Goal: Task Accomplishment & Management: Manage account settings

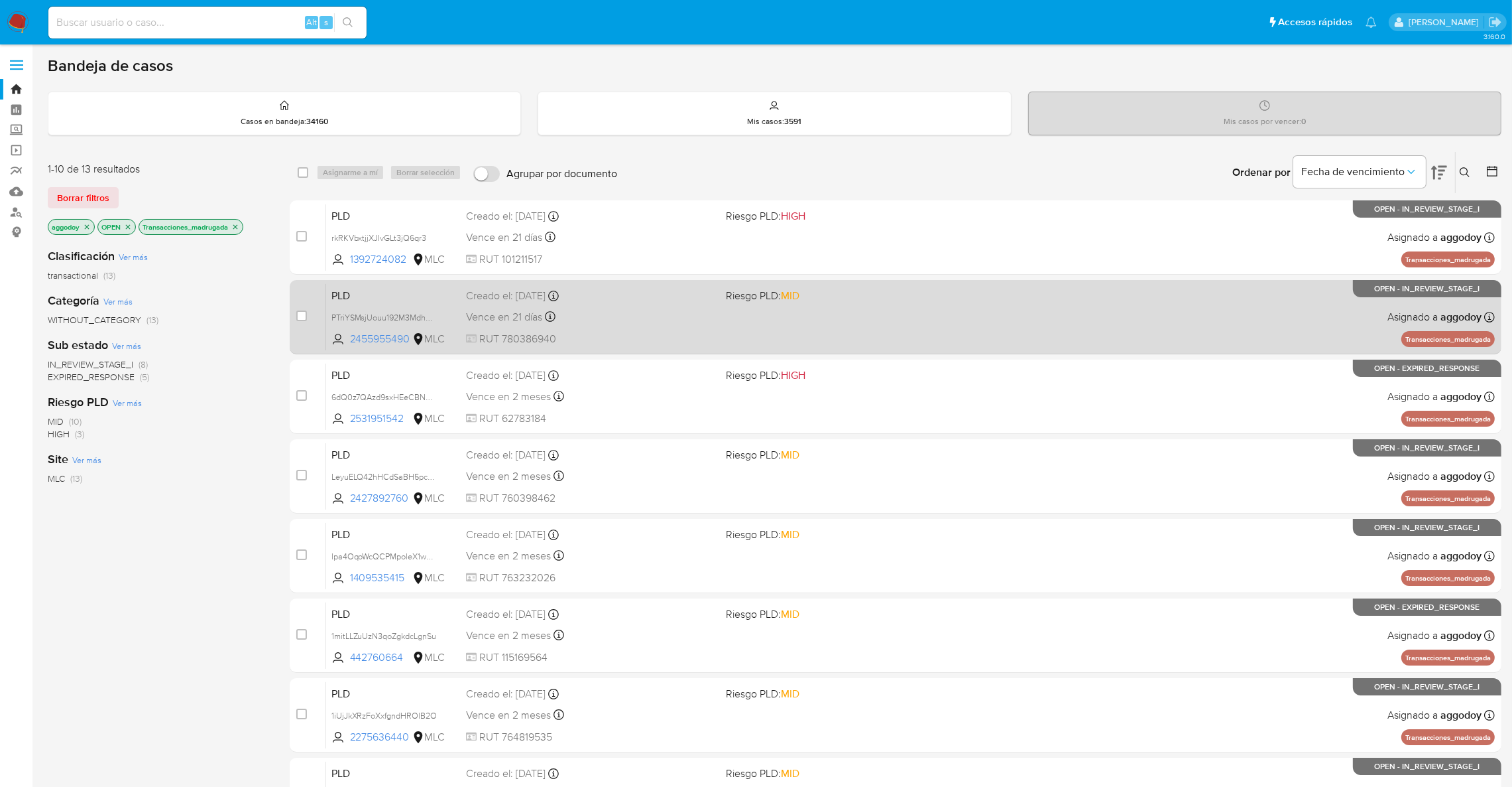
click at [670, 300] on div "Creado el: 12/07/2025 Creado el: 12/07/2025 16:10:05" at bounding box center [590, 295] width 249 height 15
click at [727, 293] on span "Riesgo PLD: MID" at bounding box center [762, 295] width 73 height 15
click at [608, 293] on div "Creado el: 12/07/2025 Creado el: 12/07/2025 16:10:05" at bounding box center [590, 295] width 249 height 15
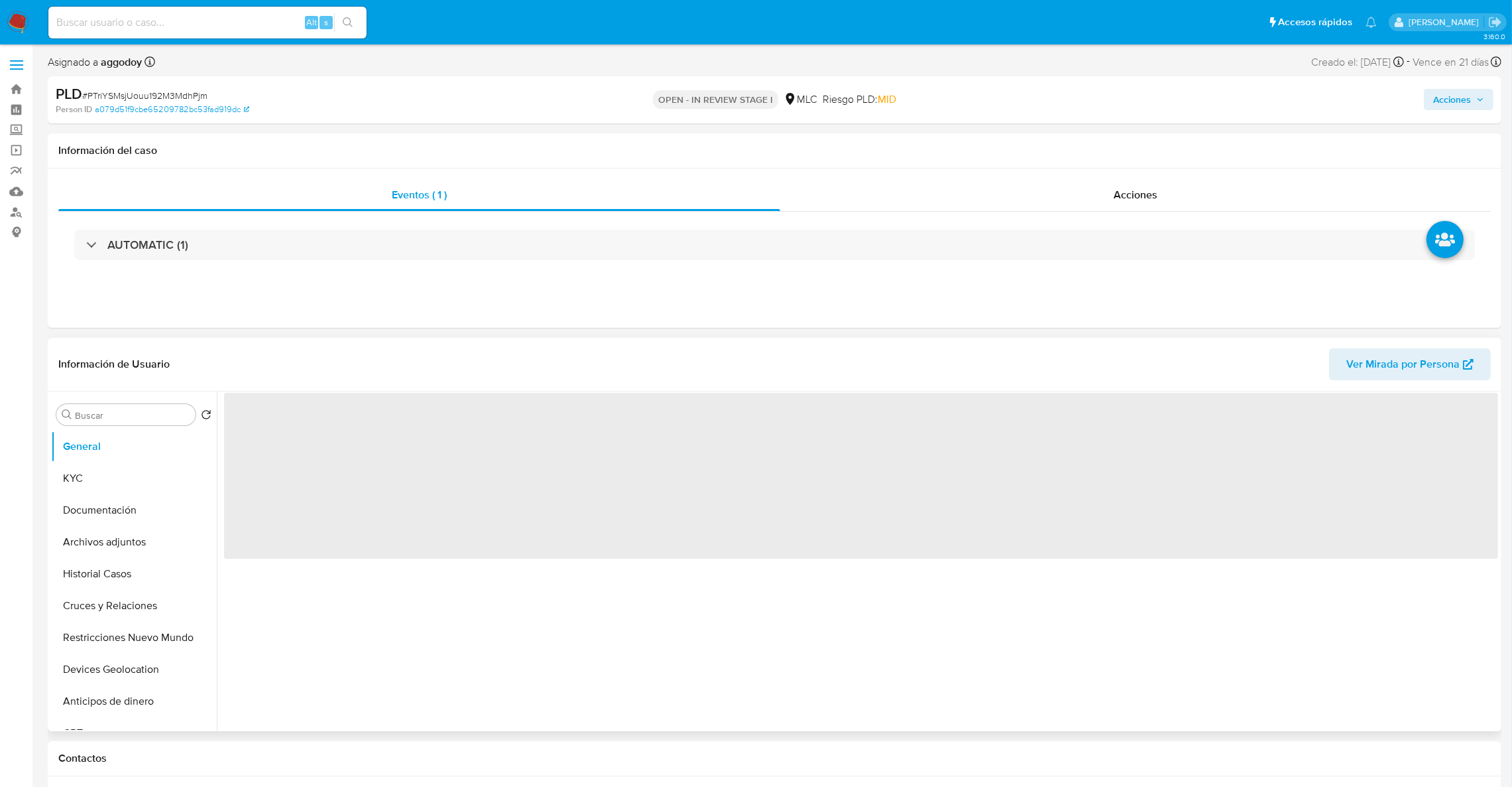
select select "10"
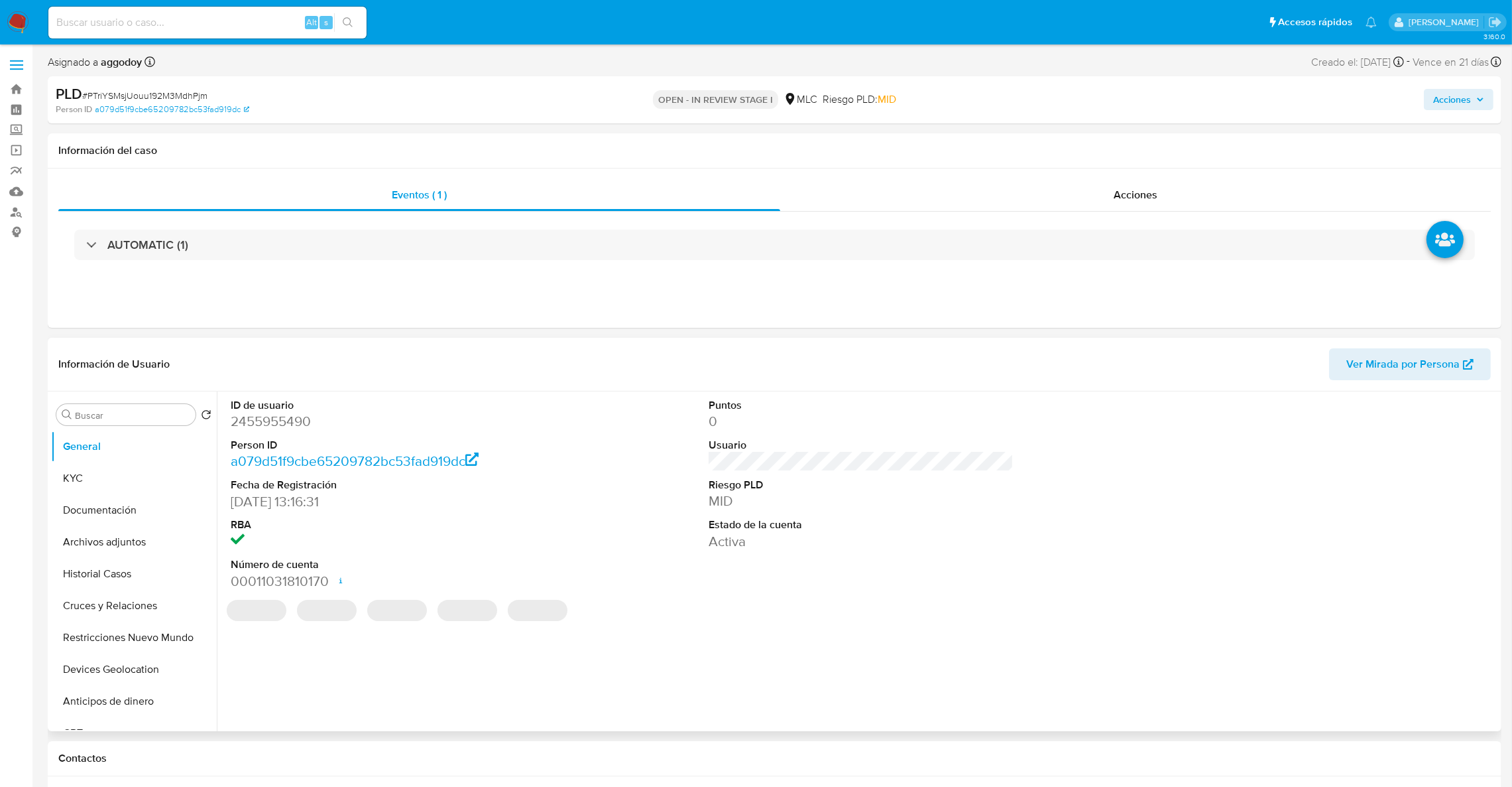
click at [272, 428] on dd "2455955490" at bounding box center [383, 421] width 306 height 18
click at [272, 429] on dd "2455955490" at bounding box center [383, 421] width 306 height 18
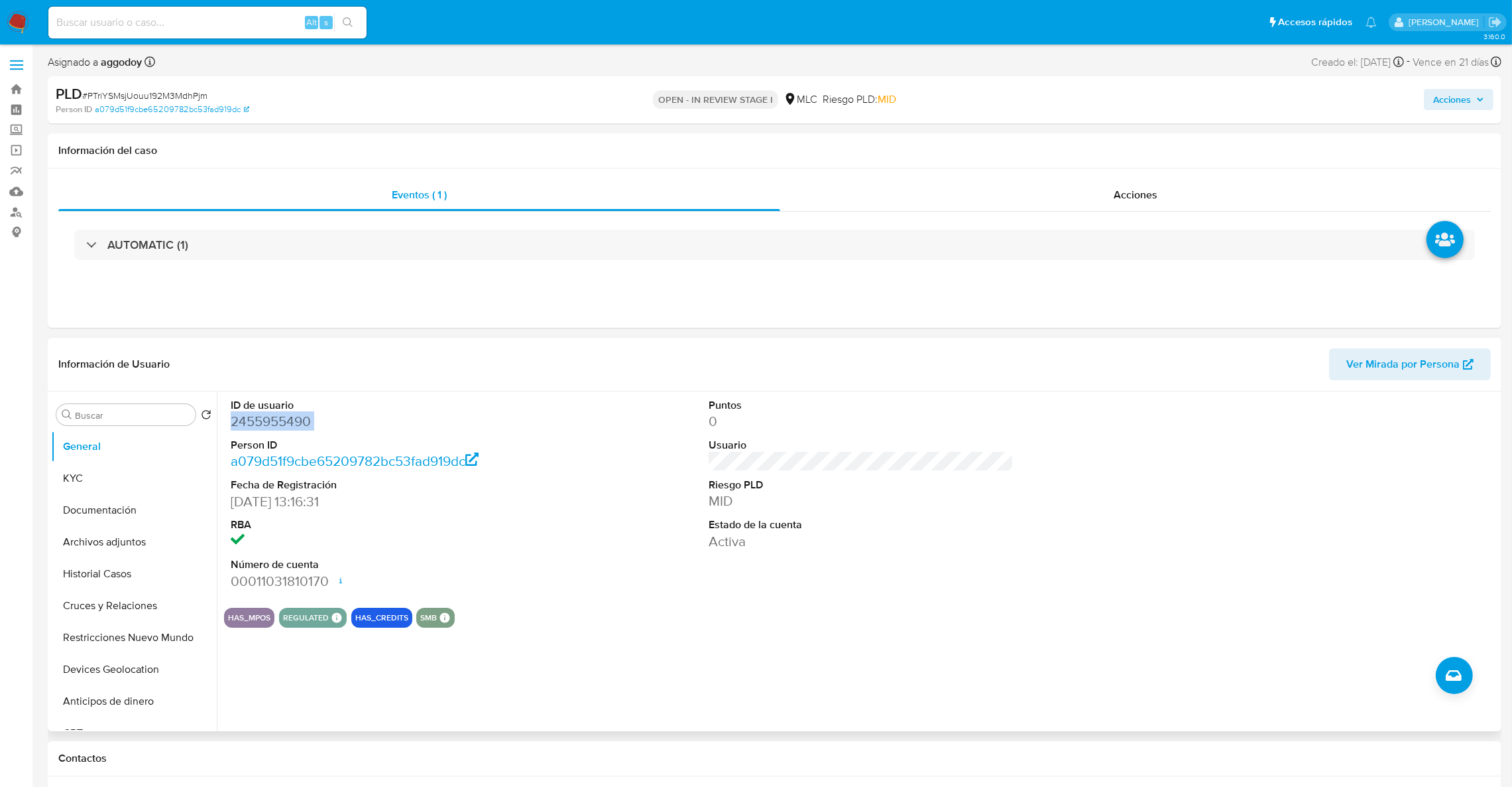
click at [285, 430] on dd "2455955490" at bounding box center [383, 421] width 306 height 18
click at [278, 413] on dd "2455955490" at bounding box center [383, 421] width 306 height 18
copy dd "2455955490"
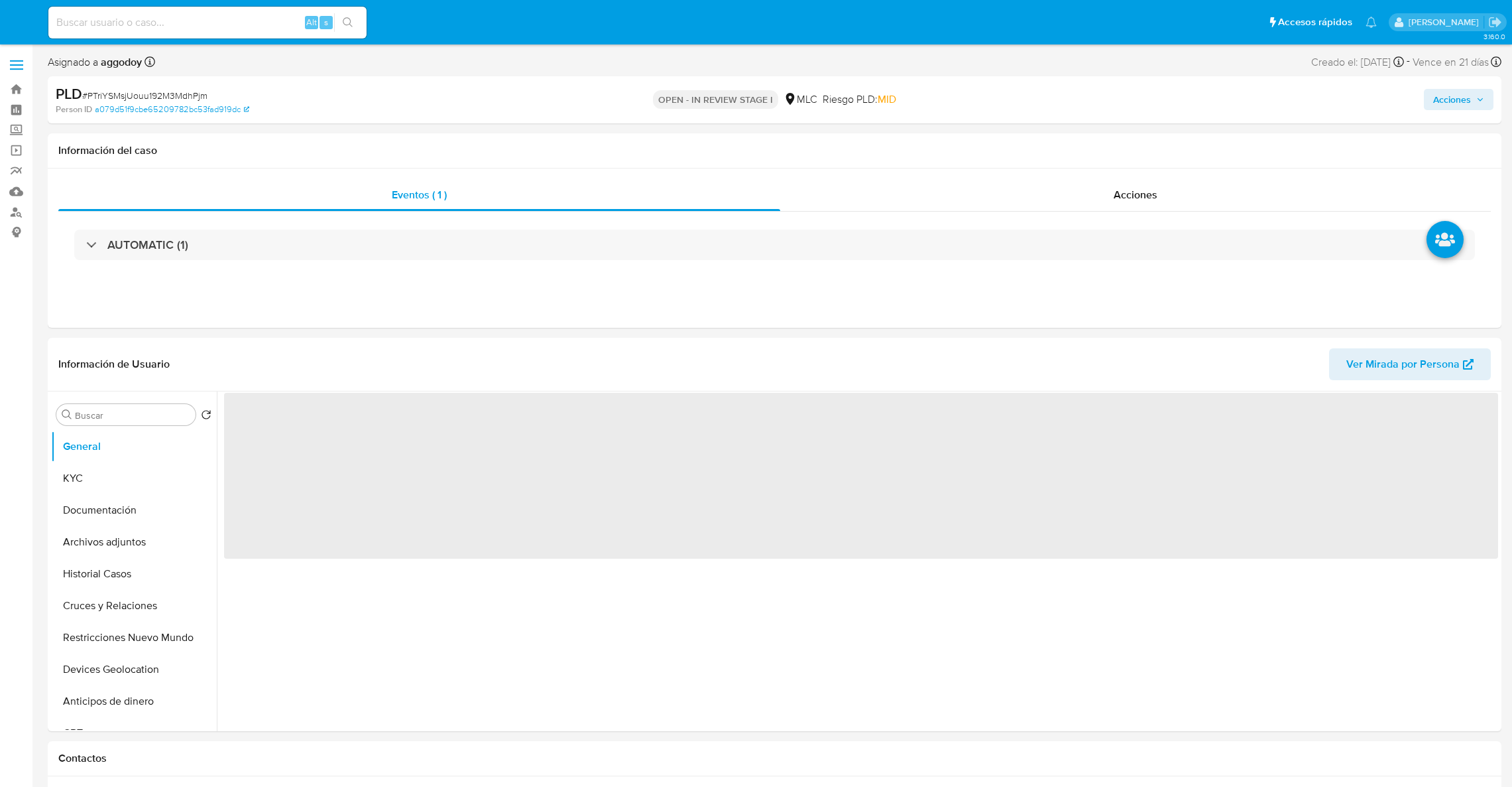
select select "10"
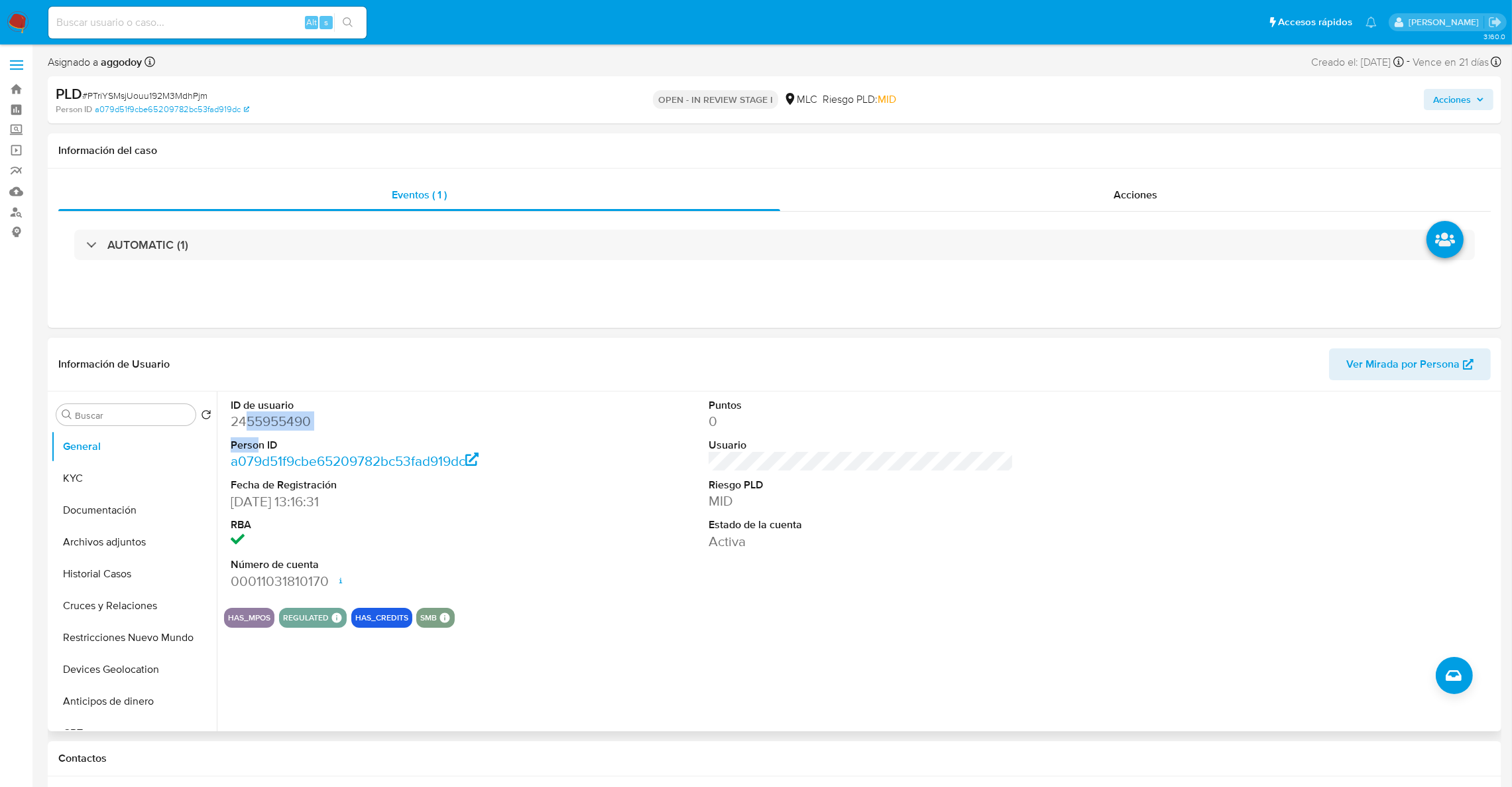
drag, startPoint x: 246, startPoint y: 430, endPoint x: 259, endPoint y: 434, distance: 13.6
click at [258, 437] on dl "ID de usuario 2455955490 Person ID a079d51f9cbe65209782bc53fad919dc Fecha de Re…" at bounding box center [383, 494] width 306 height 192
click at [260, 433] on dl "ID de usuario 2455955490 Person ID a079d51f9cbe65209782bc53fad919dc Fecha de Re…" at bounding box center [383, 494] width 306 height 192
click at [260, 431] on dl "ID de usuario 2455955490 Person ID a079d51f9cbe65209782bc53fad919dc Fecha de Re…" at bounding box center [383, 494] width 306 height 192
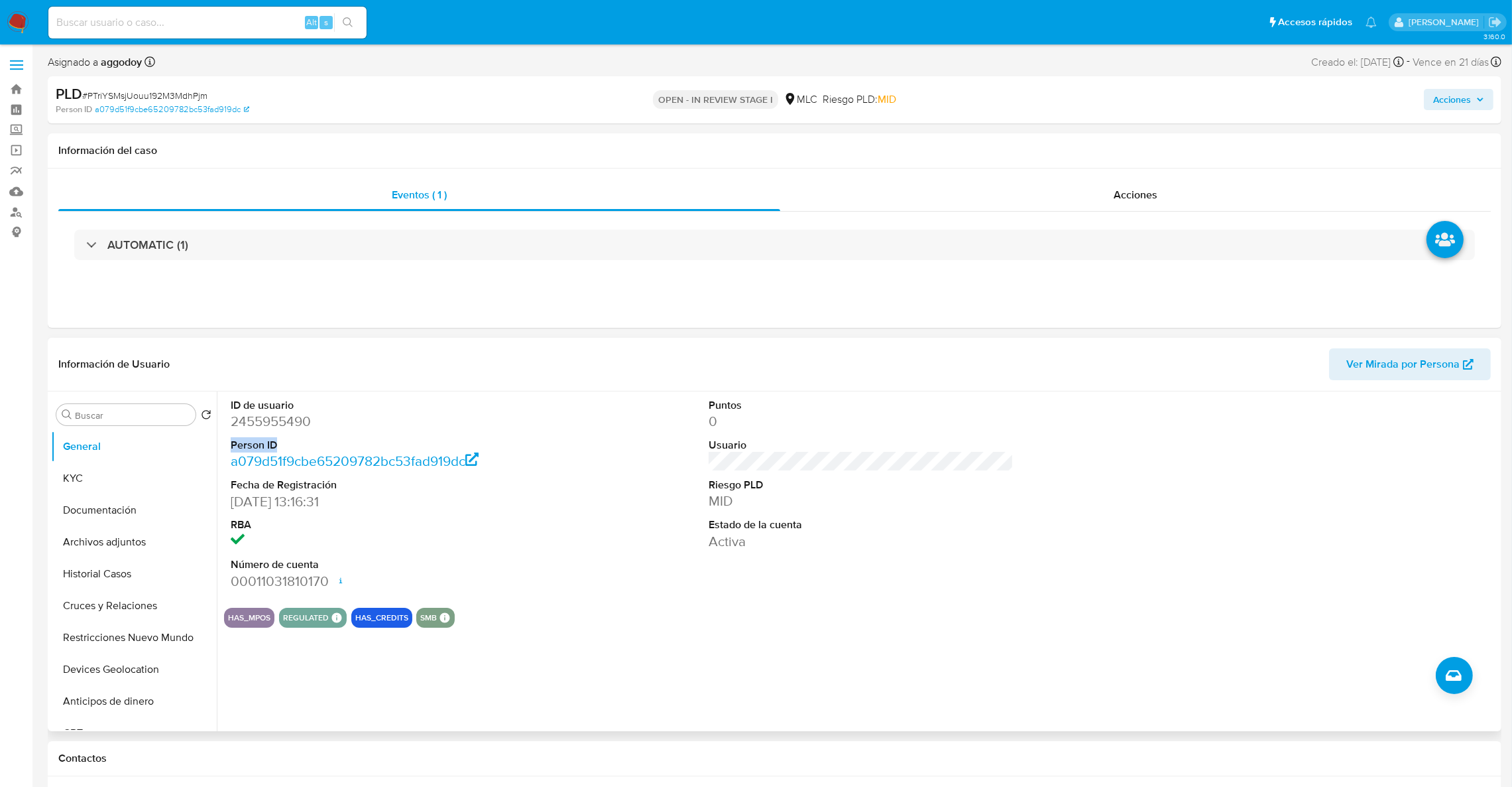
click at [260, 431] on dl "ID de usuario 2455955490 Person ID a079d51f9cbe65209782bc53fad919dc Fecha de Re…" at bounding box center [383, 494] width 306 height 192
click at [259, 428] on dd "2455955490" at bounding box center [383, 421] width 306 height 18
copy dd "2455955490"
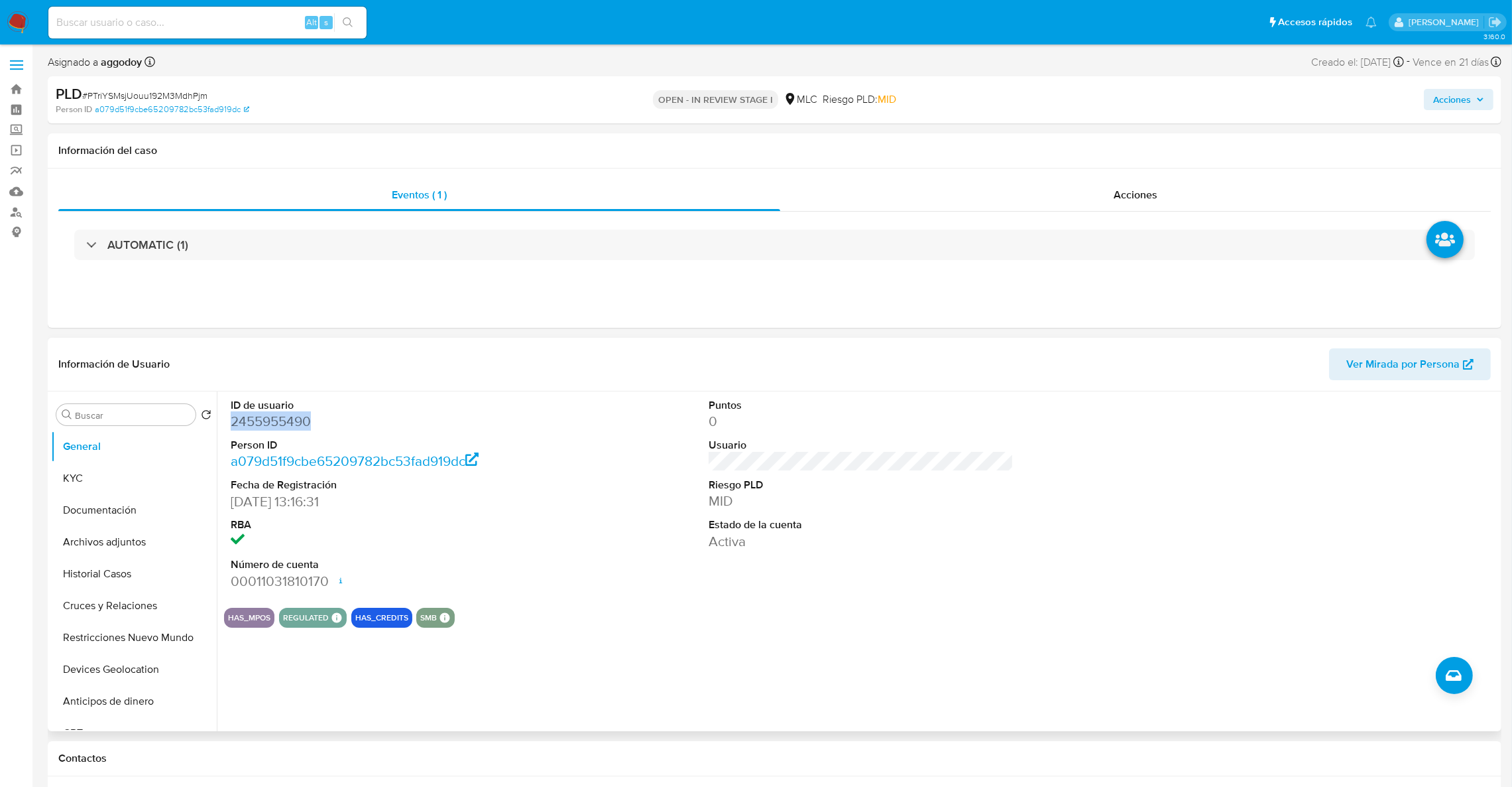
copy dd "2455955490"
click at [148, 473] on button "KYC" at bounding box center [128, 478] width 155 height 31
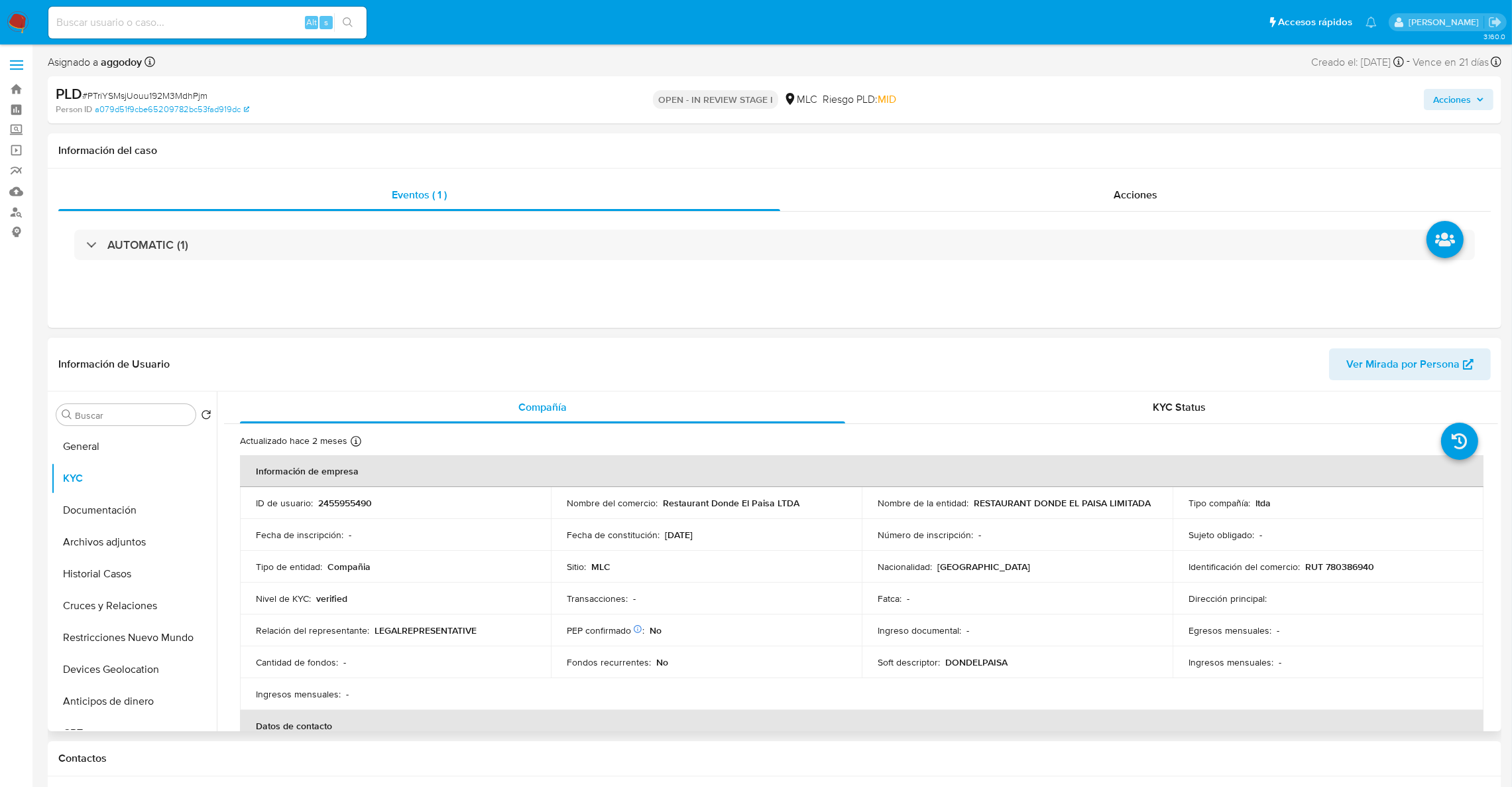
click at [1103, 504] on p "RESTAURANT DONDE EL PAISA LIMITADA" at bounding box center [1062, 503] width 177 height 12
drag, startPoint x: 1152, startPoint y: 504, endPoint x: 967, endPoint y: 508, distance: 185.0
click at [967, 508] on td "Nombre de la entidad : RESTAURANT DONDE EL PAISA LIMITADA" at bounding box center [1017, 502] width 311 height 31
copy div "RESTAURANT DONDE EL PAISA LIMITADA"
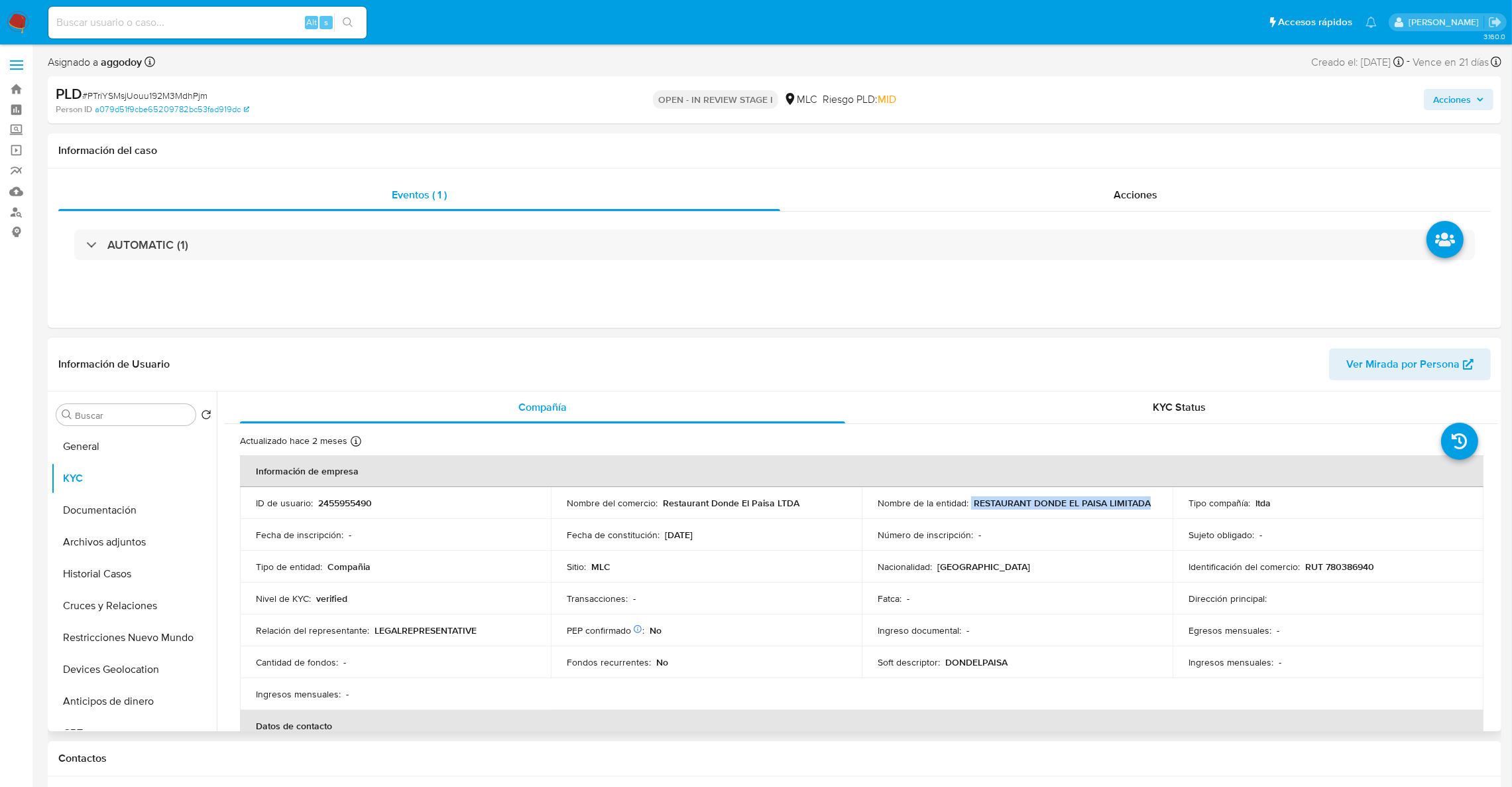
drag, startPoint x: 1493, startPoint y: 404, endPoint x: 1497, endPoint y: 413, distance: 9.8
click at [1497, 413] on div "Compañía KYC Status Actualizado hace 2 meses Creado: 22/05/2025 14:18:46 Actual…" at bounding box center [857, 561] width 1282 height 340
click at [354, 511] on td "ID de usuario : 2455955490" at bounding box center [395, 502] width 311 height 31
click at [1309, 575] on td "Identificación del comercio : RUT 780386940" at bounding box center [1328, 566] width 311 height 31
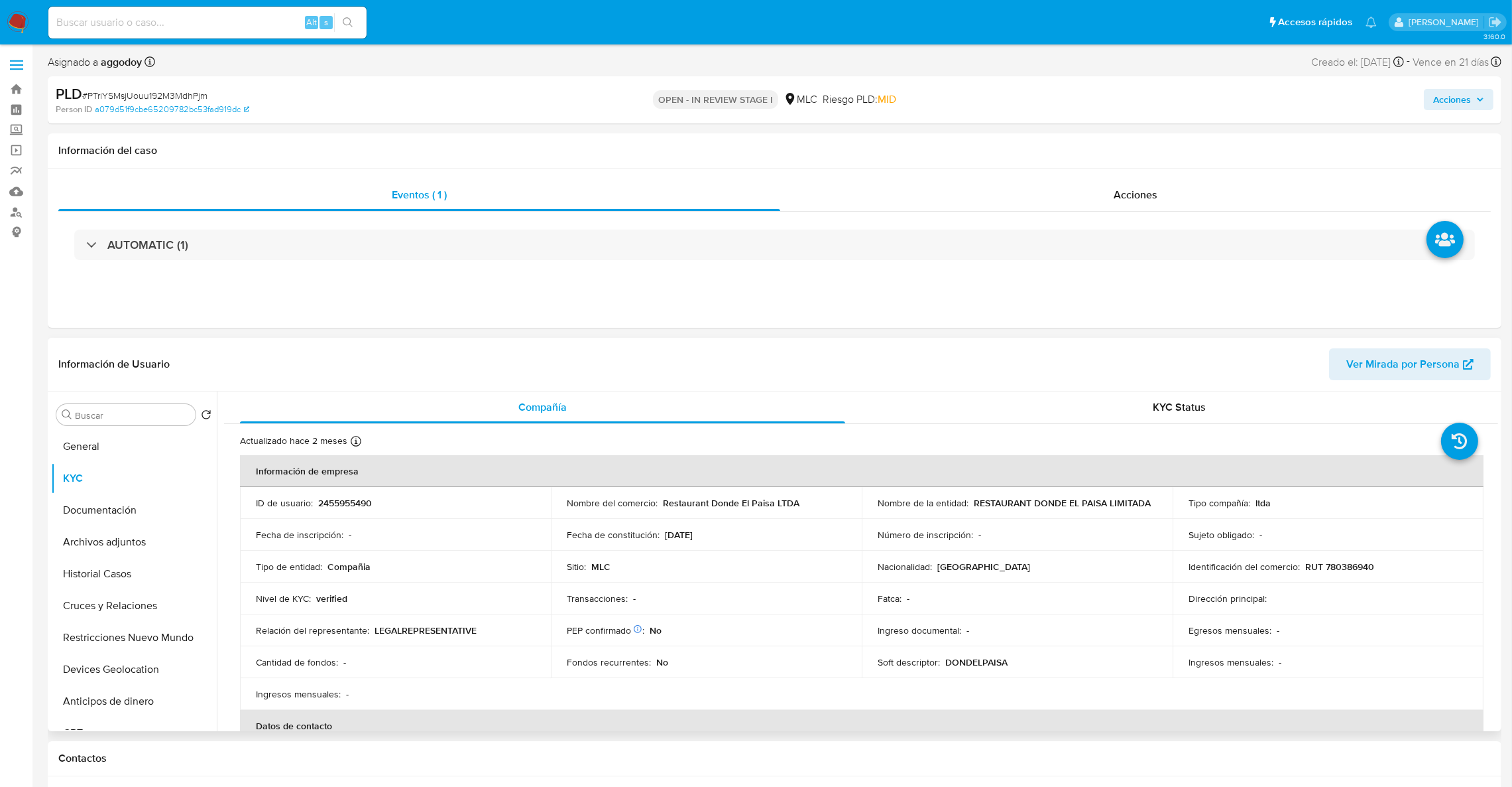
click at [1326, 567] on p "RUT 780386940" at bounding box center [1339, 567] width 69 height 12
copy p "780386940"
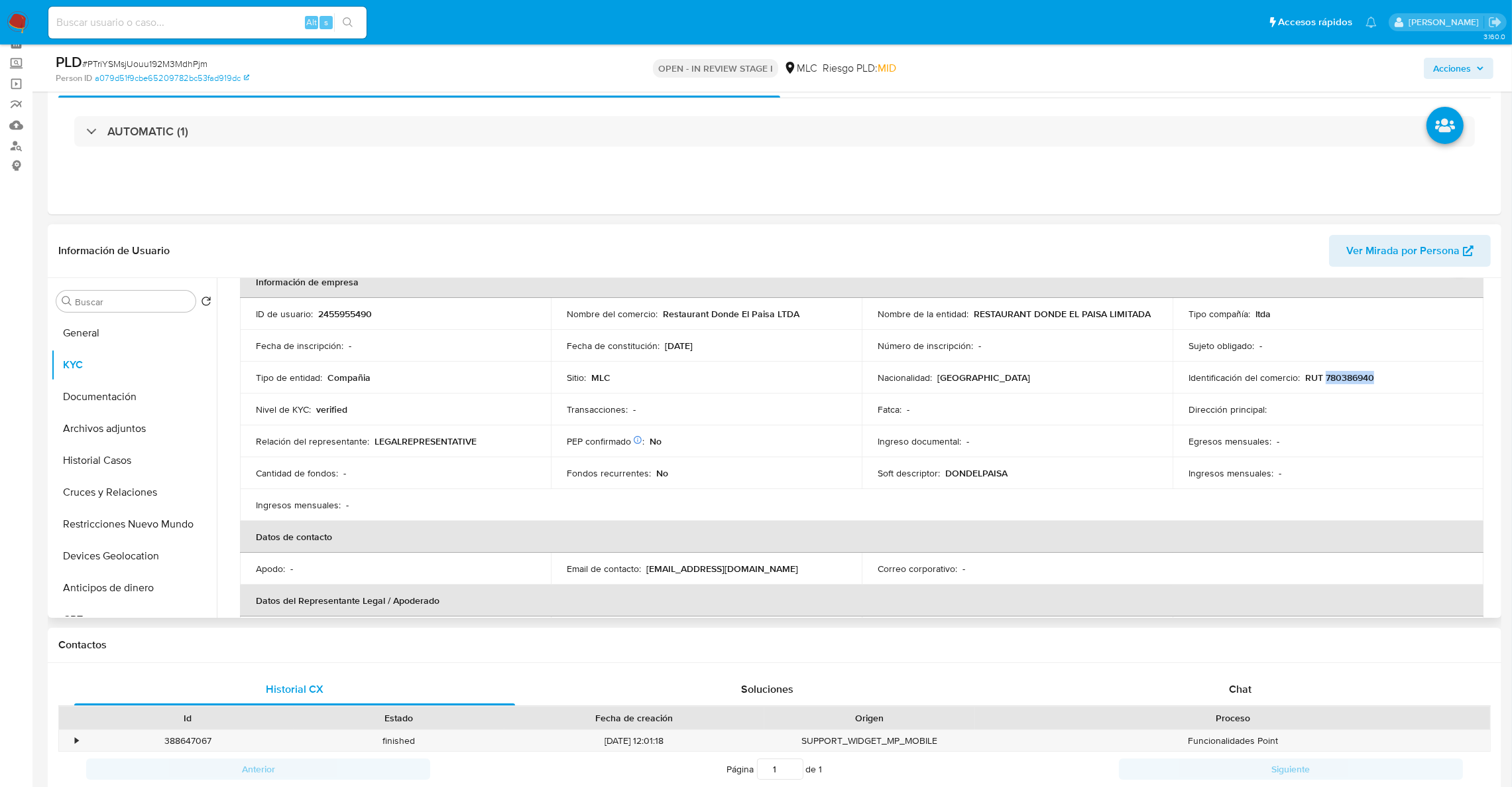
scroll to position [65, 0]
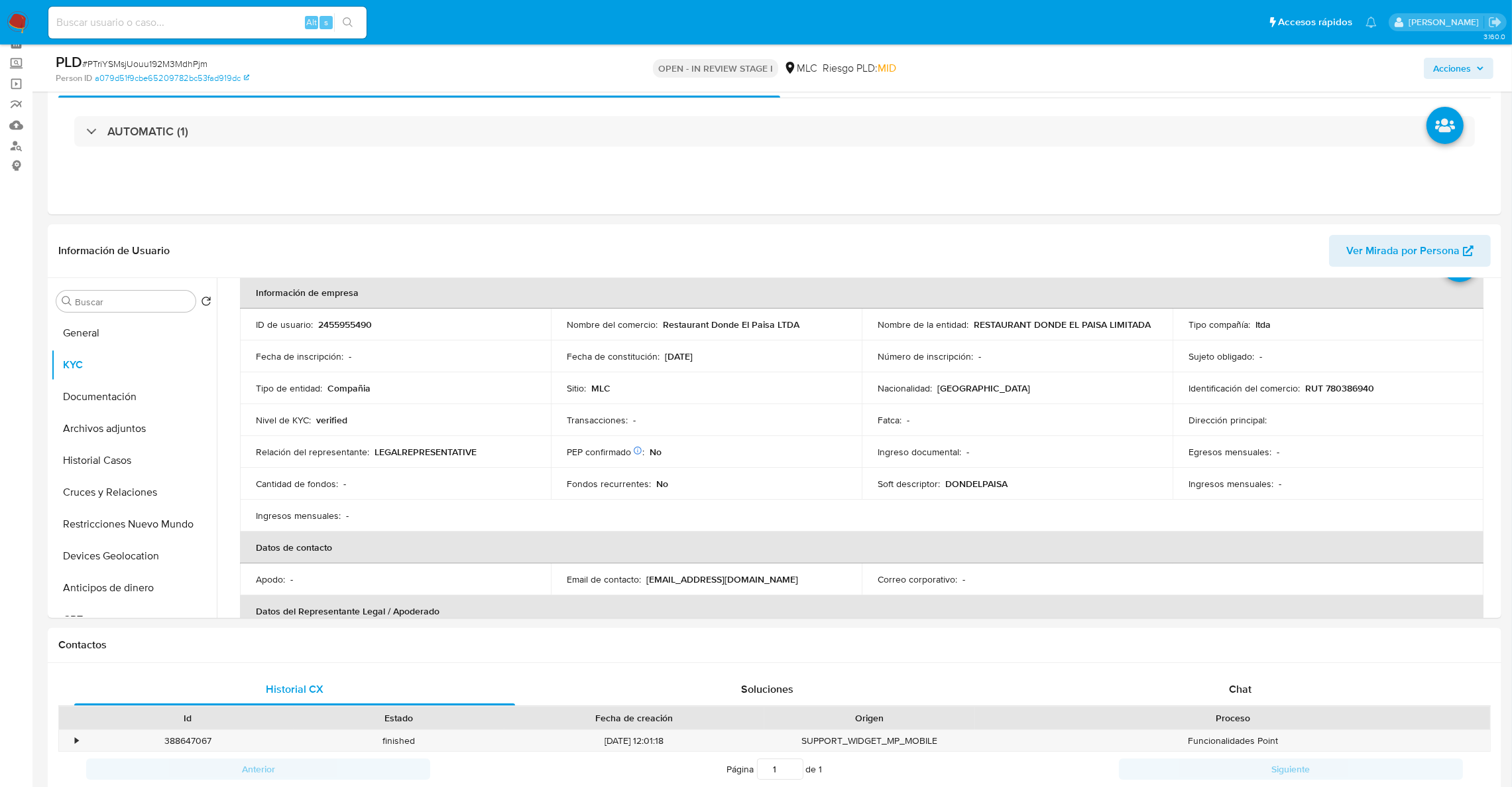
drag, startPoint x: 880, startPoint y: 787, endPoint x: 875, endPoint y: 795, distance: 9.4
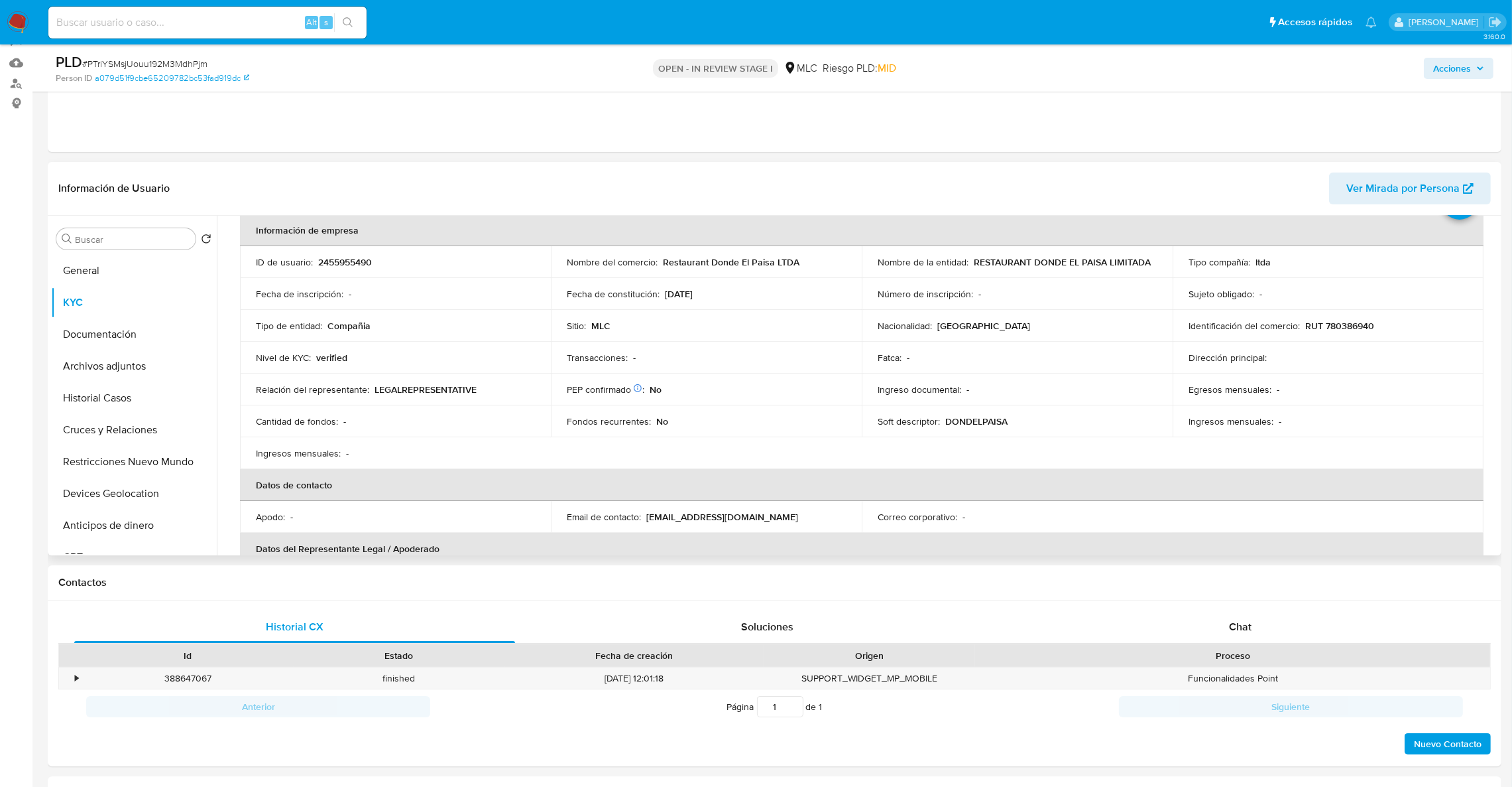
drag, startPoint x: 1307, startPoint y: 206, endPoint x: 1268, endPoint y: 191, distance: 41.8
click at [1307, 206] on div "Información de Usuario Ver Mirada por Persona" at bounding box center [774, 189] width 1454 height 54
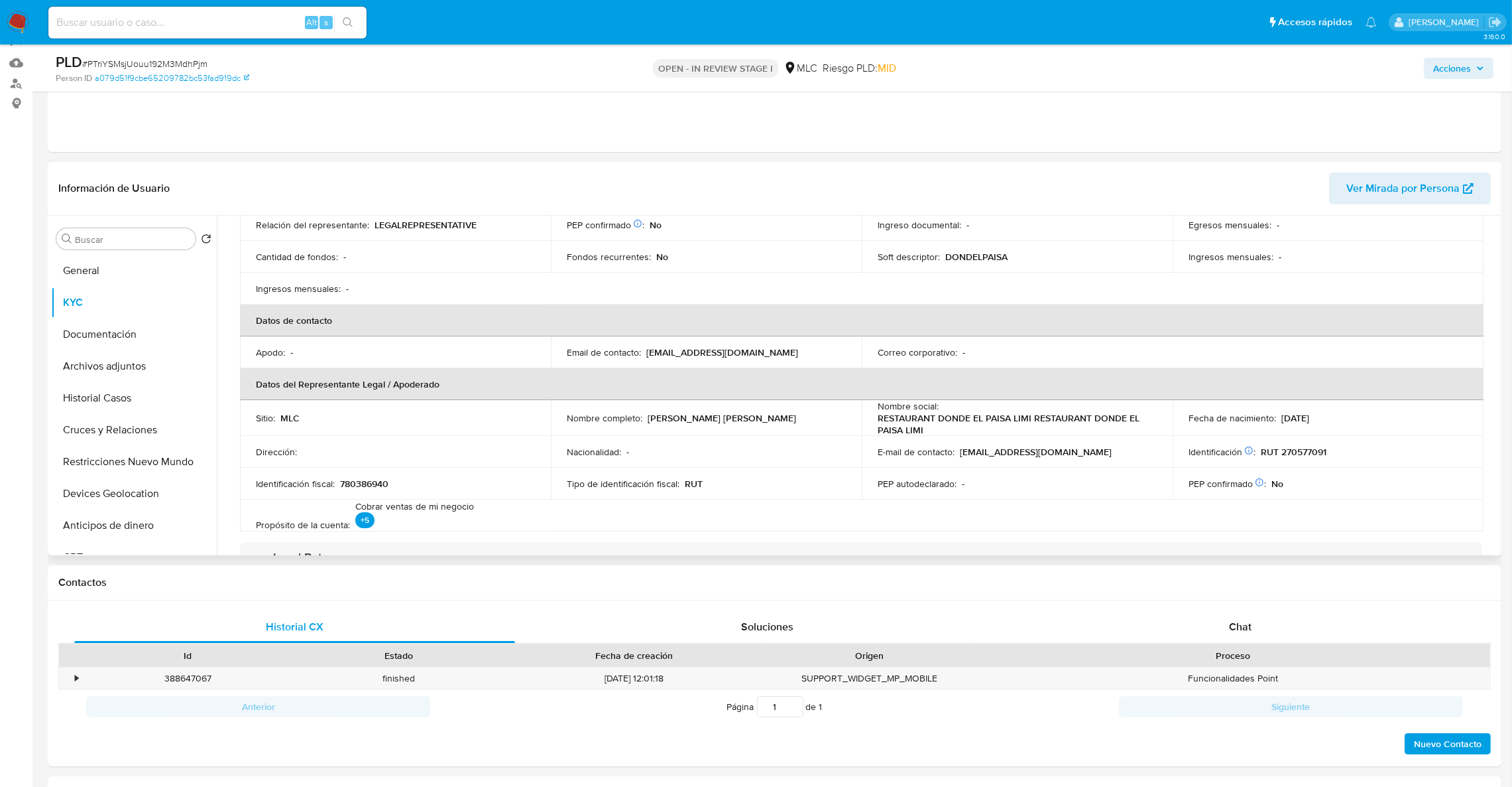
scroll to position [263, 0]
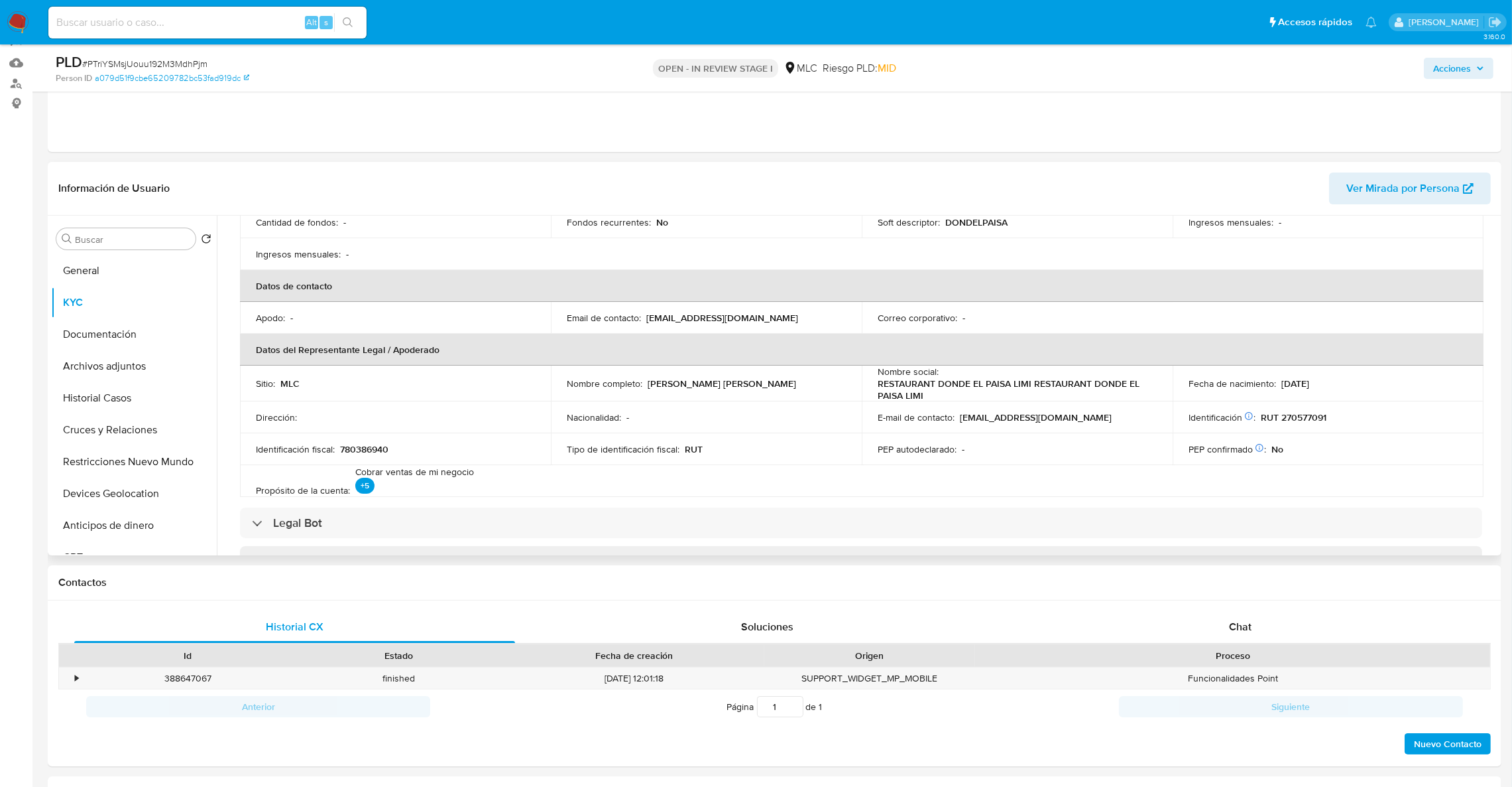
click at [1202, 481] on table "Información de empresa ID de usuario : 2455955490 Nombre del comercio : Restaur…" at bounding box center [862, 255] width 1243 height 481
click at [134, 422] on button "Cruces y Relaciones" at bounding box center [128, 430] width 155 height 31
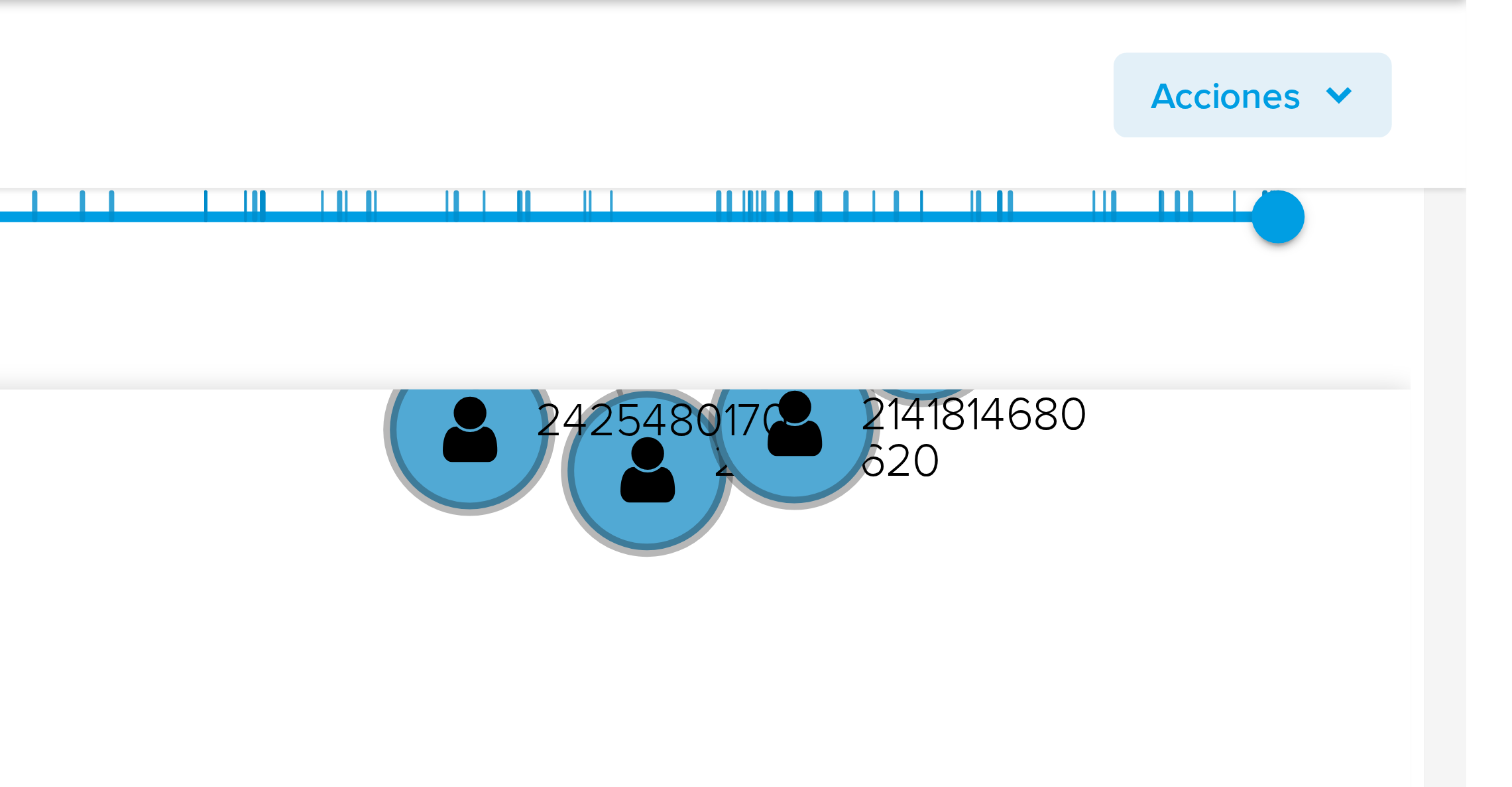
scroll to position [341, 0]
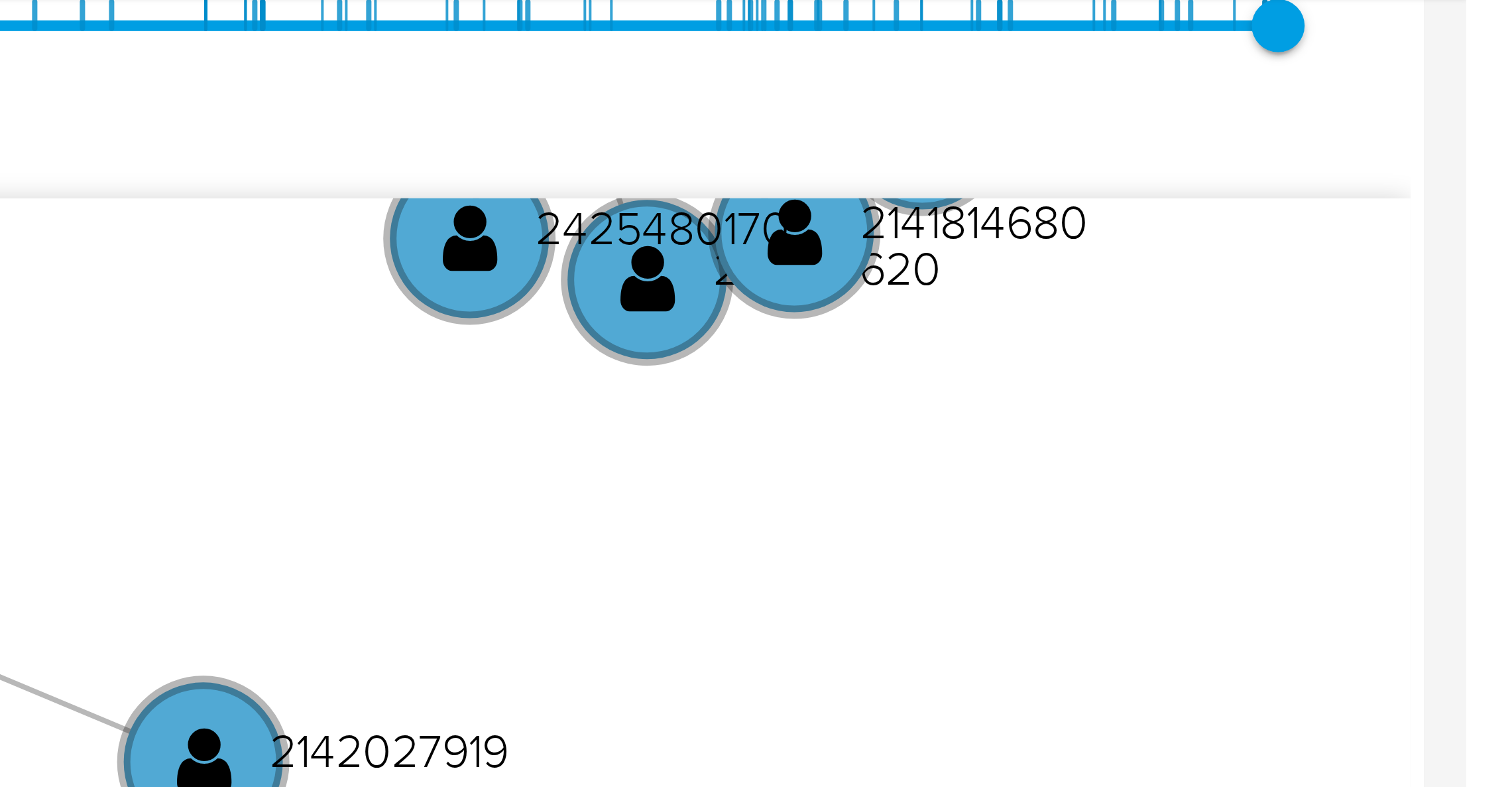
drag, startPoint x: 1527, startPoint y: 434, endPoint x: 1518, endPoint y: 183, distance: 251.2
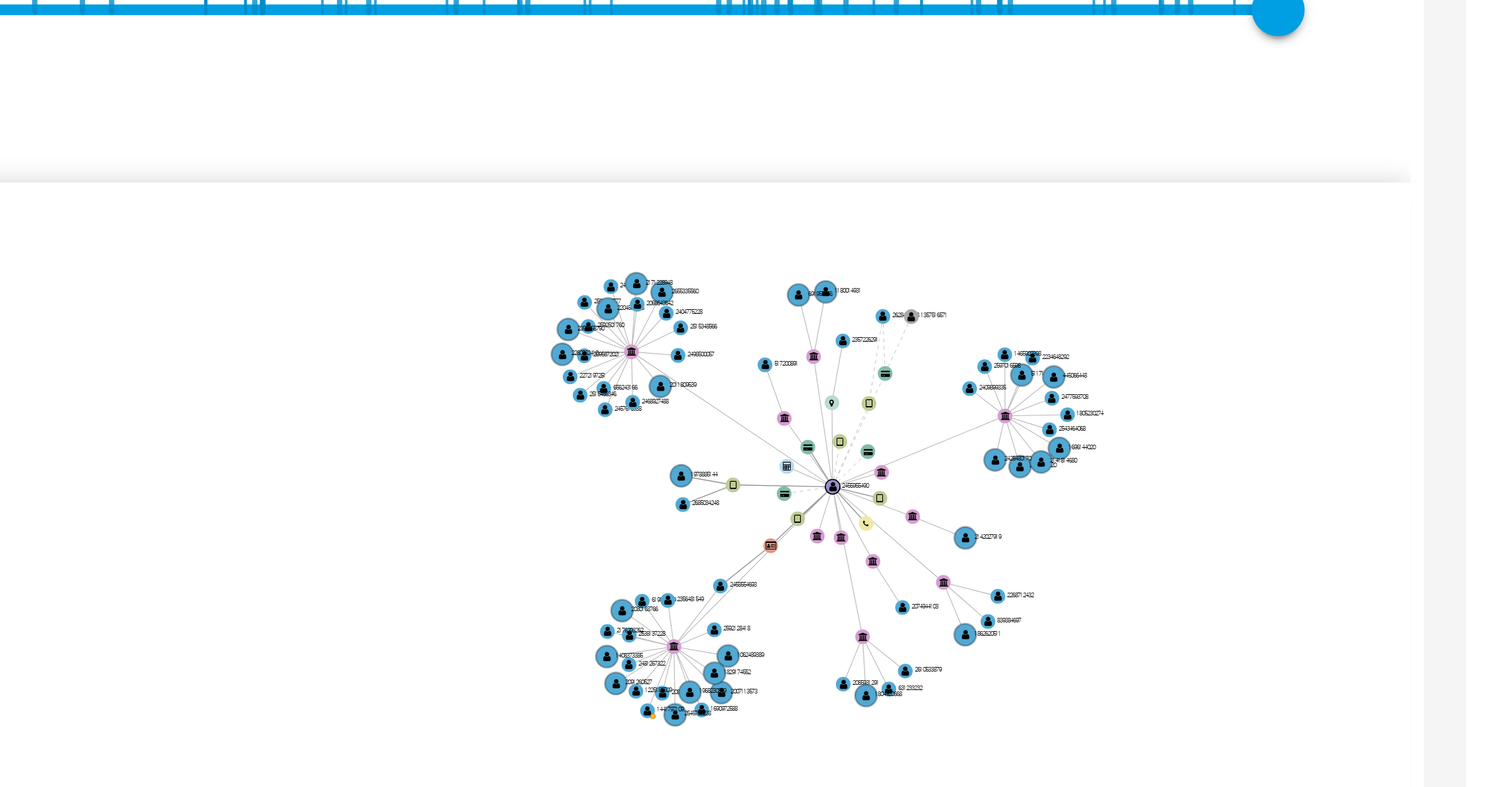
drag, startPoint x: 1414, startPoint y: 222, endPoint x: 1380, endPoint y: 220, distance: 34.1
click at [1380, 220] on icon "user-1978885144  1978885144 device-67f7d5d78369feadc57ce8df  user-2685034248 …" at bounding box center [870, 238] width 1254 height 192
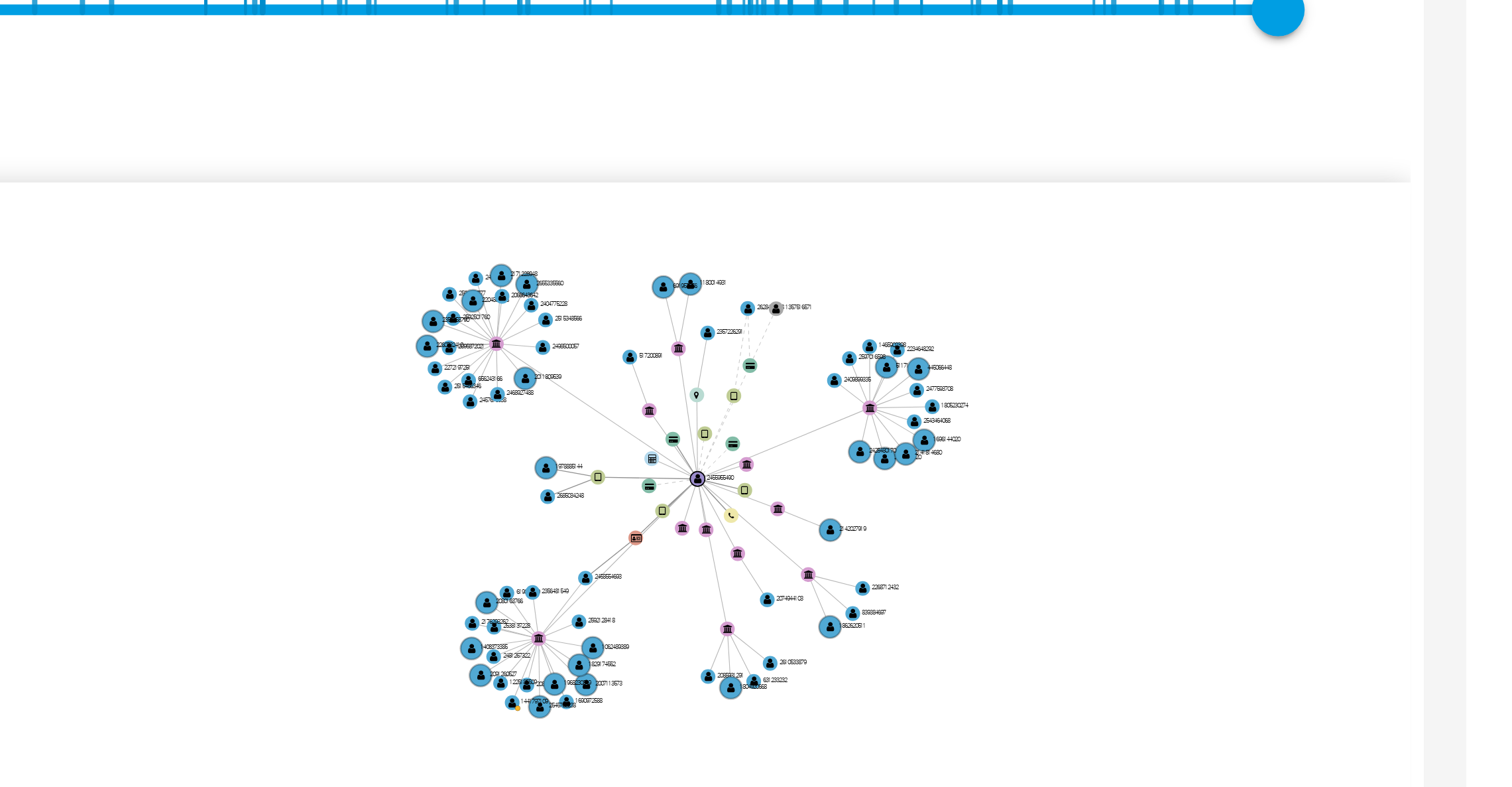
drag, startPoint x: 1453, startPoint y: 196, endPoint x: 1425, endPoint y: 114, distance: 86.6
click at [1453, 194] on icon "user-1978885144  1978885144 device-67f7d5d78369feadc57ce8df  user-2685034248 …" at bounding box center [870, 238] width 1254 height 192
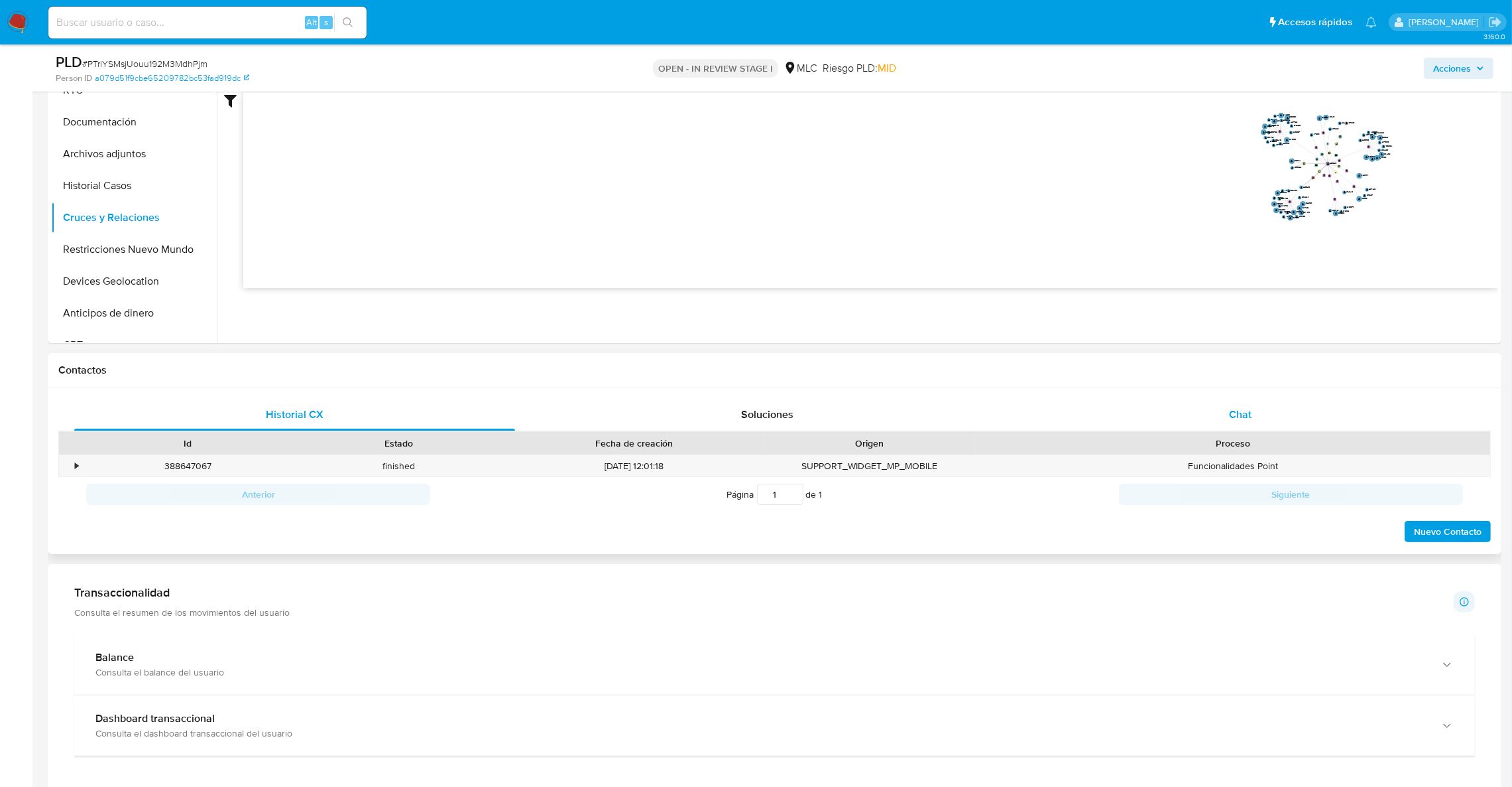
drag, startPoint x: 1258, startPoint y: 418, endPoint x: 1240, endPoint y: 401, distance: 24.8
click at [1257, 418] on div "Chat" at bounding box center [1240, 414] width 441 height 31
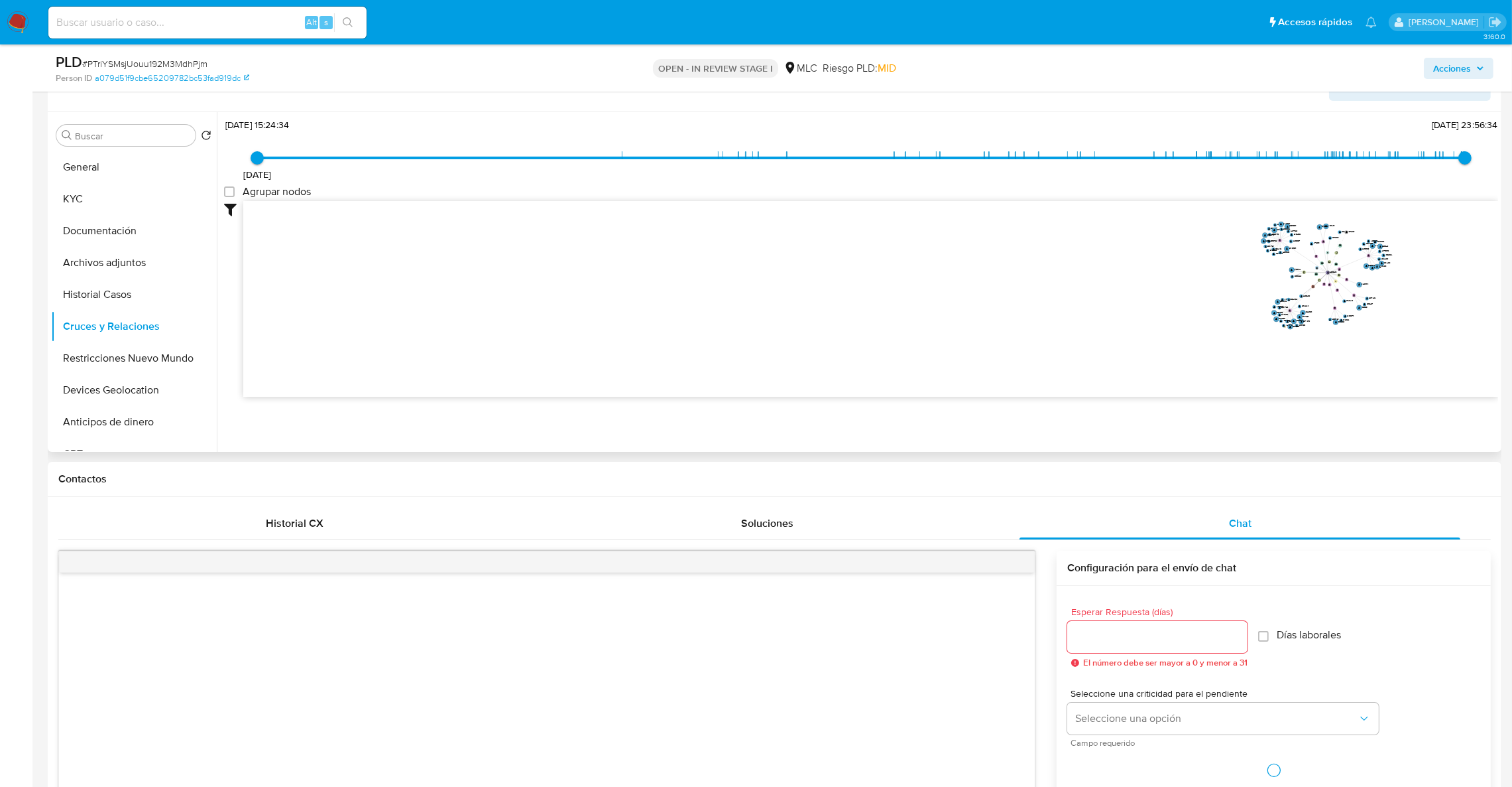
scroll to position [142, 0]
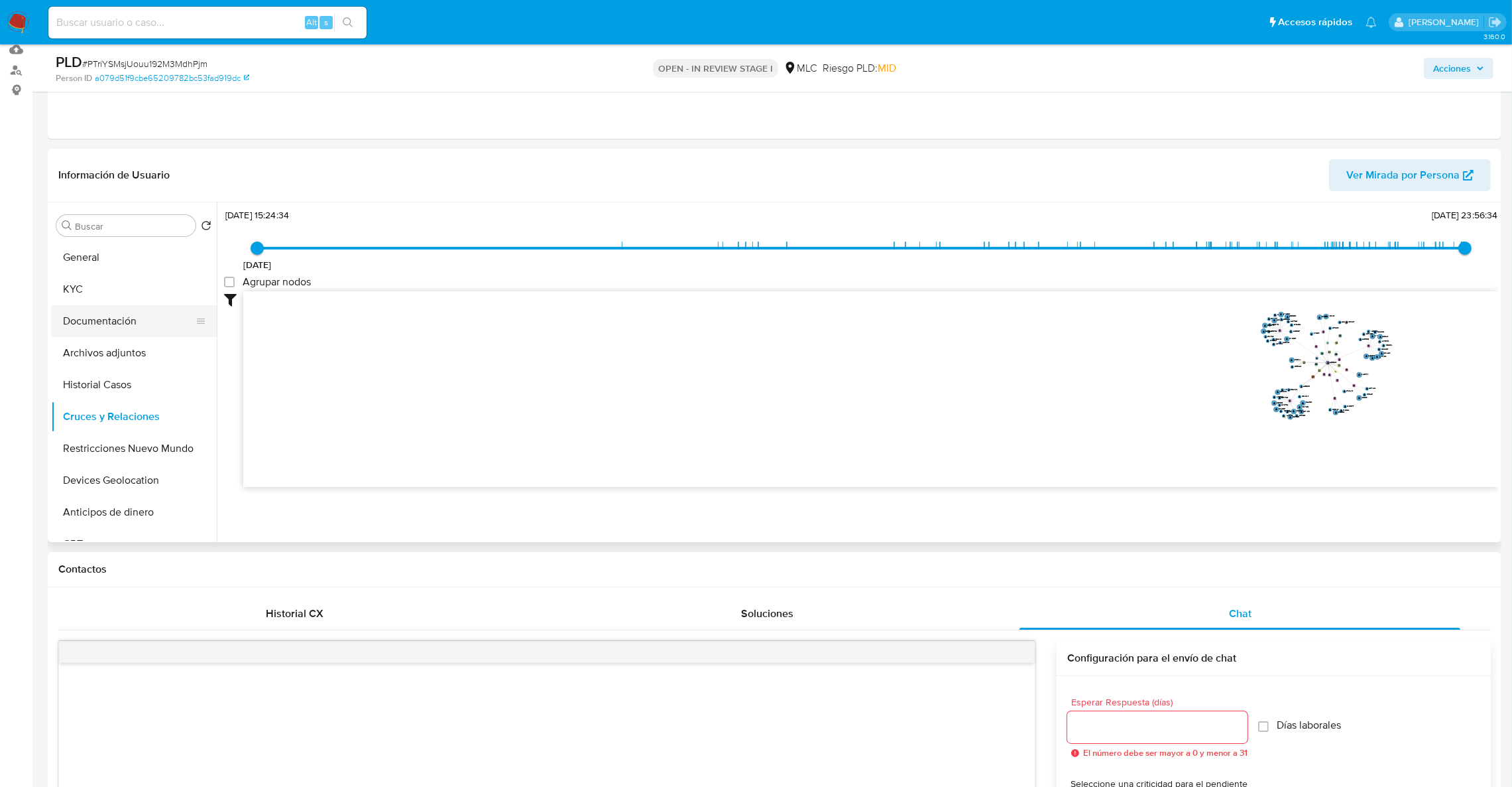
click at [131, 310] on button "Documentación" at bounding box center [128, 321] width 155 height 31
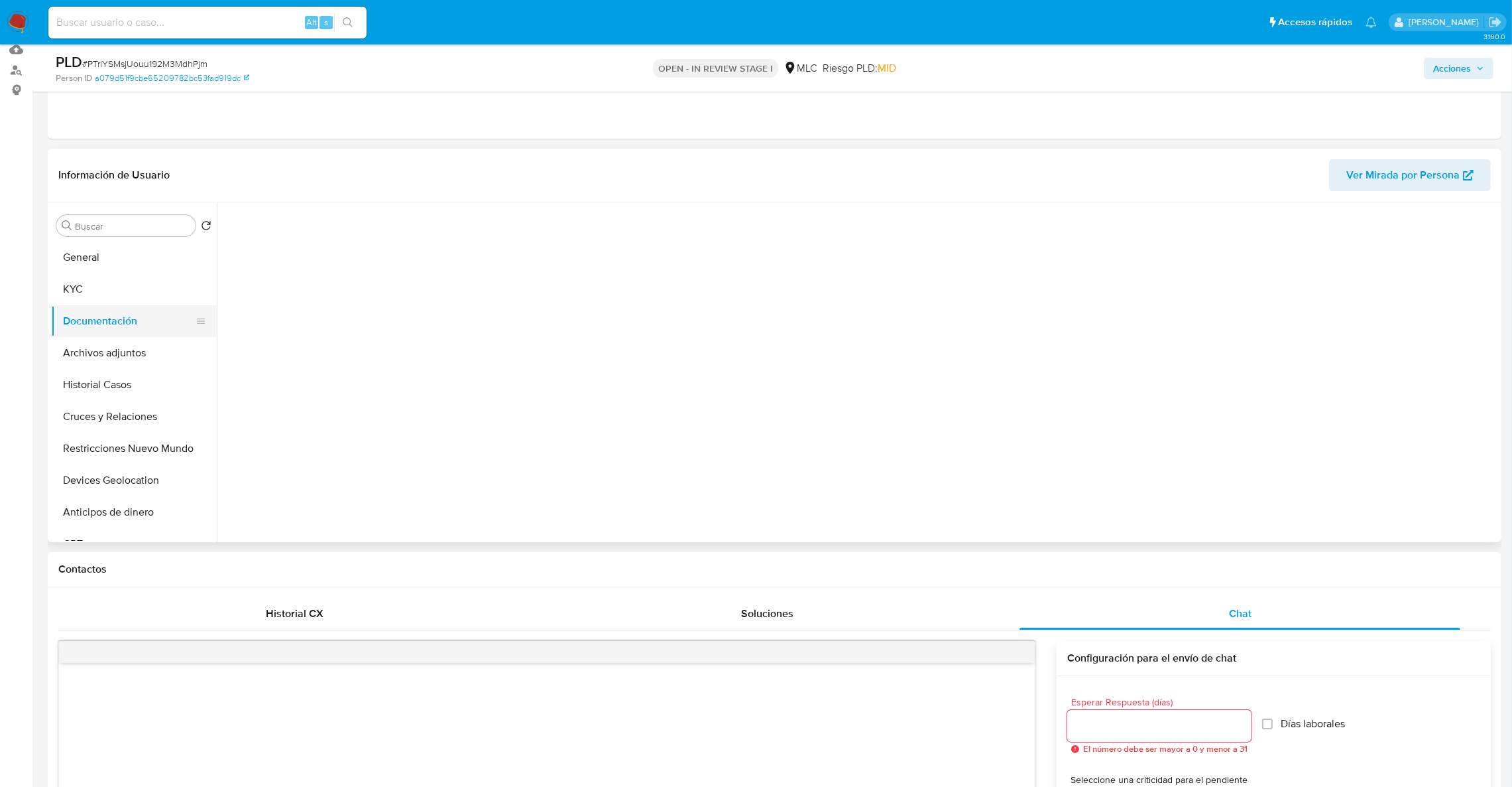
scroll to position [0, 0]
click at [181, 282] on button "KYC" at bounding box center [128, 289] width 155 height 31
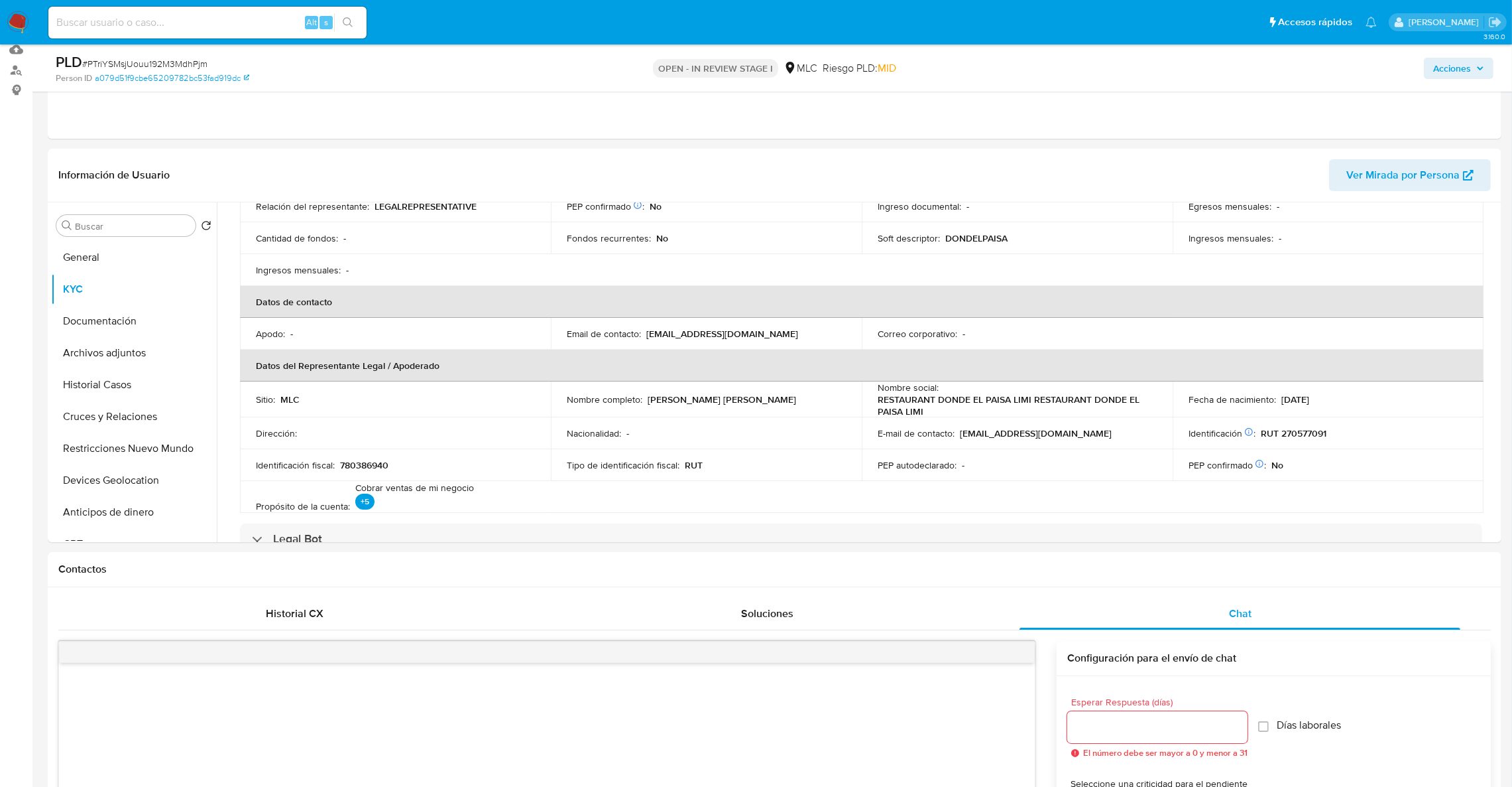
scroll to position [199, 0]
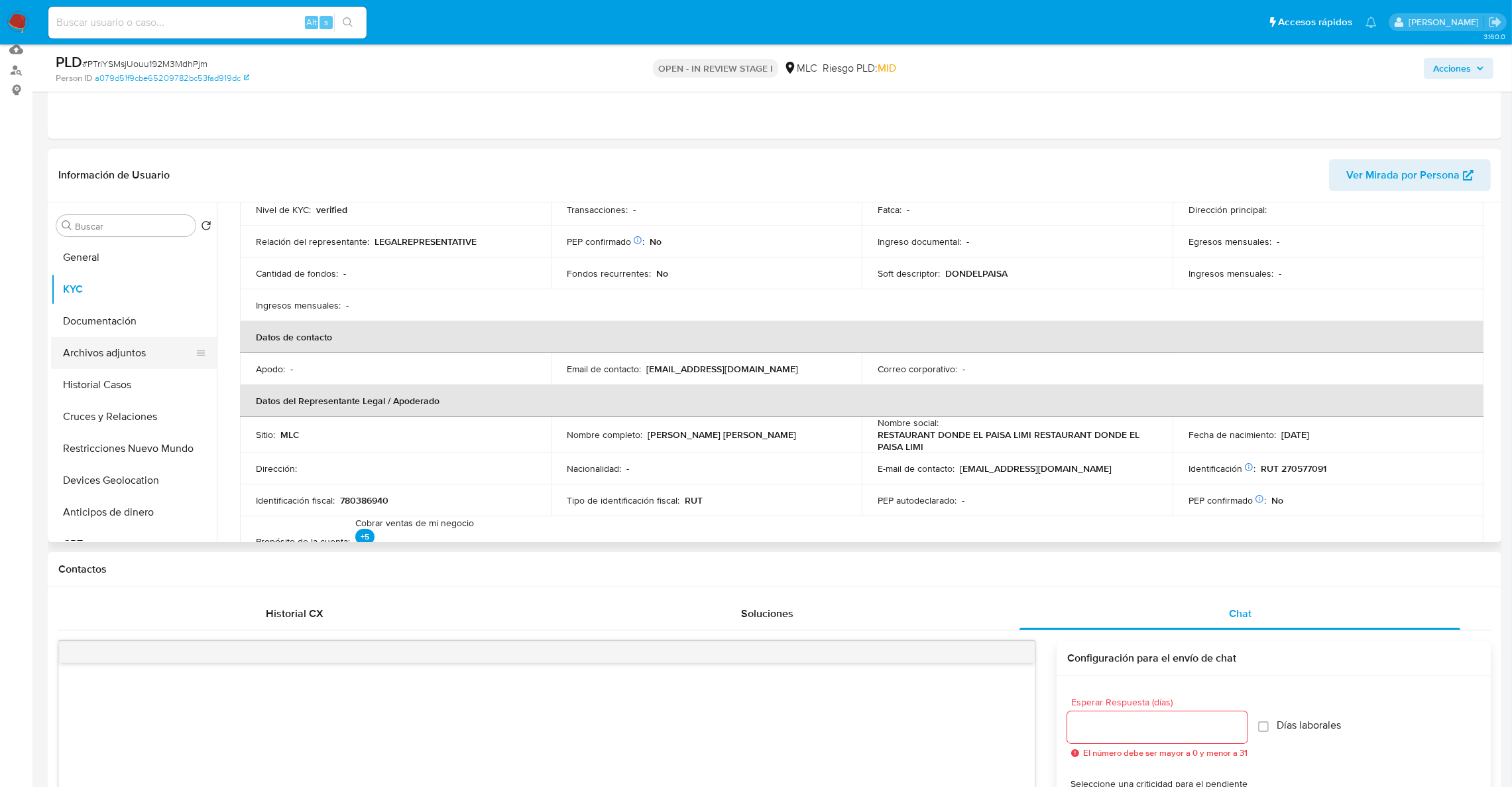
click at [120, 354] on button "Archivos adjuntos" at bounding box center [128, 353] width 155 height 31
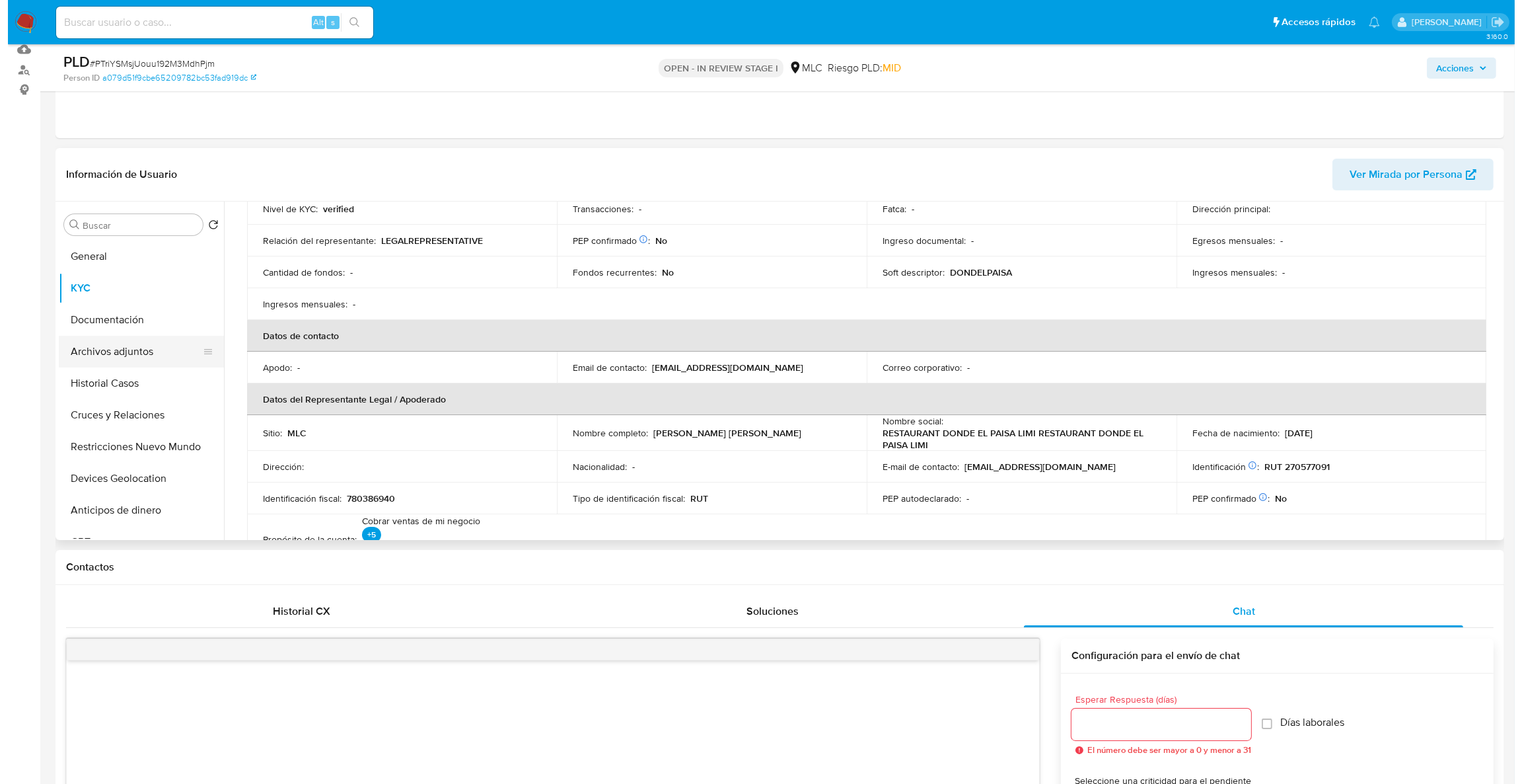
scroll to position [0, 0]
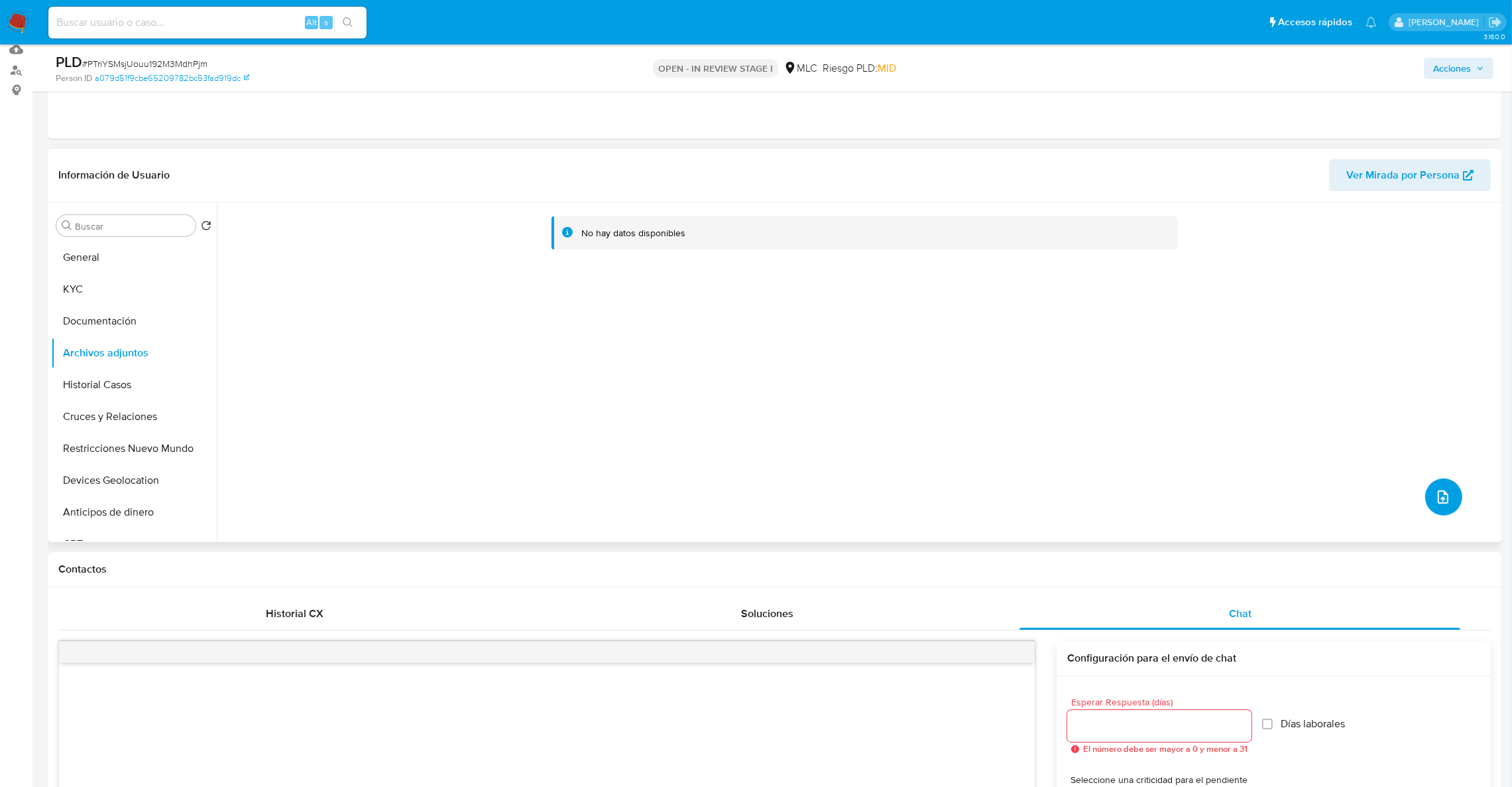
click at [1440, 493] on icon "upload-file" at bounding box center [1443, 496] width 10 height 13
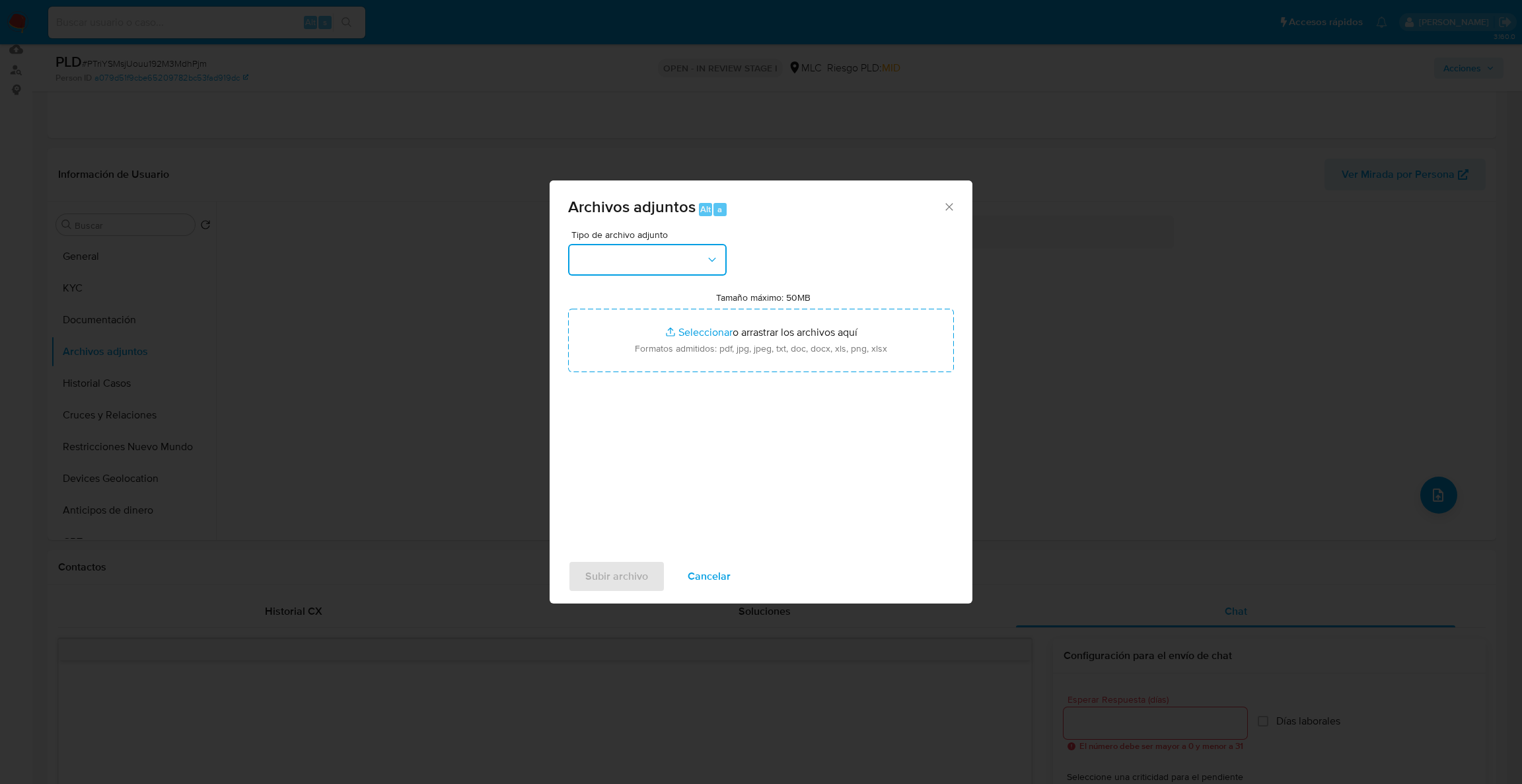
click at [684, 269] on button "button" at bounding box center [647, 259] width 158 height 31
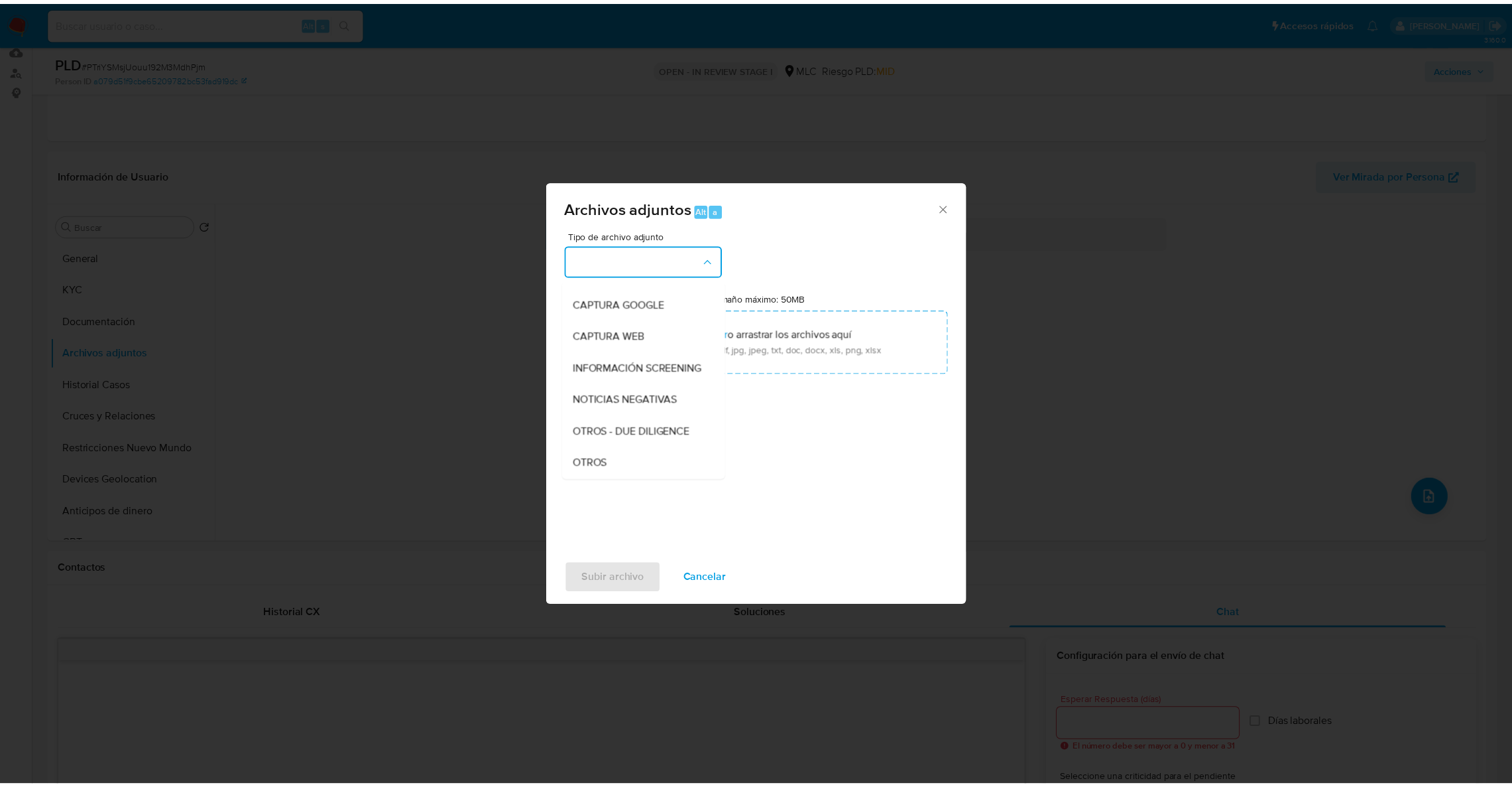
scroll to position [89, 0]
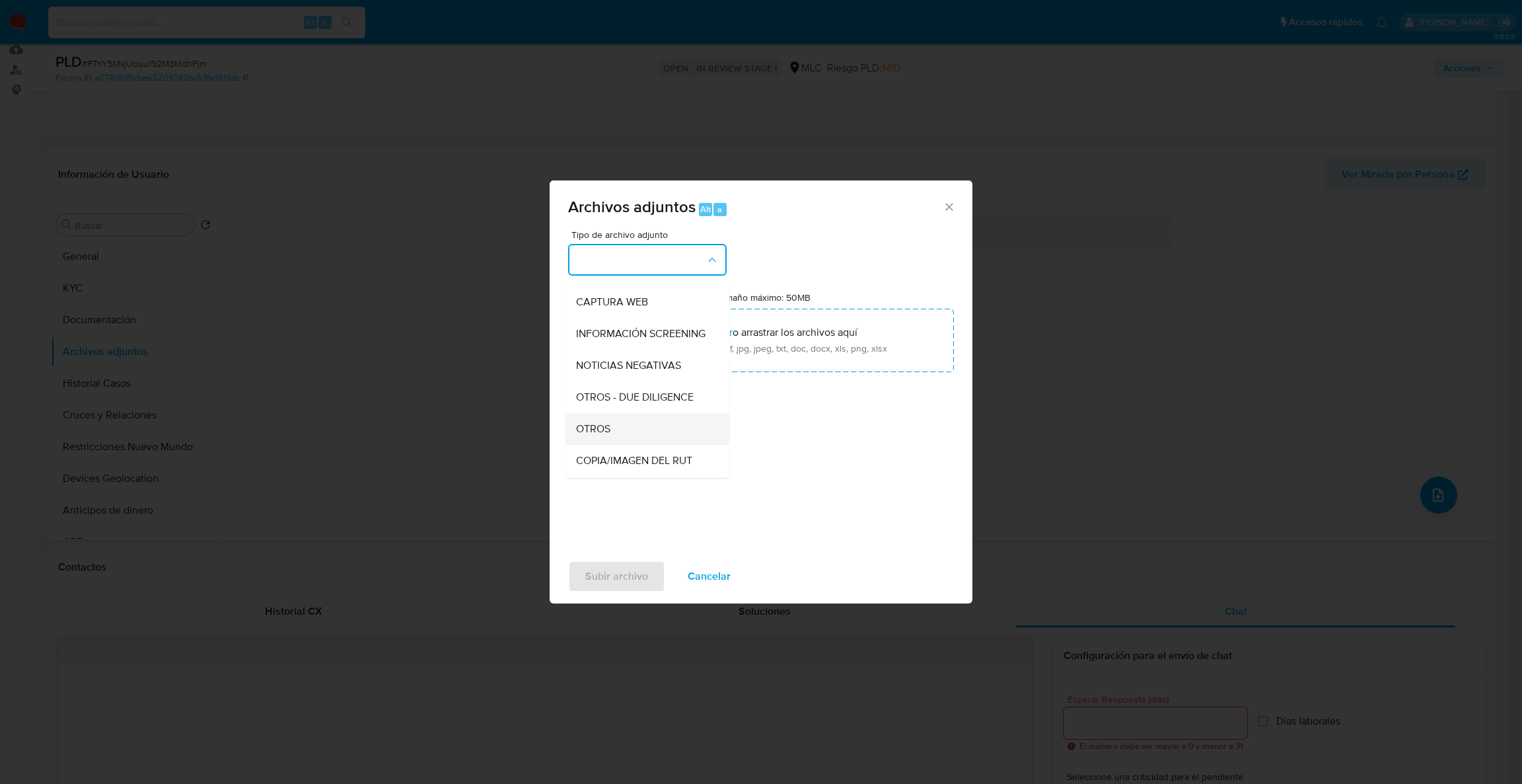
click at [595, 435] on span "OTROS" at bounding box center [593, 428] width 34 height 13
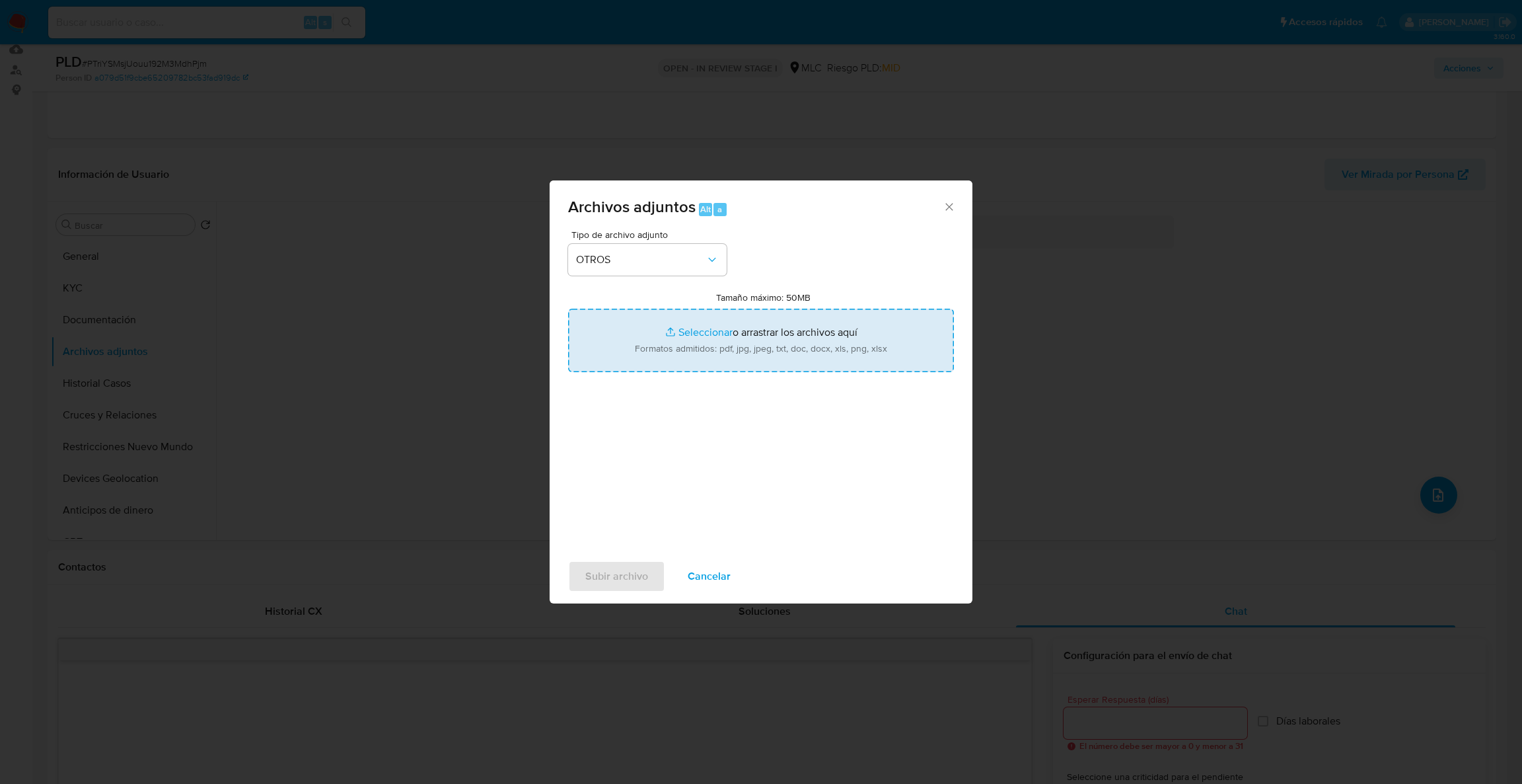
click at [697, 362] on input "Tamaño máximo: 50MB Seleccionar archivos" at bounding box center [761, 340] width 386 height 64
type input "C:\fakepath\Case Log - 2455955490.pdf"
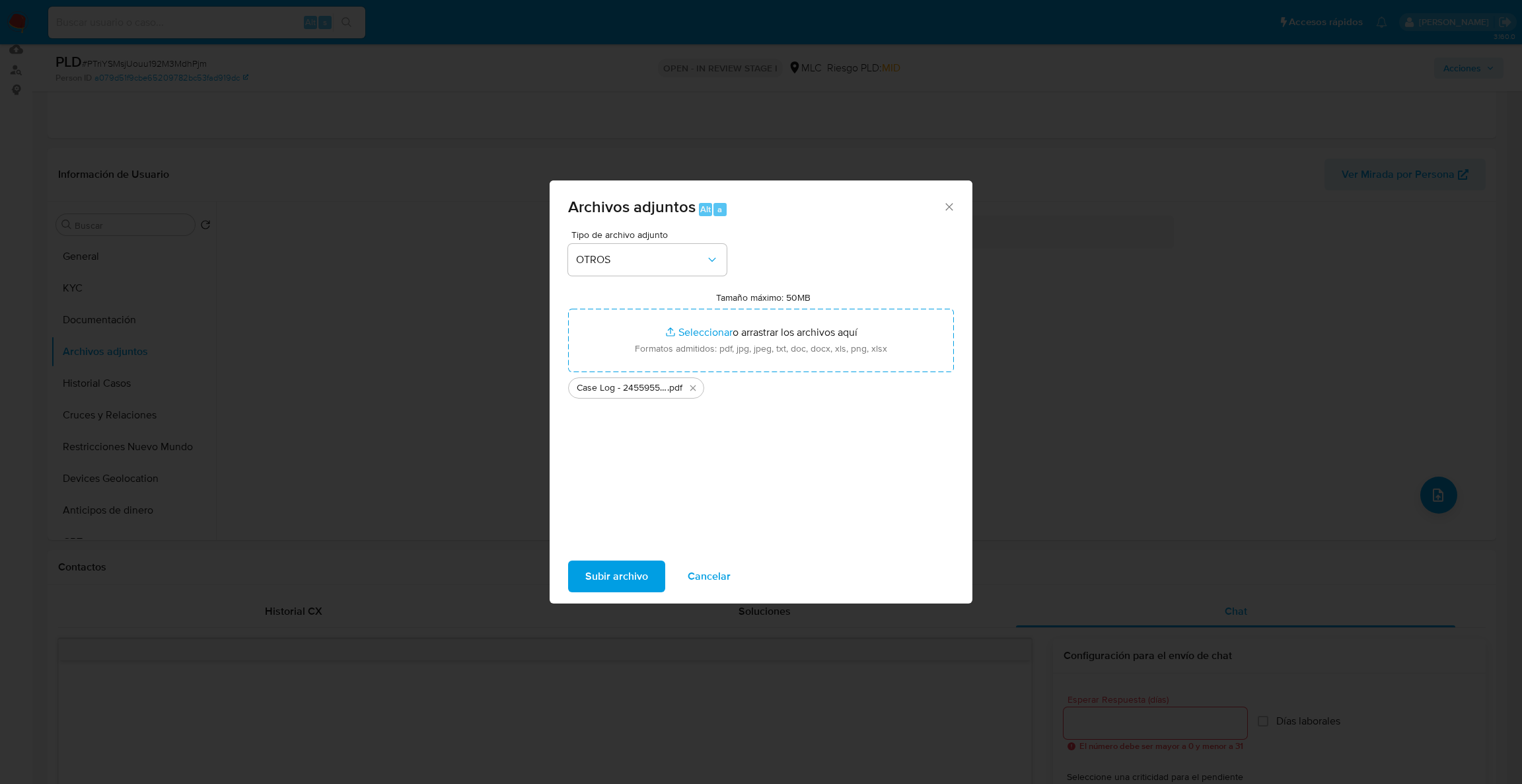
click at [863, 377] on ul "Case Log - 2455955490 .pdf" at bounding box center [761, 385] width 386 height 26
click at [602, 588] on span "Subir archivo" at bounding box center [617, 575] width 63 height 29
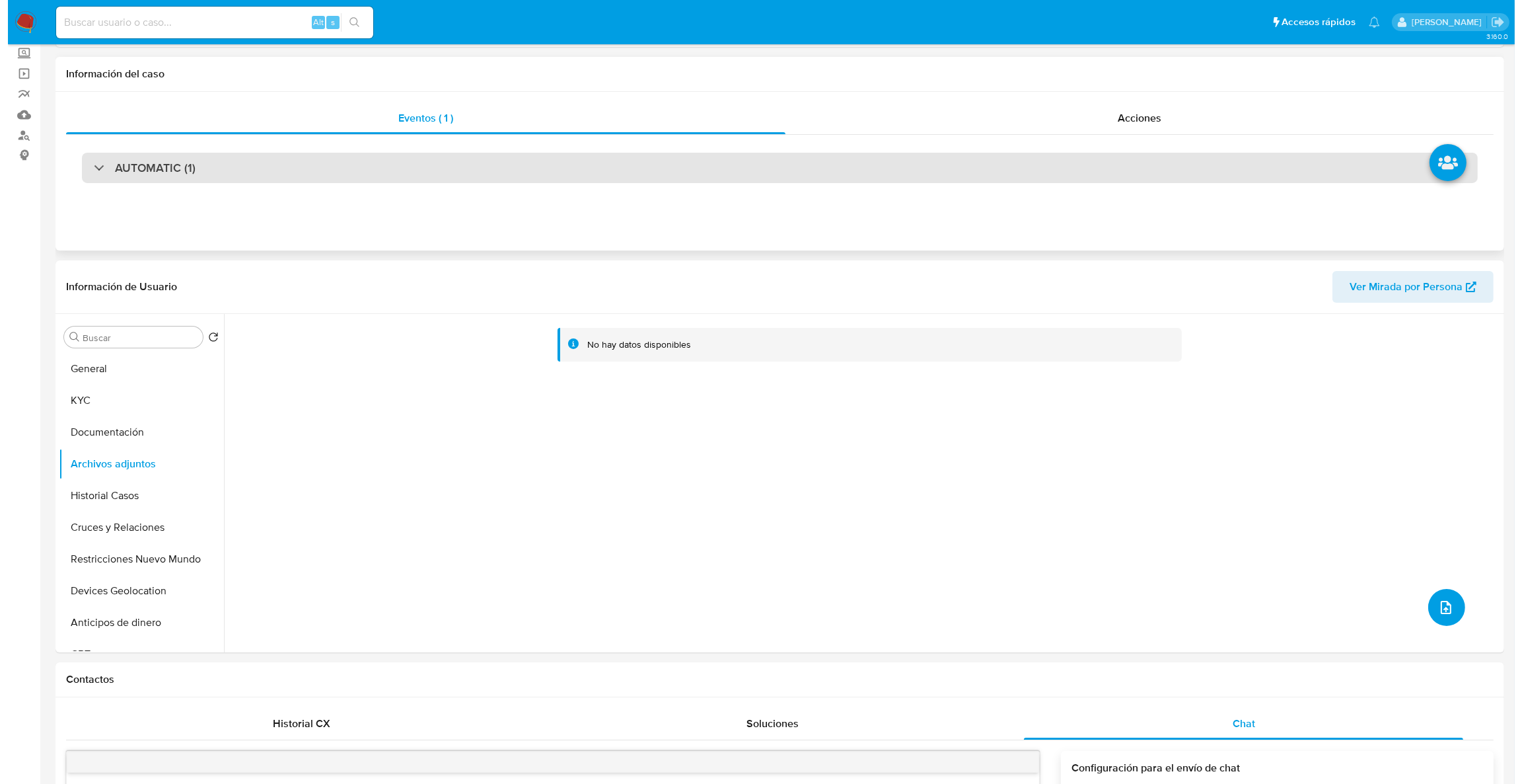
scroll to position [0, 0]
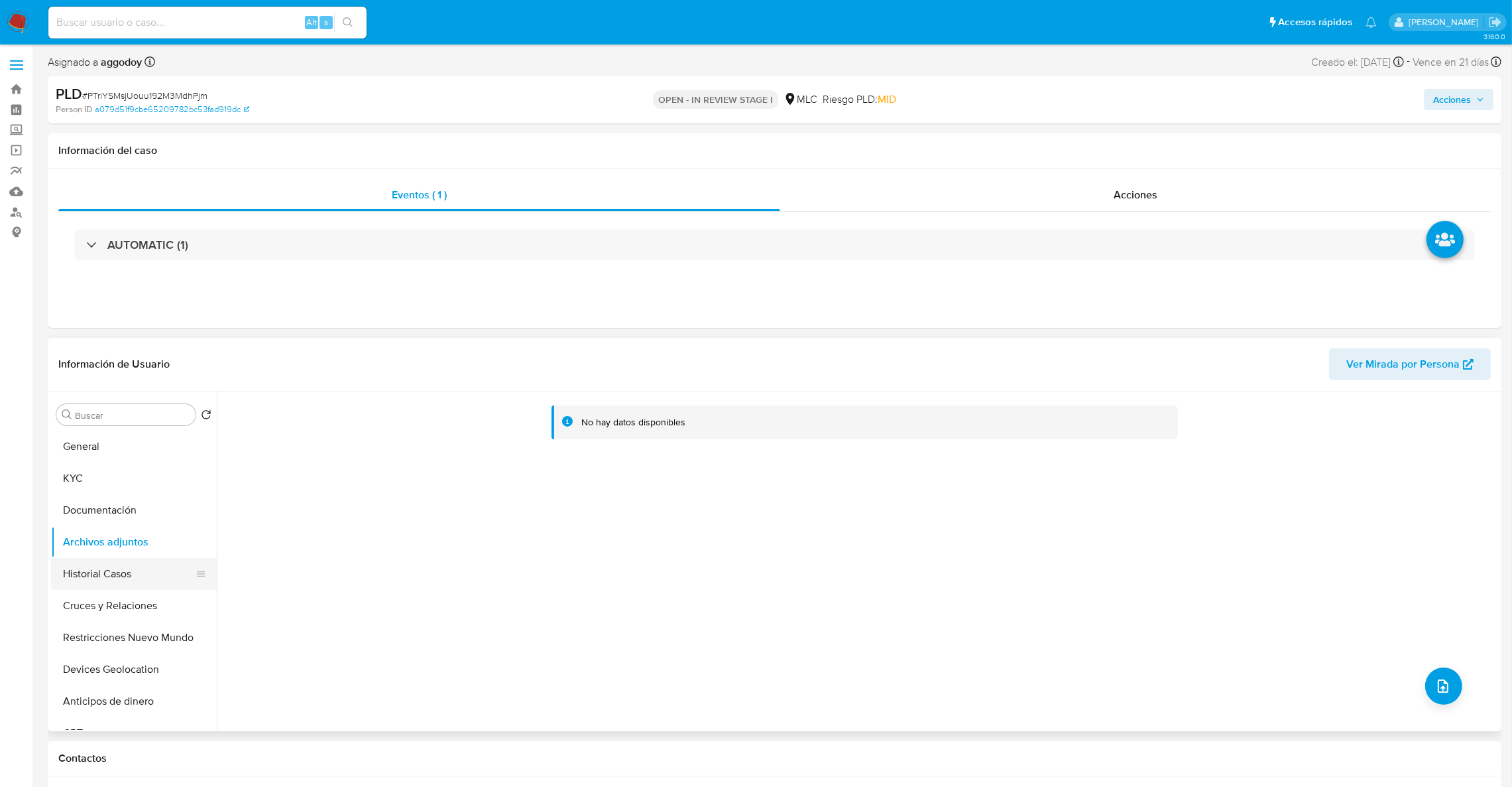
drag, startPoint x: 158, startPoint y: 573, endPoint x: 149, endPoint y: 552, distance: 22.8
click at [156, 572] on button "Historial Casos" at bounding box center [134, 574] width 166 height 31
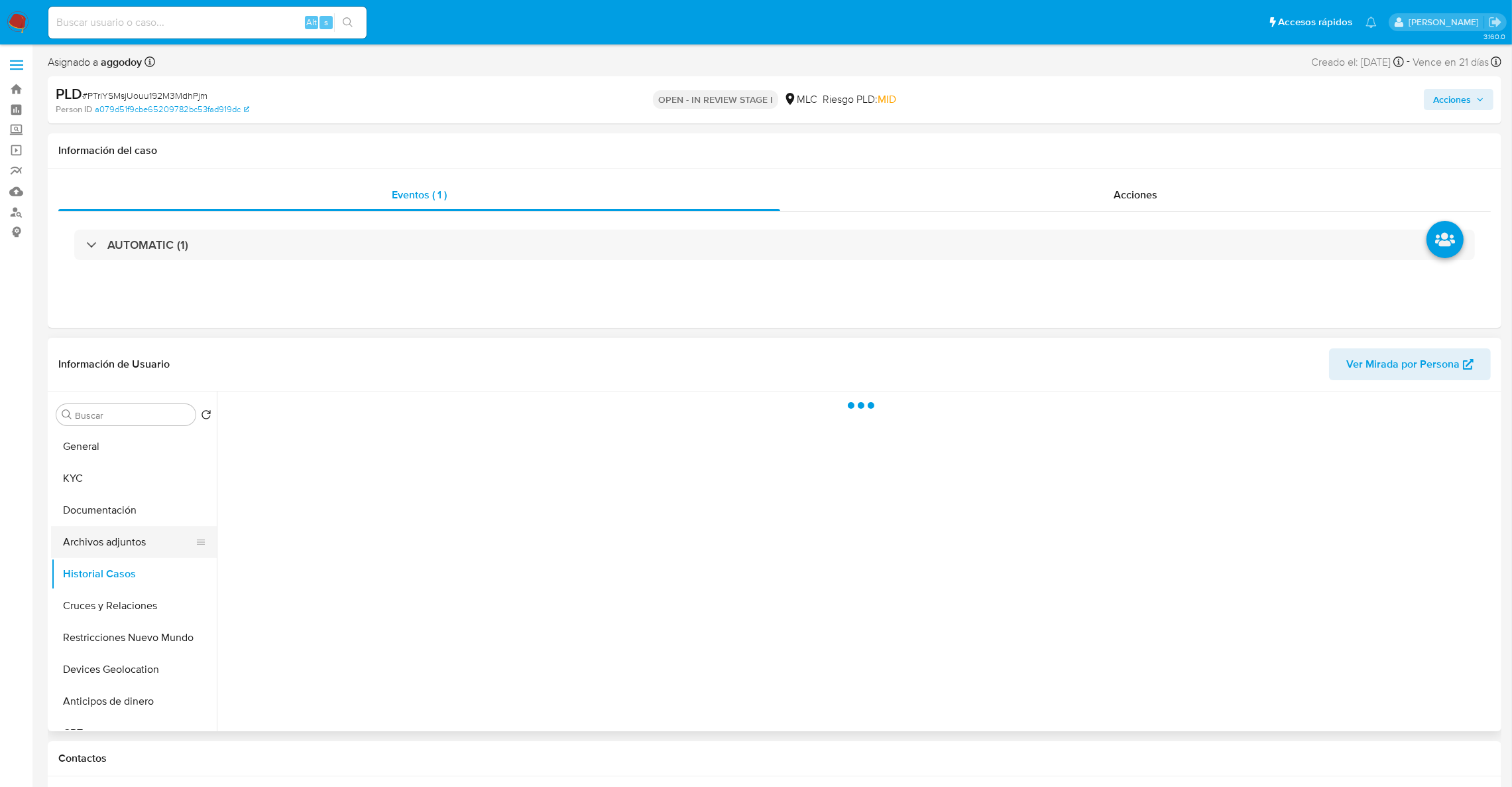
click at [149, 552] on button "Archivos adjuntos" at bounding box center [128, 542] width 155 height 31
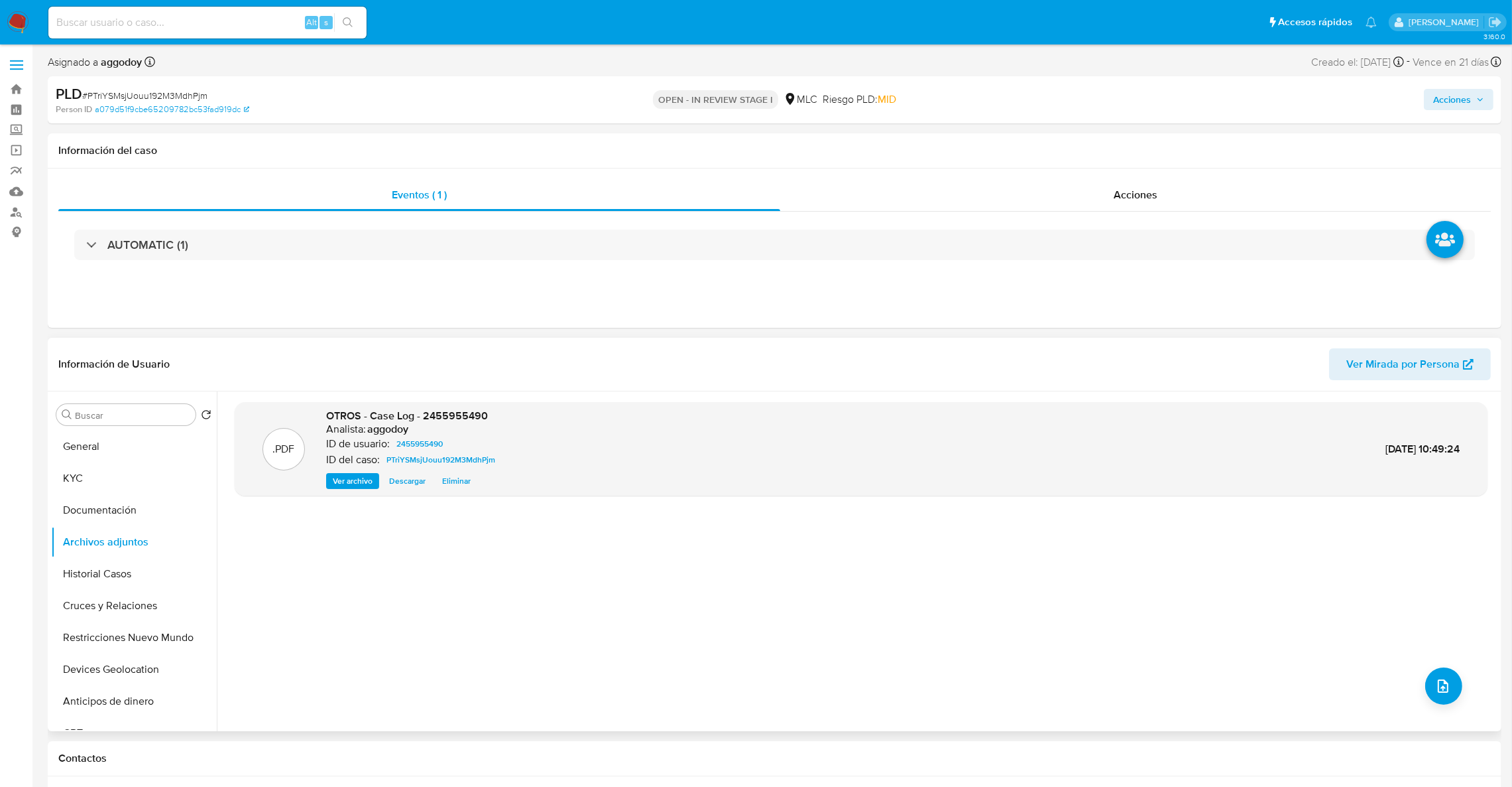
click at [458, 484] on span "Eliminar" at bounding box center [456, 480] width 29 height 13
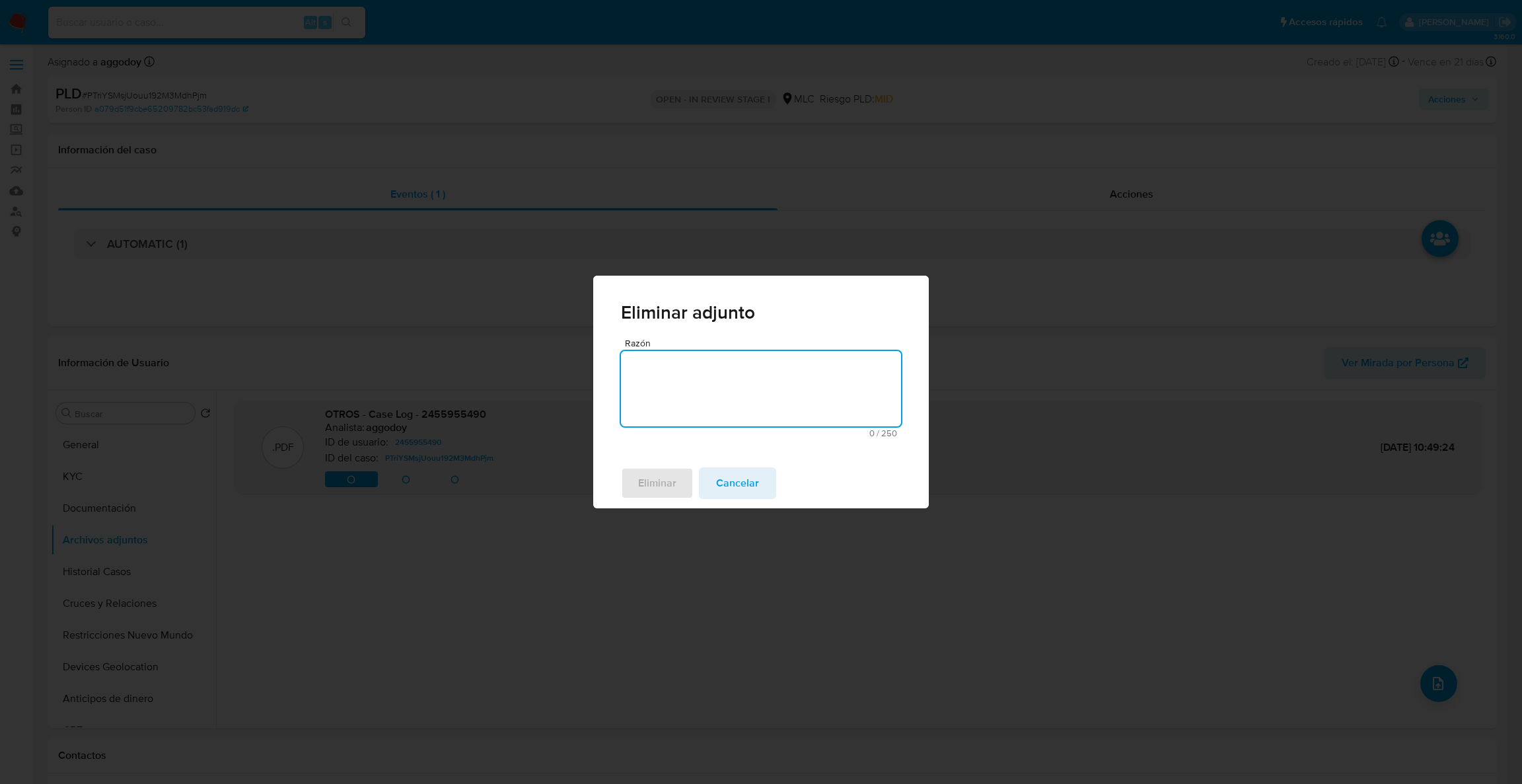
click at [720, 419] on textarea "Razón" at bounding box center [761, 388] width 280 height 76
type textarea "d"
type textarea "Duplicidad"
click at [748, 482] on span "Cancelar" at bounding box center [737, 482] width 43 height 29
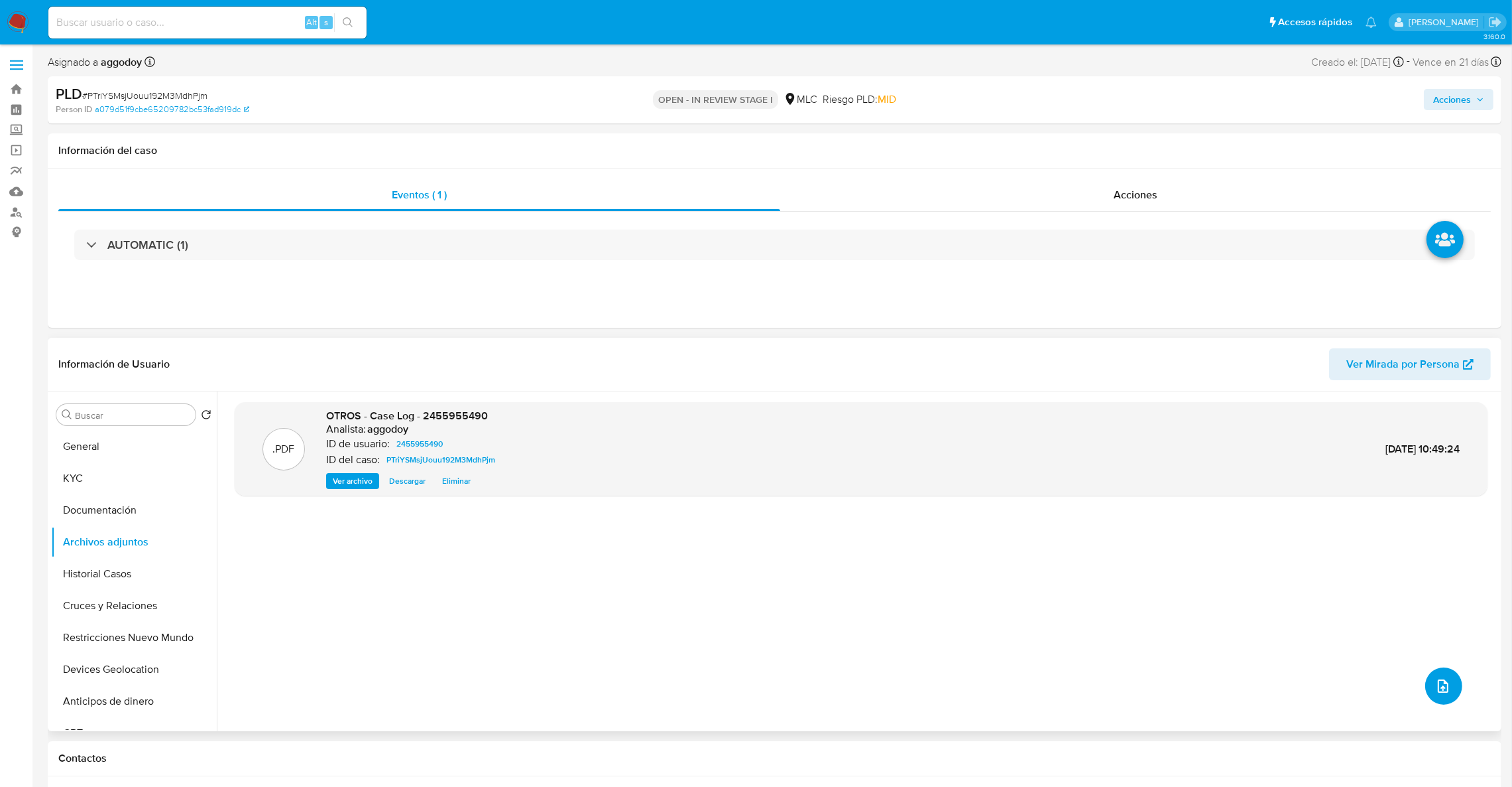
click at [1438, 684] on icon "upload-file" at bounding box center [1443, 686] width 10 height 13
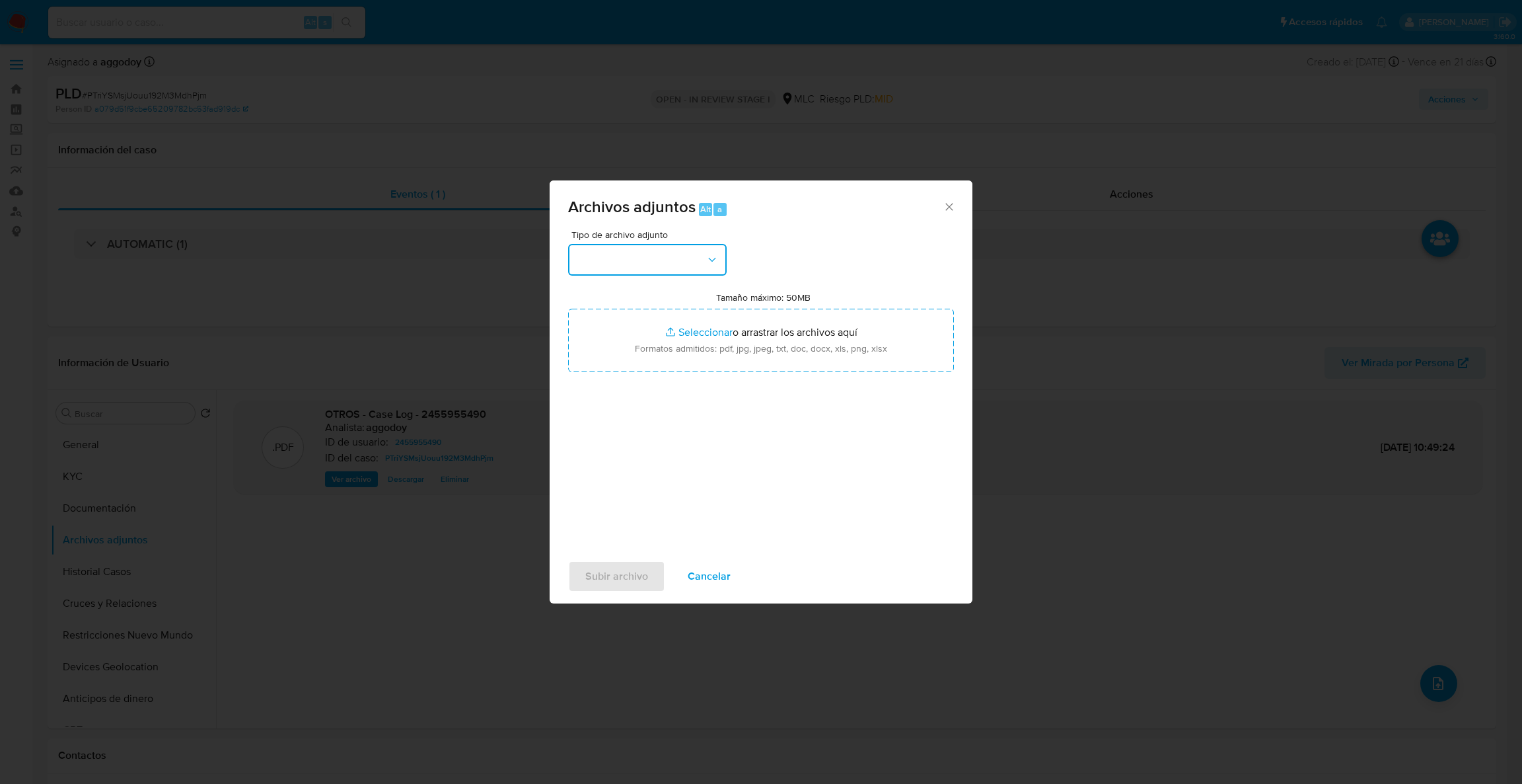
click at [651, 271] on button "button" at bounding box center [647, 259] width 158 height 31
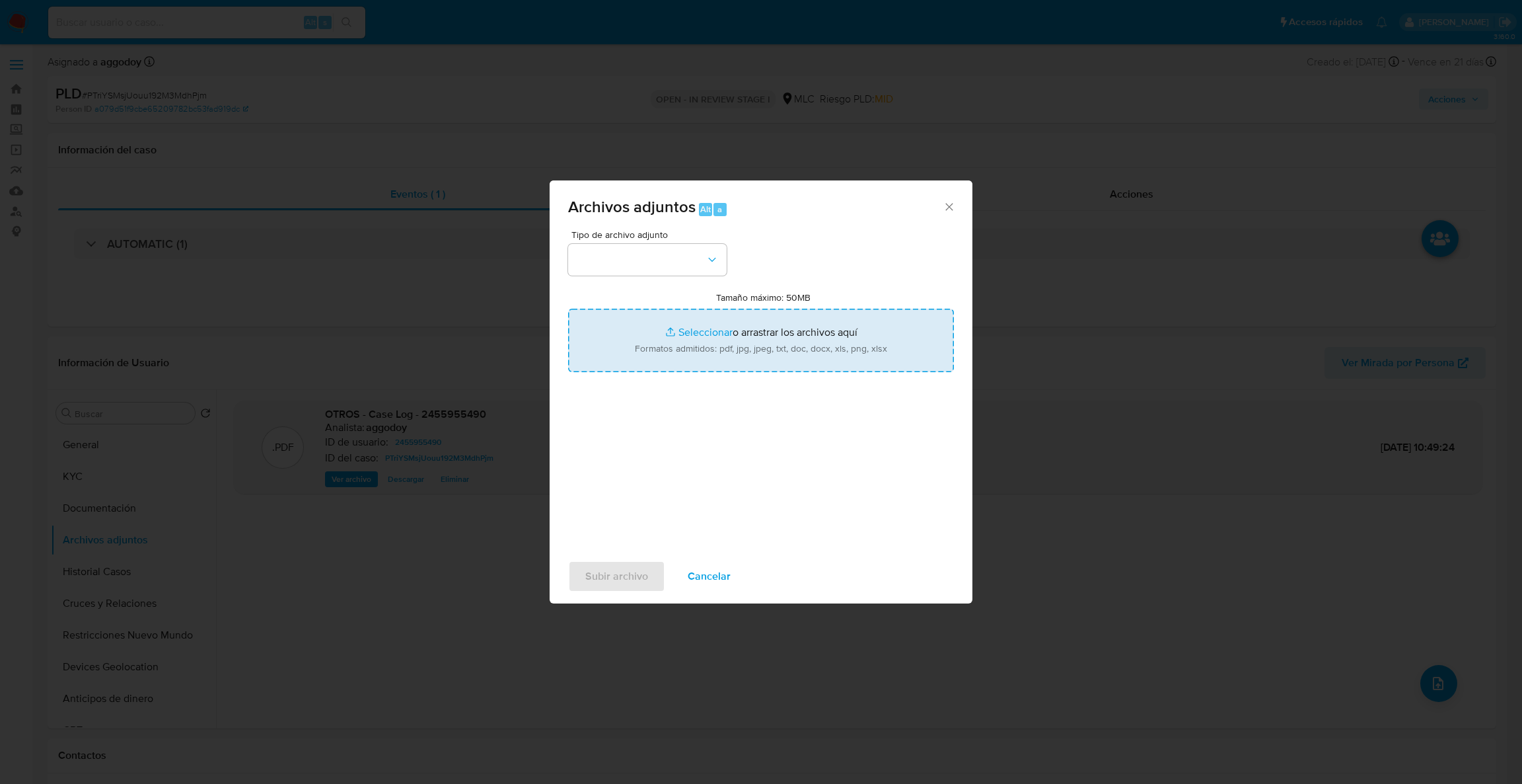
drag, startPoint x: 730, startPoint y: 311, endPoint x: 728, endPoint y: 332, distance: 21.1
click at [728, 332] on input "Tamaño máximo: 50MB Seleccionar archivos" at bounding box center [761, 340] width 386 height 64
type input "C:\fakepath\2455955490Movimientos .xlsx"
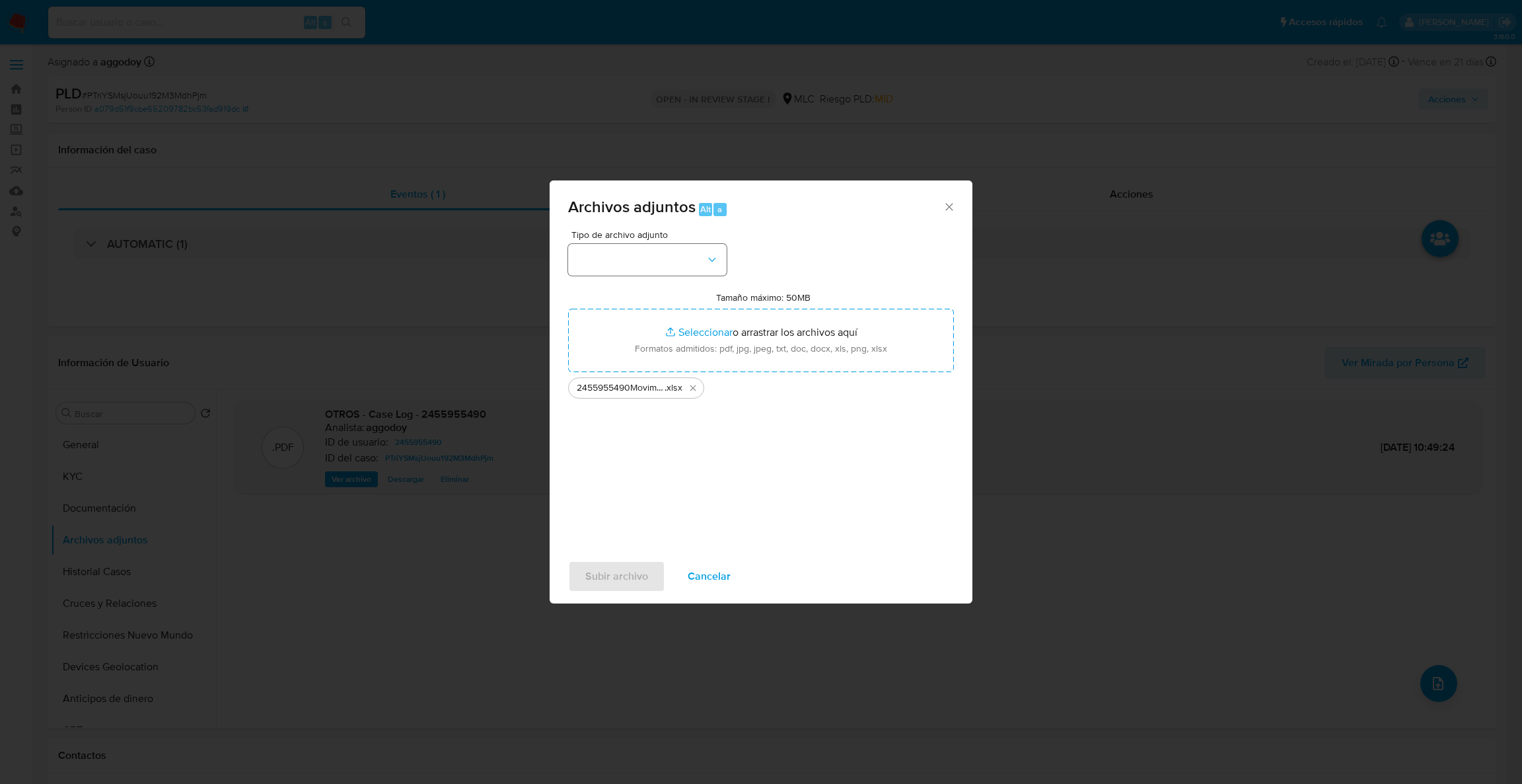
drag, startPoint x: 639, startPoint y: 276, endPoint x: 654, endPoint y: 268, distance: 17.0
click at [643, 271] on div "Tipo de archivo adjunto Tamaño máximo: 50MB Seleccionar archivos Seleccionar o …" at bounding box center [761, 385] width 386 height 312
click at [654, 268] on button "button" at bounding box center [647, 259] width 158 height 31
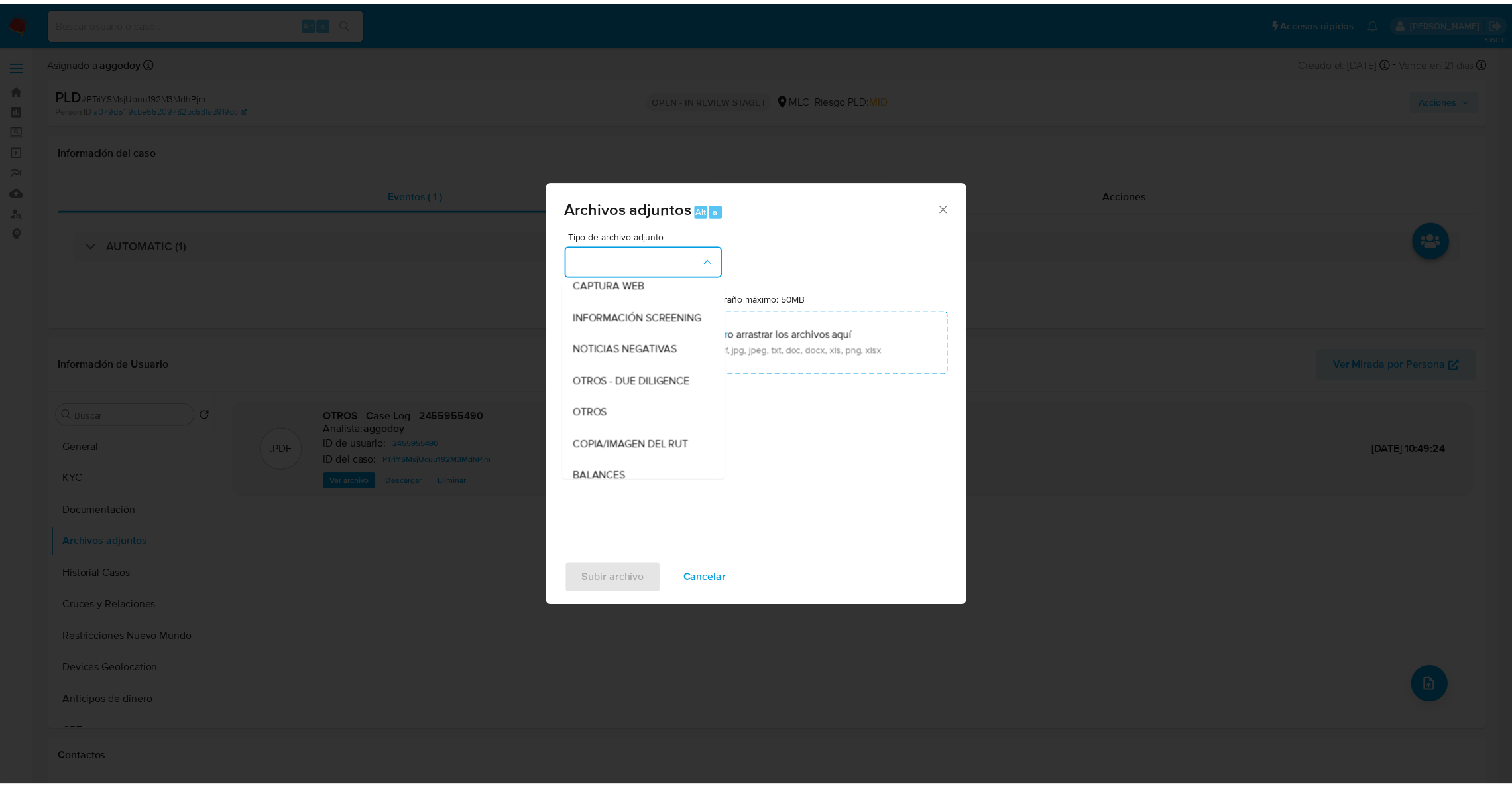
scroll to position [136, 0]
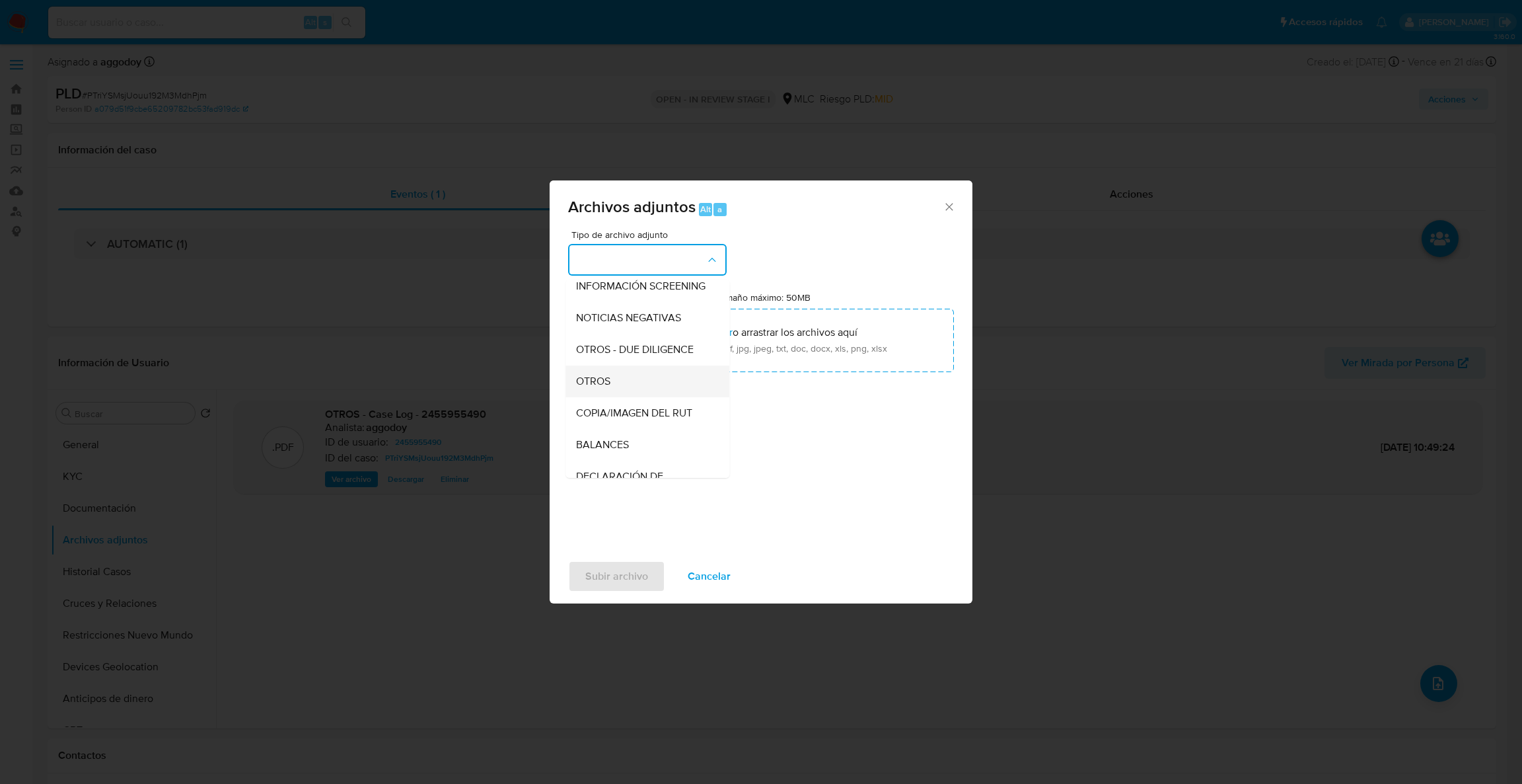
click at [644, 386] on div "OTROS" at bounding box center [643, 381] width 135 height 31
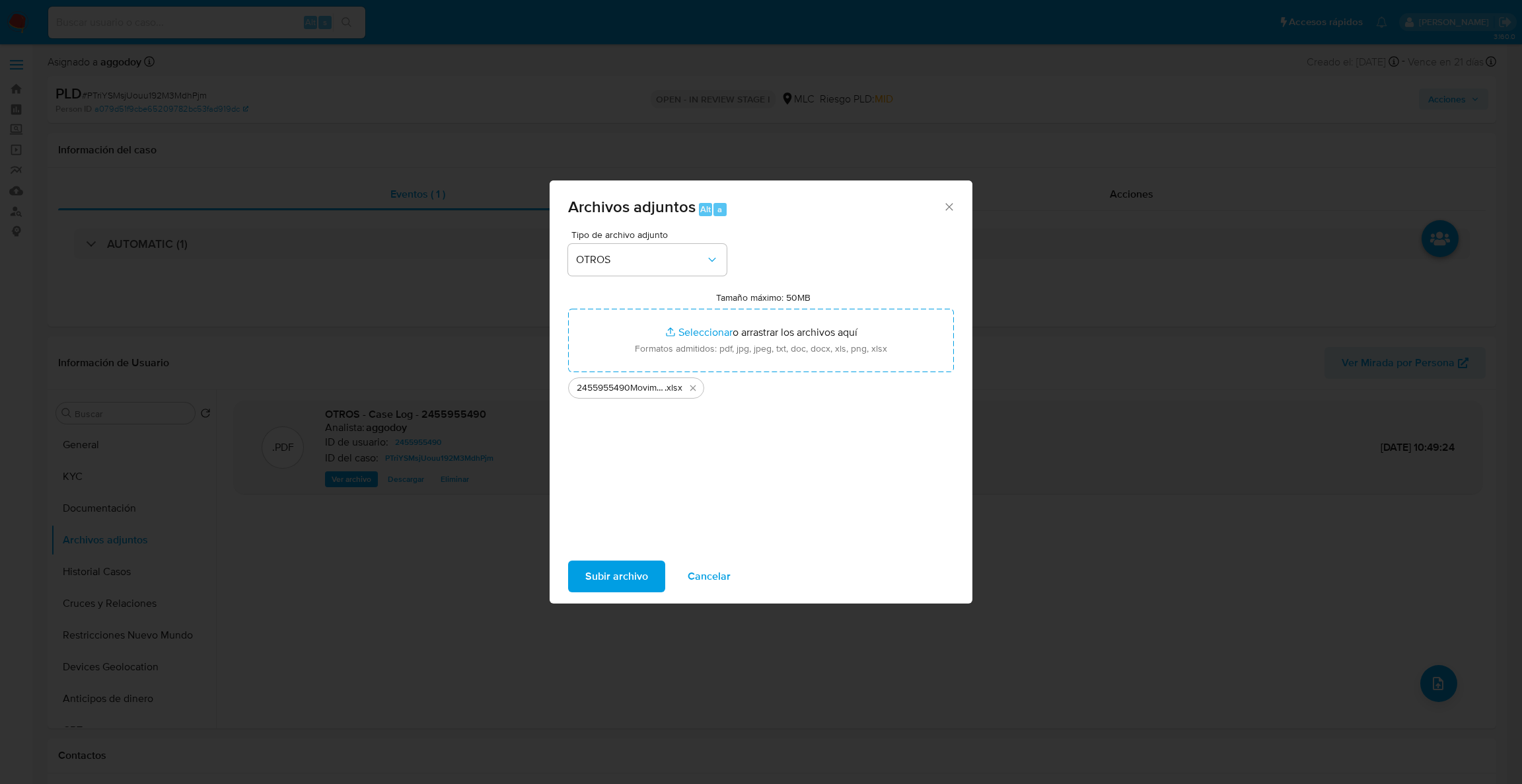
click at [586, 580] on span "Subir archivo" at bounding box center [617, 575] width 63 height 29
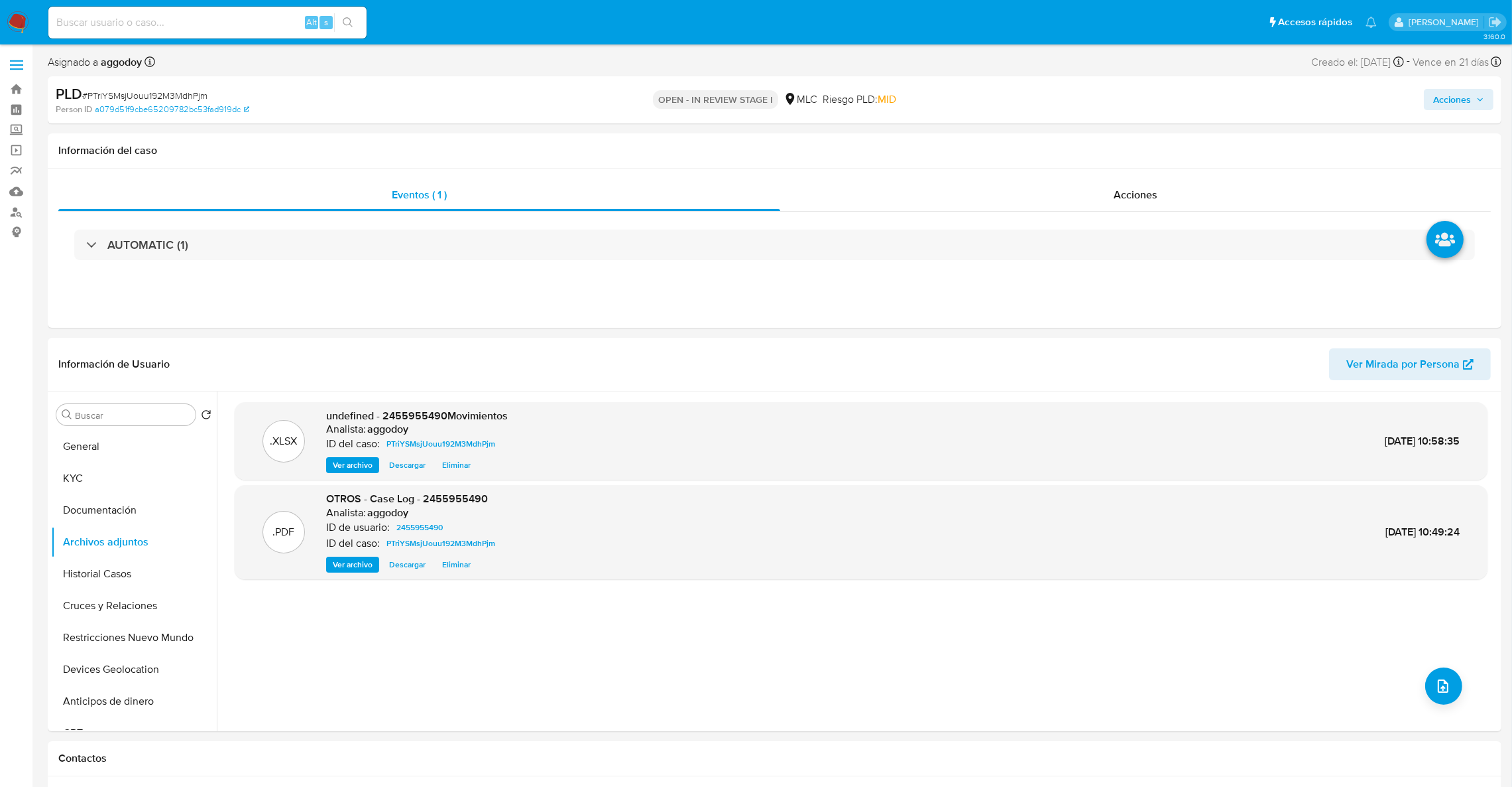
click at [1459, 95] on span "Acciones" at bounding box center [1452, 100] width 38 height 21
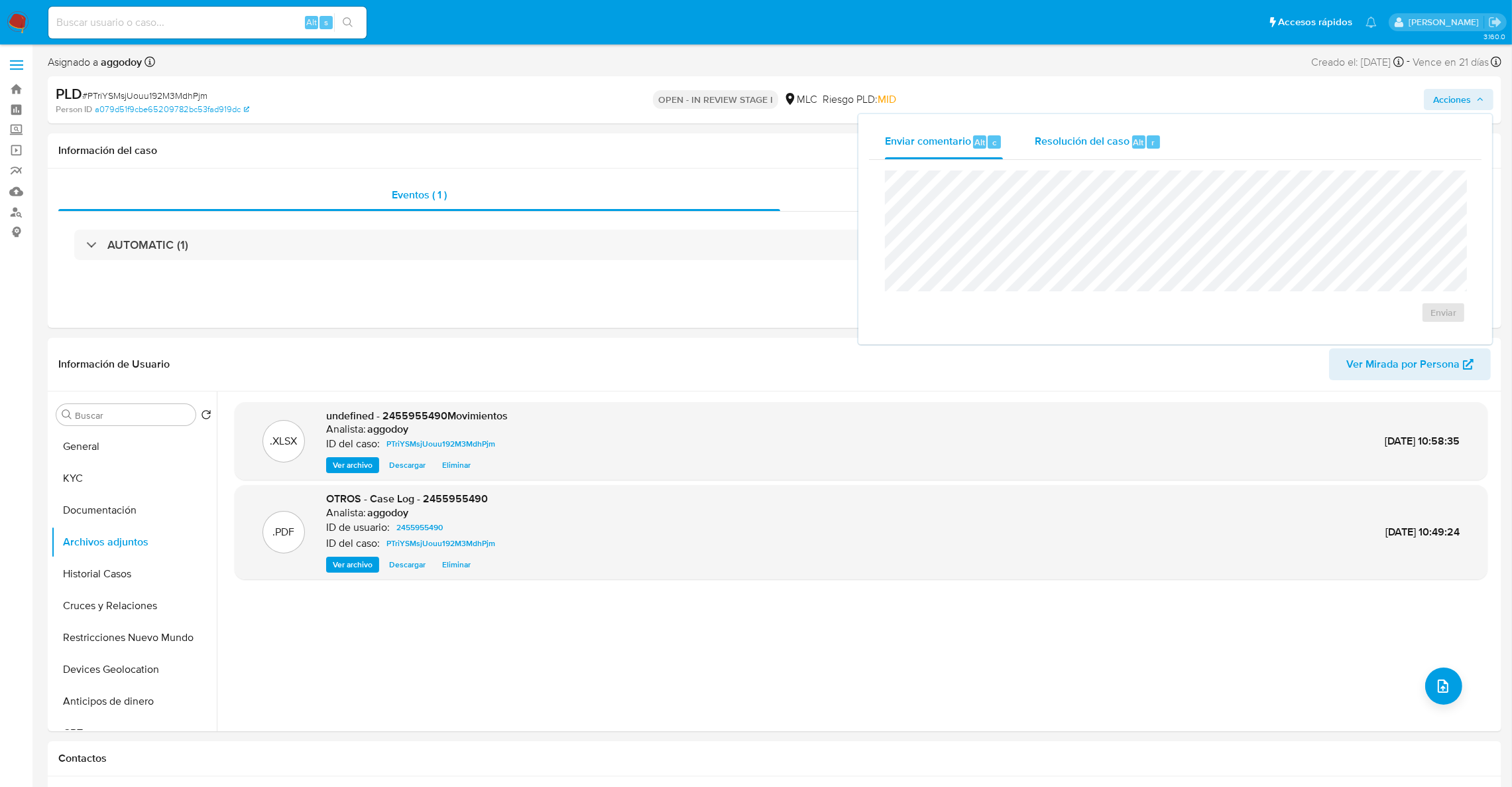
drag, startPoint x: 1132, startPoint y: 147, endPoint x: 1131, endPoint y: 156, distance: 9.1
click at [1132, 150] on div "Resolución del caso Alt r" at bounding box center [1097, 142] width 127 height 34
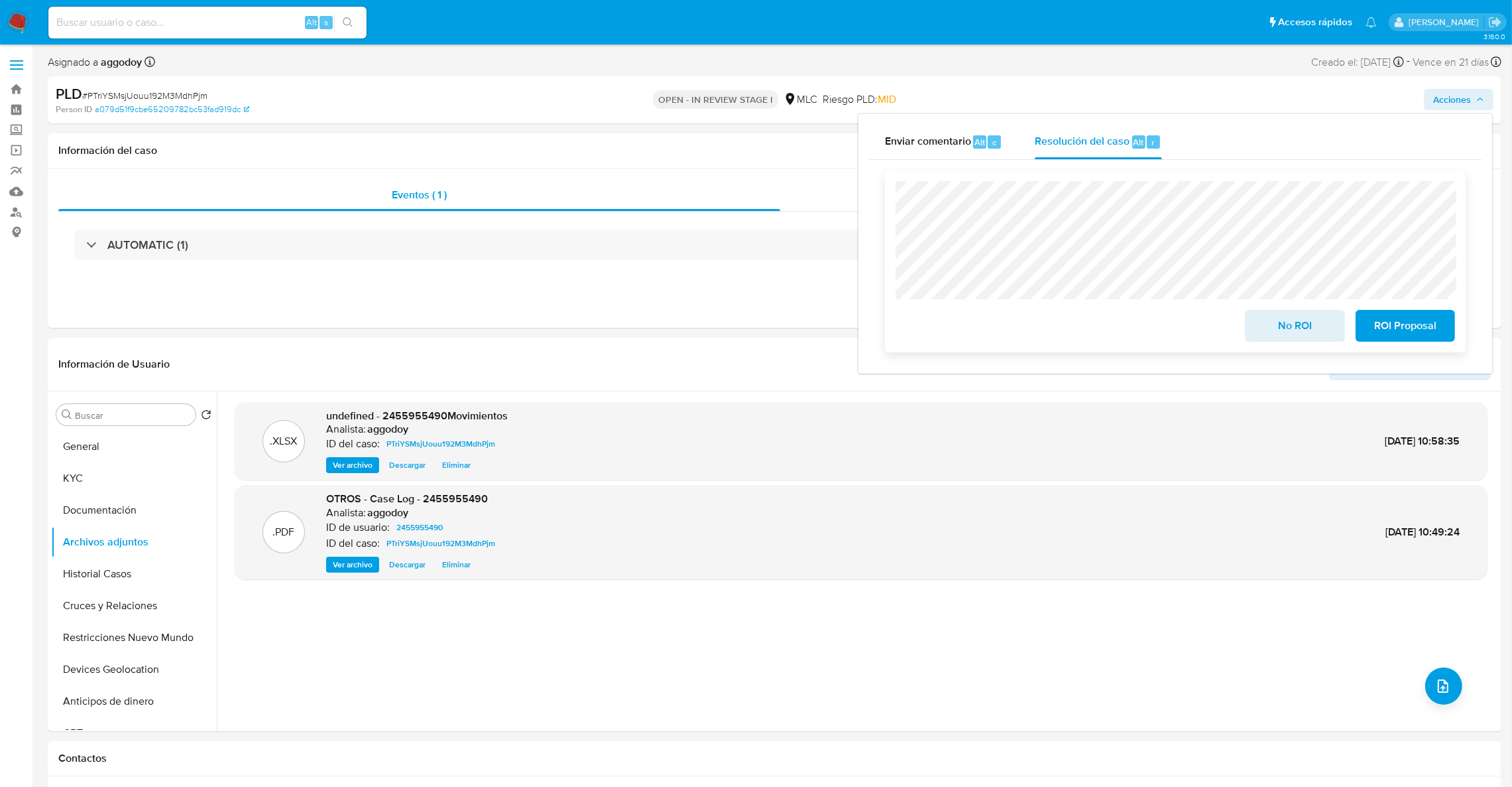
click at [1277, 315] on span "No ROI" at bounding box center [1295, 325] width 65 height 29
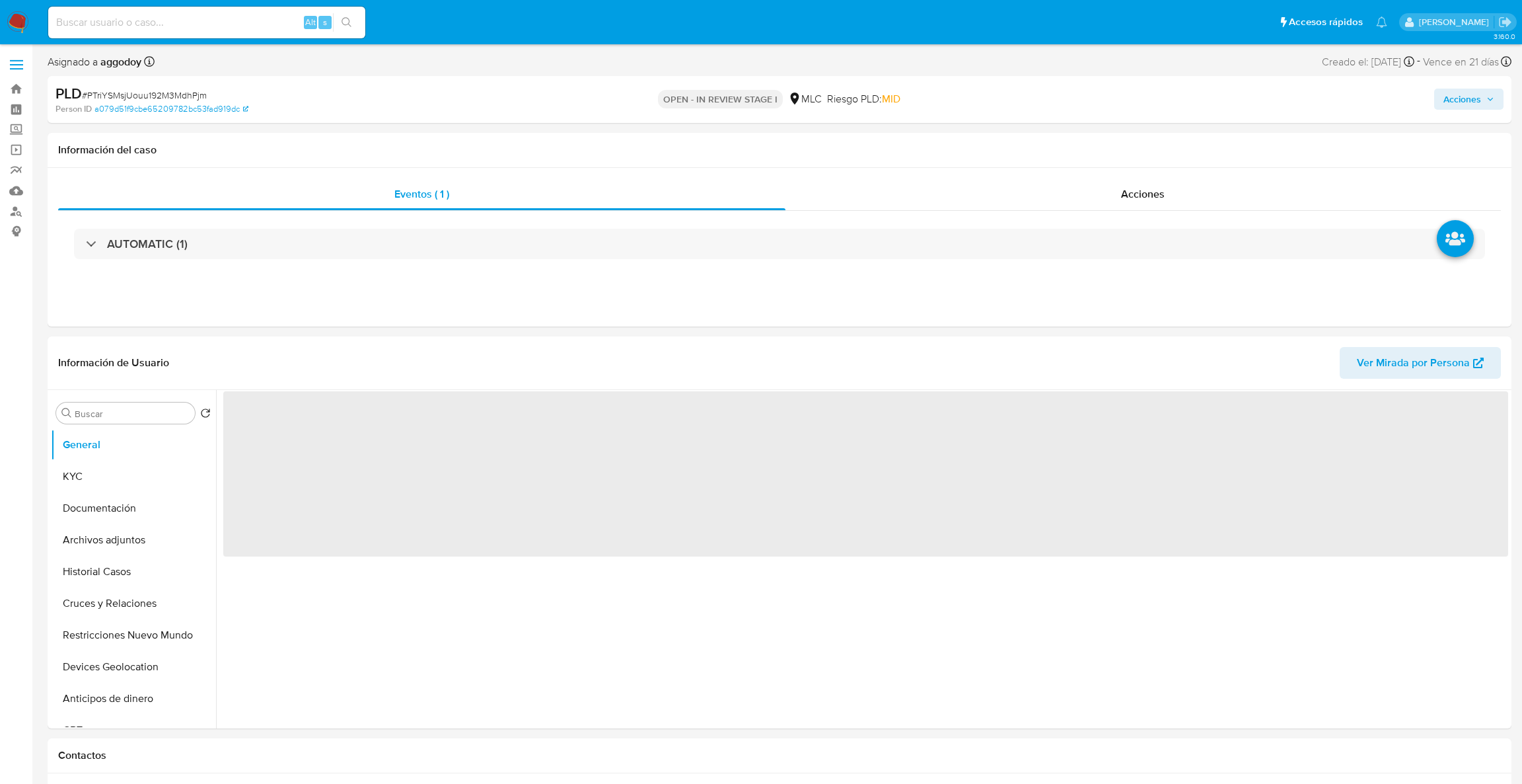
select select "10"
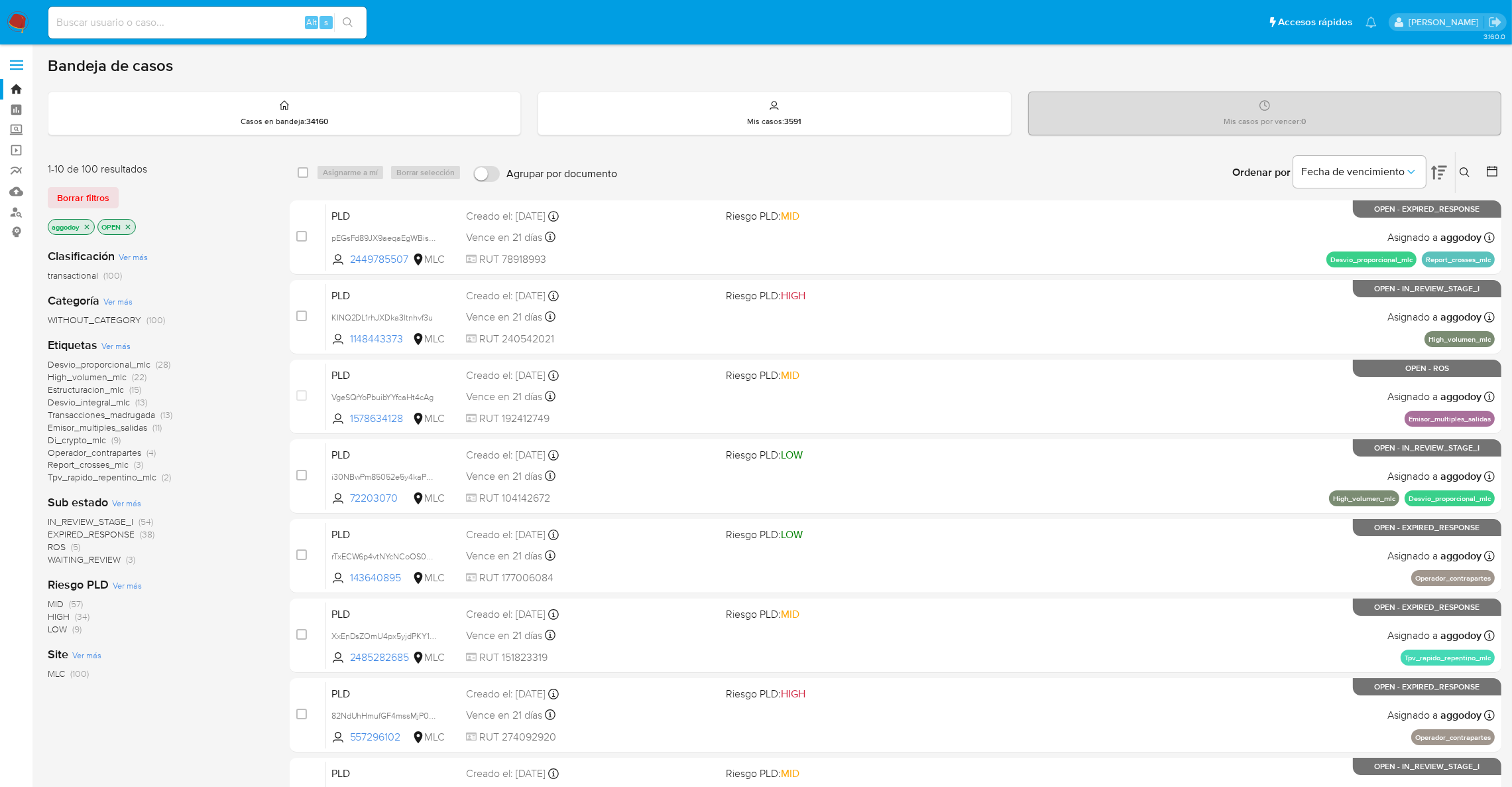
click at [128, 452] on span "Operador_contrapartes" at bounding box center [94, 452] width 93 height 13
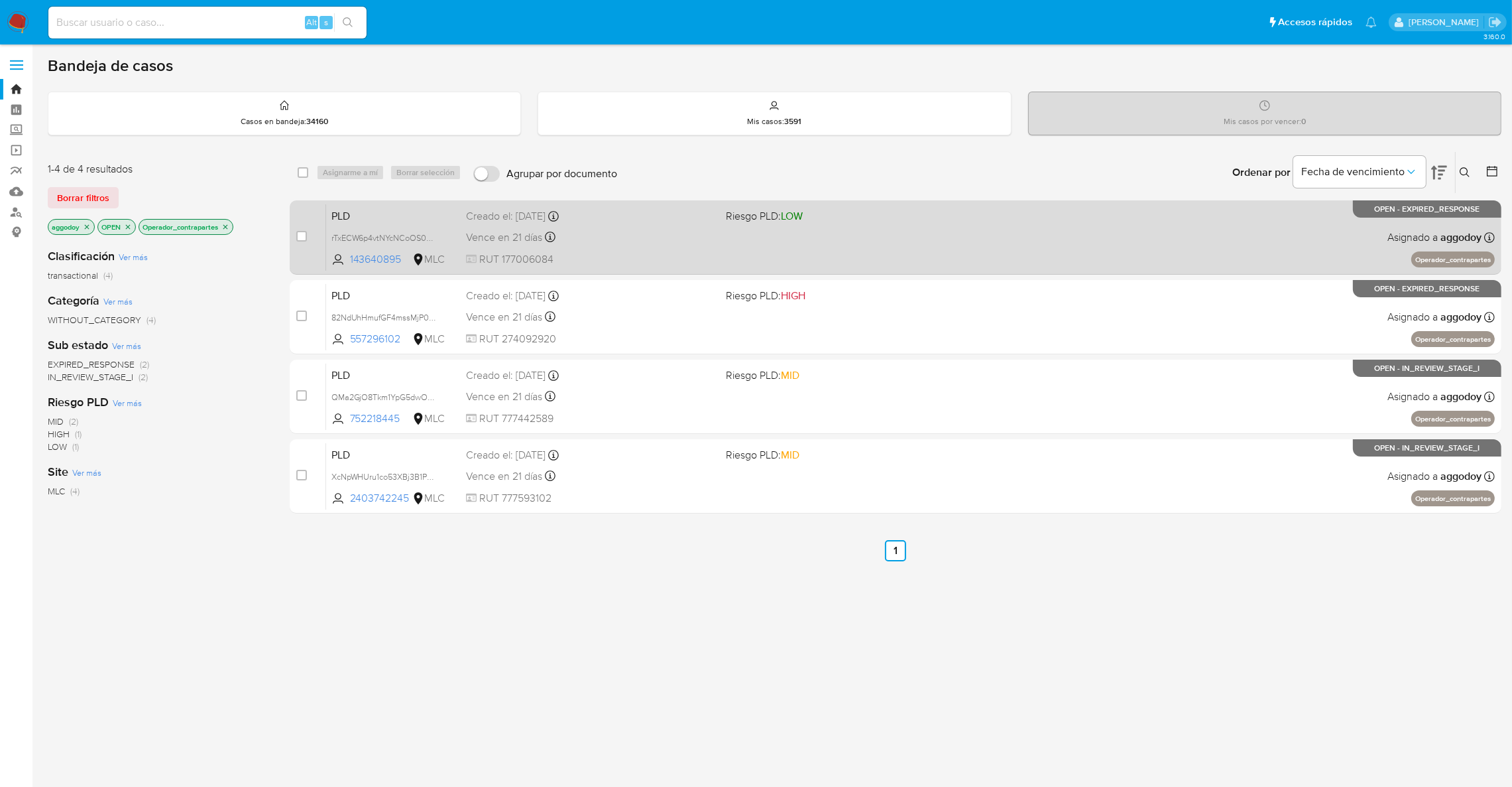
click at [1056, 260] on div "PLD rTxECW6p4vtNYcNCoOS0eBTh 143640895 MLC Riesgo PLD: LOW Creado el: [DATE] Cr…" at bounding box center [911, 237] width 1169 height 67
click at [646, 224] on div "PLD rTxECW6p4vtNYcNCoOS0eBTh 143640895 MLC Riesgo PLD: LOW Creado el: [DATE] Cr…" at bounding box center [911, 237] width 1169 height 67
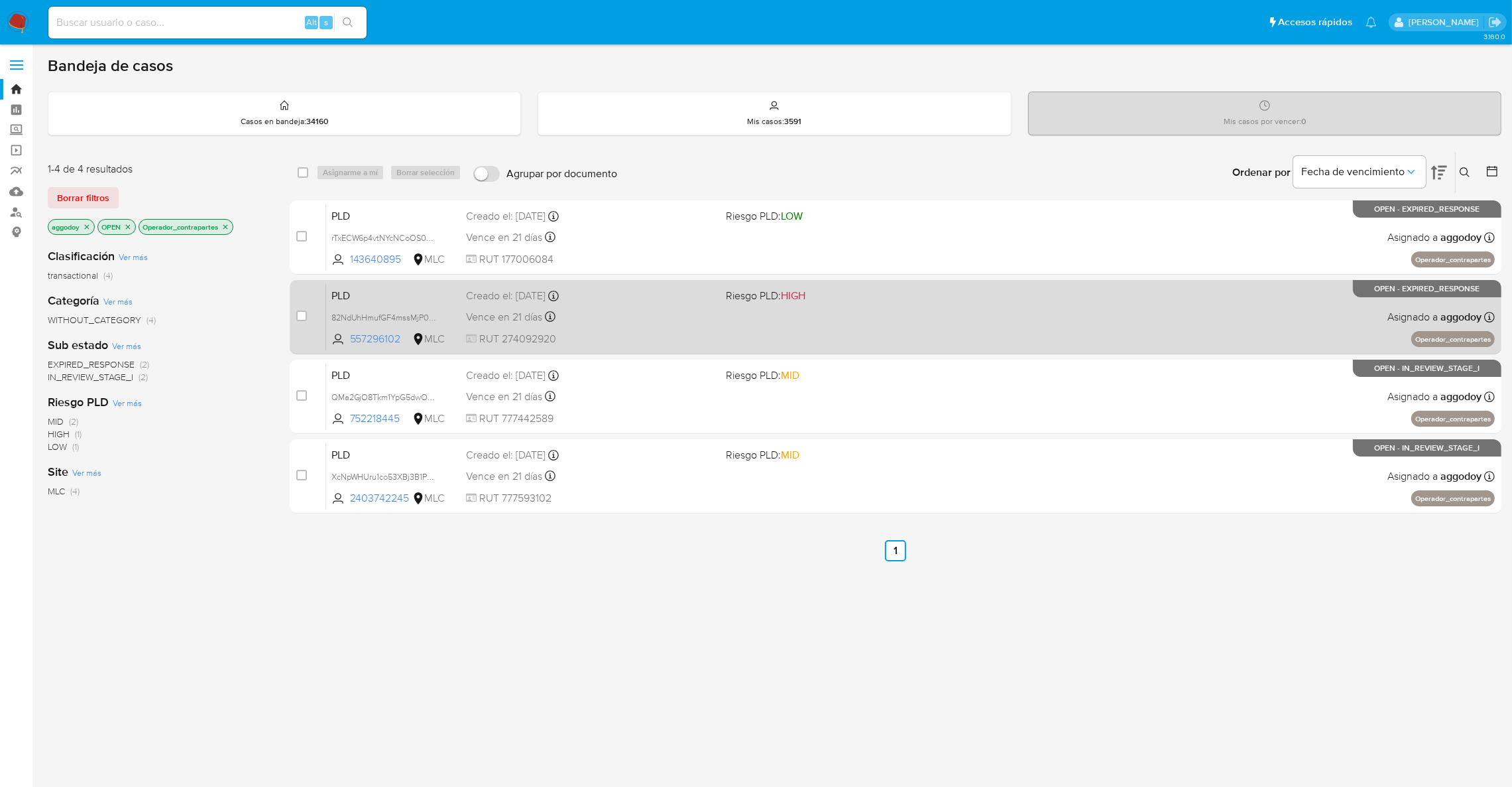
click at [709, 318] on div "Vence en 21 días Vence el 10/10/2025 16:07:30" at bounding box center [590, 316] width 249 height 18
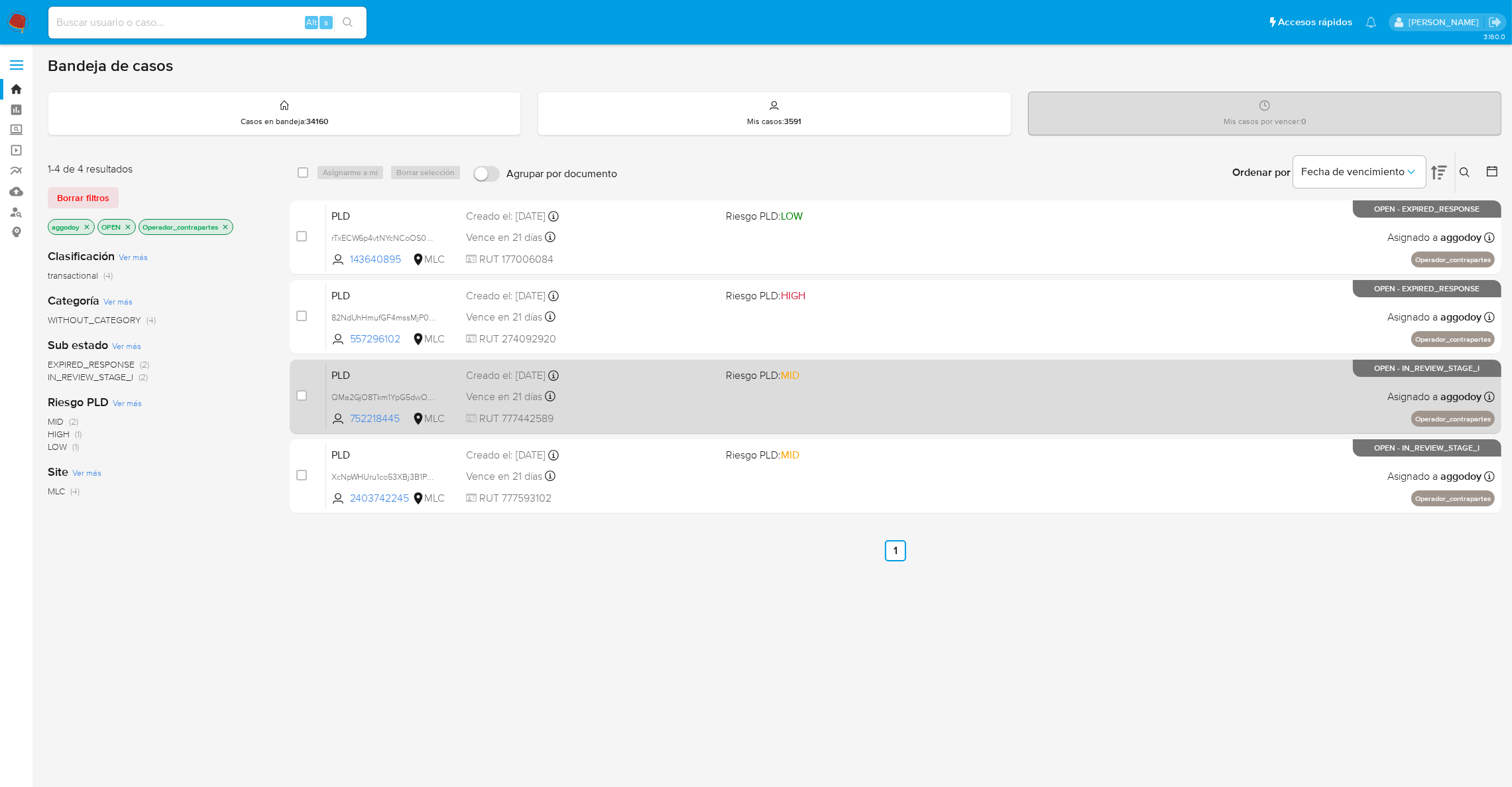
click at [709, 394] on div "Vence en 21 días Vence el 10/10/2025 16:07:49" at bounding box center [590, 396] width 249 height 18
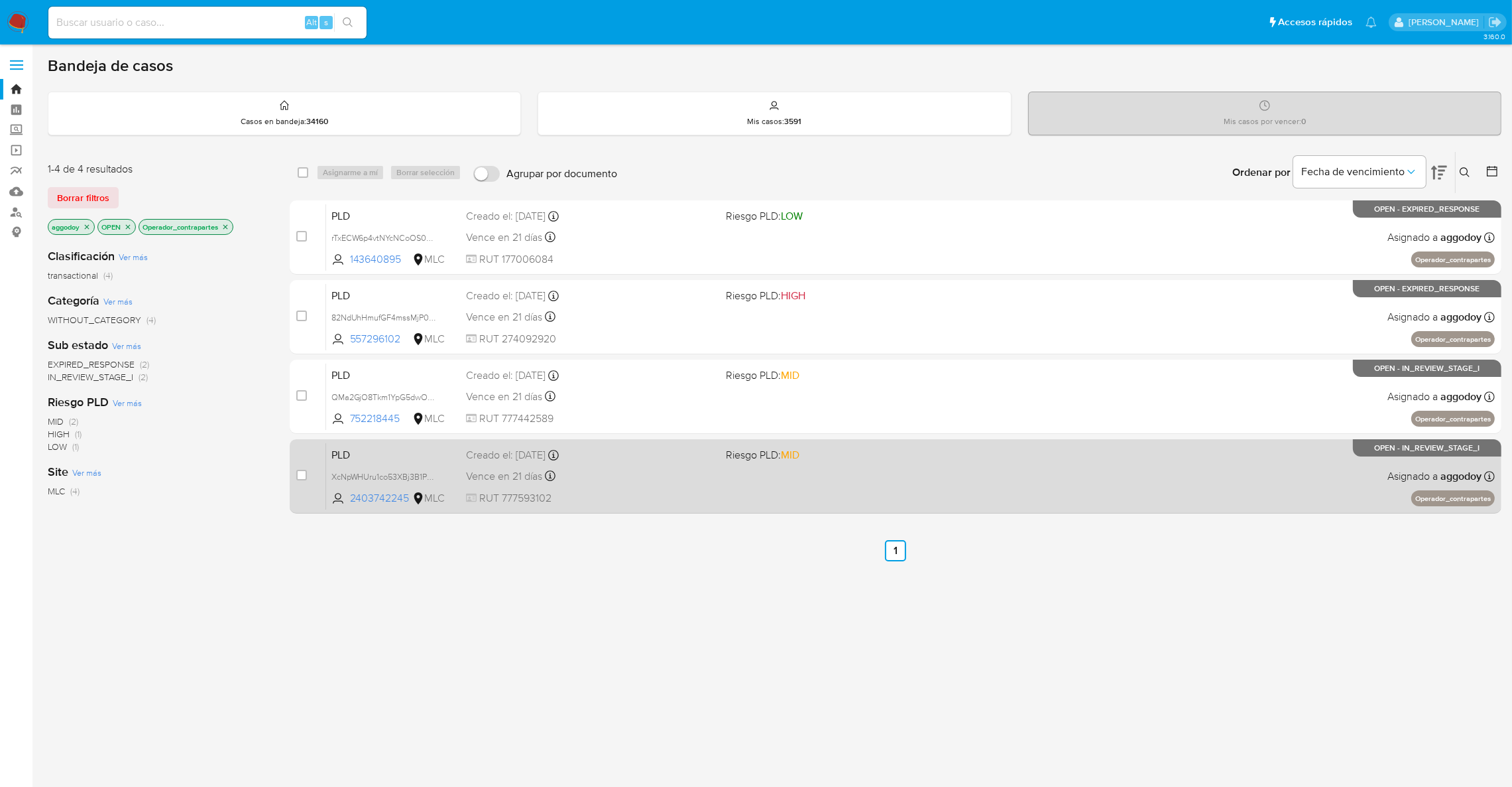
click at [723, 486] on div "PLD XcNpWHUru1co53XBj3B1PyGm 2403742245 MLC Riesgo PLD: MID Creado el: 12/07/20…" at bounding box center [911, 475] width 1169 height 67
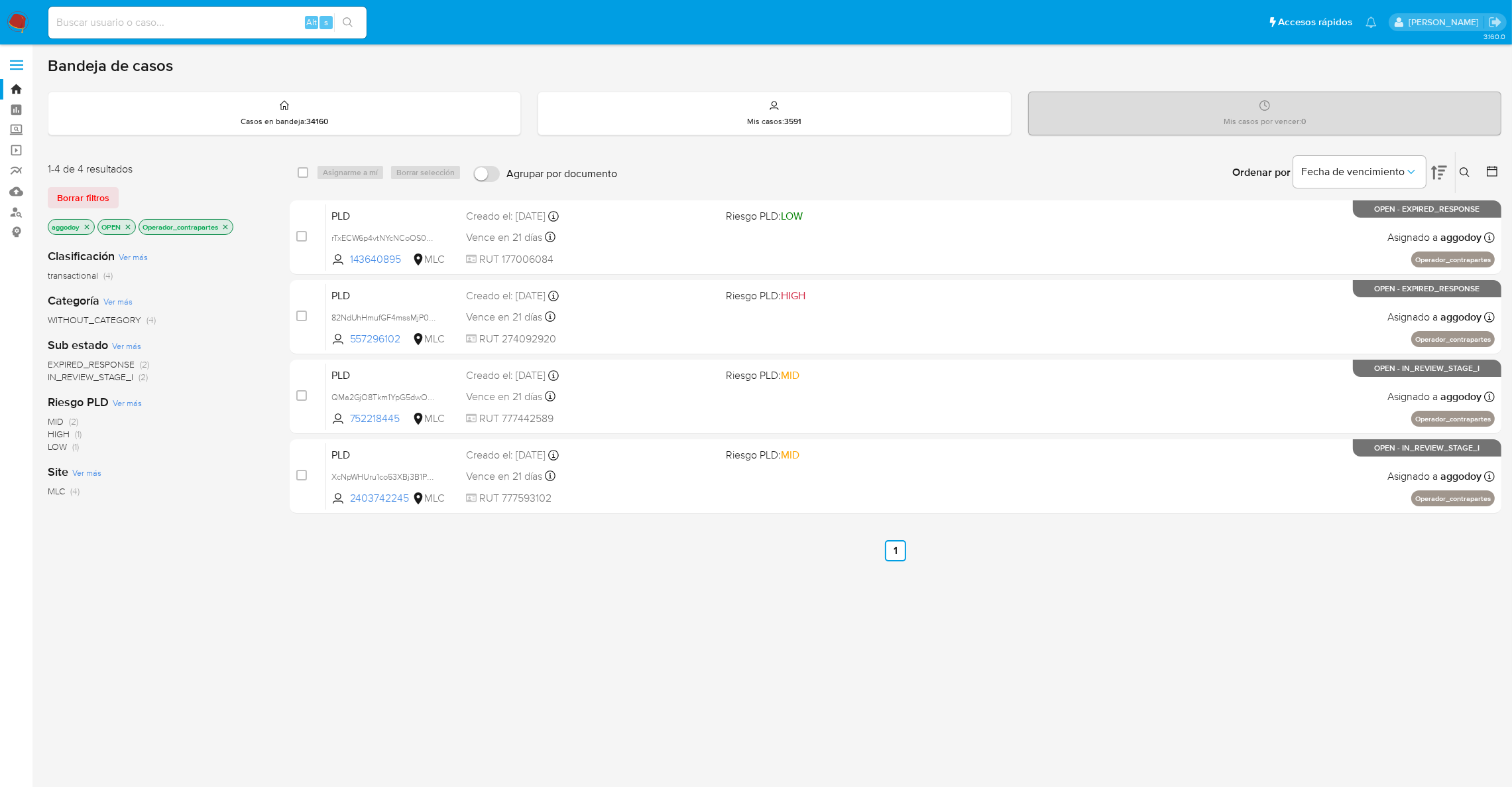
click at [225, 223] on icon "close-filter" at bounding box center [225, 226] width 8 height 8
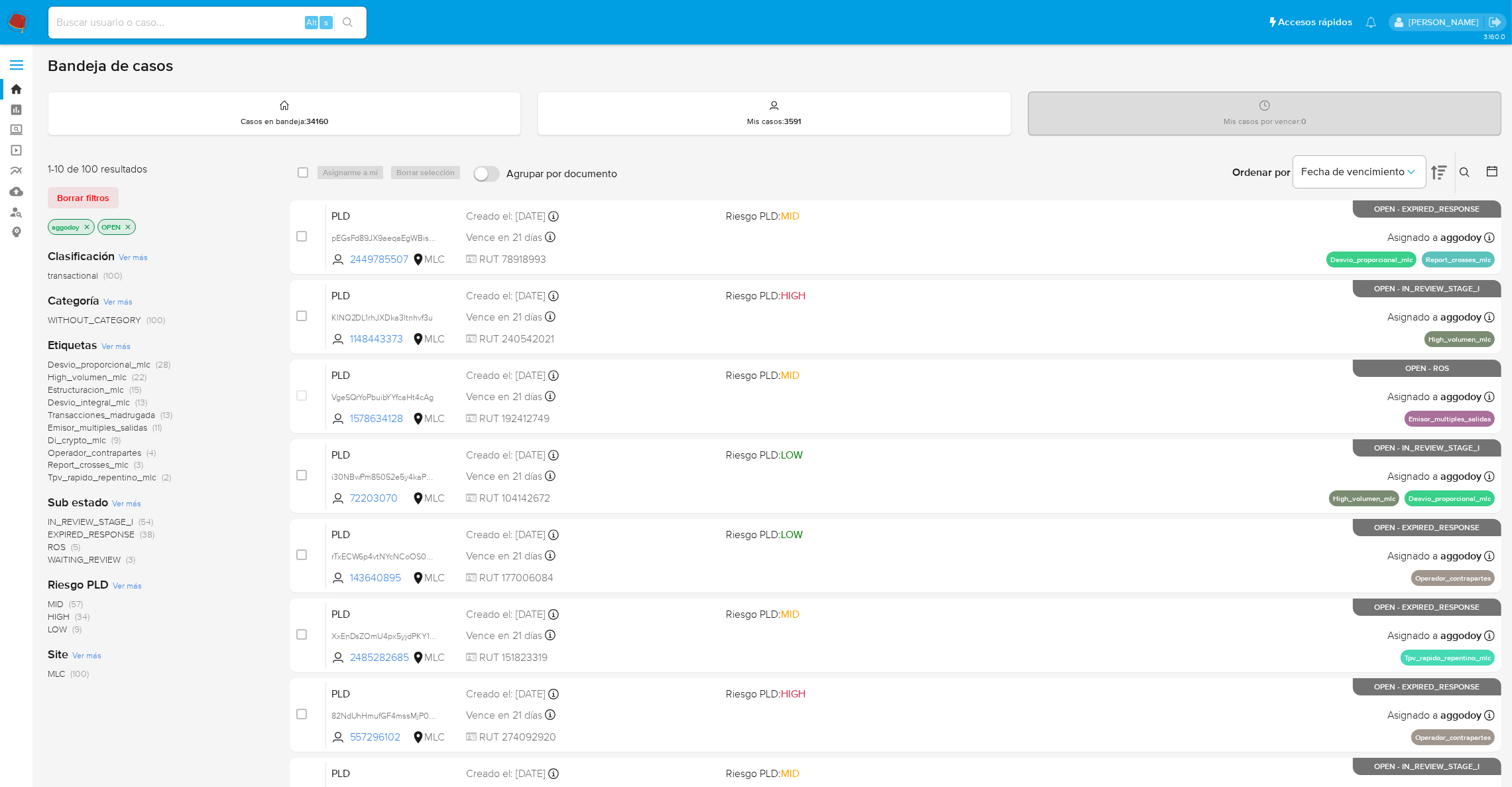
click at [141, 540] on span "(38)" at bounding box center [147, 534] width 15 height 13
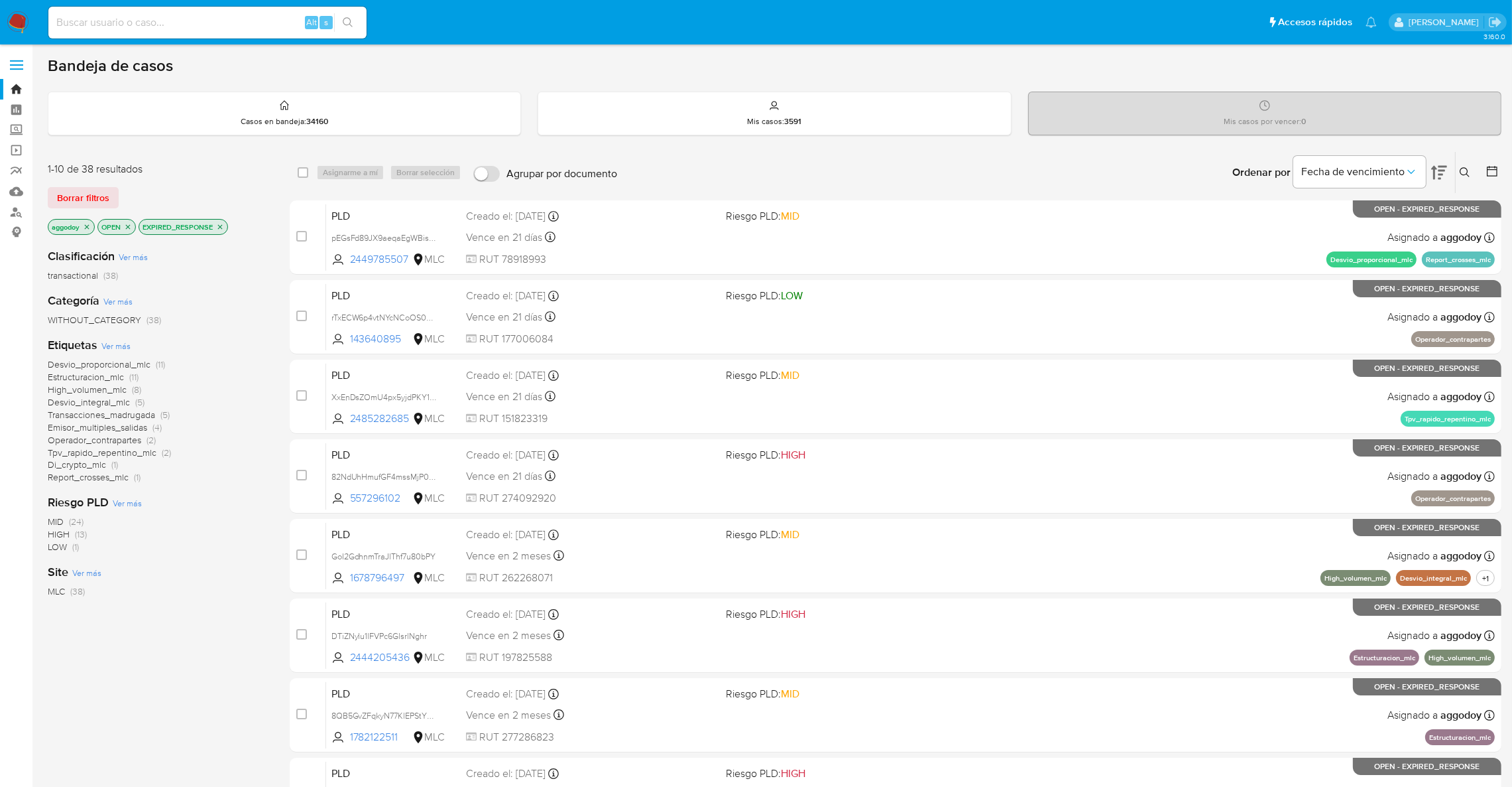
click at [222, 223] on icon "close-filter" at bounding box center [220, 226] width 8 height 8
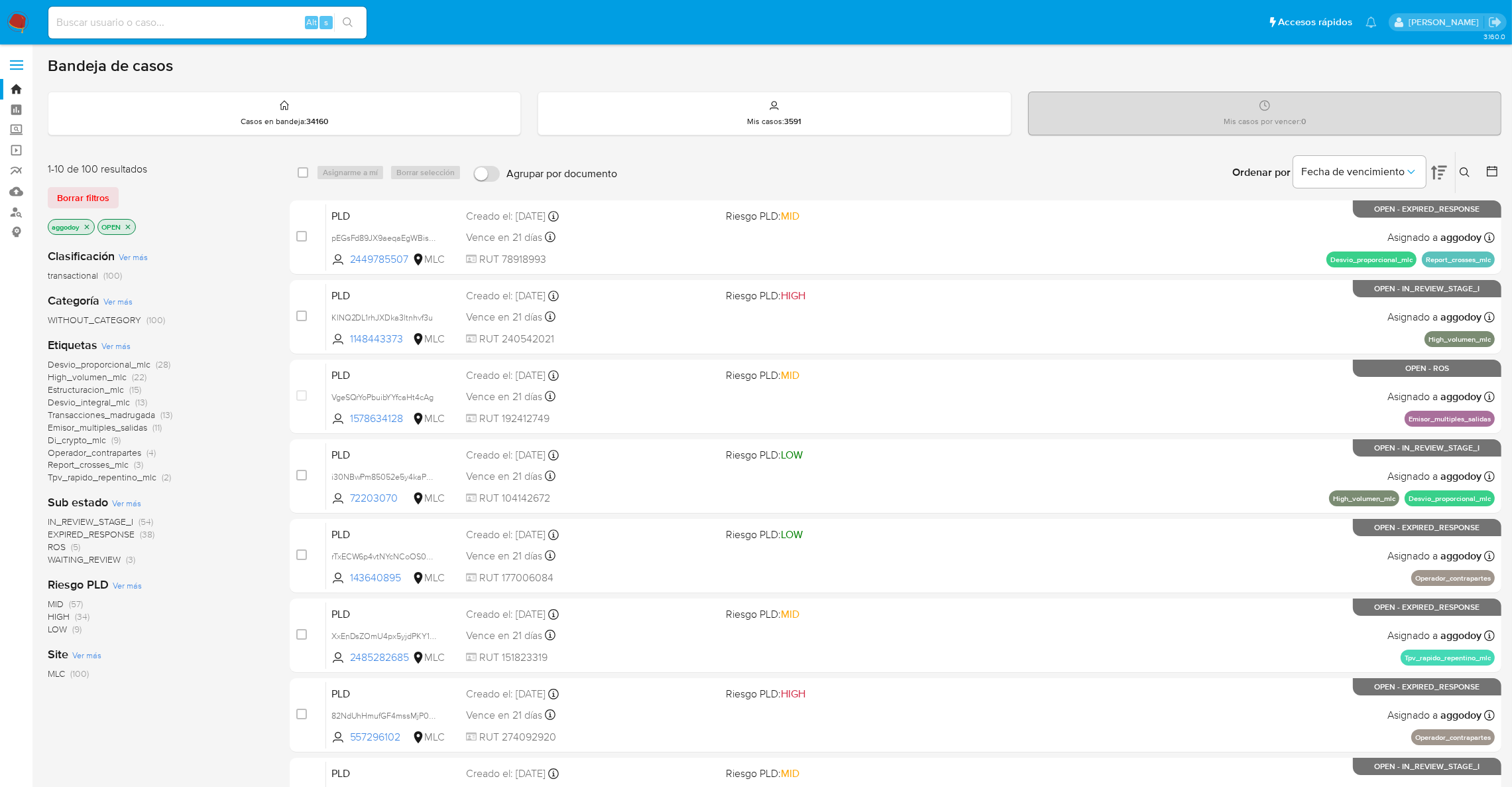
click at [122, 556] on span "WAITING_REVIEW (3)" at bounding box center [92, 559] width 87 height 12
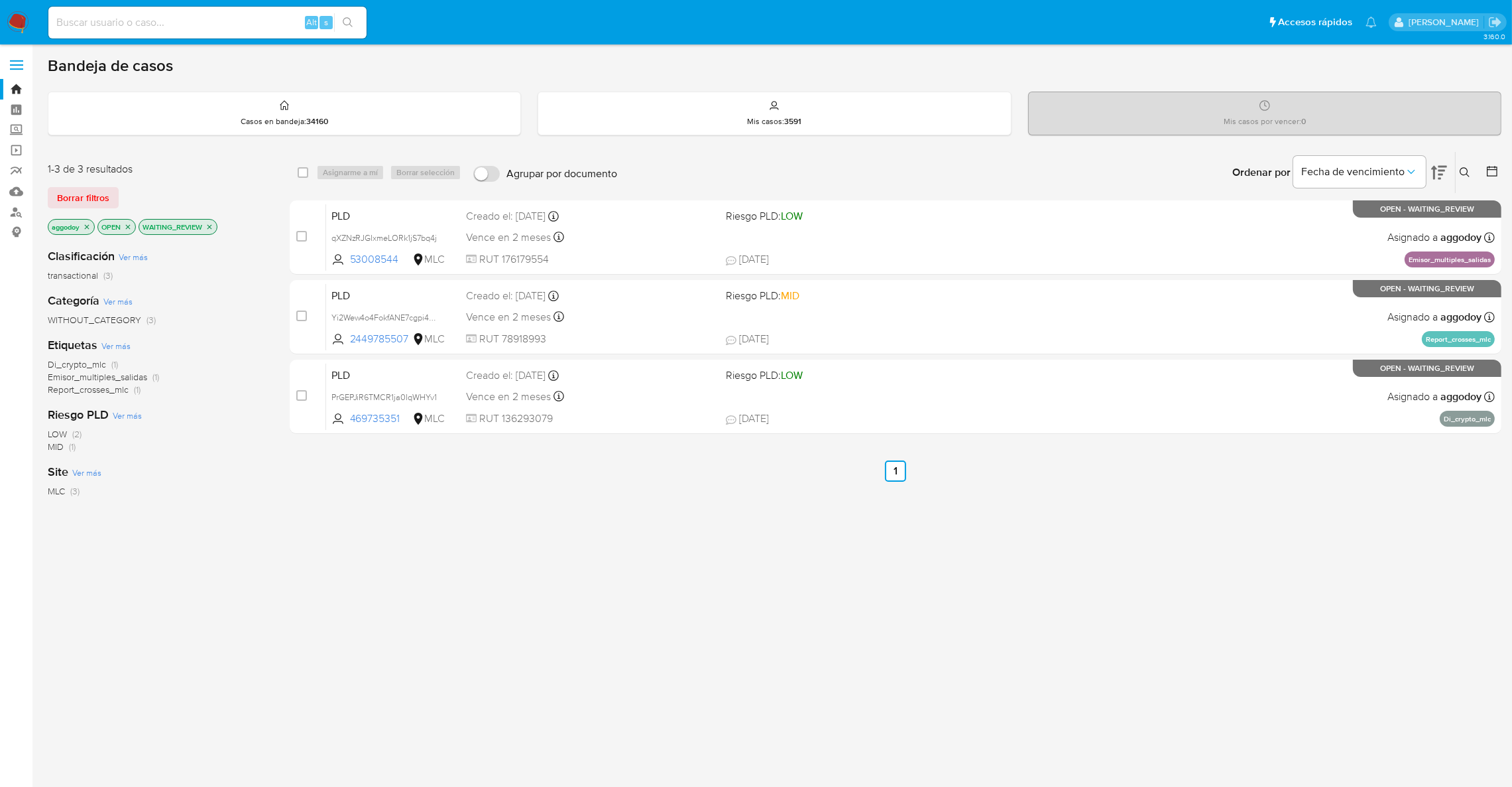
click at [213, 223] on icon "close-filter" at bounding box center [209, 226] width 8 height 8
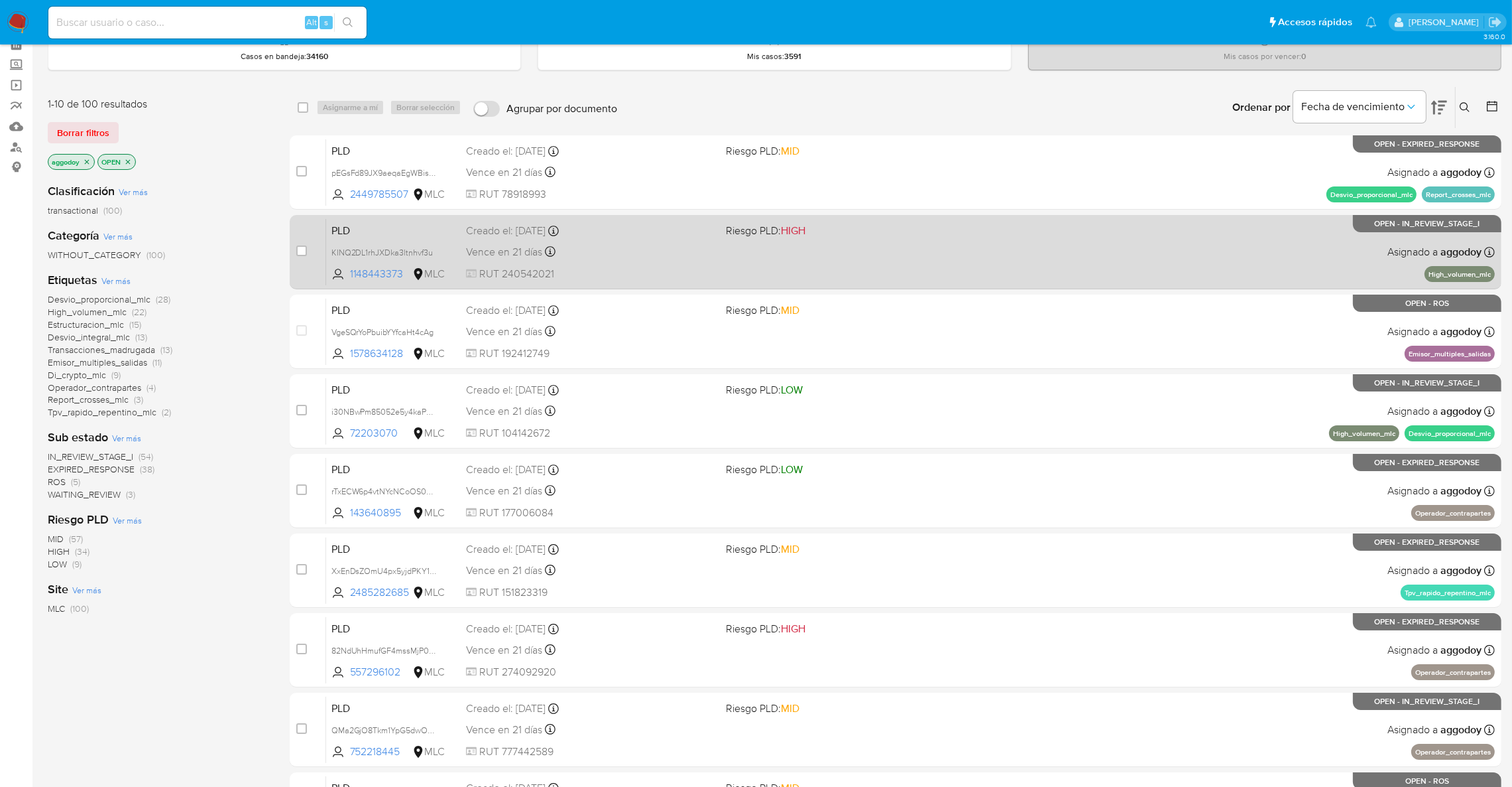
scroll to position [100, 0]
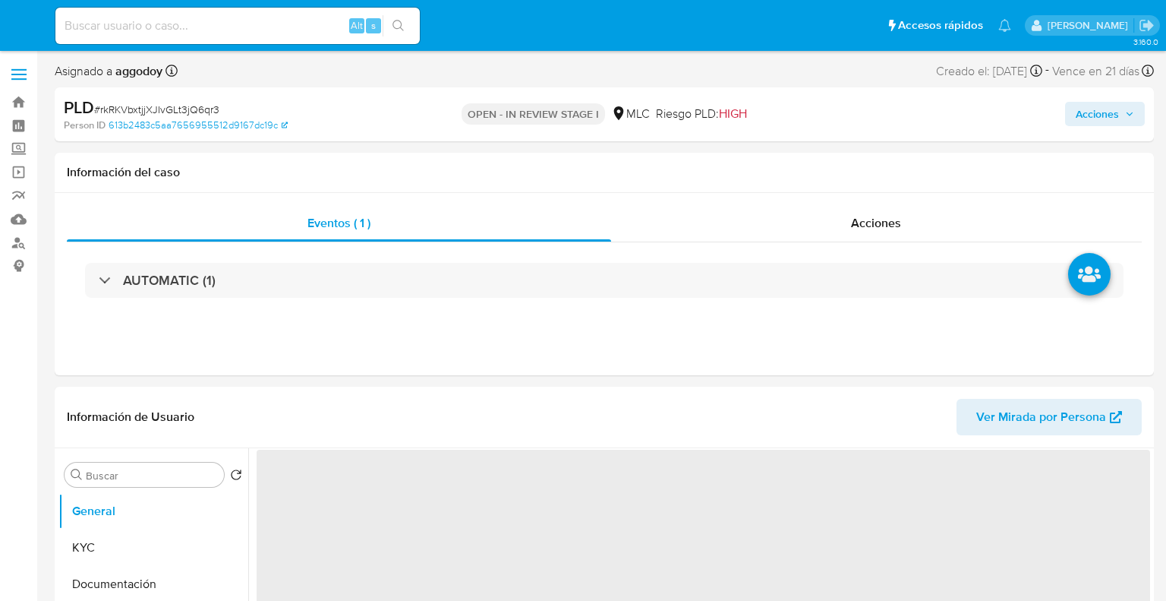
select select "10"
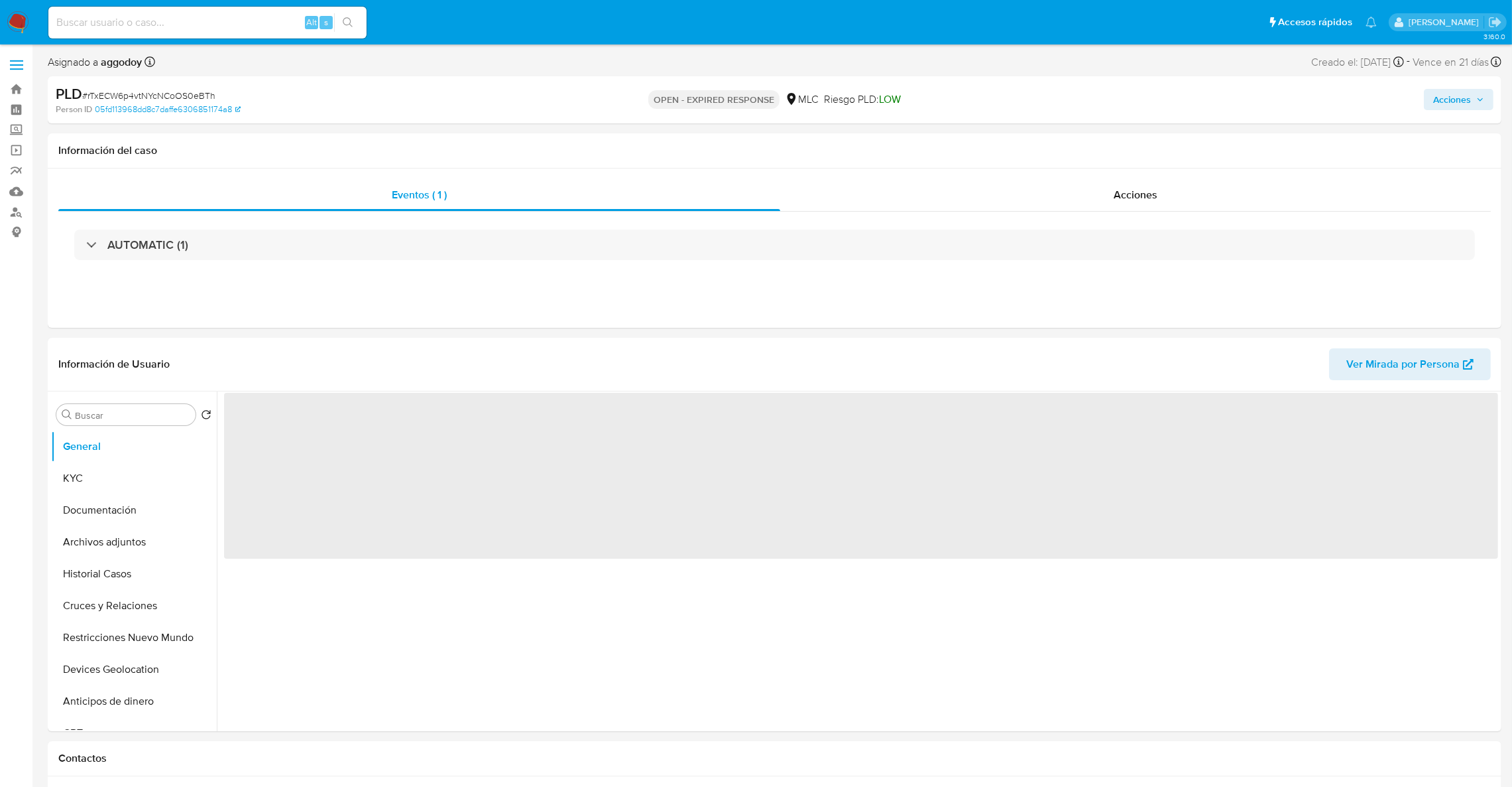
select select "10"
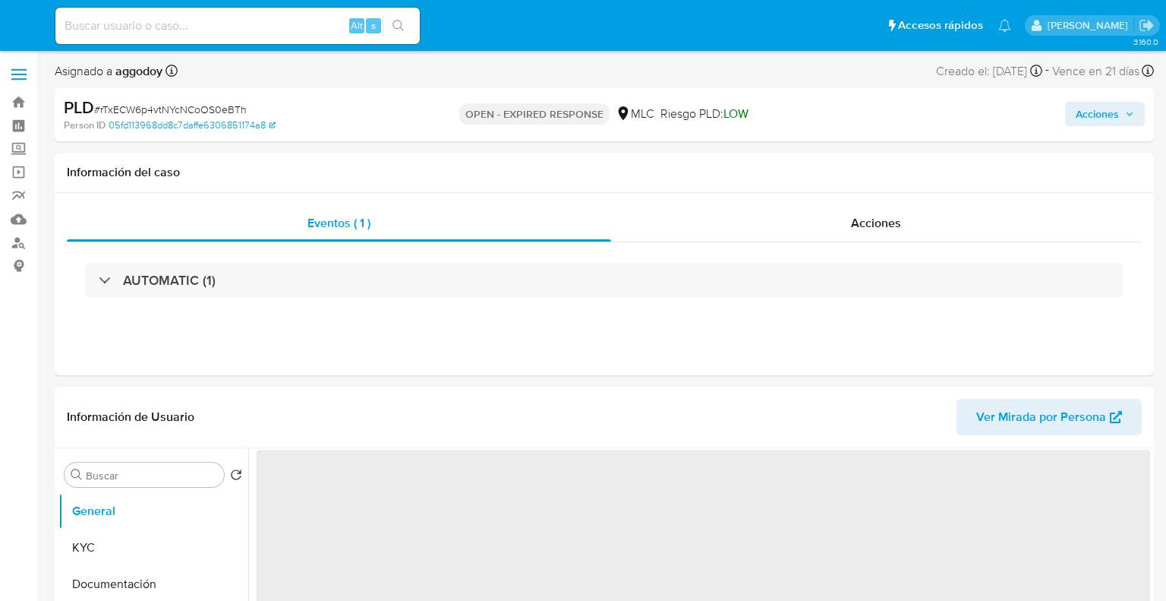
select select "10"
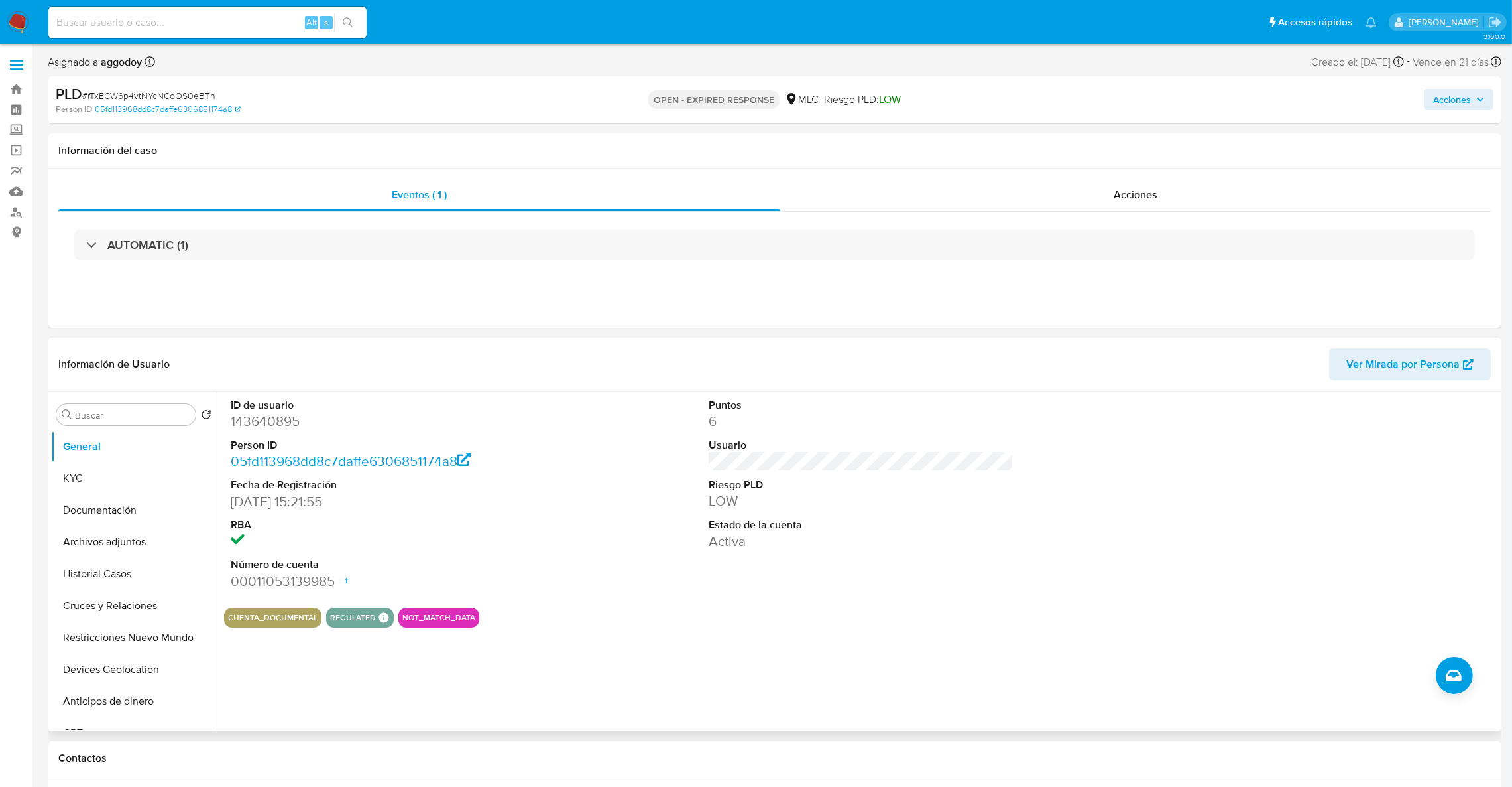
click at [260, 430] on dd "143640895" at bounding box center [383, 421] width 306 height 18
copy dd "143640895"
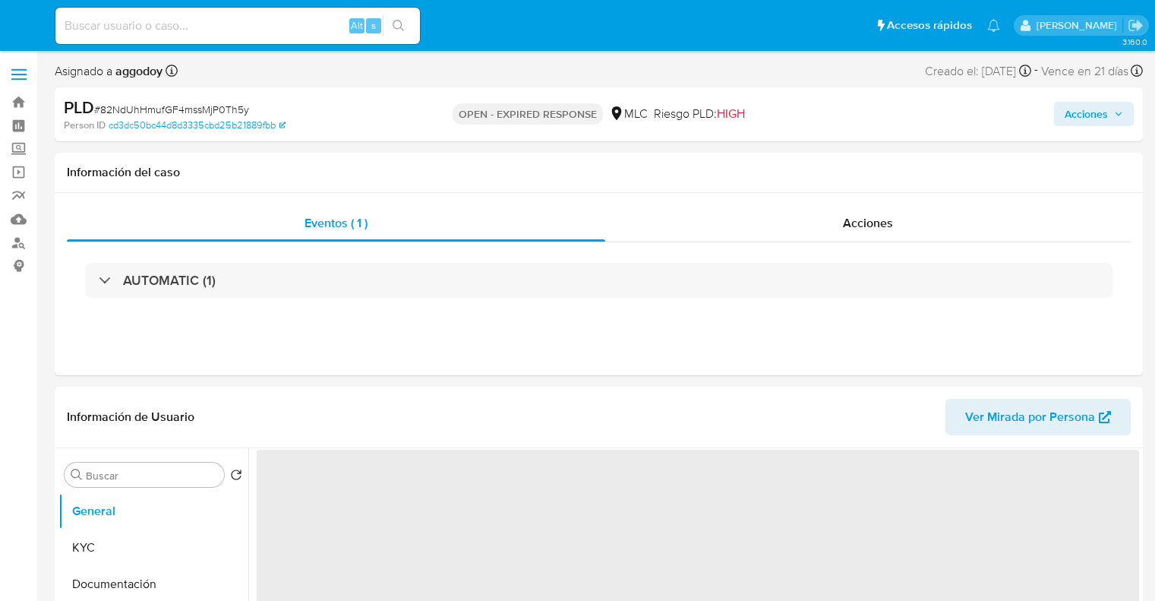
select select "10"
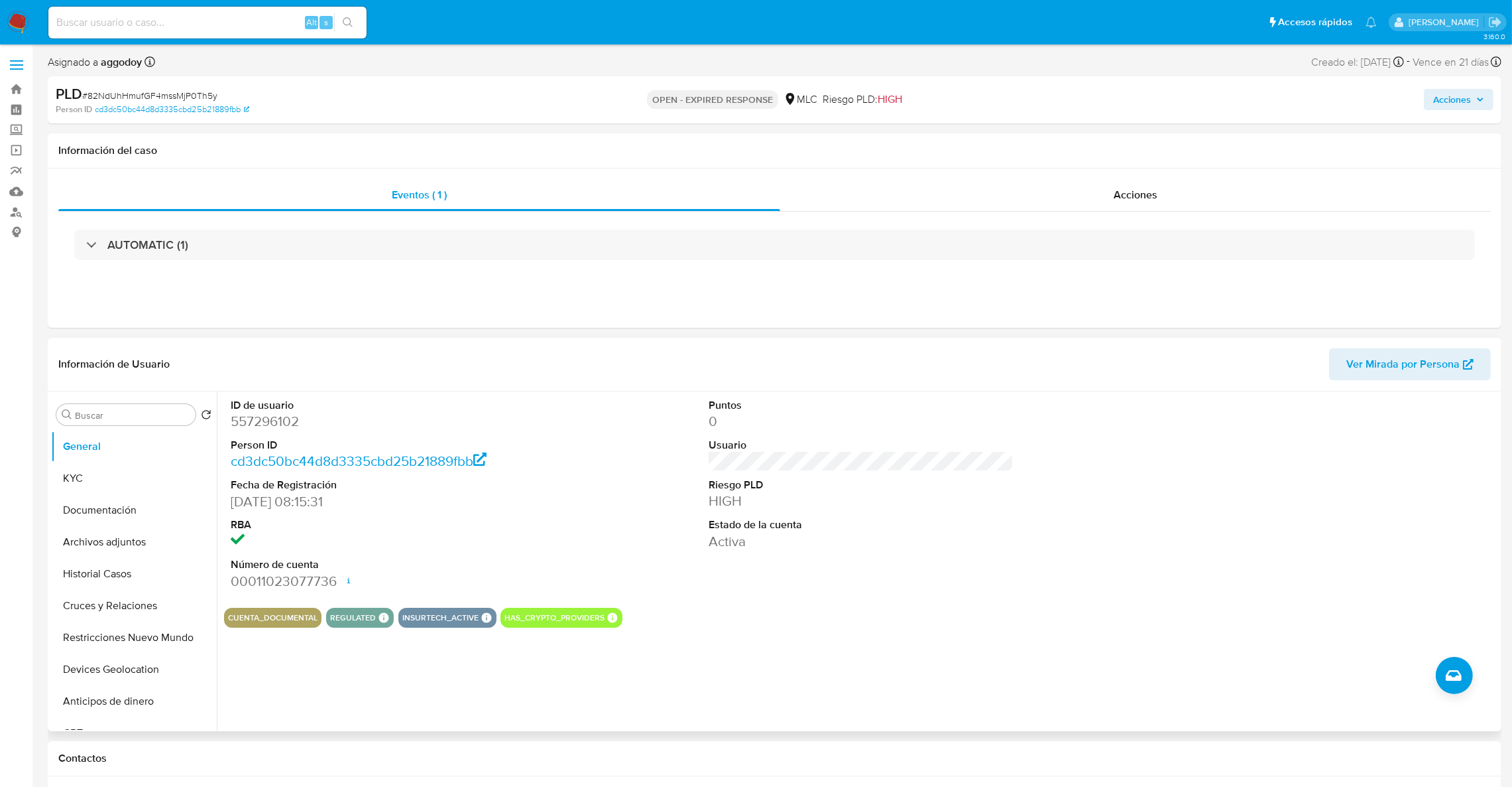
click at [265, 423] on dd "557296102" at bounding box center [383, 421] width 306 height 18
copy dd "557296102"
click at [277, 409] on dt "ID de usuario" at bounding box center [383, 405] width 306 height 15
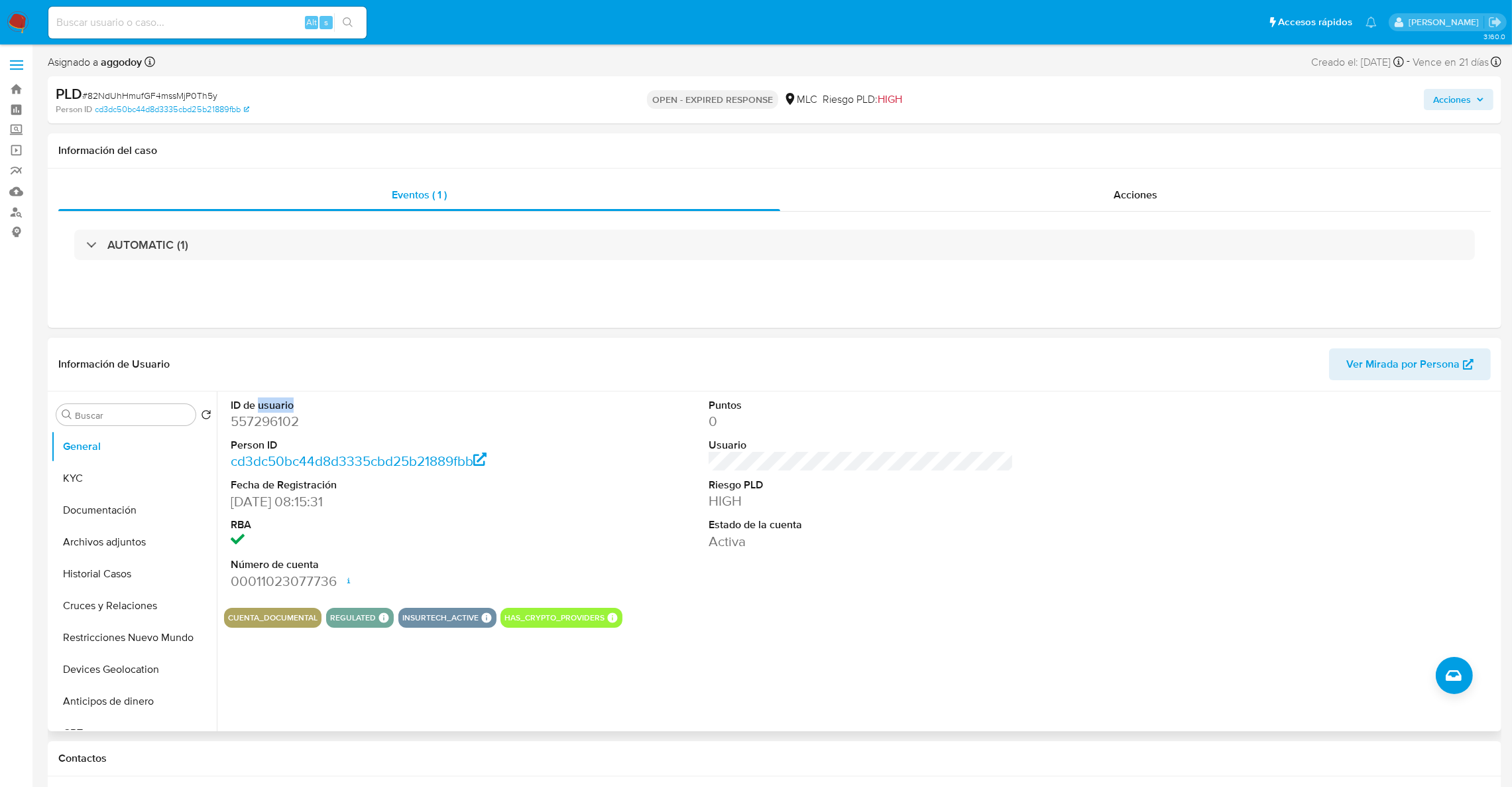
click at [277, 409] on dt "ID de usuario" at bounding box center [383, 405] width 306 height 15
click at [277, 418] on dd "557296102" at bounding box center [383, 421] width 306 height 18
copy dd "557296102"
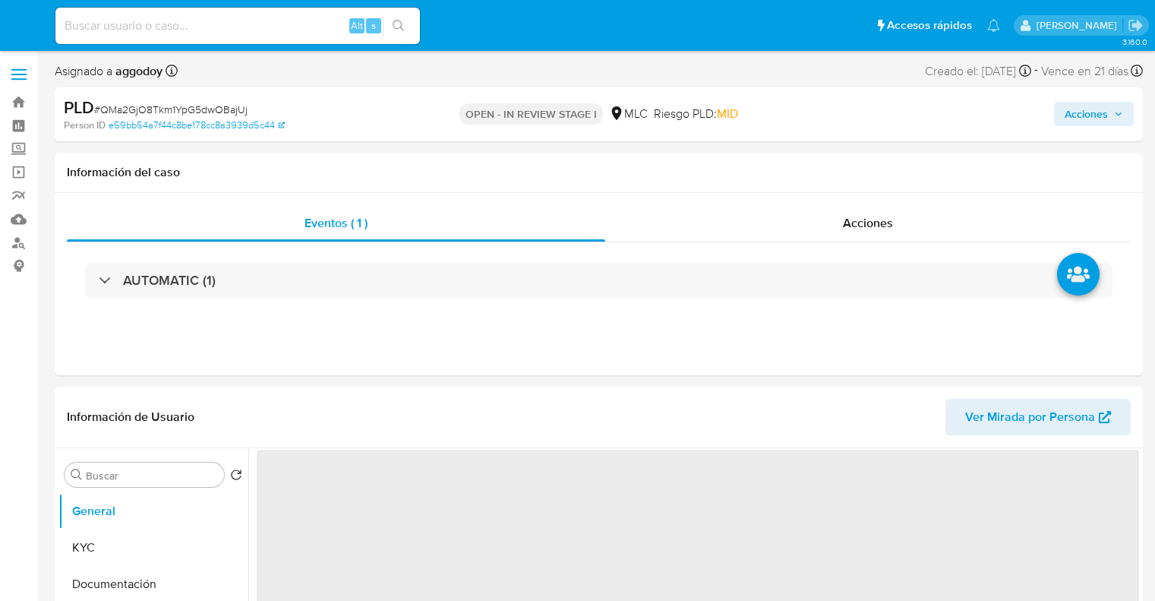
select select "10"
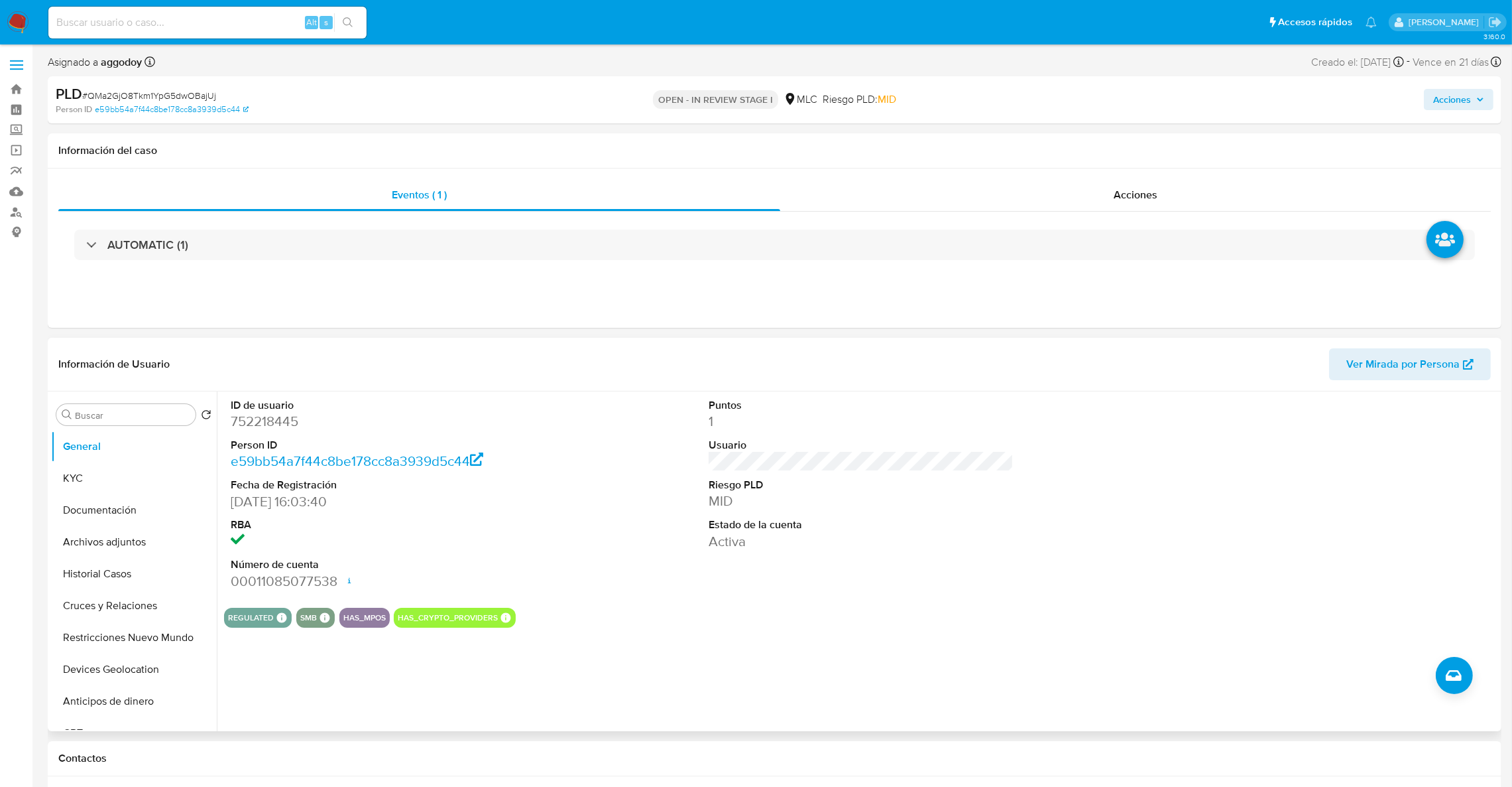
click at [279, 431] on dl "ID de usuario 752218445 Person ID e59bb54a7f44c8be178cc8a3939d5c44 Fecha de Reg…" at bounding box center [383, 494] width 306 height 192
click at [277, 429] on dd "752218445" at bounding box center [383, 421] width 306 height 18
copy dd "752218445"
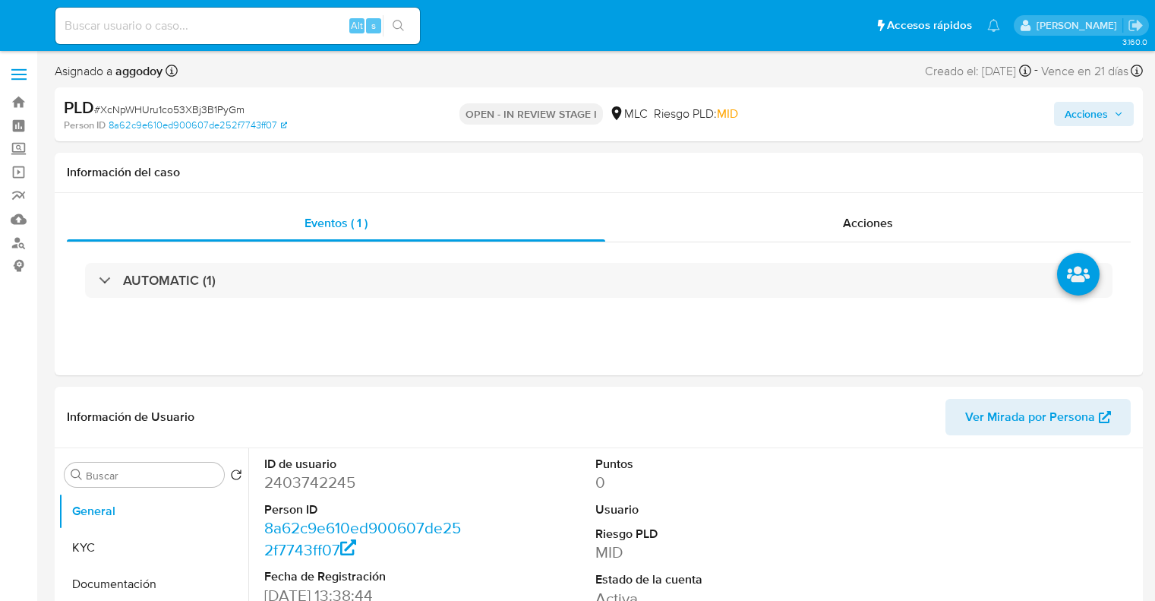
select select "10"
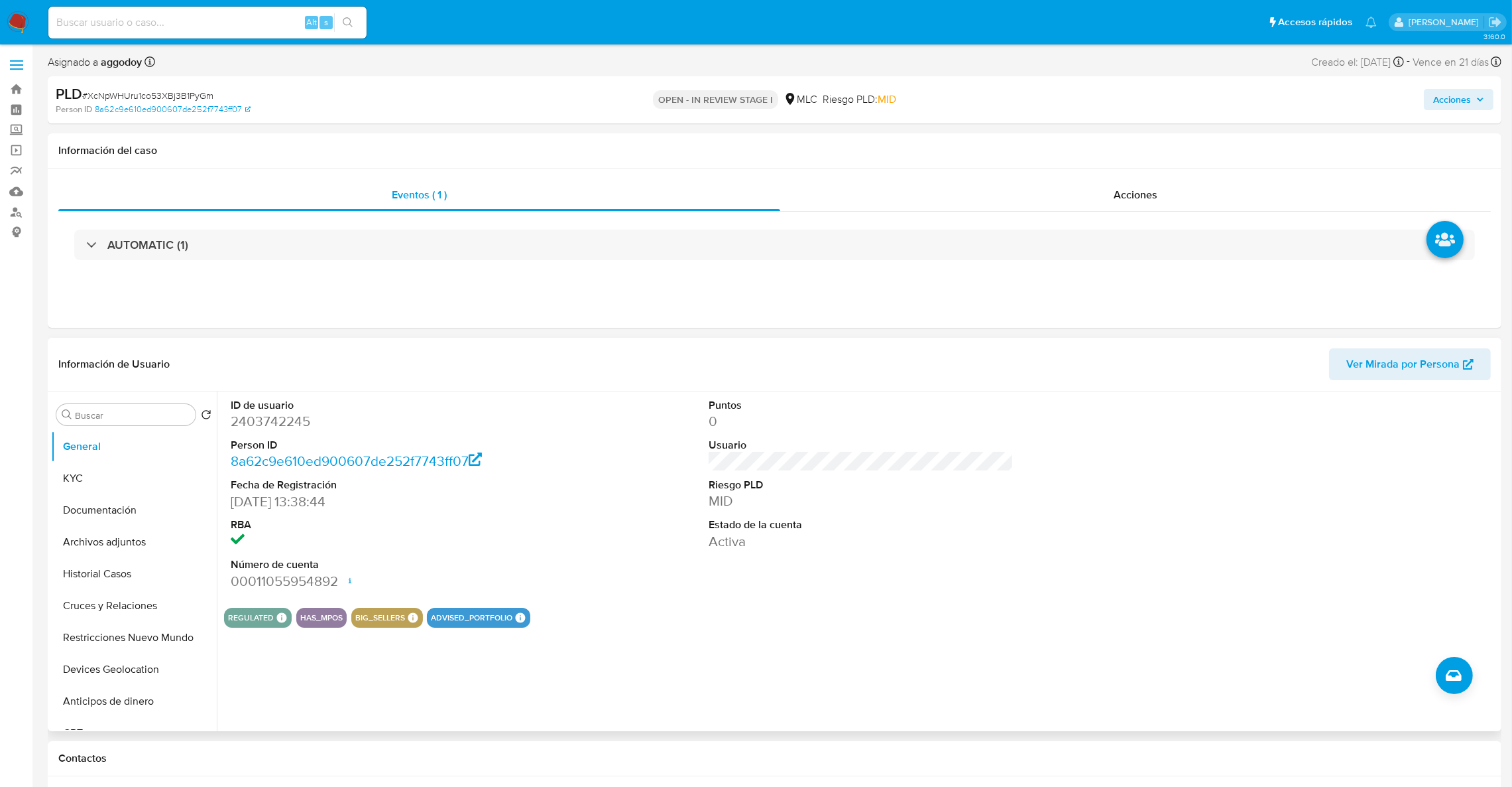
click at [251, 428] on dd "2403742245" at bounding box center [383, 421] width 306 height 18
copy dd "2403742245"
click at [403, 232] on div "AUTOMATIC (1)" at bounding box center [774, 245] width 1400 height 31
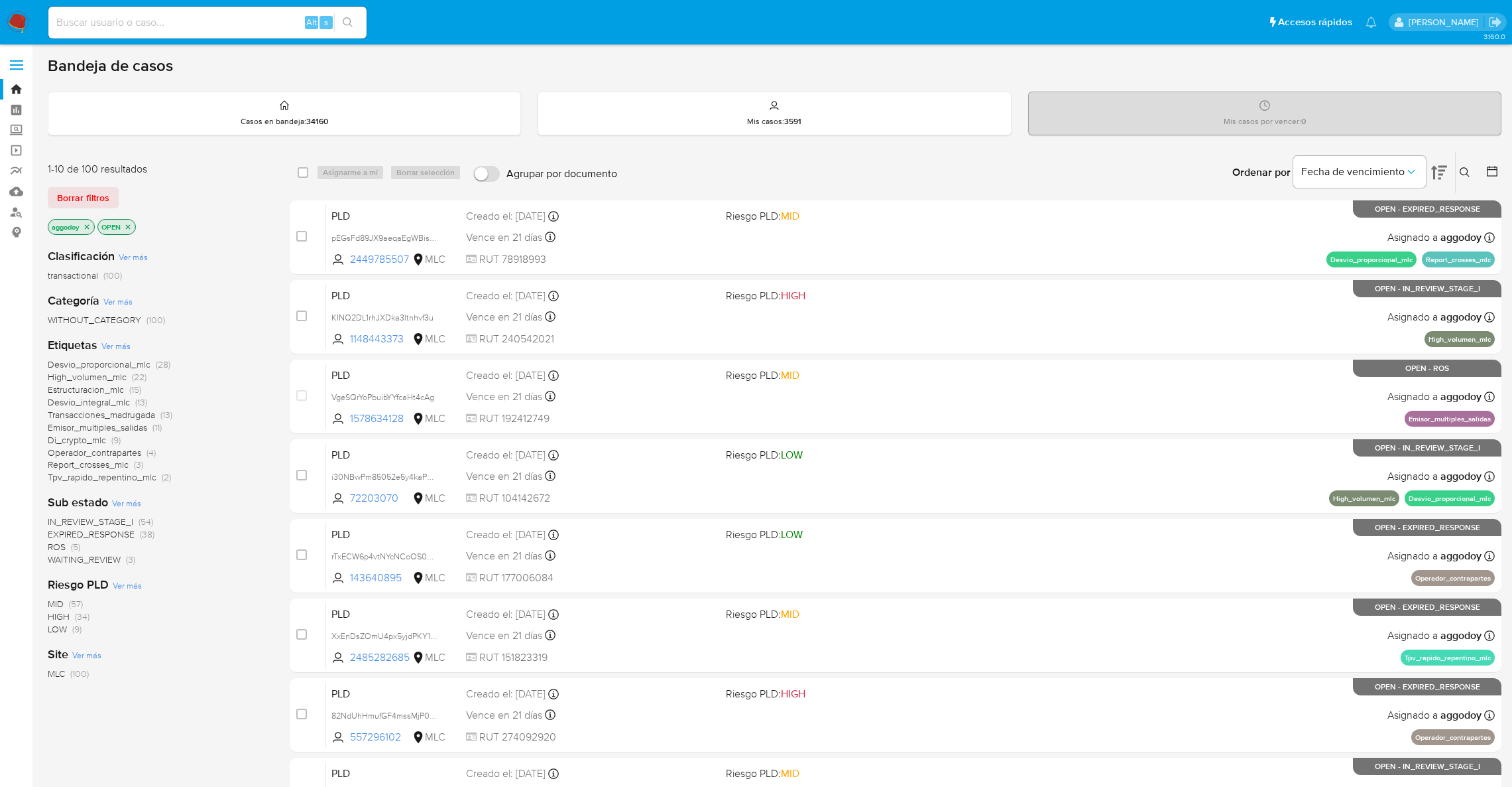
scroll to position [100, 0]
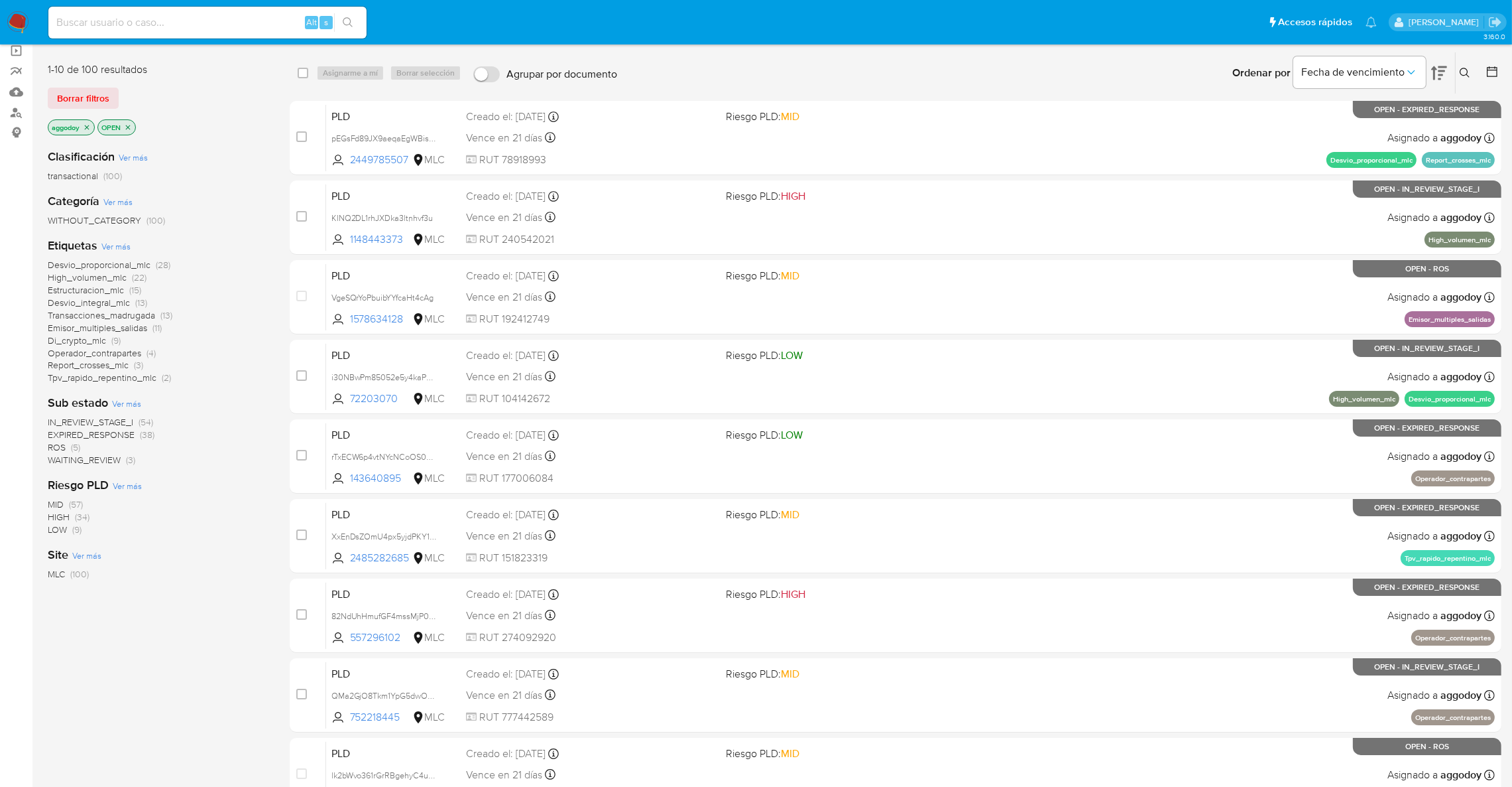
click at [77, 334] on span "Di_crypto_mlc" at bounding box center [77, 340] width 58 height 13
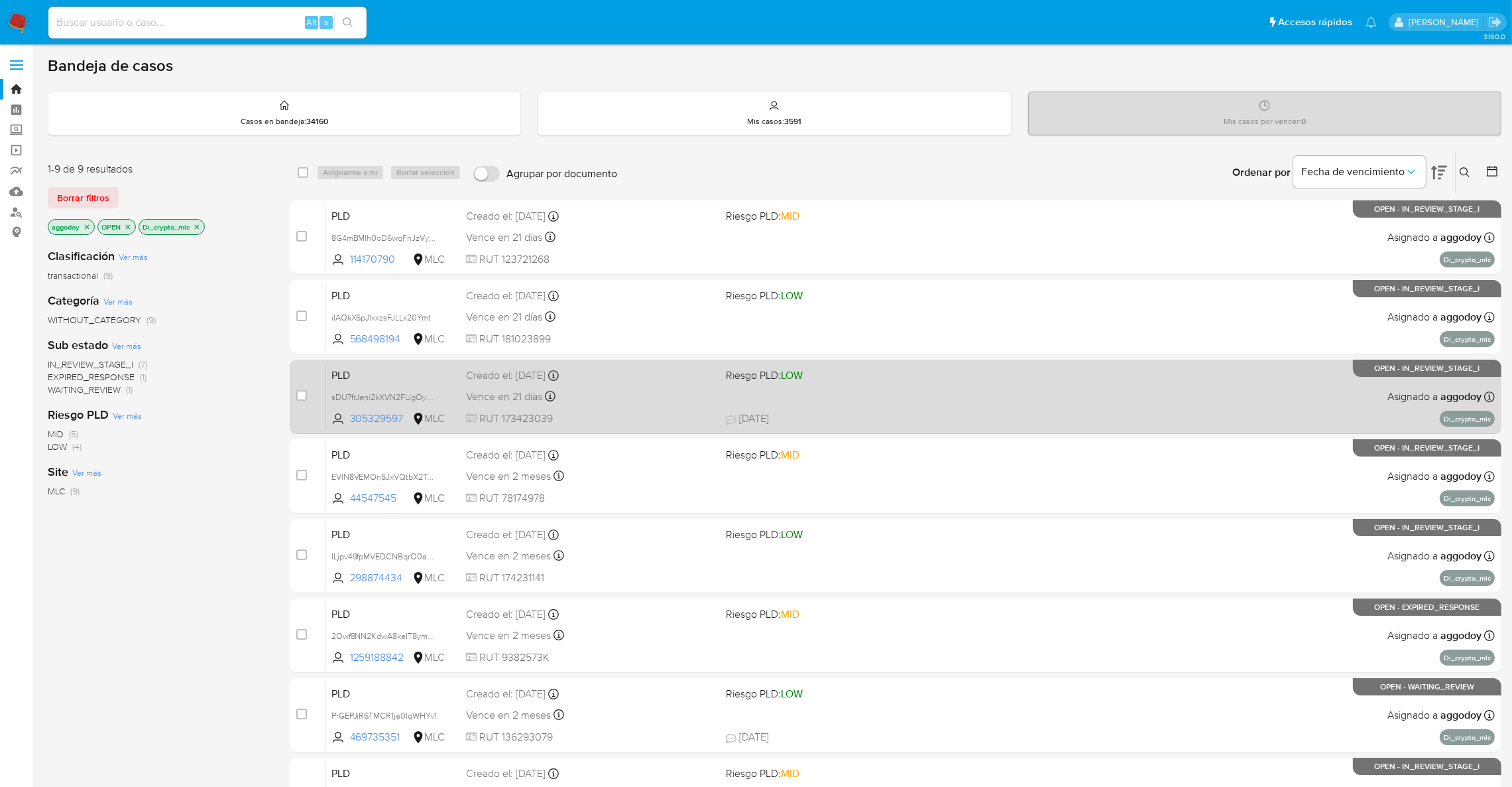
click at [658, 401] on div "Vence en 21 días Vence el [DATE] 16:10:09" at bounding box center [590, 396] width 249 height 18
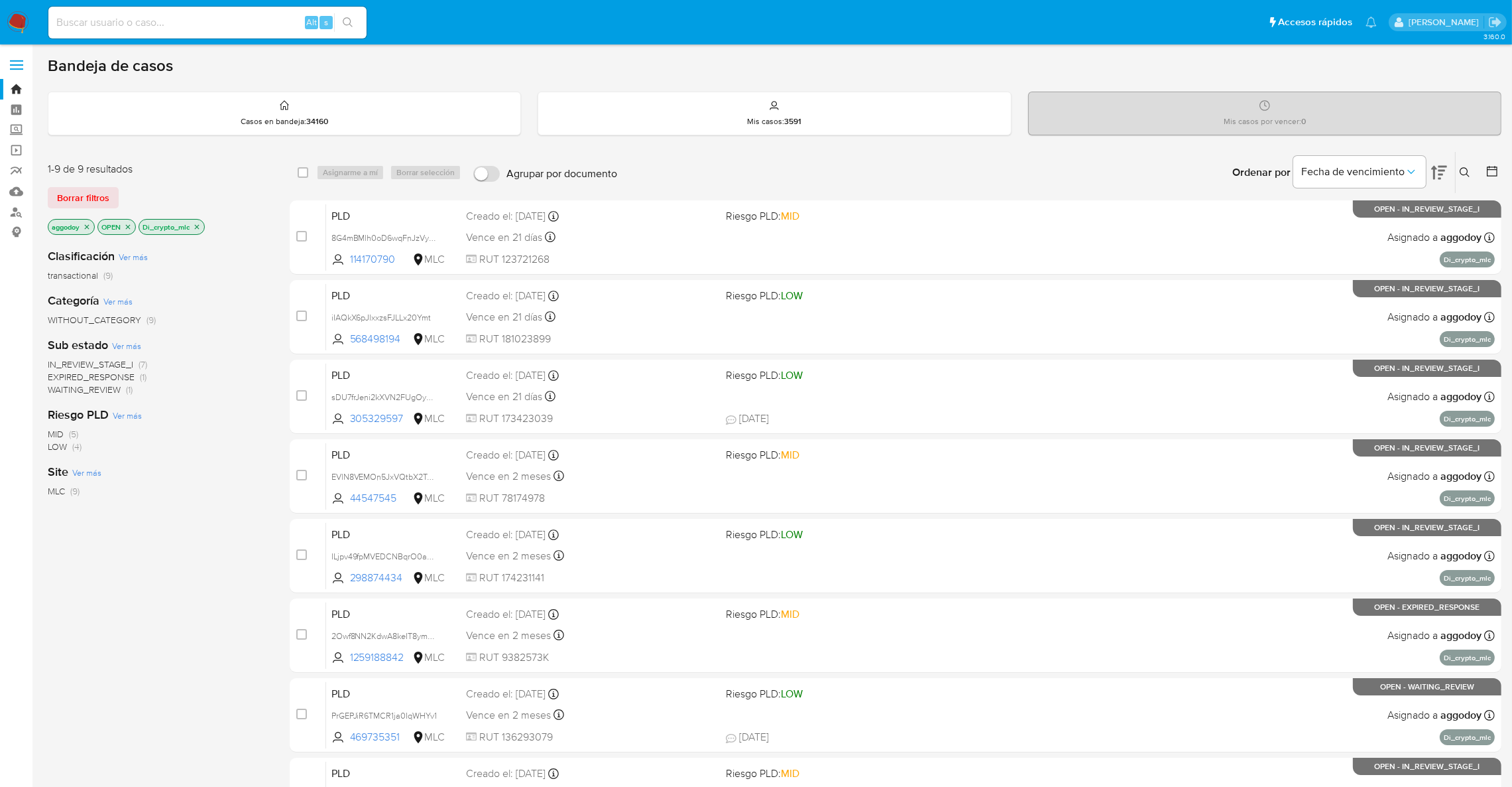
click at [1458, 166] on button at bounding box center [1466, 172] width 22 height 16
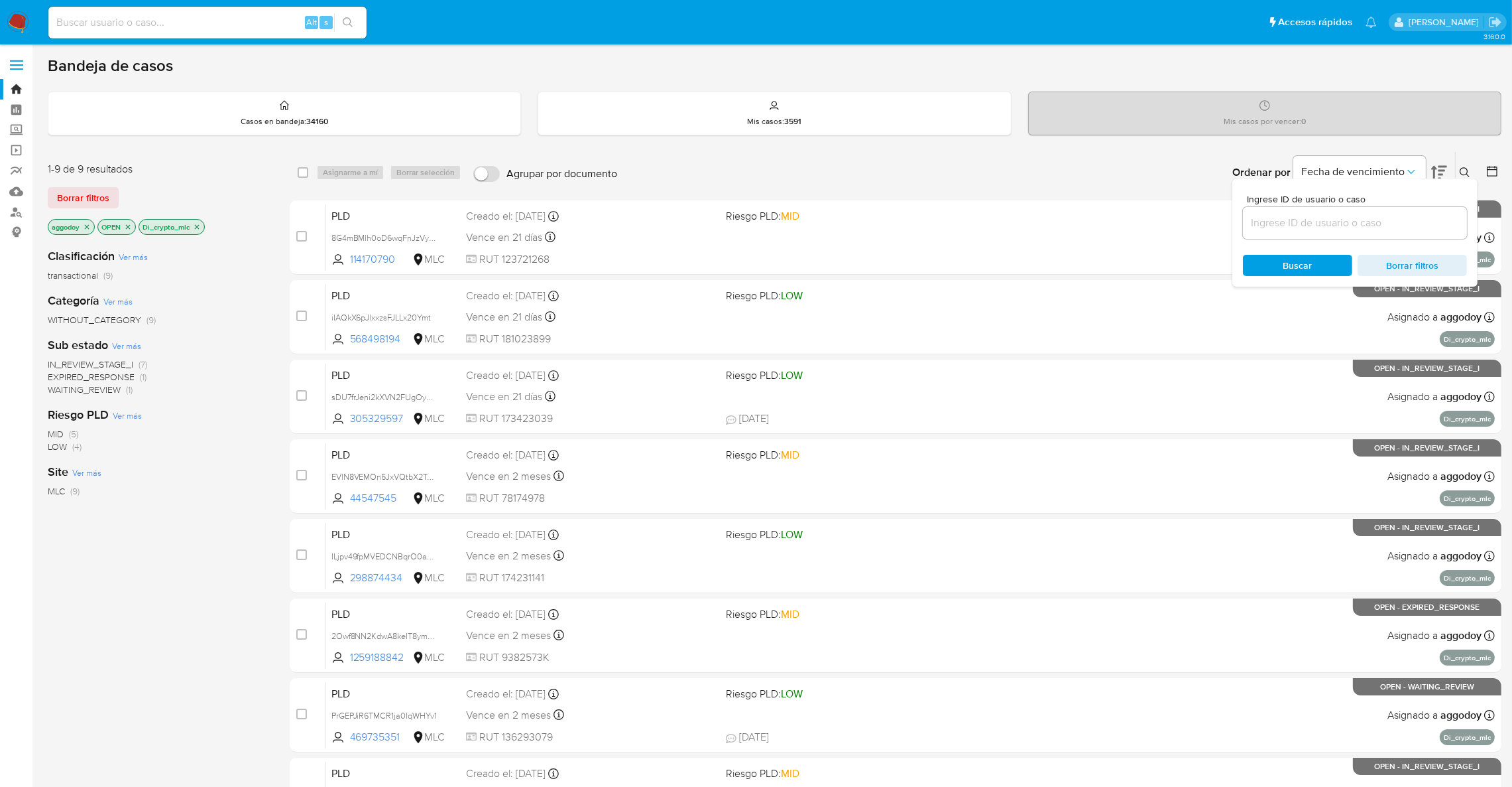
click at [1390, 234] on div at bounding box center [1355, 223] width 224 height 31
click at [1386, 225] on input at bounding box center [1355, 223] width 224 height 17
paste input "143640895"
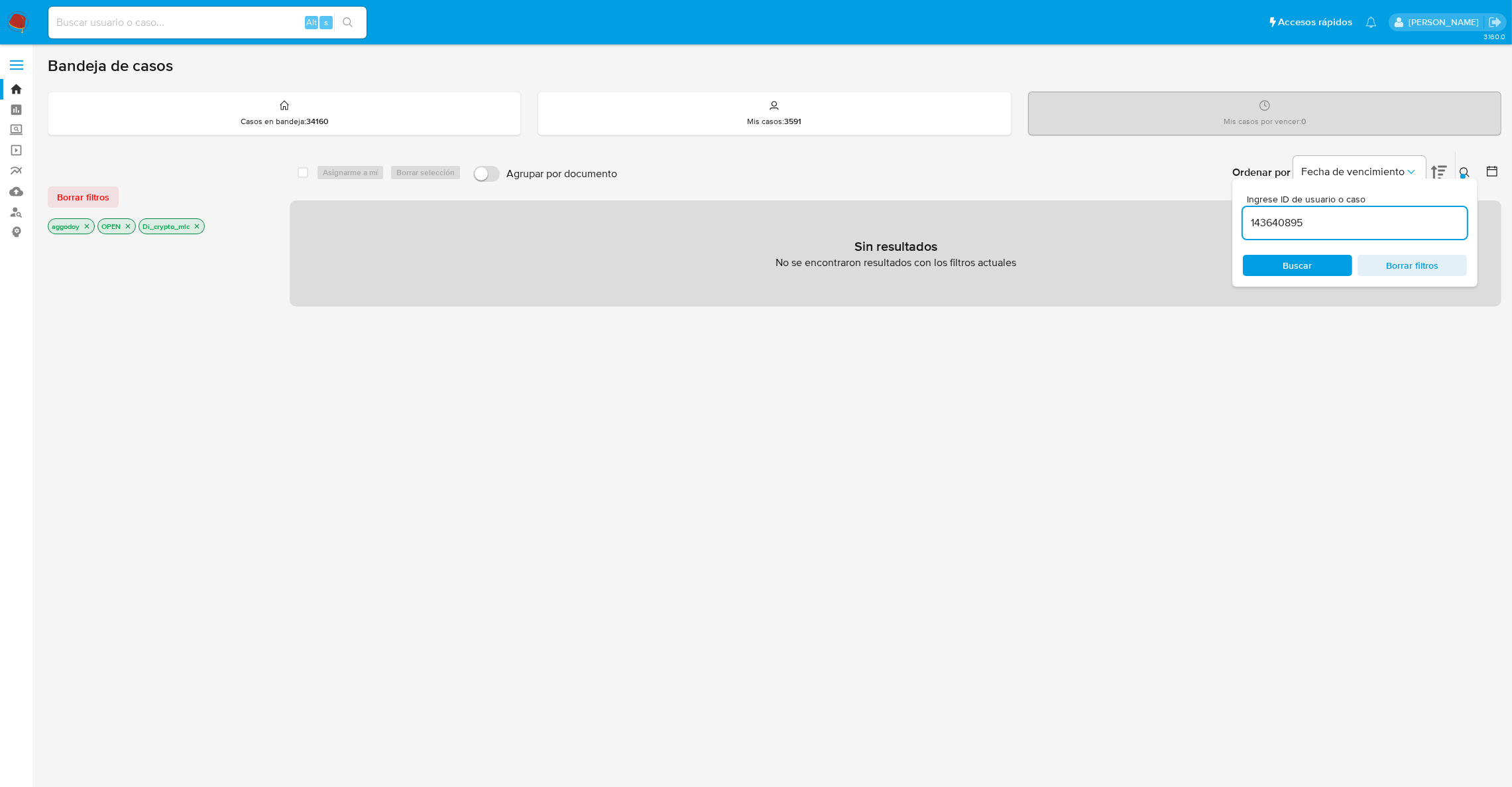
click at [1347, 222] on input "143640895" at bounding box center [1355, 223] width 224 height 17
type input "143640895"
click at [210, 222] on div "aggodoy OPEN Di_crypto_mlc" at bounding box center [154, 227] width 212 height 18
click at [202, 226] on p "Di_crypto_mlc" at bounding box center [171, 226] width 65 height 15
click at [200, 226] on icon "close-filter" at bounding box center [196, 226] width 4 height 4
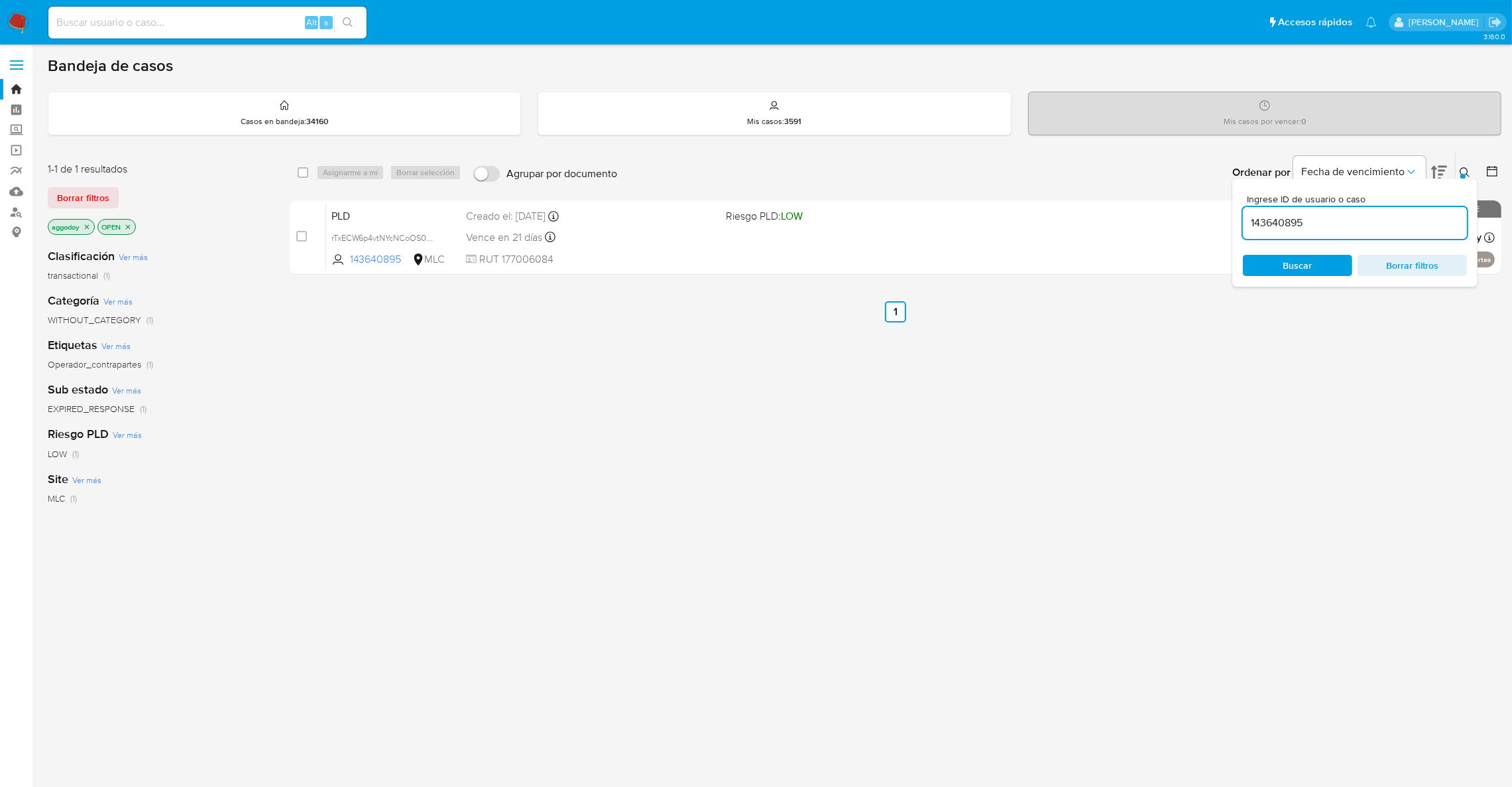
click at [739, 281] on div "select-all-cases-checkbox Asignarme a mí Borrar selección Agrupar por documento…" at bounding box center [896, 452] width 1212 height 601
click at [656, 194] on div "select-all-cases-checkbox Asignarme a mí Borrar selección Agrupar por documento…" at bounding box center [896, 215] width 1212 height 128
drag, startPoint x: 656, startPoint y: 205, endPoint x: 742, endPoint y: 54, distance: 173.8
click at [699, 145] on div "Bandeja de casos Casos en bandeja : 34160 Mis casos : 3591 Mis casos por vencer…" at bounding box center [774, 404] width 1454 height 696
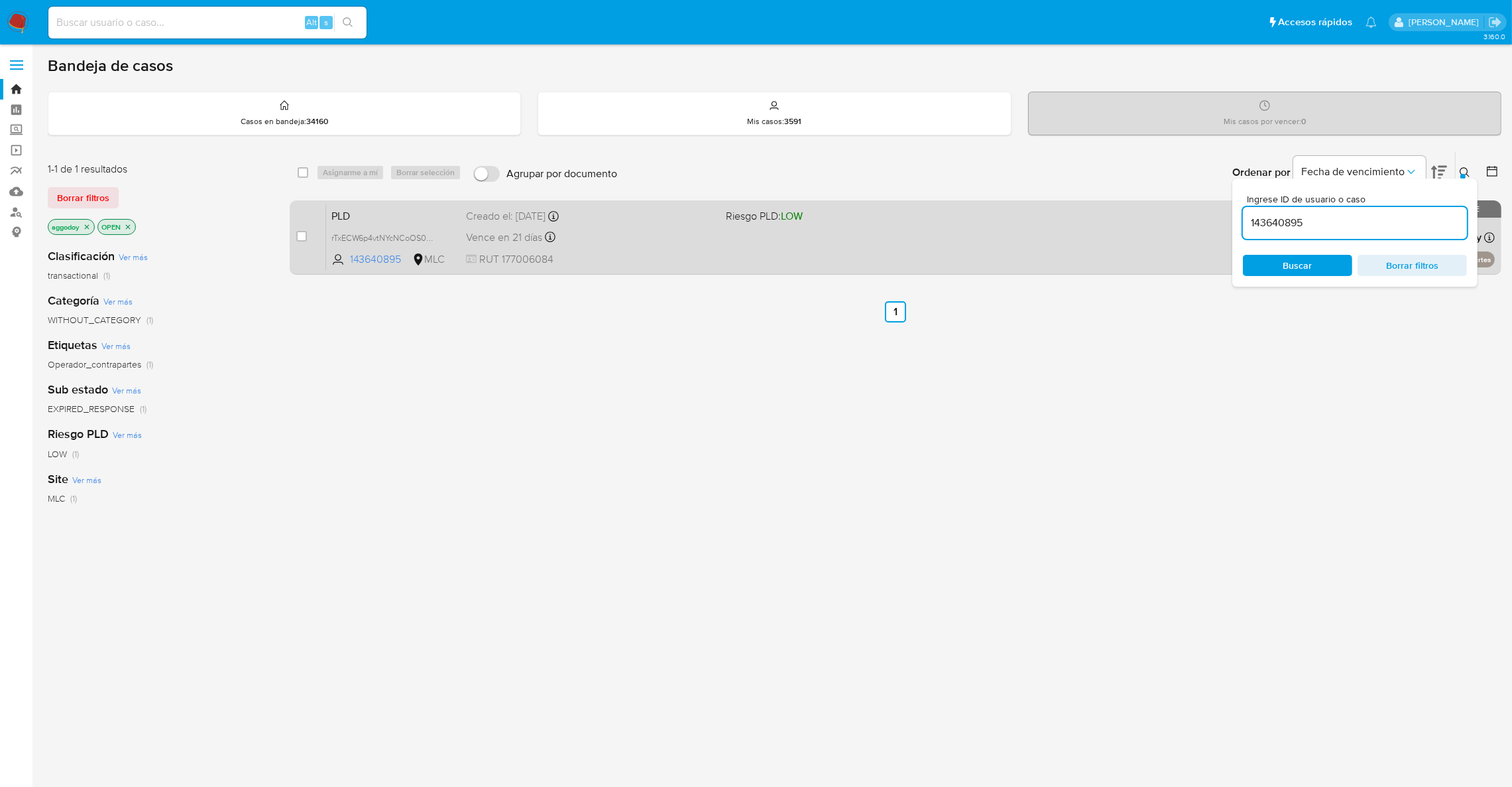
click at [594, 246] on div "PLD rTxECW6p4vtNYcNCoOS0eBTh 143640895 MLC Riesgo PLD: LOW Creado el: [DATE] Cr…" at bounding box center [911, 237] width 1169 height 67
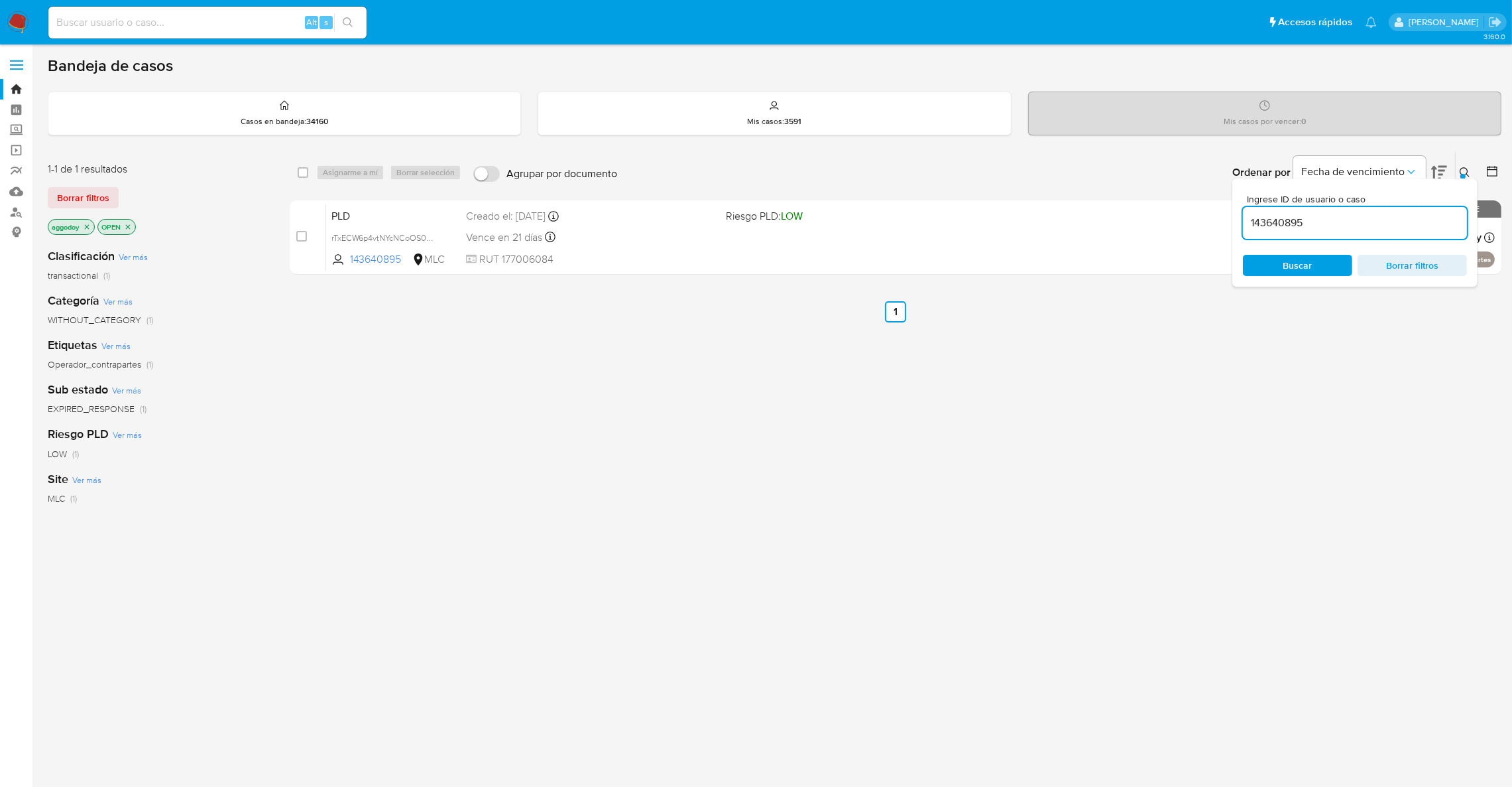
click at [1467, 169] on icon at bounding box center [1465, 172] width 10 height 10
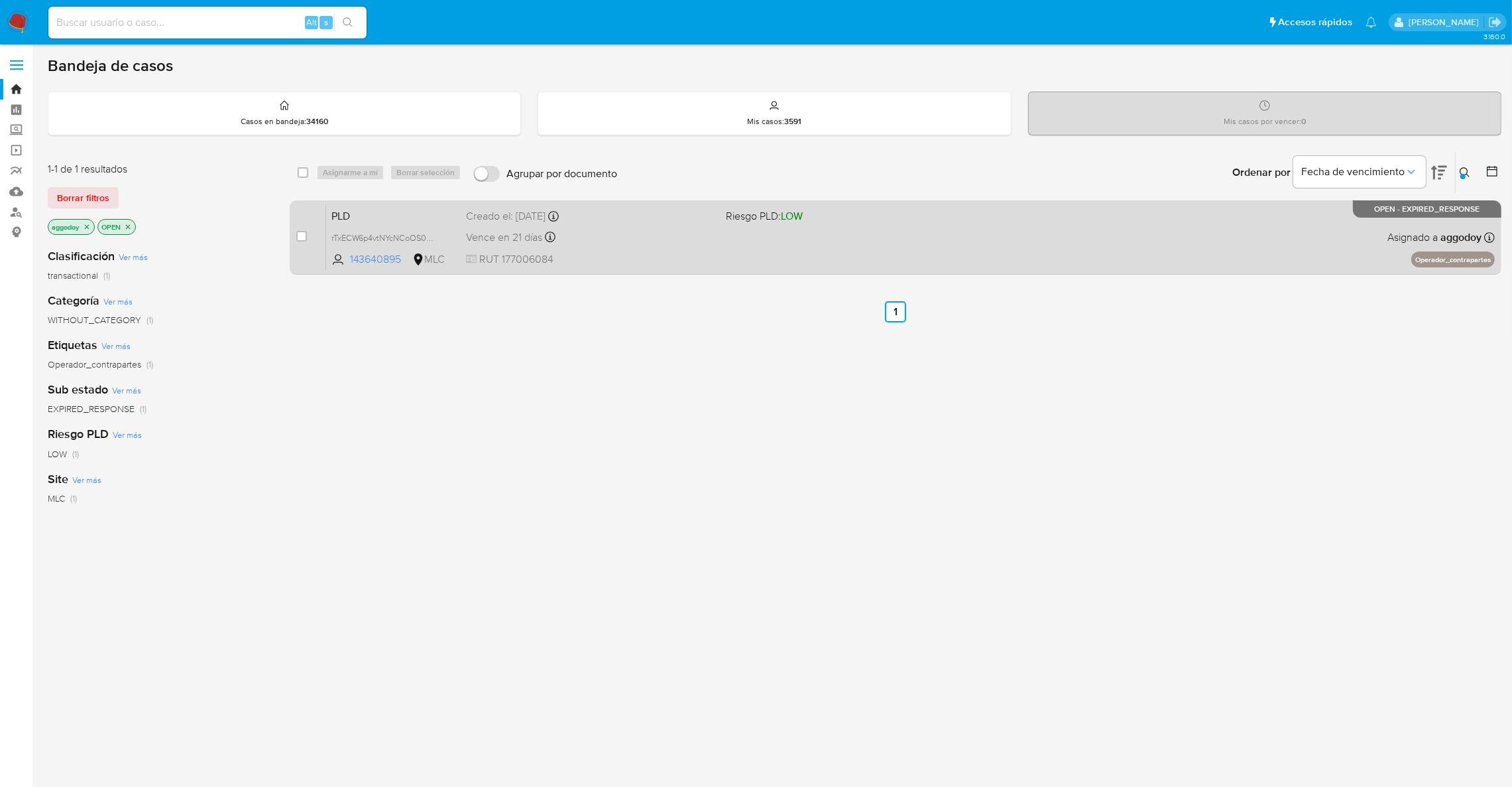
click at [288, 235] on div "1-1 de 1 resultados Borrar filtros aggodoy OPEN Clasificación Ver más transacti…" at bounding box center [774, 452] width 1454 height 601
click at [296, 236] on div "case-item-checkbox No es posible asignar el caso PLD rTxECW6p4vtNYcNCoOS0eBTh 1…" at bounding box center [896, 237] width 1212 height 74
click at [297, 232] on input "checkbox" at bounding box center [301, 236] width 10 height 10
checkbox input "true"
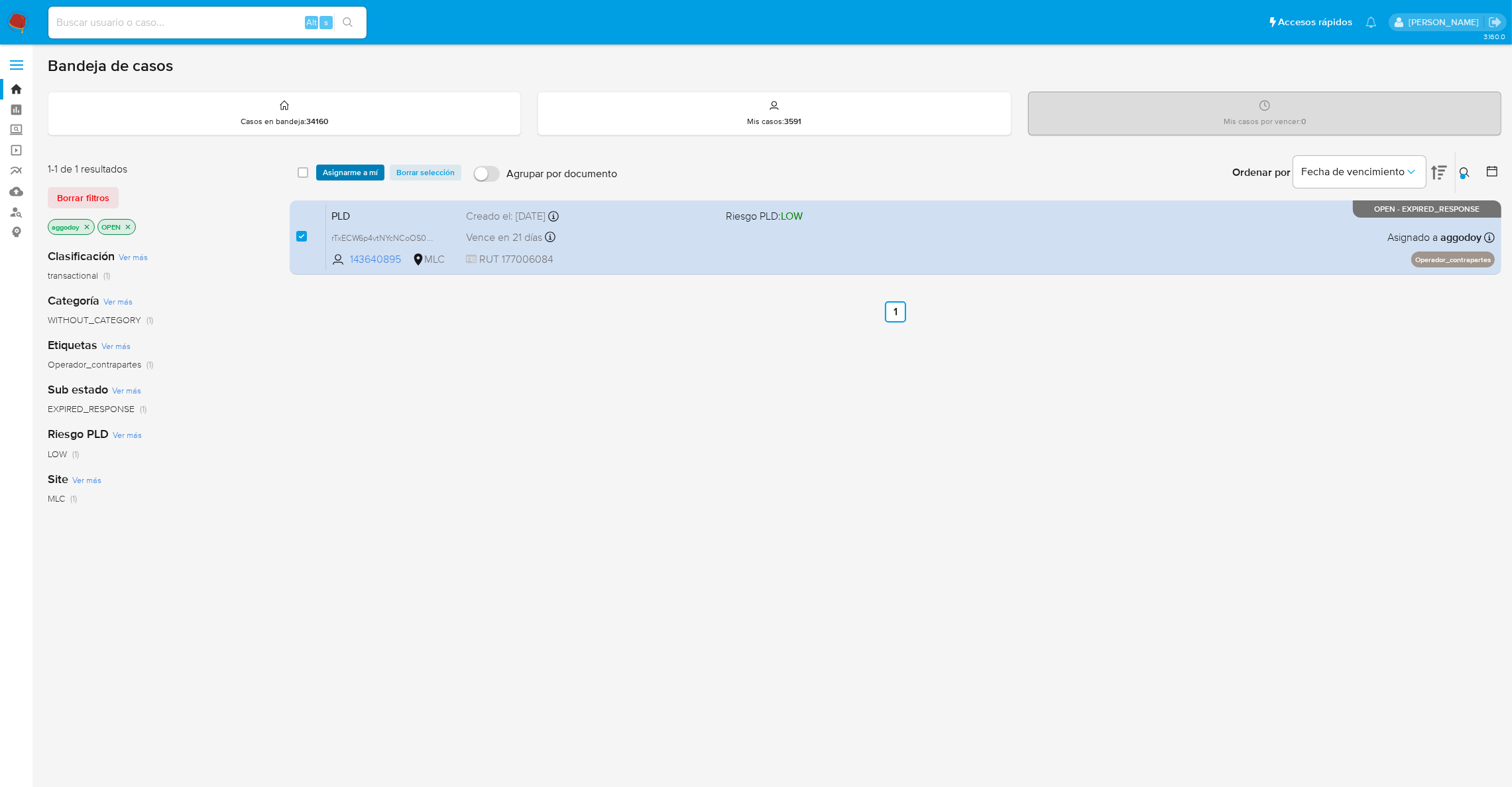
click at [333, 173] on span "Asignarme a mí" at bounding box center [350, 172] width 55 height 13
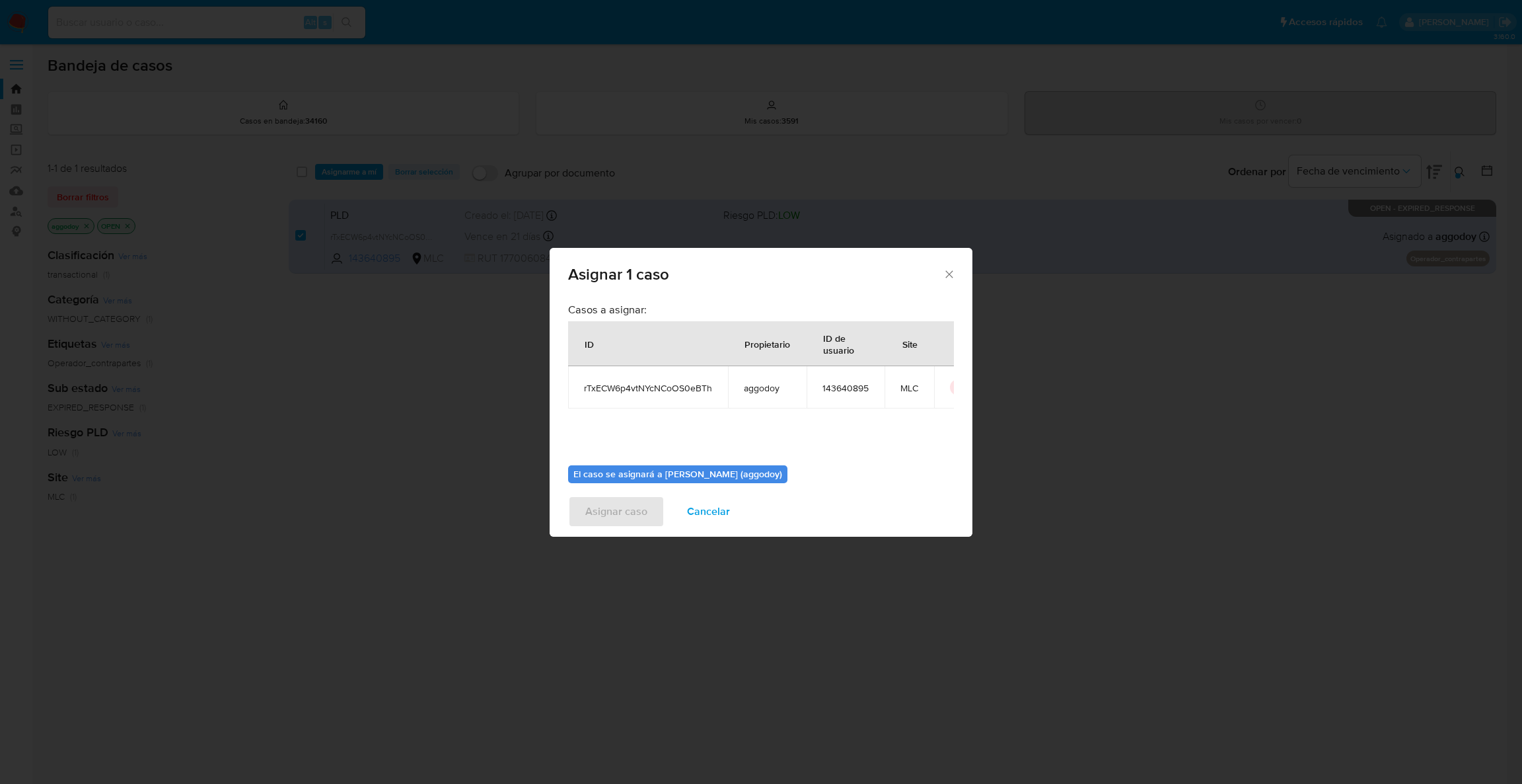
scroll to position [68, 0]
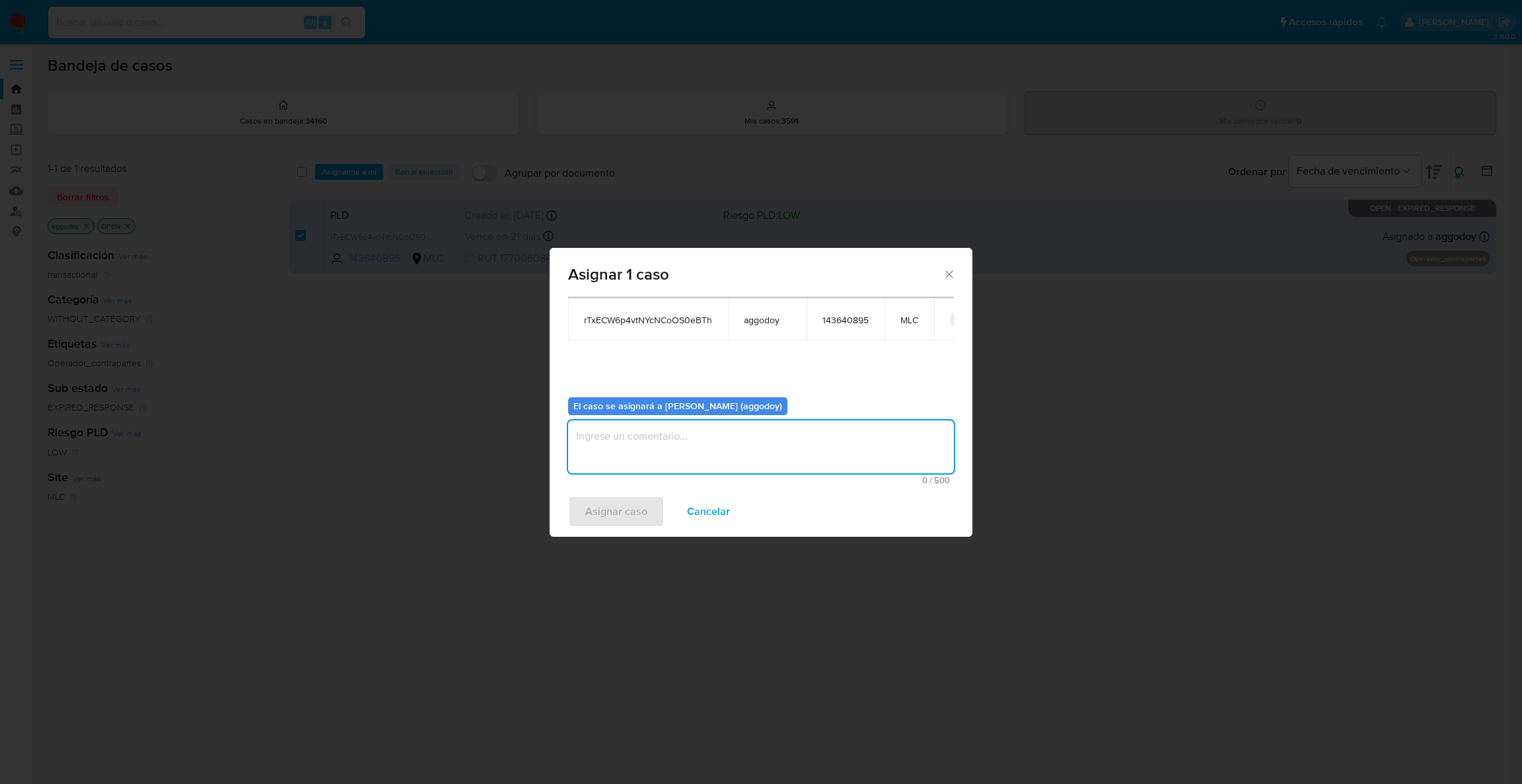
click at [837, 438] on textarea "assign-modal" at bounding box center [761, 446] width 386 height 53
click at [835, 438] on textarea "assign-modal" at bounding box center [761, 446] width 386 height 53
type textarea "."
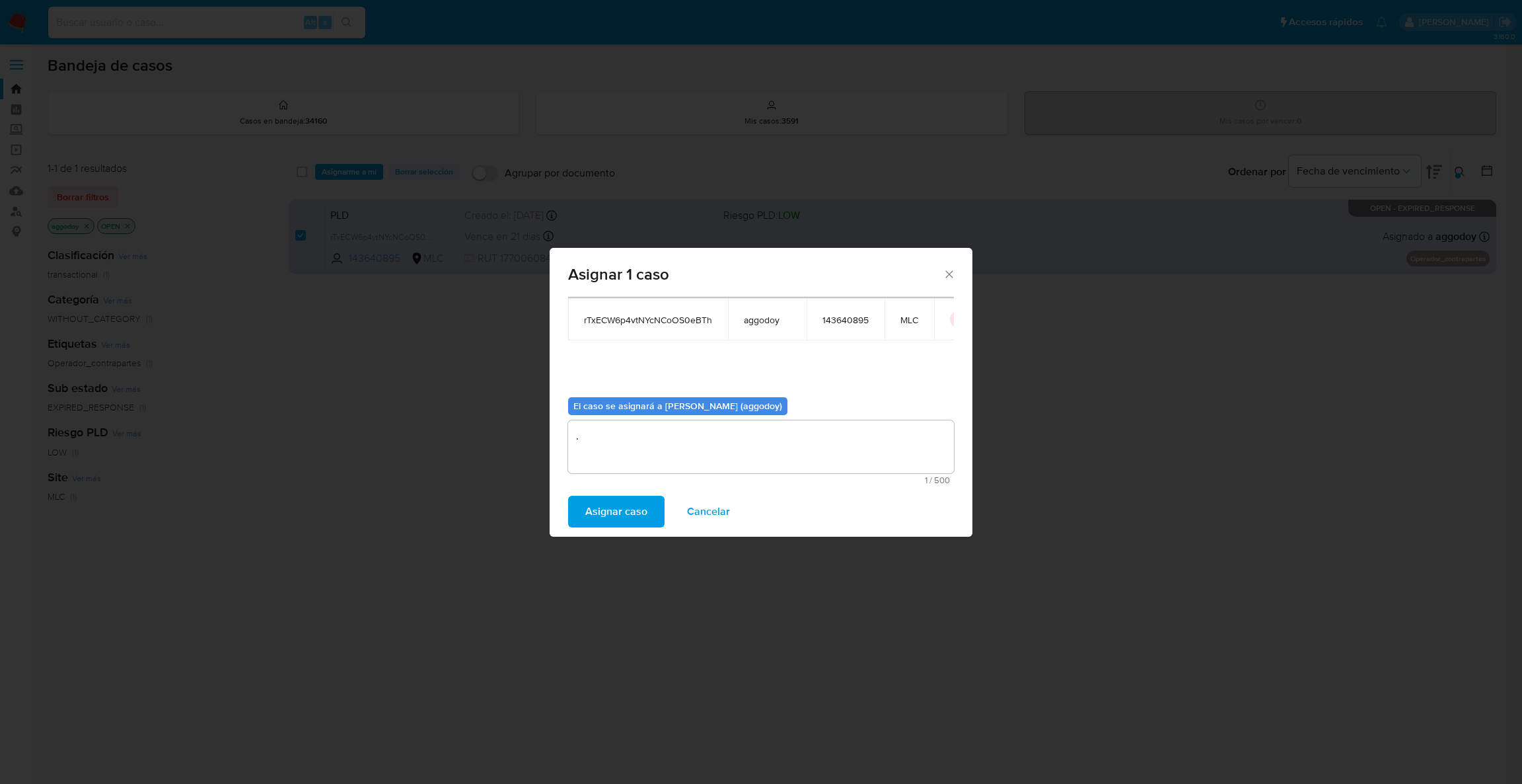
drag, startPoint x: 627, startPoint y: 512, endPoint x: 625, endPoint y: 535, distance: 23.1
click at [625, 535] on div "Asignar caso Cancelar" at bounding box center [761, 512] width 423 height 50
click at [606, 499] on span "Asignar caso" at bounding box center [616, 511] width 62 height 29
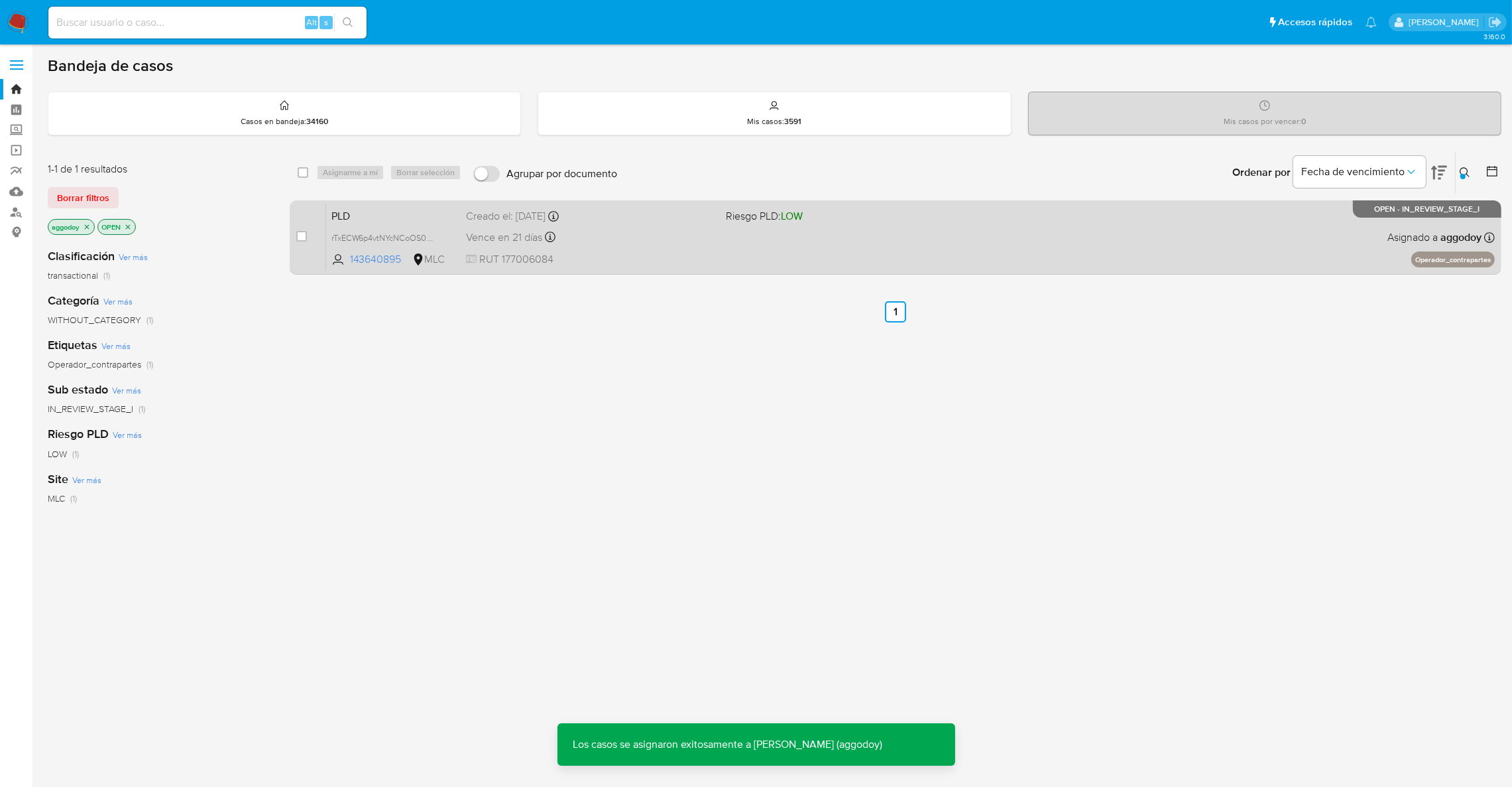
click at [1075, 259] on div "PLD rTxECW6p4vtNYcNCoOS0eBTh 143640895 MLC Riesgo PLD: LOW Creado el: [DATE] Cr…" at bounding box center [911, 237] width 1169 height 67
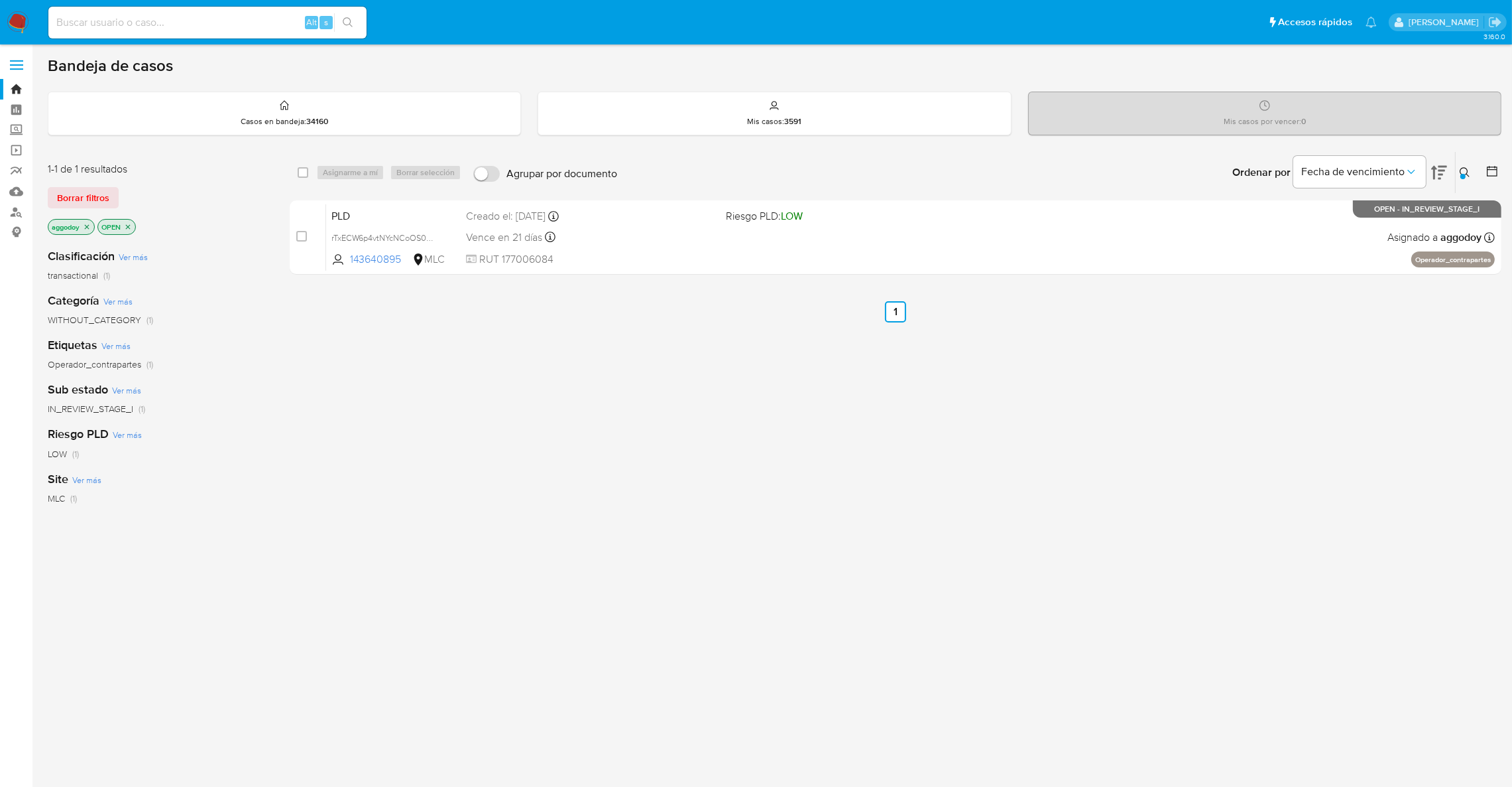
click at [1455, 169] on div "Ingrese ID de usuario o caso 143640895 Buscar Borrar filtros" at bounding box center [1467, 172] width 23 height 41
click at [1461, 169] on icon at bounding box center [1465, 172] width 10 height 10
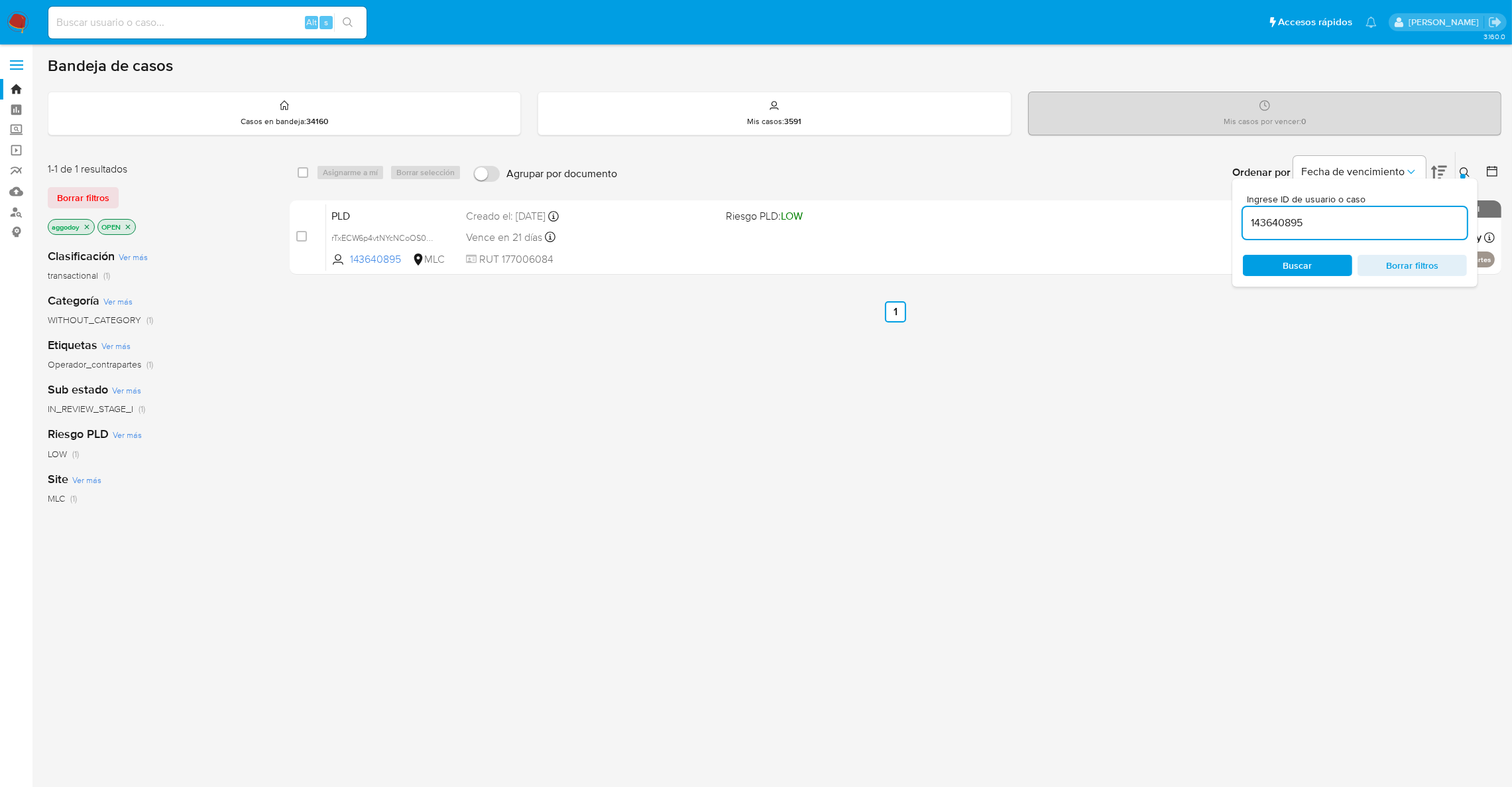
click at [1405, 232] on div "143640895" at bounding box center [1355, 223] width 224 height 31
click at [1399, 223] on input "143640895" at bounding box center [1355, 223] width 224 height 17
paste input "557296102"
type input "557296102"
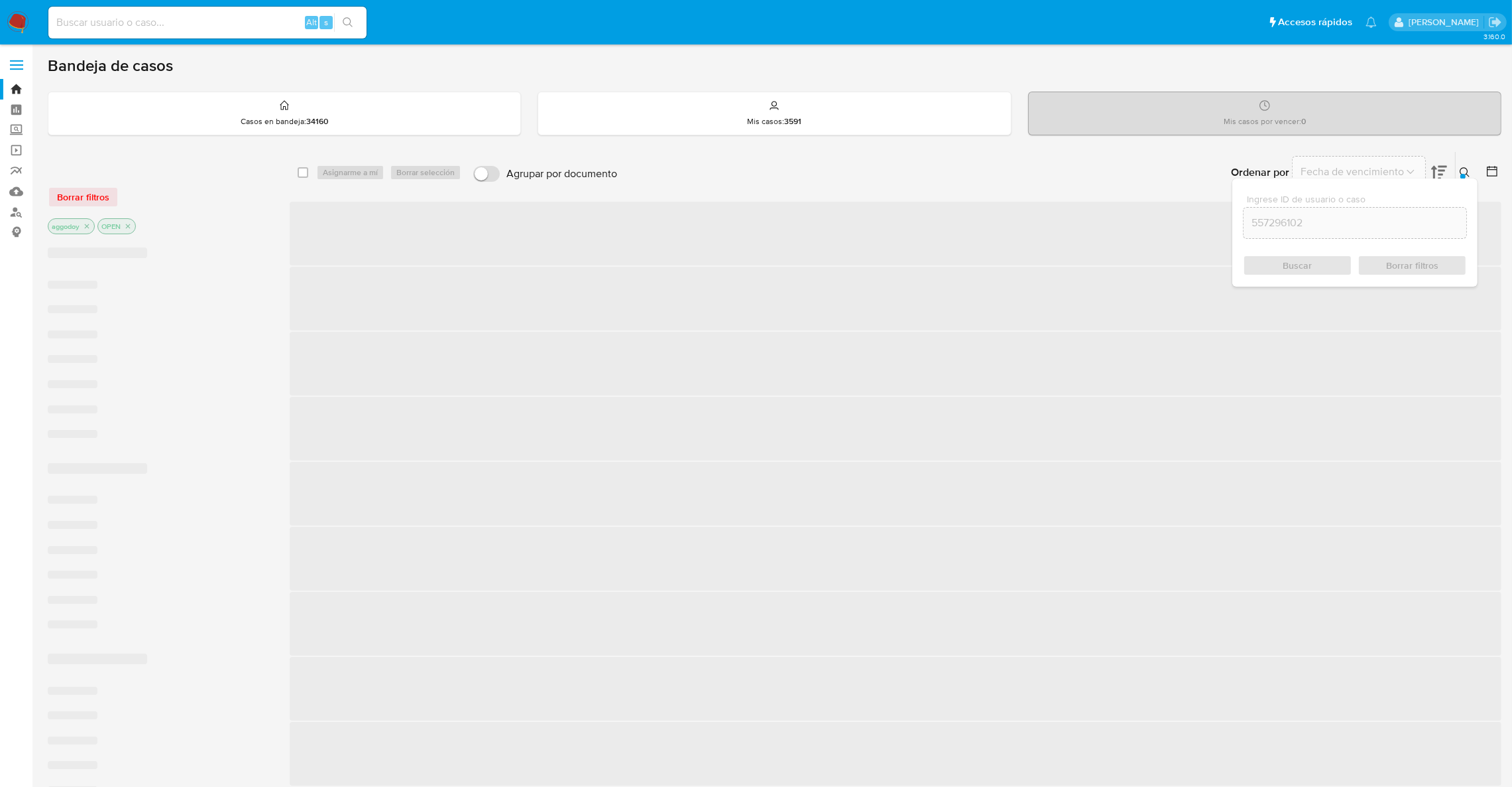
click at [1477, 164] on div at bounding box center [1488, 172] width 24 height 41
click at [1474, 165] on button at bounding box center [1466, 172] width 22 height 16
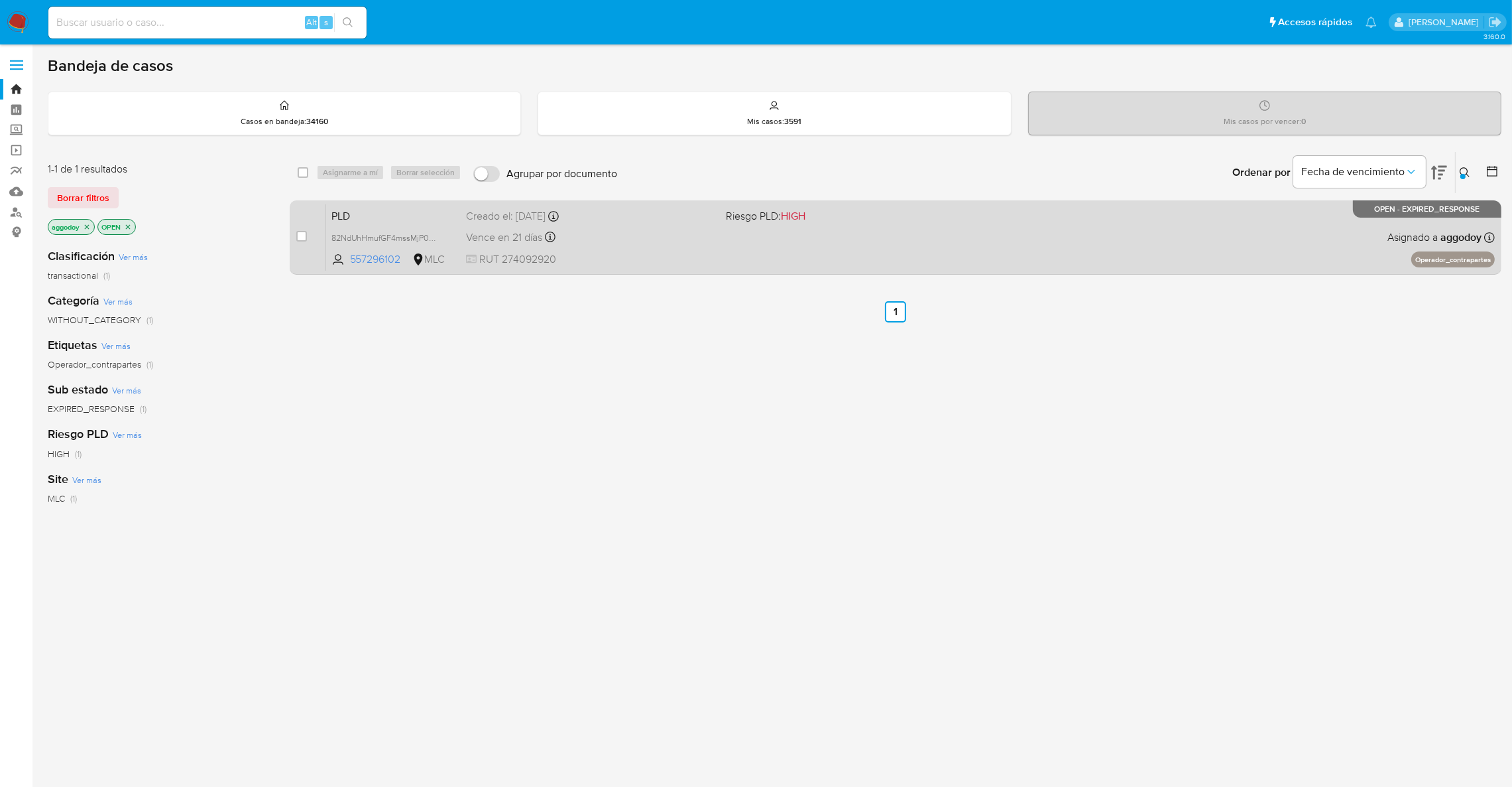
click at [1238, 222] on div "PLD 82NdUhHmufGF4mssMjP0Th5y 557296102 MLC Riesgo PLD: HIGH Creado el: [DATE] C…" at bounding box center [911, 237] width 1169 height 67
click at [305, 238] on input "checkbox" at bounding box center [301, 236] width 10 height 10
checkbox input "true"
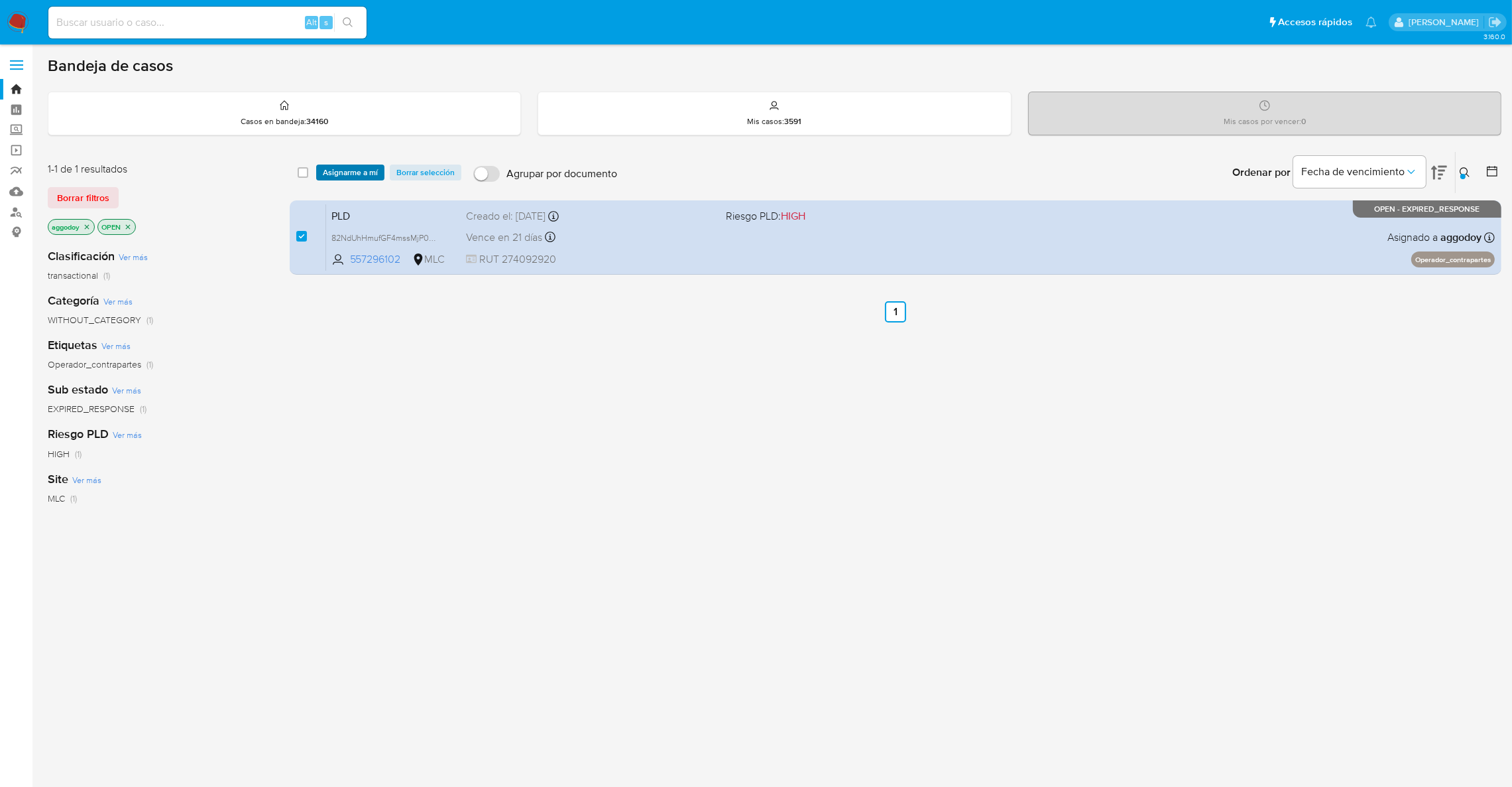
click at [341, 169] on span "Asignarme a mí" at bounding box center [350, 172] width 55 height 13
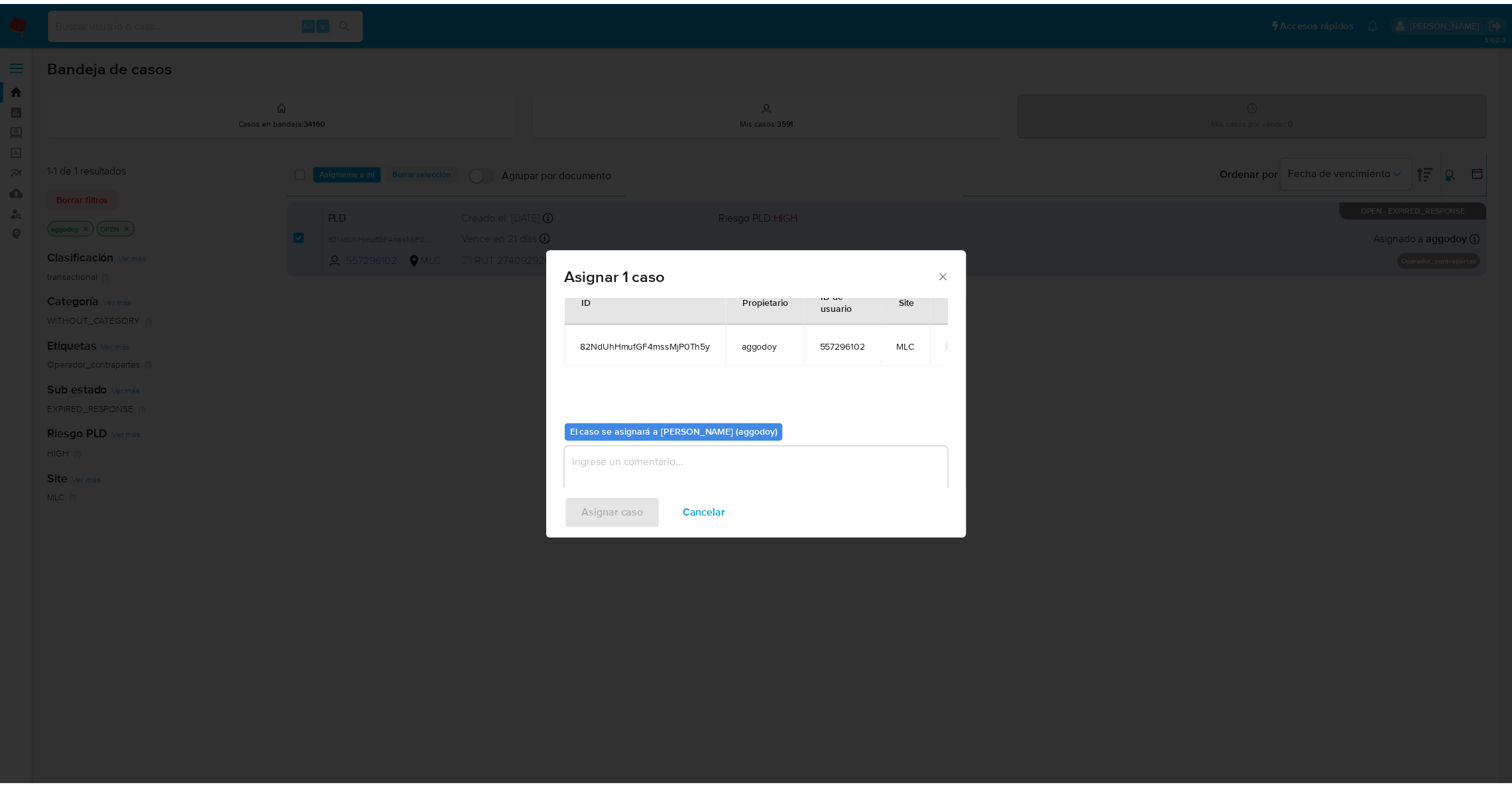
scroll to position [68, 0]
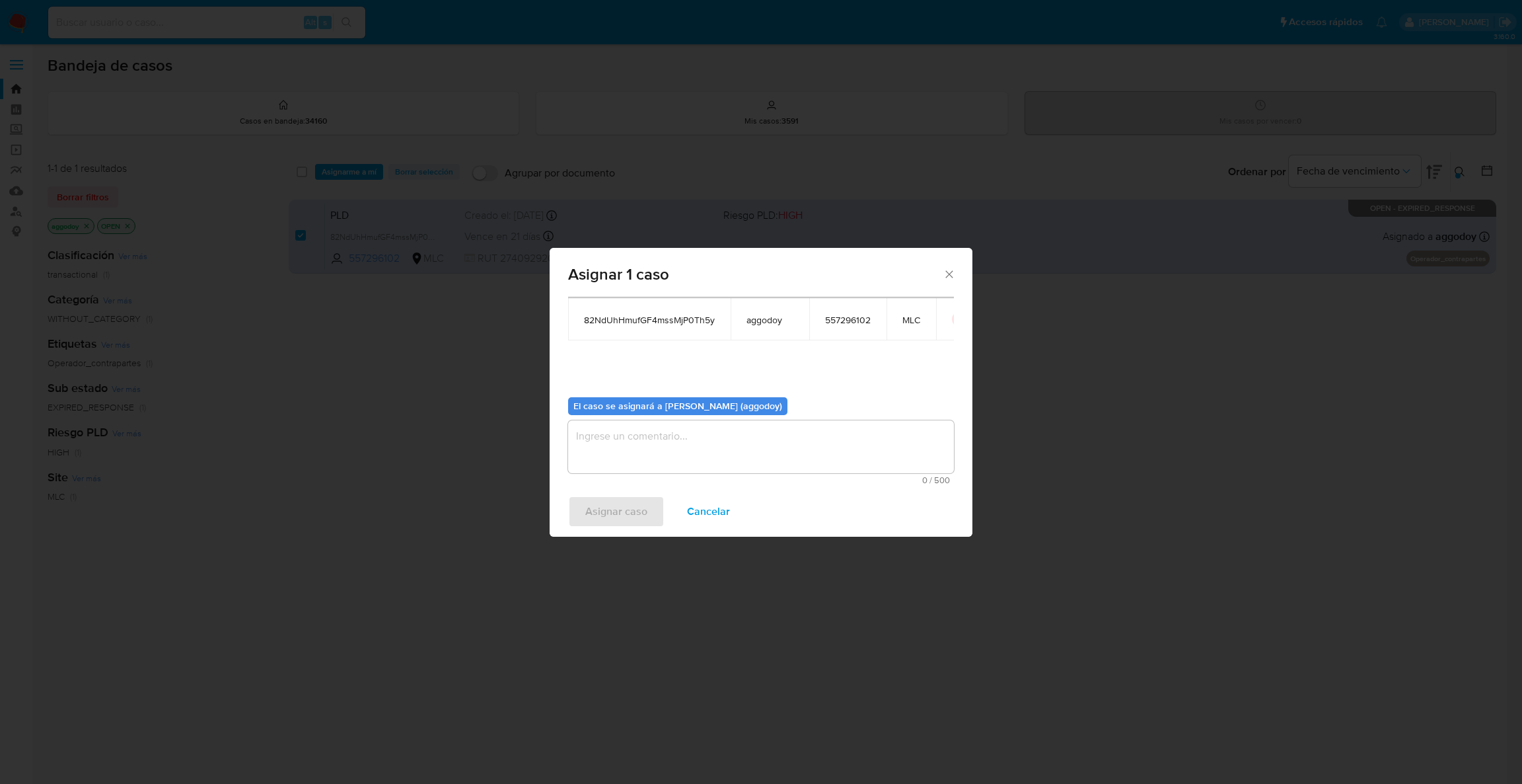
click at [629, 455] on textarea "assign-modal" at bounding box center [761, 446] width 386 height 53
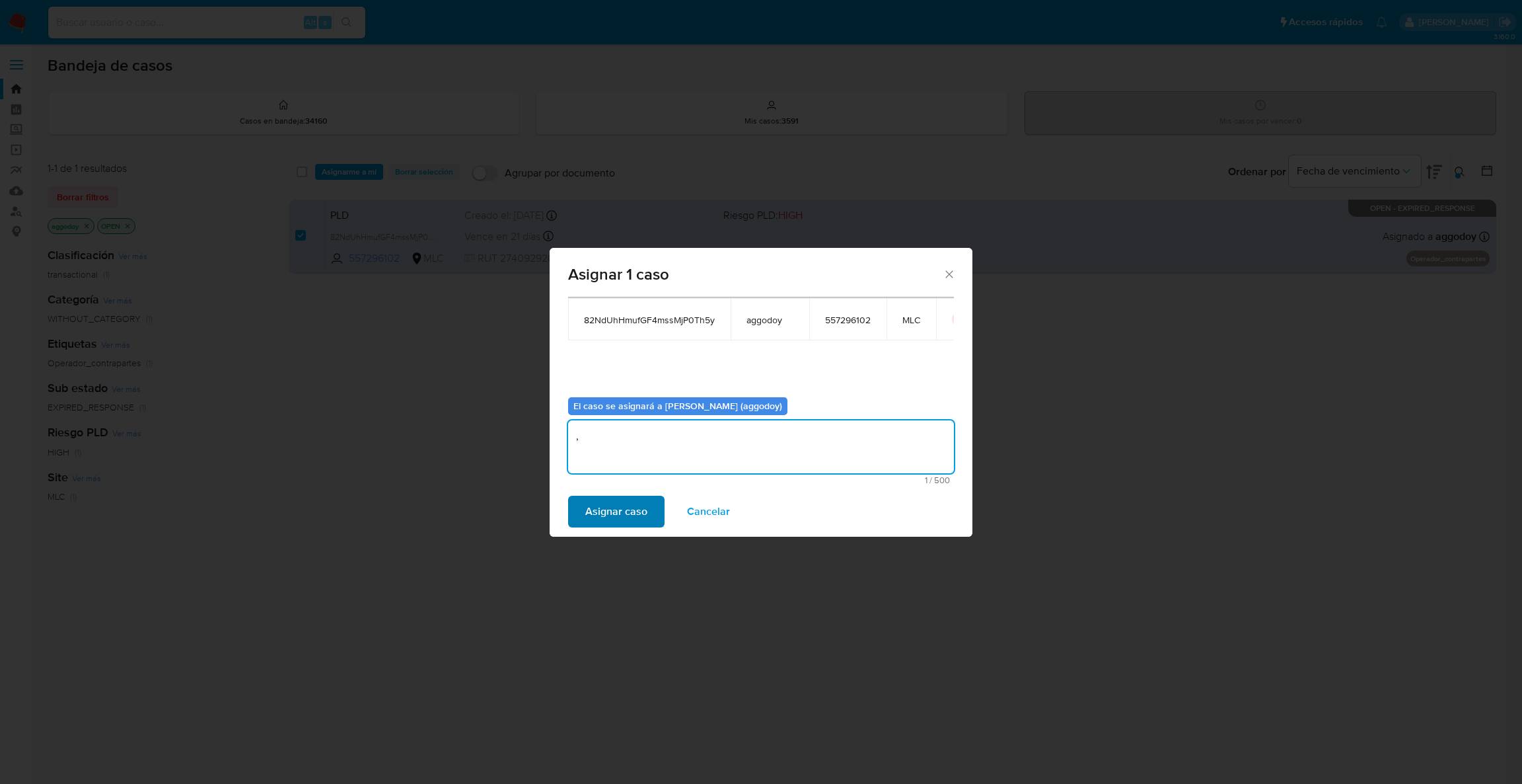
type textarea ","
click at [597, 514] on span "Asignar caso" at bounding box center [616, 511] width 62 height 29
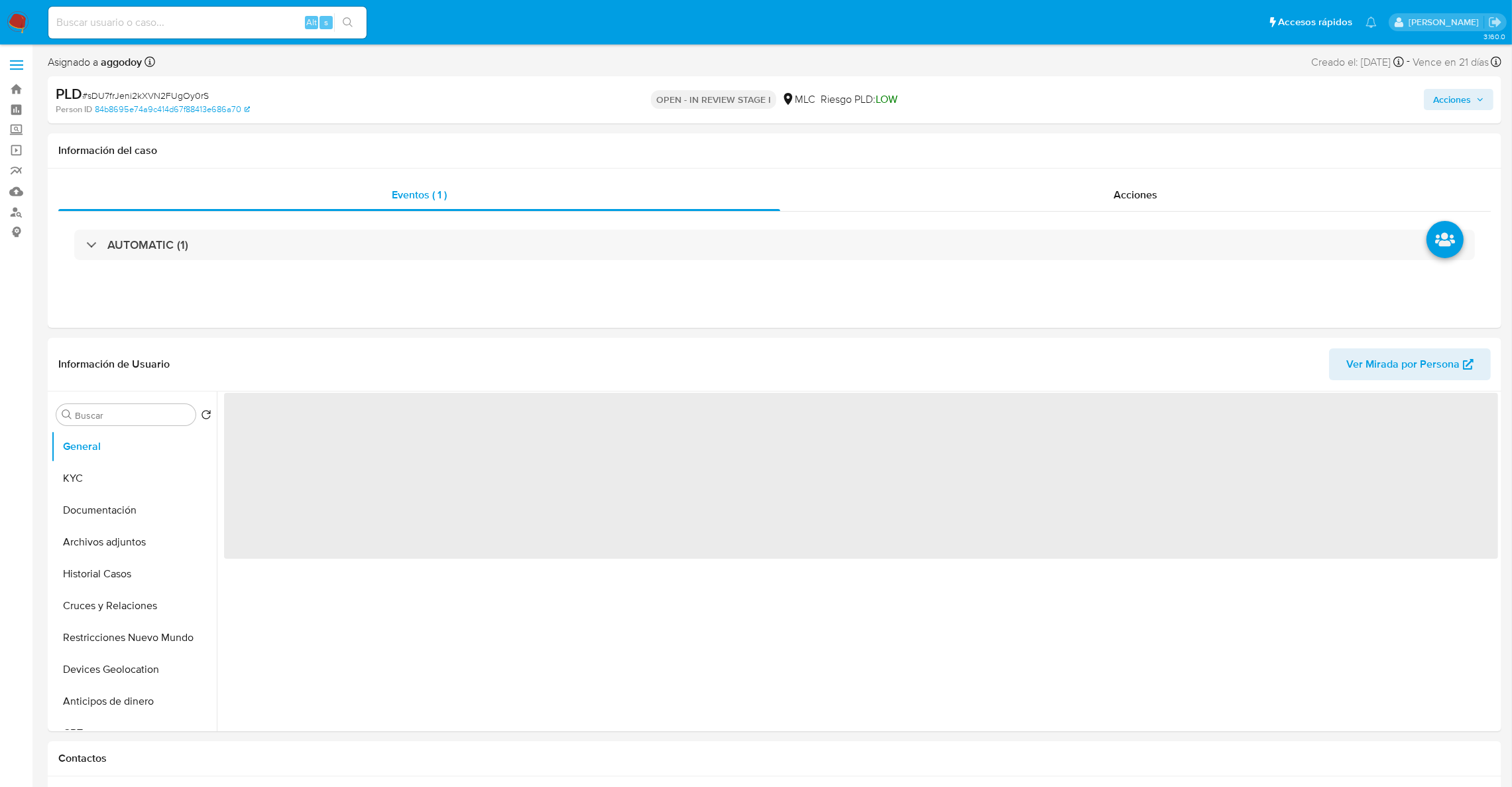
select select "10"
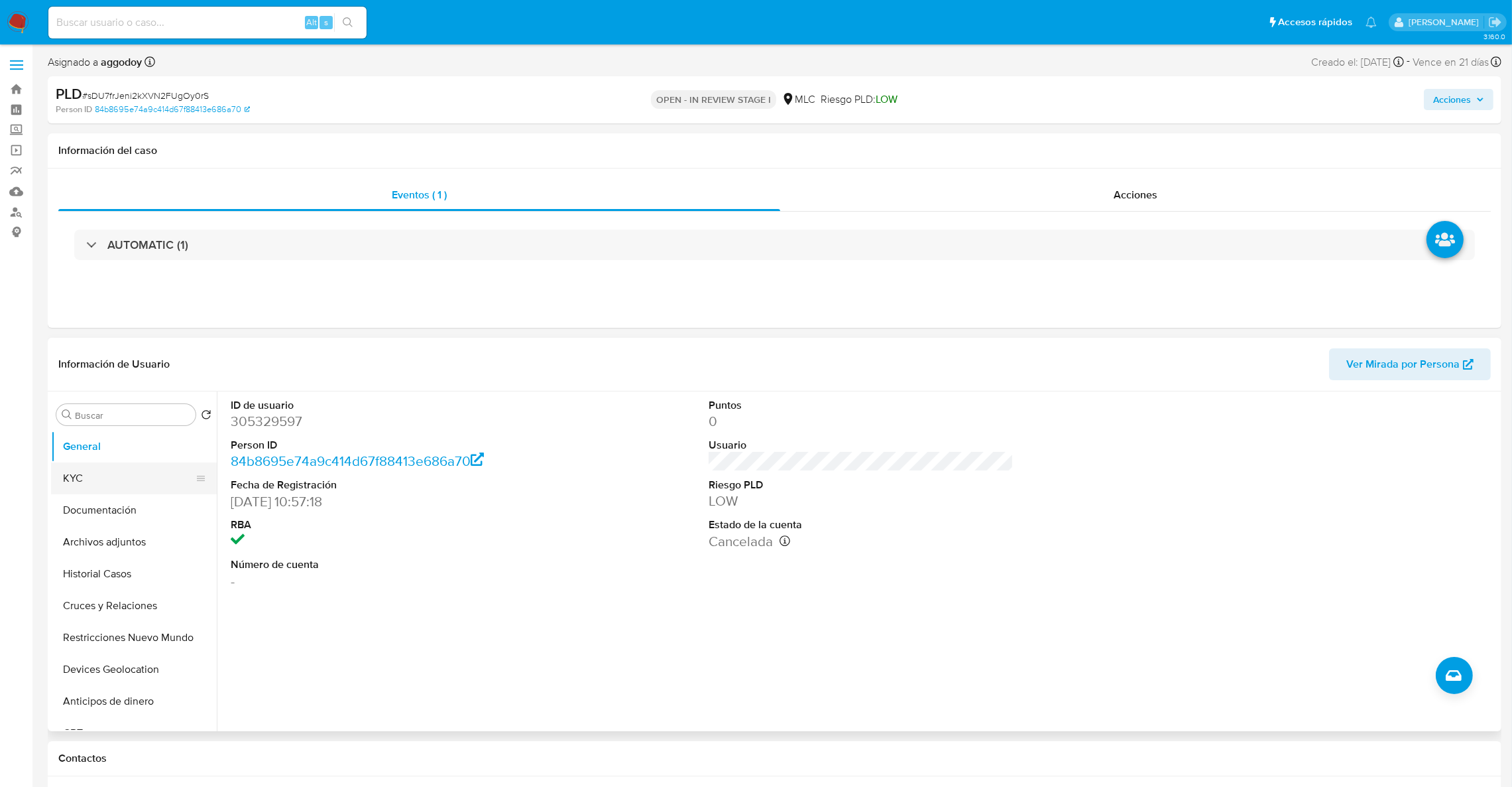
click at [153, 492] on button "KYC" at bounding box center [128, 478] width 155 height 31
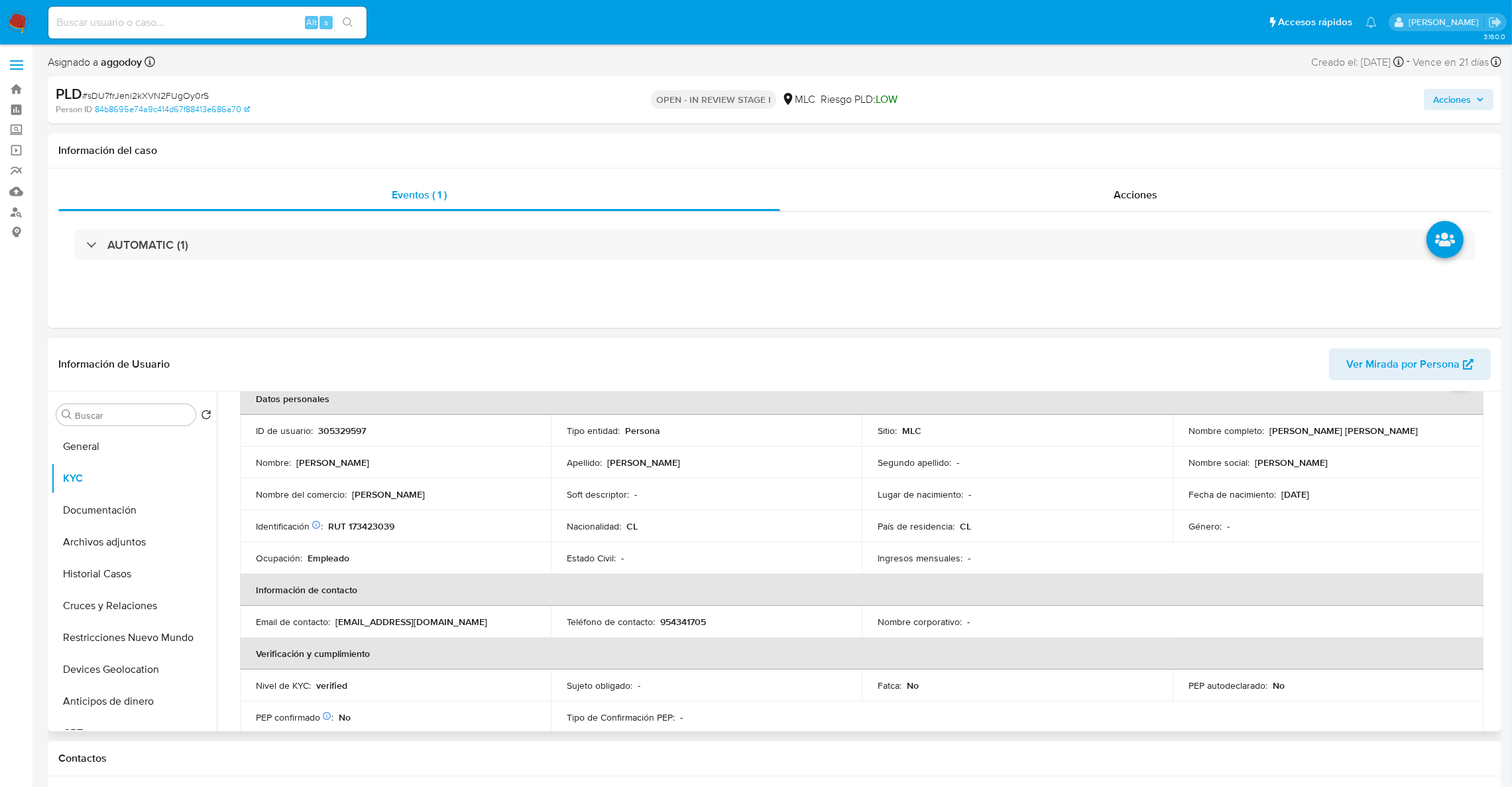
scroll to position [69, 0]
drag, startPoint x: 1252, startPoint y: 325, endPoint x: 1238, endPoint y: 225, distance: 101.0
click at [1252, 324] on div "Eventos ( 1 ) Acciones AUTOMATIC (1)" at bounding box center [774, 248] width 1454 height 159
click at [372, 536] on td "Identificación Nº de serie: A021485564 : RUT 173423039" at bounding box center [395, 529] width 311 height 31
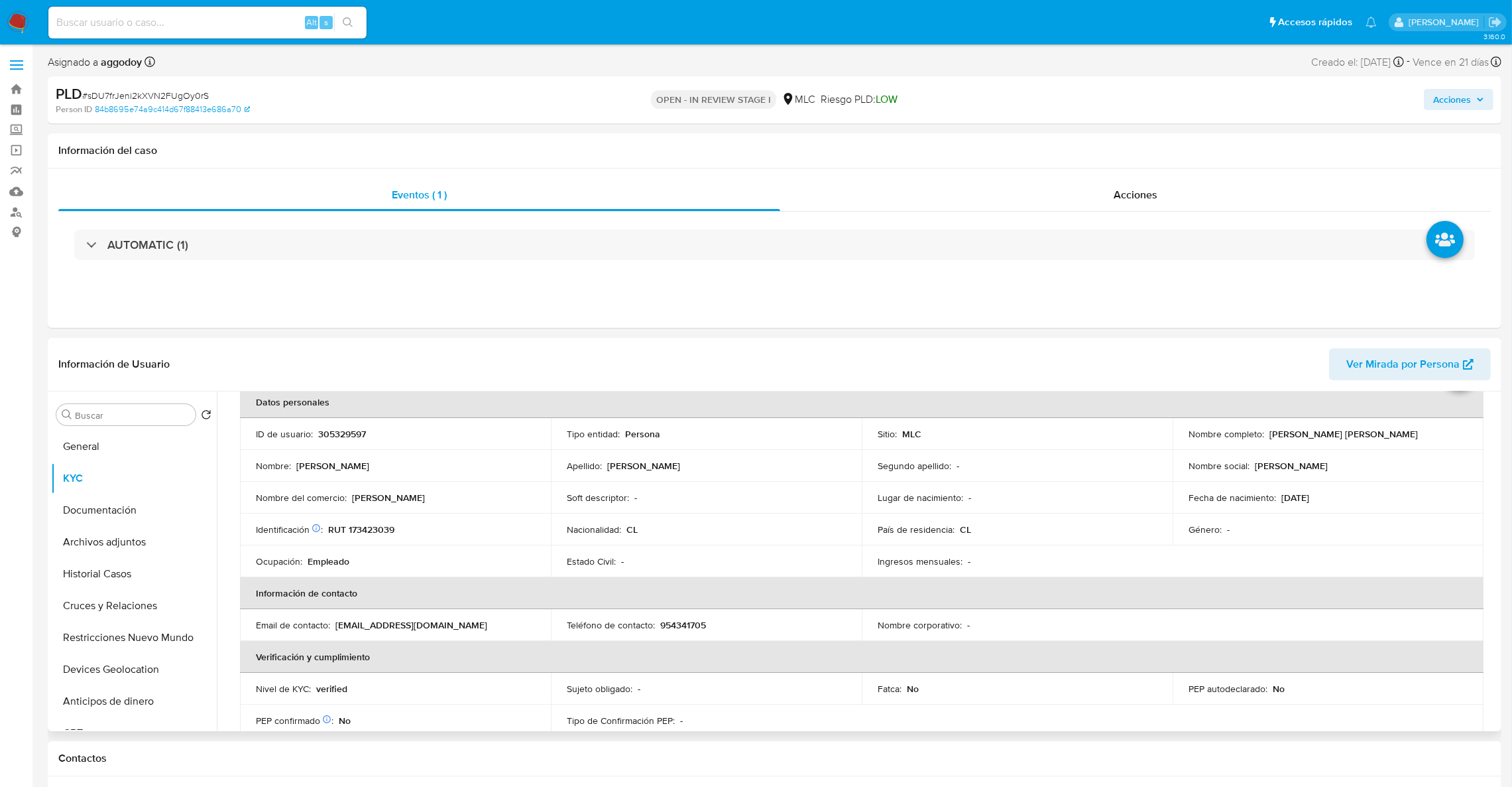
click at [370, 533] on p "RUT 173423039" at bounding box center [361, 529] width 66 height 12
copy p "173423039"
click at [84, 604] on button "Cruces y Relaciones" at bounding box center [128, 605] width 155 height 31
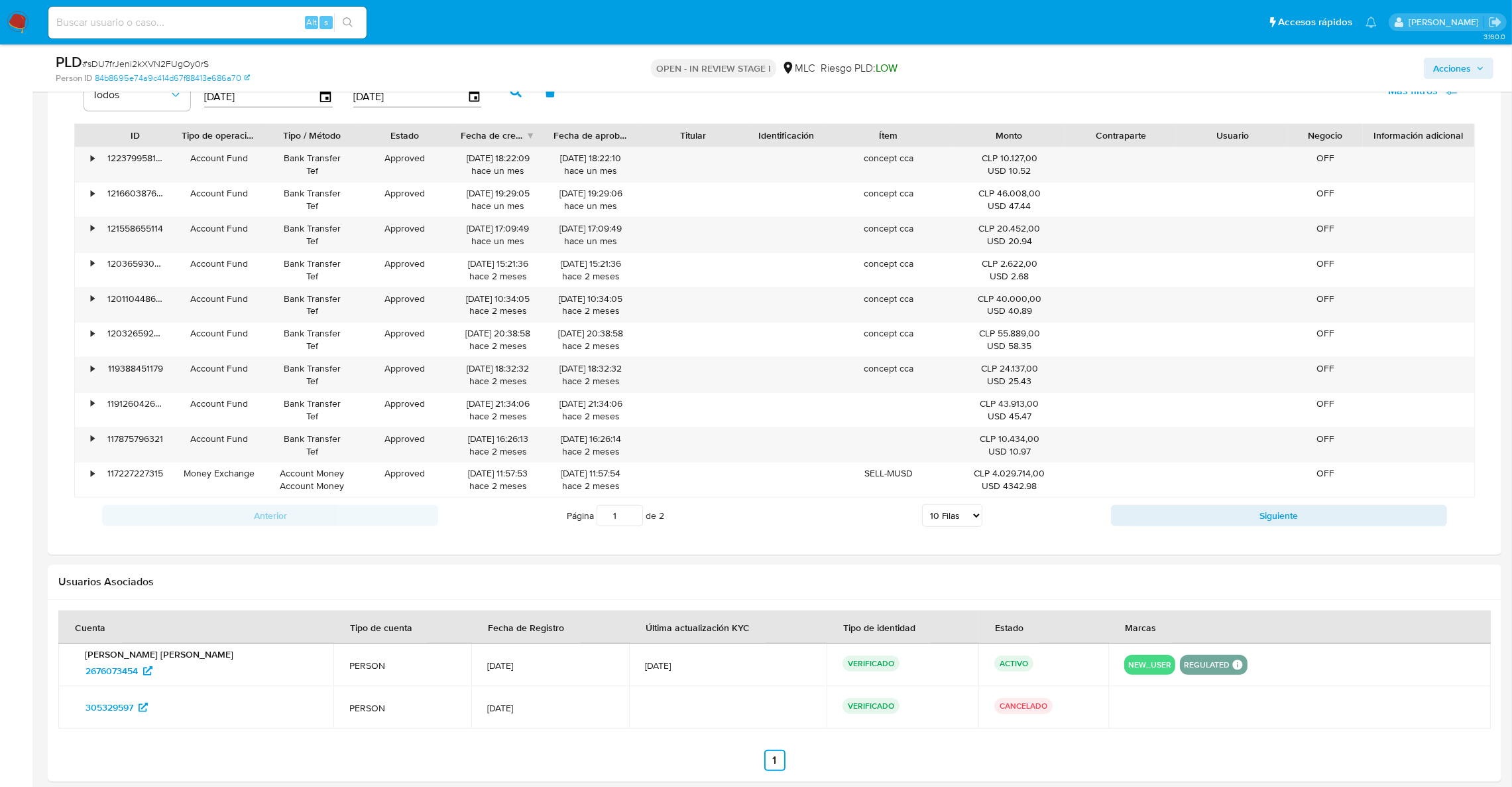
scroll to position [1393, 0]
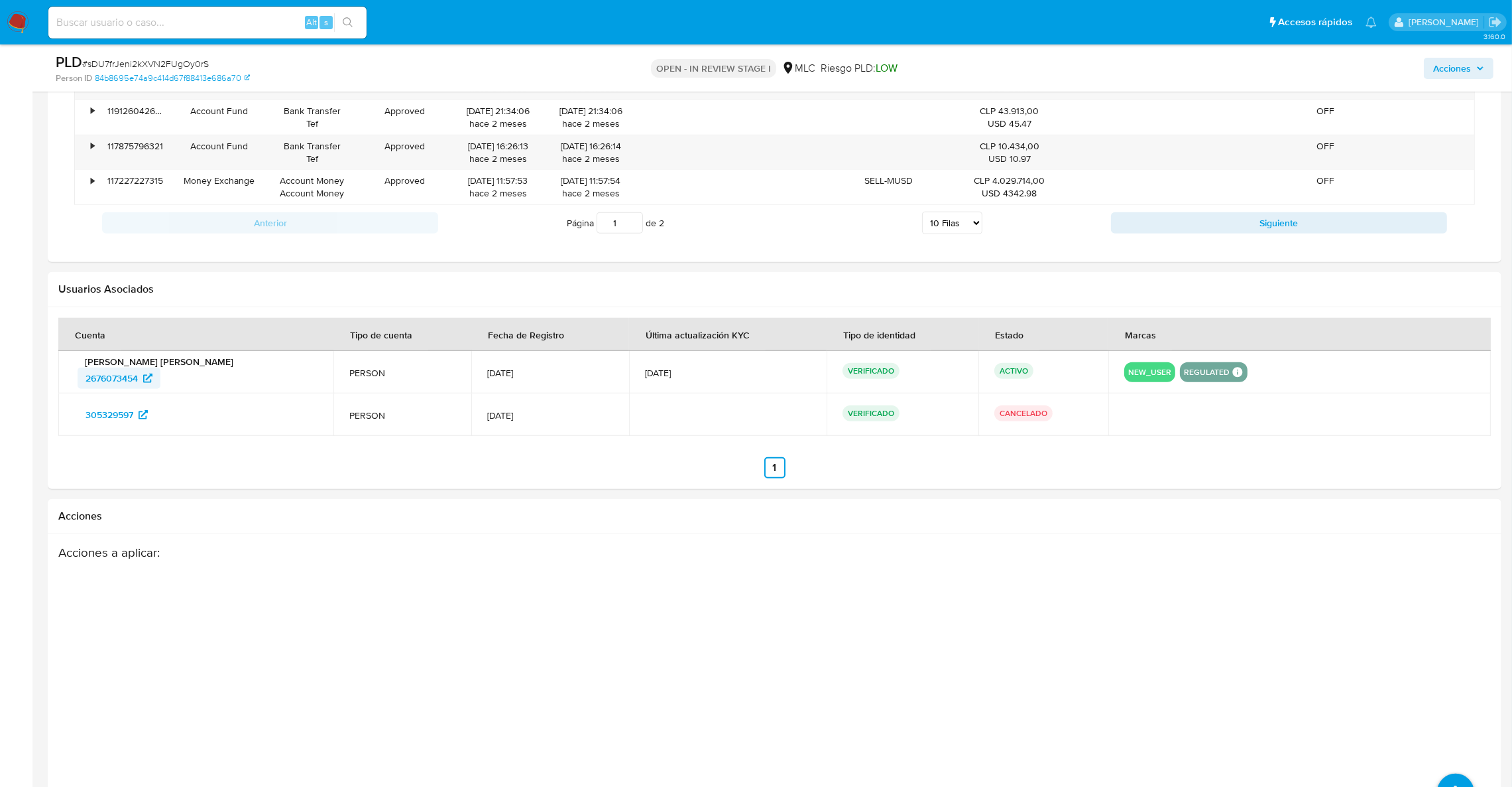
click at [119, 383] on span "2676073454" at bounding box center [112, 378] width 52 height 21
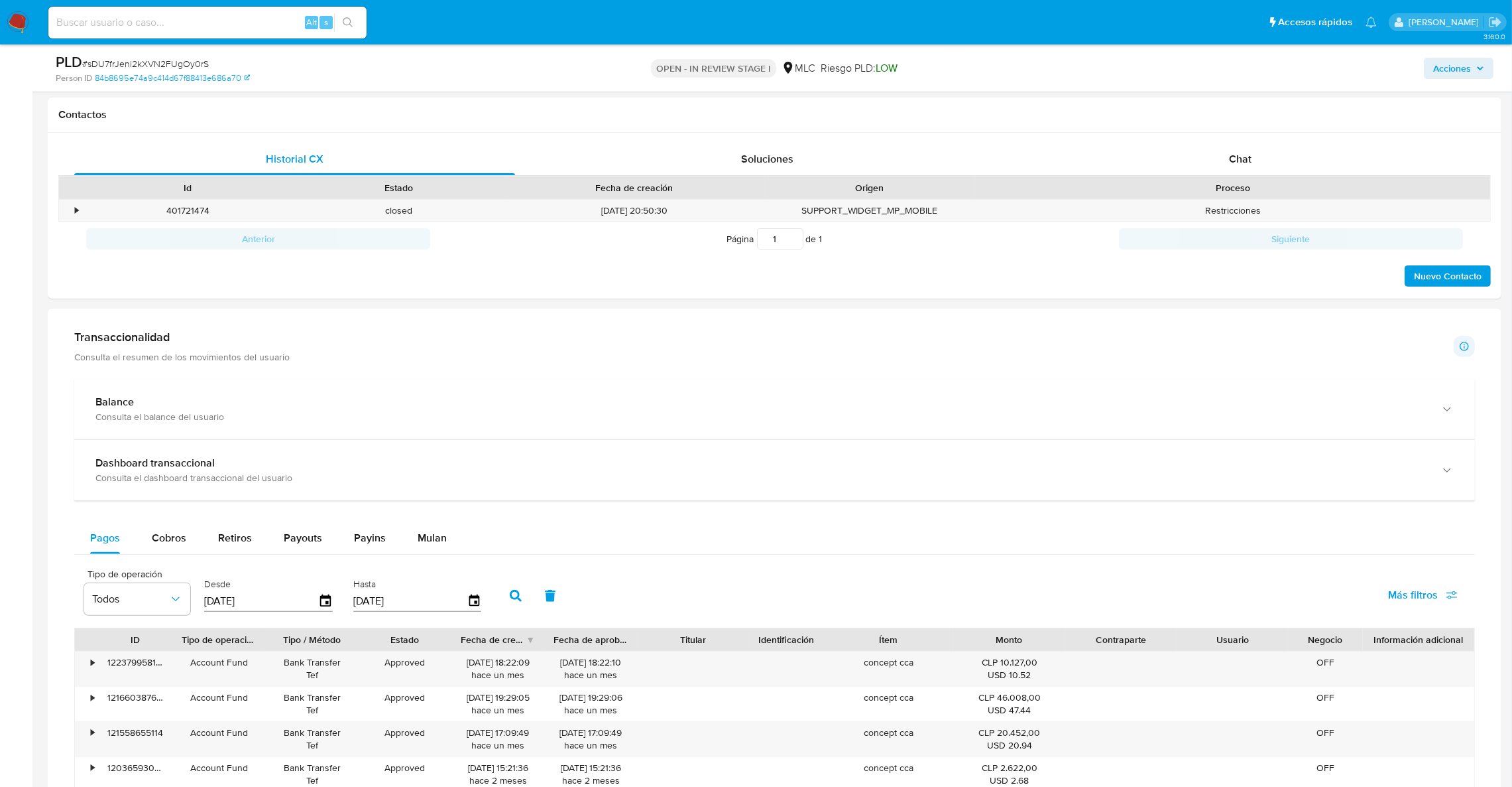
scroll to position [298, 0]
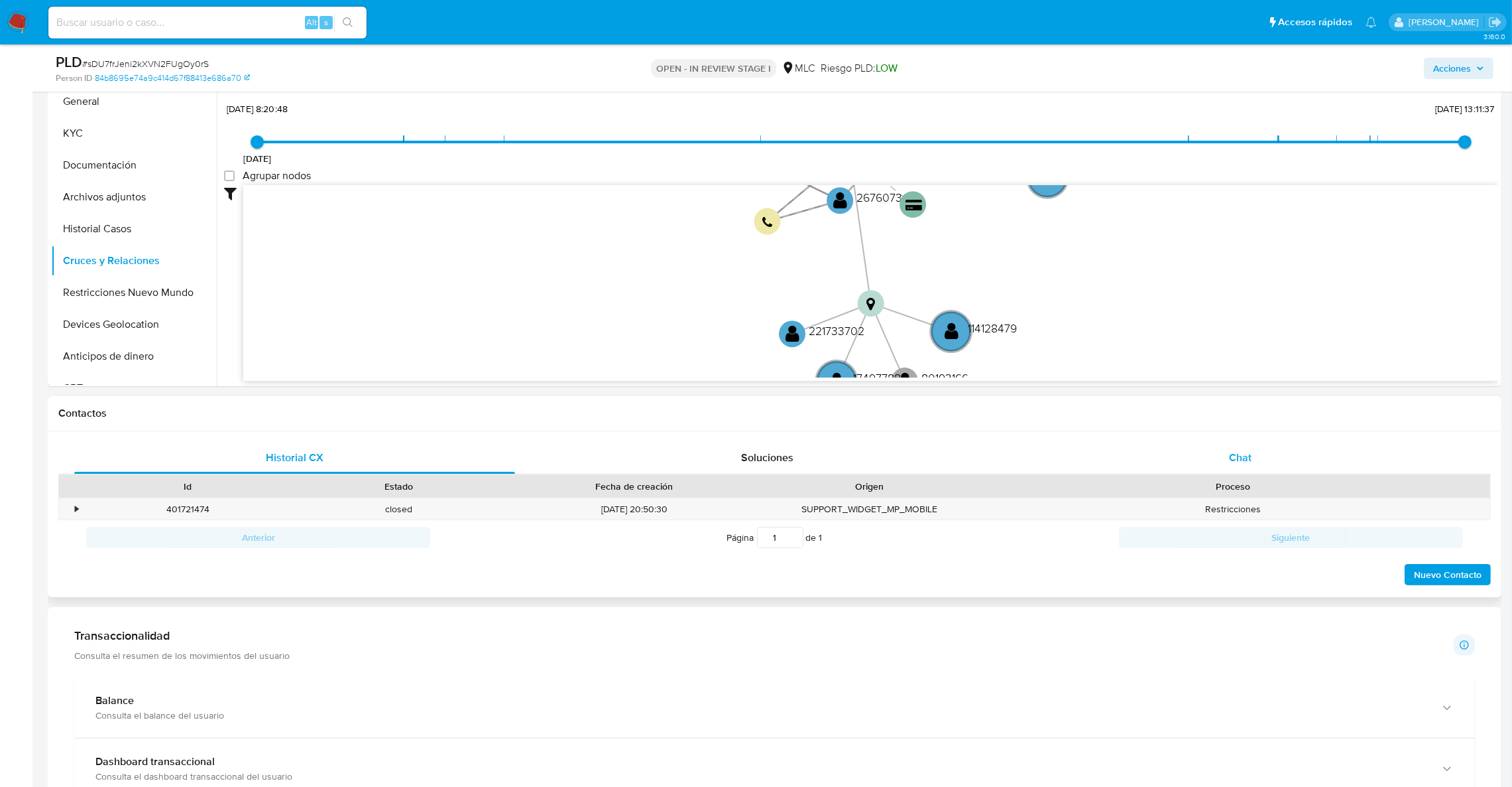
click at [1219, 449] on div "Chat" at bounding box center [1240, 458] width 441 height 31
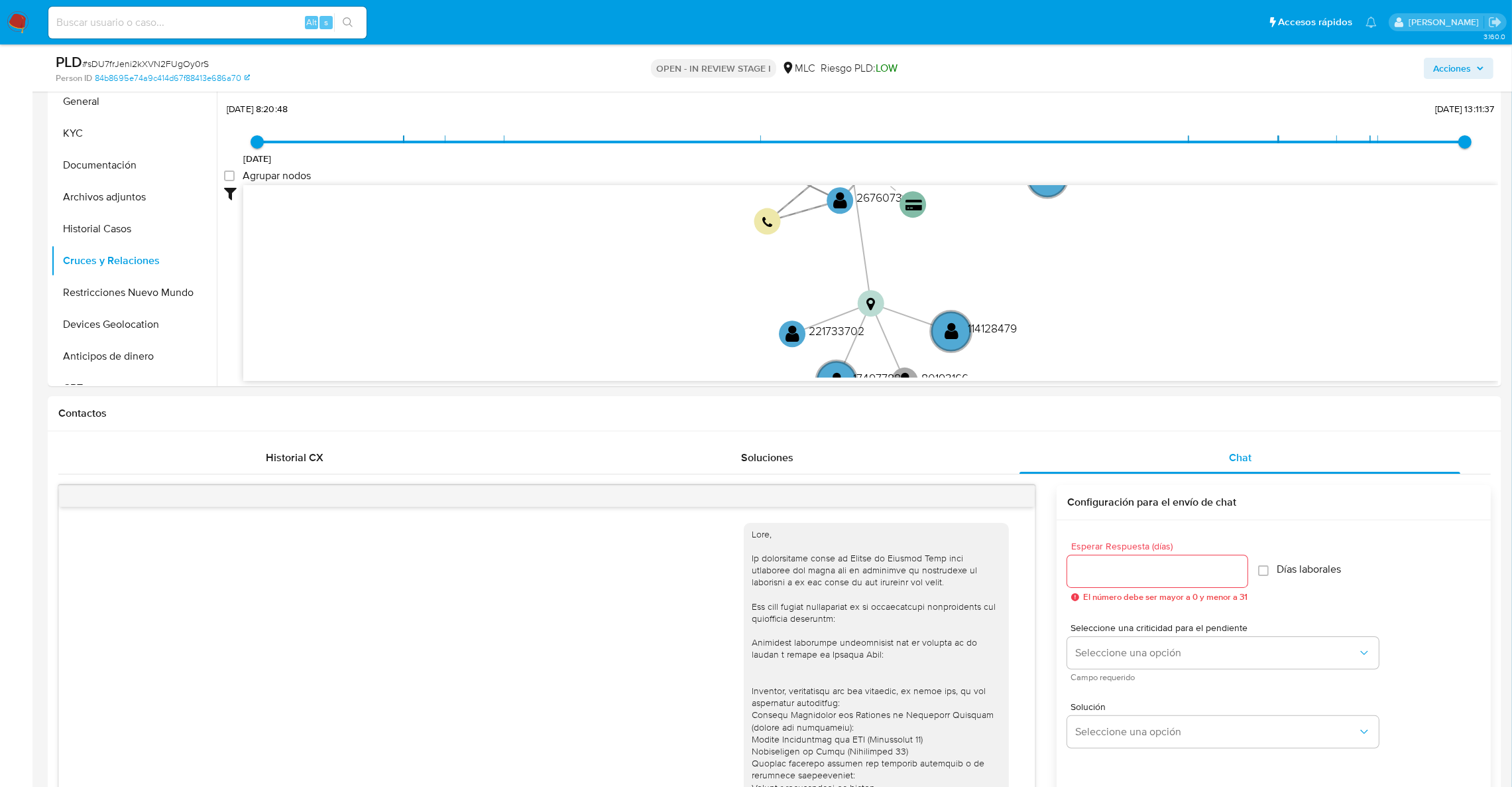
scroll to position [659, 0]
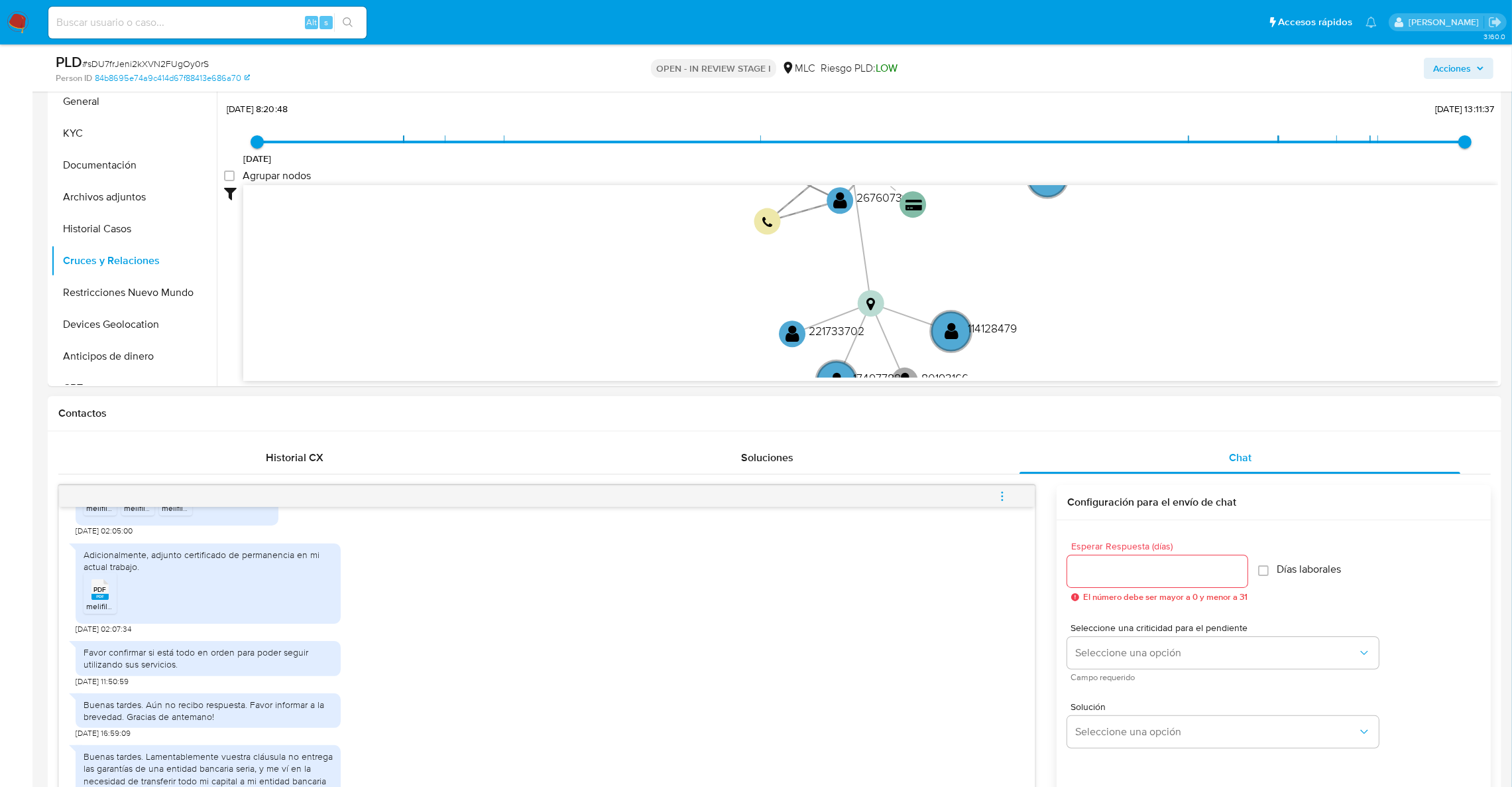
click at [96, 604] on span "melifile6786799112378100737.pdf" at bounding box center [145, 605] width 117 height 11
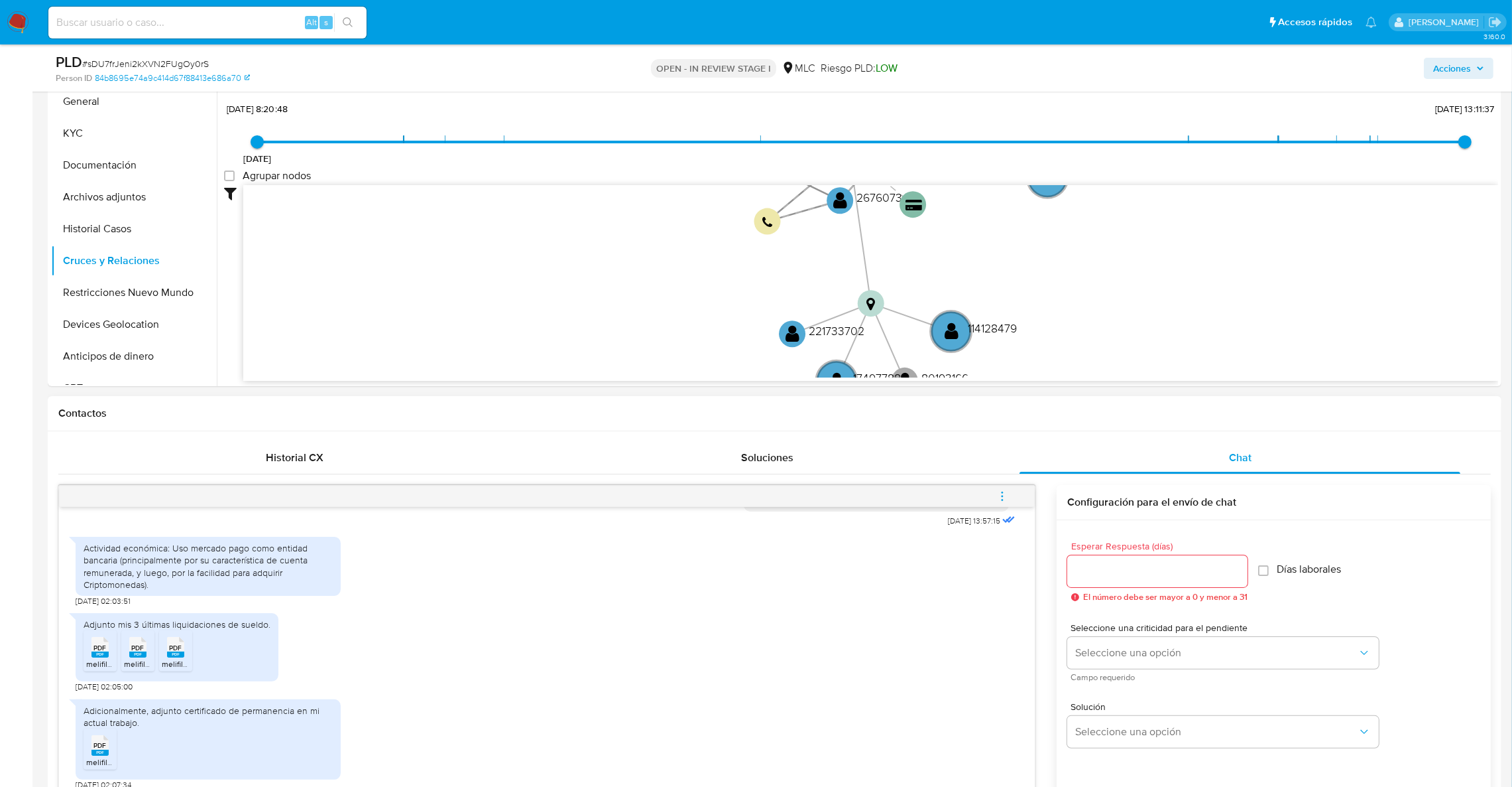
scroll to position [461, 0]
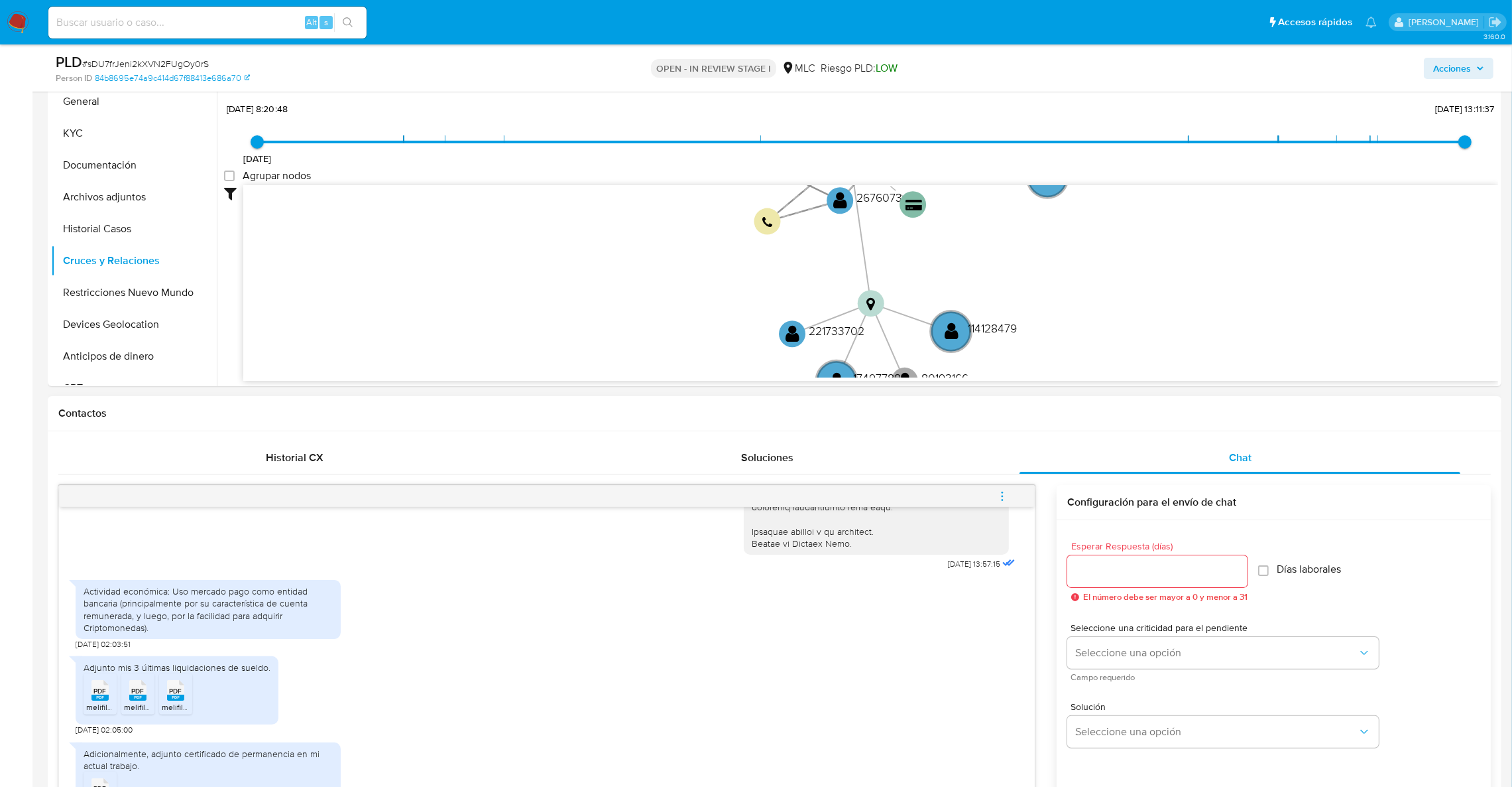
click at [106, 695] on rect at bounding box center [100, 697] width 17 height 6
click at [153, 692] on li "PDF PDF melifile7771917867550539593.pdf" at bounding box center [138, 694] width 33 height 41
click at [186, 691] on div "PDF PDF" at bounding box center [175, 689] width 28 height 26
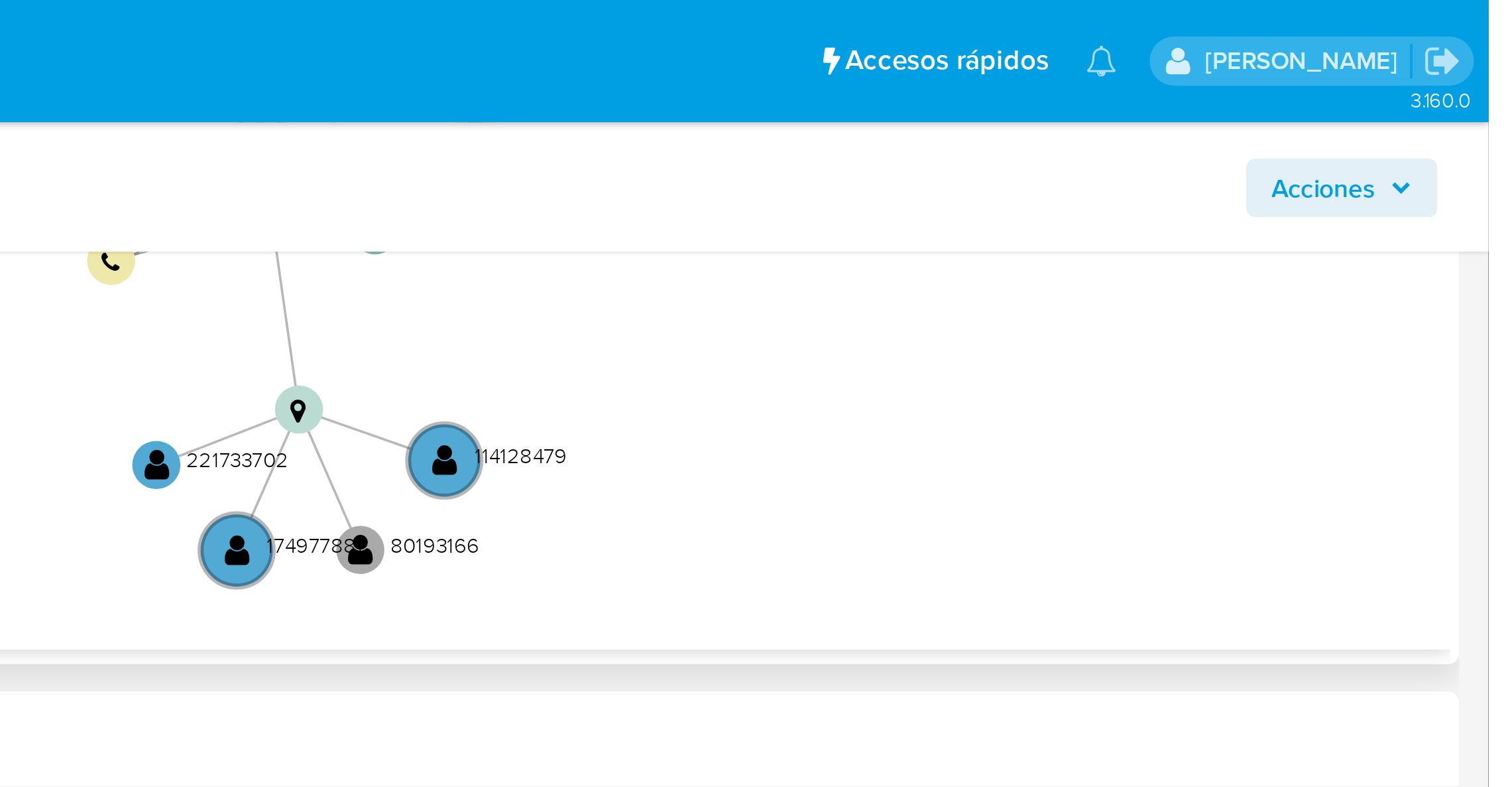
scroll to position [442, 0]
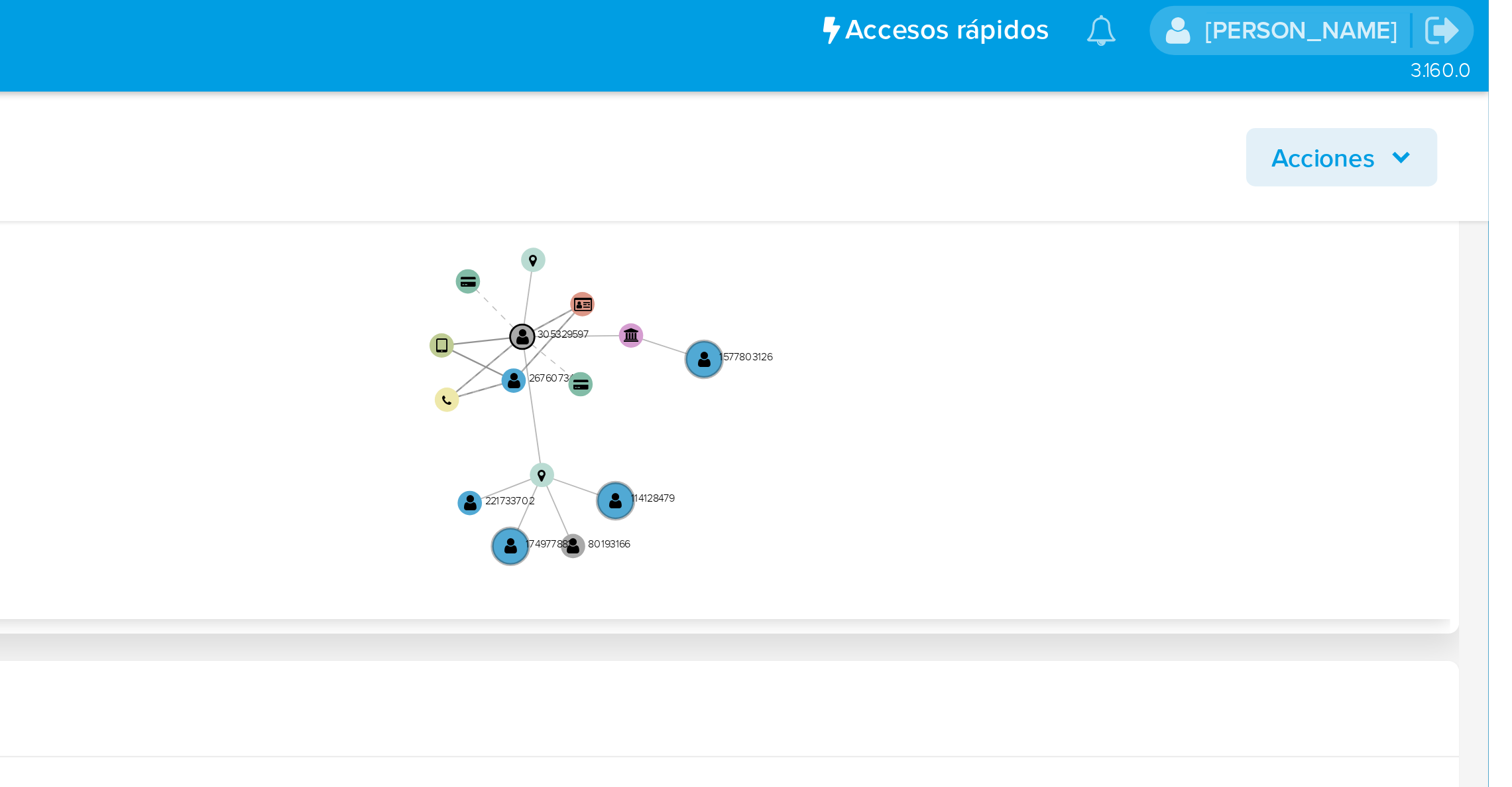
click at [1273, 194] on icon "user-2676073454  2676073454 device-620c08ea08813b001980d025  user-305329597 …" at bounding box center [870, 136] width 1254 height 192
click at [1425, 108] on icon "user-2676073454  2676073454 device-620c08ea08813b001980d025  user-305329597 …" at bounding box center [870, 136] width 1254 height 192
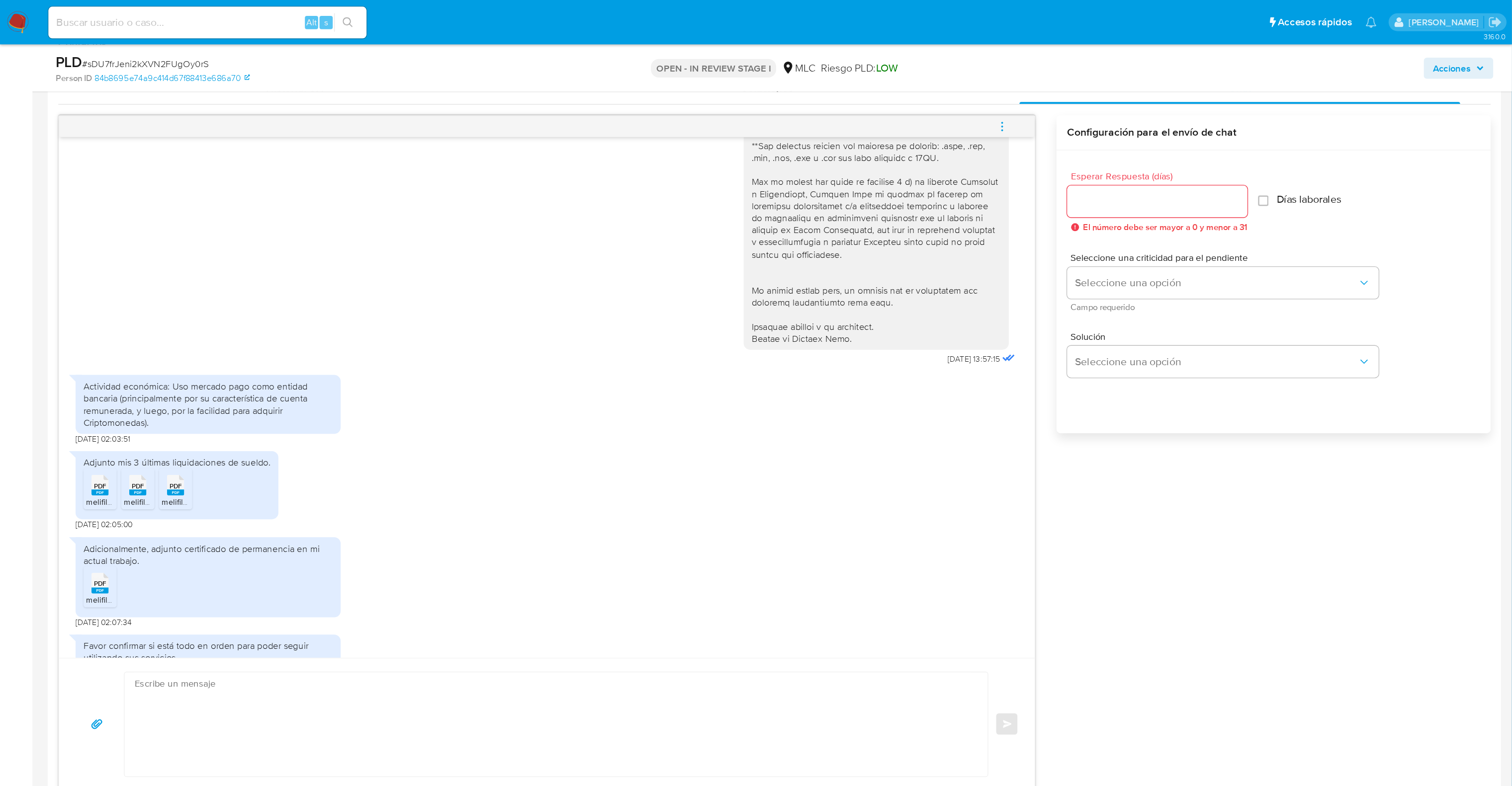
scroll to position [222, 0]
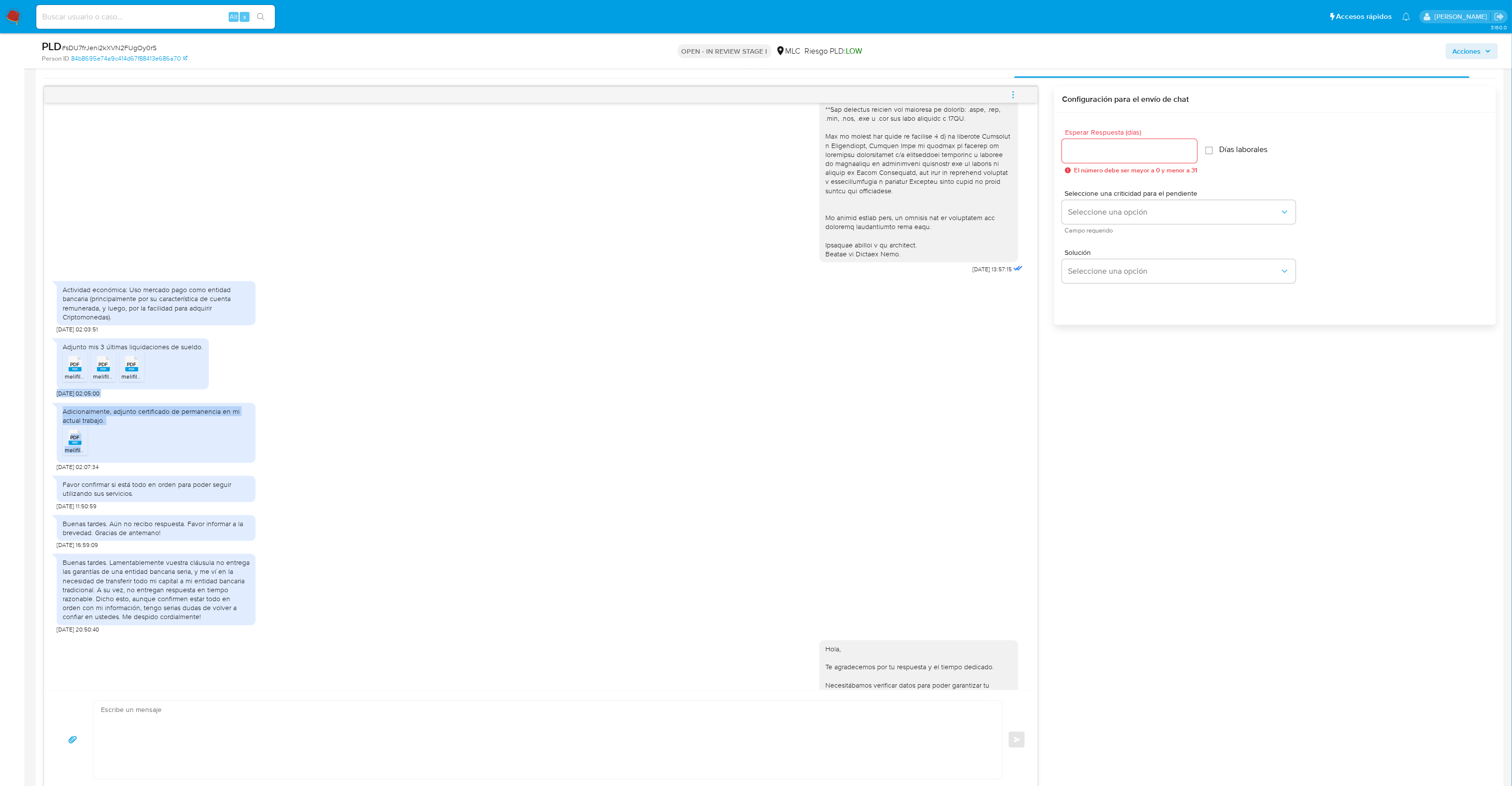
drag, startPoint x: 836, startPoint y: 446, endPoint x: 841, endPoint y: 422, distance: 24.5
click at [837, 418] on div "Adicionalmente, adjunto certificado de permanencia en mi actual trabajo. PDF PD…" at bounding box center [541, 435] width 968 height 73
drag, startPoint x: 857, startPoint y: 548, endPoint x: 872, endPoint y: 558, distance: 18.0
click at [860, 560] on div "18/08/2025 13:57:15 Actividad económica: Uso mercado pago como entidad bancaria…" at bounding box center [541, 396] width 993 height 587
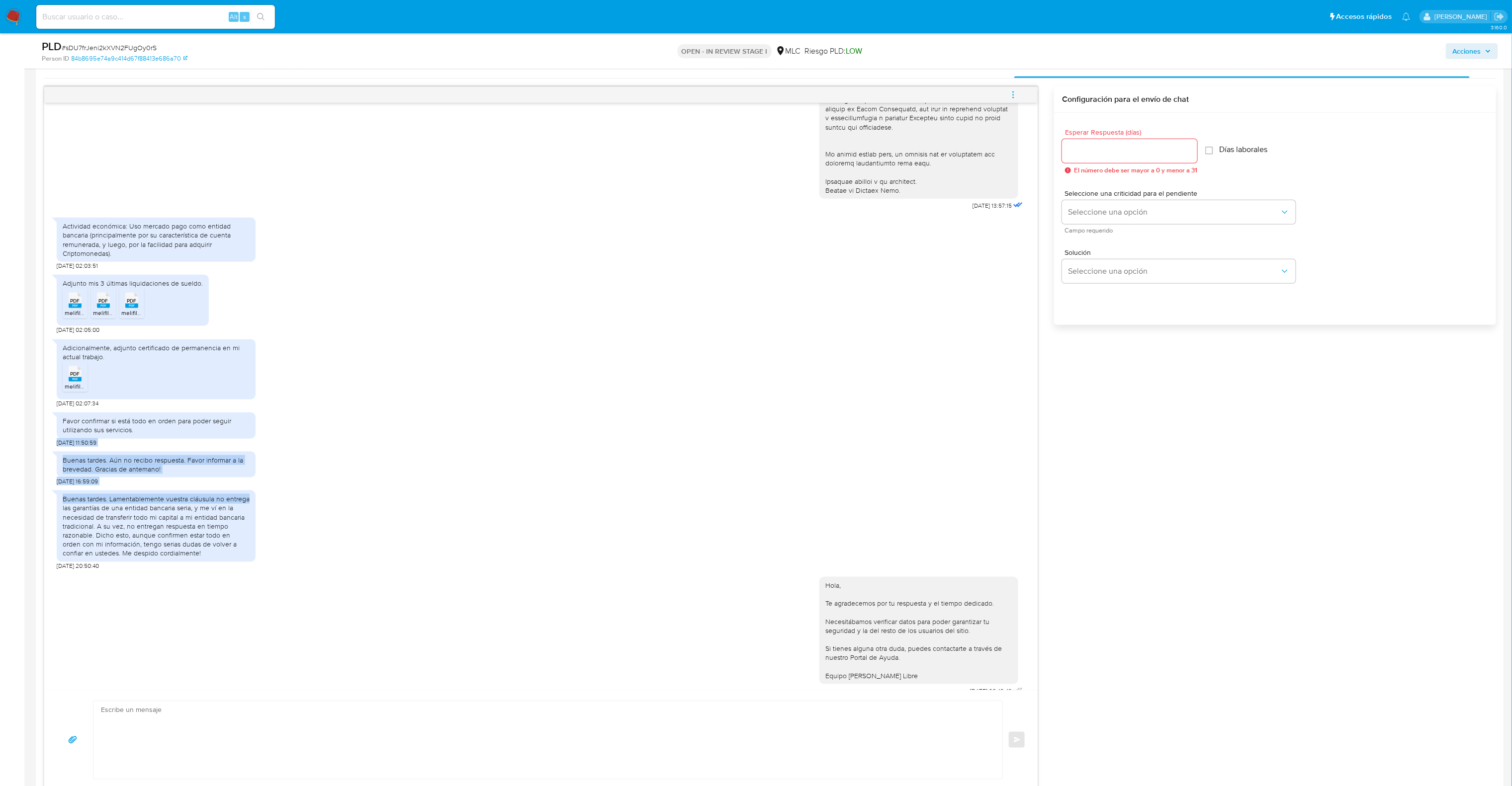
scroll to position [300, 0]
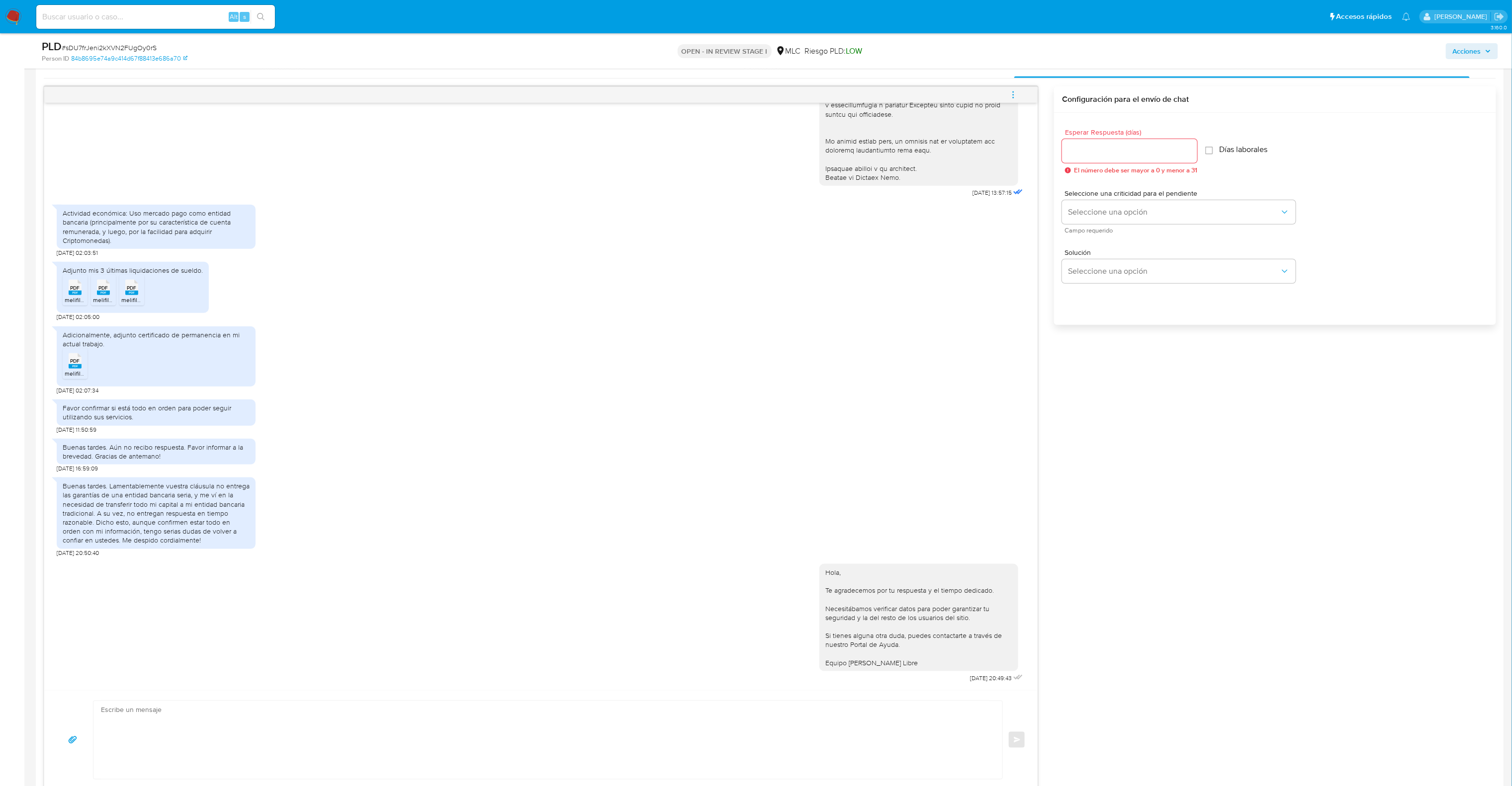
click at [559, 571] on div "Hola, Te agradecemos por tu respuesta y el tiempo dedicado. Necesitábamos verif…" at bounding box center [541, 621] width 968 height 128
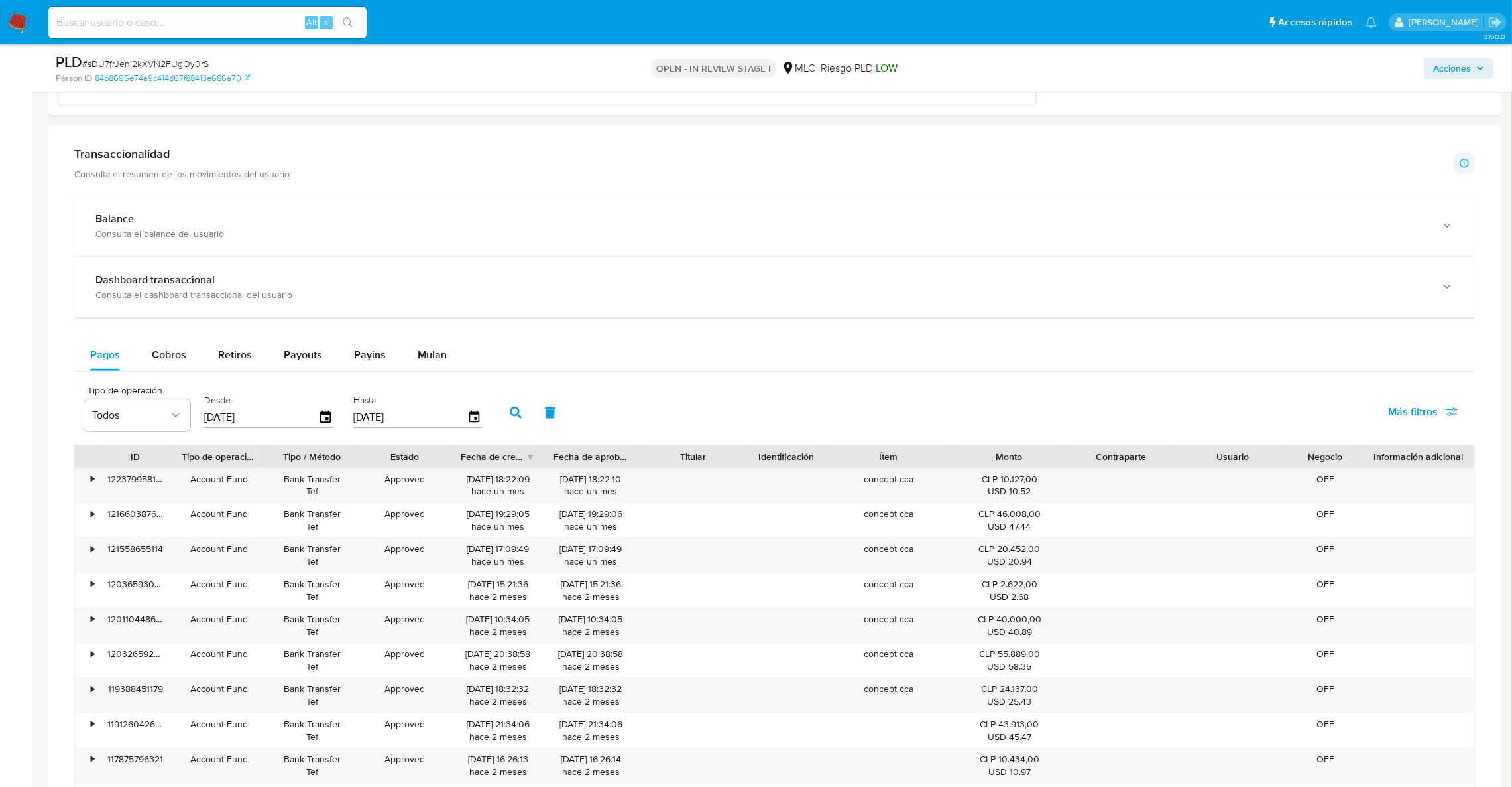
scroll to position [1281, 0]
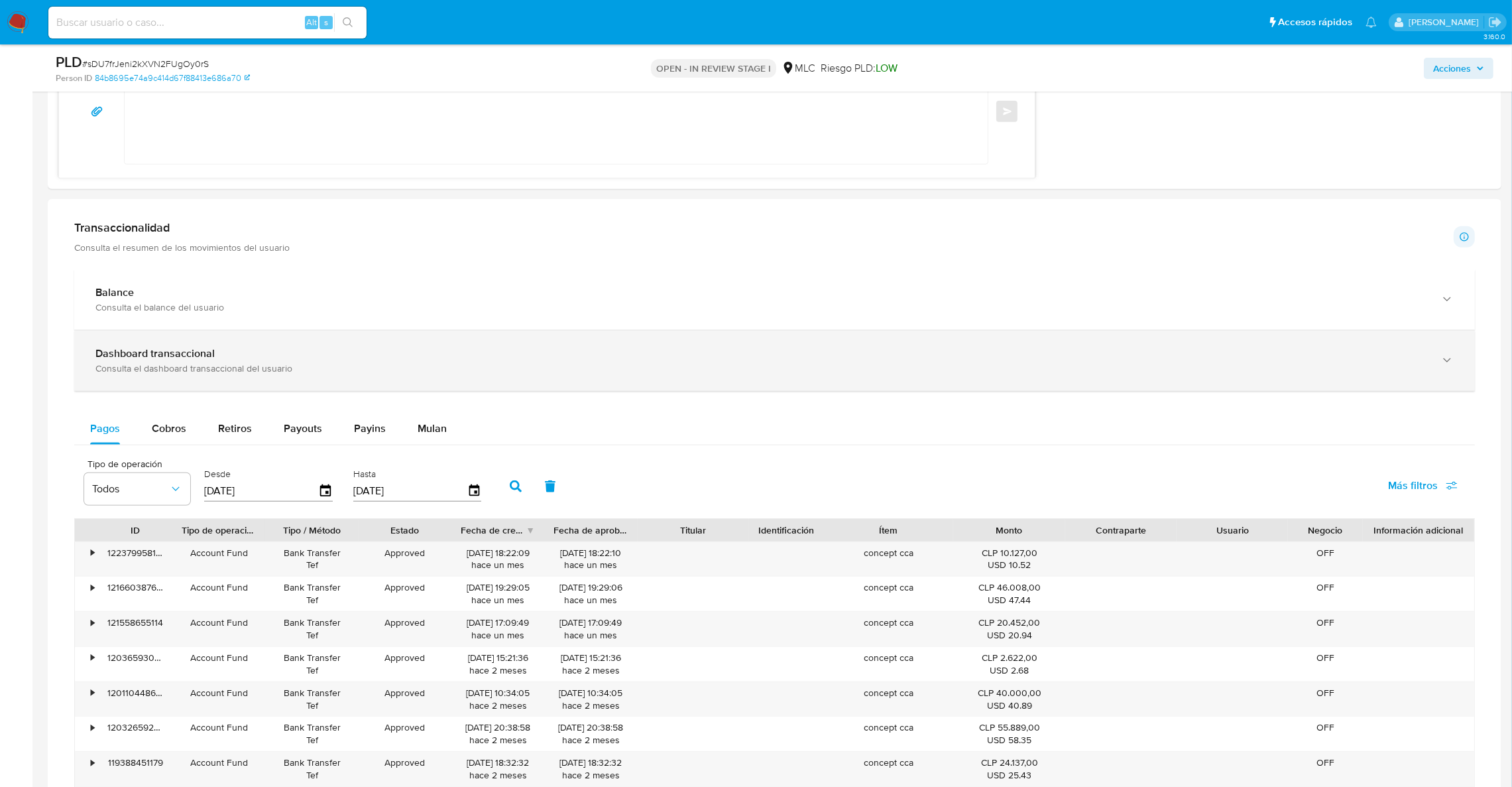
click at [164, 368] on div "Consulta el dashboard transaccional del usuario" at bounding box center [760, 369] width 1331 height 12
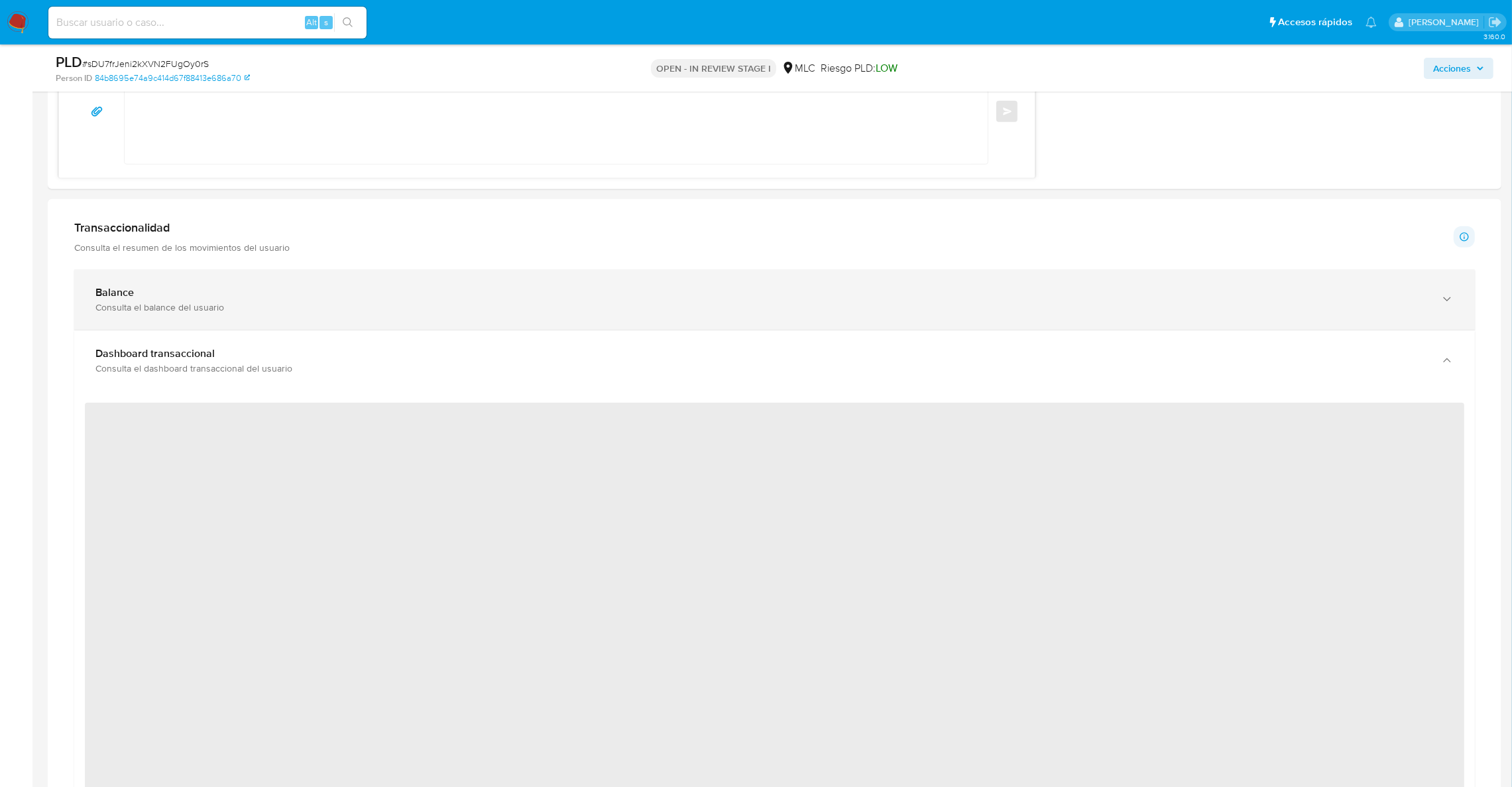
click at [164, 282] on div "Balance Consulta el balance del usuario" at bounding box center [774, 299] width 1400 height 60
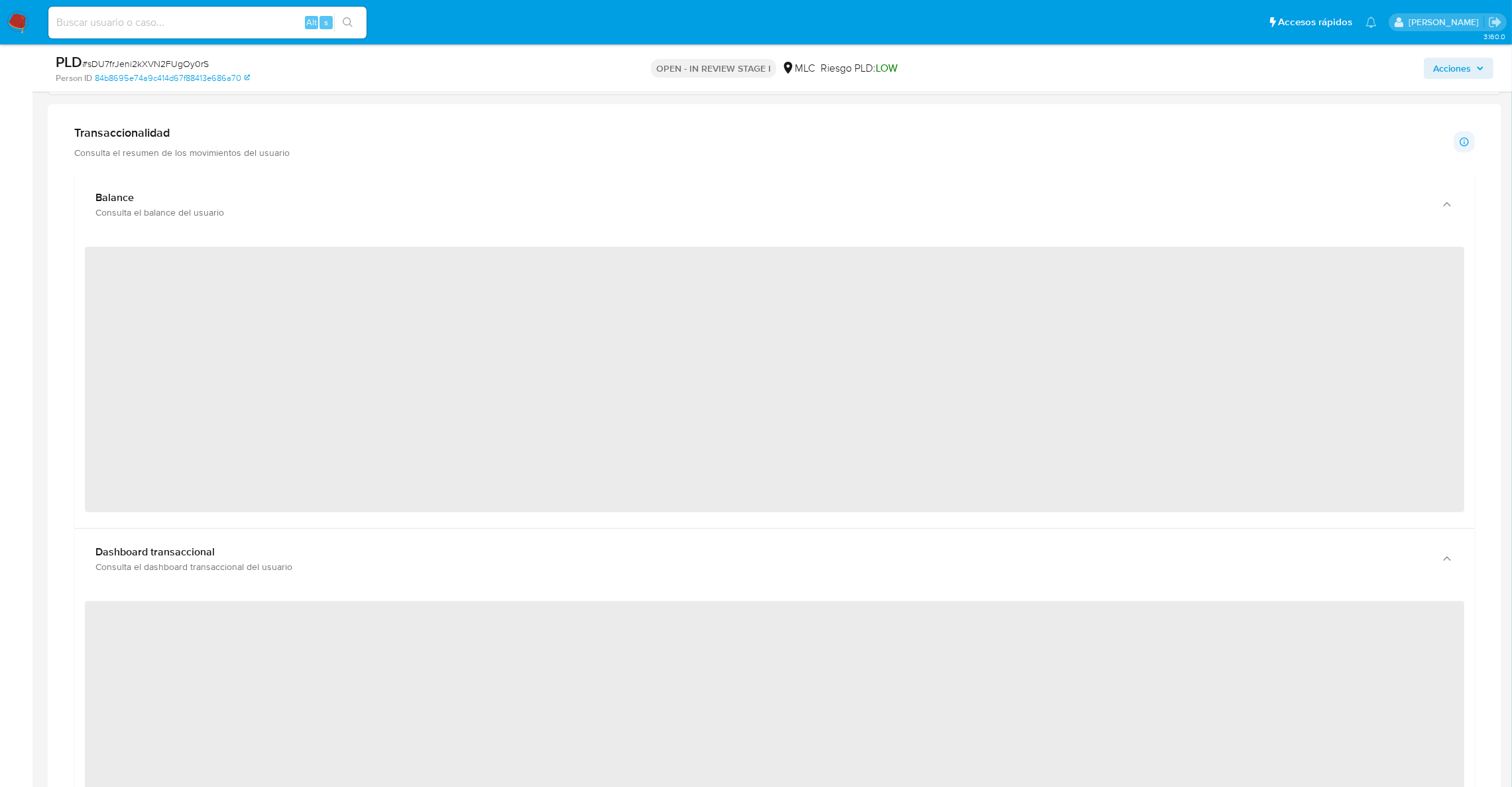
scroll to position [1381, 0]
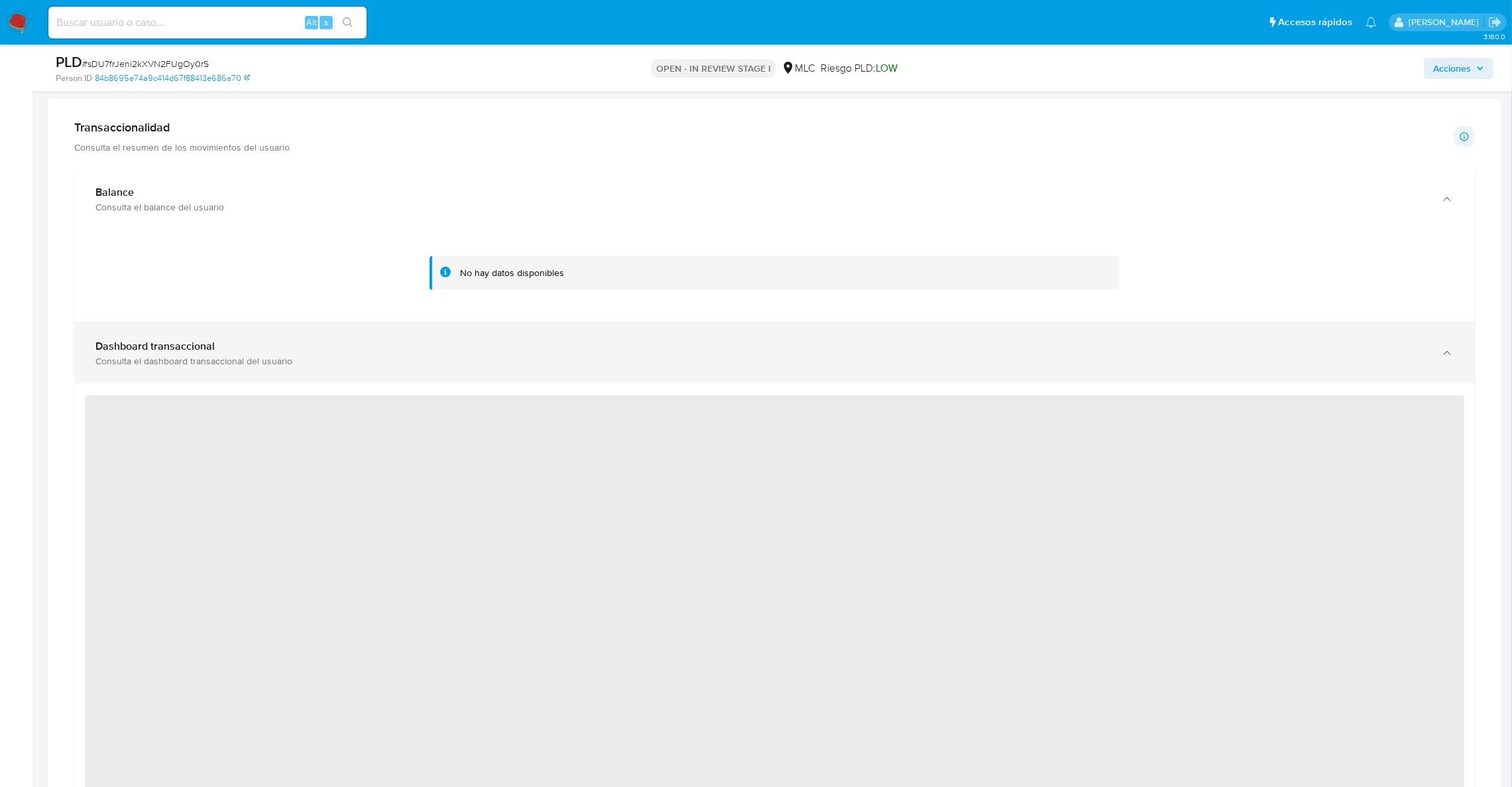
click at [313, 332] on div "Dashboard transaccional Consulta el dashboard transaccional del usuario" at bounding box center [774, 353] width 1400 height 60
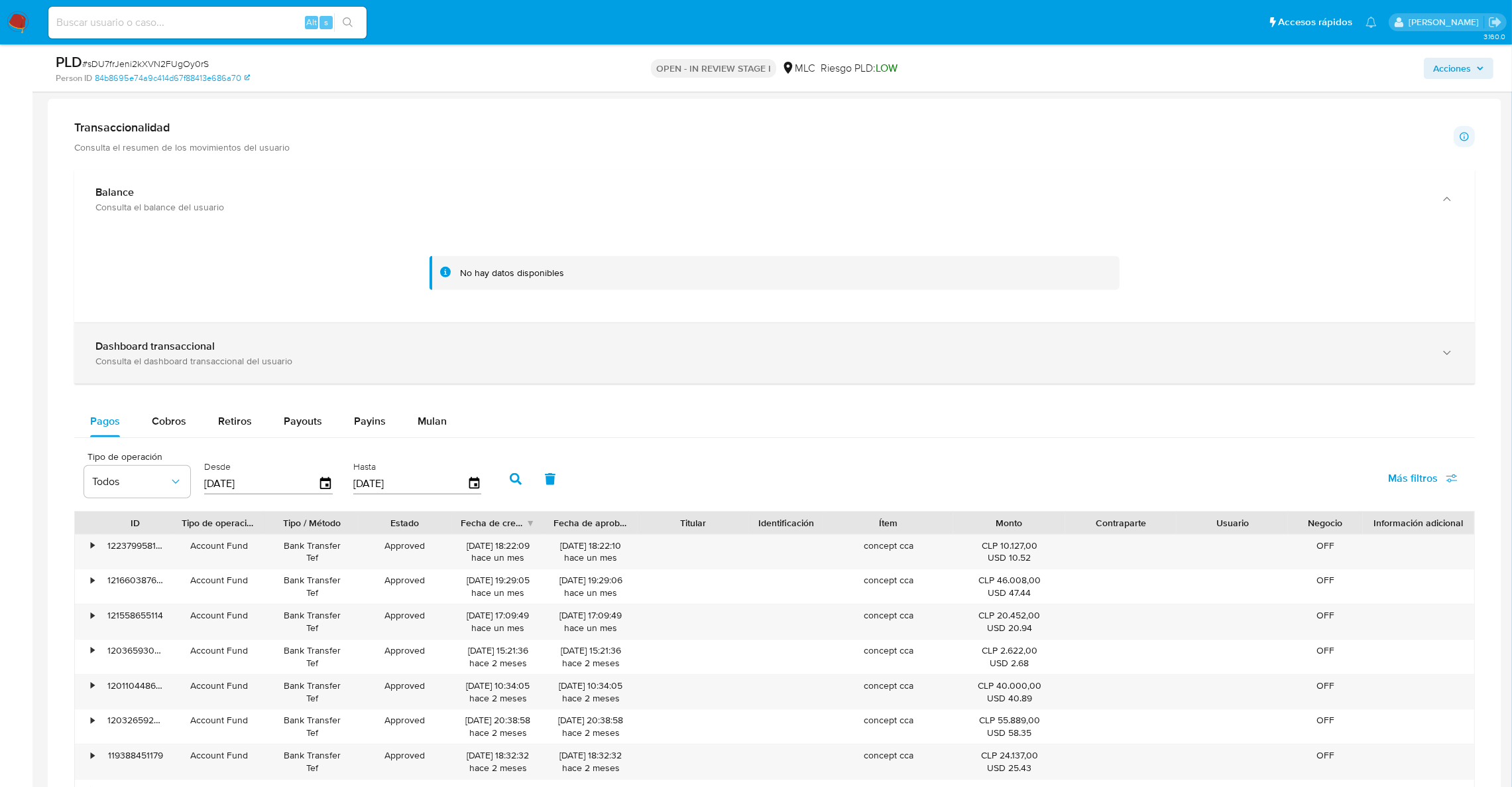
click at [313, 332] on div "Dashboard transaccional Consulta el dashboard transaccional del usuario" at bounding box center [774, 353] width 1400 height 60
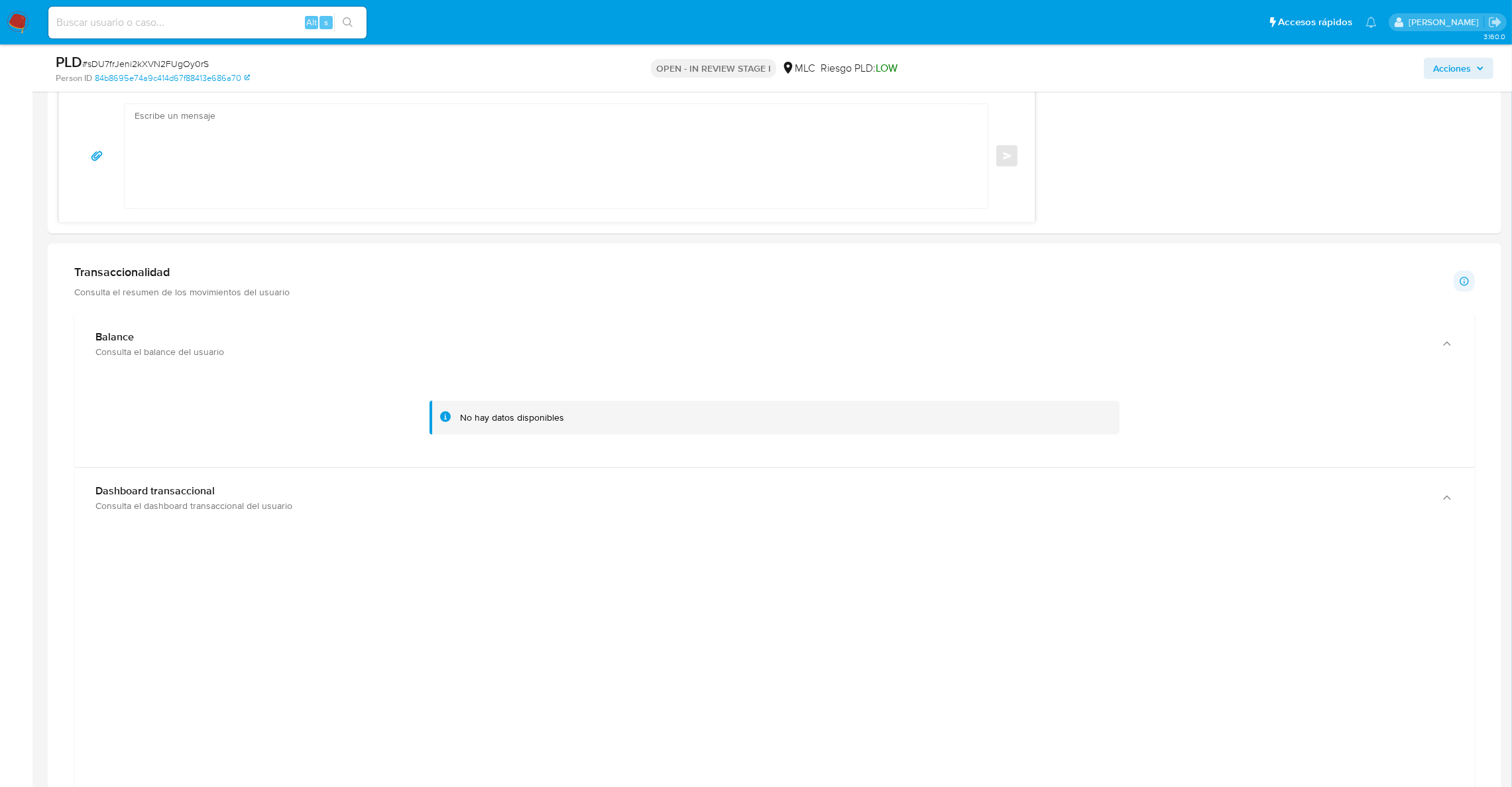
scroll to position [1281, 0]
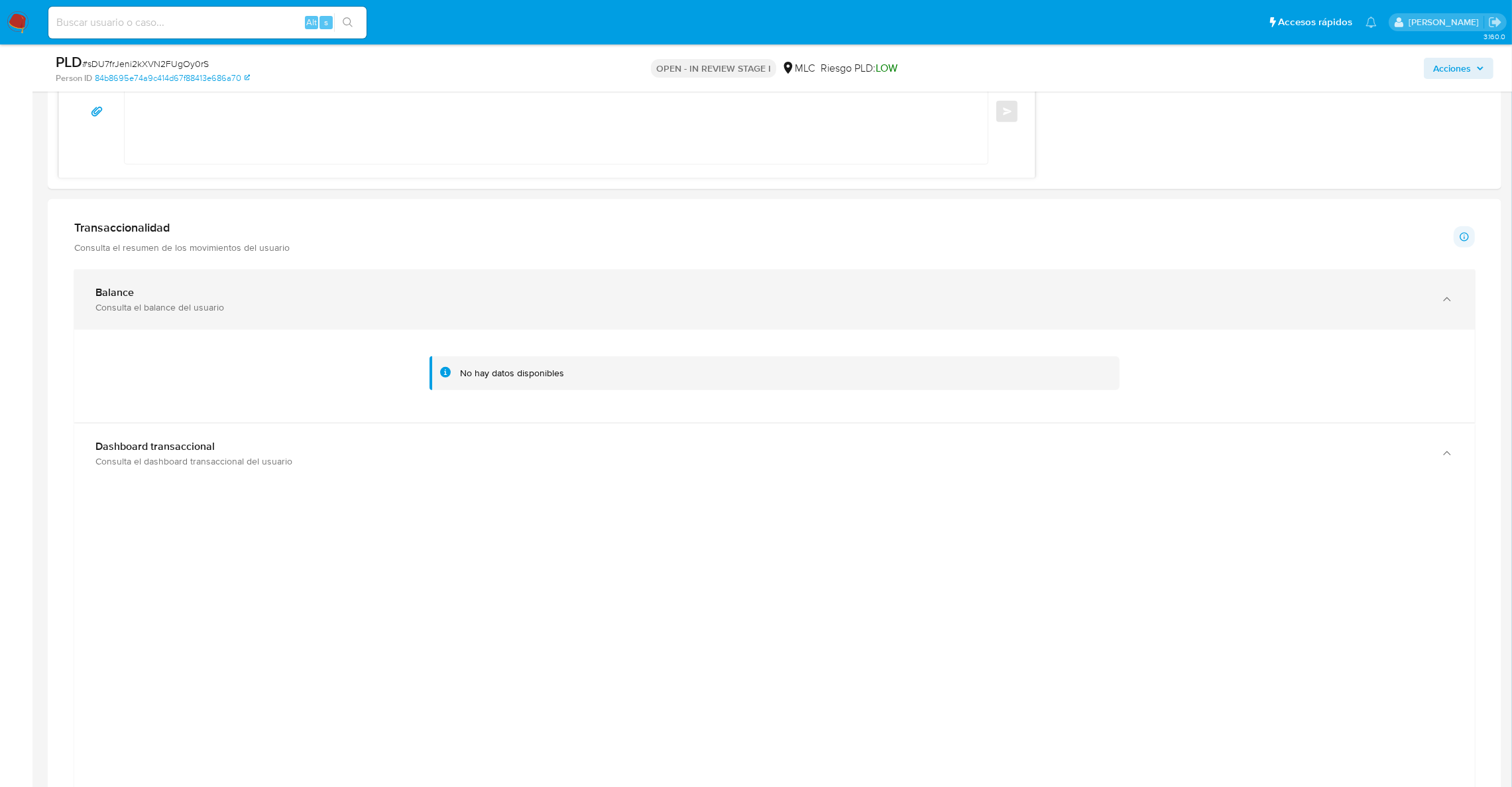
click at [125, 328] on div "Balance Consulta el balance del usuario" at bounding box center [774, 299] width 1400 height 60
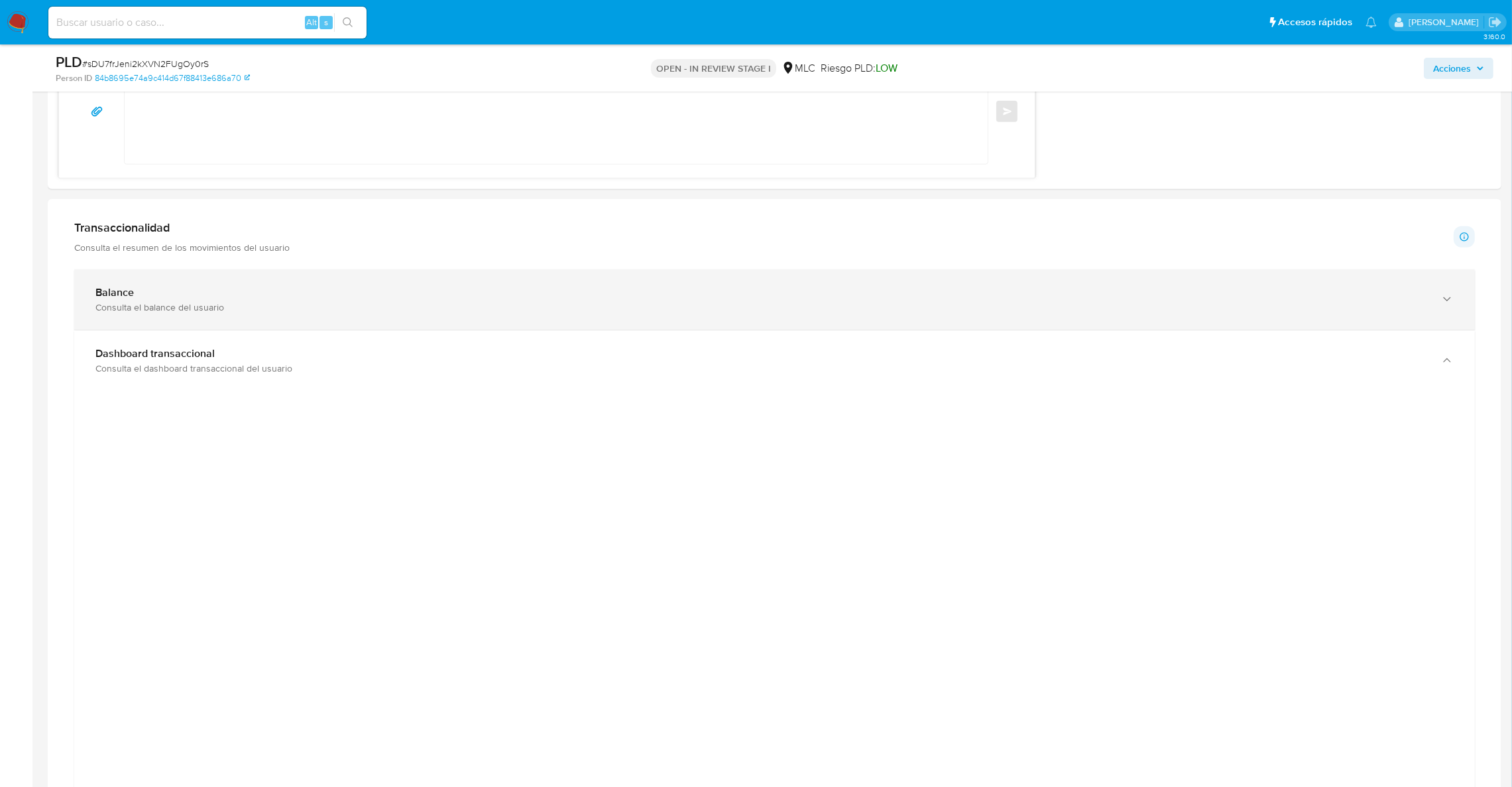
click at [1067, 321] on div "Balance Consulta el balance del usuario" at bounding box center [774, 299] width 1400 height 60
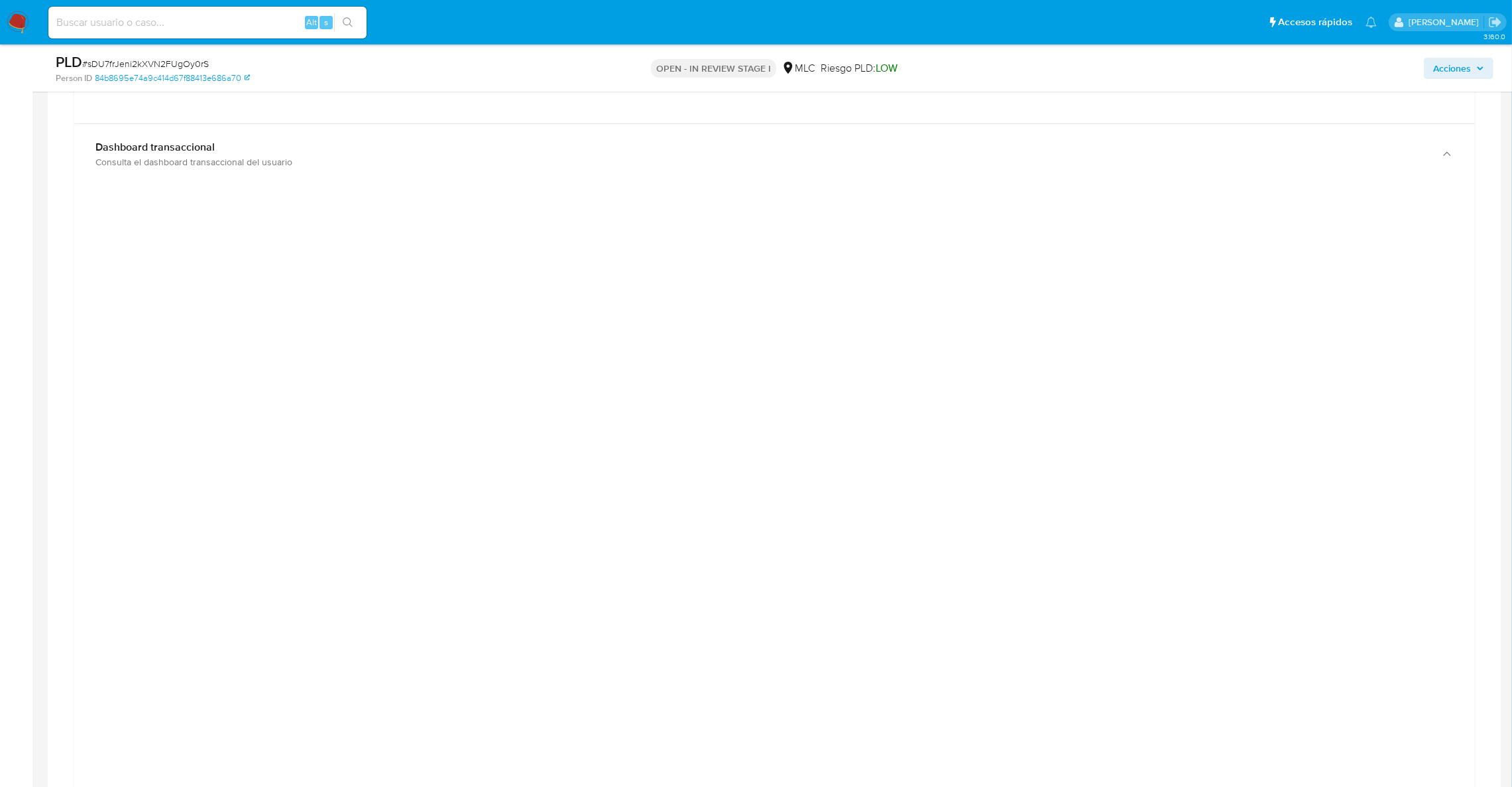
scroll to position [1481, 0]
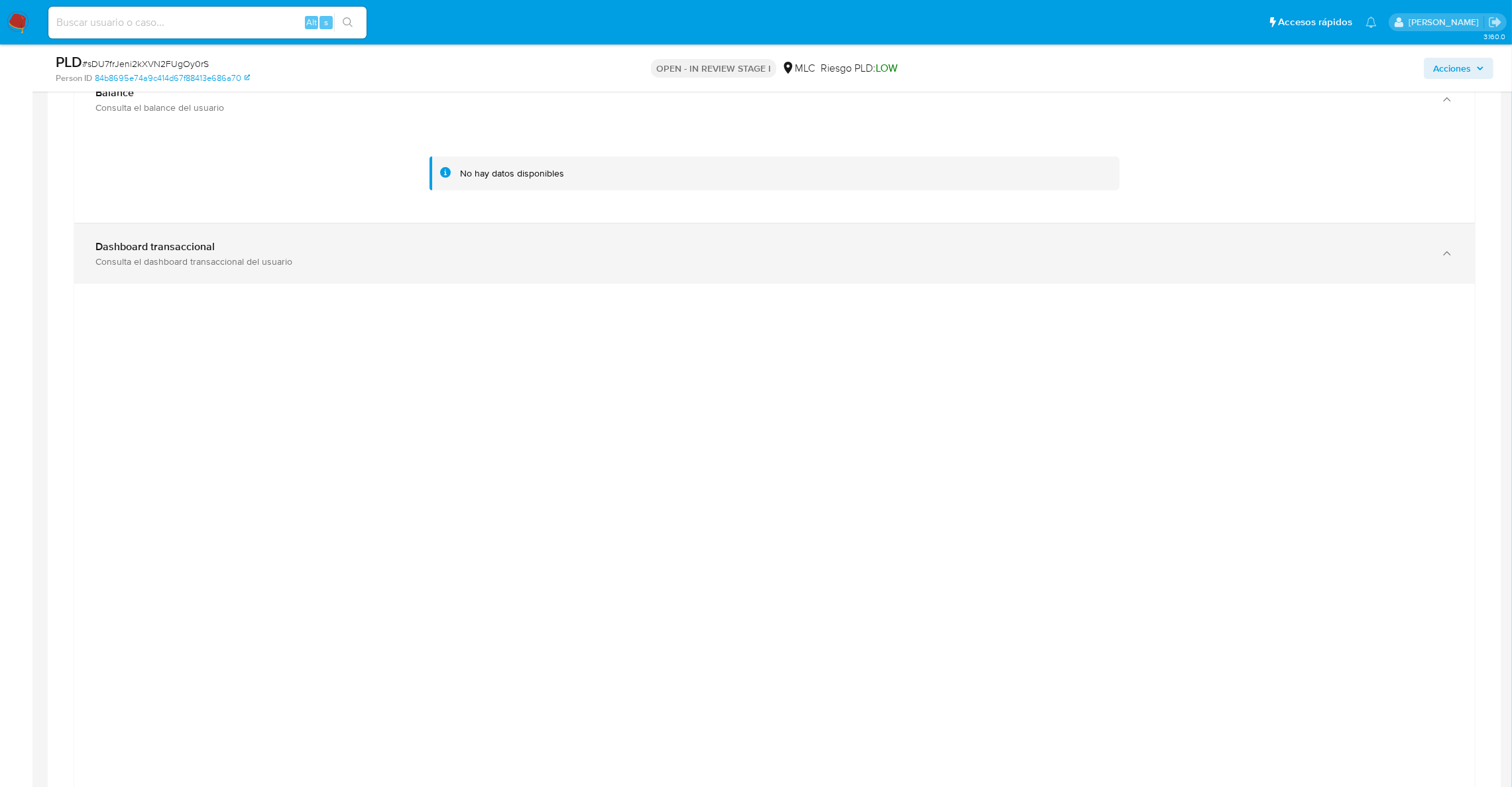
click at [305, 241] on div "Dashboard transaccional Consulta el dashboard transaccional del usuario" at bounding box center [774, 253] width 1400 height 60
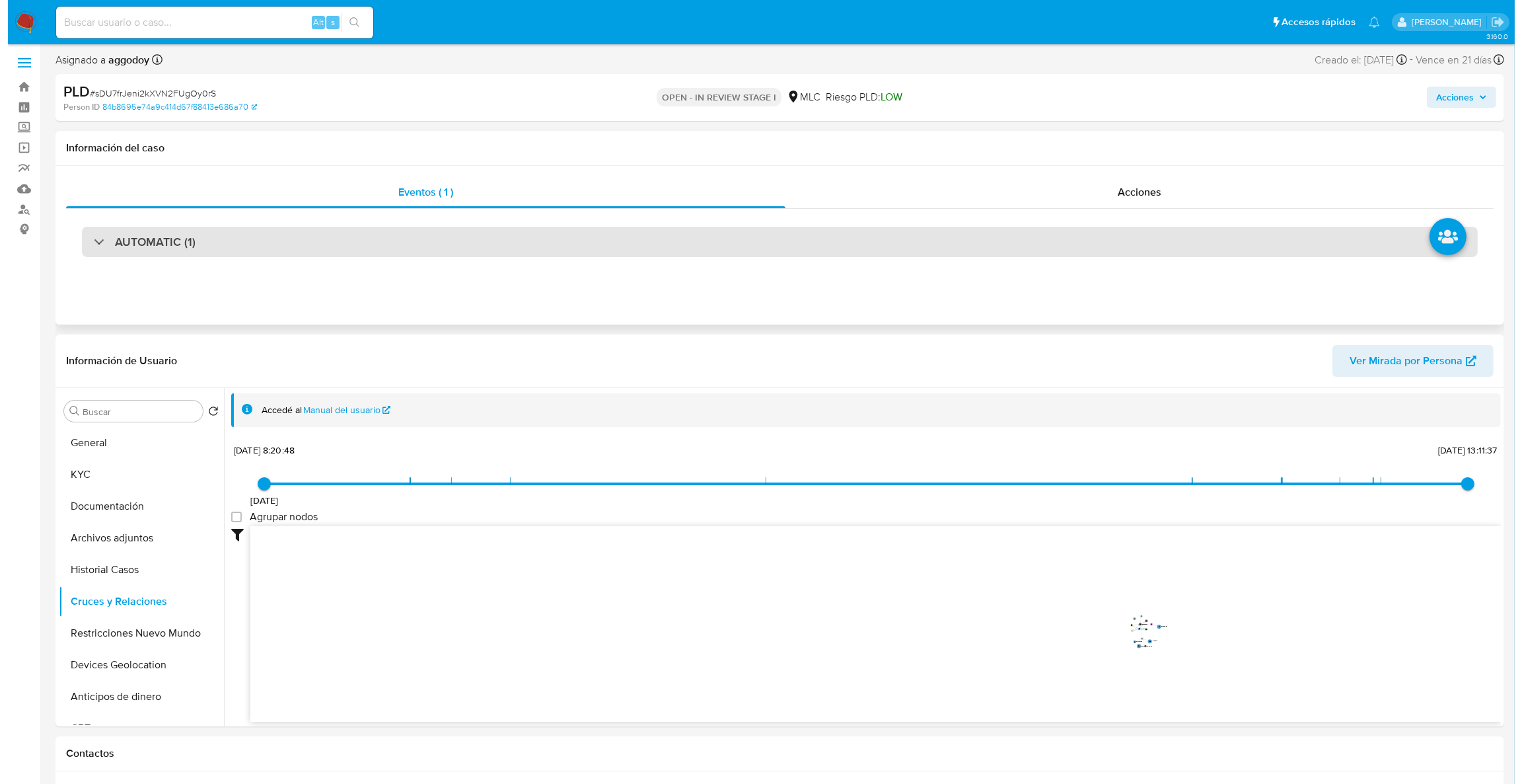
scroll to position [0, 0]
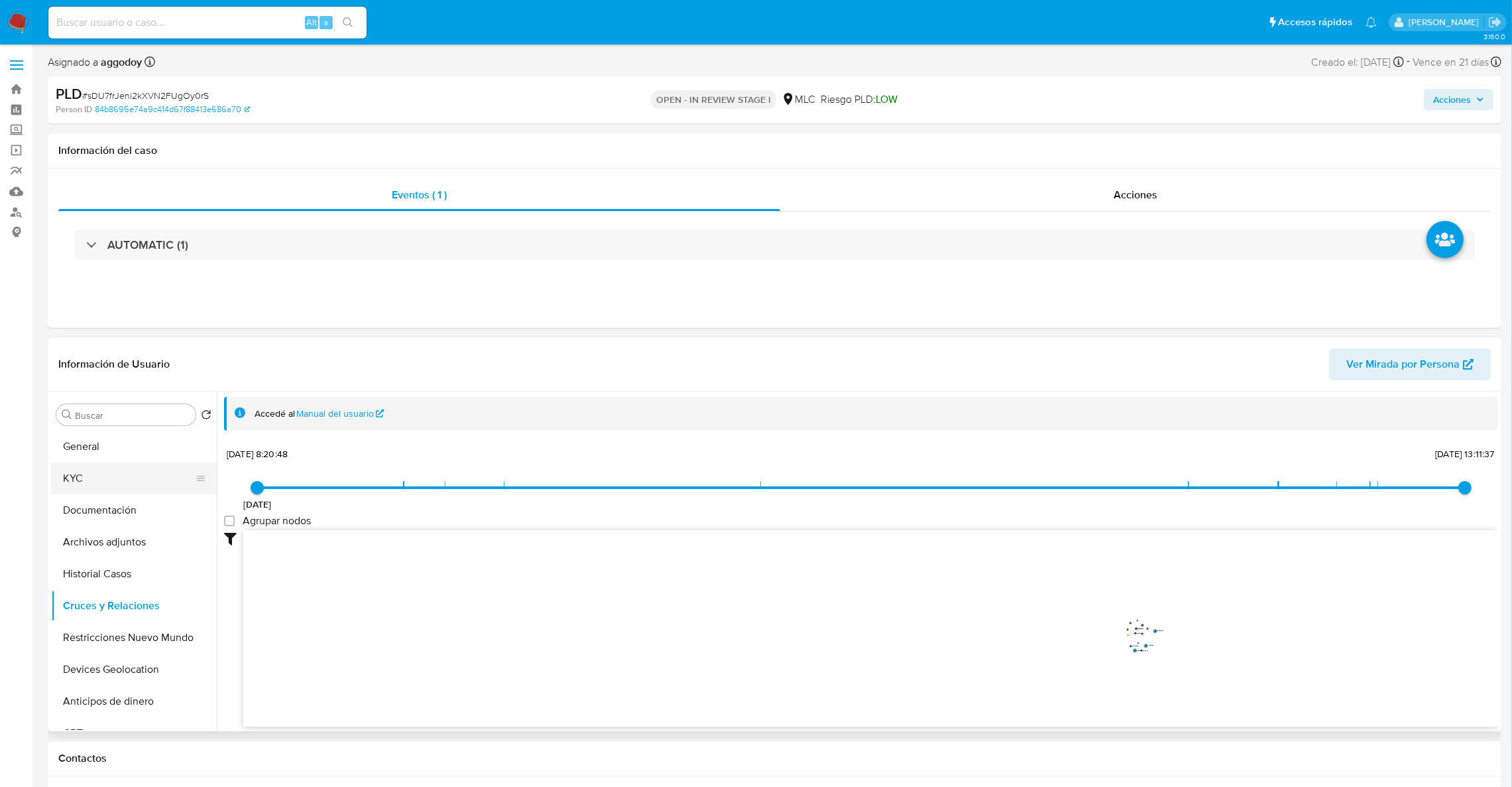
click at [71, 484] on button "KYC" at bounding box center [128, 478] width 155 height 31
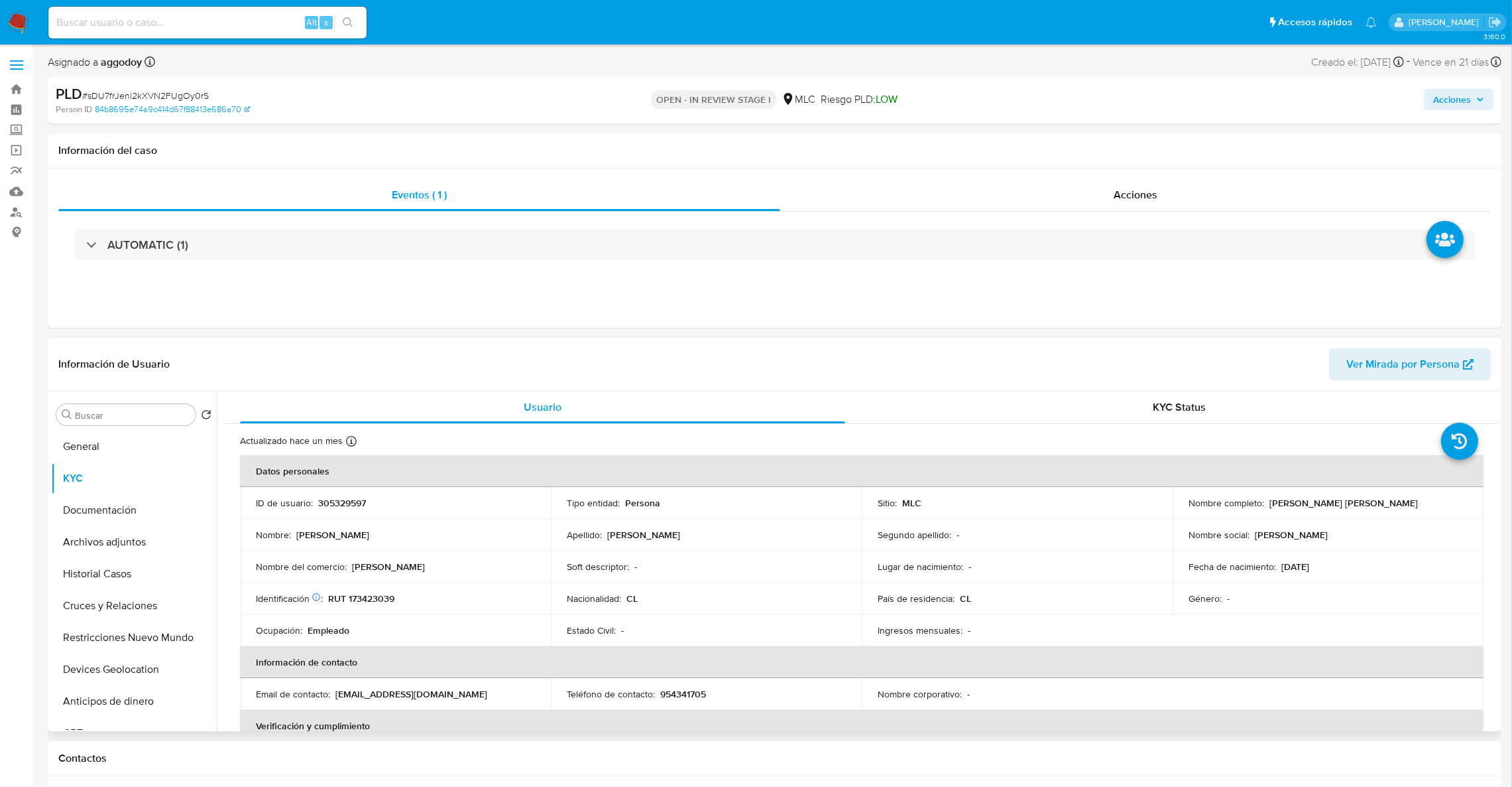
click at [1274, 501] on p "Francisco Javier Fernando Muñoz Cortés" at bounding box center [1344, 503] width 148 height 12
drag, startPoint x: 1261, startPoint y: 504, endPoint x: 1461, endPoint y: 512, distance: 200.2
click at [1461, 512] on td "Nombre completo : Francisco Javier Fernando Muñoz Cortés" at bounding box center [1328, 502] width 311 height 31
copy div "Francisco Javier Fernando Muñoz Cortés"
click at [146, 583] on button "Historial Casos" at bounding box center [128, 574] width 155 height 31
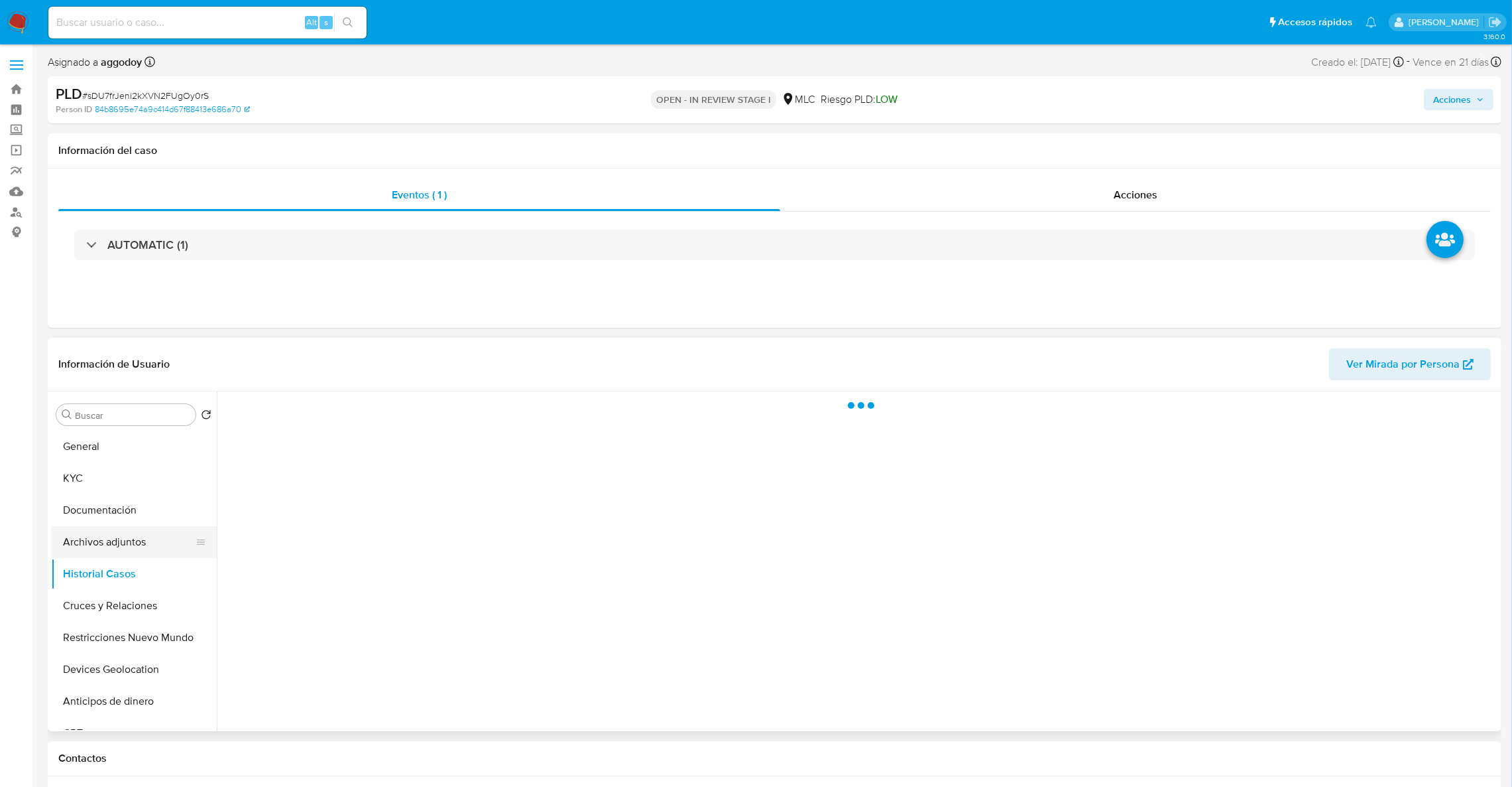
click at [148, 537] on button "Archivos adjuntos" at bounding box center [128, 542] width 155 height 31
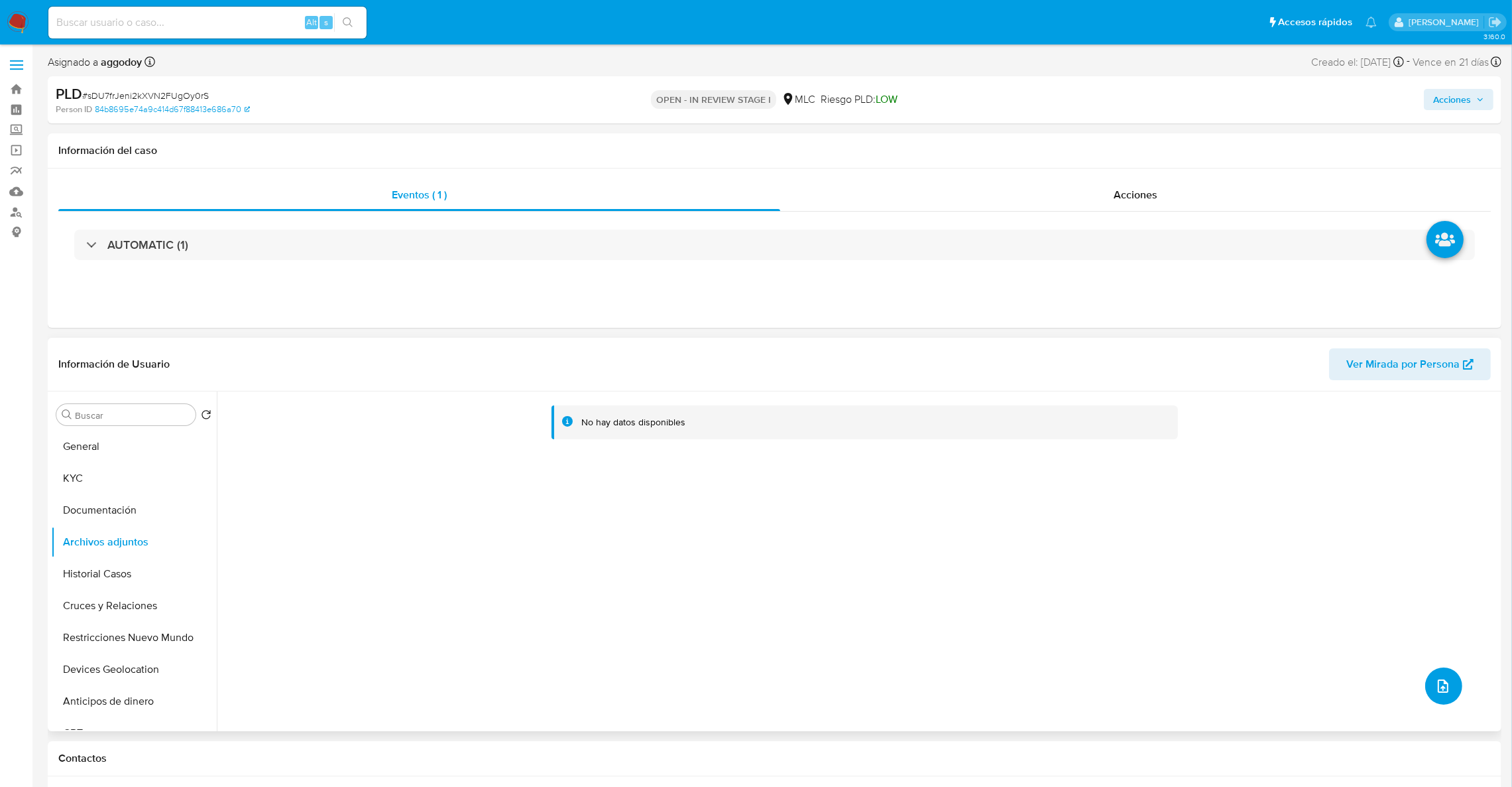
click at [1435, 685] on icon "upload-file" at bounding box center [1443, 686] width 16 height 16
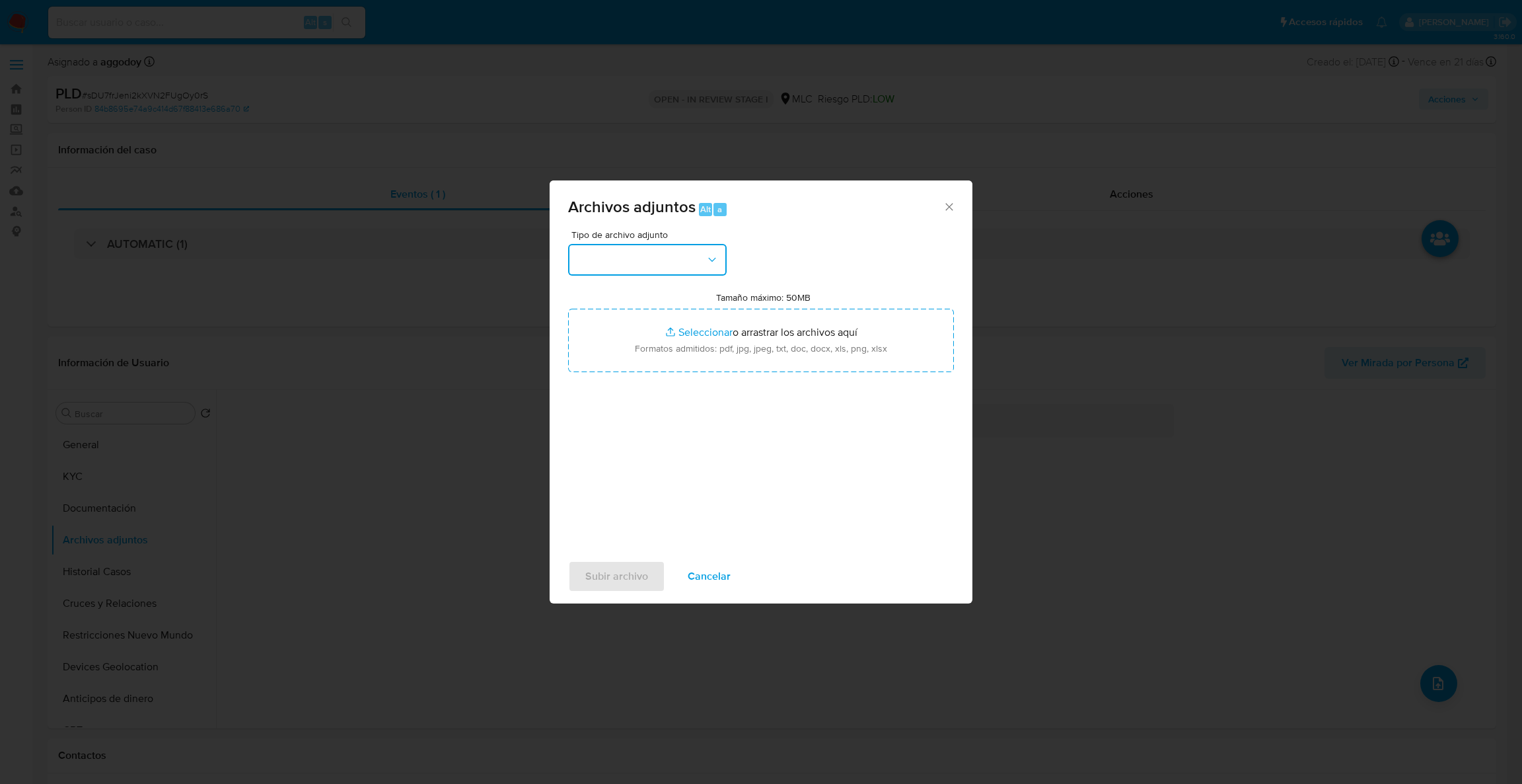
drag, startPoint x: 668, startPoint y: 270, endPoint x: 671, endPoint y: 287, distance: 17.3
click at [668, 279] on div "Tipo de archivo adjunto Tamaño máximo: 50MB Seleccionar archivos Seleccionar o …" at bounding box center [761, 385] width 386 height 312
click at [707, 262] on icon "button" at bounding box center [712, 259] width 13 height 13
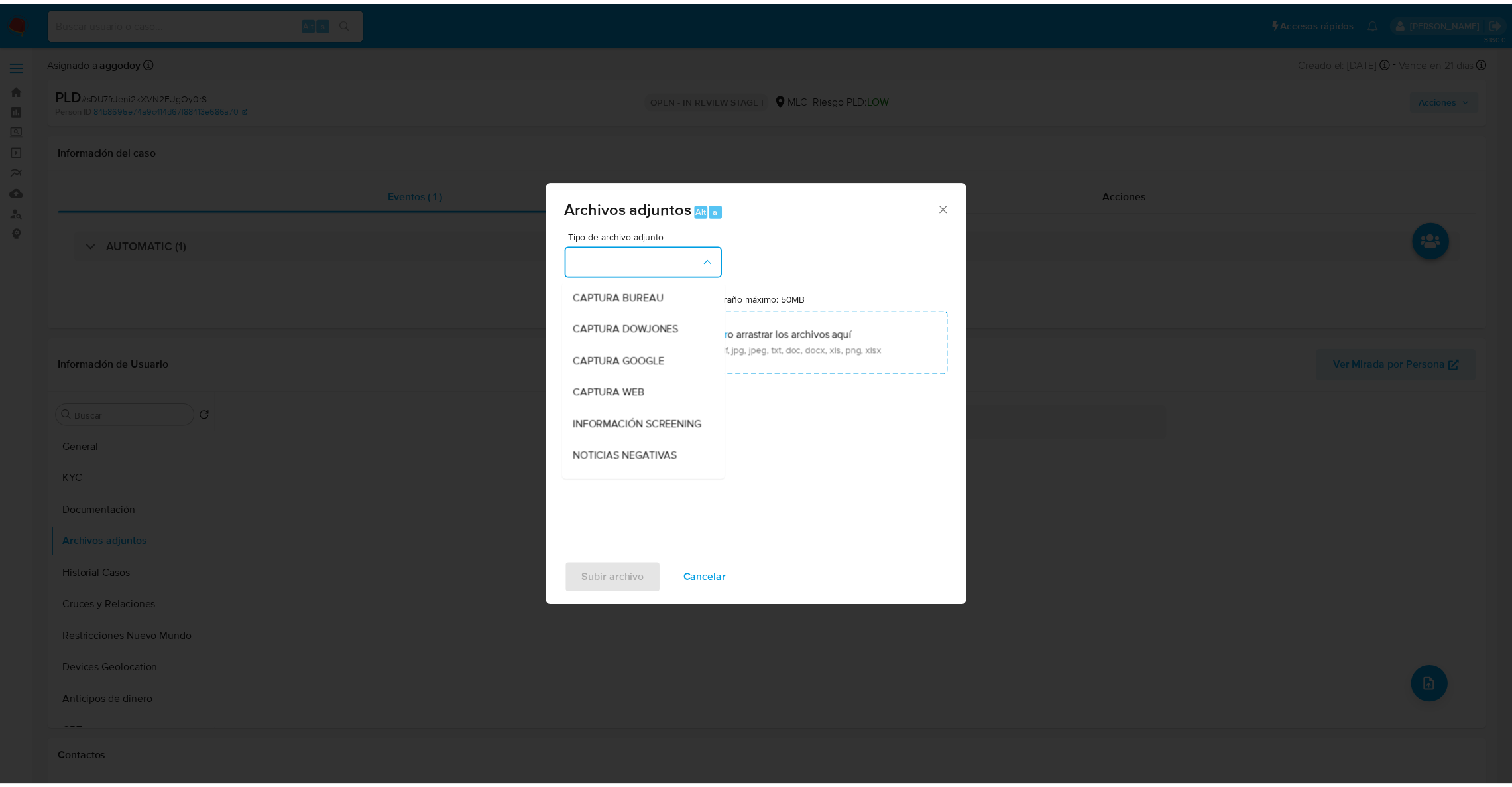
scroll to position [118, 0]
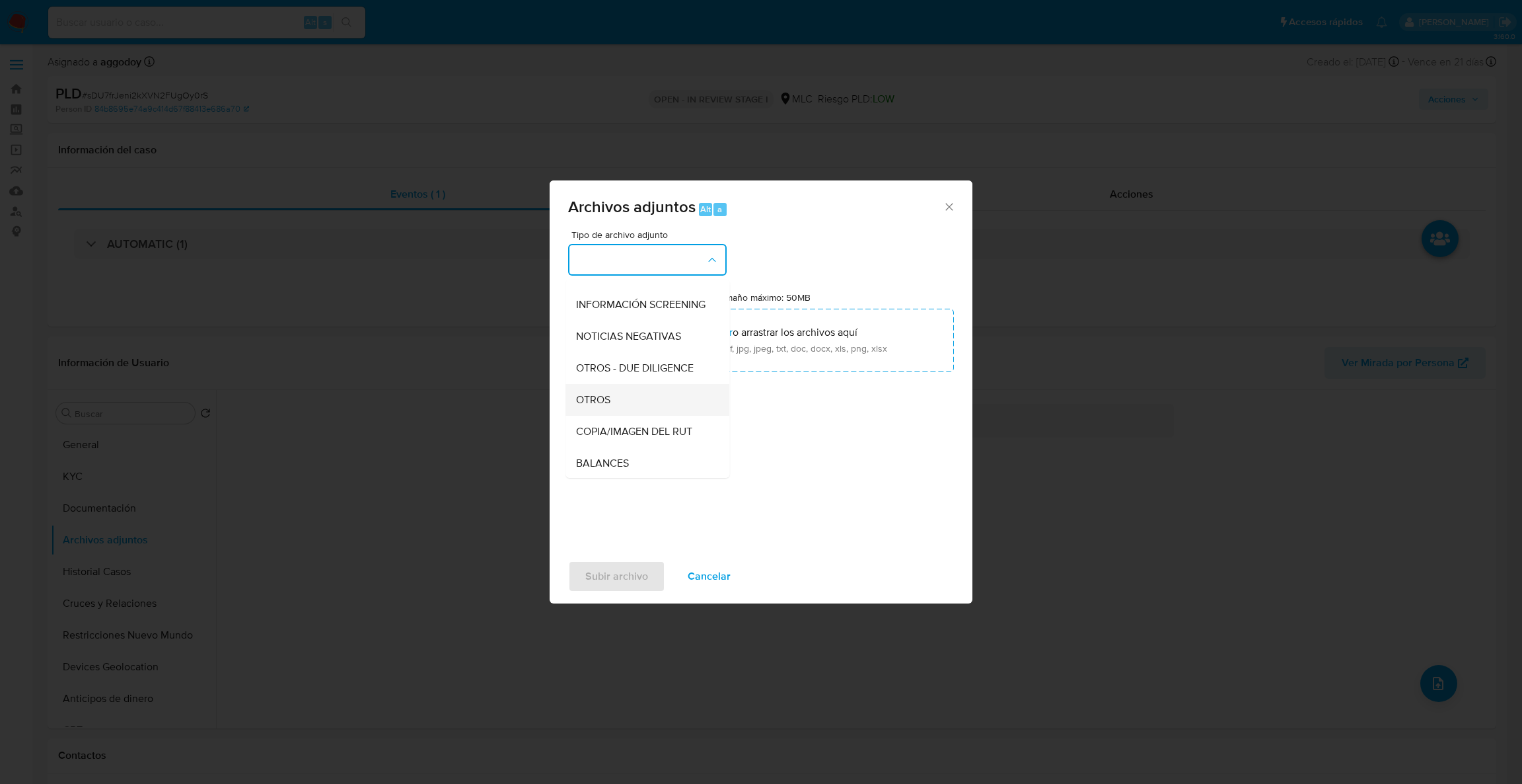
click at [628, 405] on div "OTROS" at bounding box center [643, 399] width 135 height 31
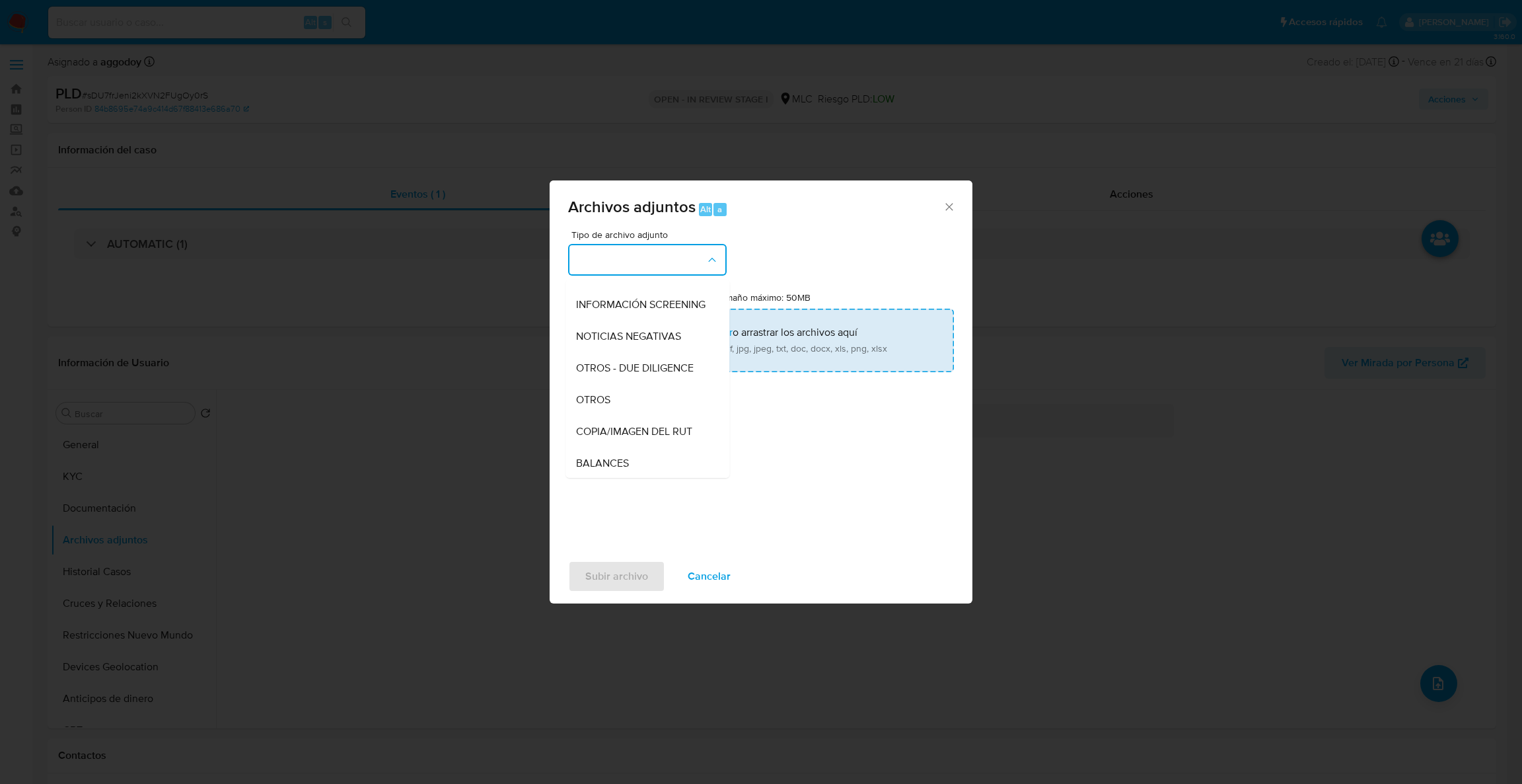
click at [652, 362] on input "Tamaño máximo: 50MB Seleccionar archivos" at bounding box center [761, 340] width 386 height 64
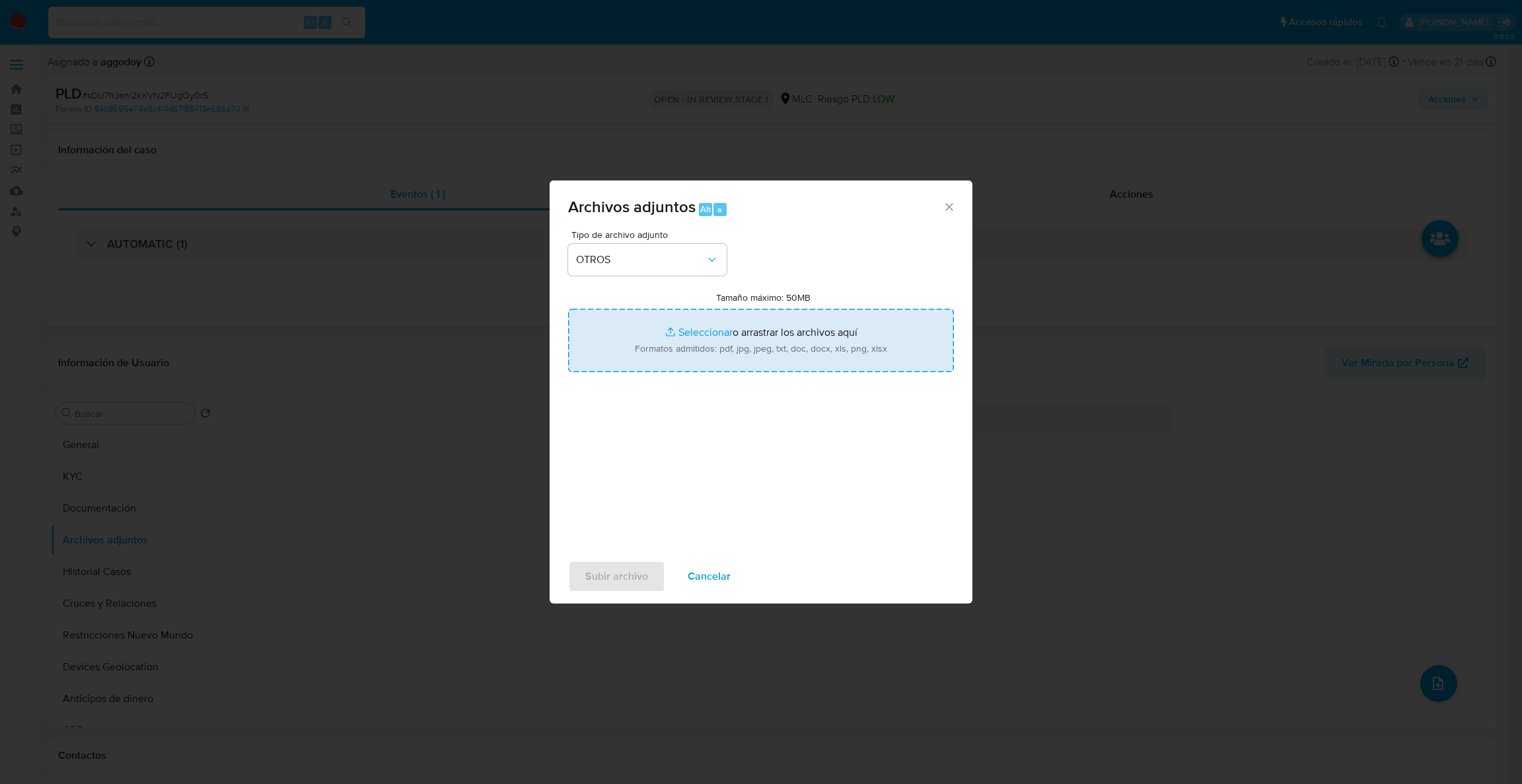
type input "C:\fakepath\305329597Movimientos.xlsx"
drag, startPoint x: 652, startPoint y: 362, endPoint x: 809, endPoint y: 347, distance: 157.7
click at [809, 347] on input "Tamaño máximo: 50MB Seleccionar archivos" at bounding box center [761, 340] width 386 height 64
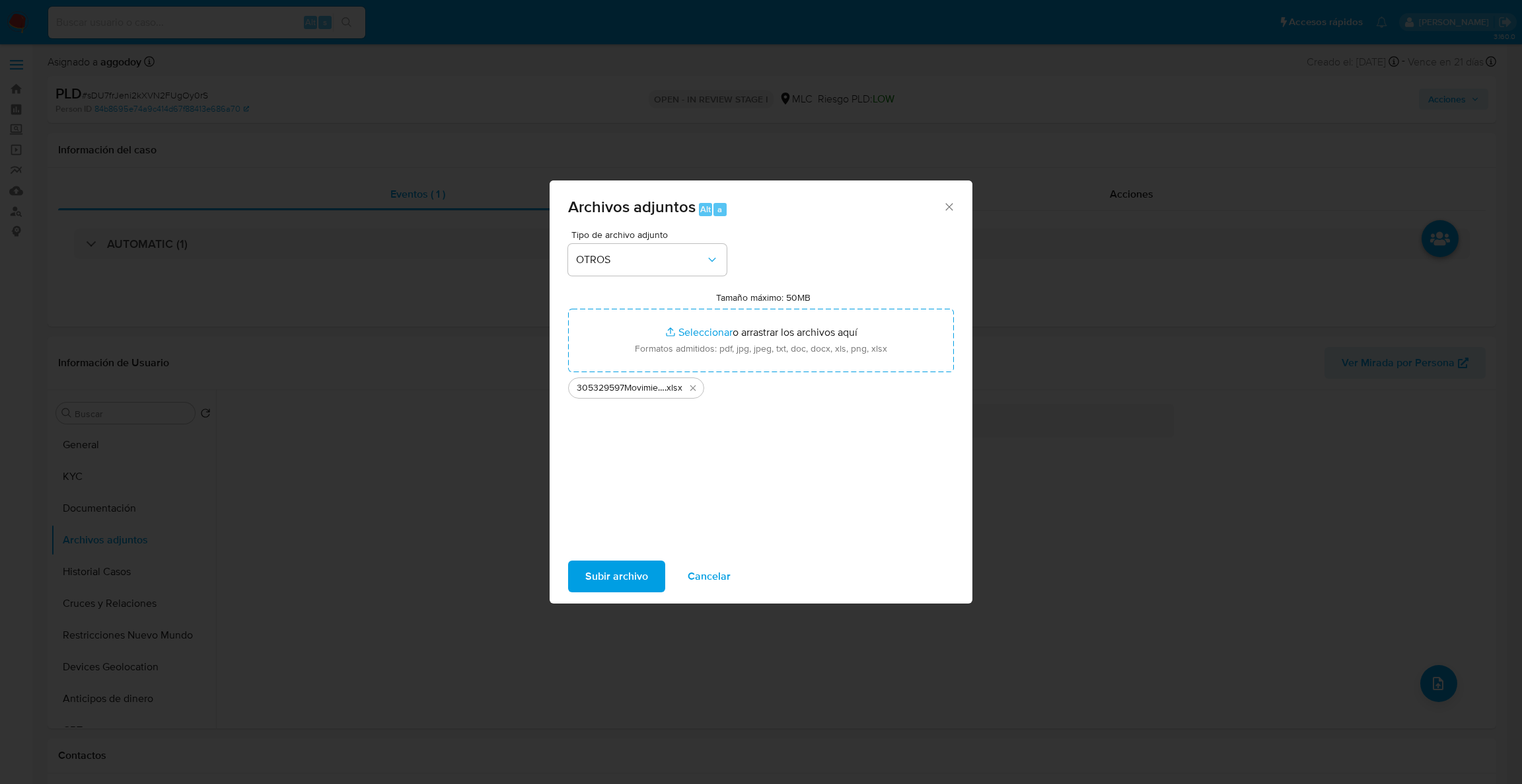
type input "C:\fakepath\Case Log - 305329597.pdf"
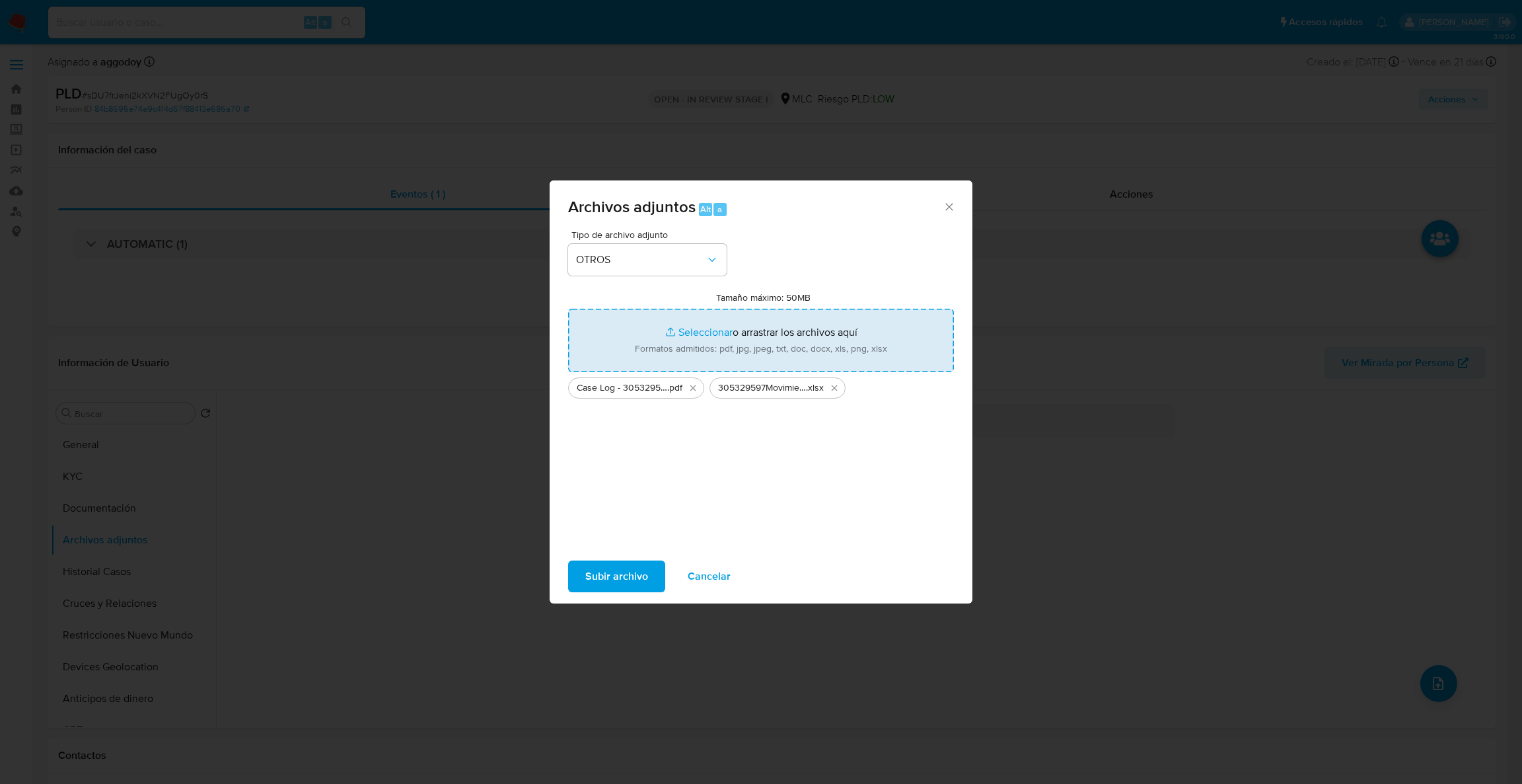
click at [748, 342] on input "Tamaño máximo: 50MB Seleccionar archivos" at bounding box center [761, 340] width 386 height 64
type input "C:\fakepath\305329597_ccb9be83-4d7e-4771-a563-8f8e4ecf7134.pdf"
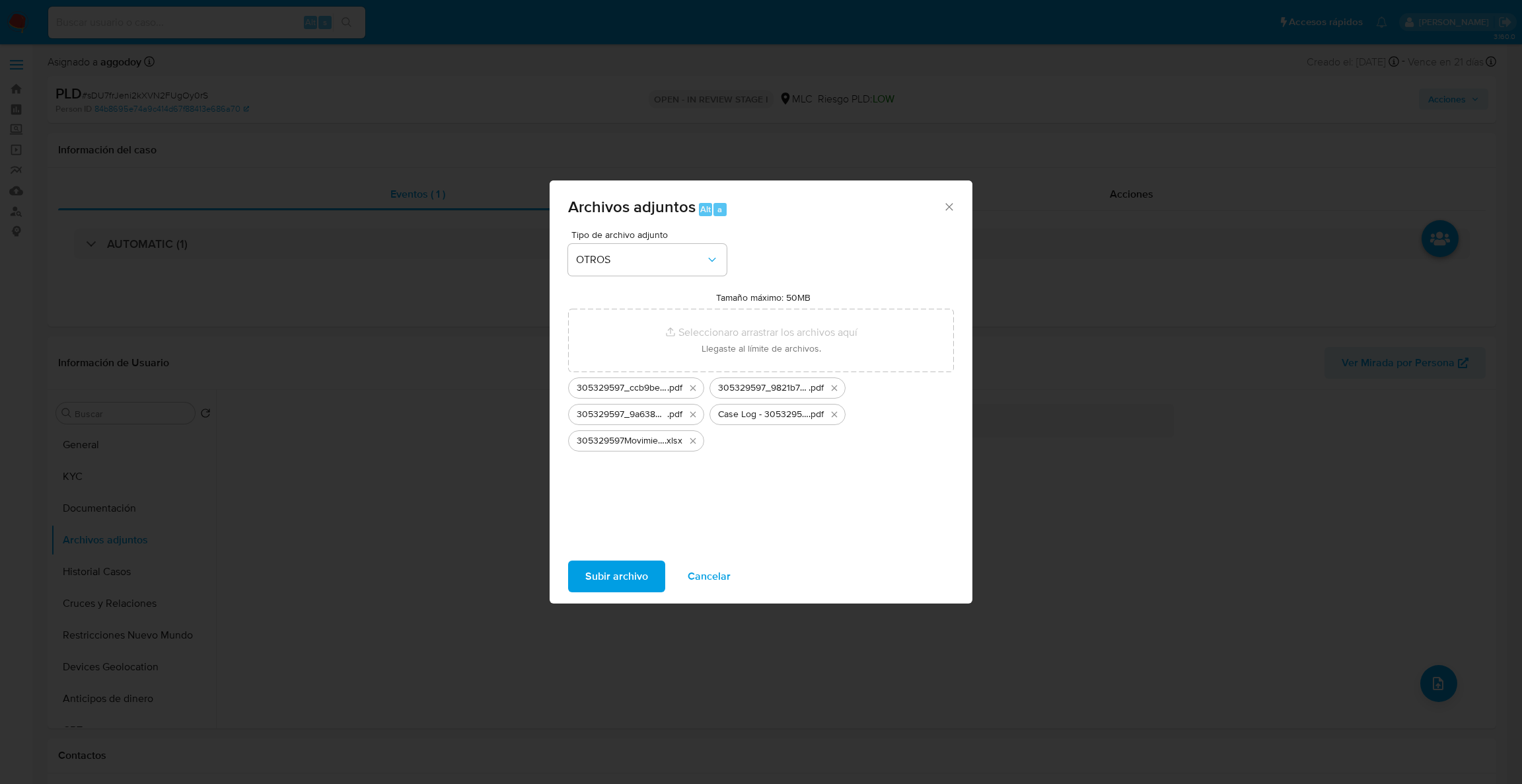
click at [621, 555] on div "Subir archivo Cancelar" at bounding box center [761, 576] width 423 height 50
click at [621, 569] on span "Subir archivo" at bounding box center [617, 575] width 63 height 29
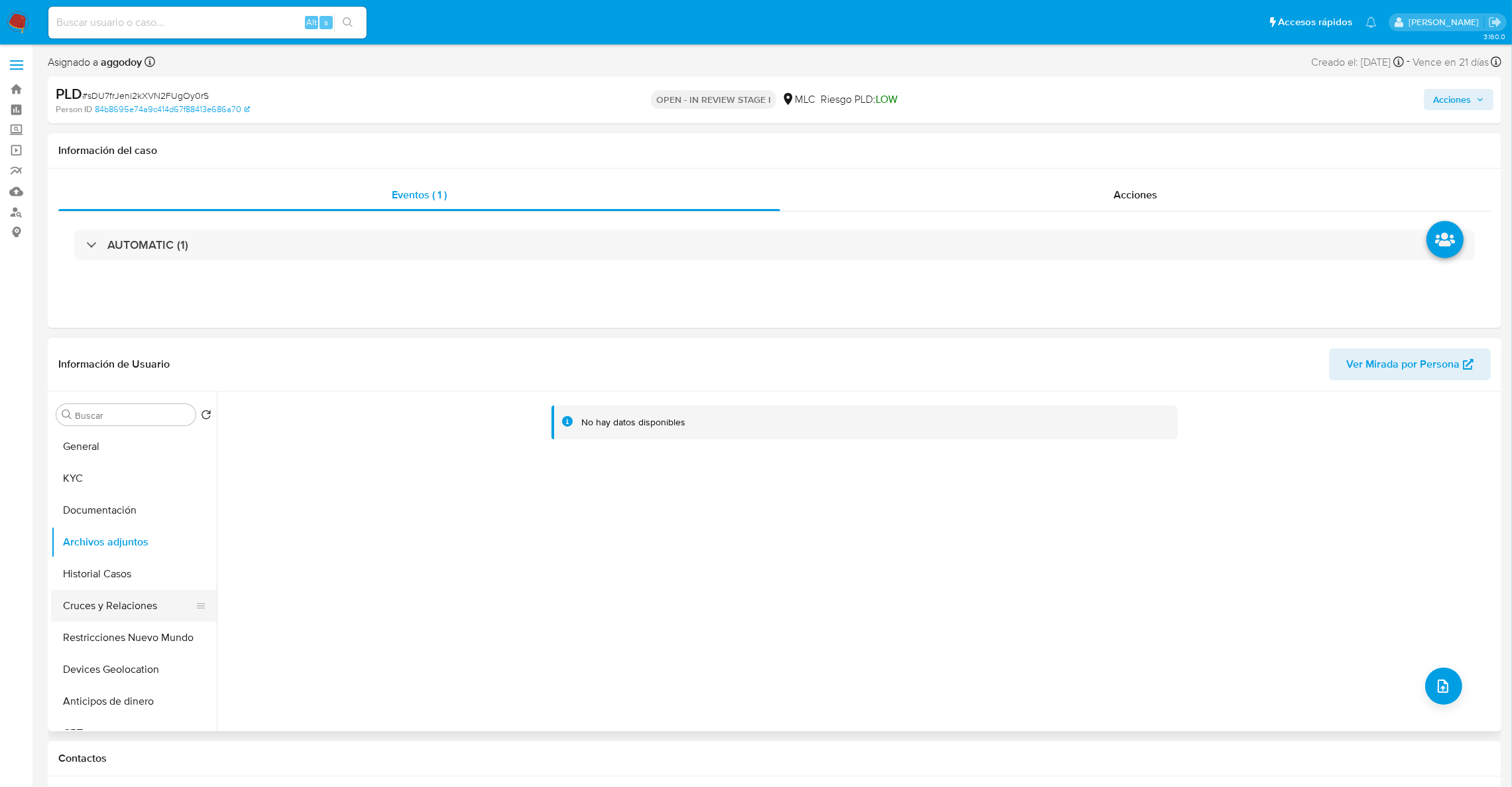
click at [145, 591] on button "Cruces y Relaciones" at bounding box center [128, 605] width 155 height 31
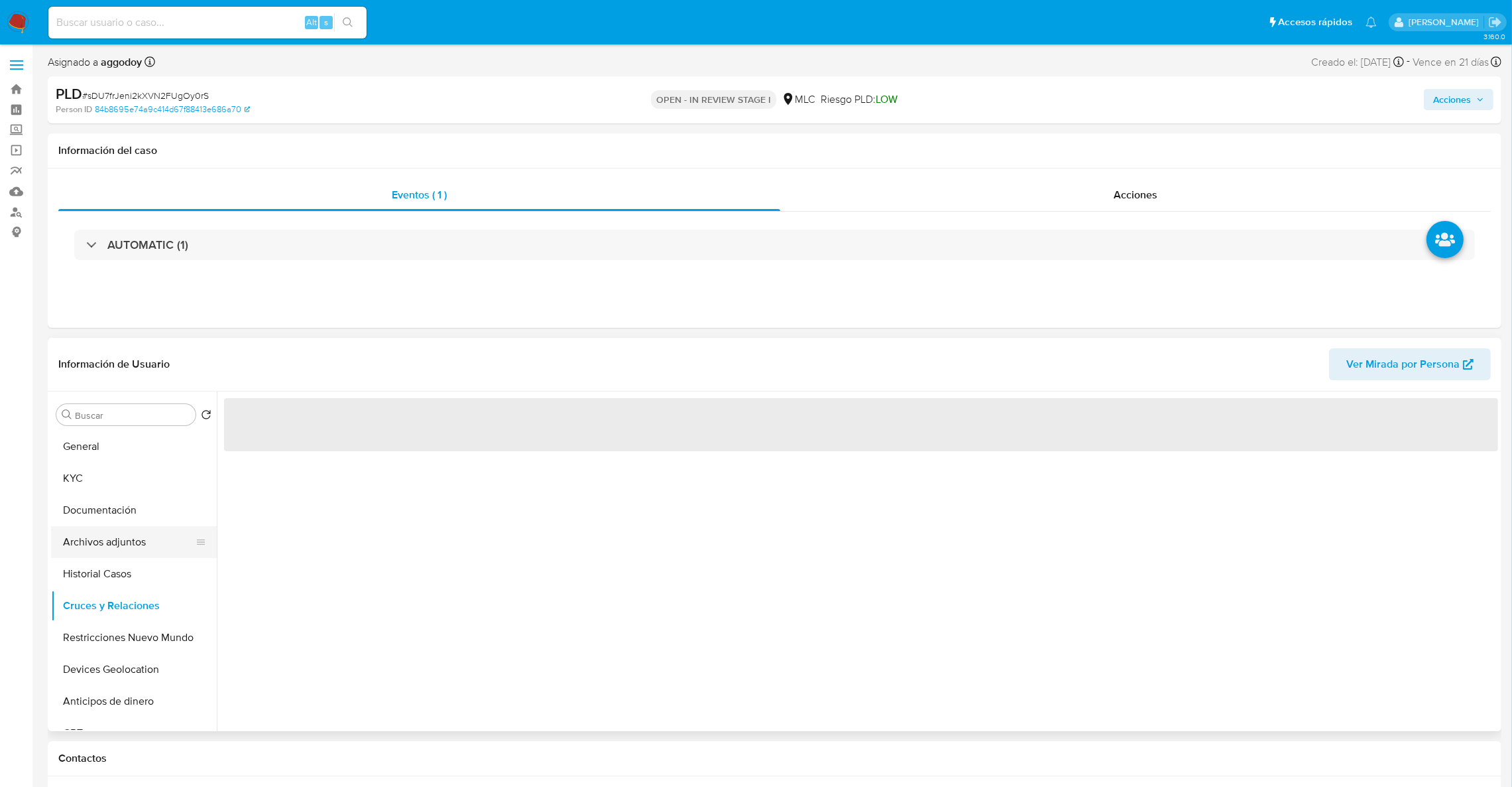
click at [136, 549] on button "Archivos adjuntos" at bounding box center [128, 542] width 155 height 31
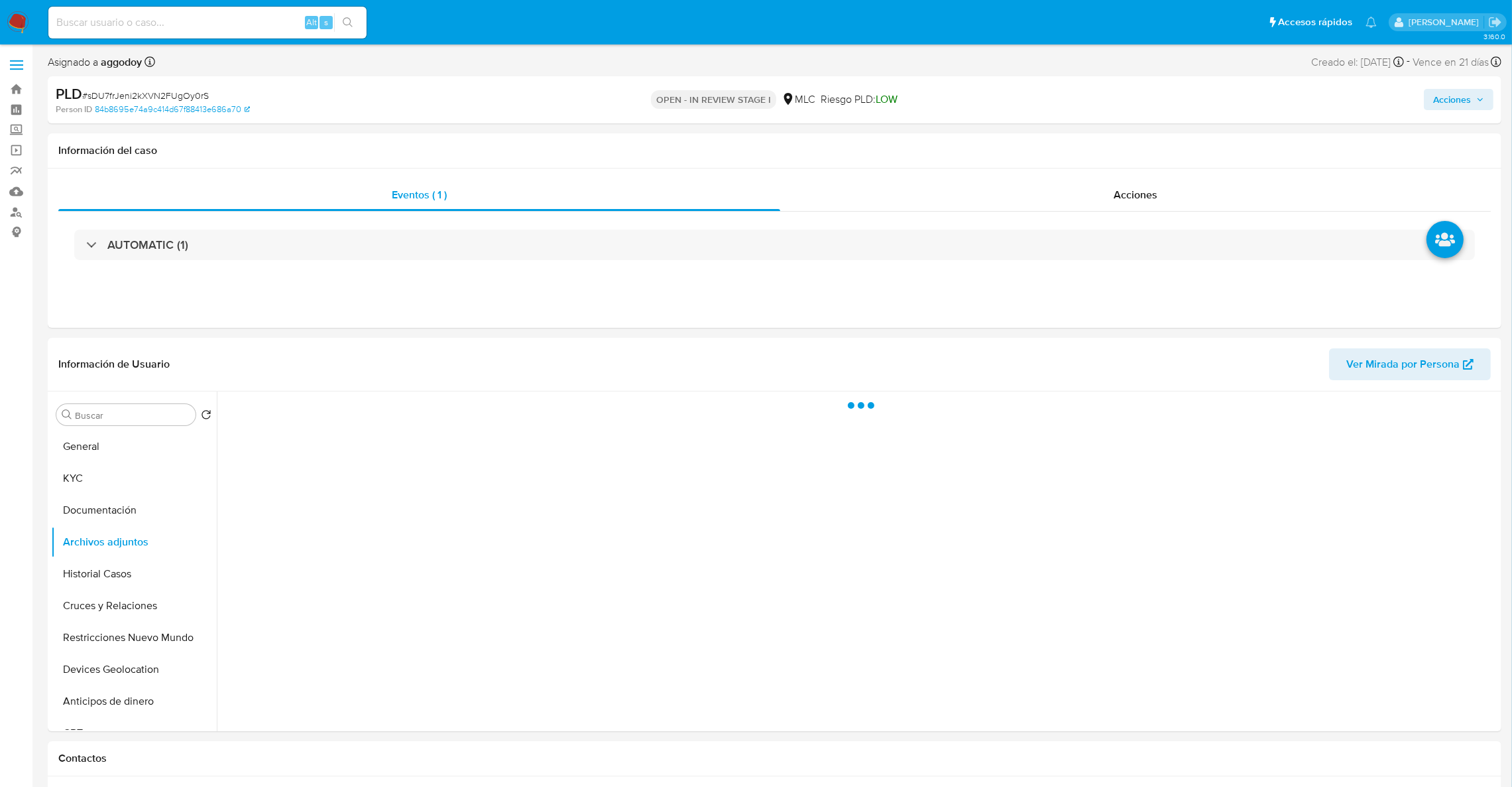
drag, startPoint x: 1446, startPoint y: 94, endPoint x: 1433, endPoint y: 106, distance: 17.7
click at [1445, 95] on span "Acciones" at bounding box center [1452, 100] width 38 height 21
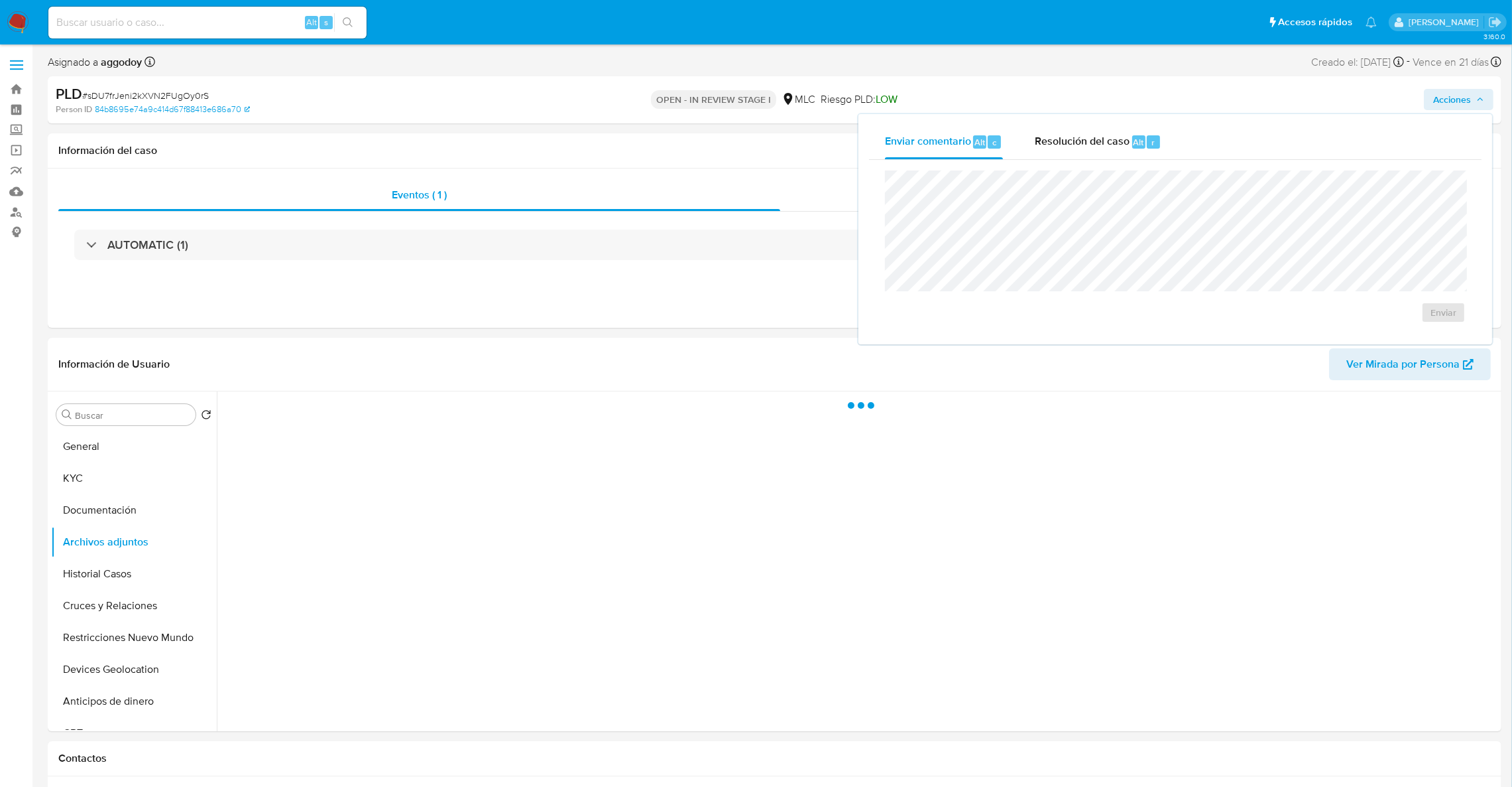
click at [1149, 167] on div "Enviar comentario Alt c Resolución del caso Alt r Enviar" at bounding box center [1175, 229] width 613 height 209
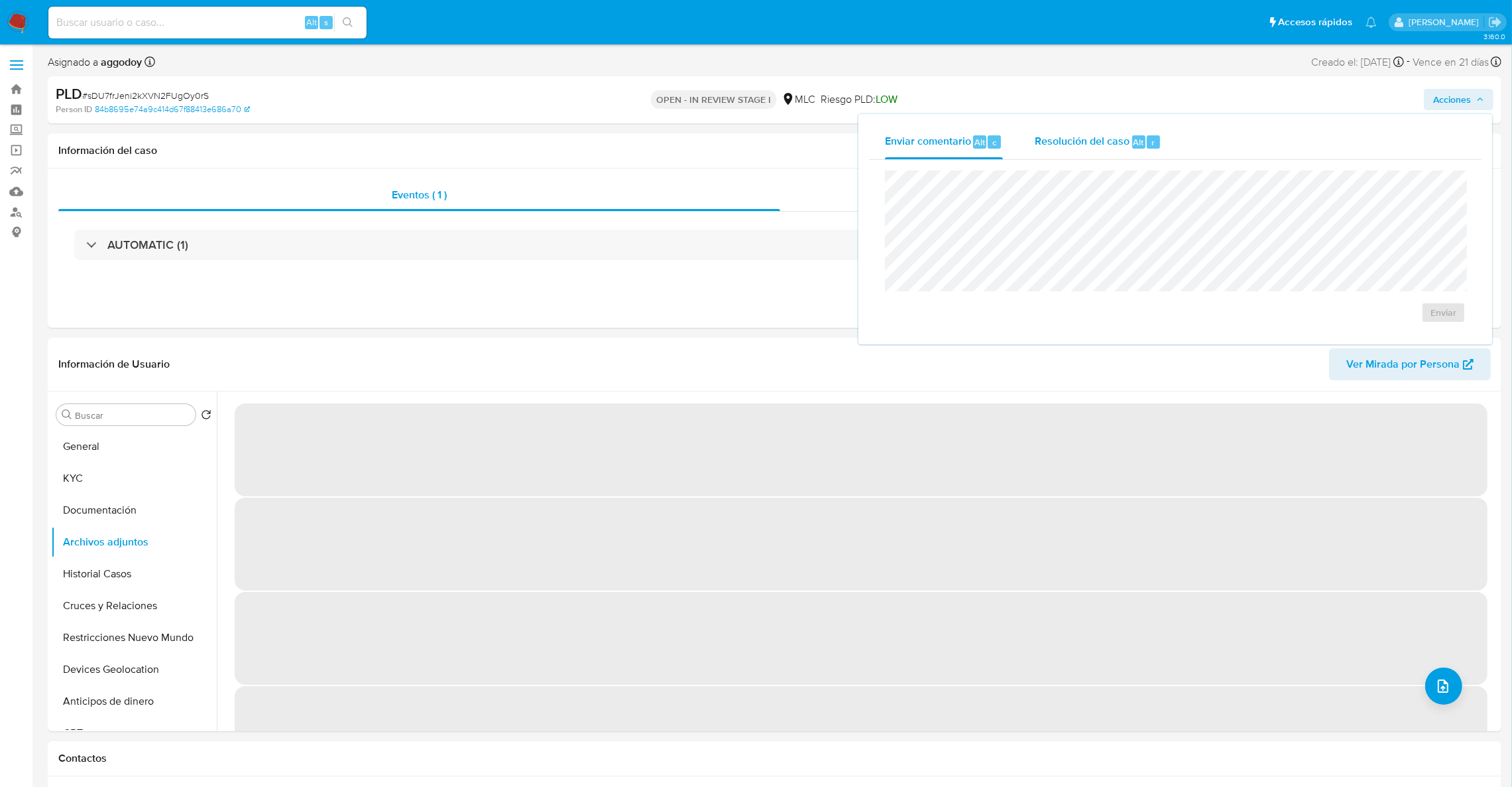
click at [1108, 156] on div "Resolución del caso Alt r" at bounding box center [1097, 142] width 127 height 34
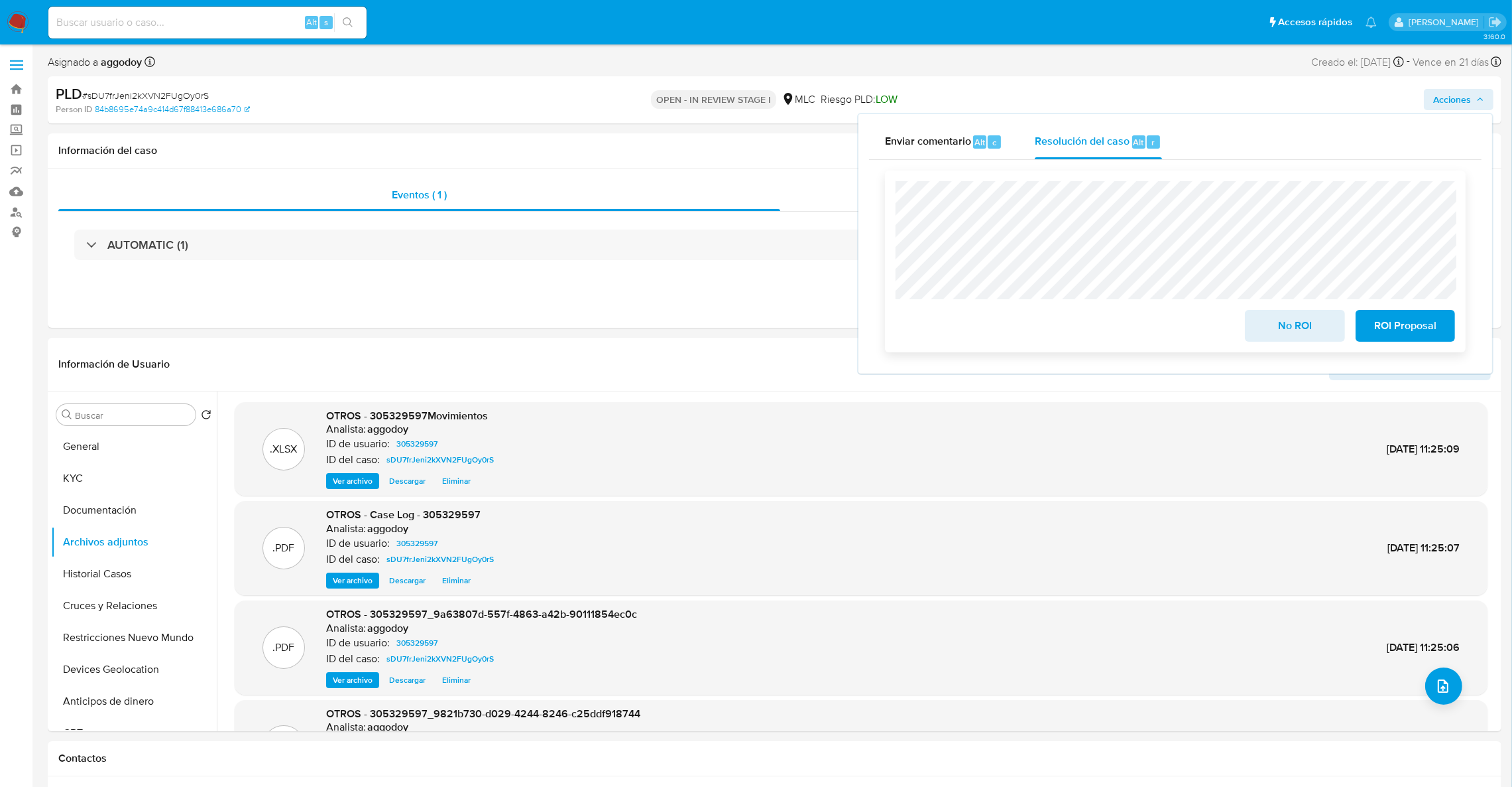
click at [1447, 324] on button "ROI Proposal" at bounding box center [1405, 326] width 100 height 31
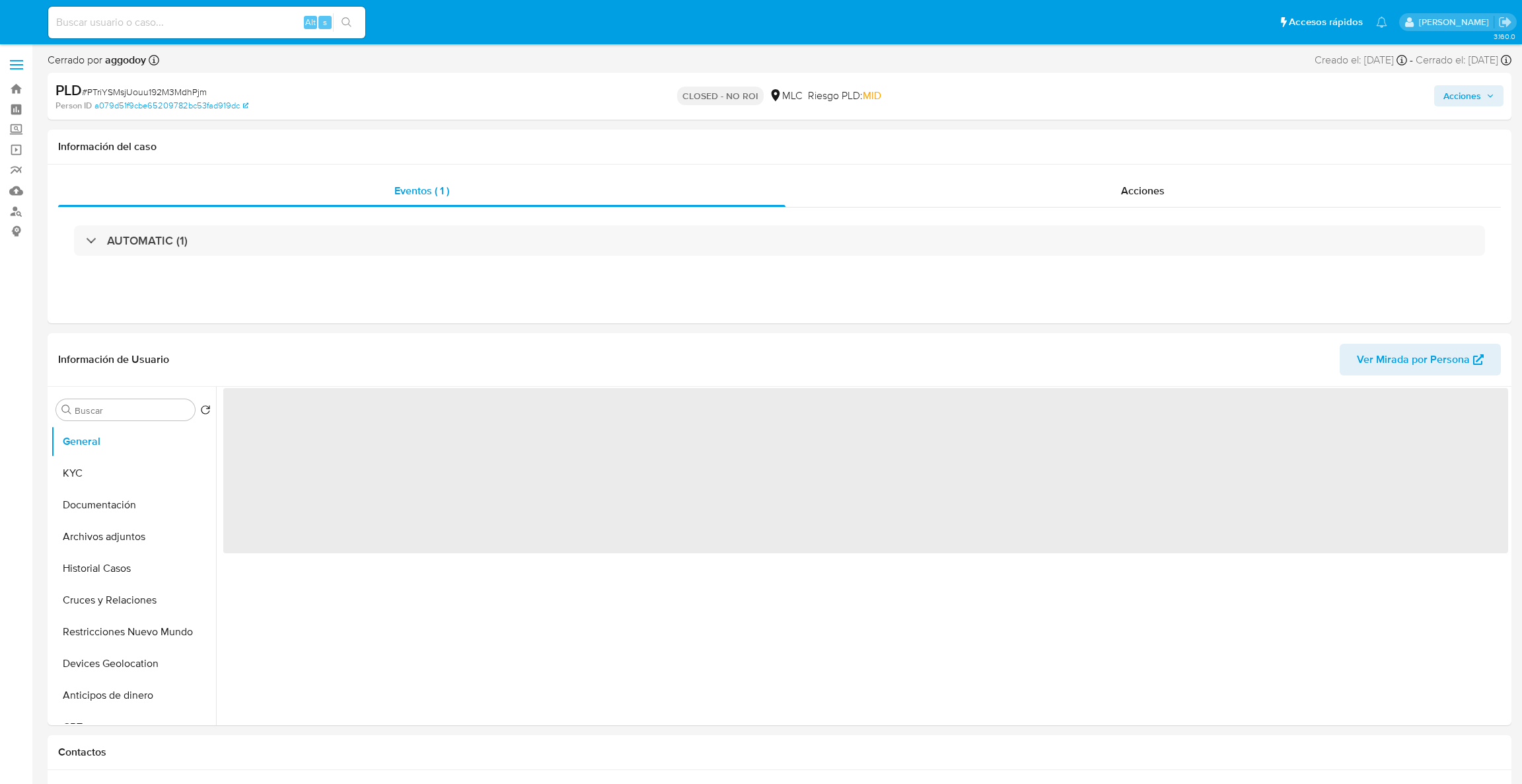
select select "10"
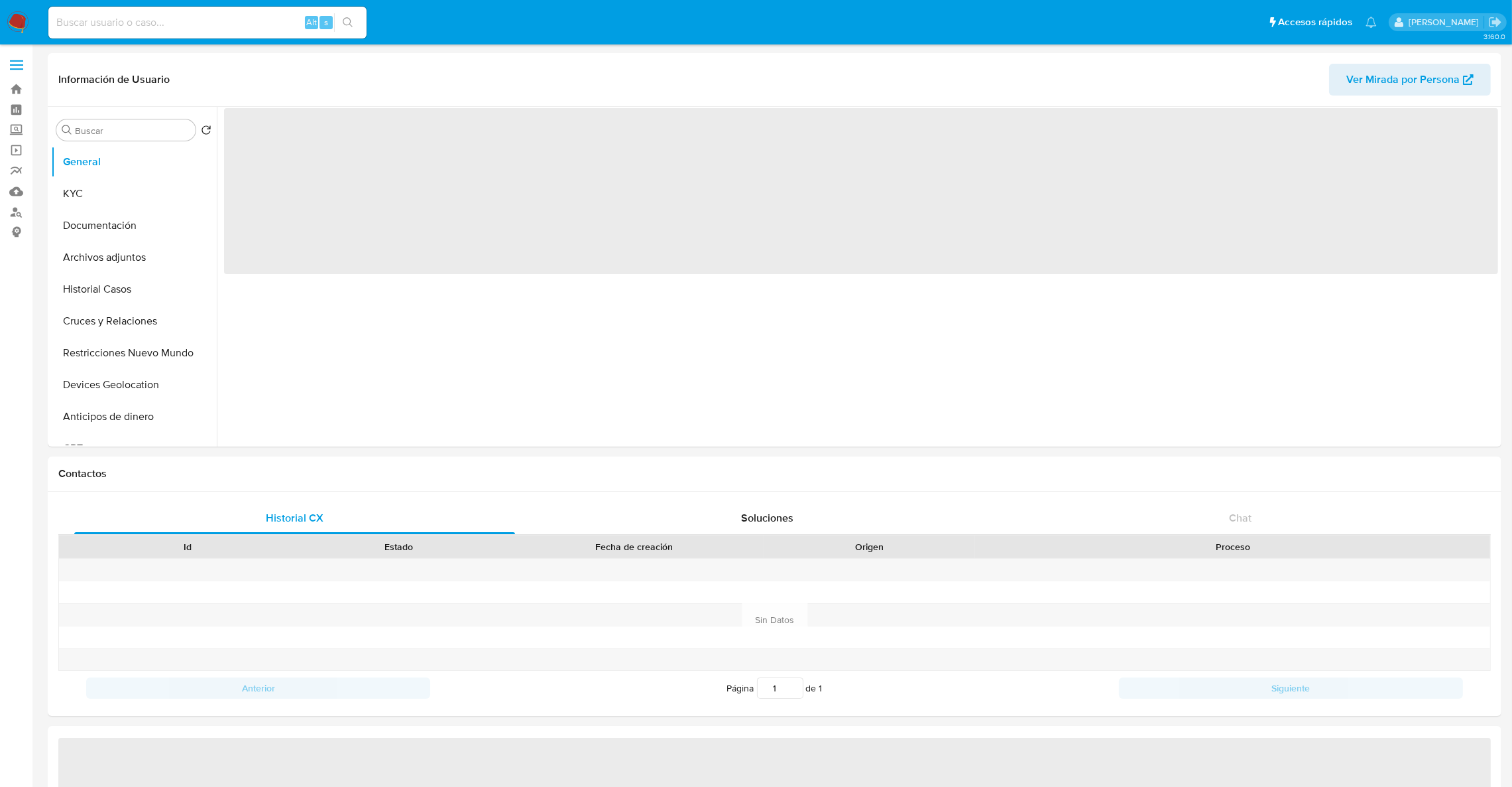
select select "10"
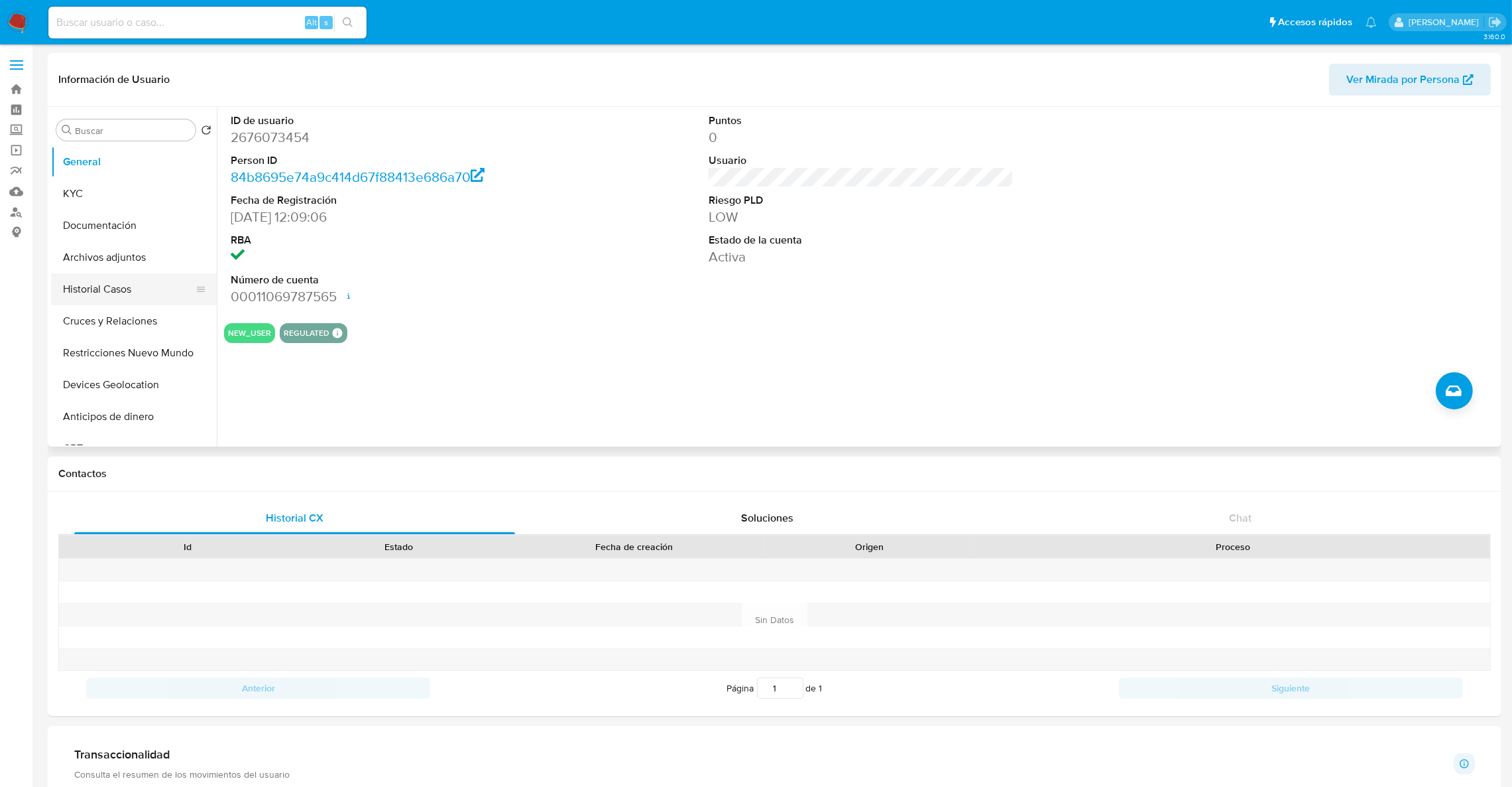
click at [107, 298] on button "Historial Casos" at bounding box center [128, 289] width 155 height 31
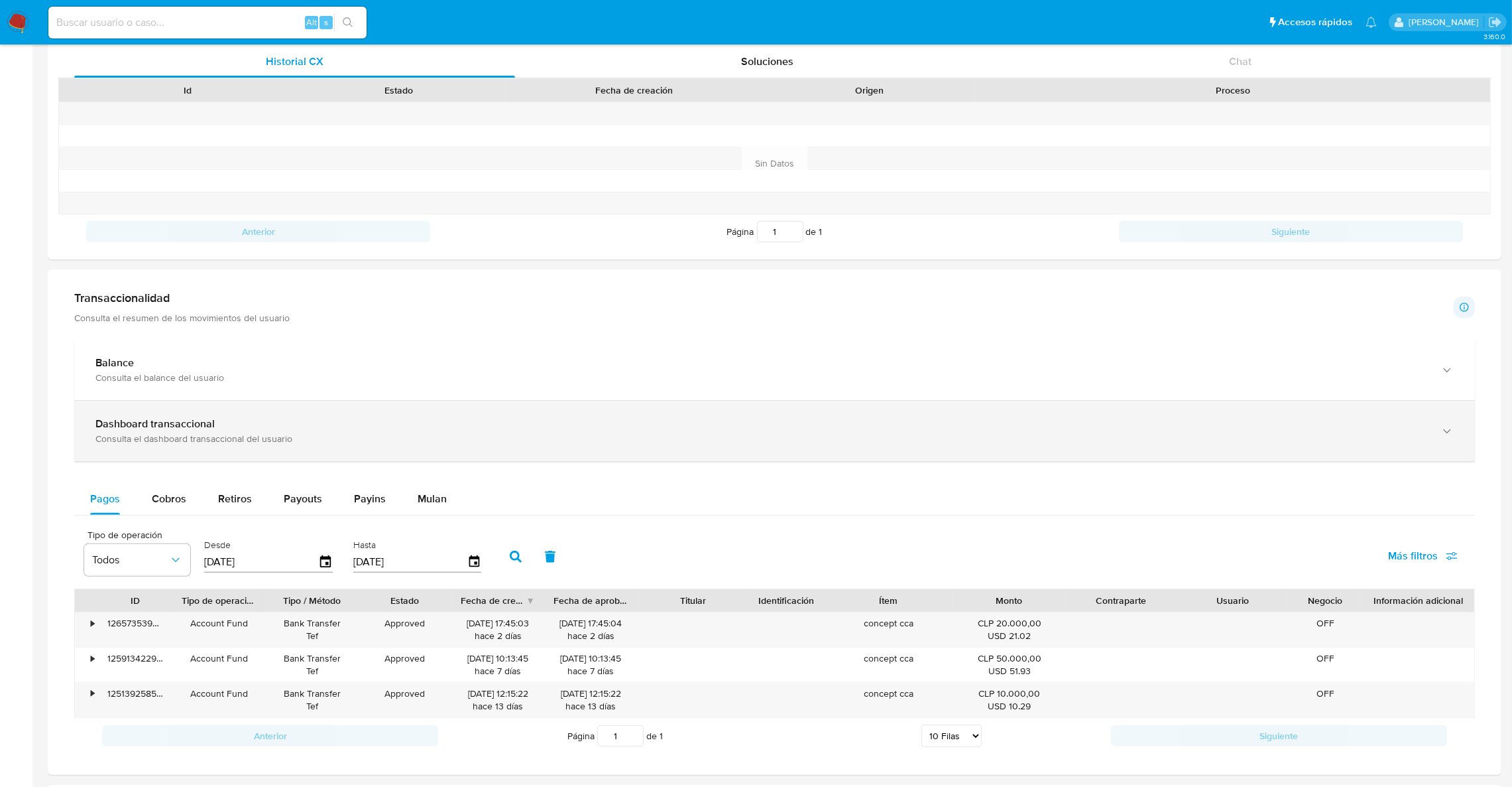
scroll to position [398, 0]
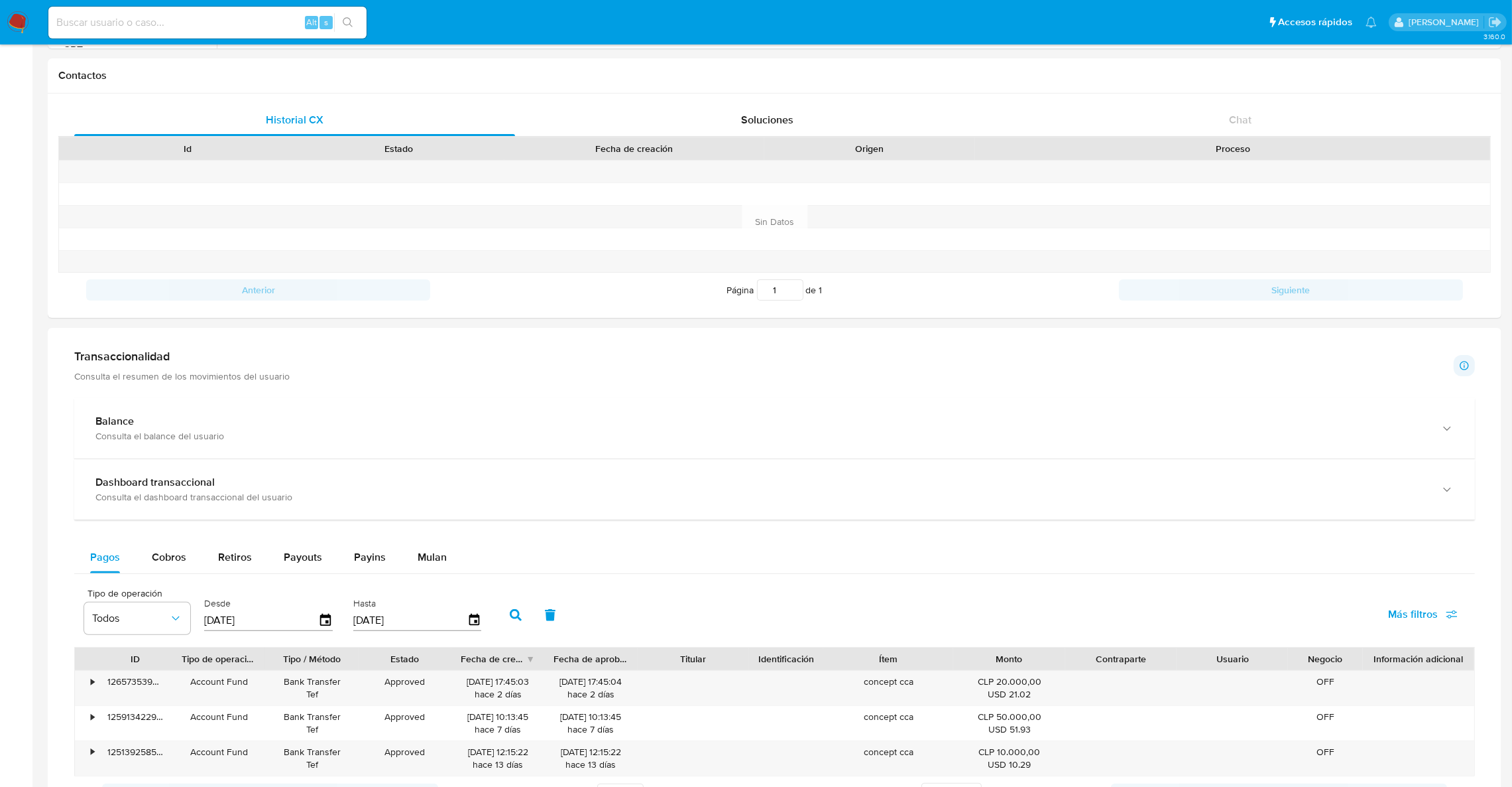
click at [344, 376] on div "Transaccionalidad Consulta el resumen de los movimientos del usuario Informació…" at bounding box center [774, 365] width 1400 height 33
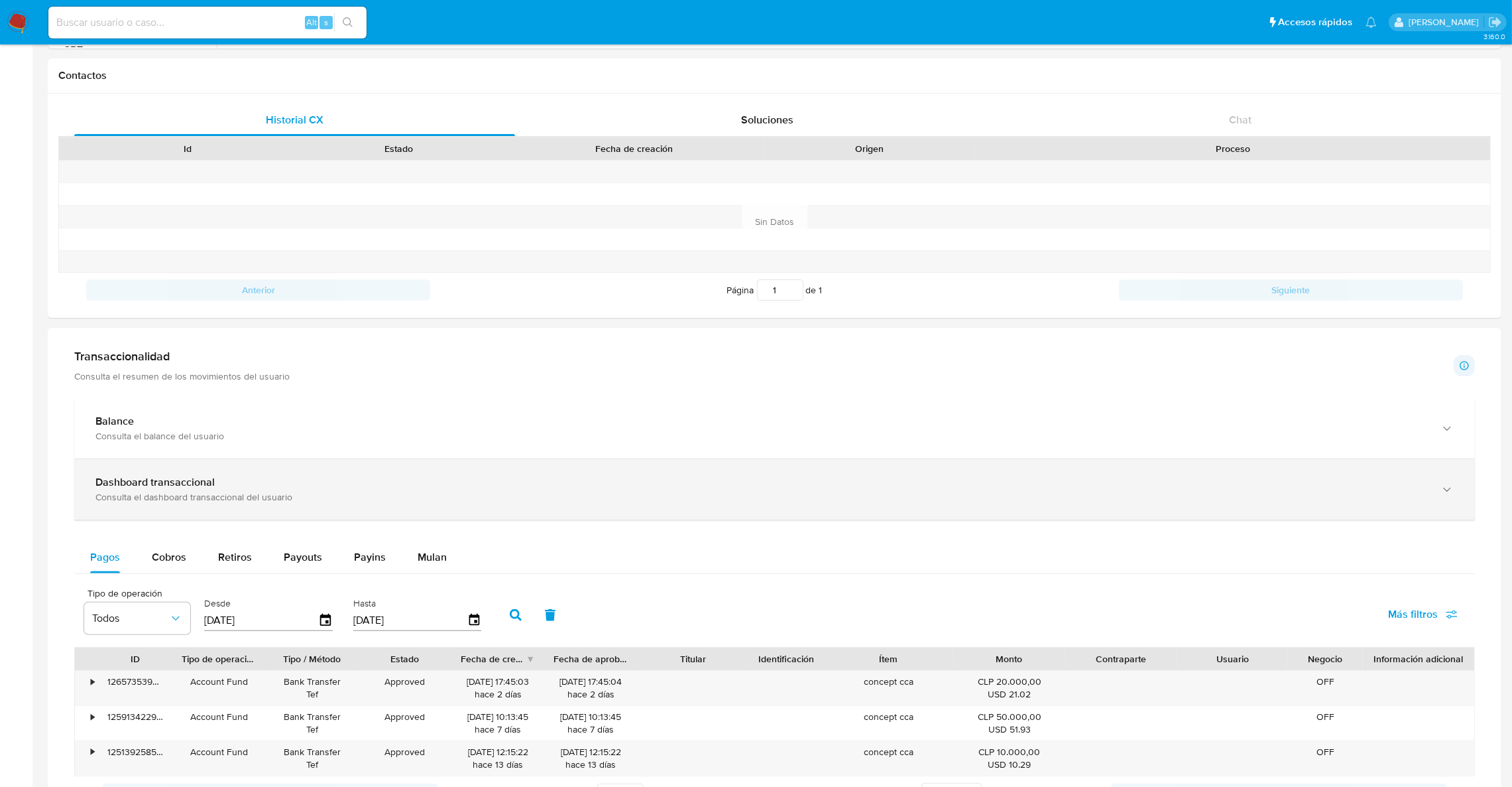
click at [311, 466] on div "Dashboard transaccional Consulta el dashboard transaccional del usuario" at bounding box center [774, 488] width 1400 height 60
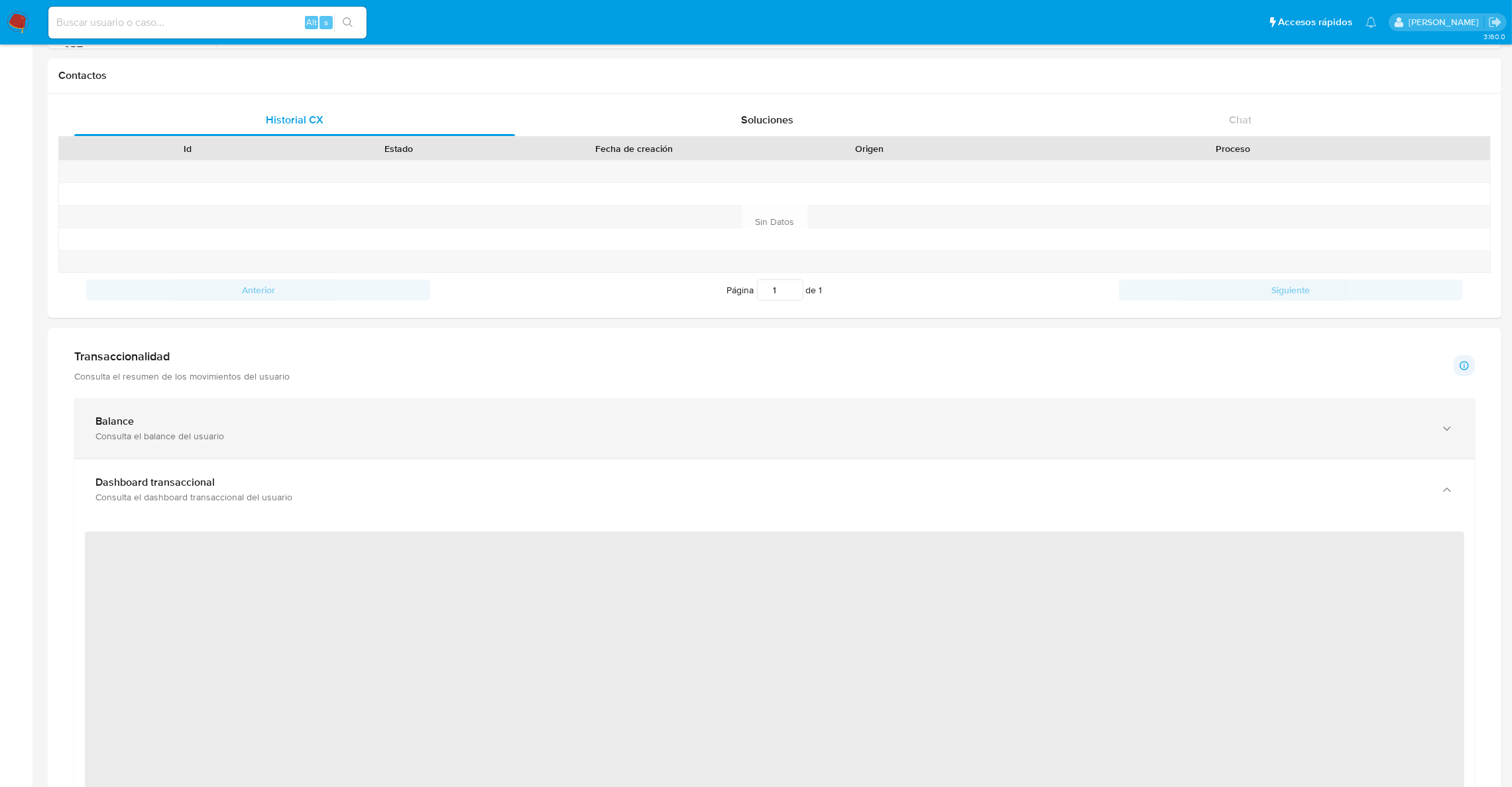
click at [289, 434] on div "Consulta el balance del usuario" at bounding box center [760, 436] width 1331 height 12
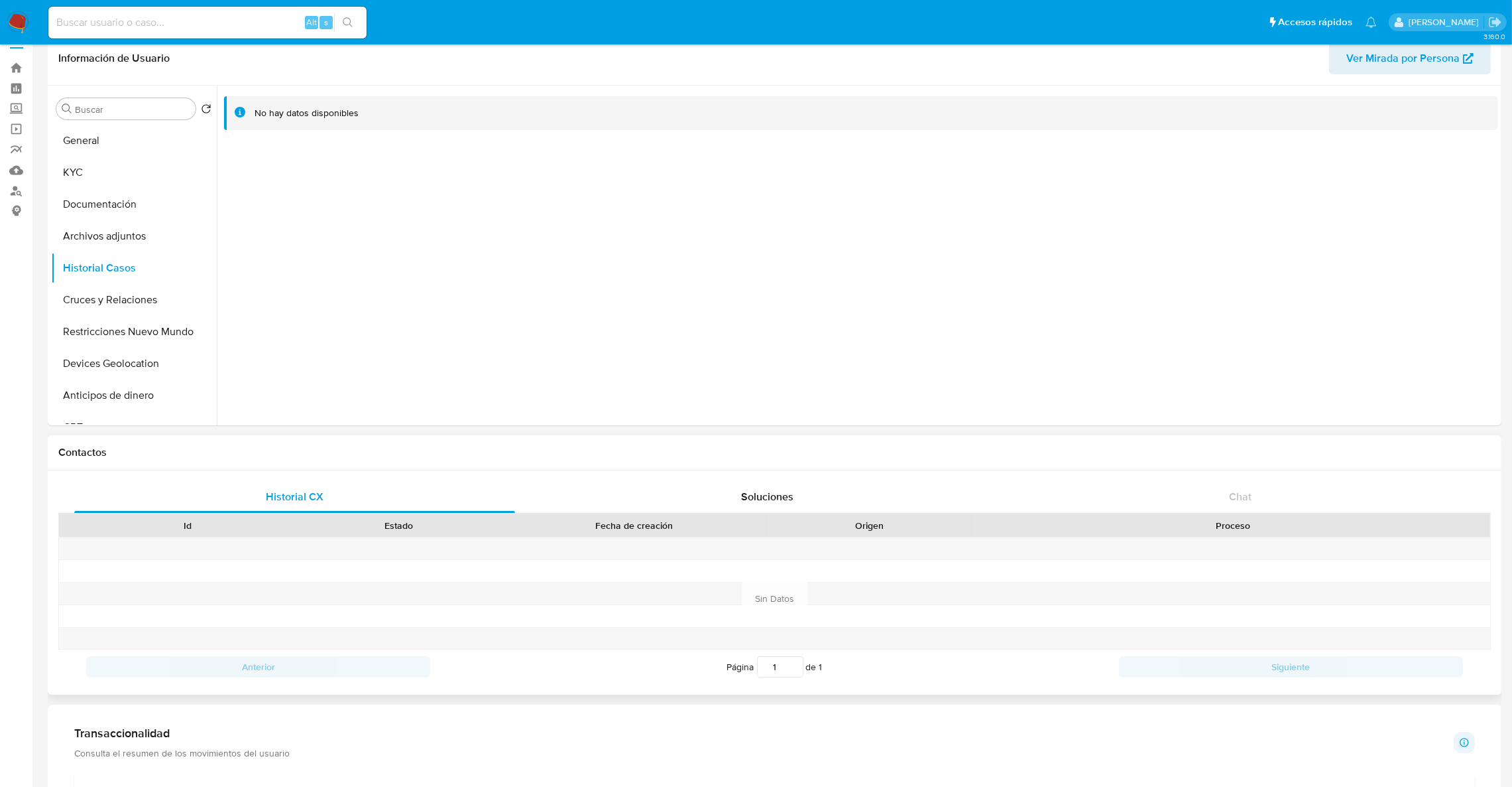
scroll to position [0, 0]
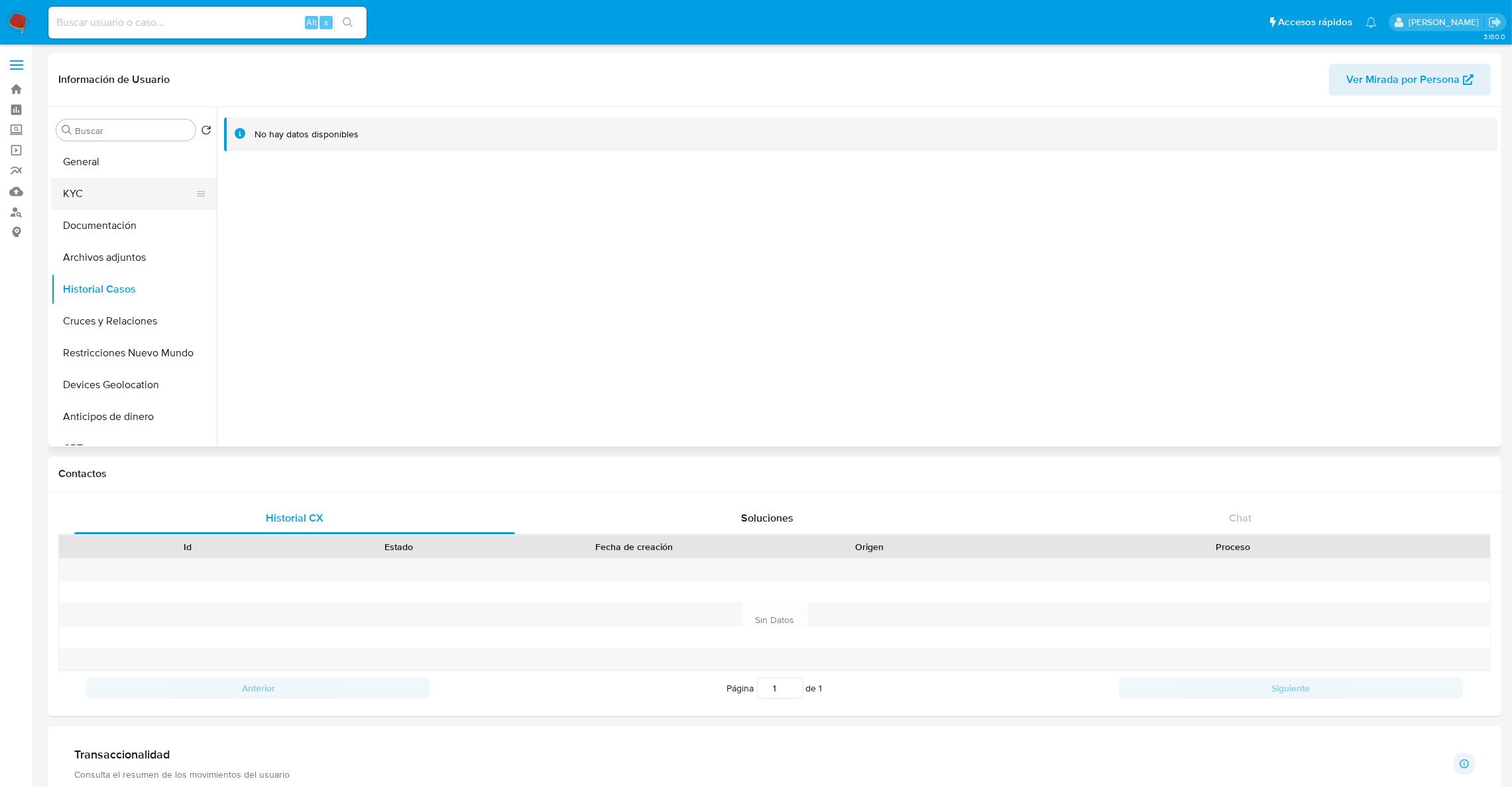
click at [134, 208] on button "KYC" at bounding box center [128, 193] width 155 height 31
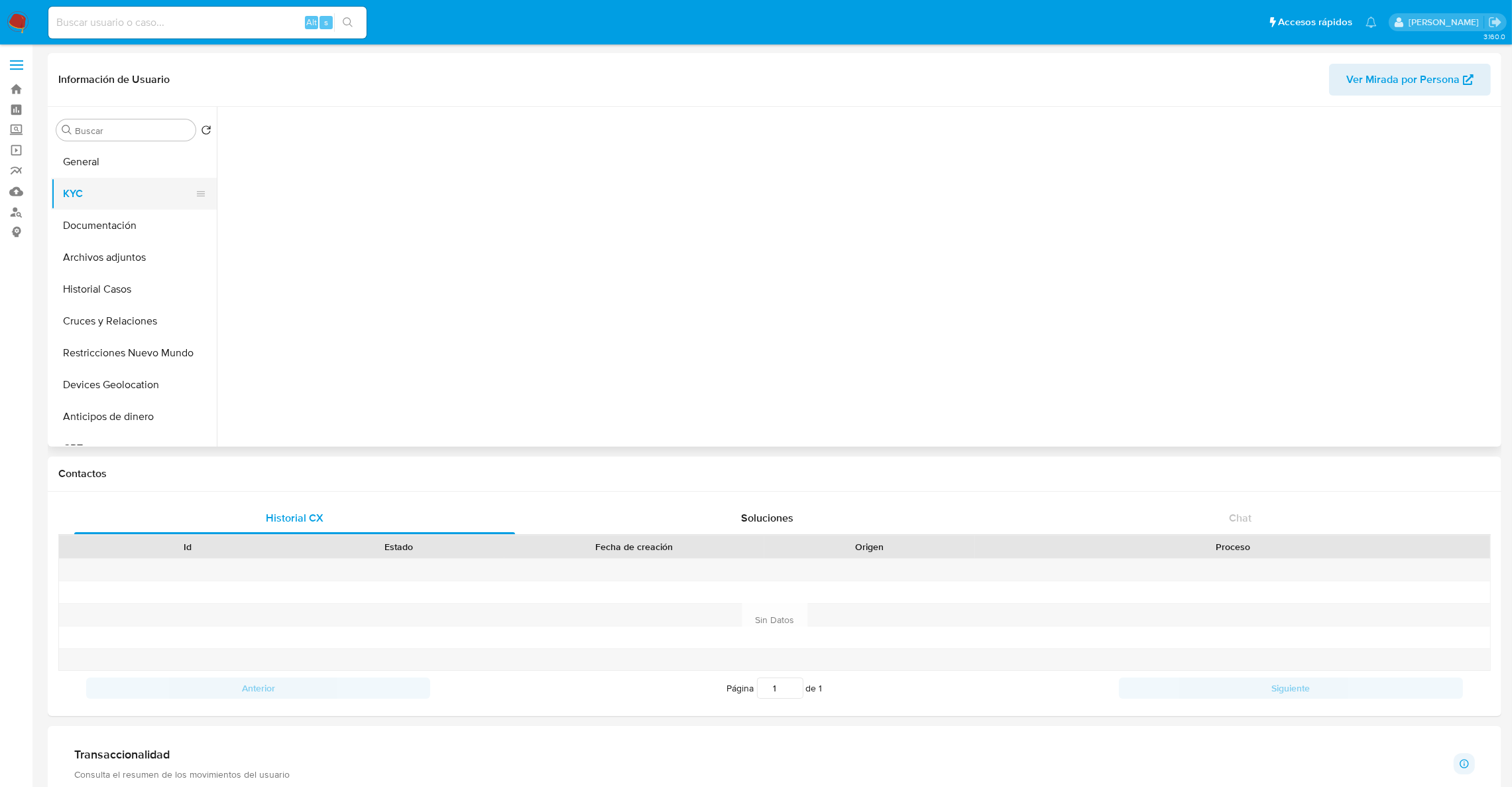
click at [133, 191] on button "KYC" at bounding box center [128, 193] width 155 height 31
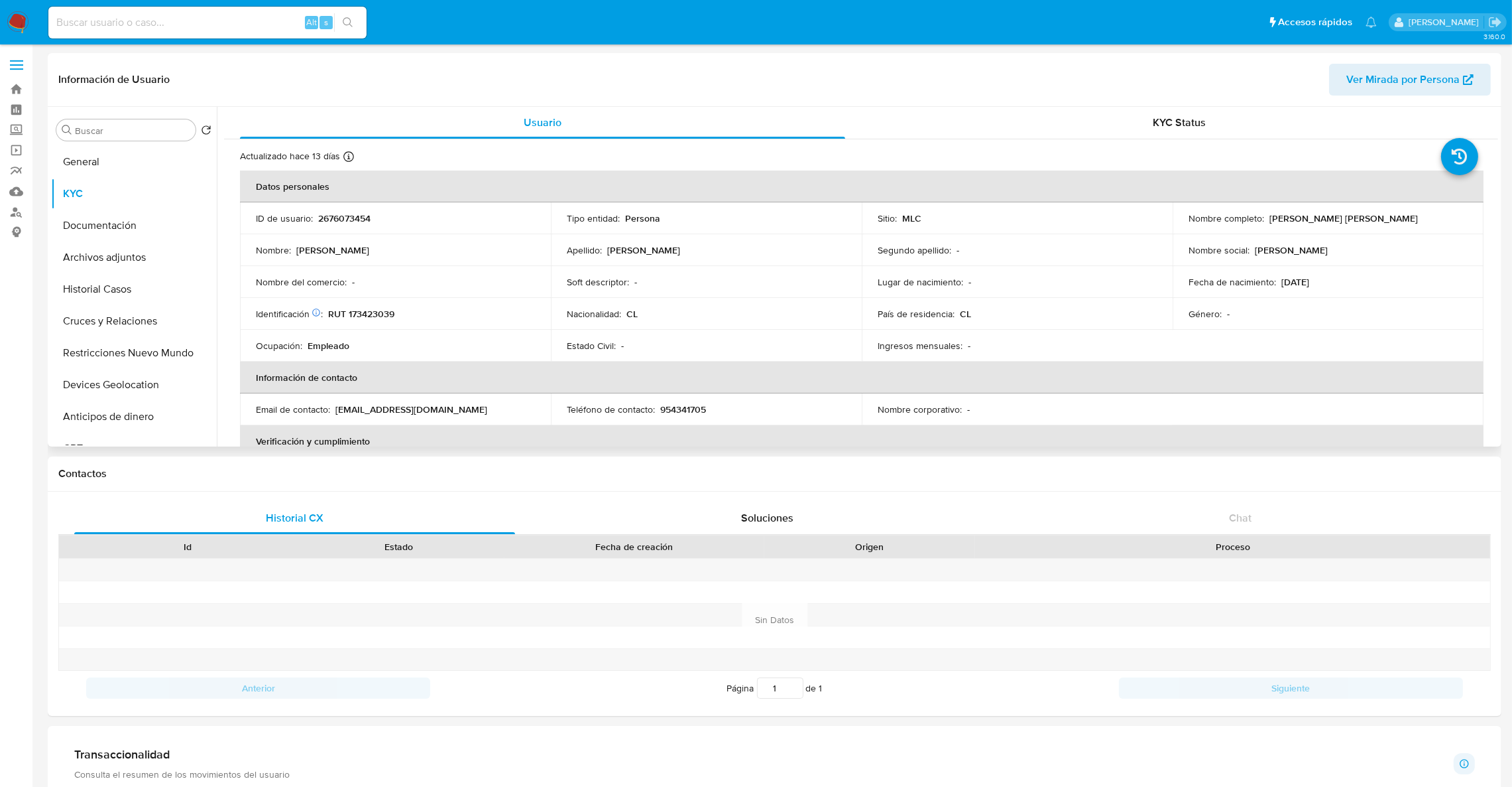
click at [325, 214] on p "2676073454" at bounding box center [344, 218] width 52 height 12
copy p "2676073454"
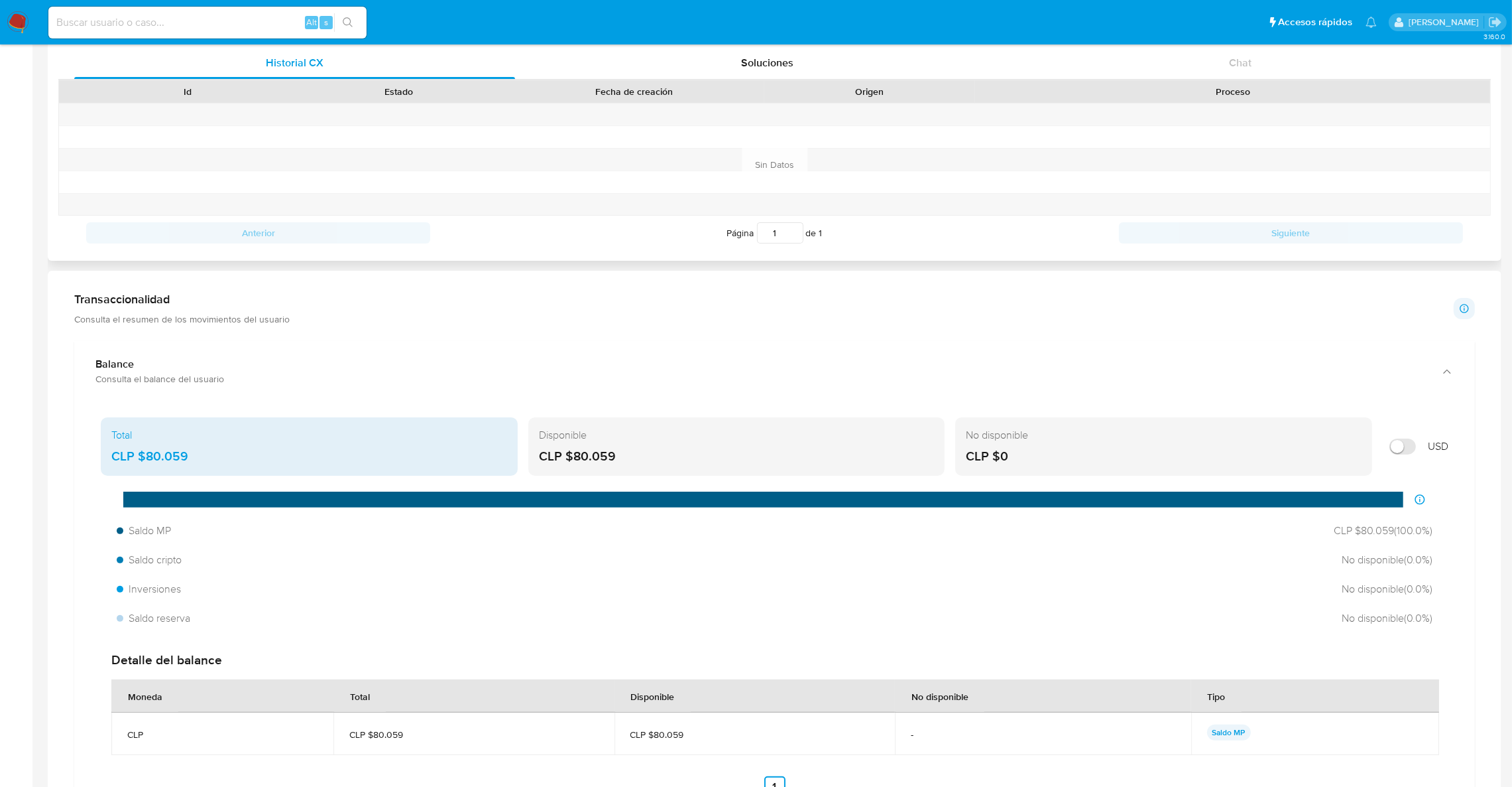
scroll to position [398, 0]
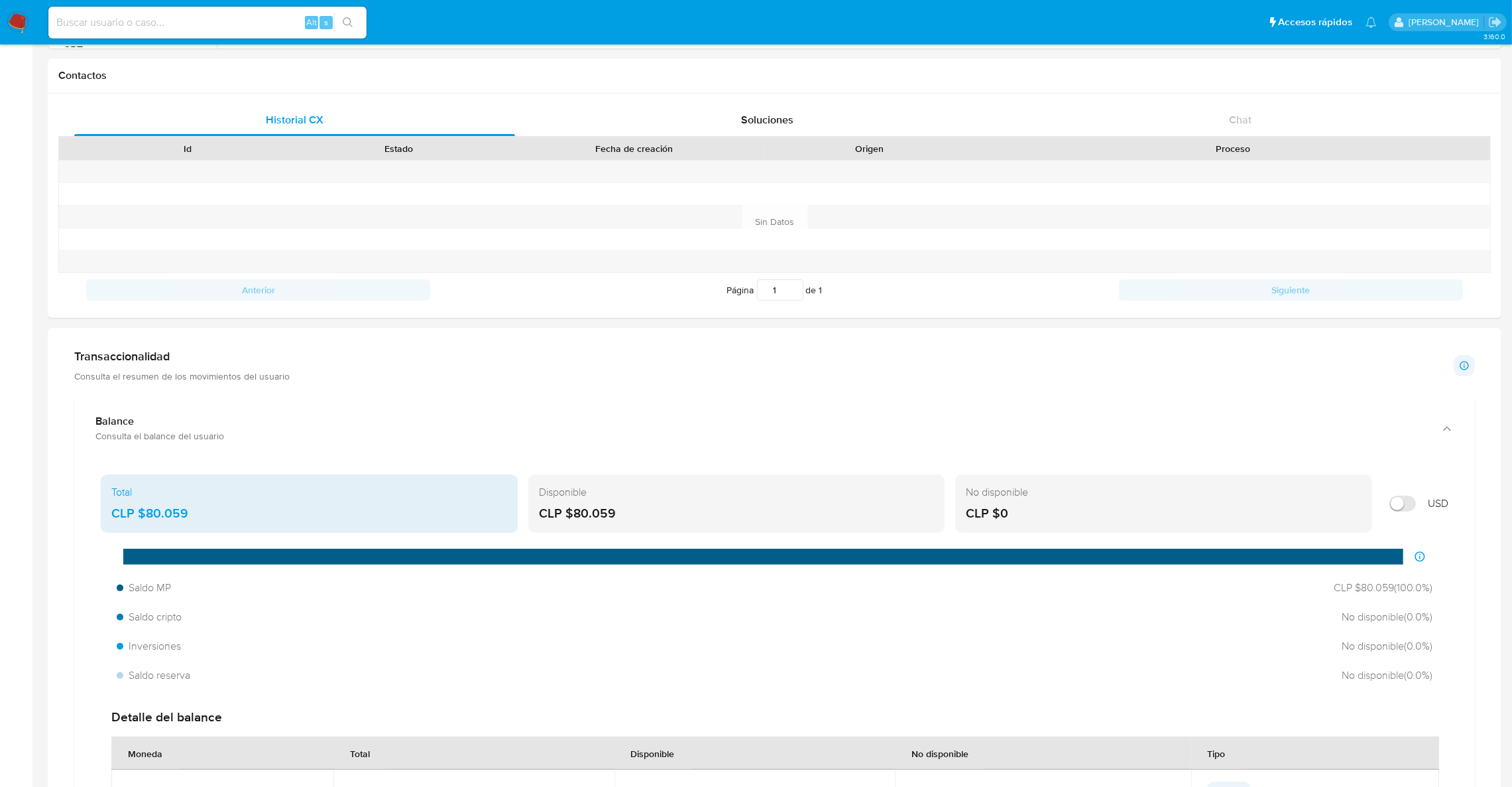
click at [1403, 511] on input "Mostrar en USD" at bounding box center [1402, 503] width 26 height 16
checkbox input "true"
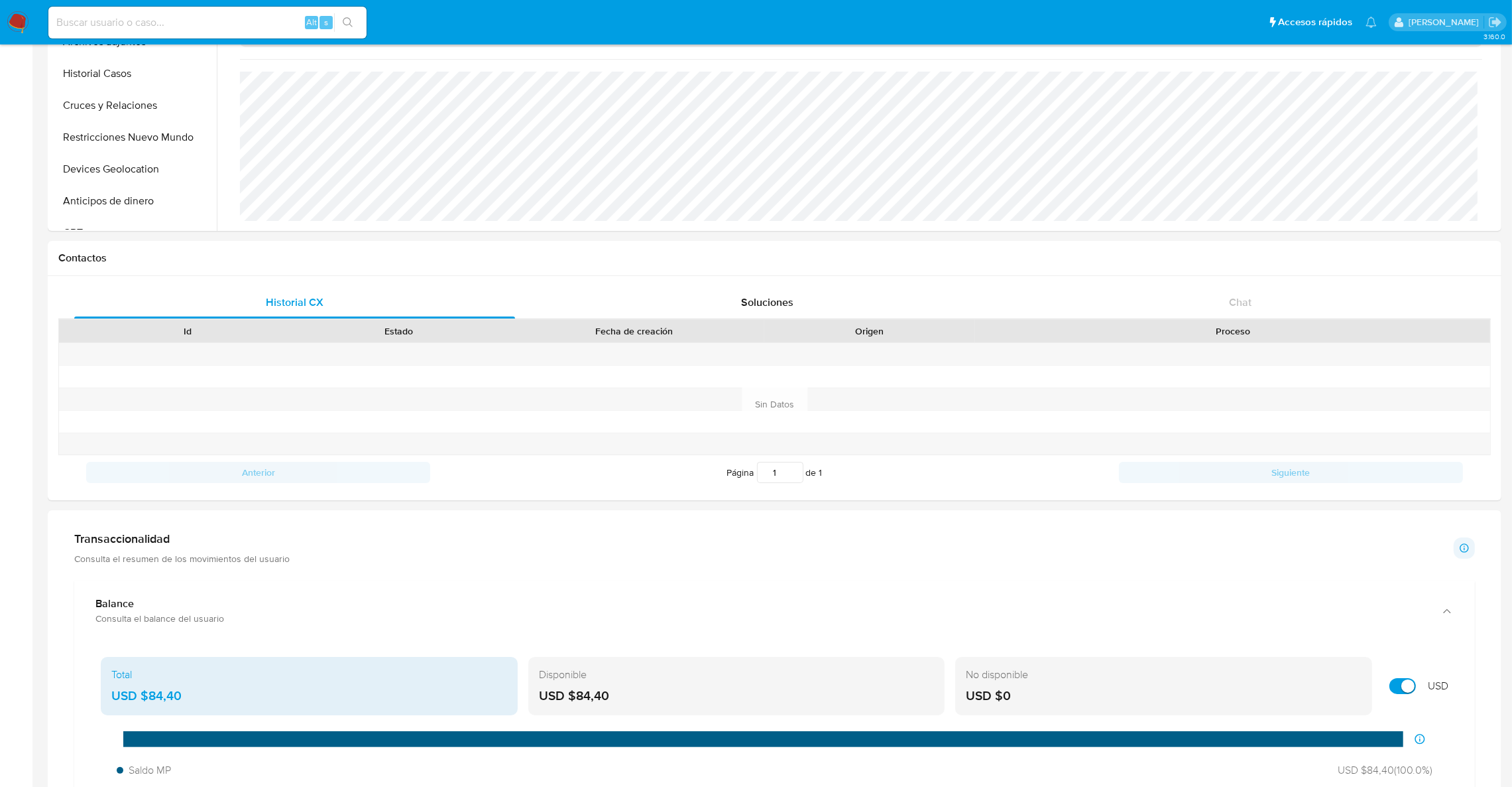
scroll to position [100, 0]
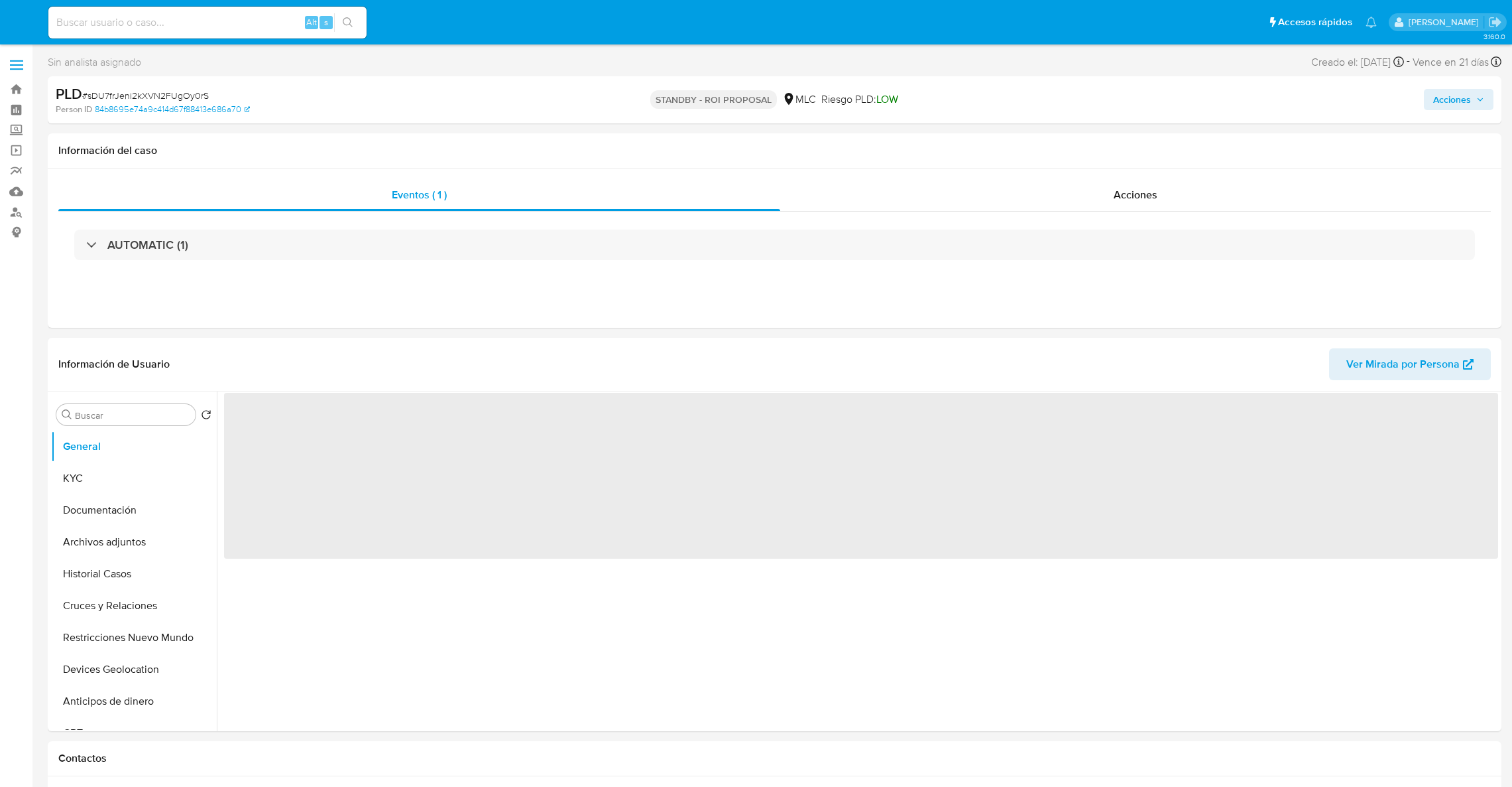
select select "10"
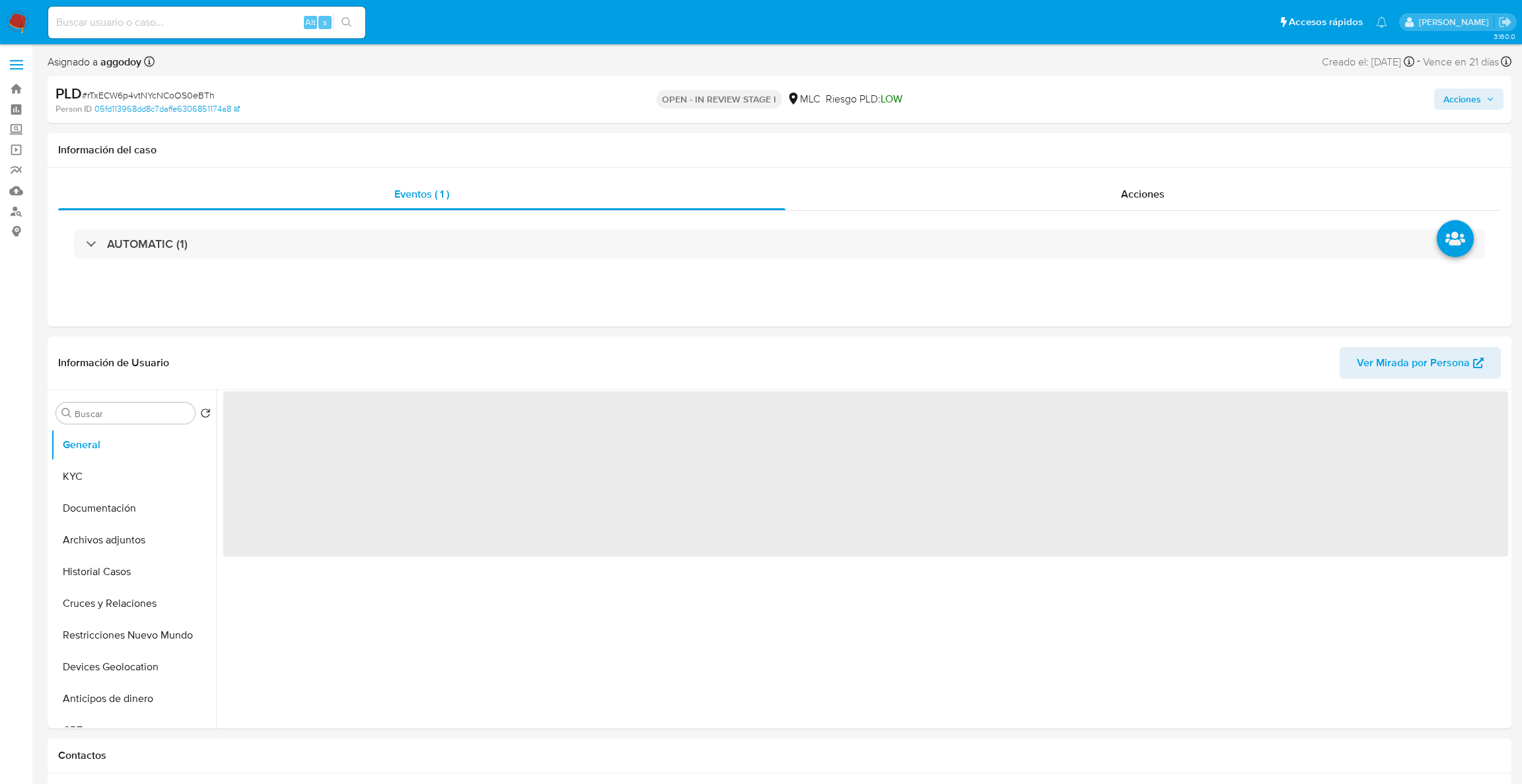
select select "10"
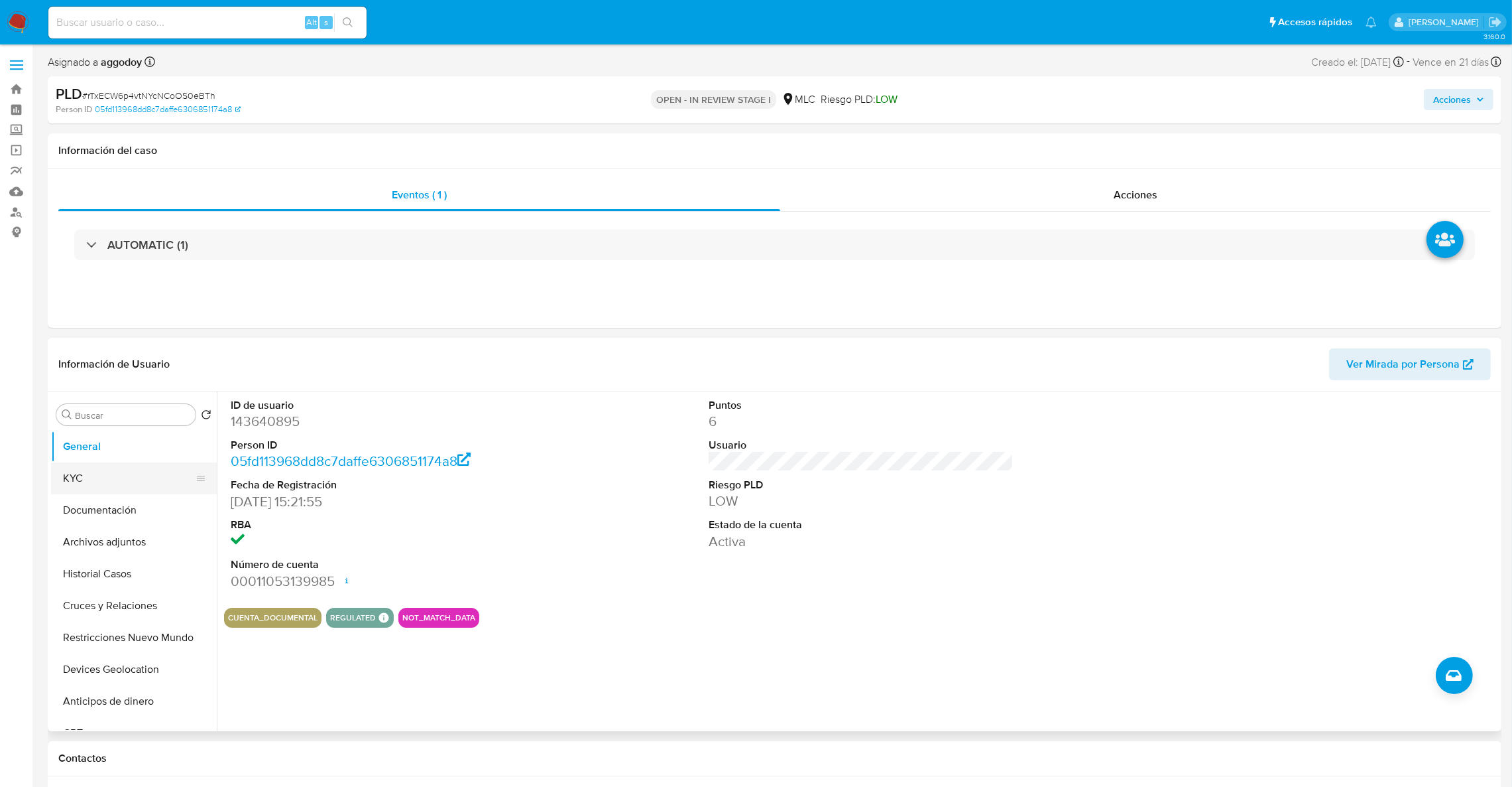
click at [93, 487] on button "KYC" at bounding box center [128, 478] width 155 height 31
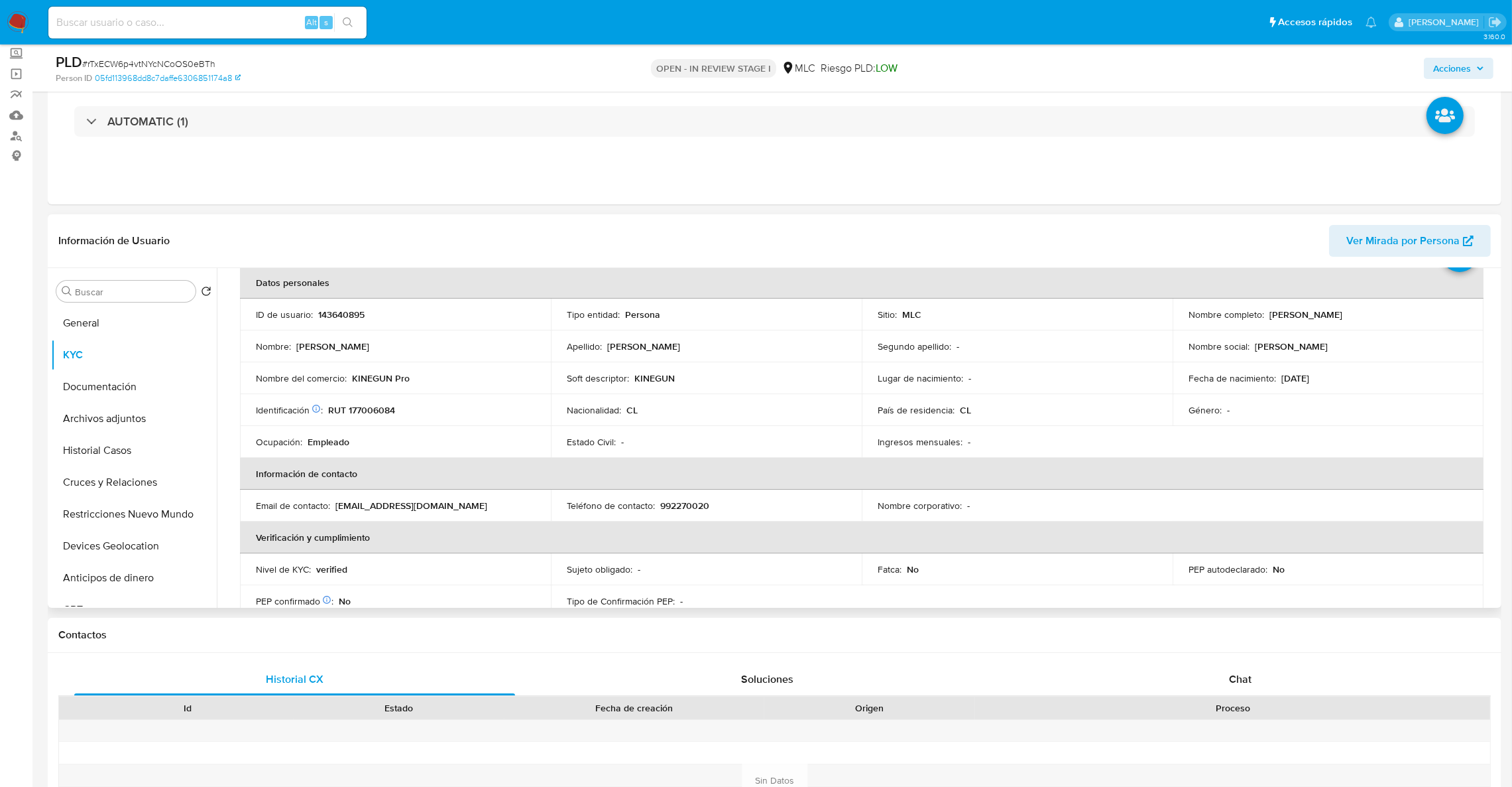
scroll to position [69, 0]
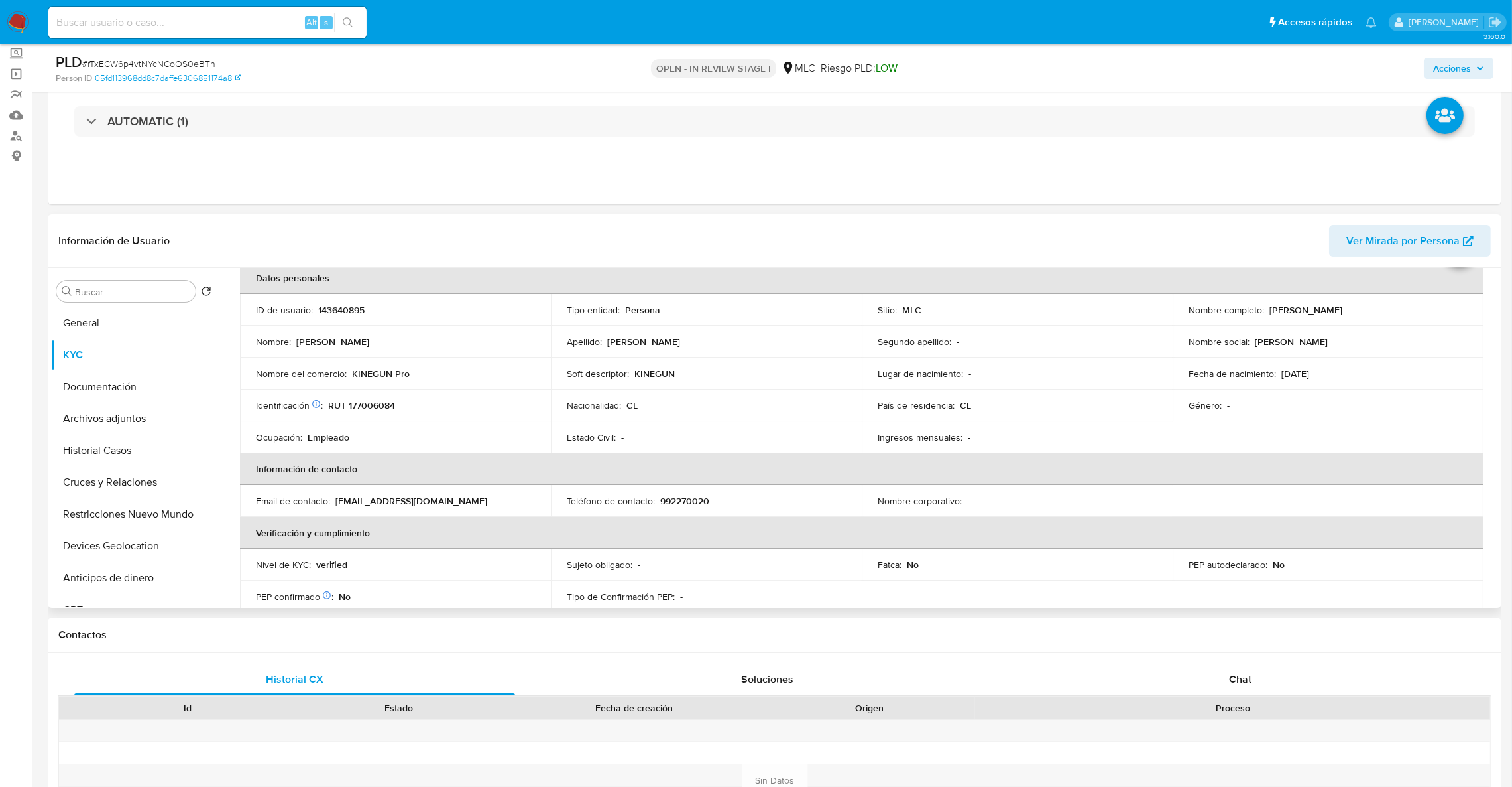
click at [380, 404] on p "RUT 177006084" at bounding box center [361, 405] width 67 height 12
copy p "177006084"
click at [110, 475] on button "Cruces y Relaciones" at bounding box center [128, 482] width 155 height 31
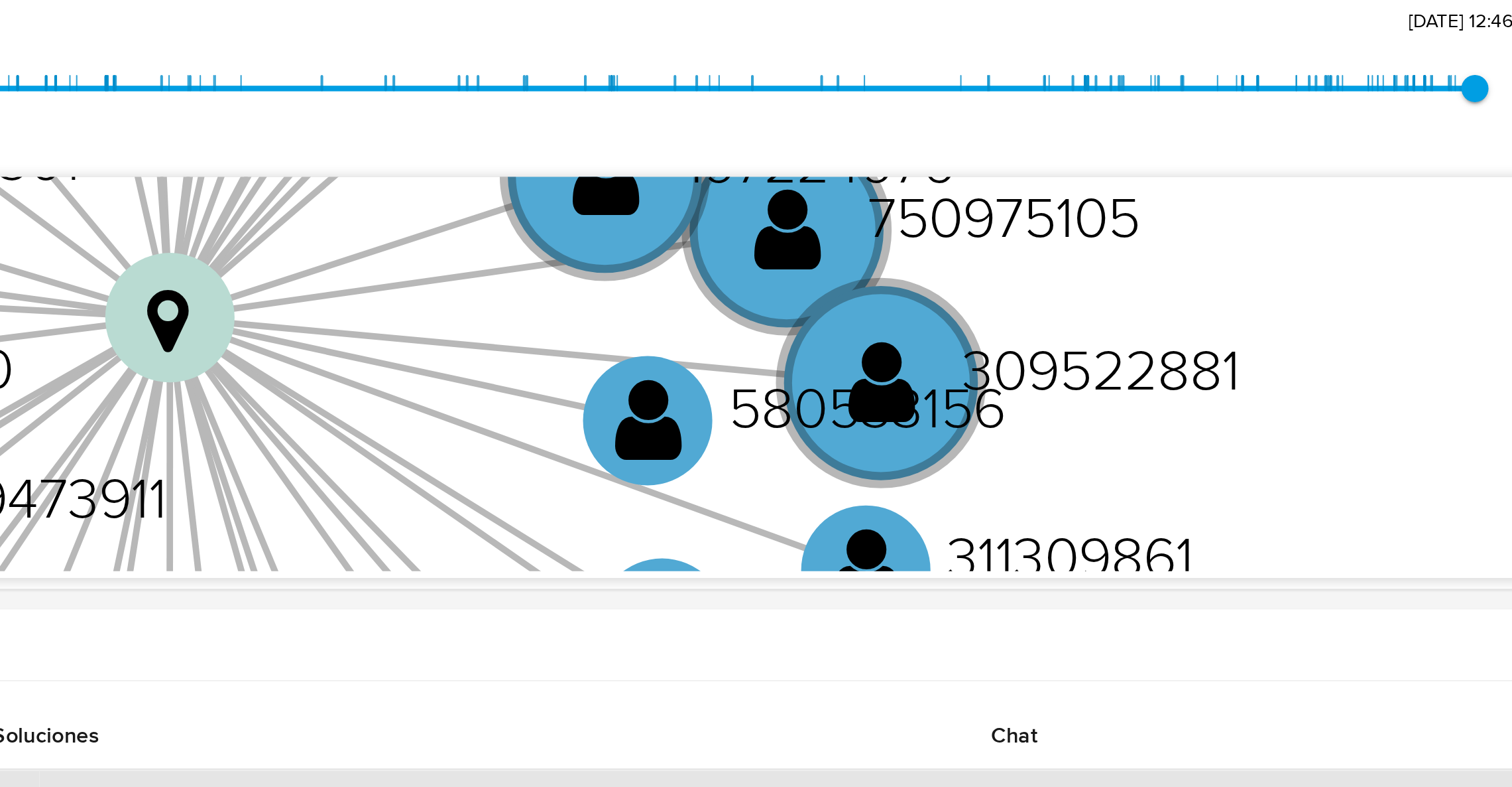
scroll to position [169, 0]
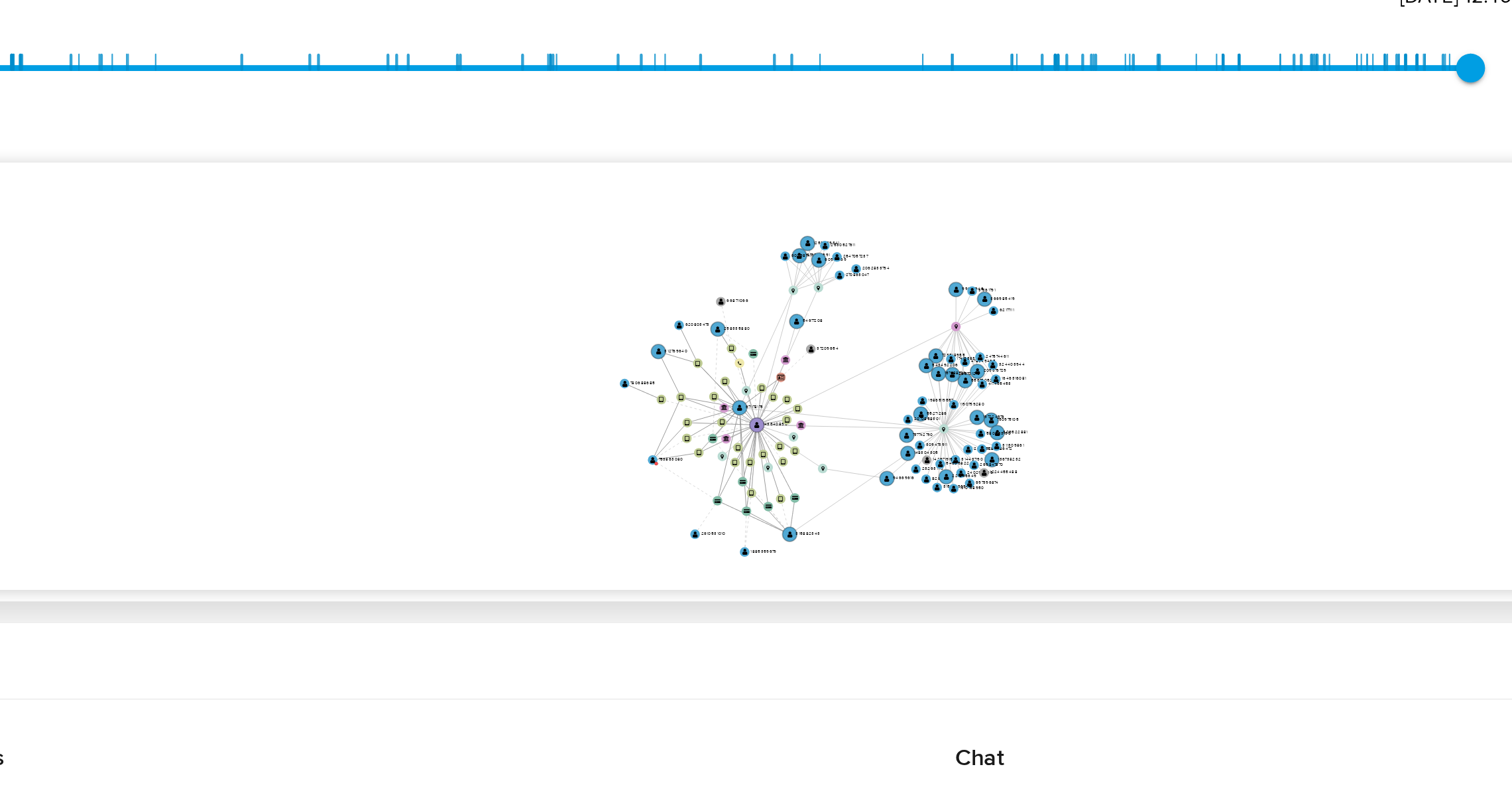
drag, startPoint x: 1304, startPoint y: 402, endPoint x: 1296, endPoint y: 439, distance: 37.9
click at [1296, 439] on icon "user-671178175  671178175 device-617c60a908813b001915a839  user-312769640  3…" at bounding box center [870, 409] width 1254 height 192
click at [1296, 438] on icon "user-671178175  671178175 device-617c60a908813b001915a839  user-312769640  3…" at bounding box center [870, 409] width 1254 height 192
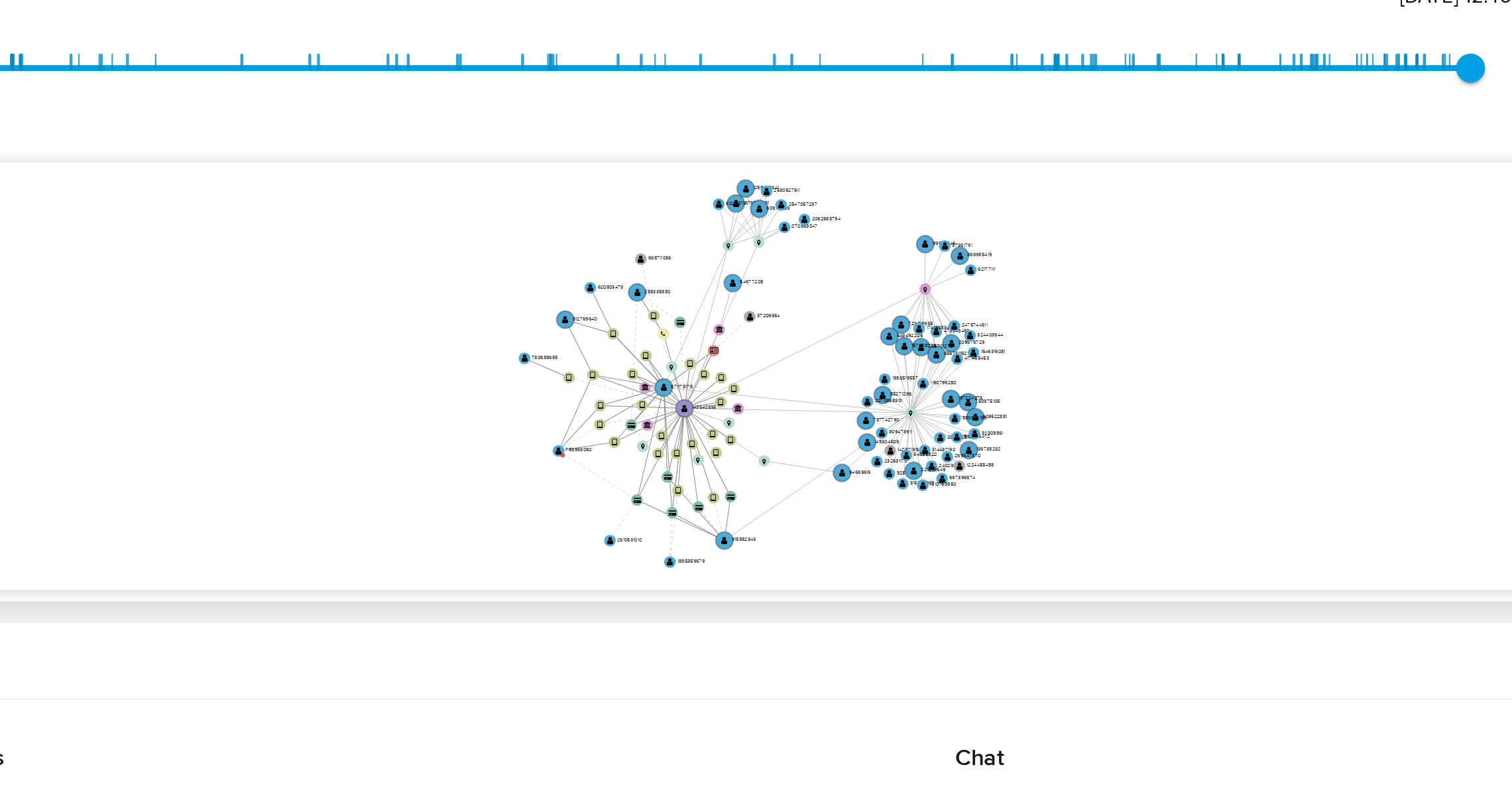
click at [1296, 431] on icon "user-671178175  671178175 device-617c60a908813b001915a839  user-312769640  3…" at bounding box center [870, 409] width 1254 height 192
click at [1339, 425] on icon "user-671178175  671178175 device-617c60a908813b001915a839  user-312769640  3…" at bounding box center [870, 409] width 1254 height 192
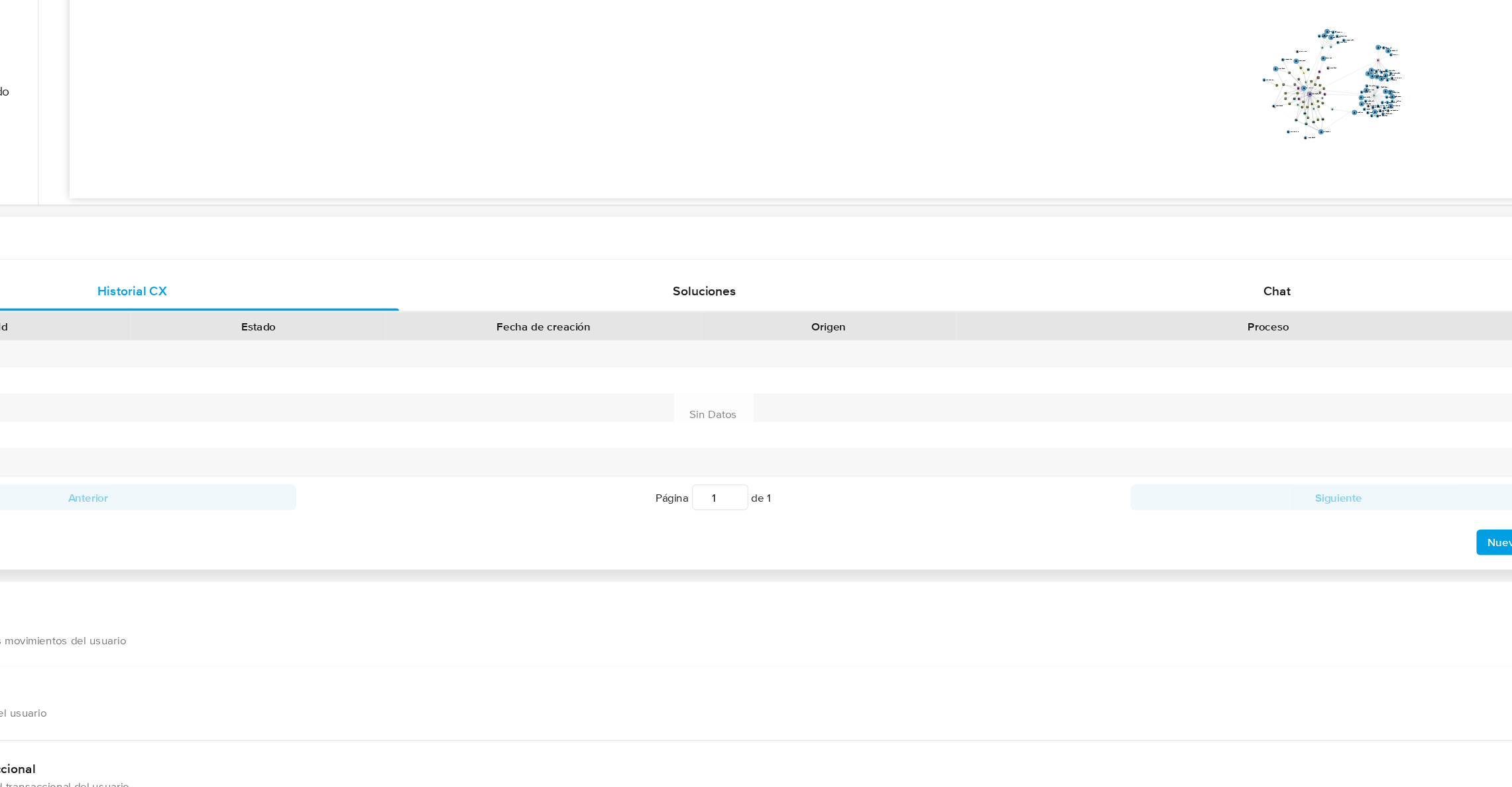
scroll to position [376, 0]
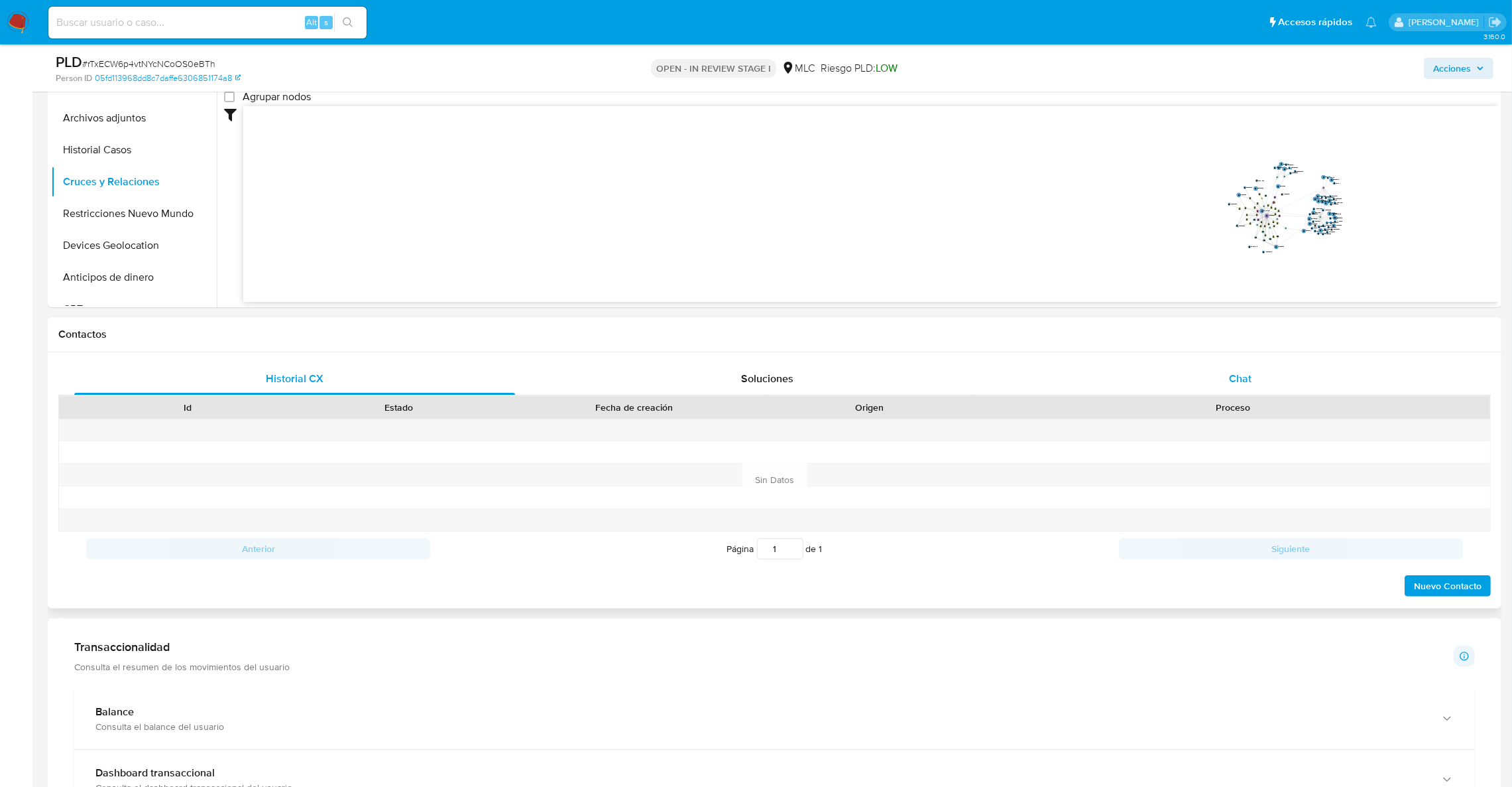
click at [1262, 385] on div "Chat" at bounding box center [1240, 378] width 441 height 31
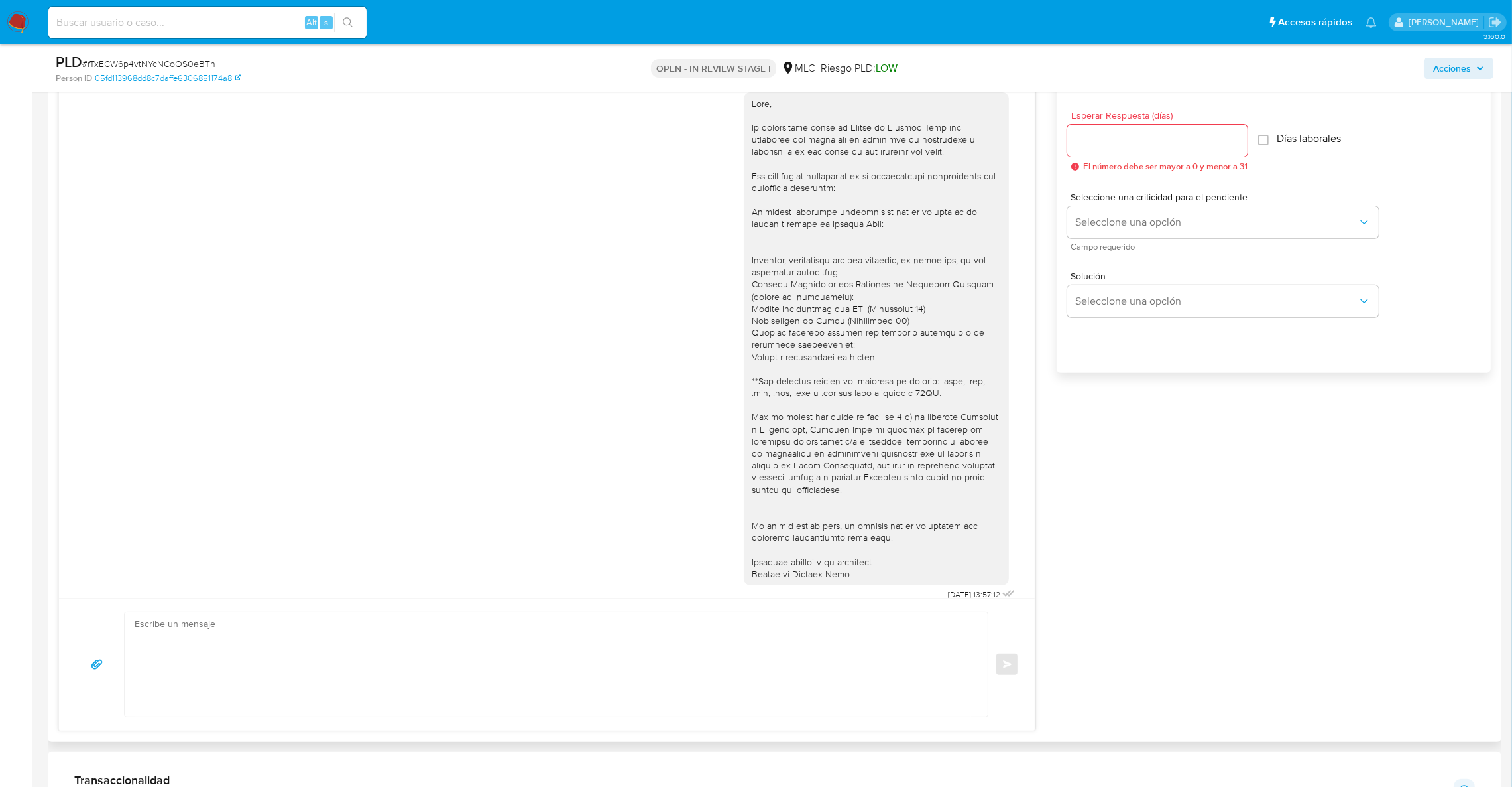
scroll to position [12, 0]
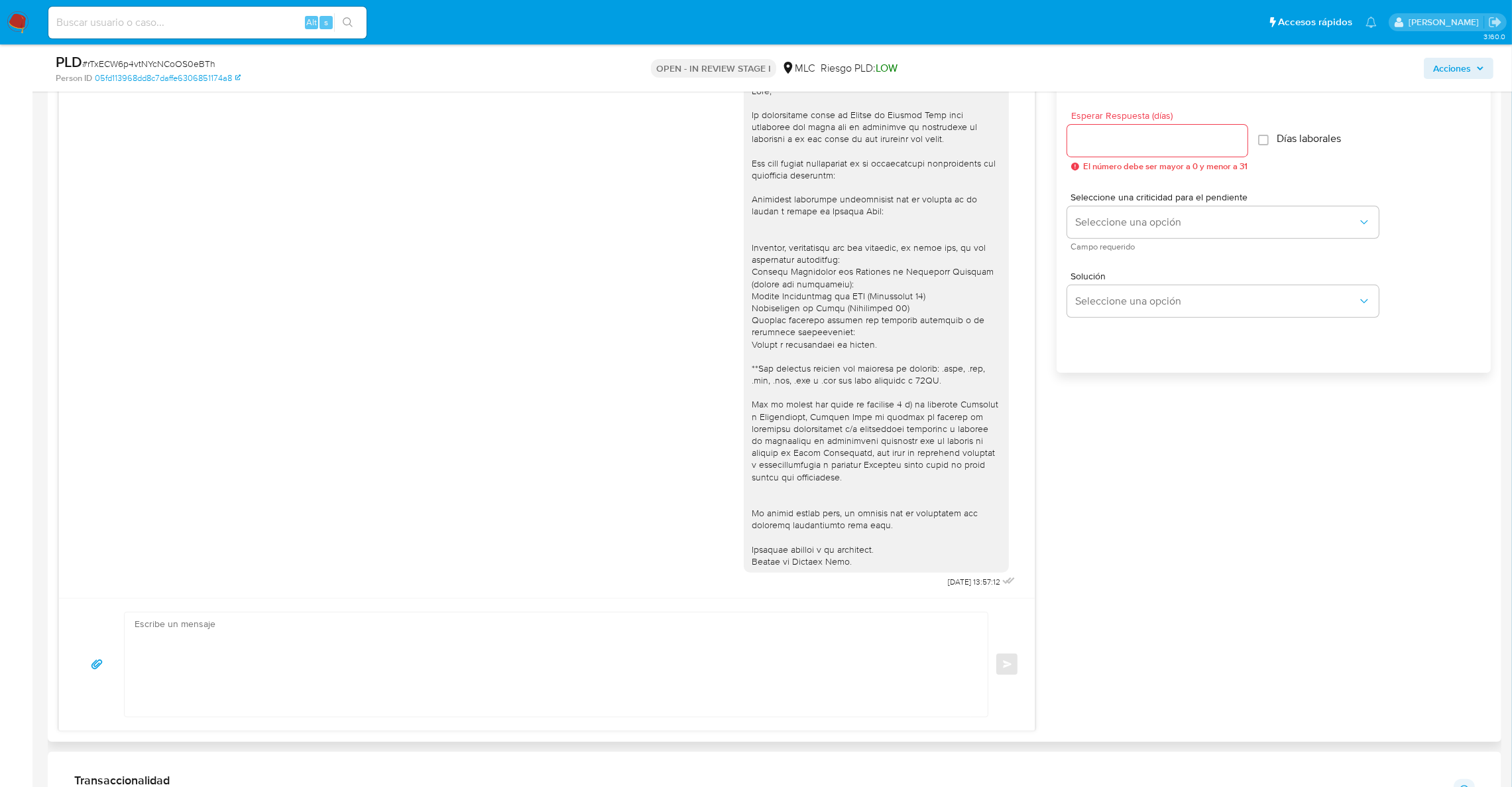
drag, startPoint x: 1109, startPoint y: 473, endPoint x: 1111, endPoint y: 394, distance: 79.0
click at [1109, 473] on div "18/08/2025 13:57:12 Enviar Configuración para el envío de chat Esperar Respuest…" at bounding box center [774, 392] width 1433 height 676
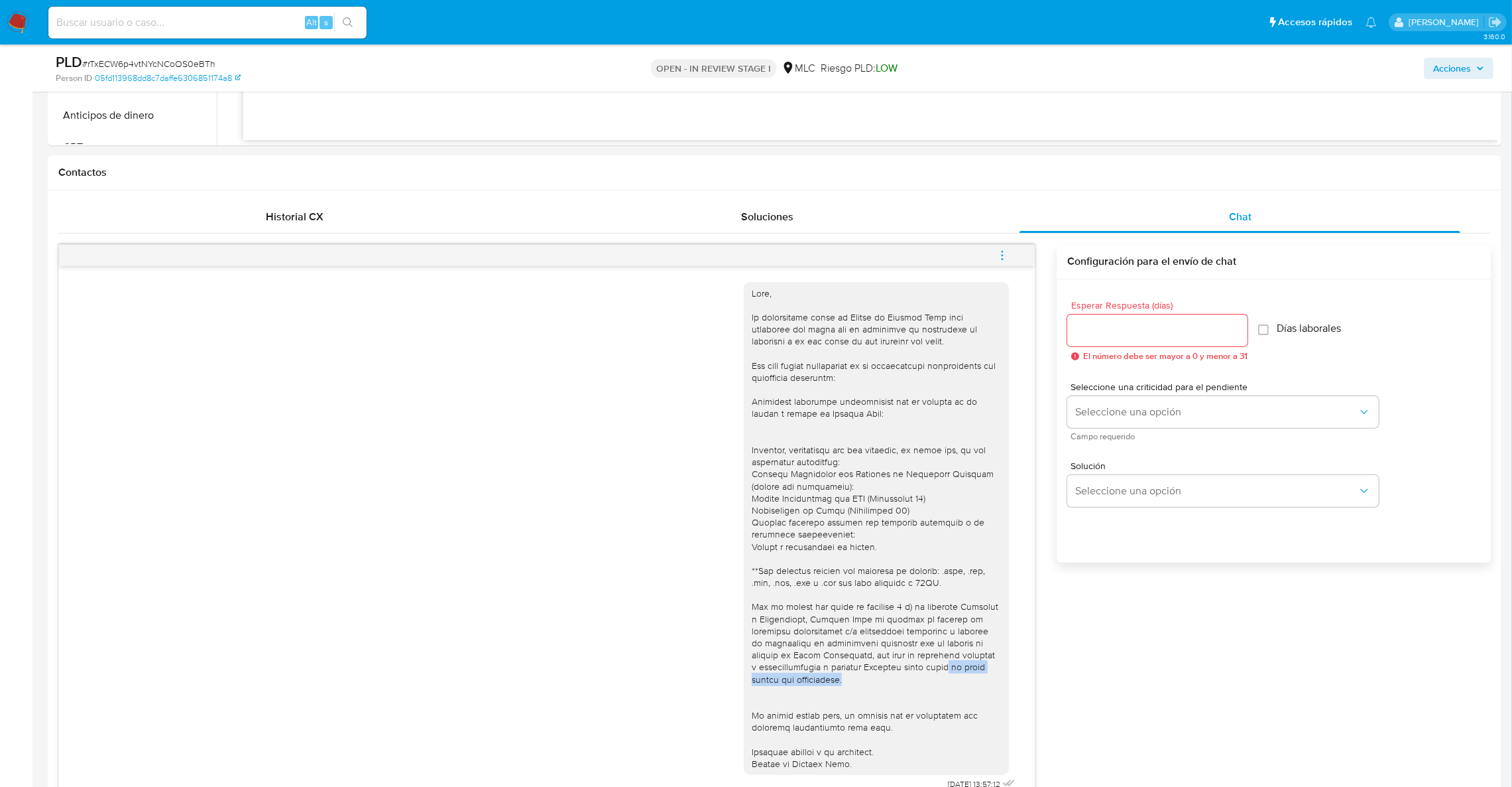
scroll to position [329, 0]
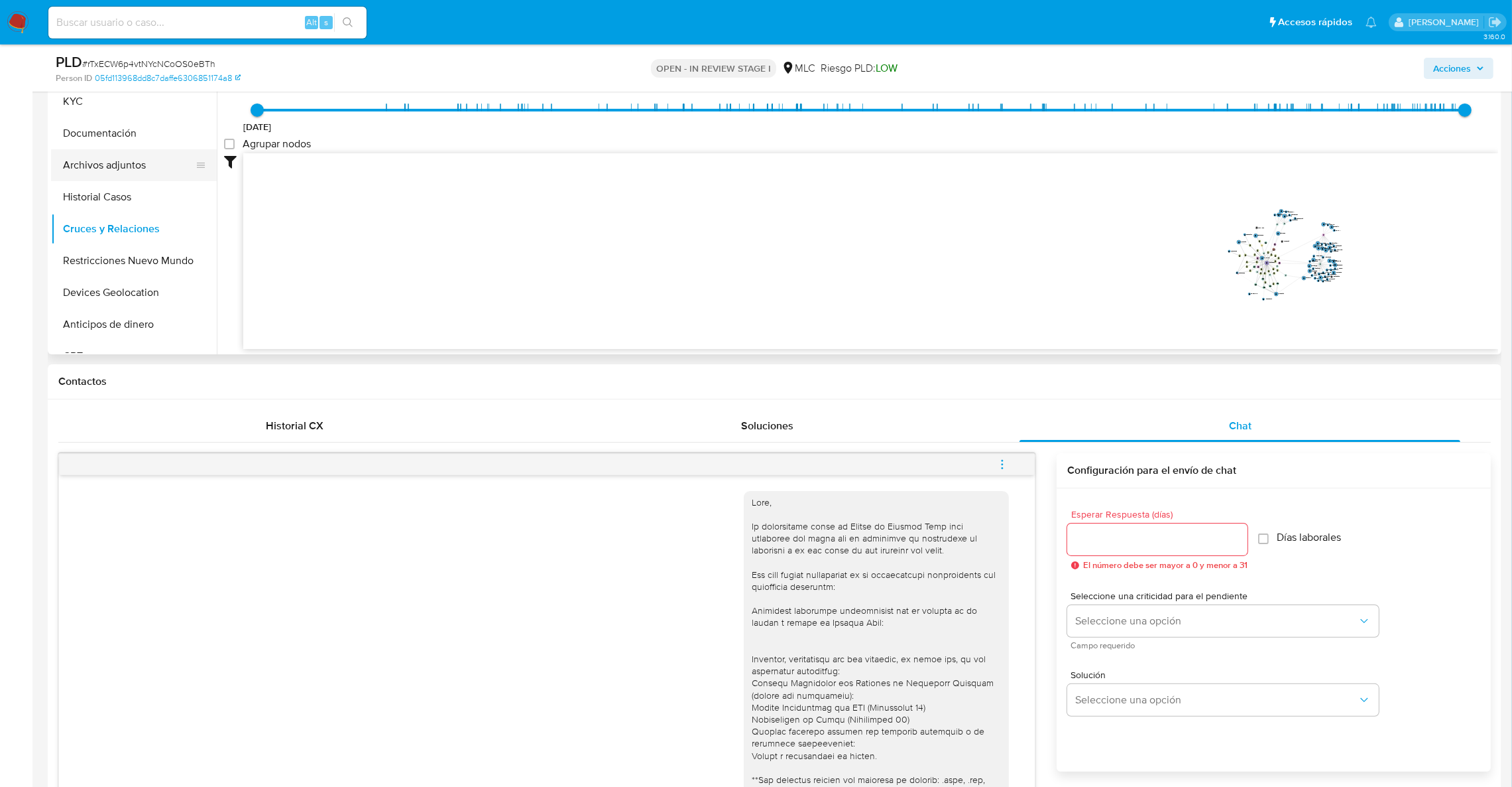
click at [98, 158] on button "Archivos adjuntos" at bounding box center [128, 165] width 155 height 31
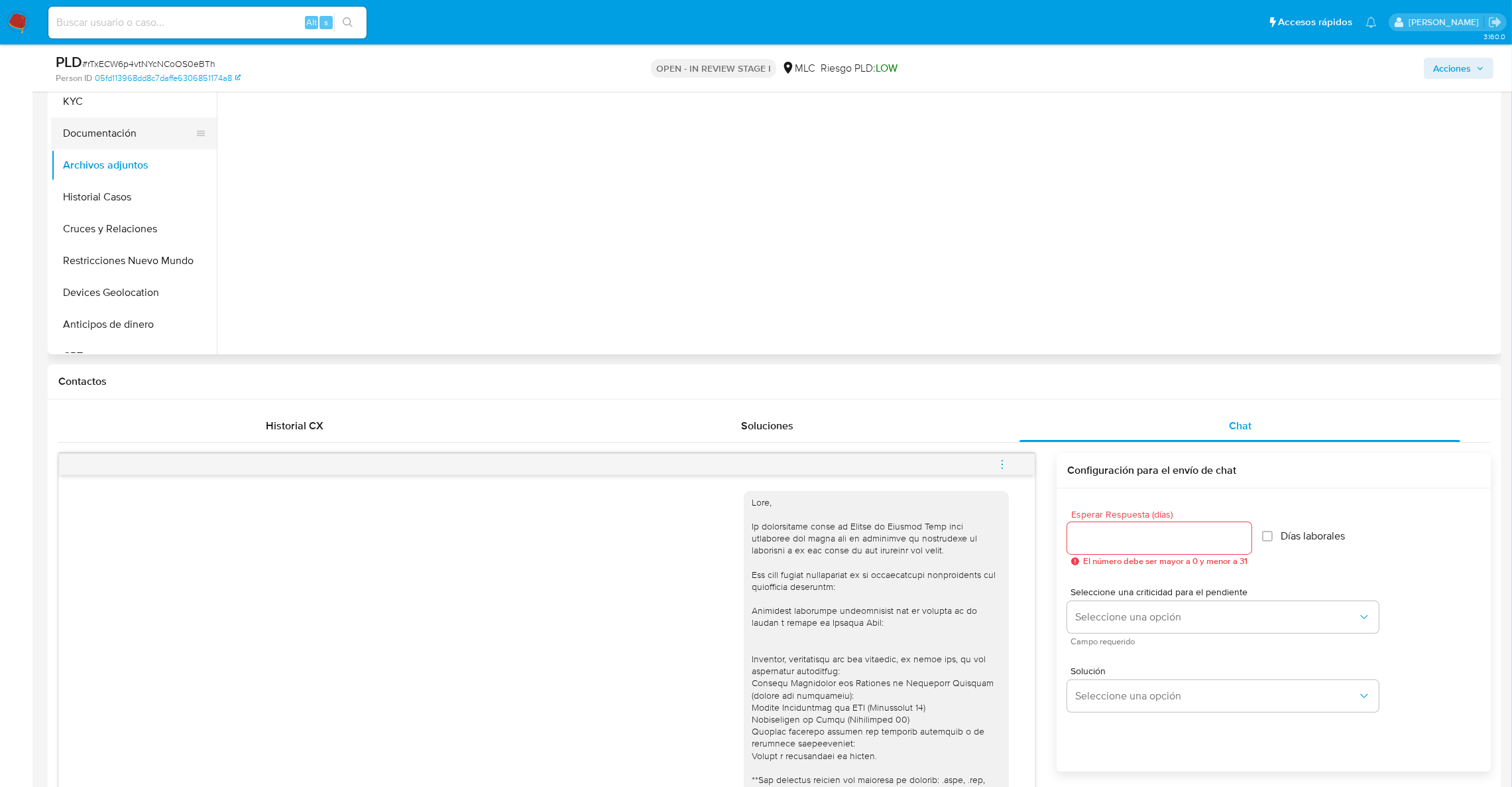
click at [100, 145] on button "Documentación" at bounding box center [128, 133] width 155 height 31
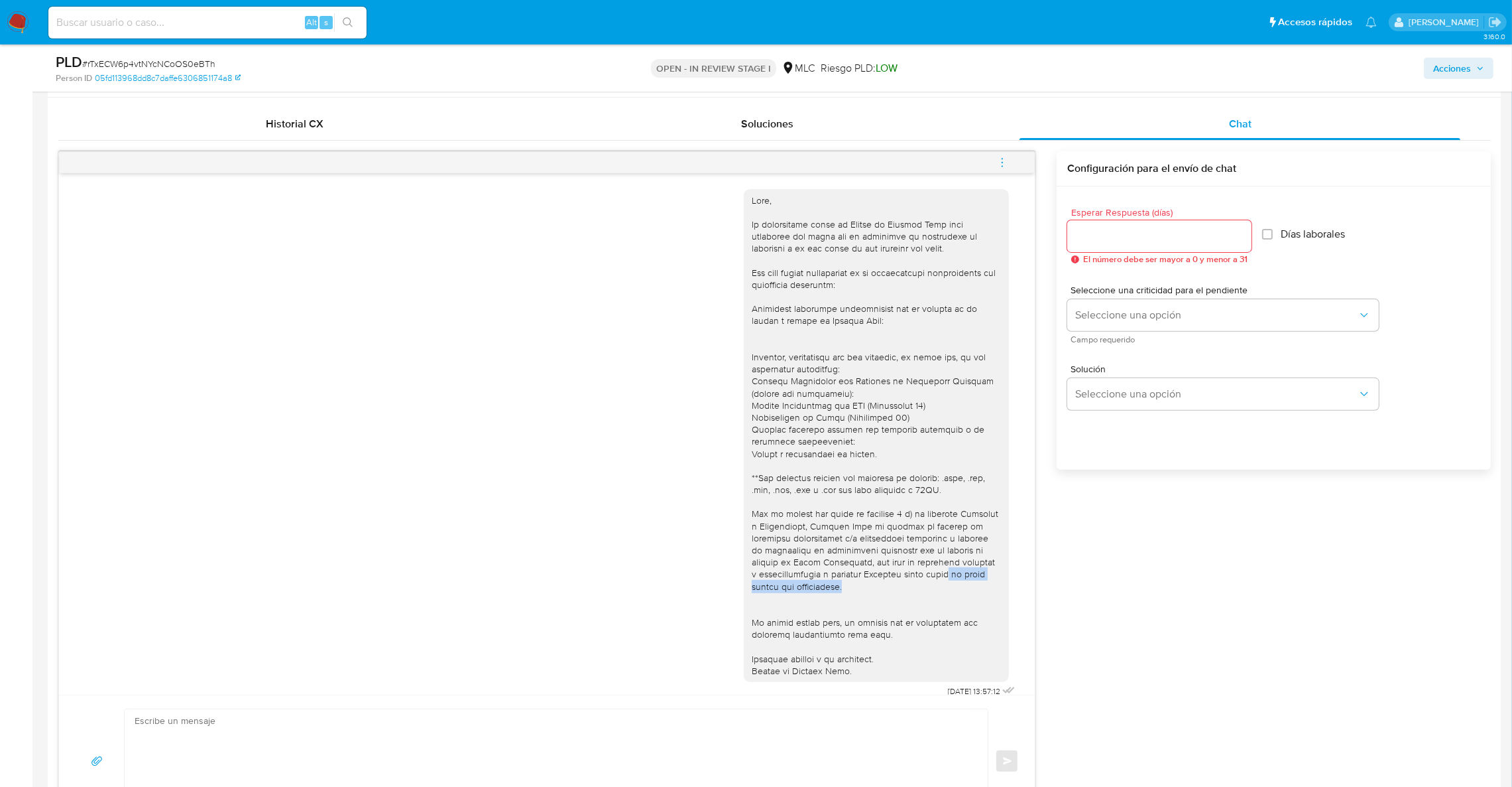
scroll to position [728, 0]
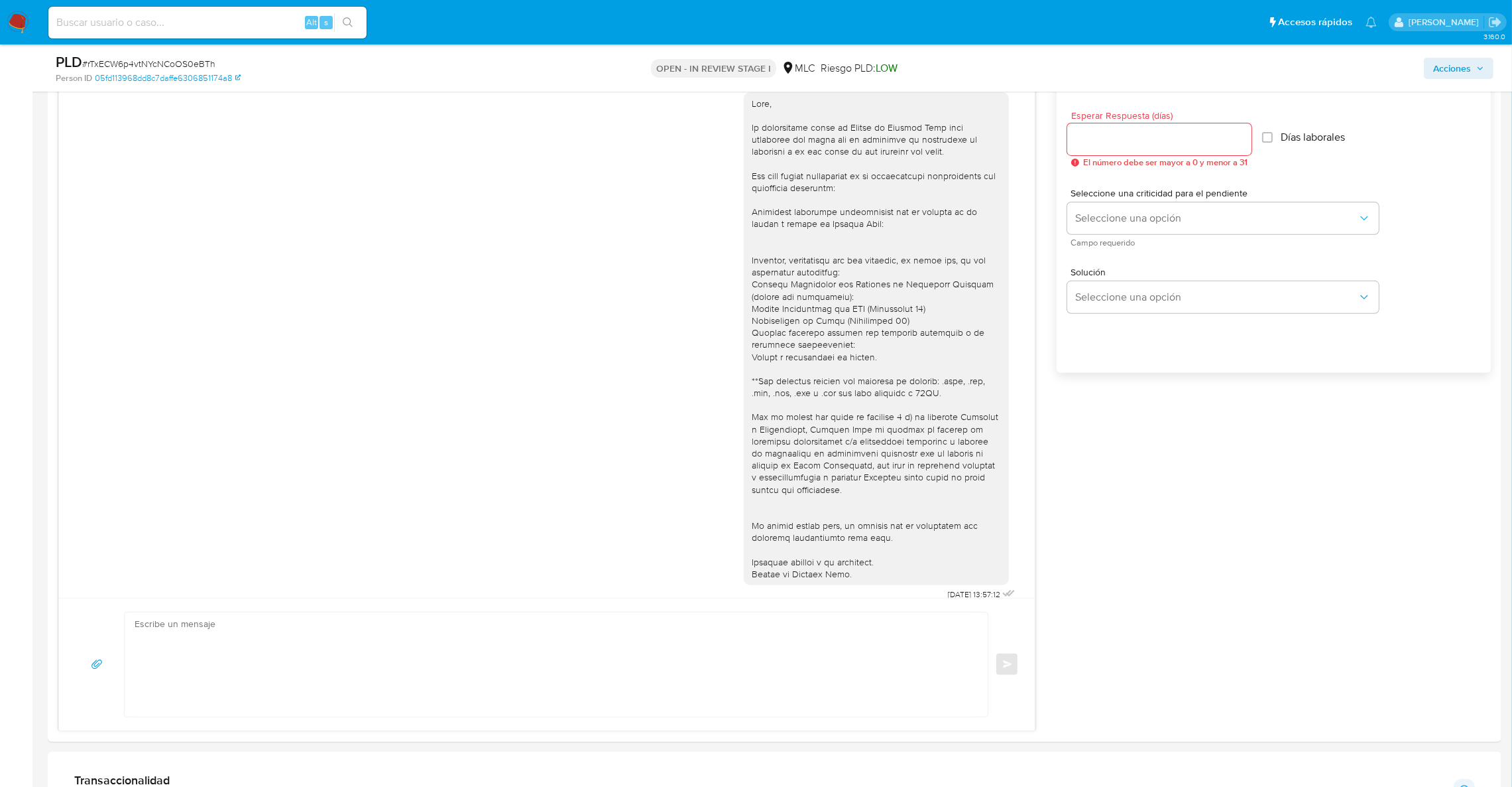
click at [205, 14] on input at bounding box center [207, 23] width 318 height 17
paste input "230353925"
type input "230353925"
click at [334, 25] on button "search-icon" at bounding box center [347, 22] width 27 height 18
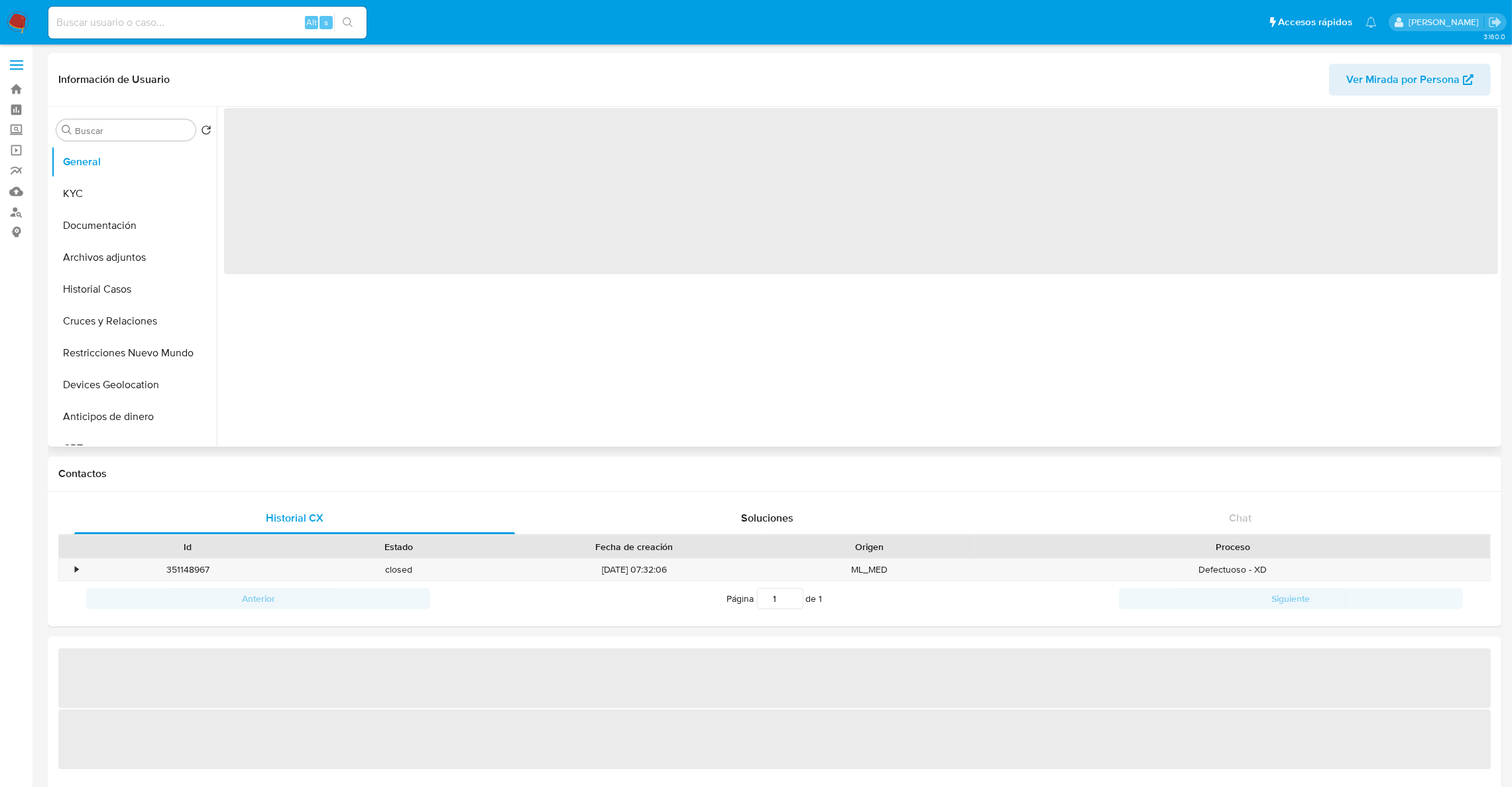
select select "10"
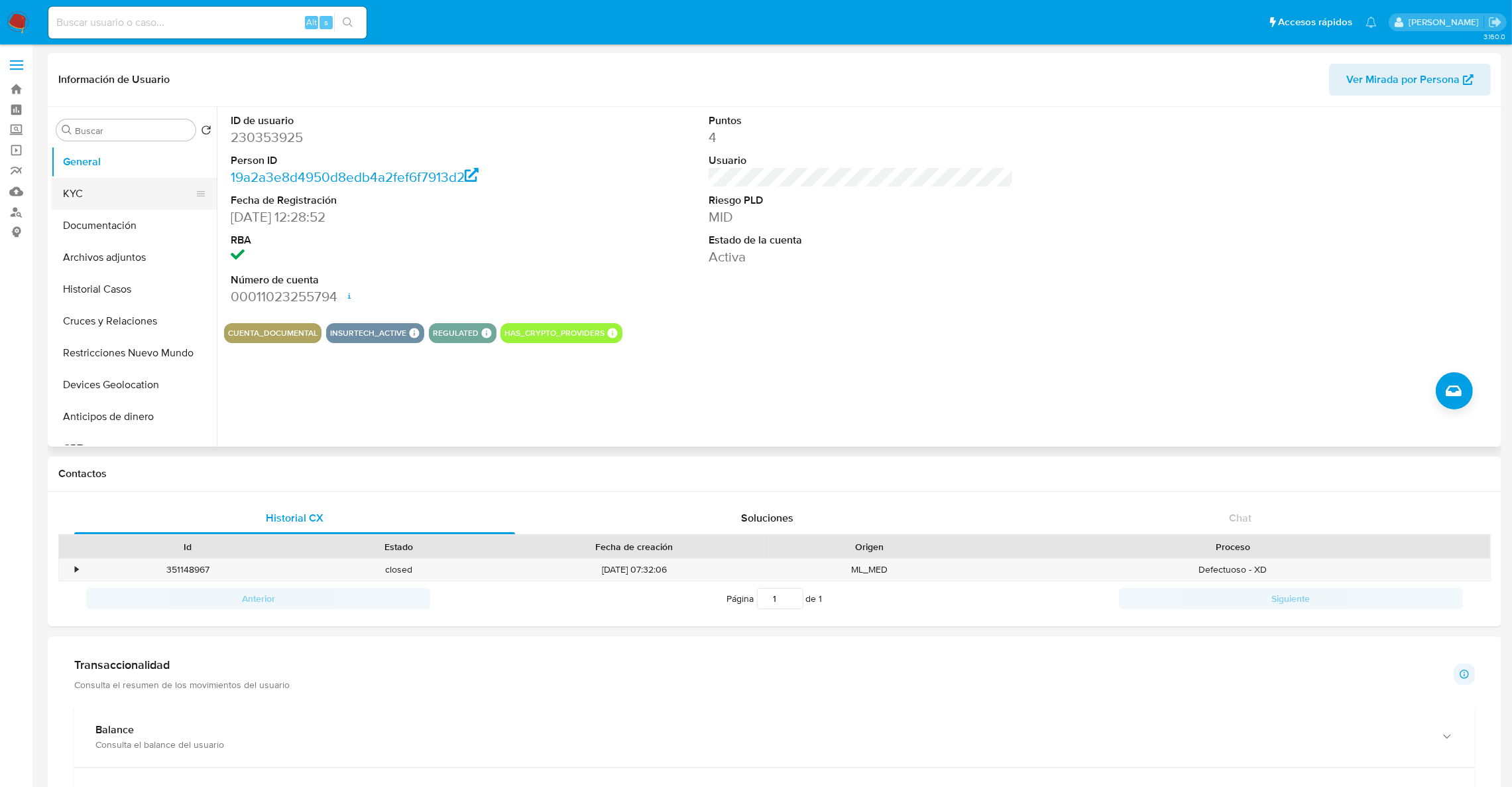
click at [119, 194] on button "KYC" at bounding box center [128, 193] width 155 height 31
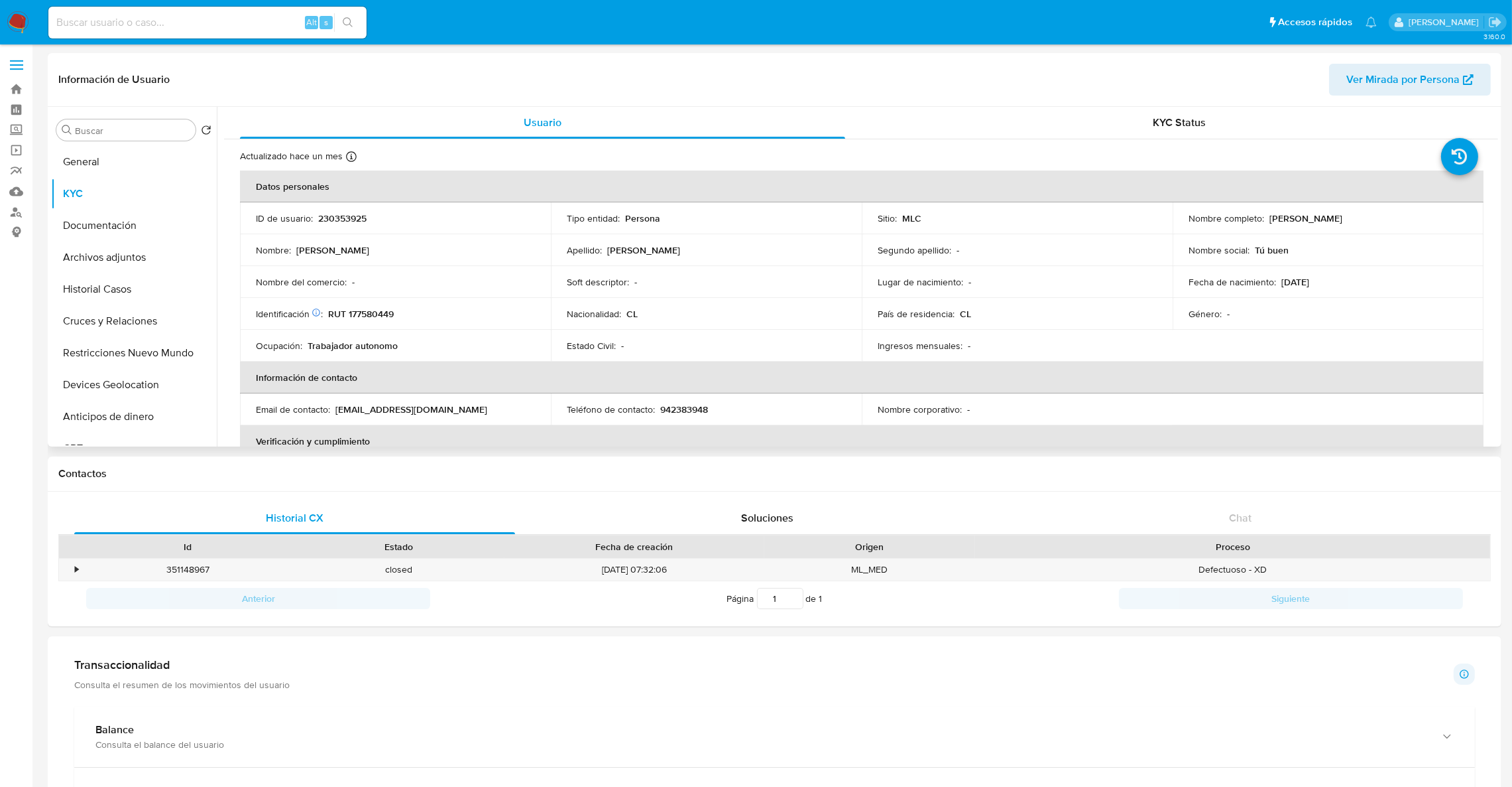
click at [357, 313] on p "RUT 177580449" at bounding box center [361, 314] width 65 height 12
copy p "177580449"
click at [224, 14] on input at bounding box center [207, 23] width 318 height 17
paste input "30073747"
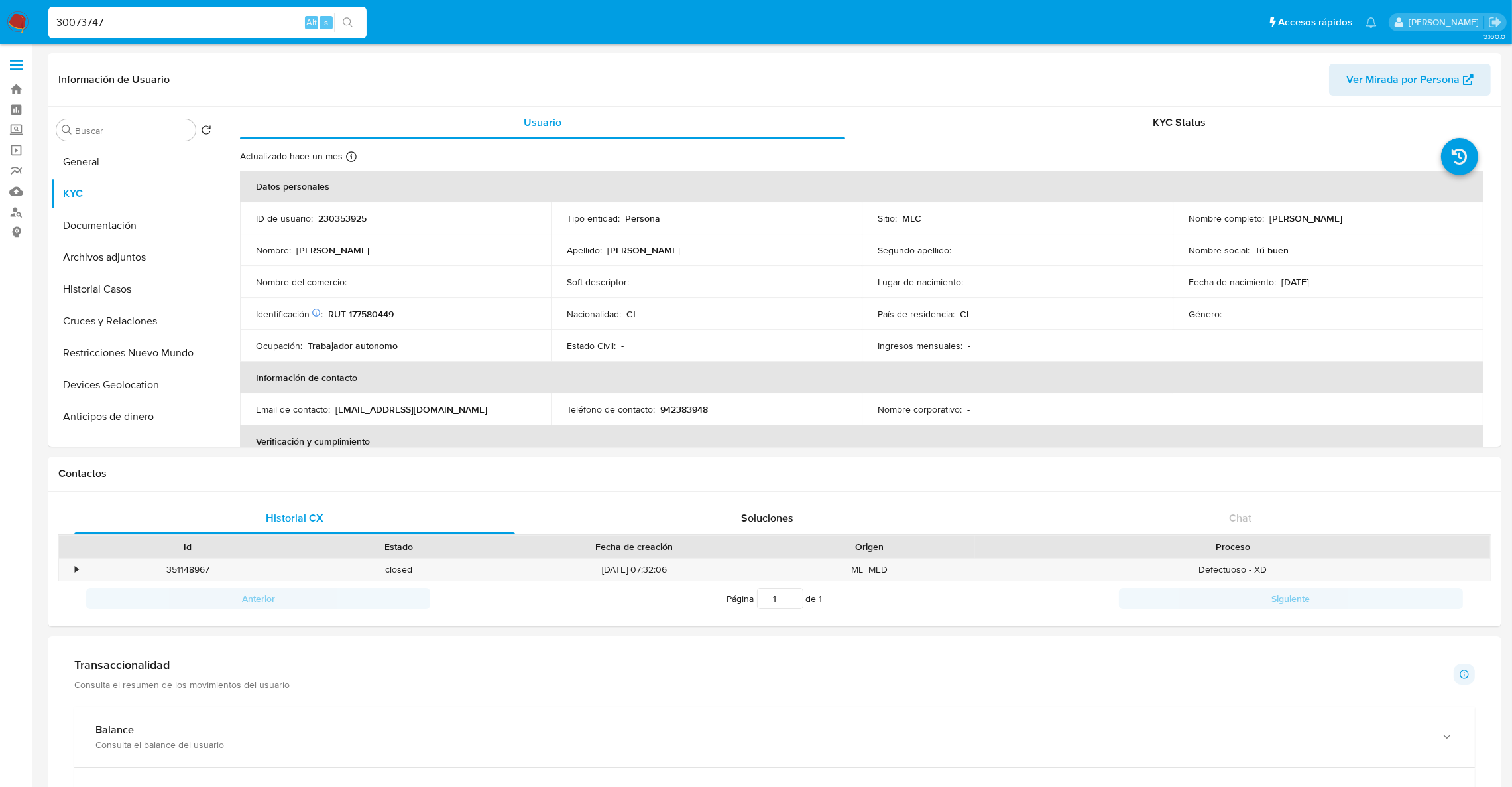
type input "30073747"
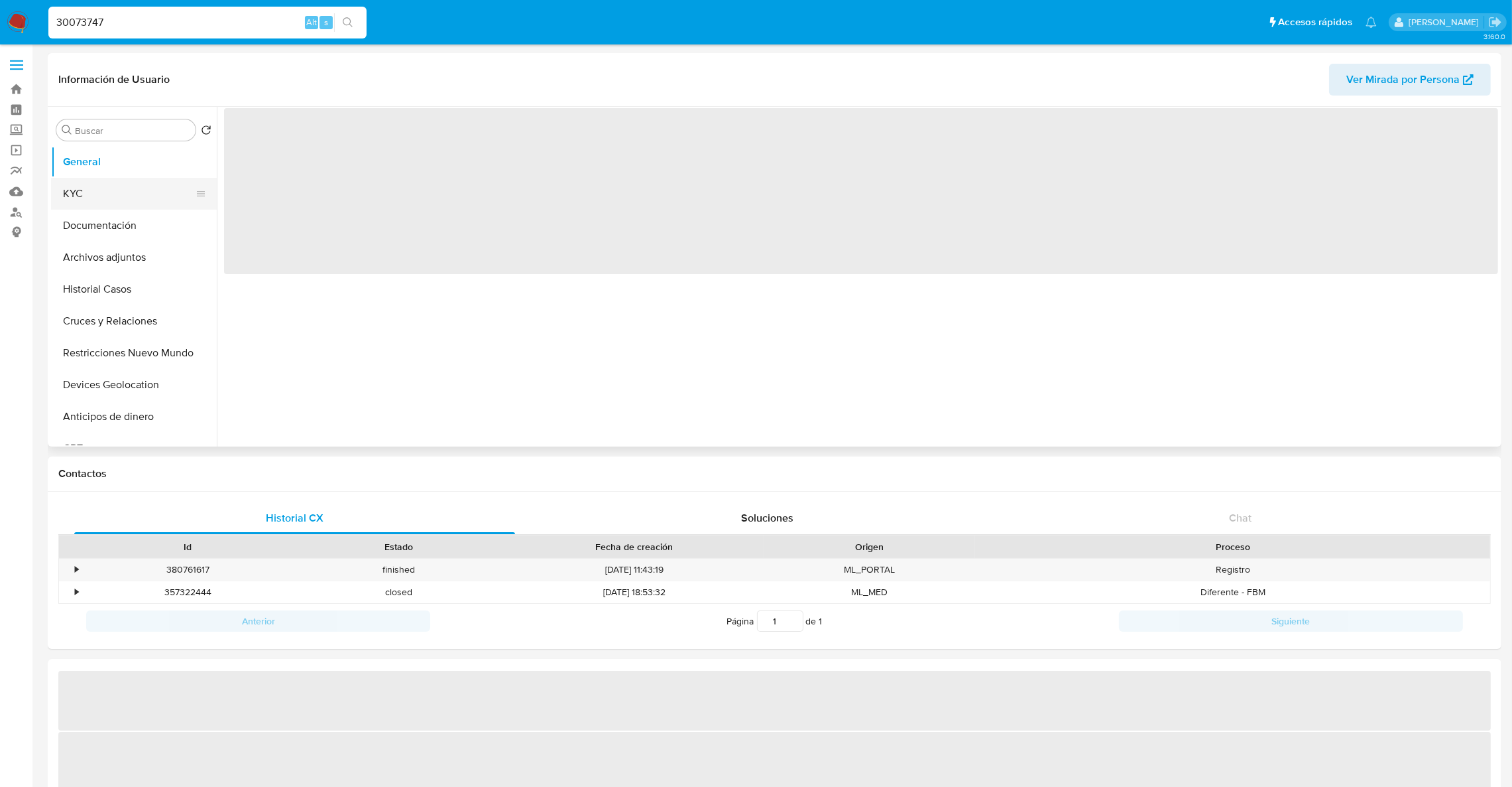
click at [166, 197] on button "KYC" at bounding box center [128, 193] width 155 height 31
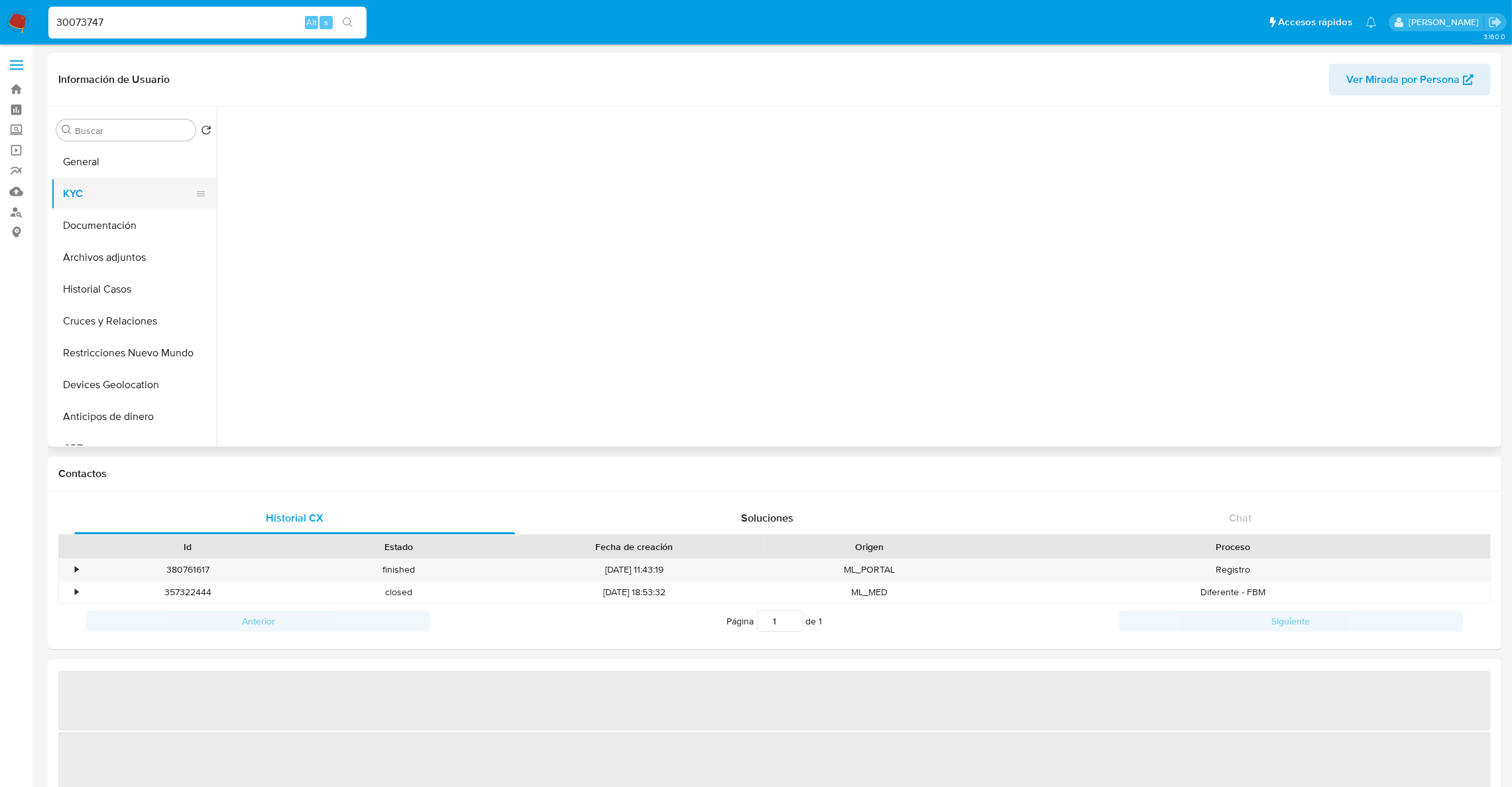
select select "10"
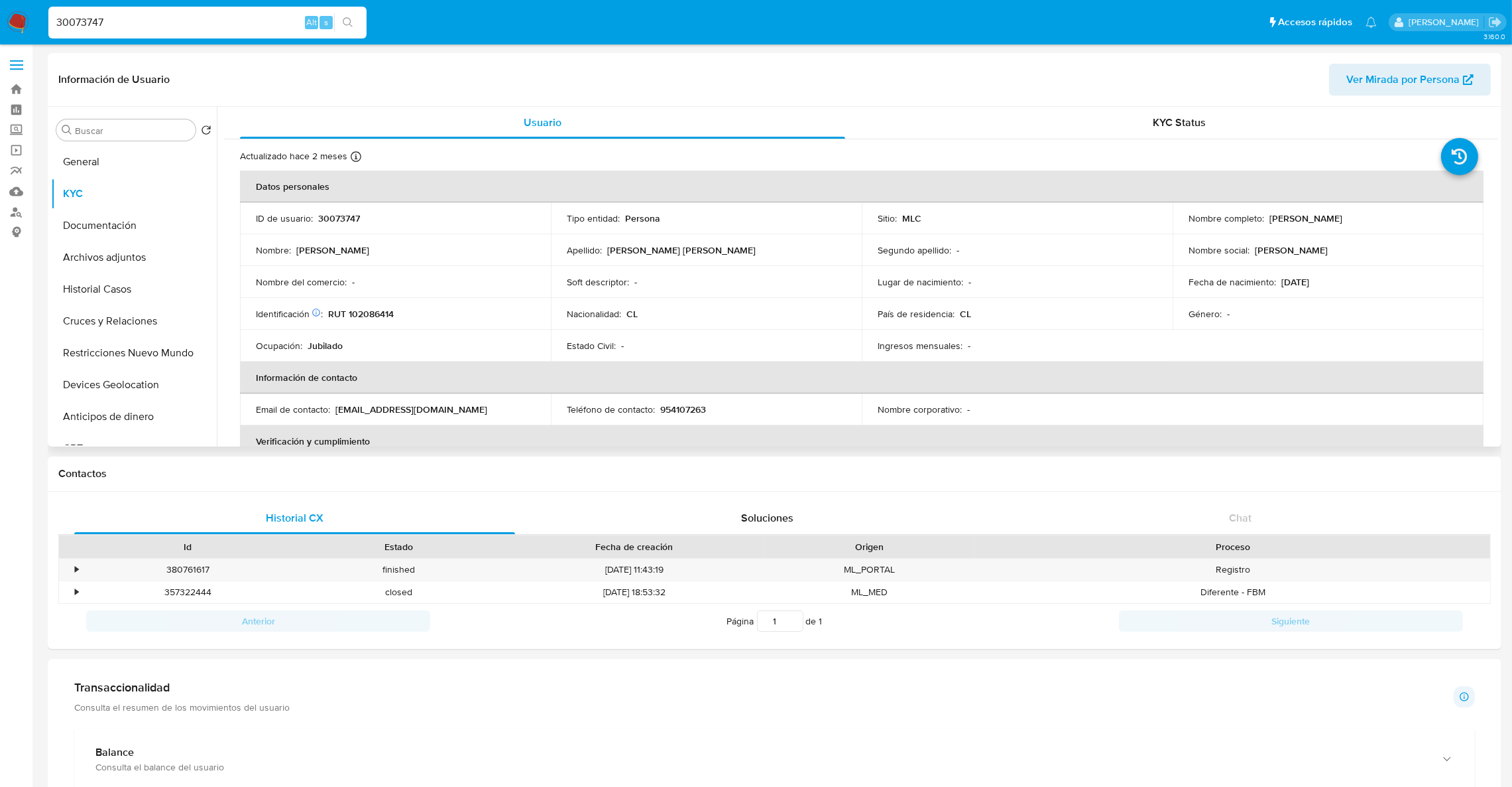
click at [388, 310] on p "RUT 102086414" at bounding box center [361, 314] width 65 height 12
click at [388, 309] on p "RUT 102086414" at bounding box center [361, 314] width 65 height 12
copy p "102086414"
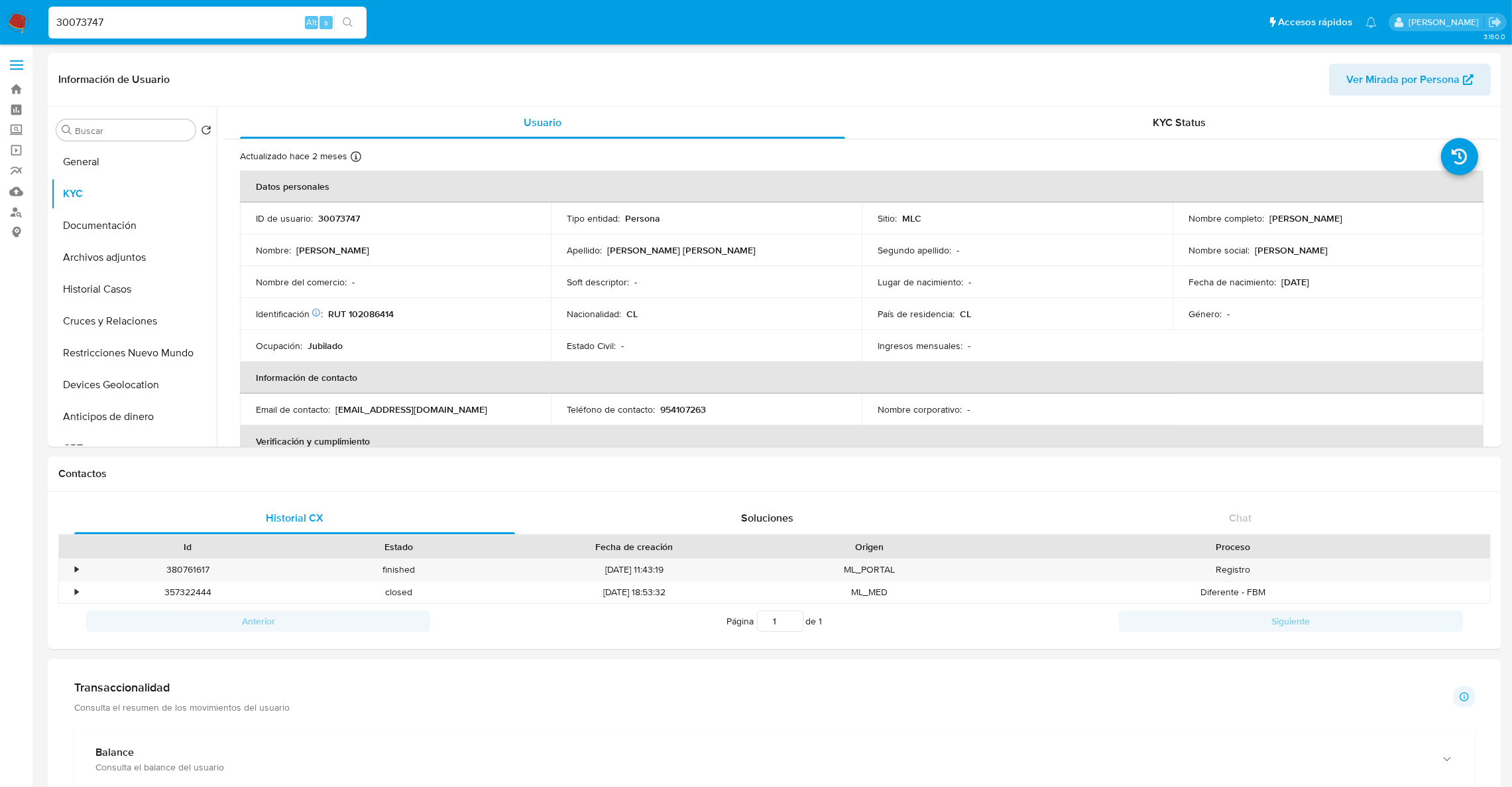
click at [165, 24] on input "30073747" at bounding box center [207, 23] width 318 height 17
paste input "671178175"
type input "671178175"
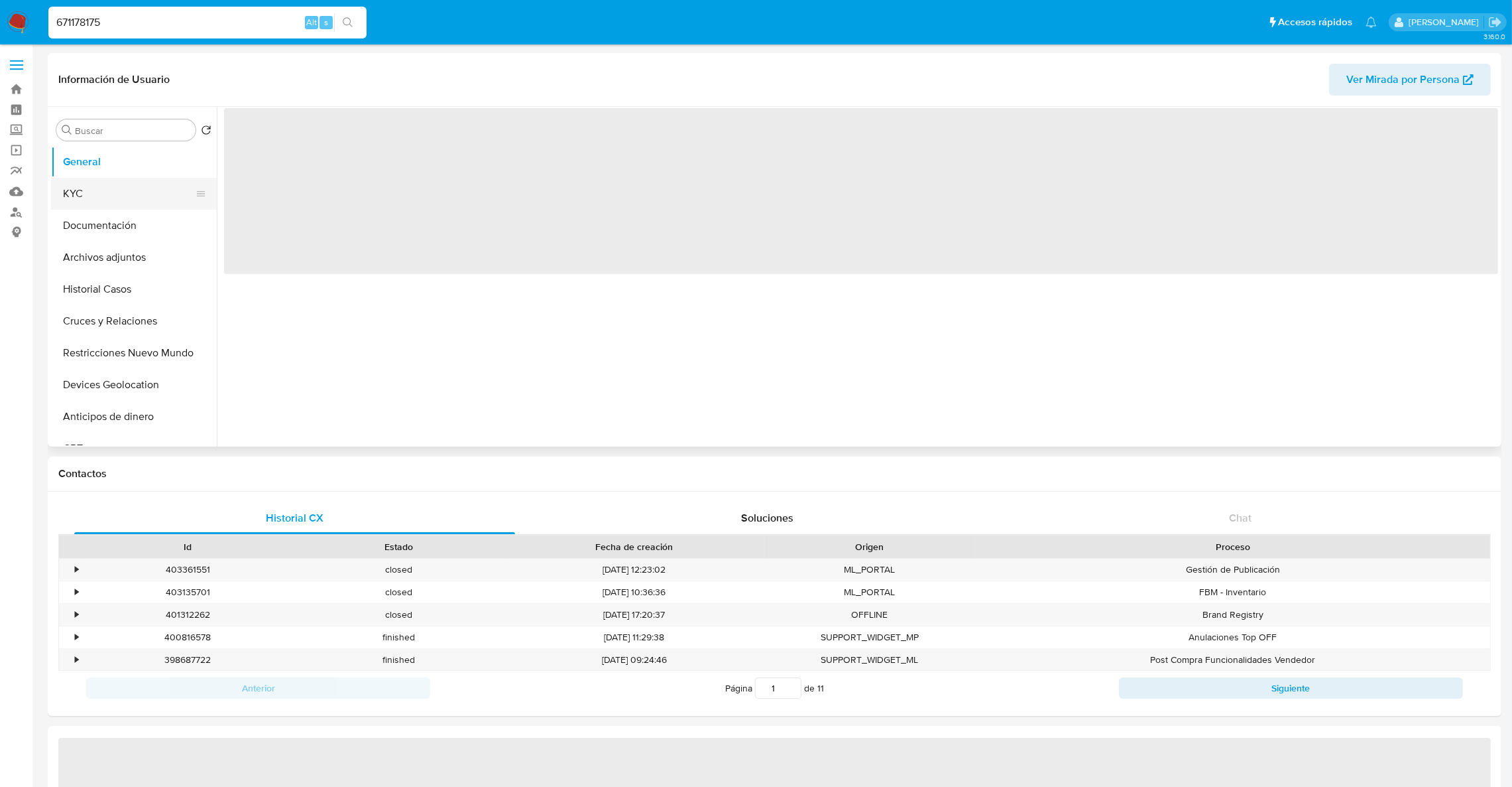
select select "10"
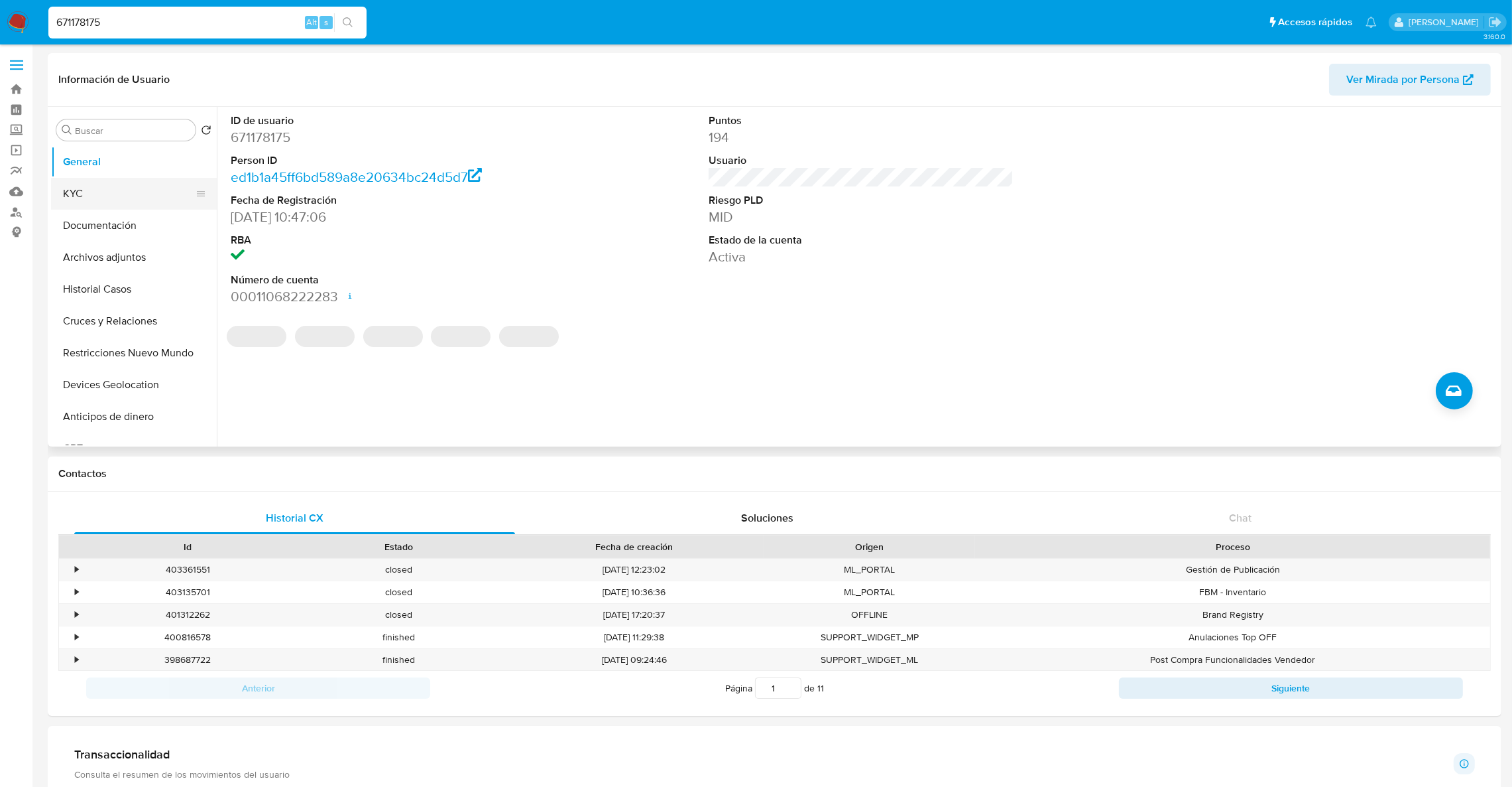
click at [132, 187] on button "KYC" at bounding box center [128, 193] width 155 height 31
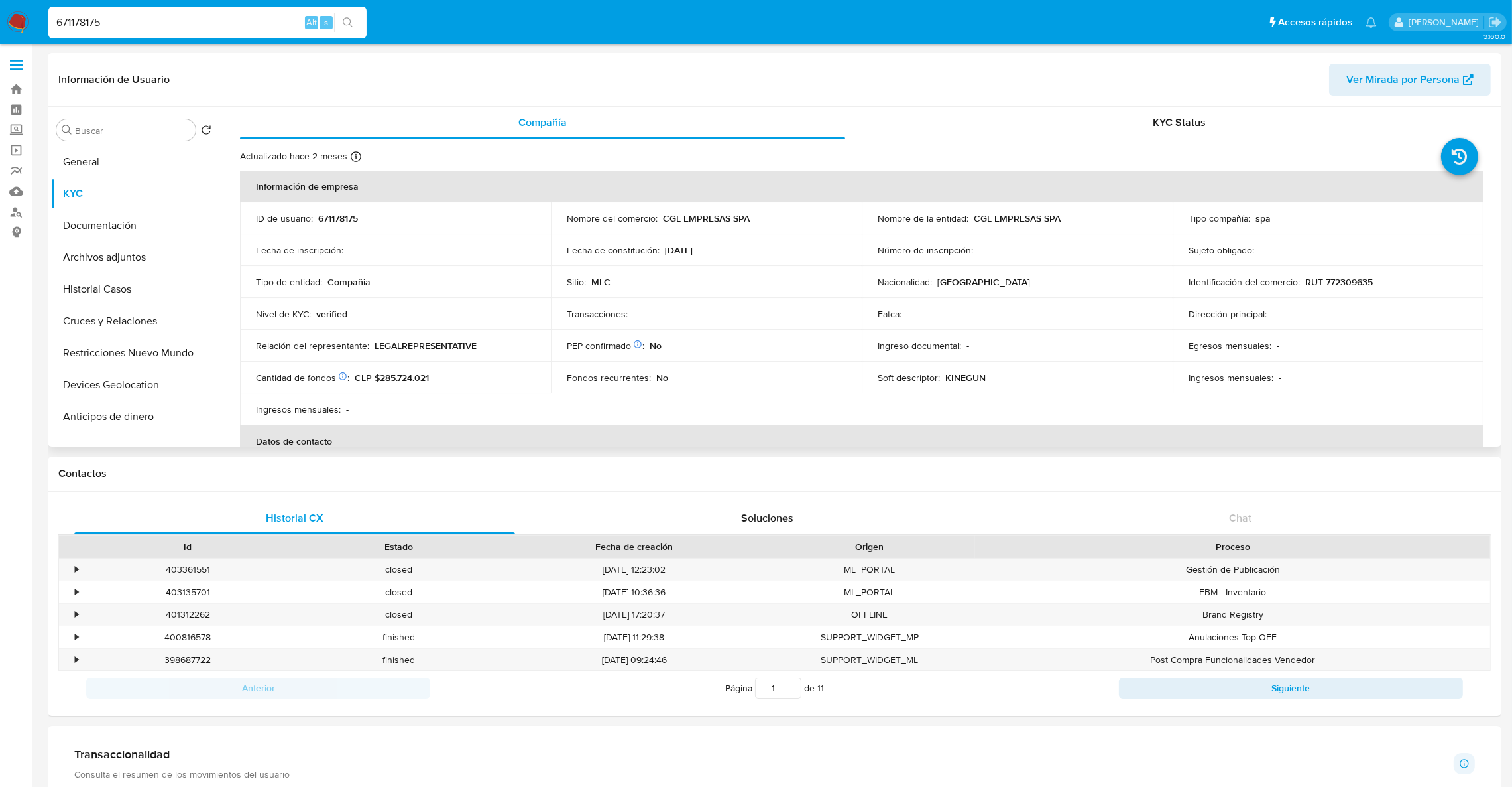
click at [406, 384] on td "Cantidad de fondos Solicitado: 11/11/2023 Ventas : CLP $285.724.021" at bounding box center [395, 377] width 311 height 31
click at [1350, 285] on p "RUT 772309635" at bounding box center [1338, 282] width 67 height 12
copy p "772309635"
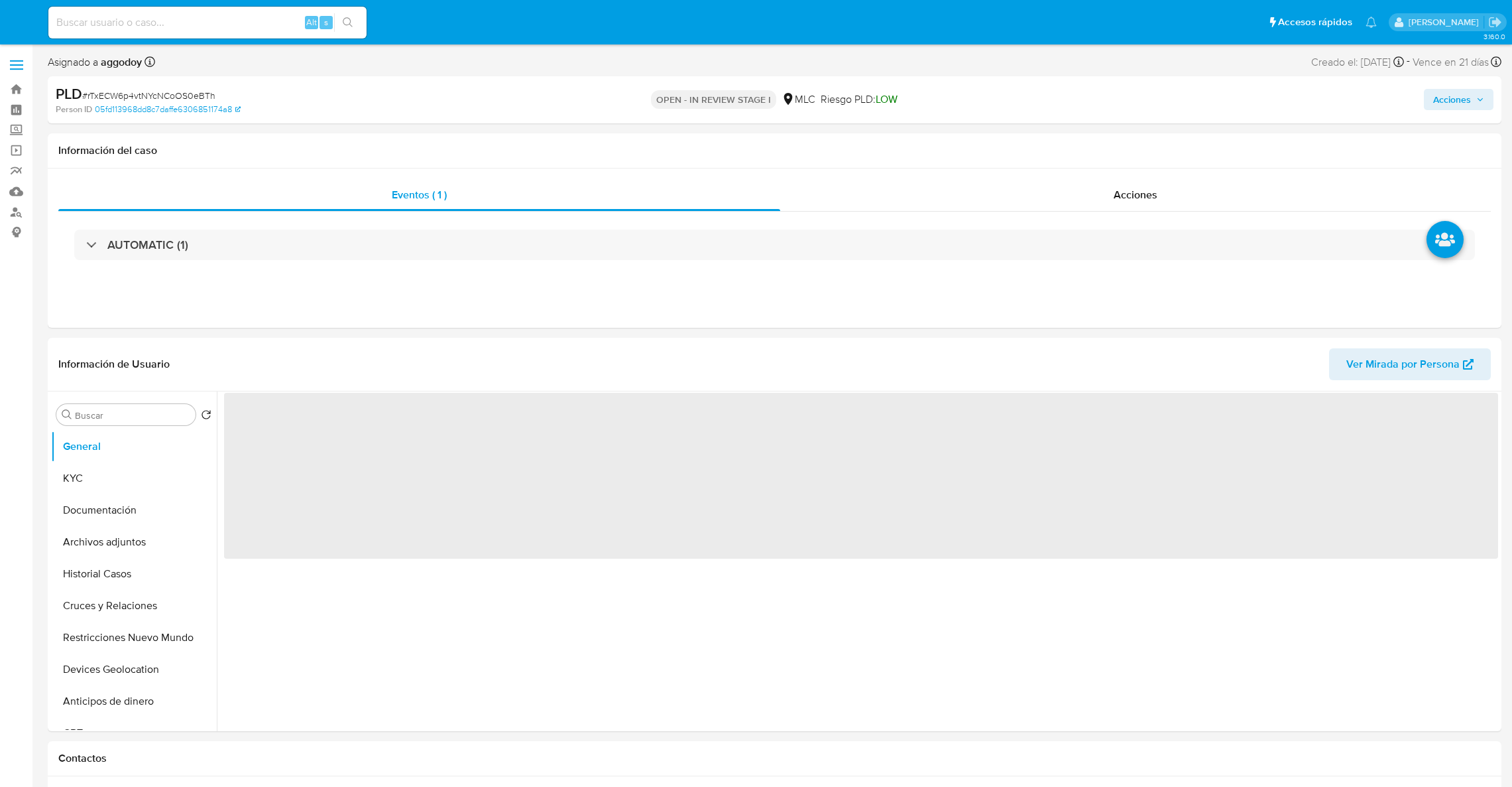
select select "10"
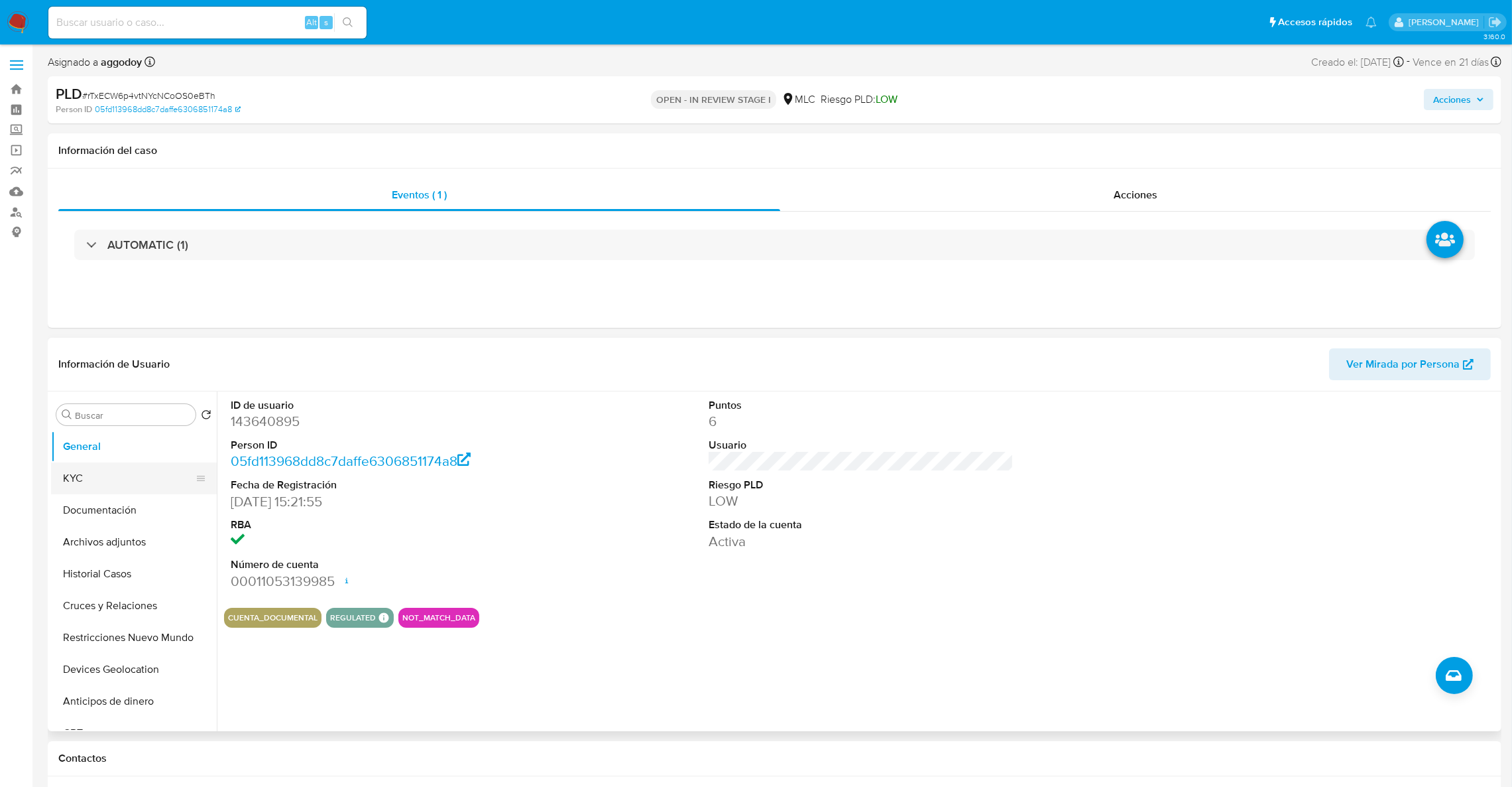
click at [98, 478] on button "KYC" at bounding box center [128, 478] width 155 height 31
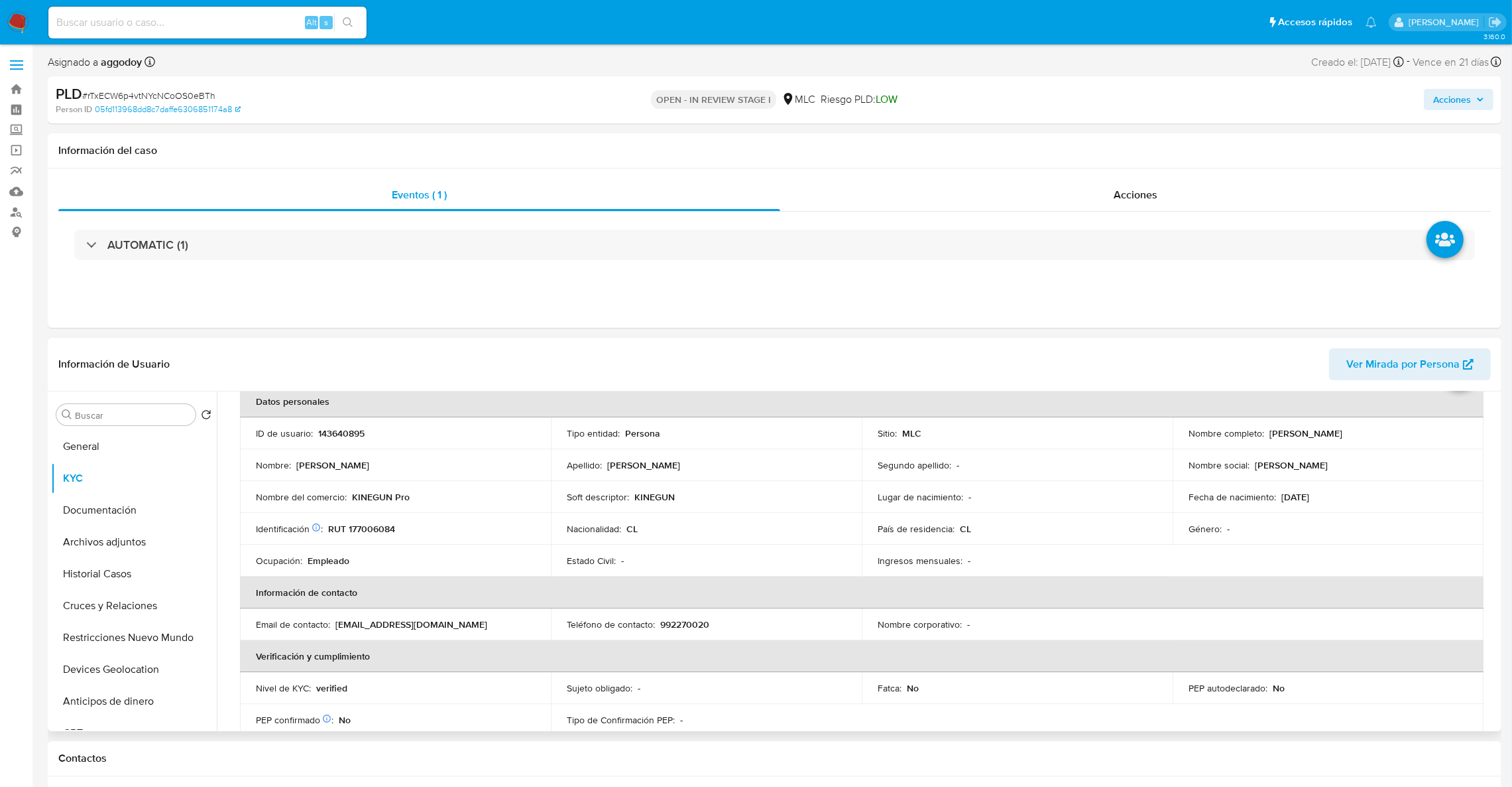
scroll to position [100, 0]
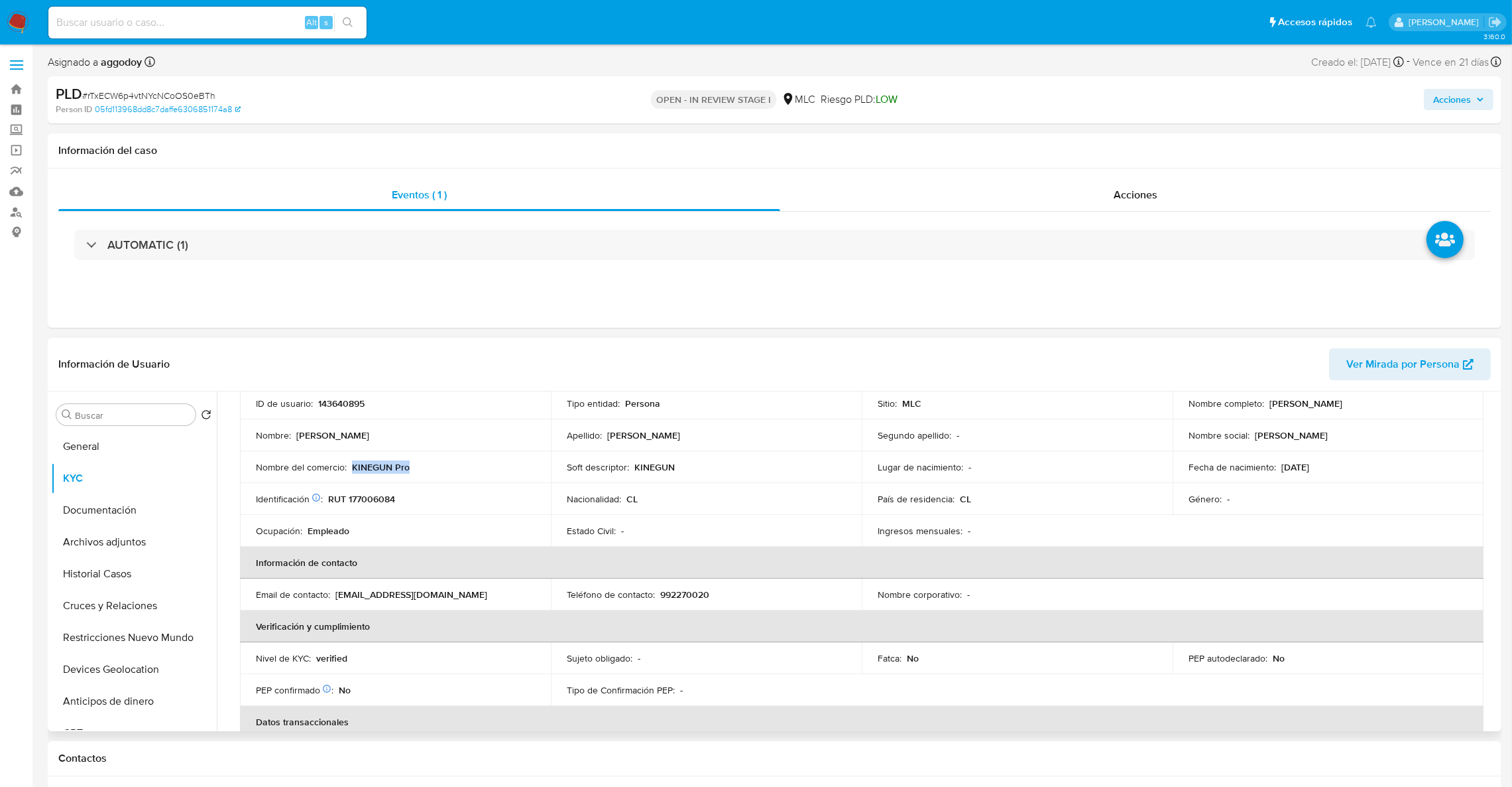
drag, startPoint x: 352, startPoint y: 467, endPoint x: 410, endPoint y: 466, distance: 58.0
click at [410, 466] on div "Nombre del comercio : KINEGUN Pro" at bounding box center [395, 467] width 279 height 12
copy p "KINEGUN Pro"
click at [120, 545] on button "Archivos adjuntos" at bounding box center [128, 542] width 155 height 31
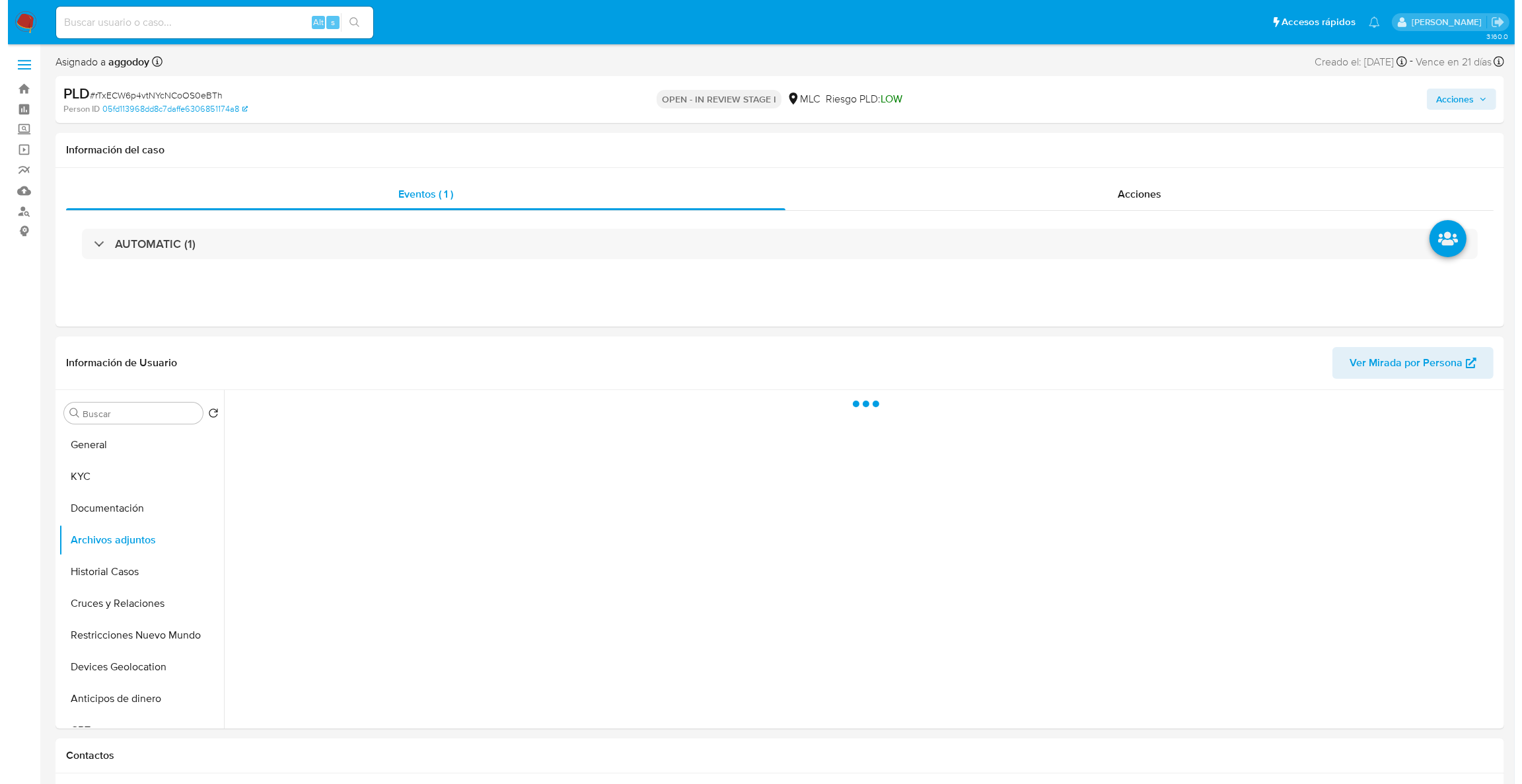
scroll to position [42, 0]
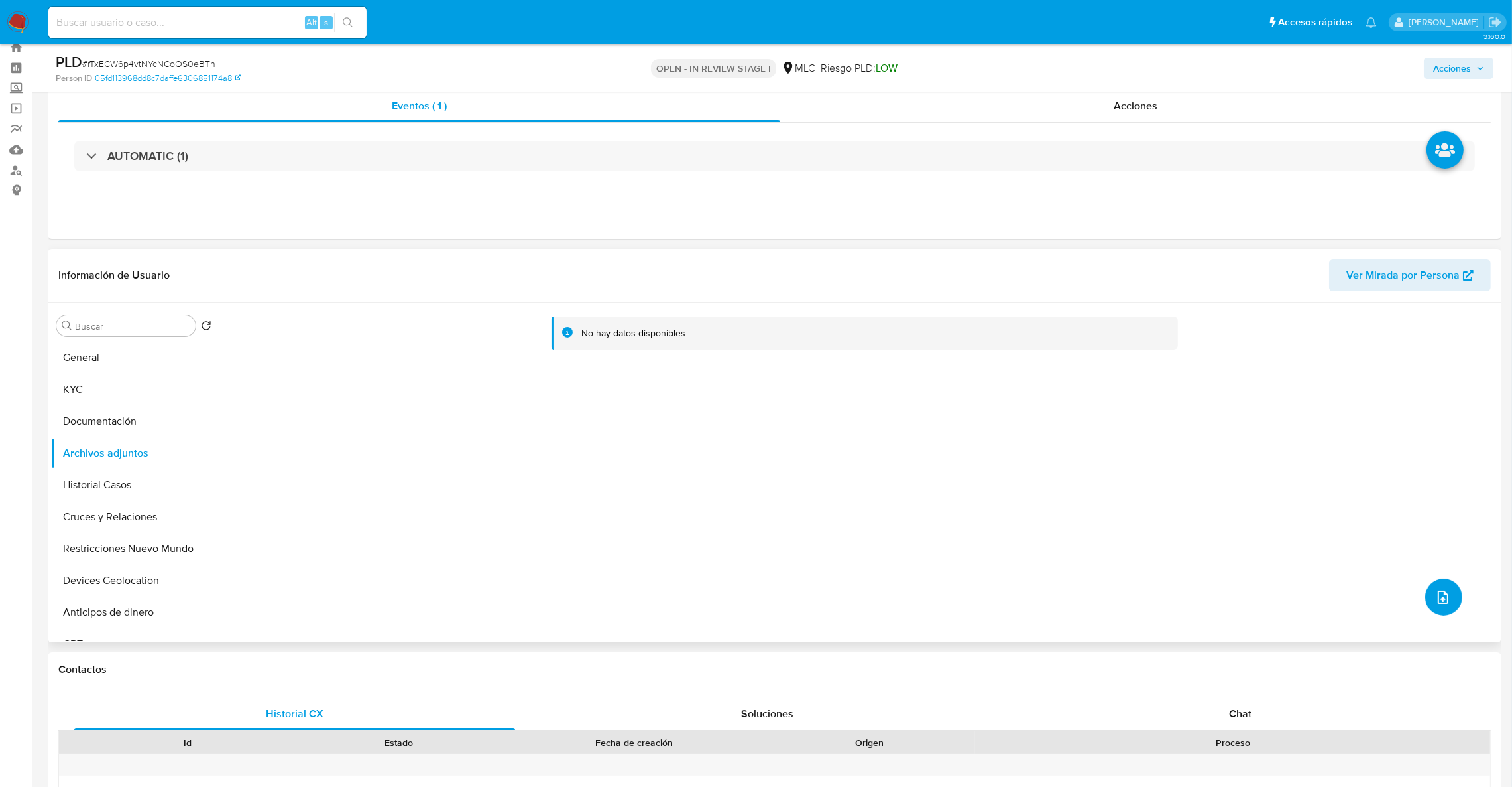
click at [1454, 595] on button "upload-file" at bounding box center [1443, 597] width 38 height 38
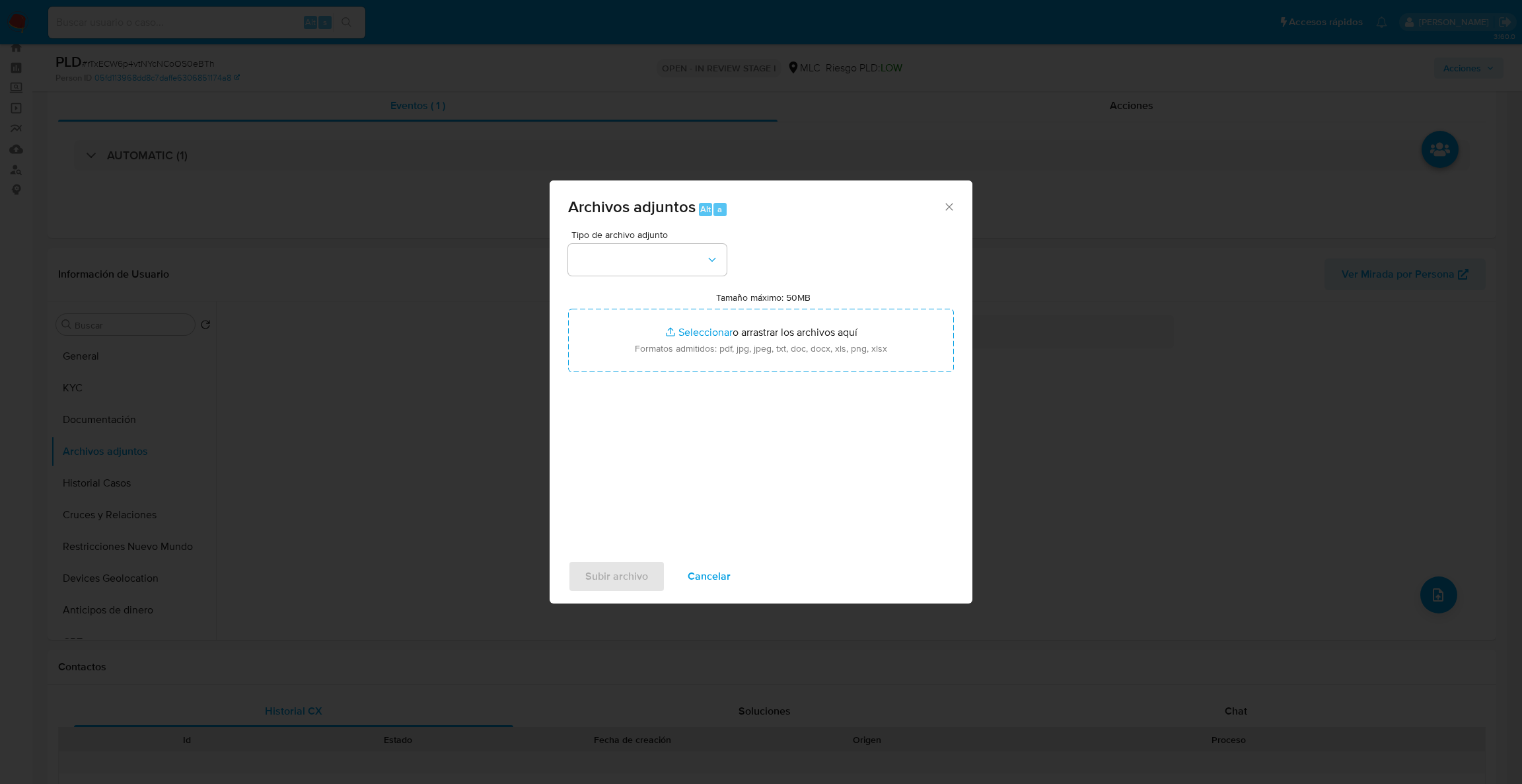
click at [657, 239] on span "Tipo de archivo adjunto" at bounding box center [651, 234] width 158 height 10
click at [707, 271] on button "button" at bounding box center [647, 259] width 158 height 31
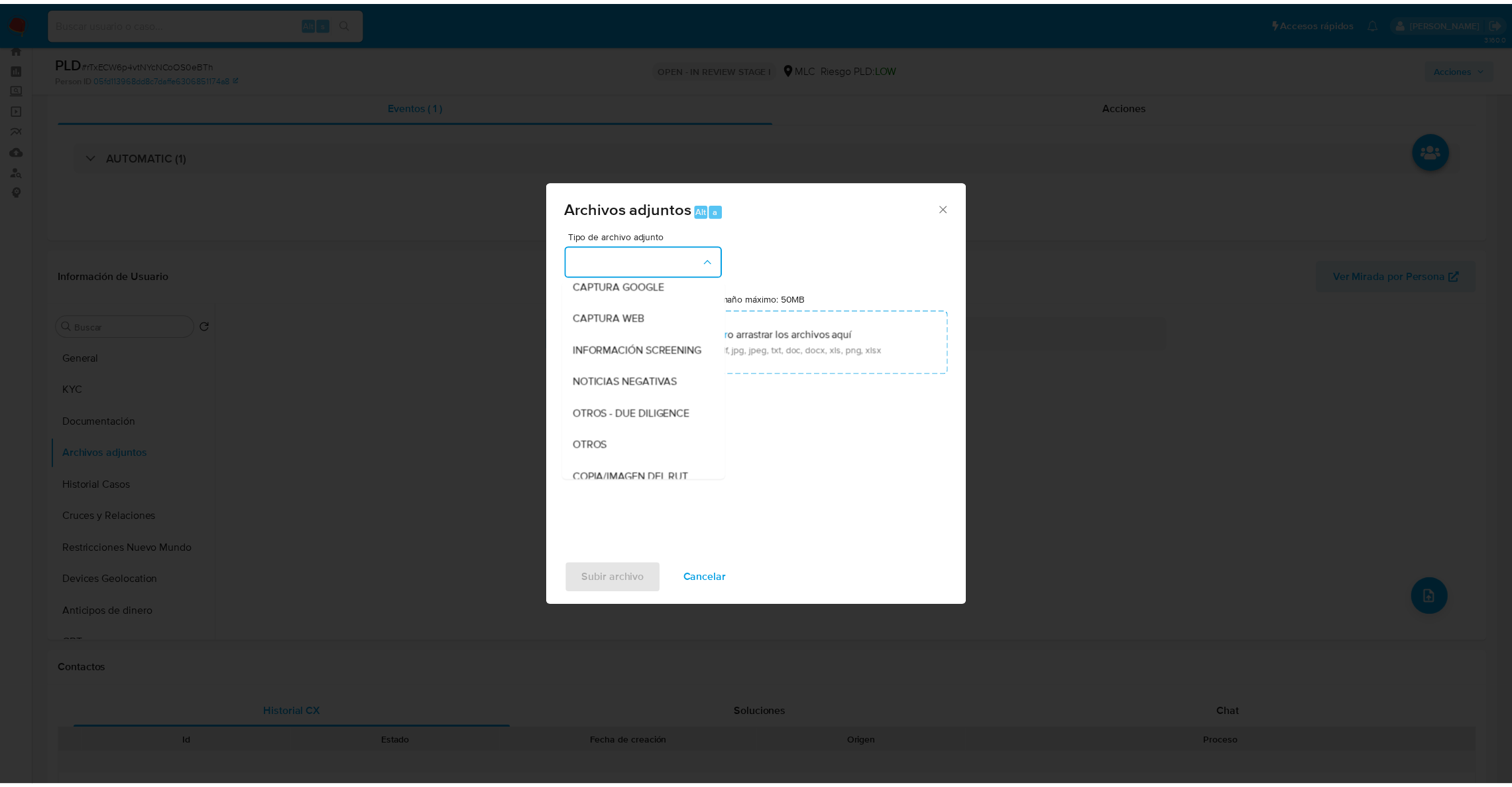
scroll to position [93, 0]
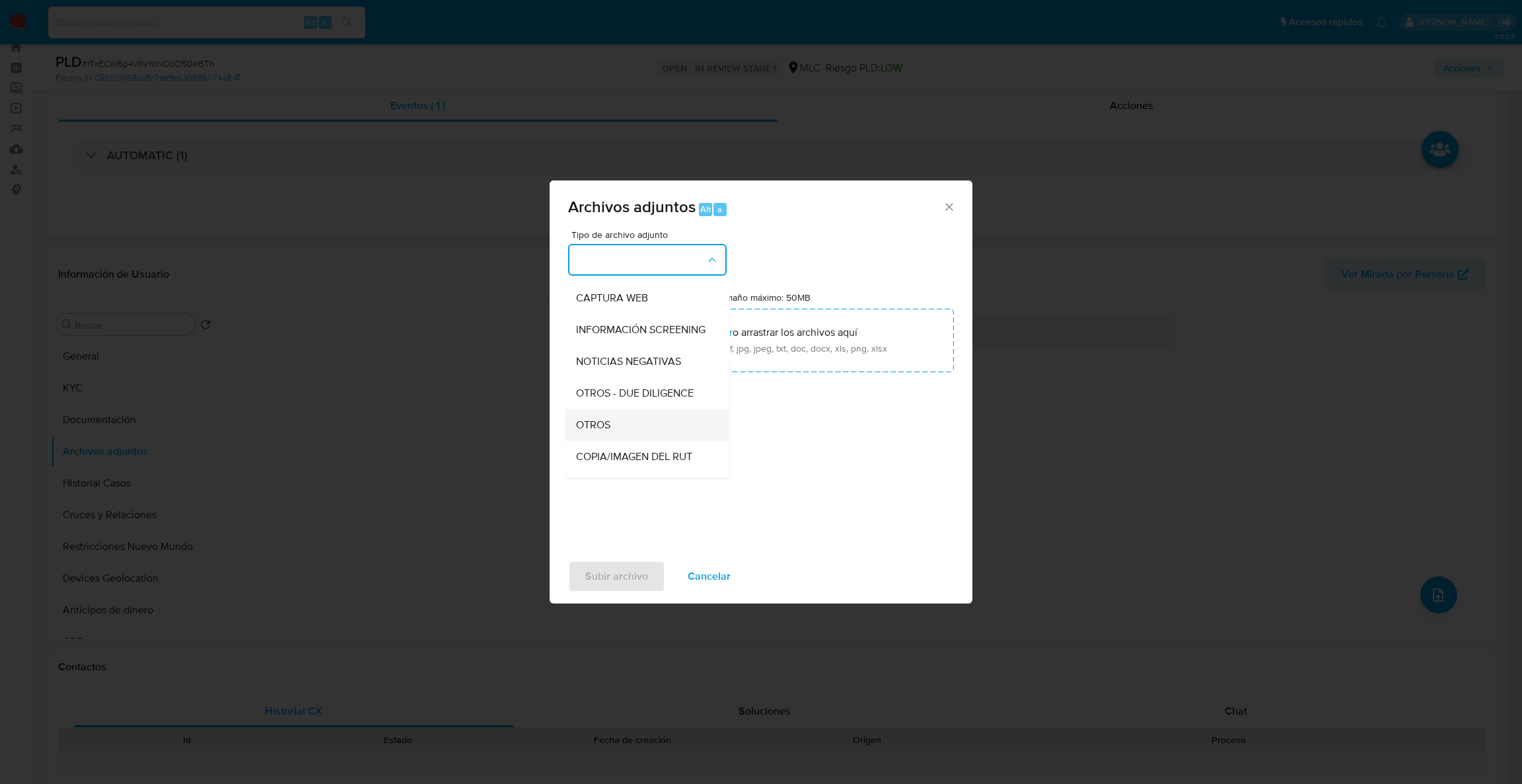
drag, startPoint x: 593, startPoint y: 428, endPoint x: 601, endPoint y: 358, distance: 70.5
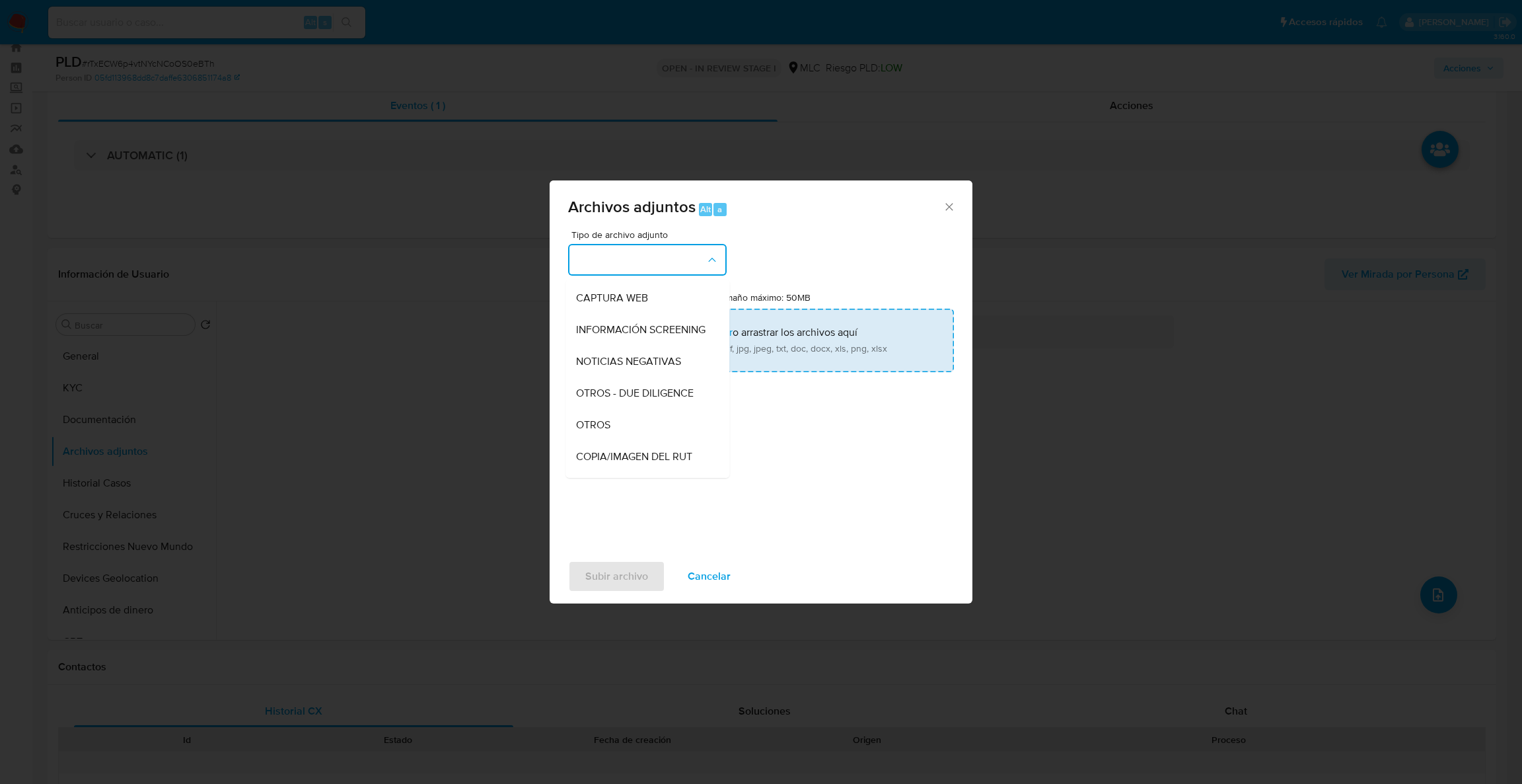
click at [593, 427] on div "OTROS" at bounding box center [643, 425] width 135 height 31
click at [598, 357] on input "Tamaño máximo: 50MB Seleccionar archivos" at bounding box center [761, 340] width 386 height 64
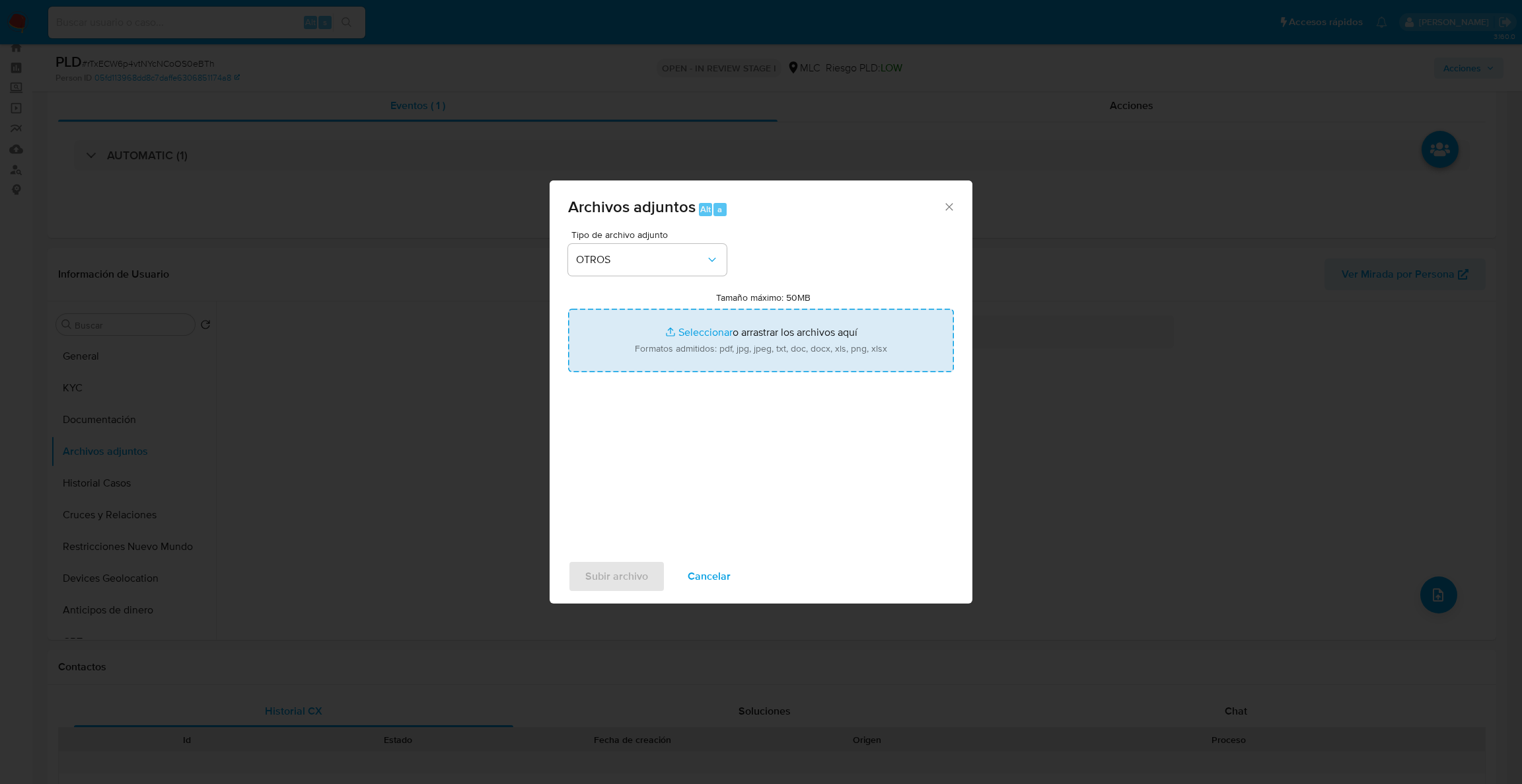
type input "C:\fakepath\Case Log - 143640895.pdf"
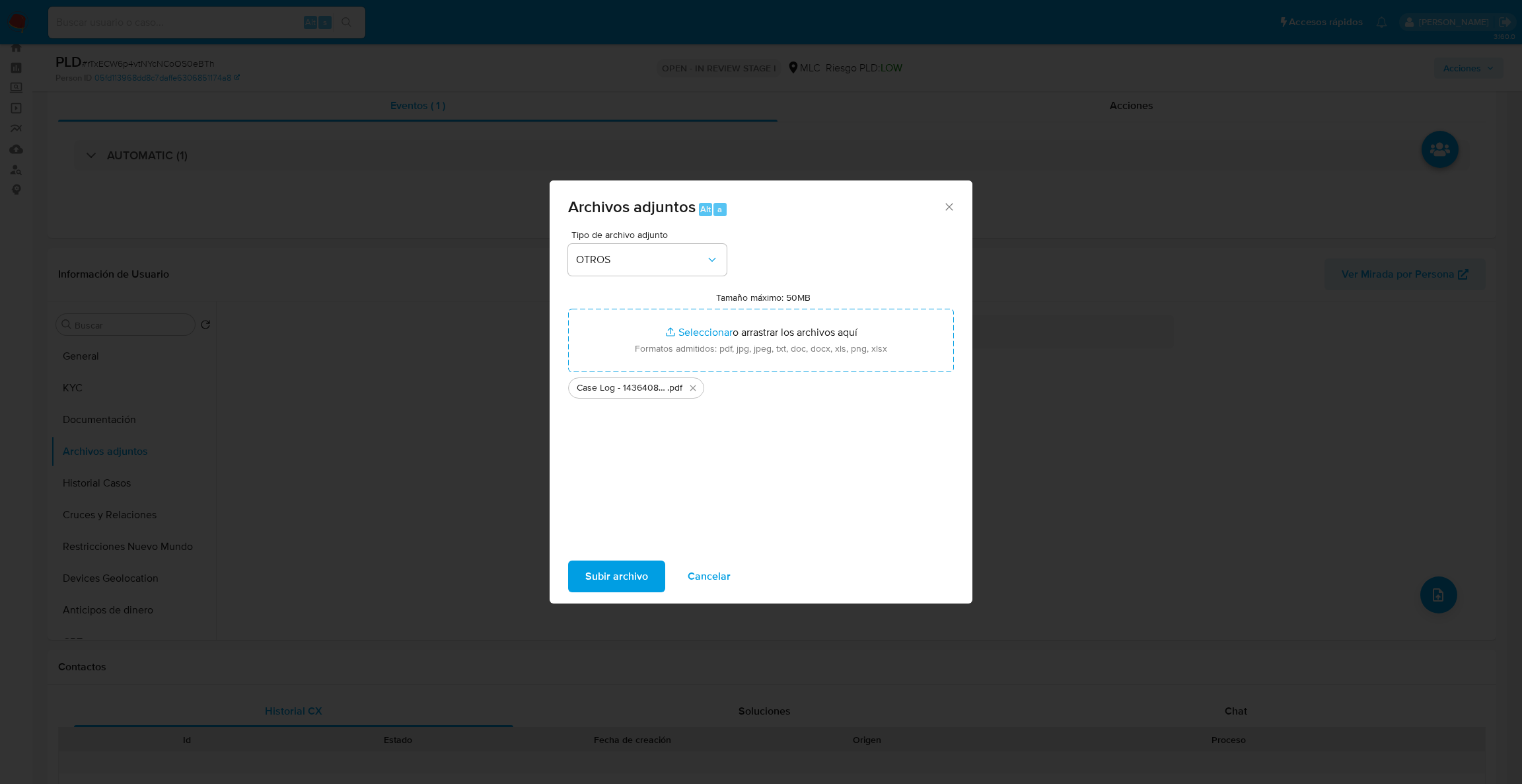
drag, startPoint x: 722, startPoint y: 388, endPoint x: 722, endPoint y: 375, distance: 13.0
click at [721, 383] on ul "Case Log - 143640895 .pdf" at bounding box center [761, 385] width 386 height 26
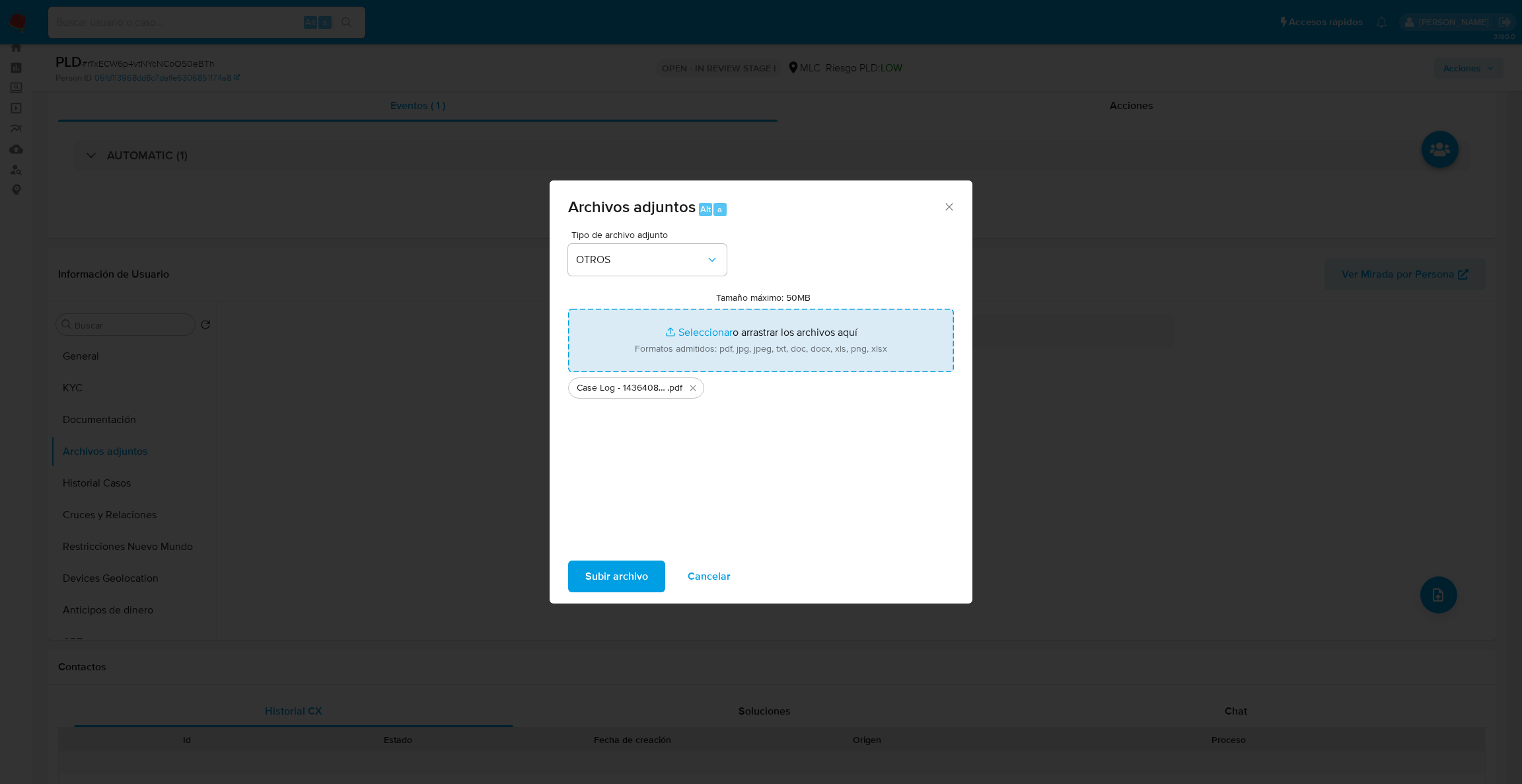
click at [723, 360] on input "Tamaño máximo: 50MB Seleccionar archivos" at bounding box center [761, 340] width 386 height 64
type input "C:\fakepath\143640895Movimientos .xlsx"
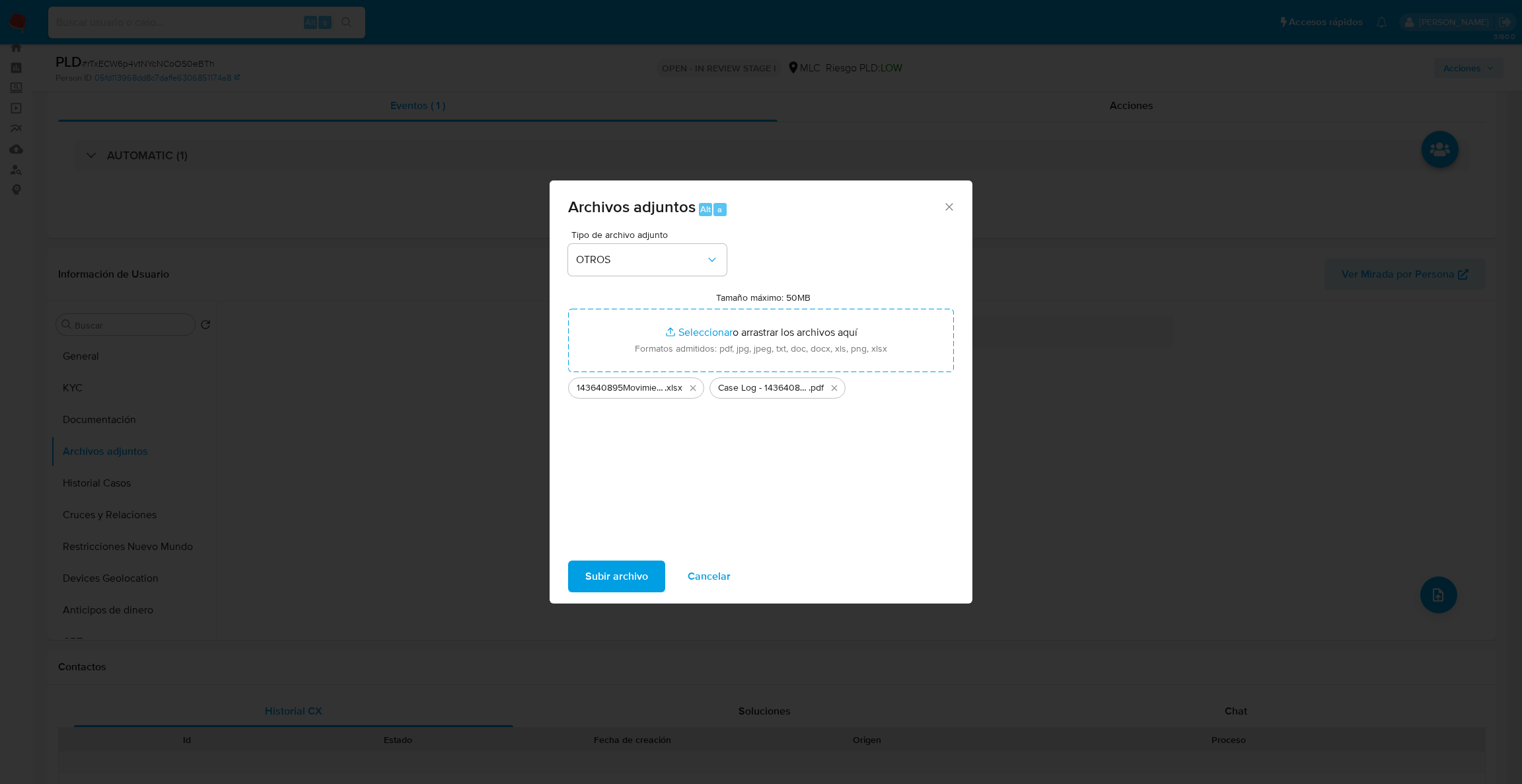
click at [593, 578] on span "Subir archivo" at bounding box center [617, 575] width 63 height 29
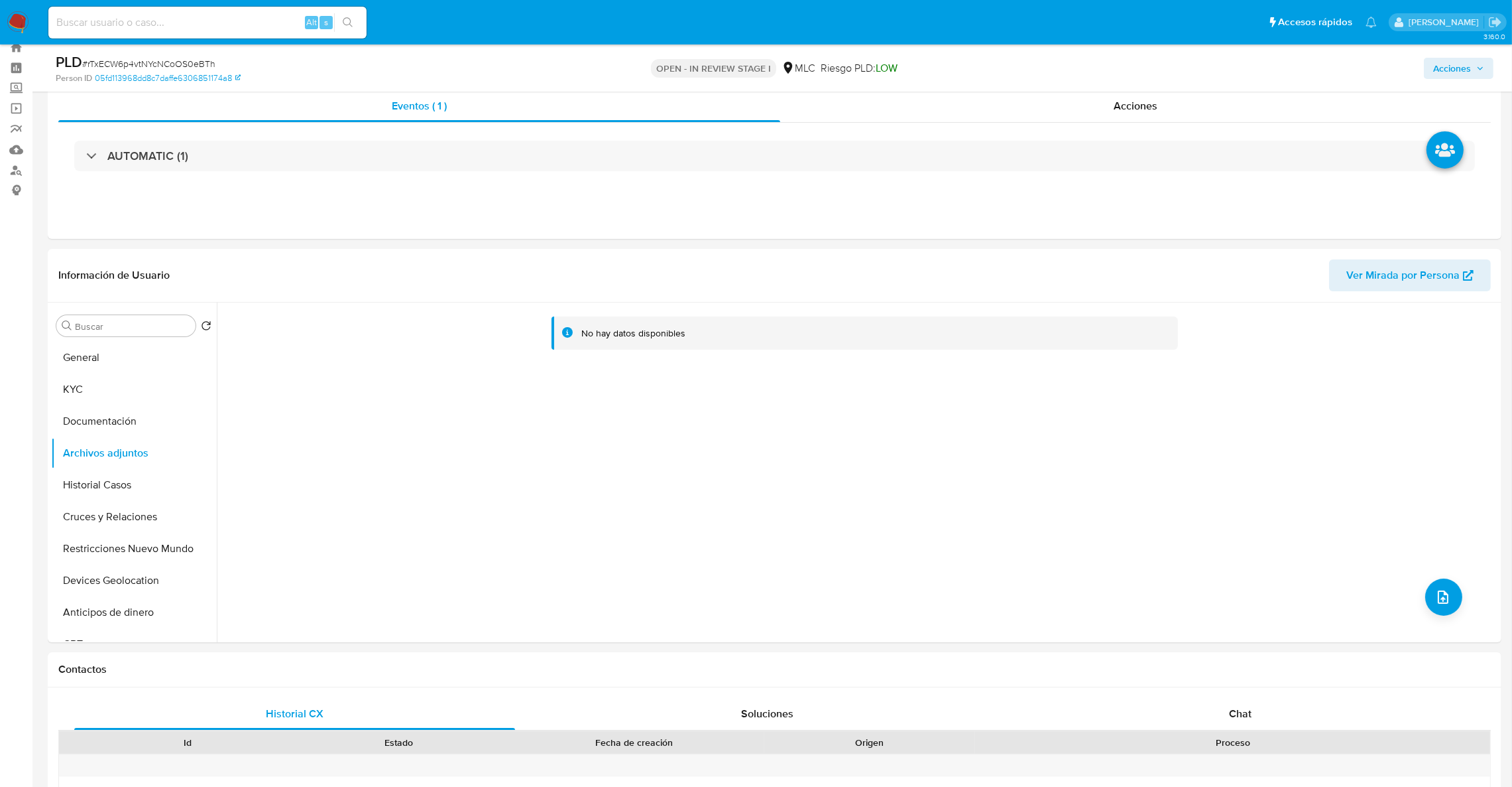
drag, startPoint x: 117, startPoint y: 520, endPoint x: 124, endPoint y: 450, distance: 70.3
click at [117, 511] on button "Cruces y Relaciones" at bounding box center [134, 516] width 166 height 31
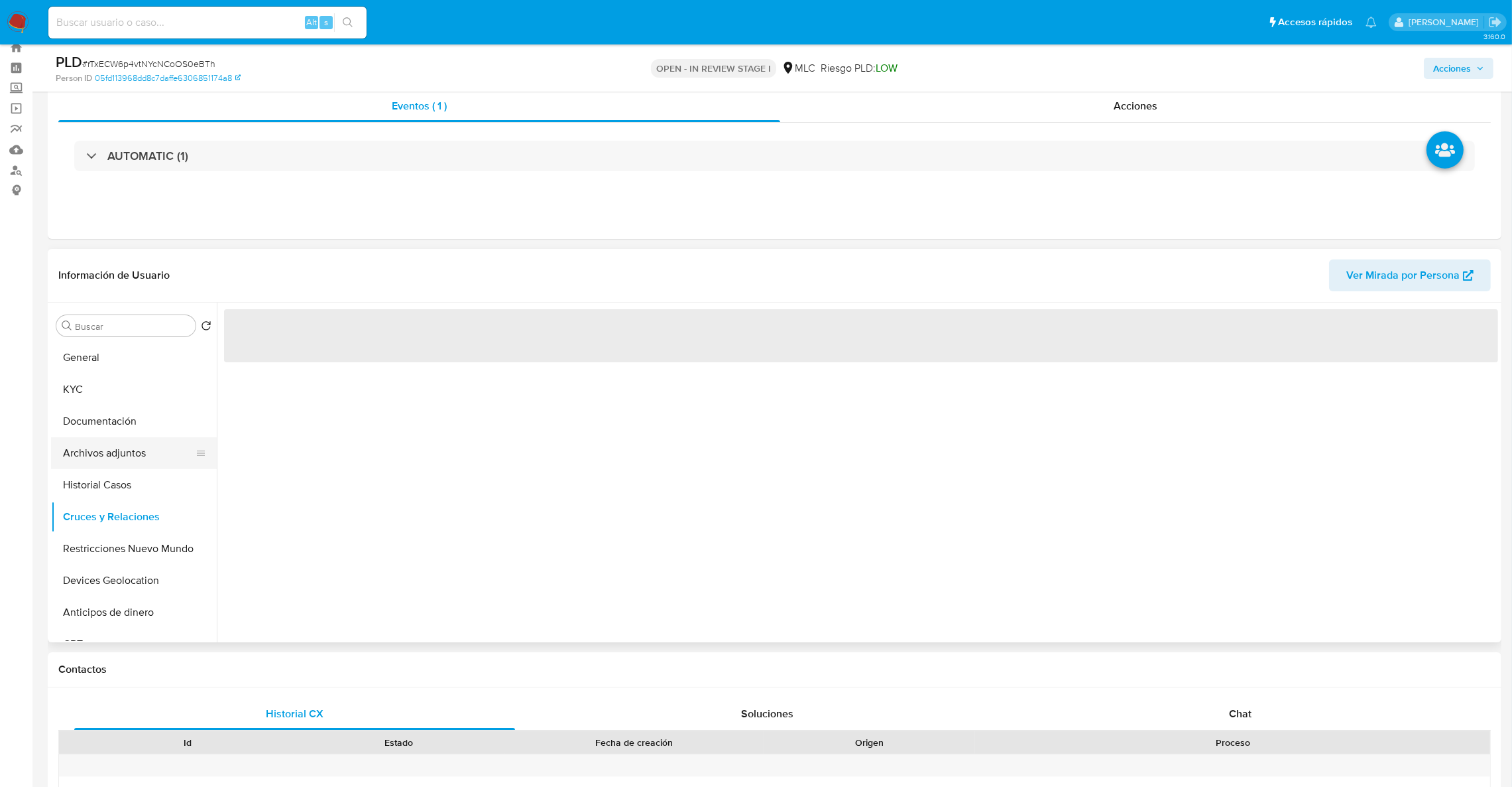
click at [124, 448] on button "Archivos adjuntos" at bounding box center [128, 452] width 155 height 31
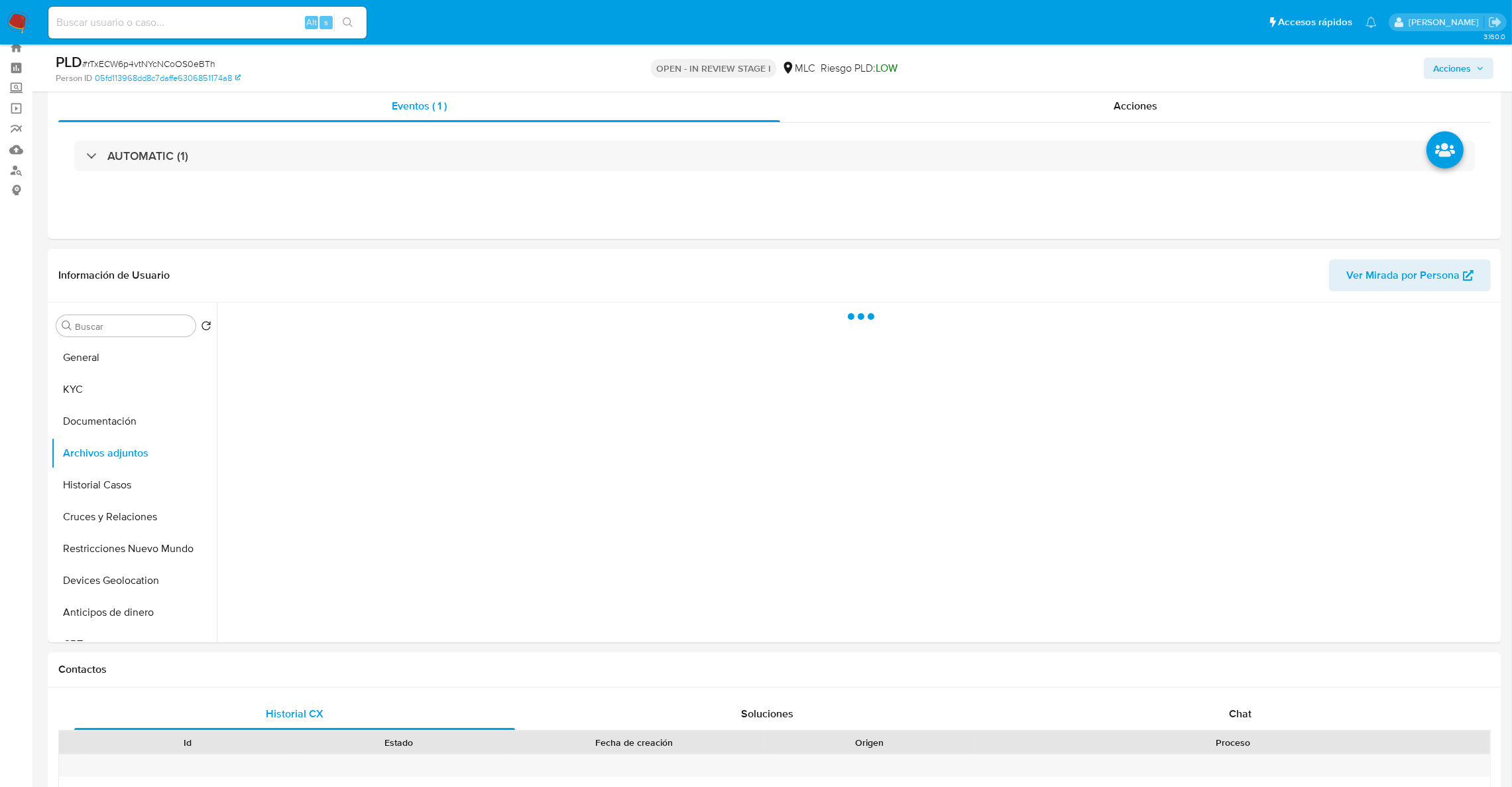
click at [1477, 76] on span "Acciones" at bounding box center [1459, 68] width 51 height 18
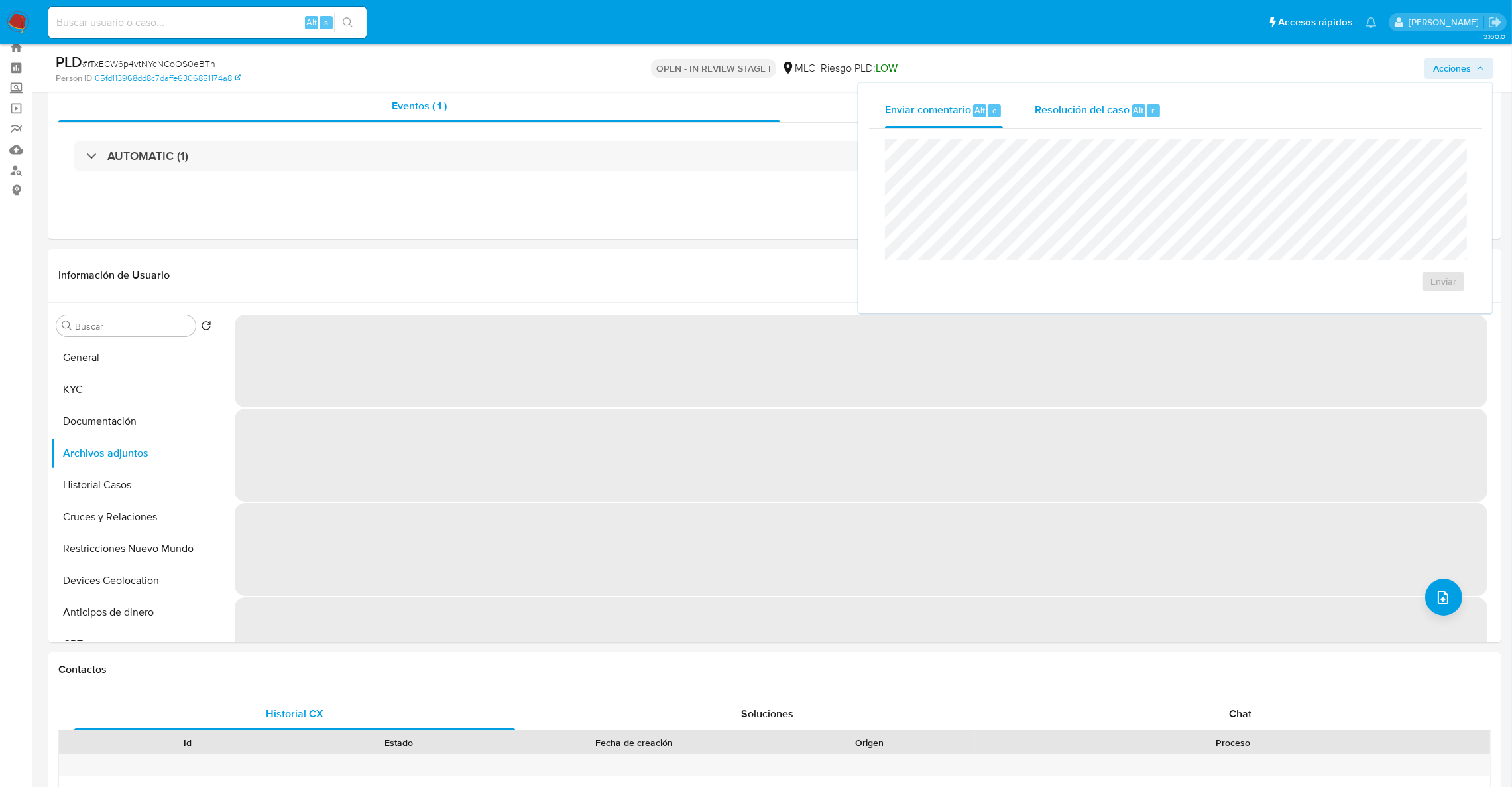
click at [1072, 110] on span "Resolución del caso" at bounding box center [1082, 109] width 95 height 15
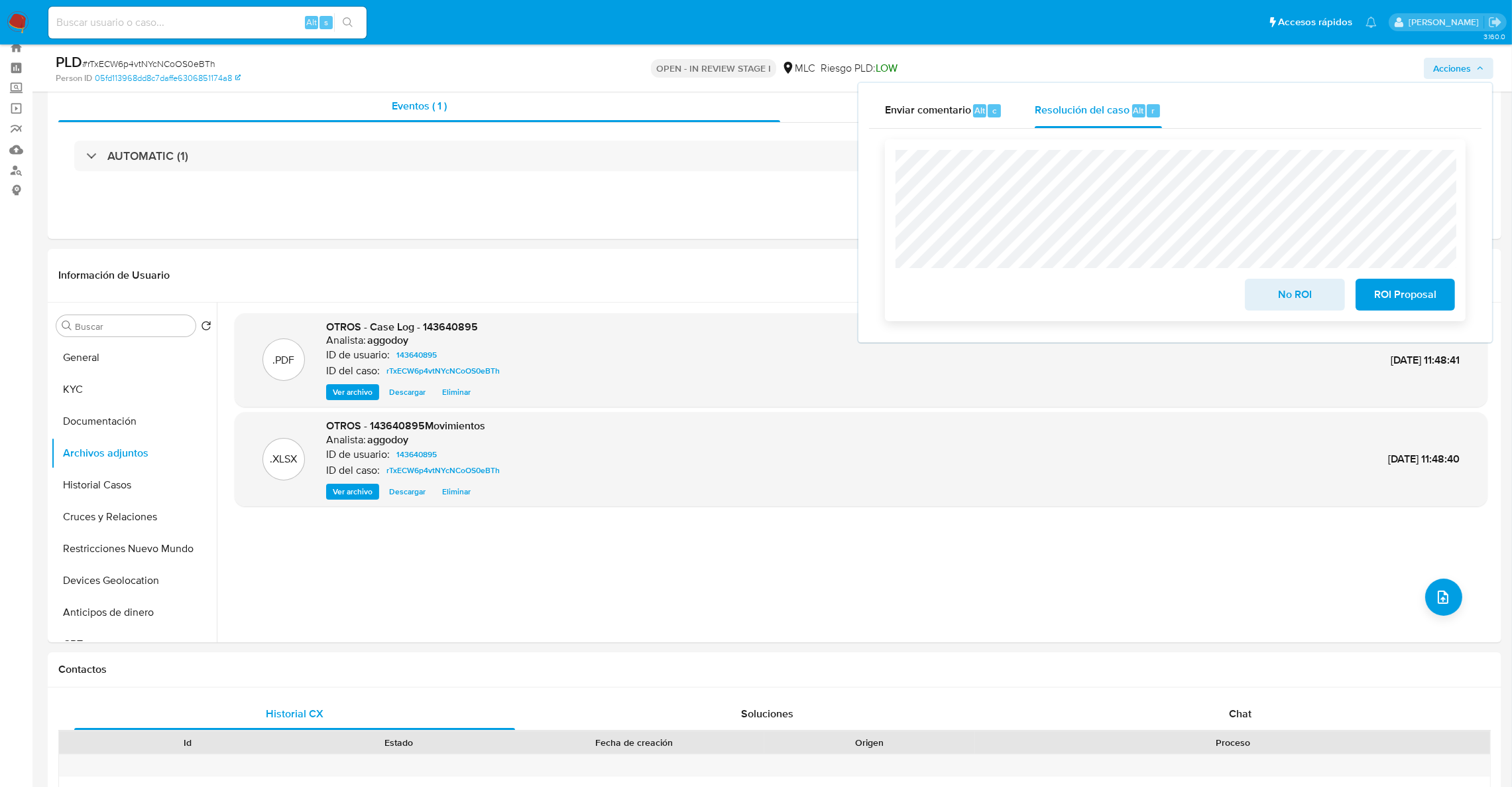
click at [1274, 305] on span "No ROI" at bounding box center [1295, 293] width 65 height 29
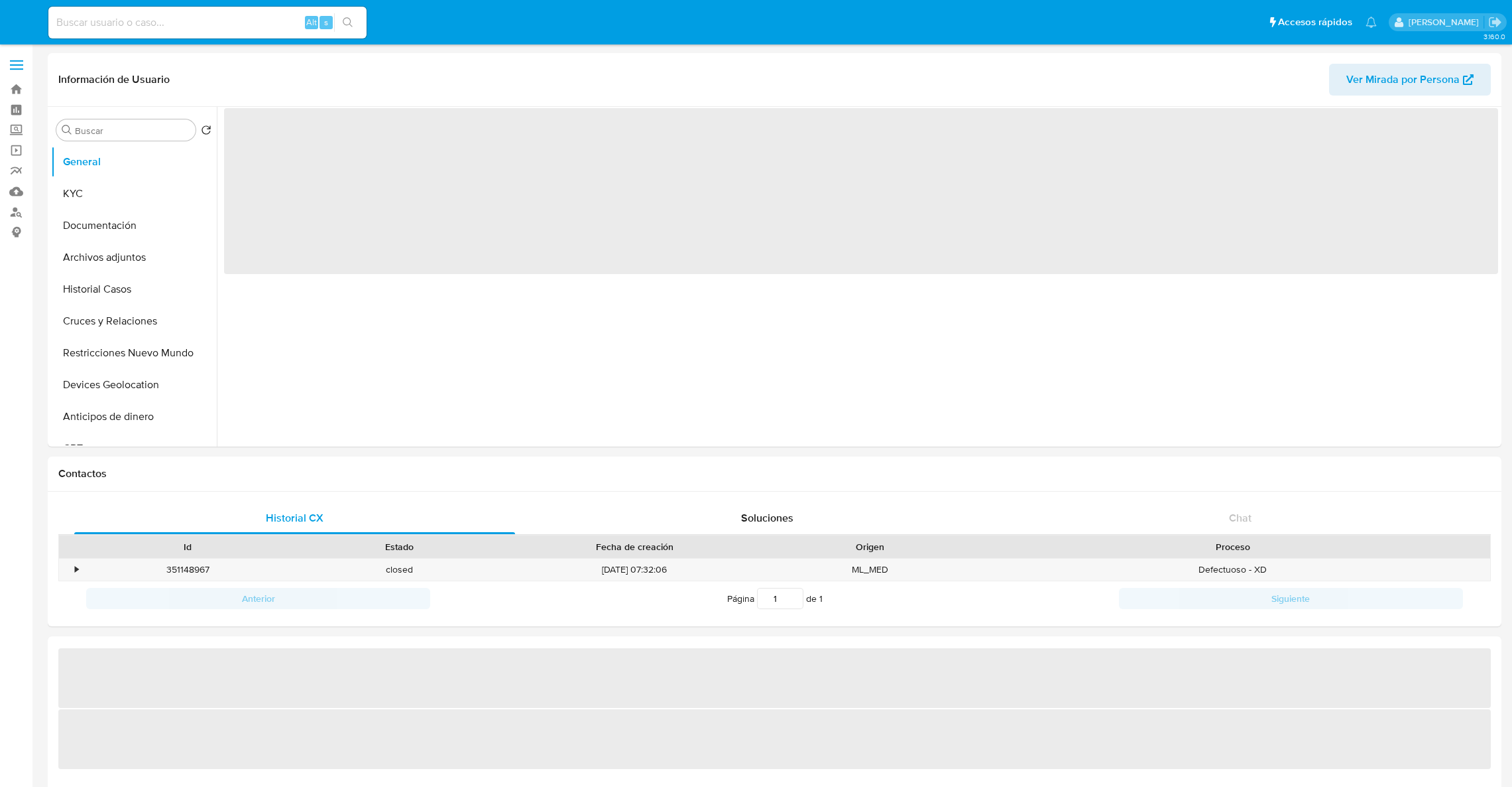
select select "10"
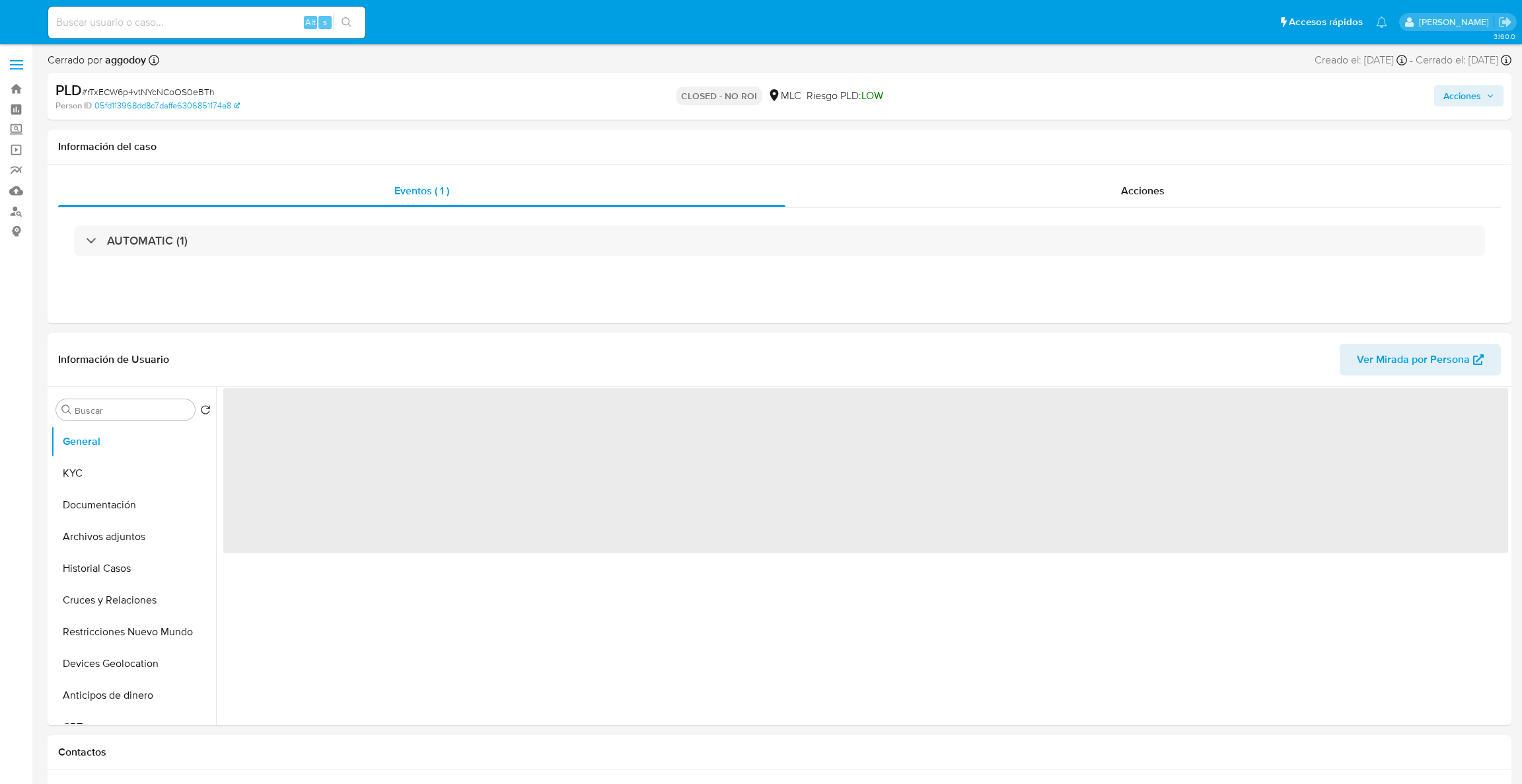
select select "10"
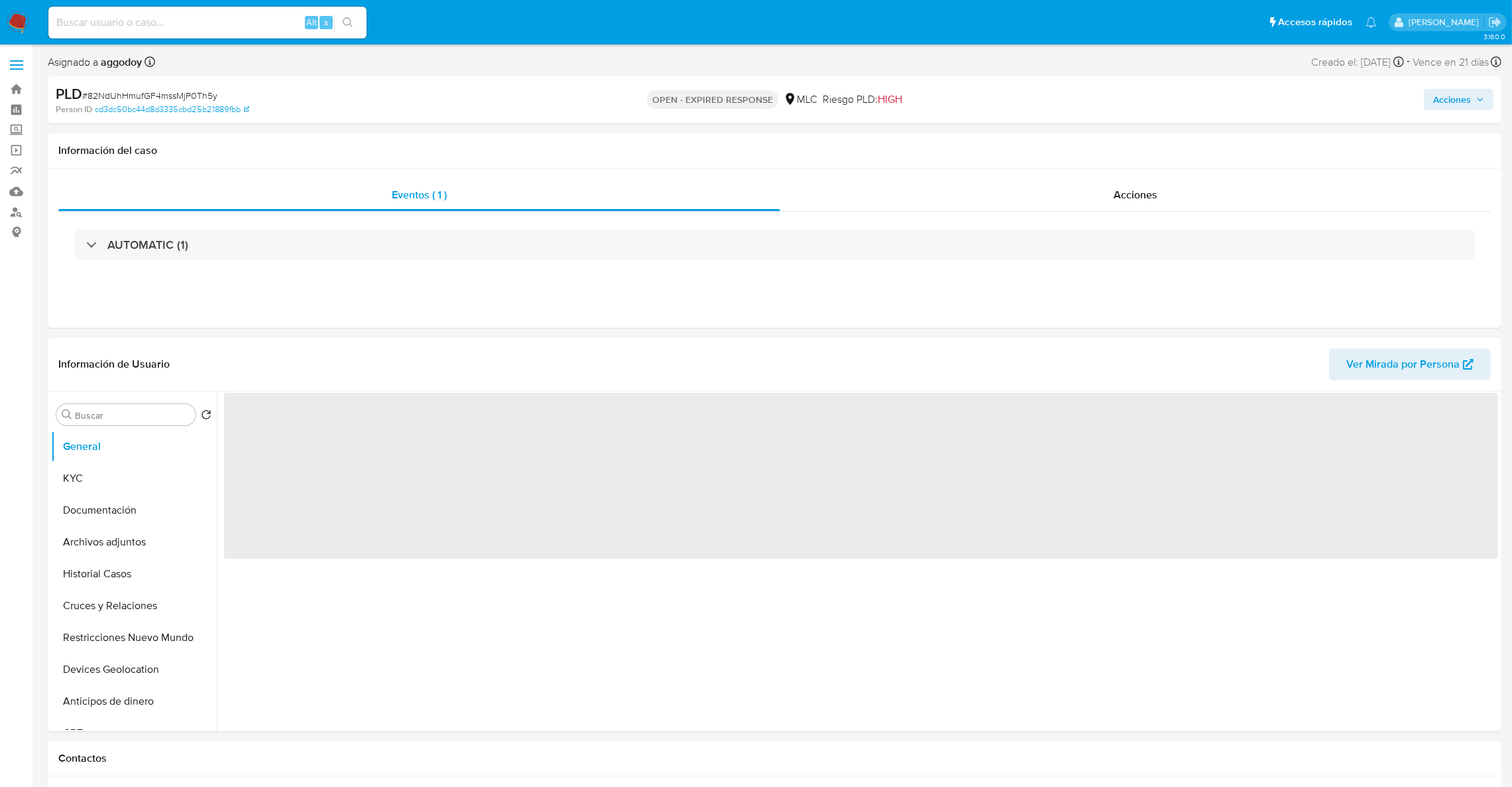
select select "10"
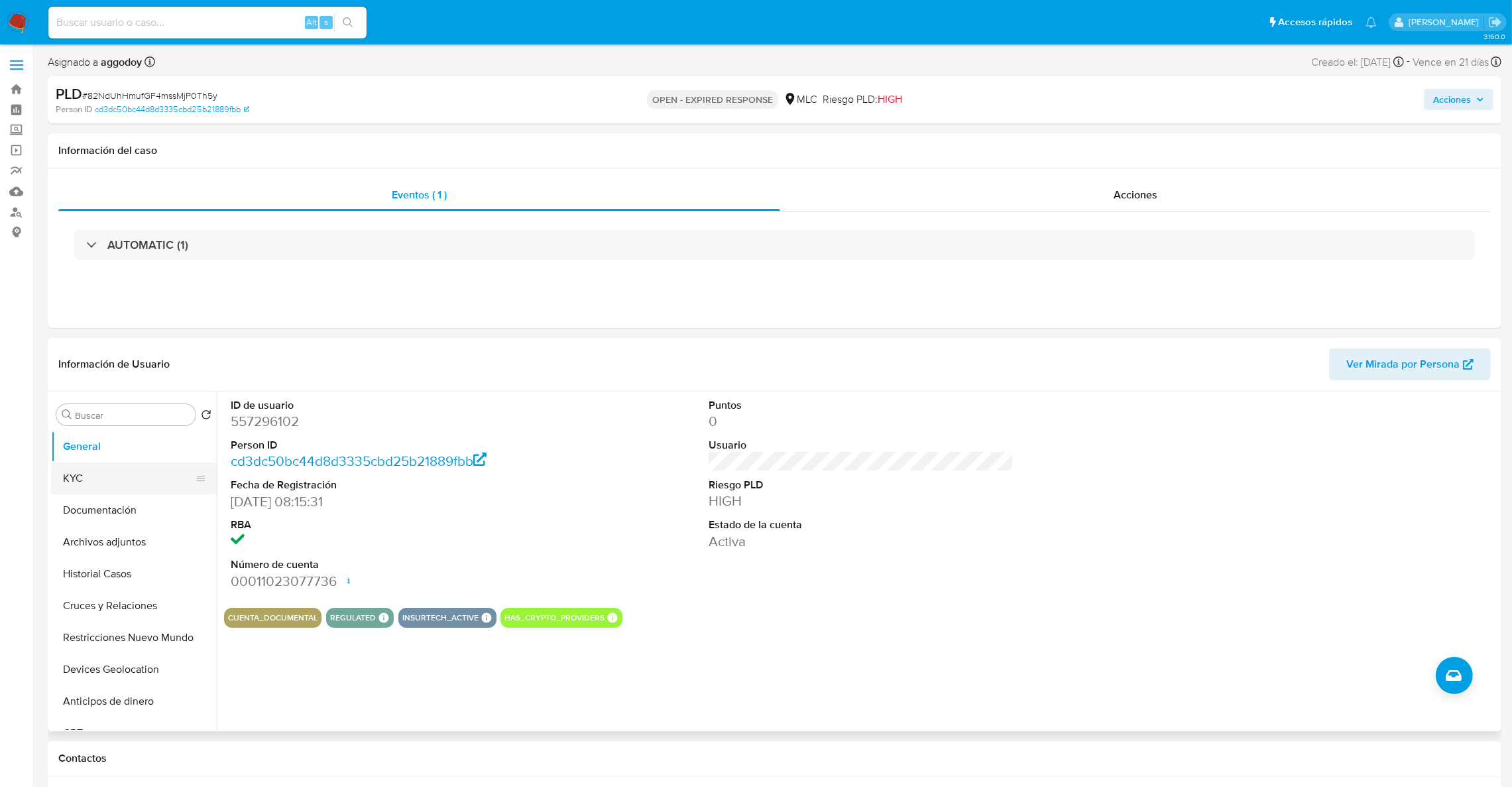
click at [154, 483] on button "KYC" at bounding box center [128, 478] width 155 height 31
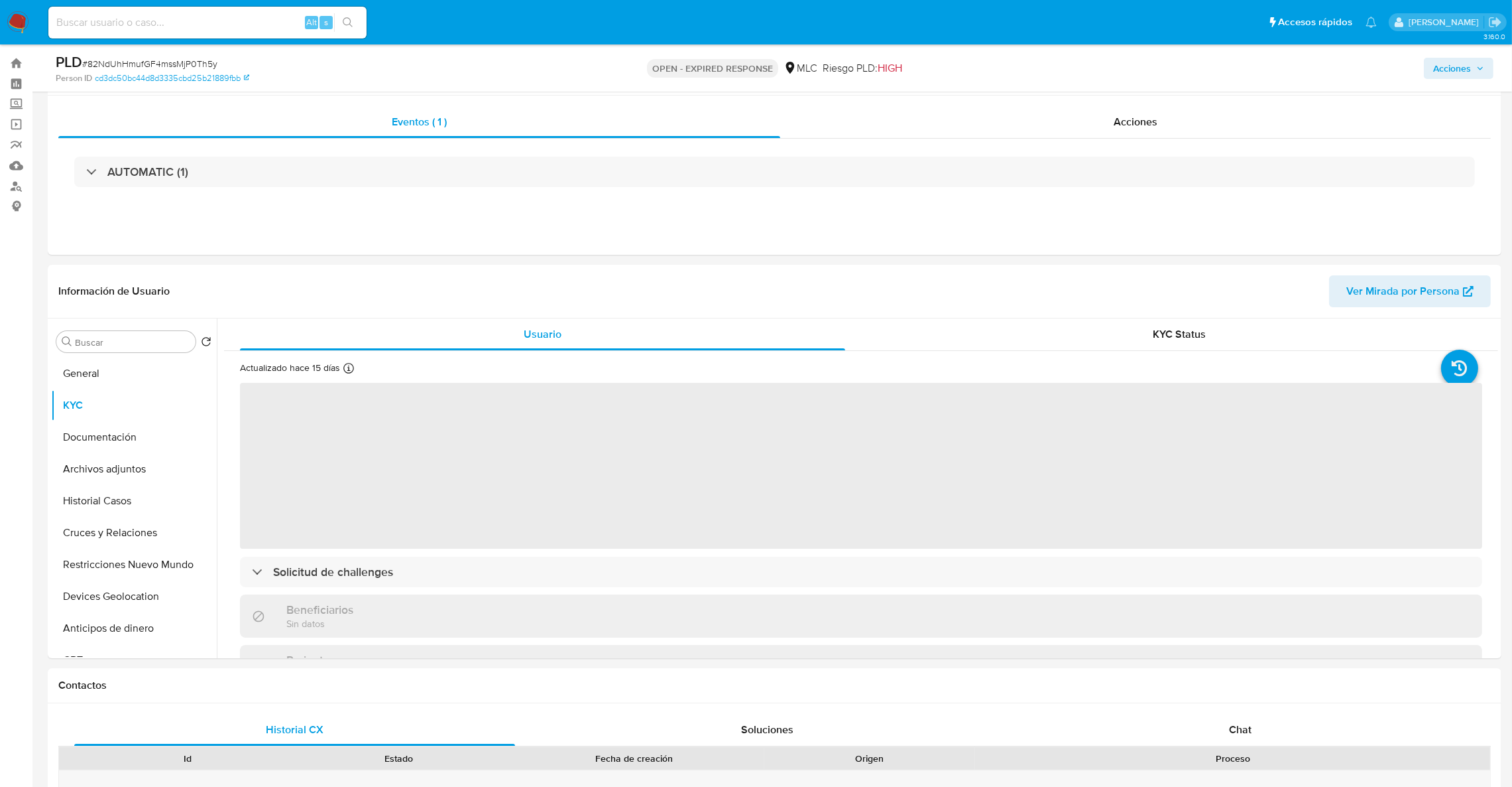
scroll to position [38, 0]
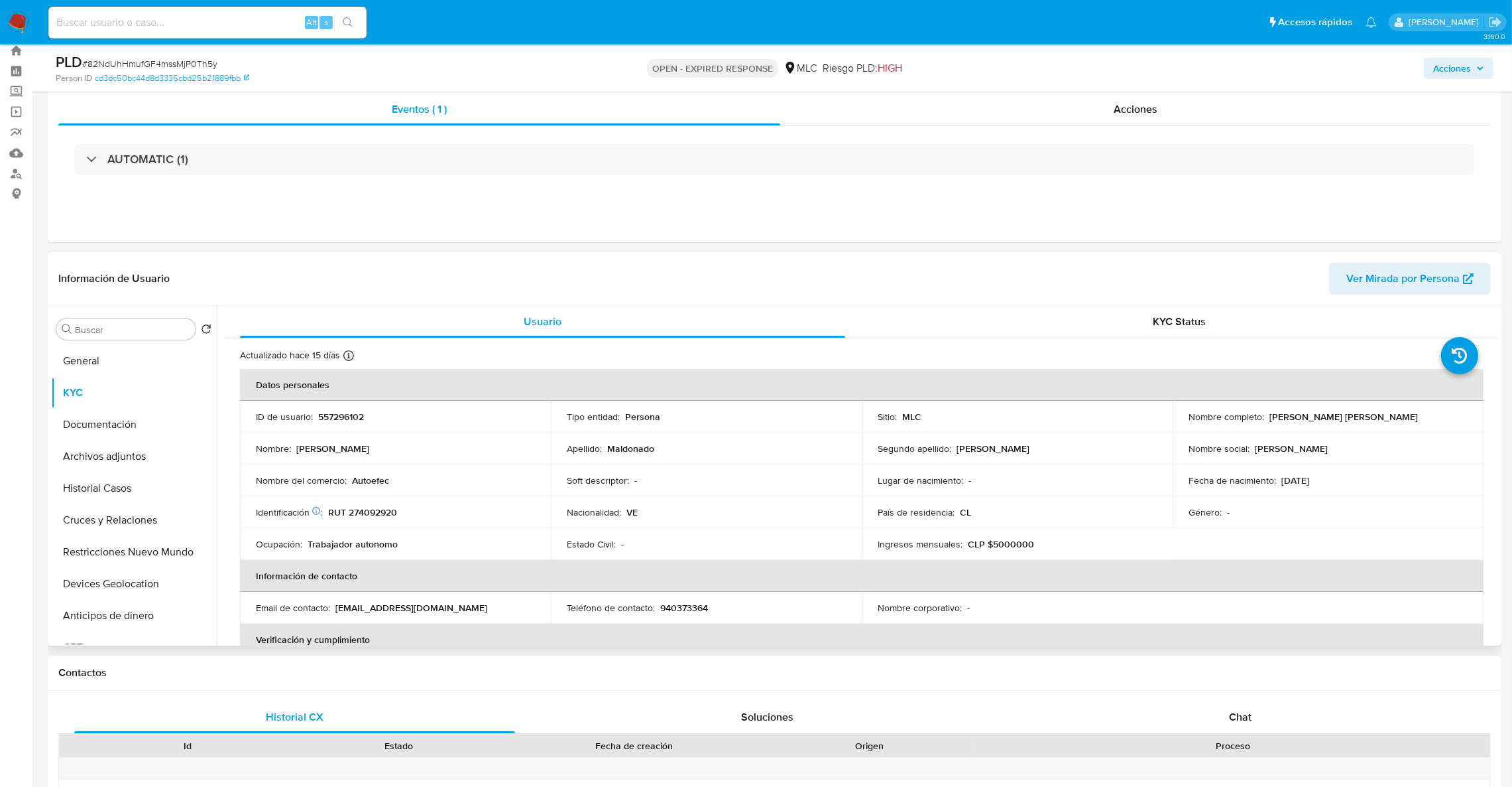
drag, startPoint x: 1498, startPoint y: 314, endPoint x: 1498, endPoint y: 330, distance: 16.0
click at [1498, 330] on div "Buscar Volver al orden por defecto General KYC Documentación Archivos adjuntos …" at bounding box center [774, 475] width 1454 height 340
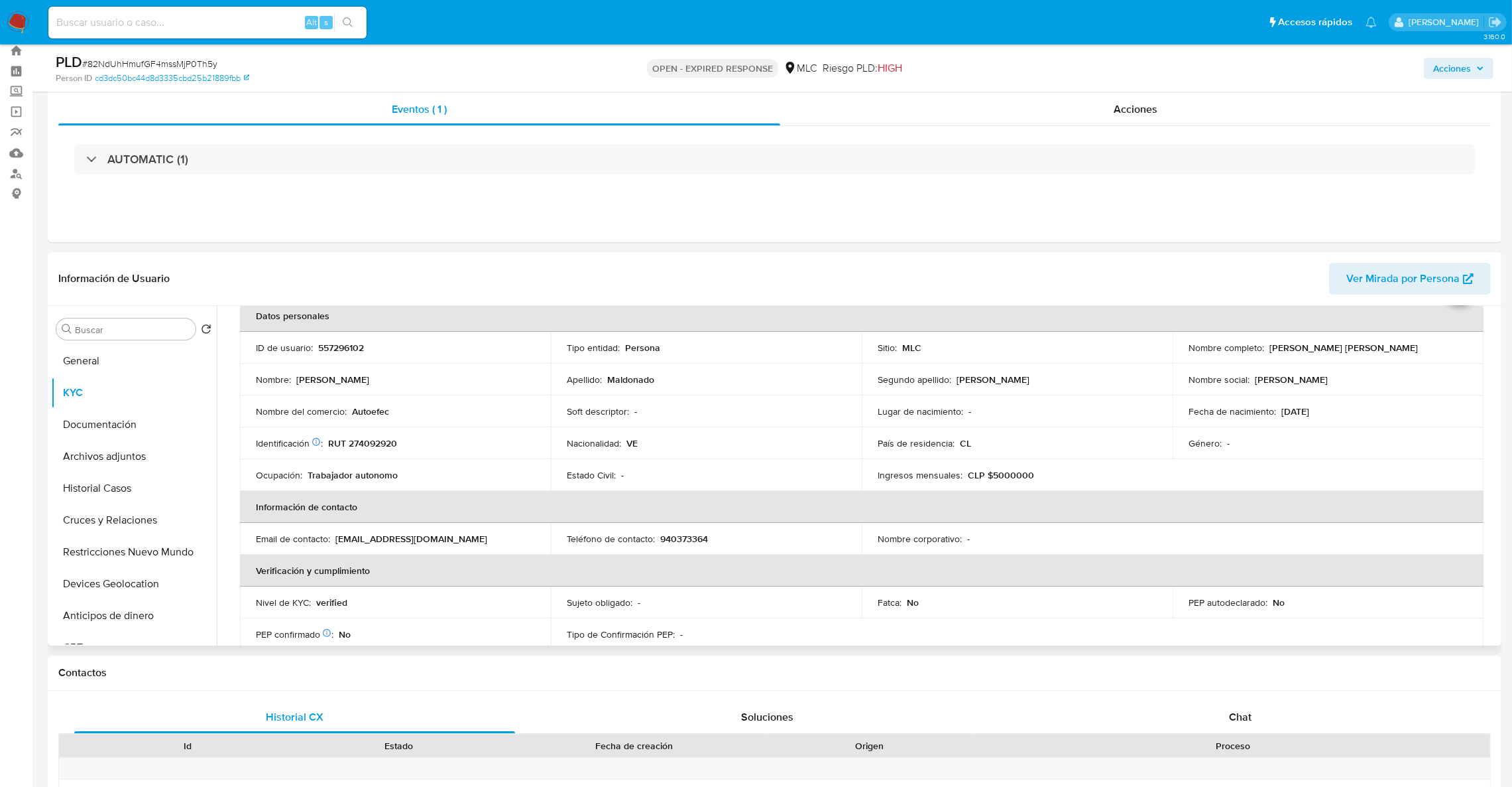
scroll to position [70, 0]
drag, startPoint x: 1150, startPoint y: 447, endPoint x: 1062, endPoint y: 54, distance: 402.7
click at [1150, 447] on div "País de residencia : CL" at bounding box center [1017, 443] width 279 height 12
click at [343, 357] on td "ID de usuario : 557296102" at bounding box center [395, 347] width 311 height 31
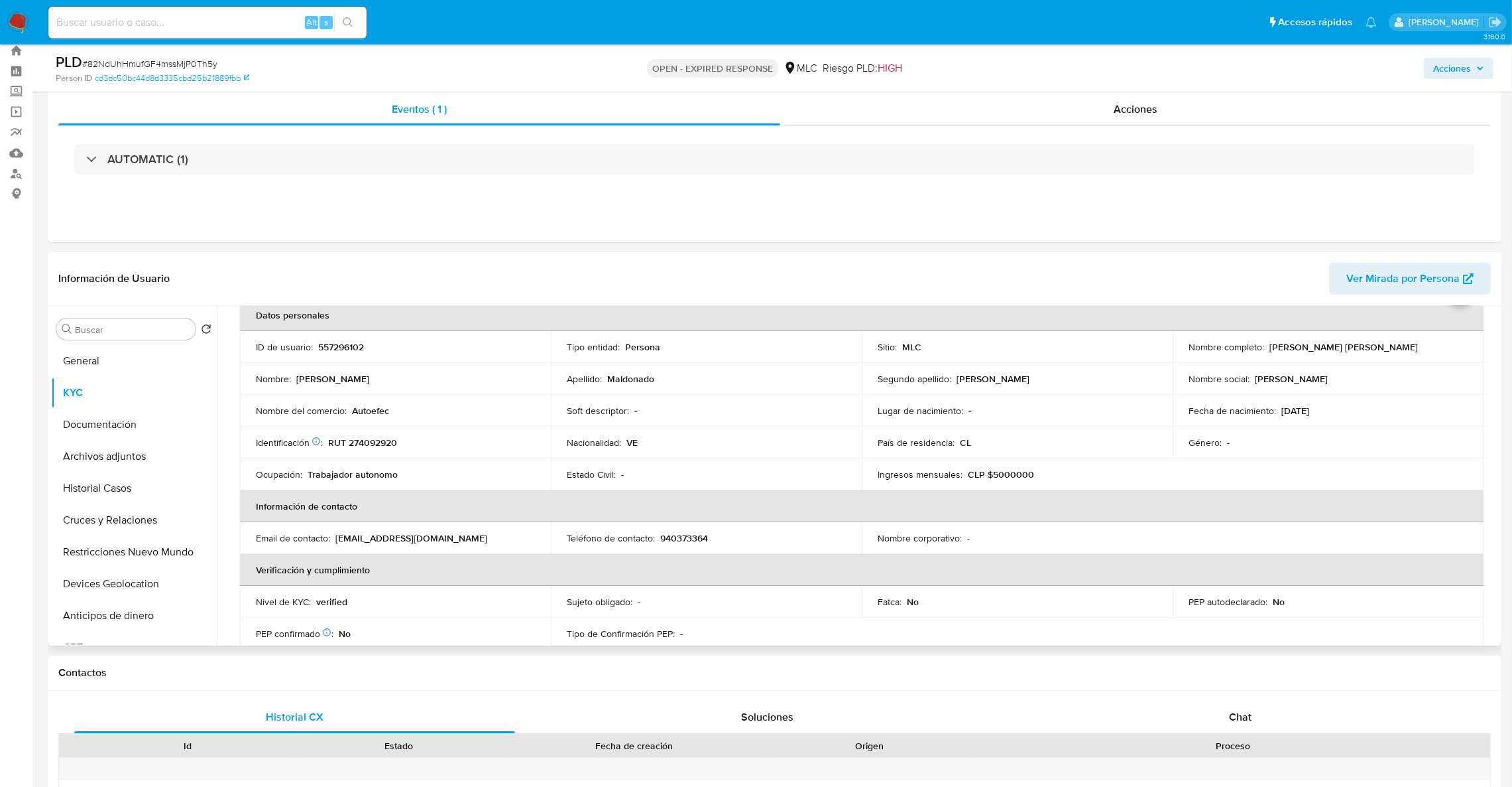
click at [343, 349] on p "557296102" at bounding box center [340, 347] width 45 height 12
copy p "557296102"
click at [390, 448] on p "RUT 274092920" at bounding box center [362, 443] width 69 height 12
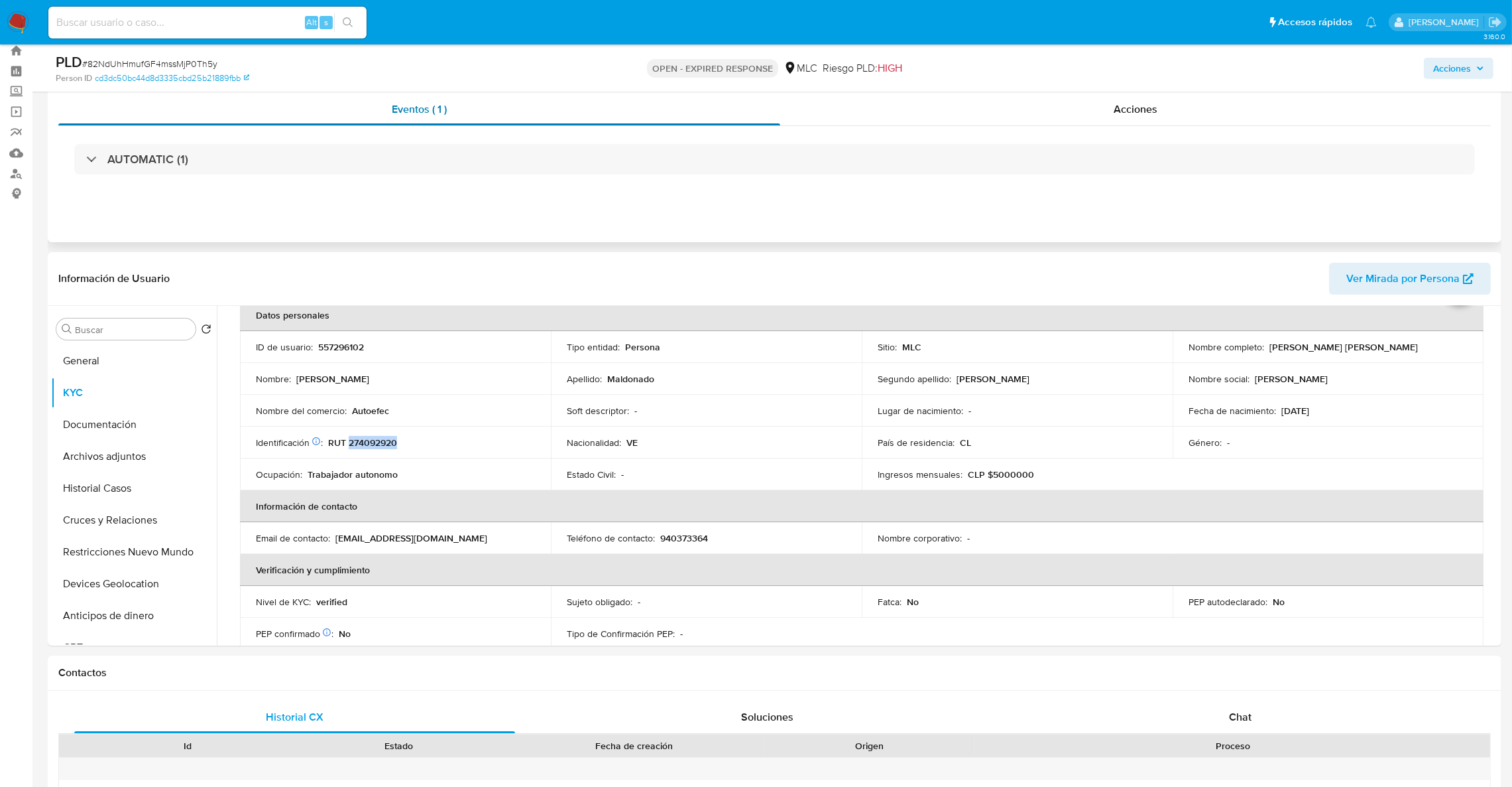
copy p "274092920"
click at [259, 26] on input at bounding box center [207, 23] width 318 height 17
paste input "464254007"
type input "464254007"
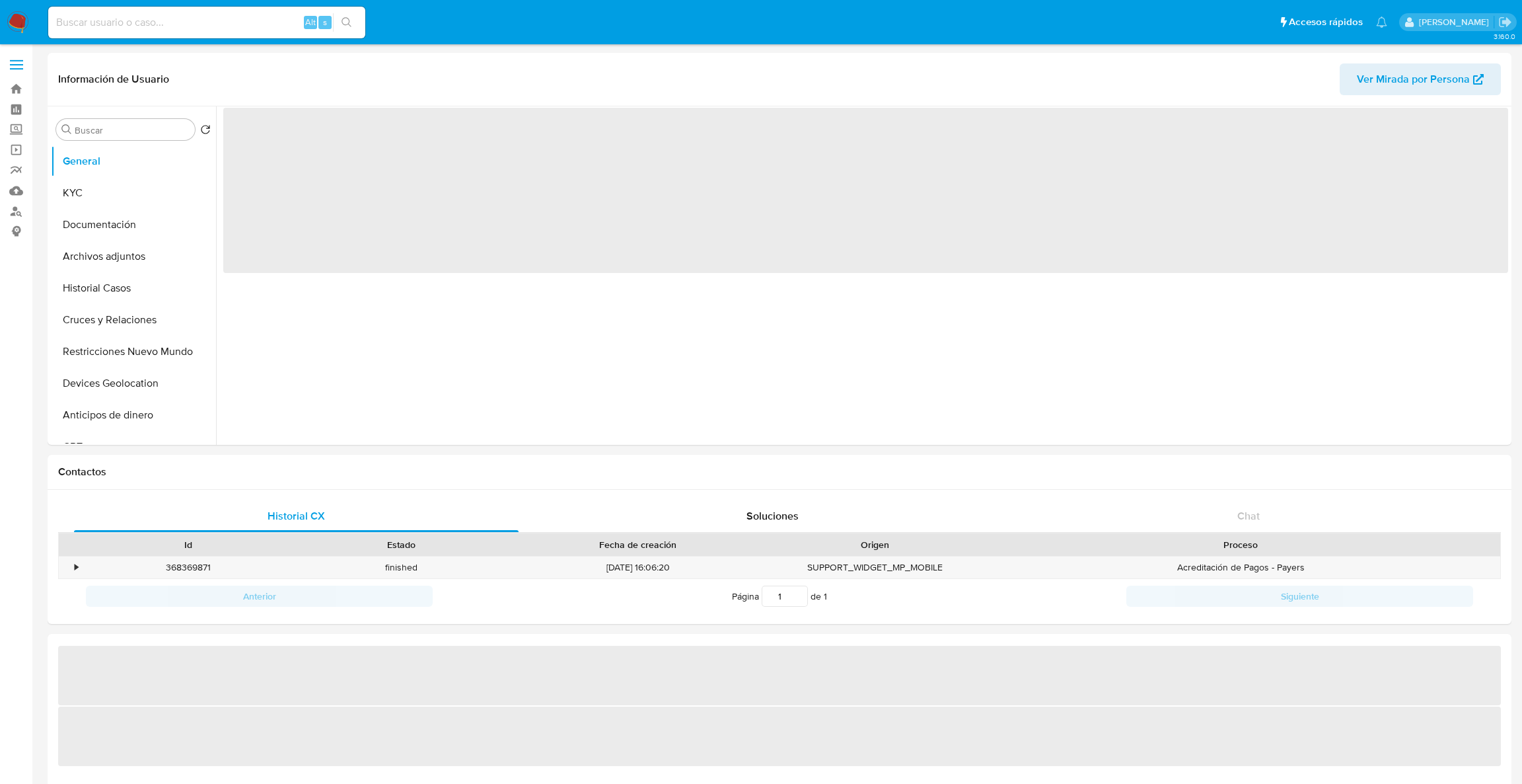
select select "10"
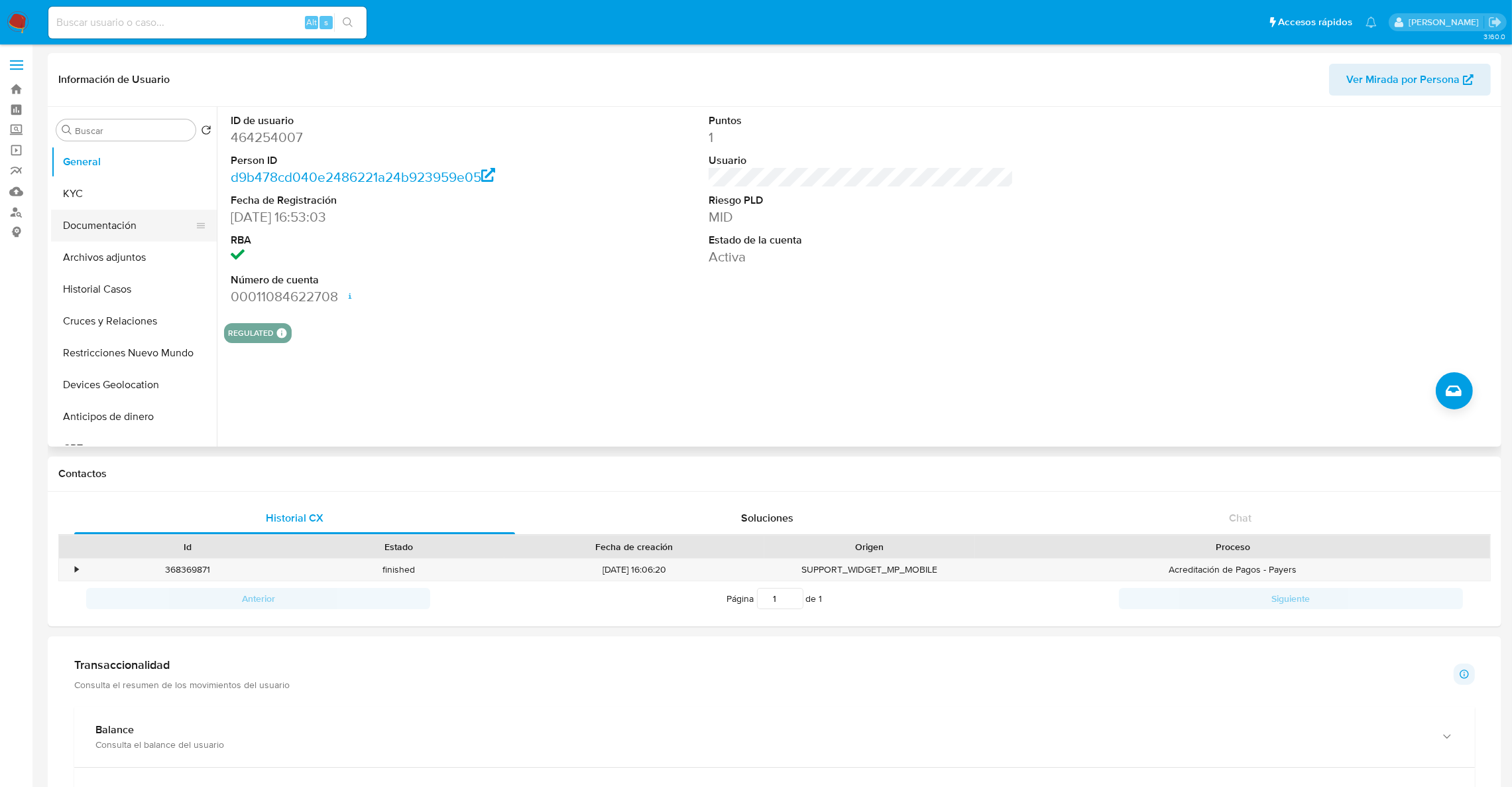
click at [120, 217] on button "Documentación" at bounding box center [128, 225] width 155 height 31
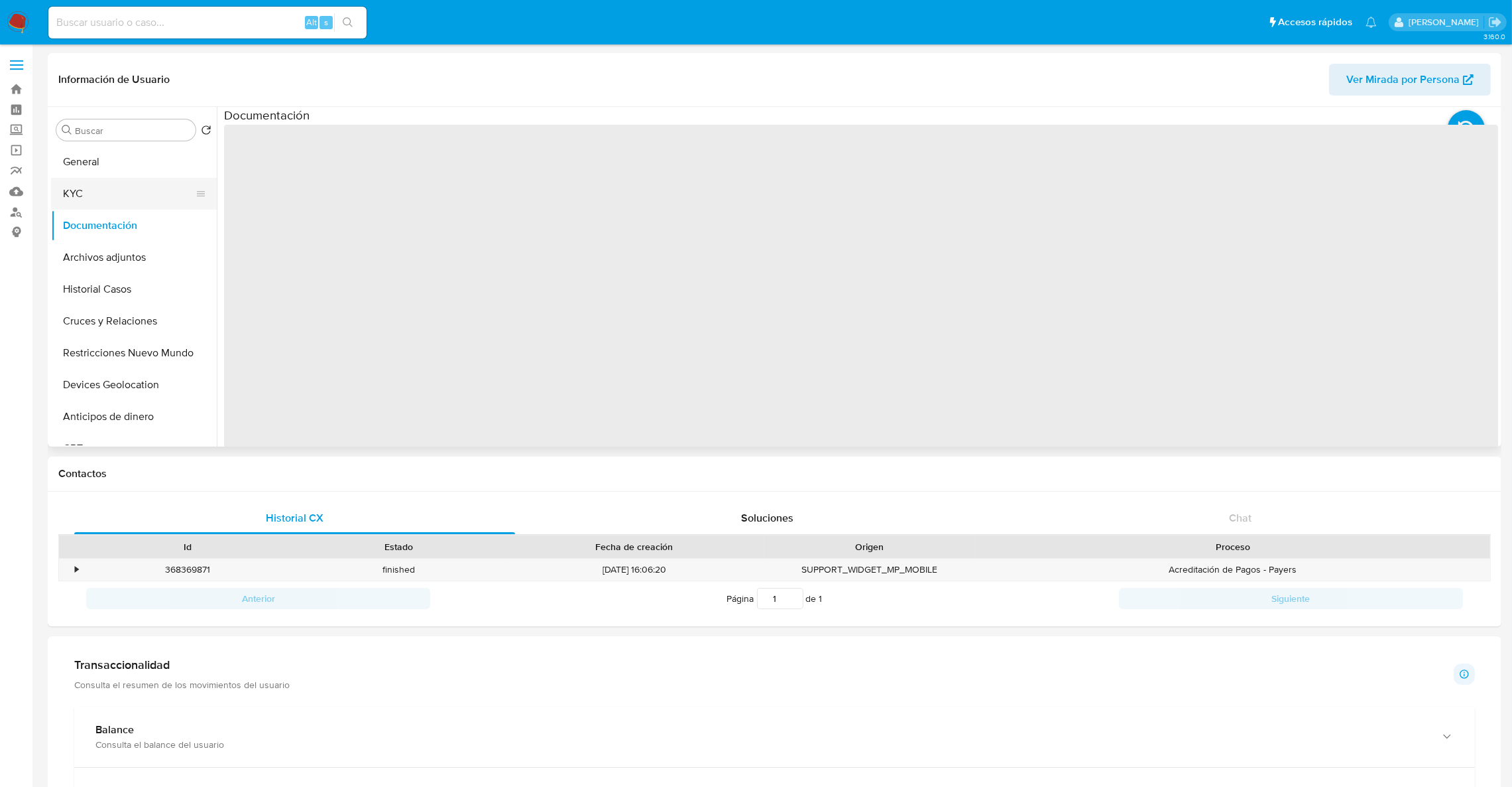
click at [114, 193] on button "KYC" at bounding box center [128, 193] width 155 height 31
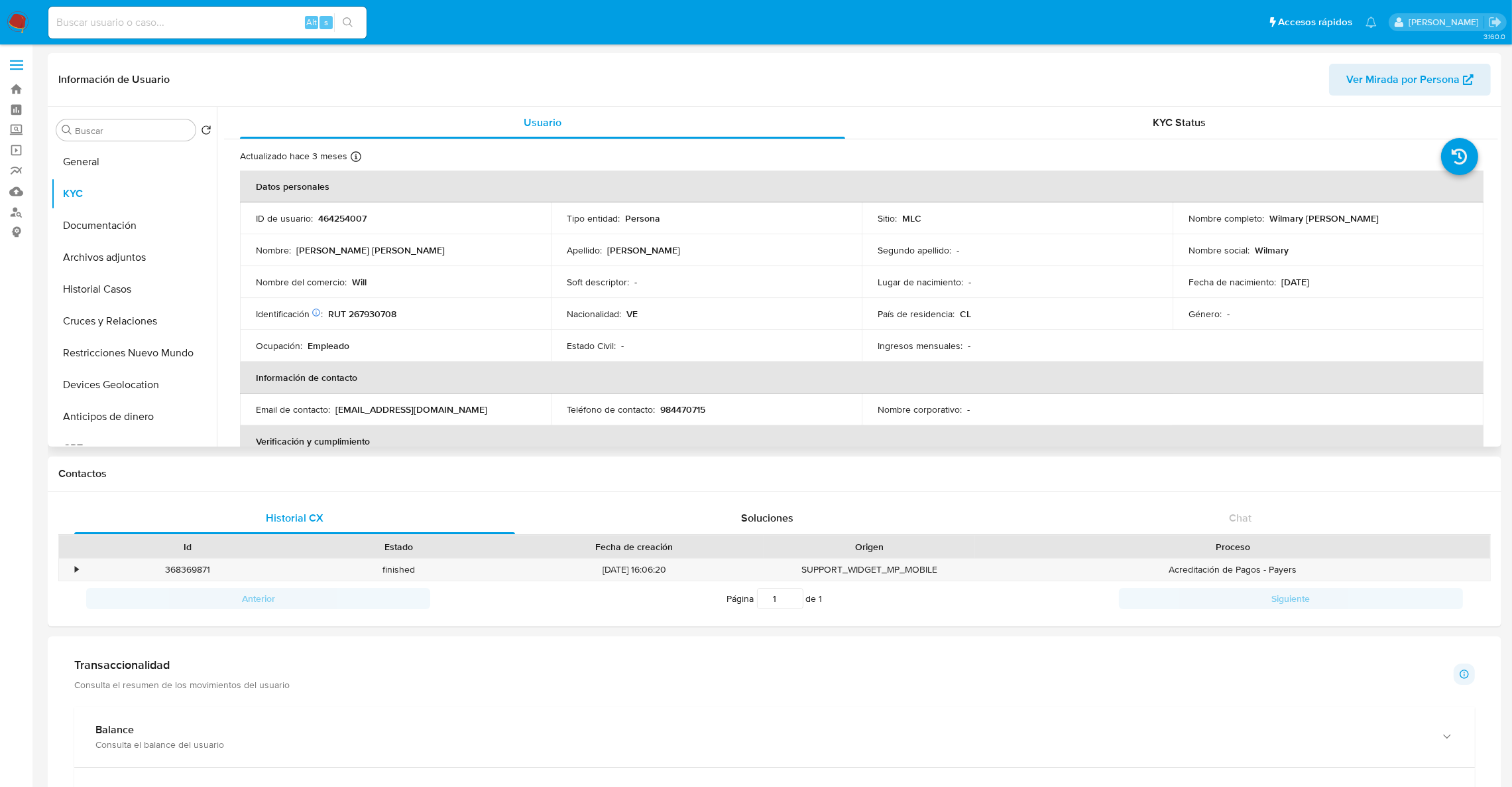
click at [359, 321] on td "Identificación Nº de serie: 603575962 : RUT 267930708" at bounding box center [395, 314] width 311 height 31
click at [359, 313] on p "RUT 267930708" at bounding box center [362, 314] width 68 height 12
copy p "267930708"
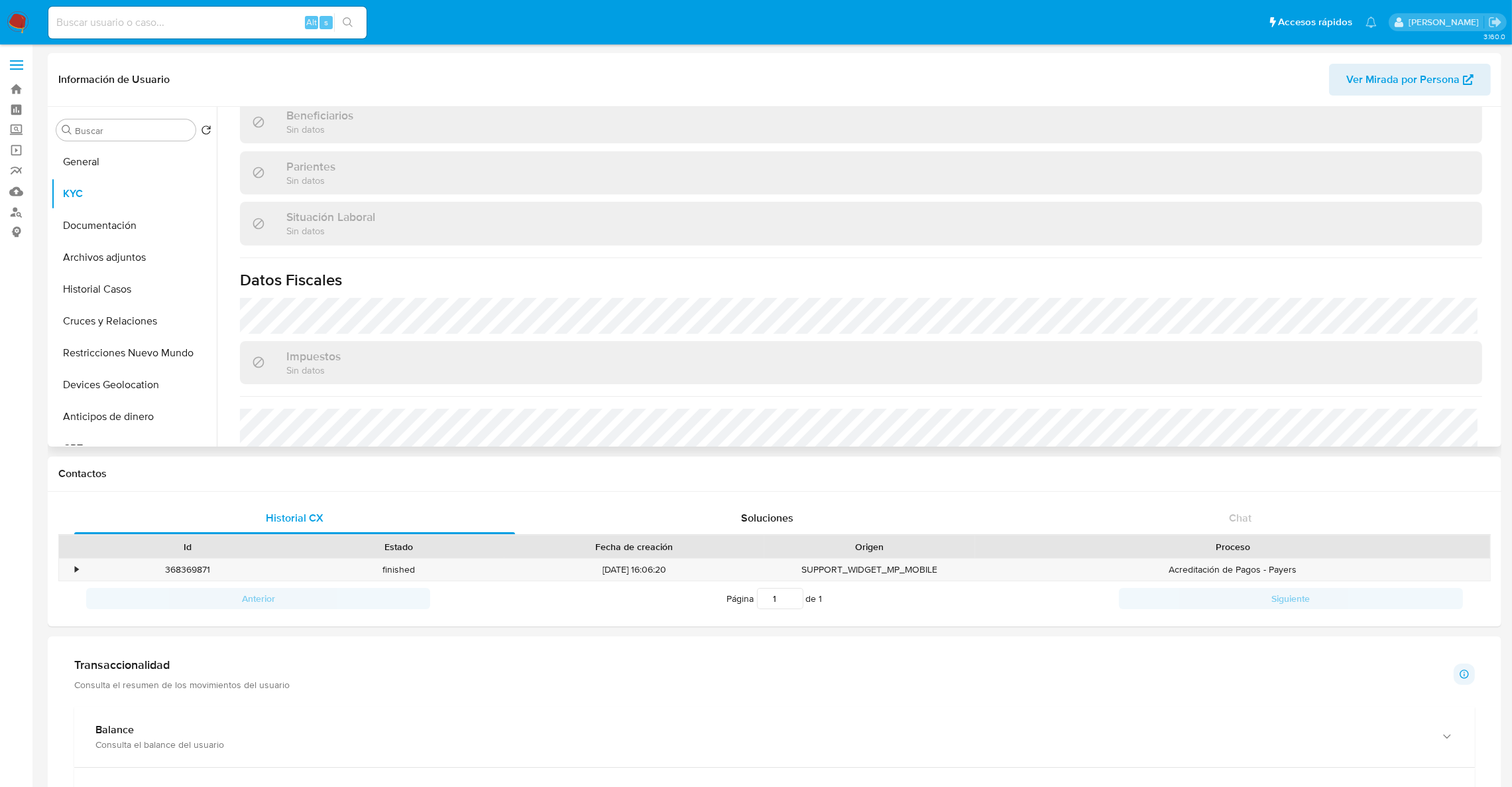
scroll to position [718, 0]
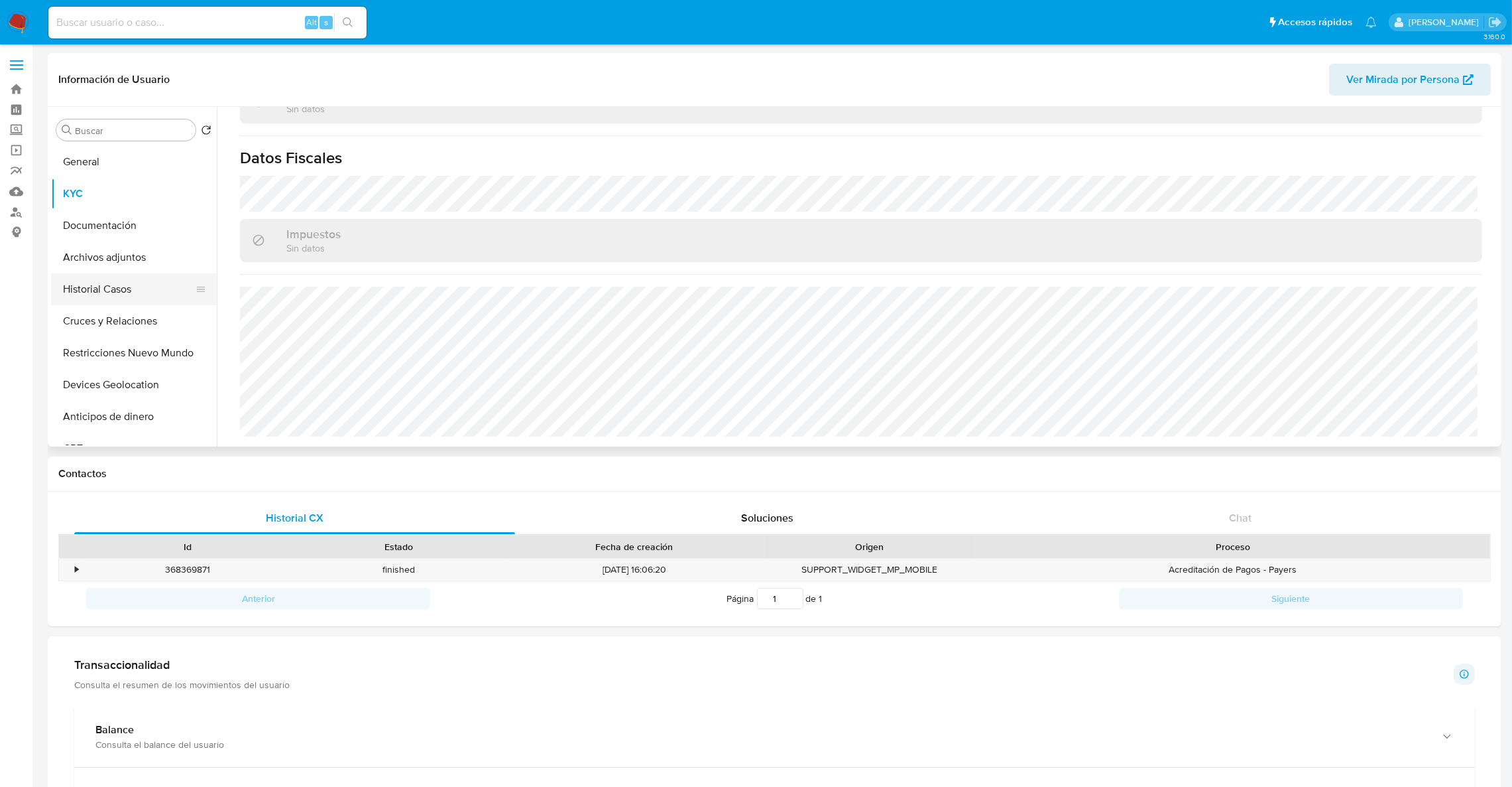
click at [103, 288] on button "Historial Casos" at bounding box center [128, 289] width 155 height 31
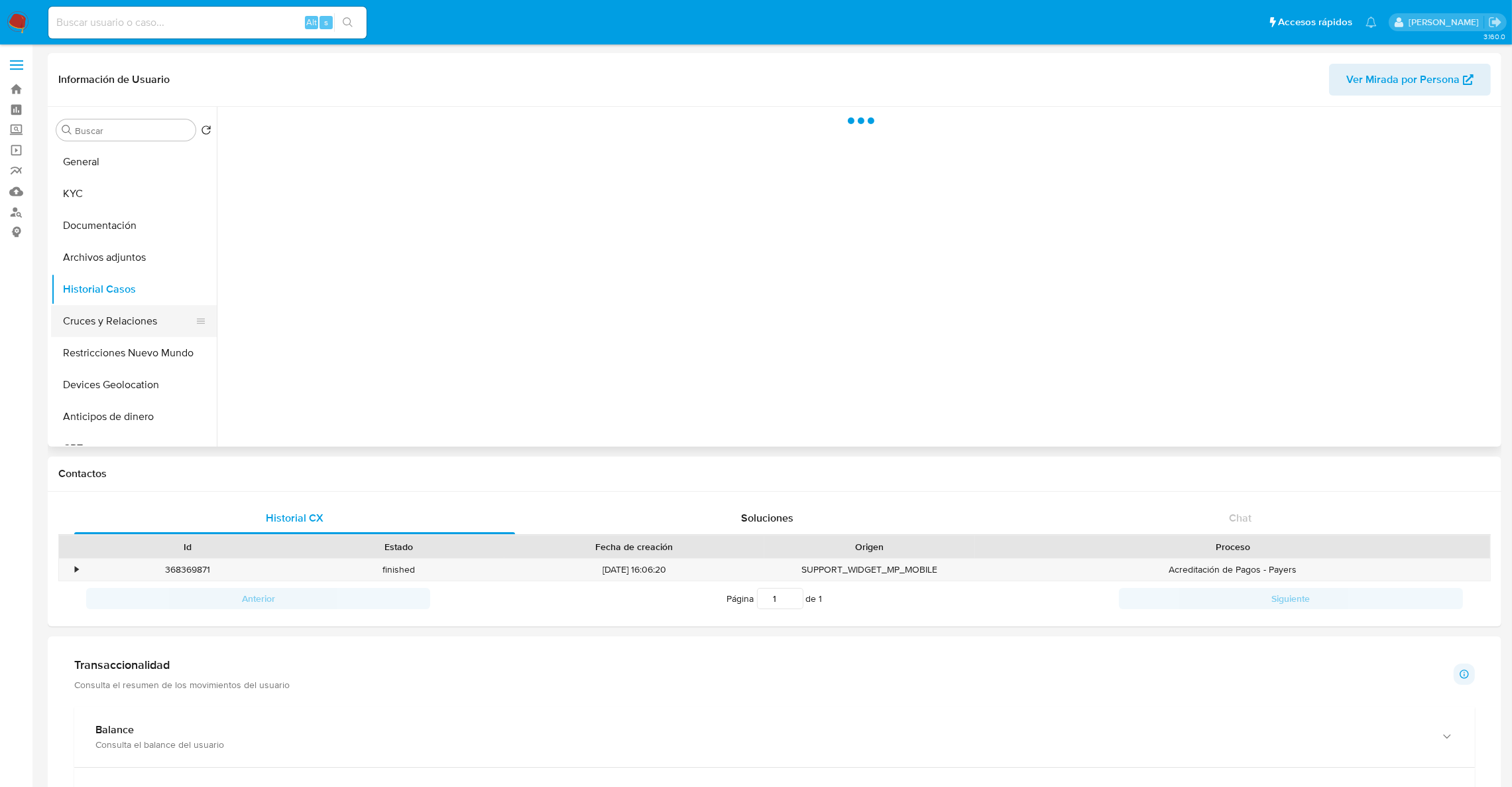
scroll to position [0, 0]
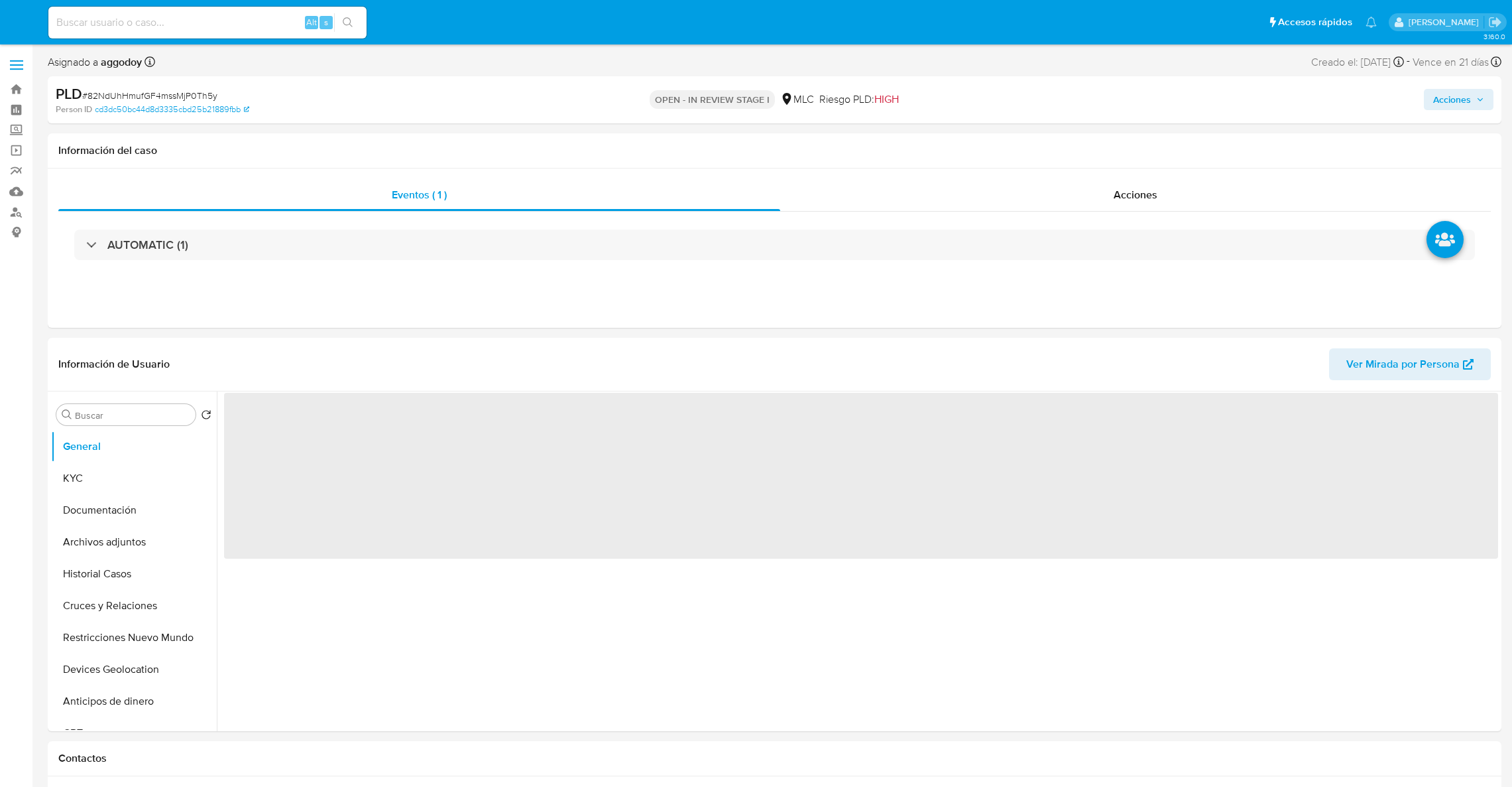
select select "10"
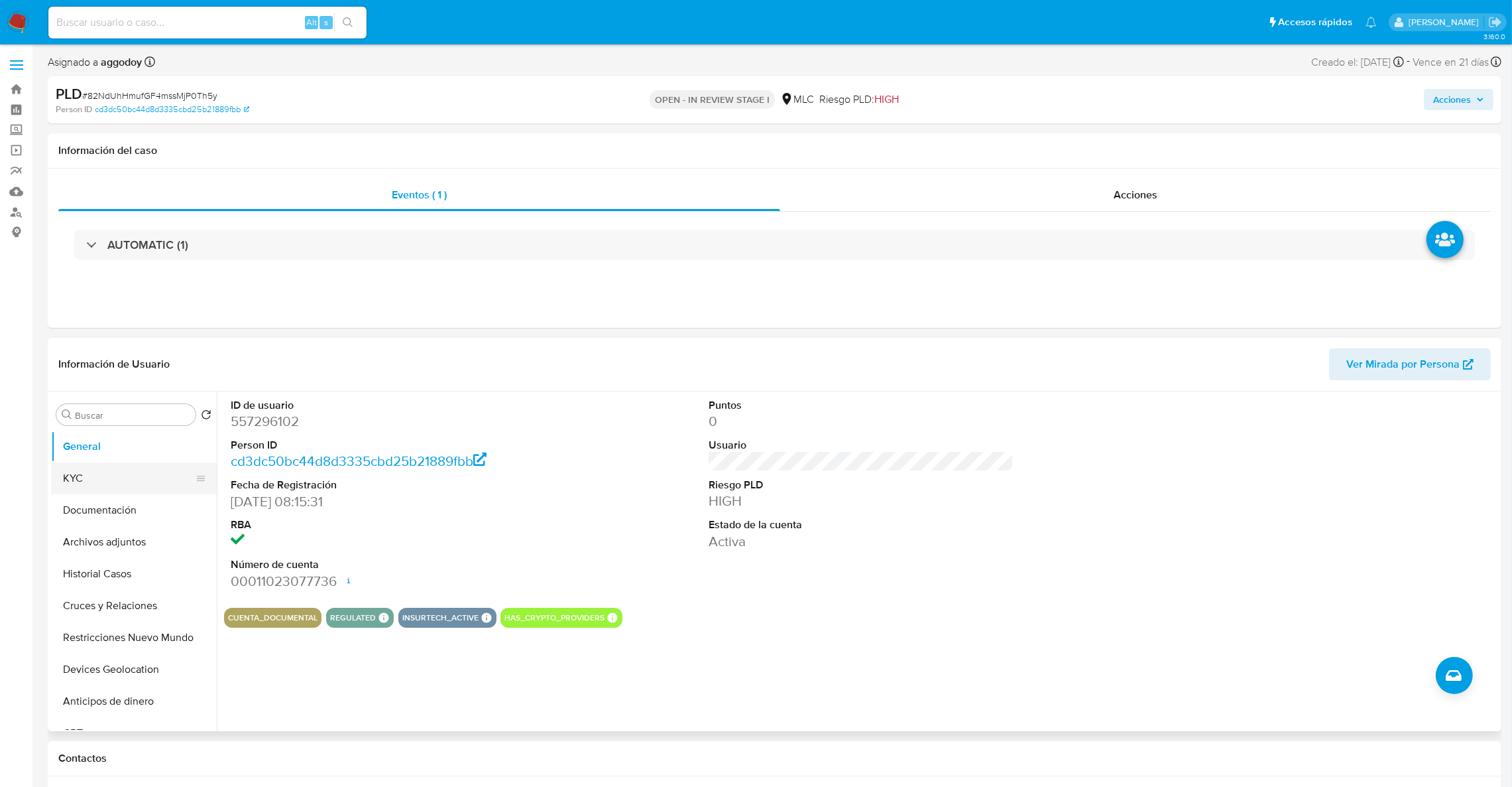
click at [147, 473] on button "KYC" at bounding box center [128, 478] width 155 height 31
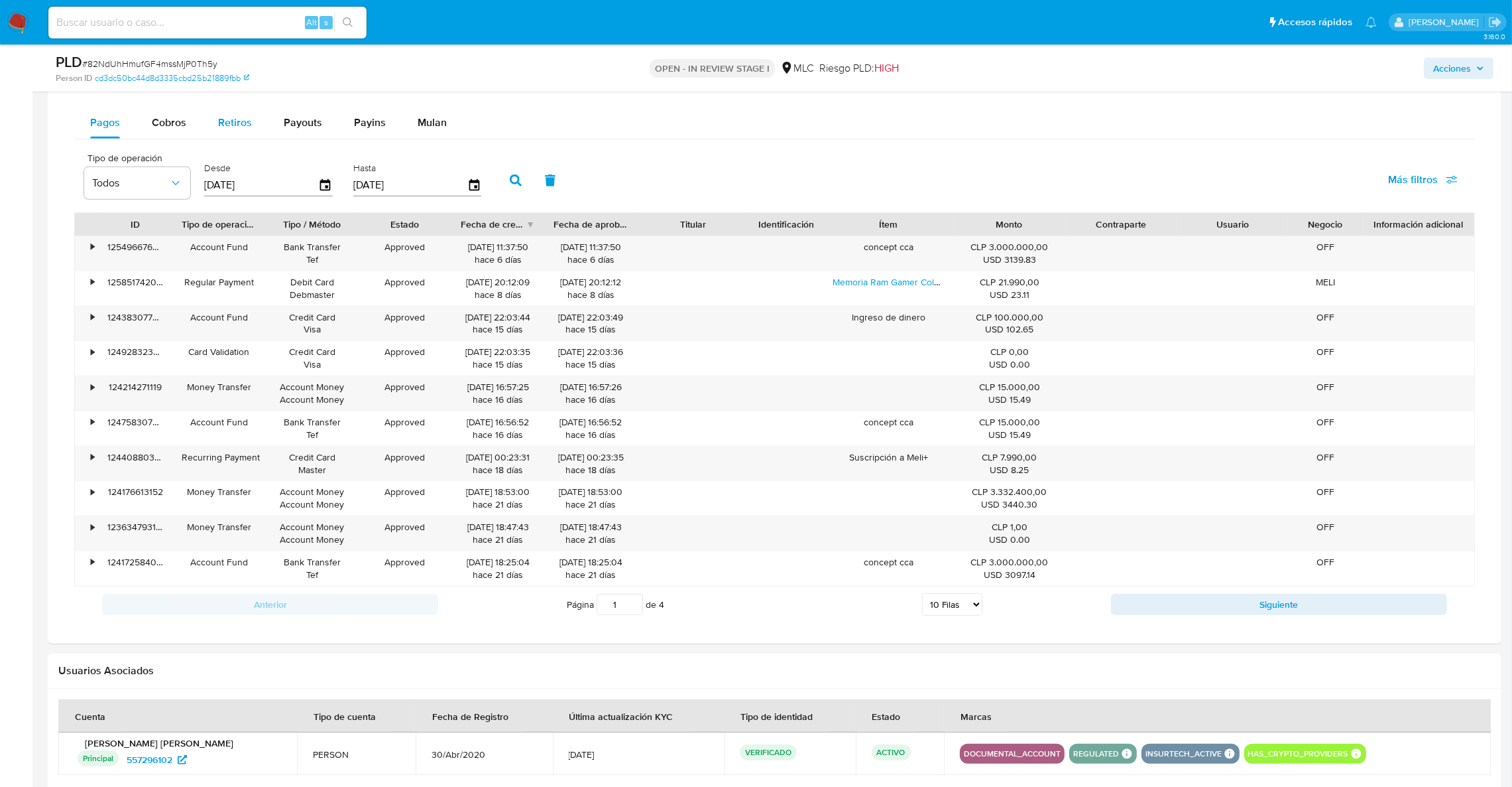
scroll to position [994, 0]
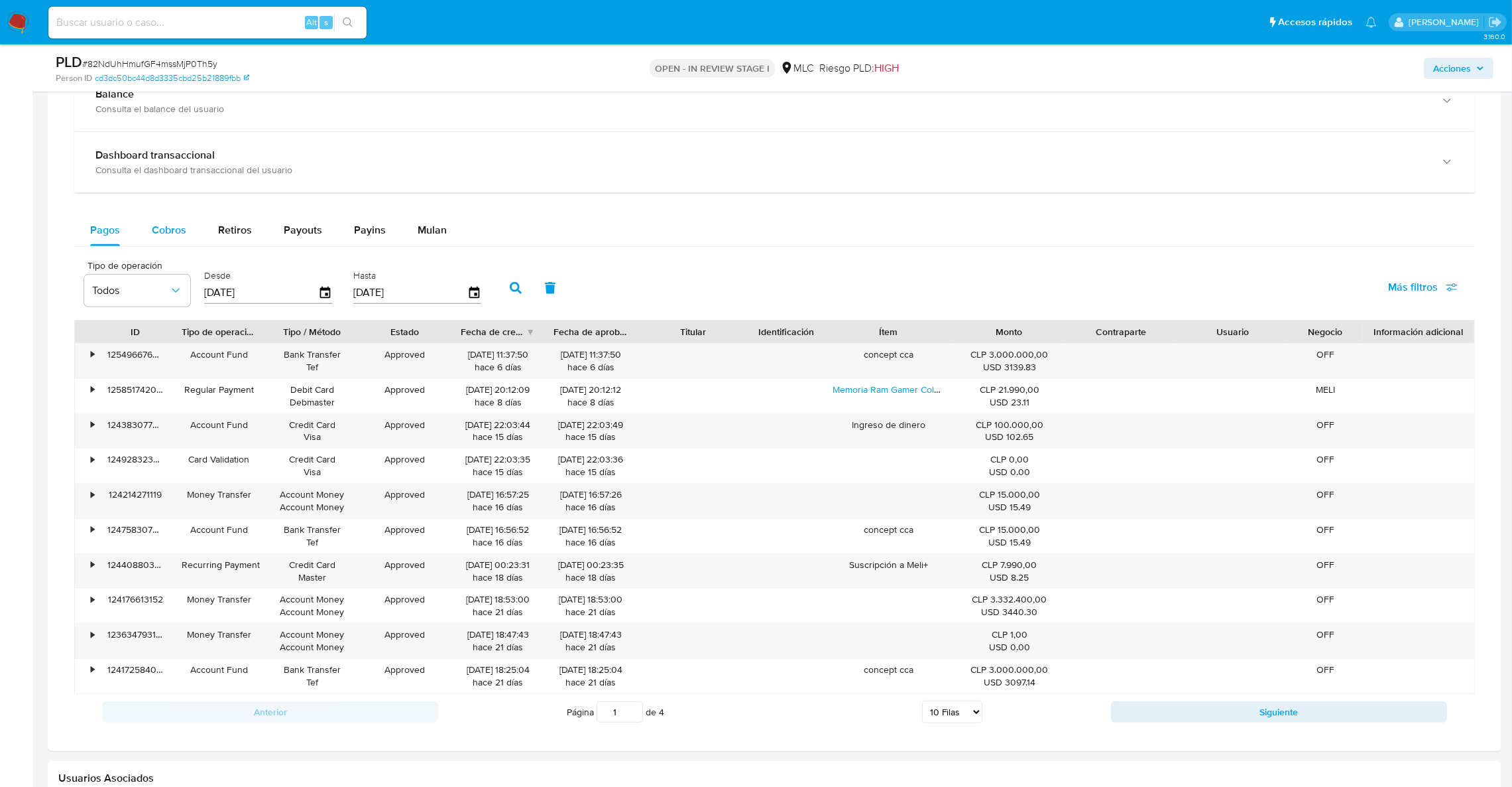
click at [162, 238] on div "Cobros" at bounding box center [168, 230] width 34 height 31
select select "10"
click at [938, 333] on div "Ítem" at bounding box center [889, 331] width 112 height 13
drag, startPoint x: 938, startPoint y: 332, endPoint x: 949, endPoint y: 329, distance: 11.4
click at [949, 329] on div "Ítem" at bounding box center [888, 332] width 130 height 23
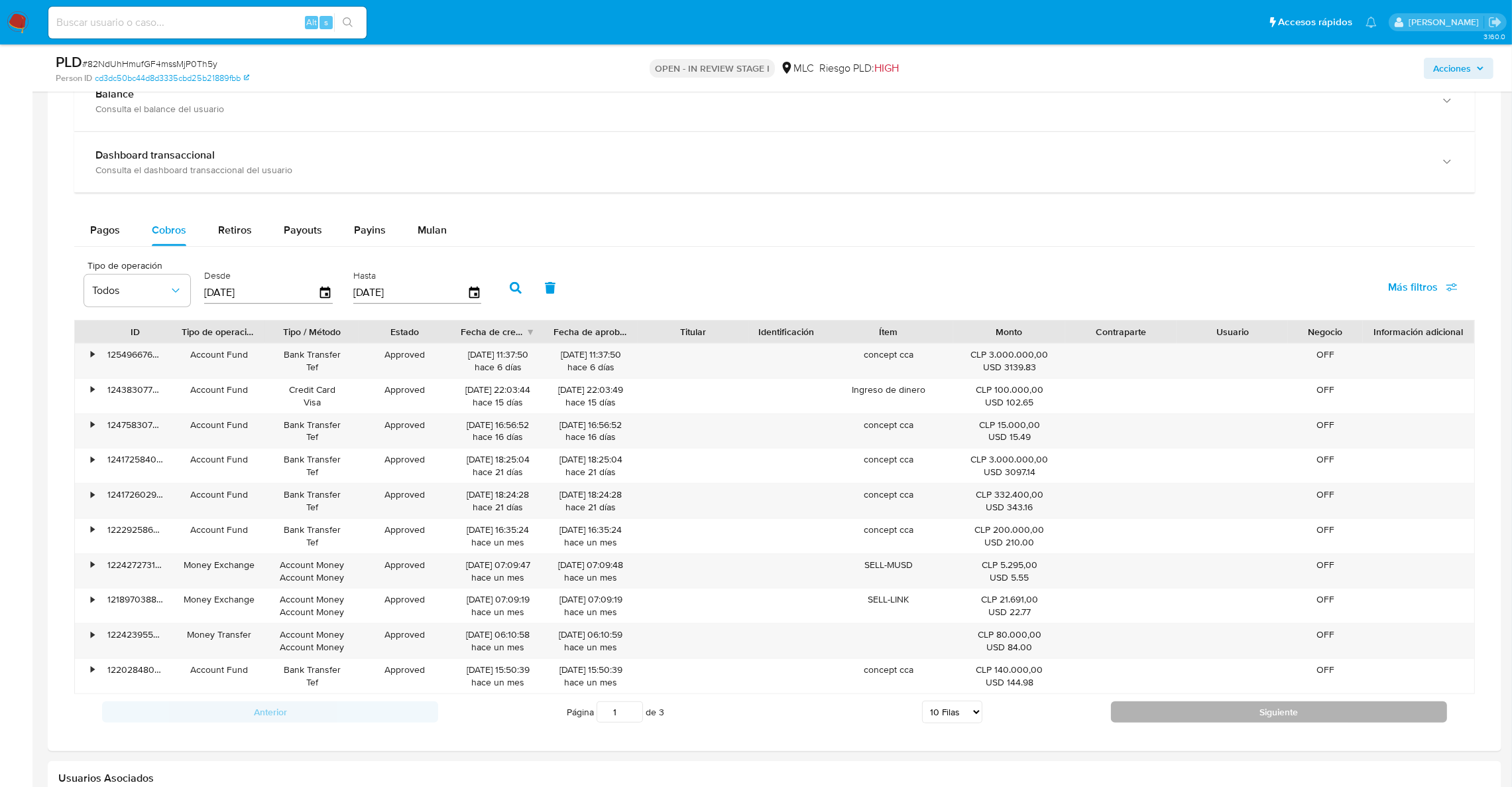
click at [1119, 706] on button "Siguiente" at bounding box center [1279, 712] width 336 height 21
type input "2"
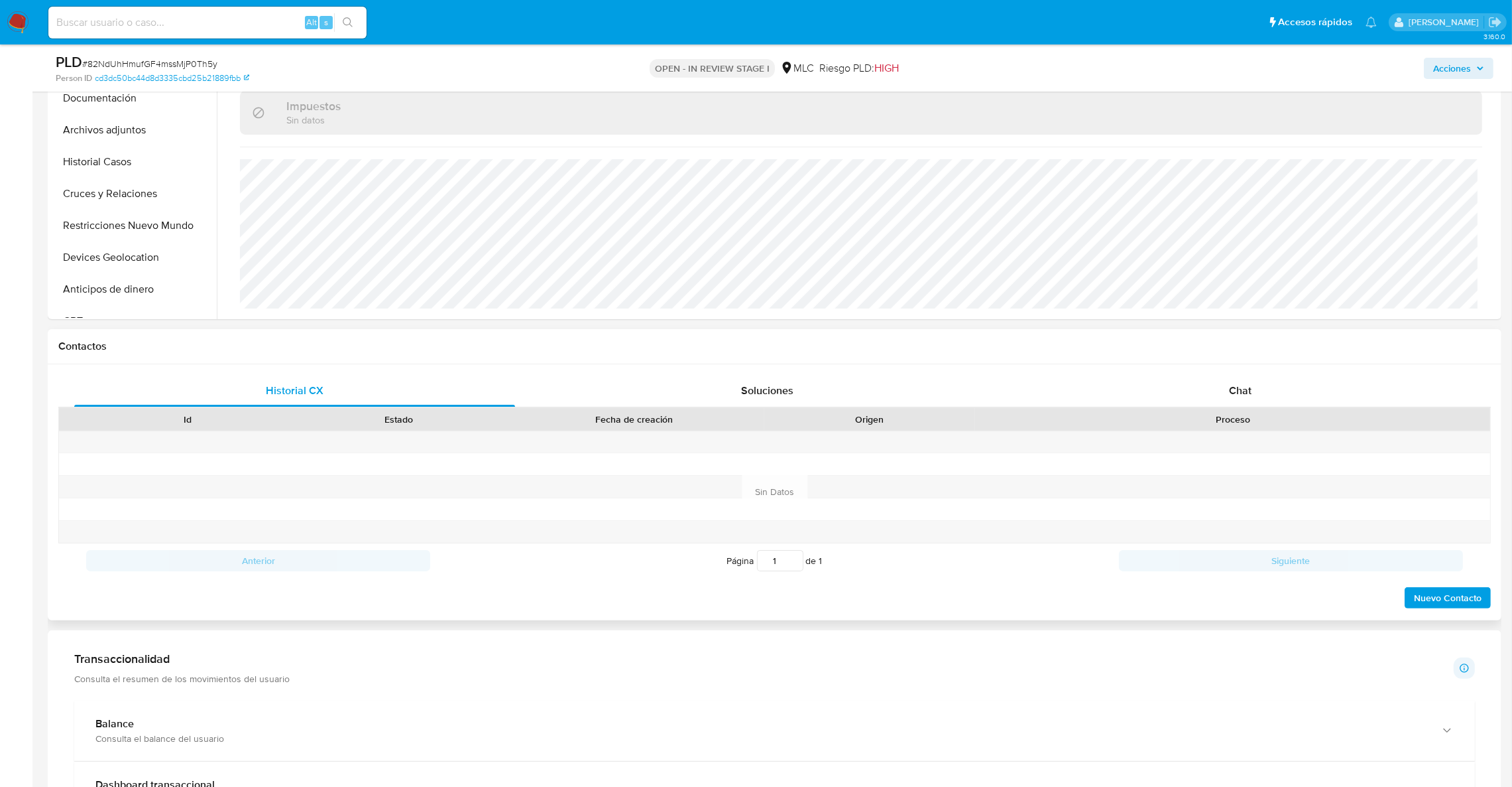
scroll to position [100, 0]
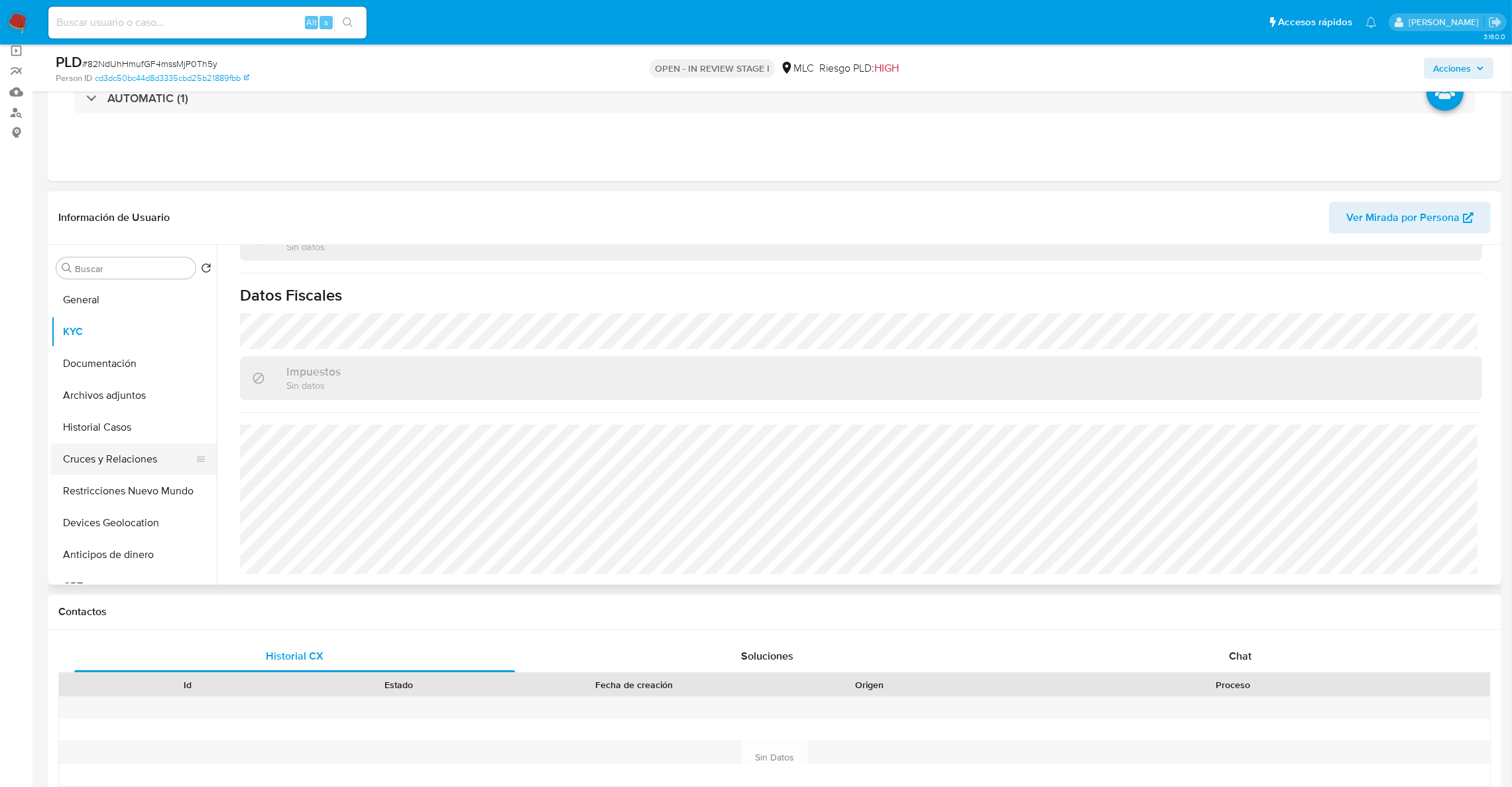
click at [136, 461] on button "Cruces y Relaciones" at bounding box center [128, 459] width 155 height 31
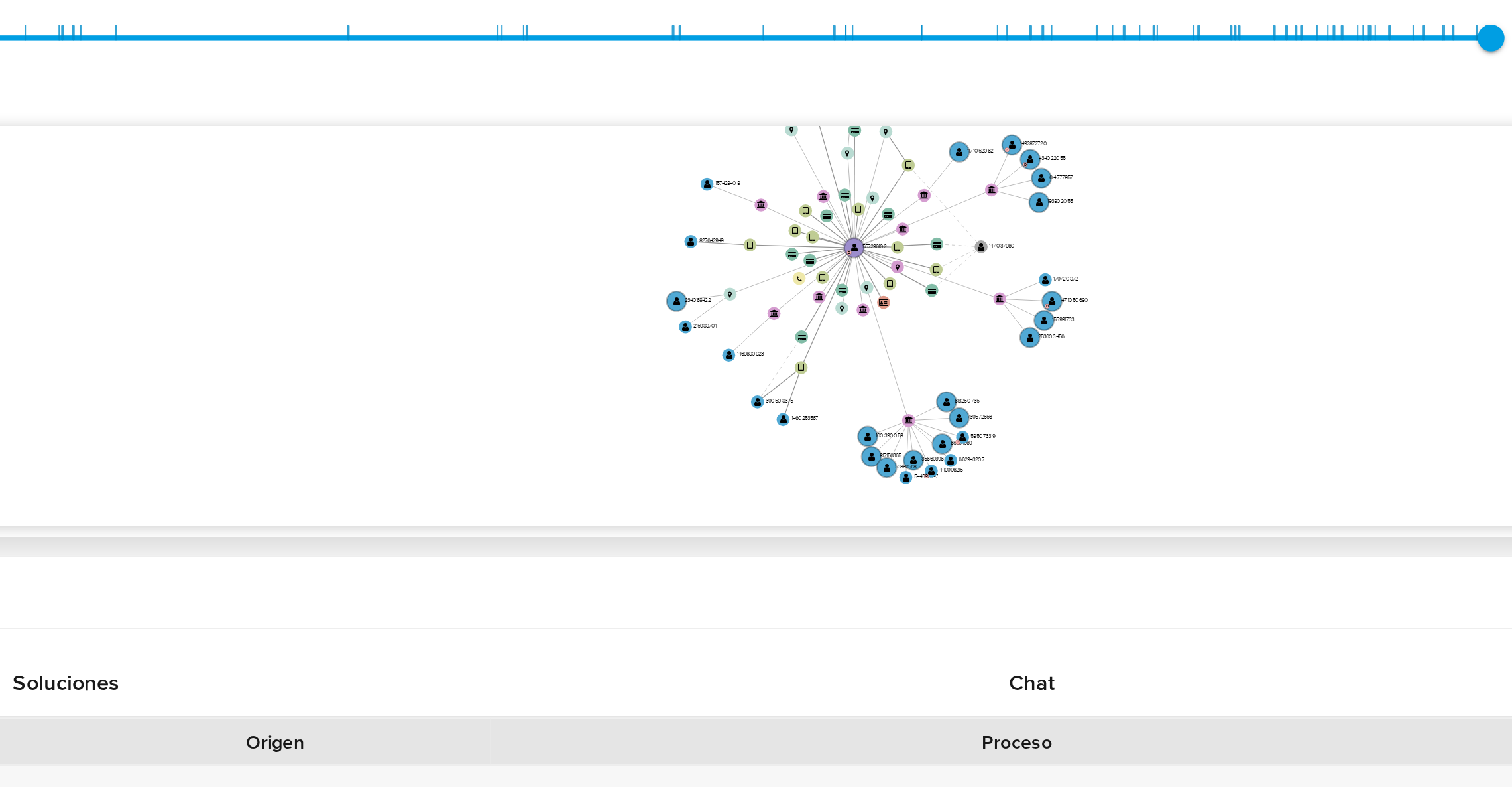
scroll to position [167, 0]
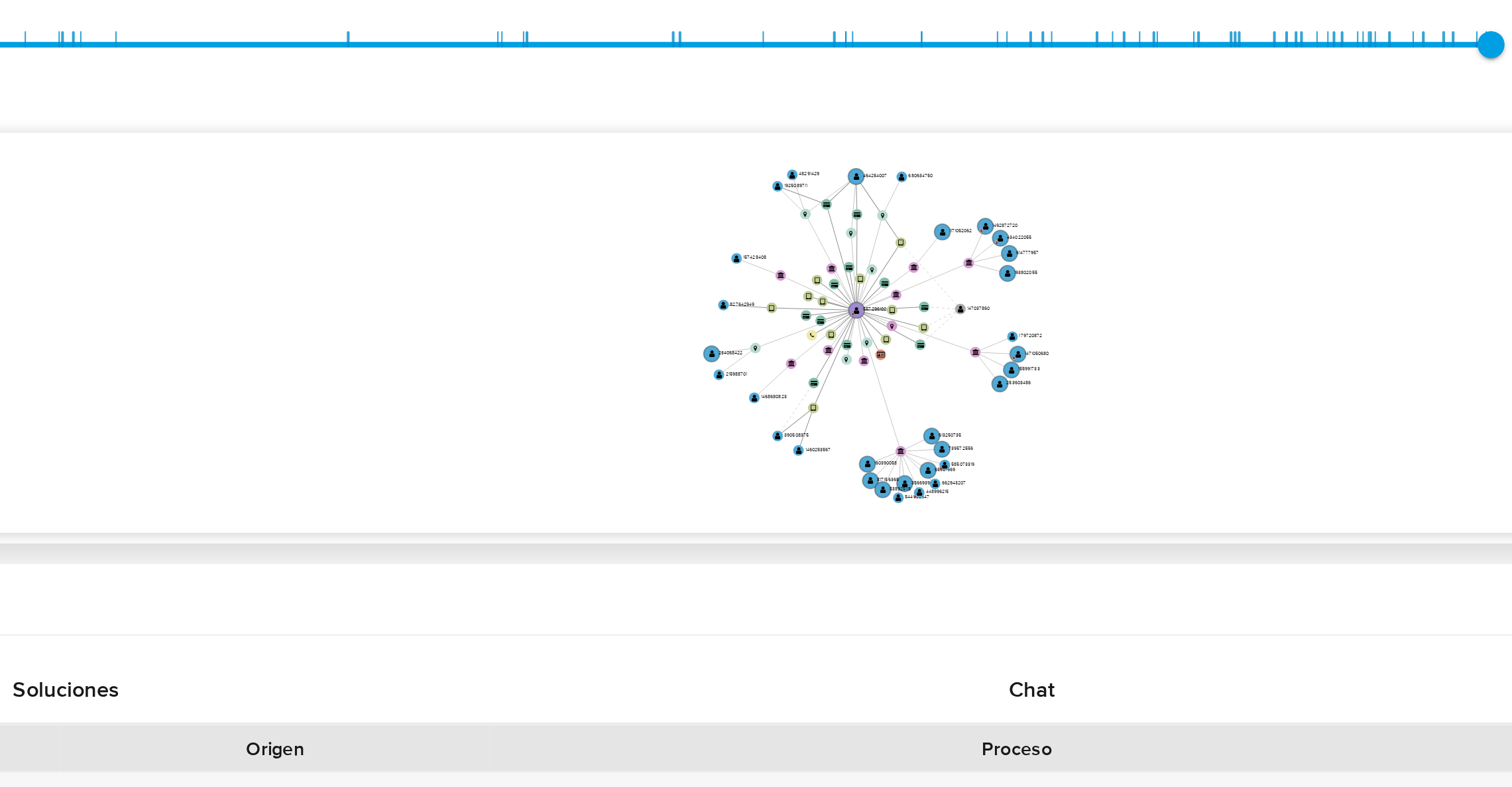
drag, startPoint x: 1323, startPoint y: 410, endPoint x: 1294, endPoint y: 425, distance: 32.6
click at [1294, 425] on icon "user-557296102  557296102 D device-6154a06e08813b0019850a11  device-61815cc10…" at bounding box center [870, 411] width 1254 height 192
click at [1253, 386] on icon "user-557296102  557296102 D device-6154a06e08813b0019850a11  device-61815cc10…" at bounding box center [870, 411] width 1254 height 192
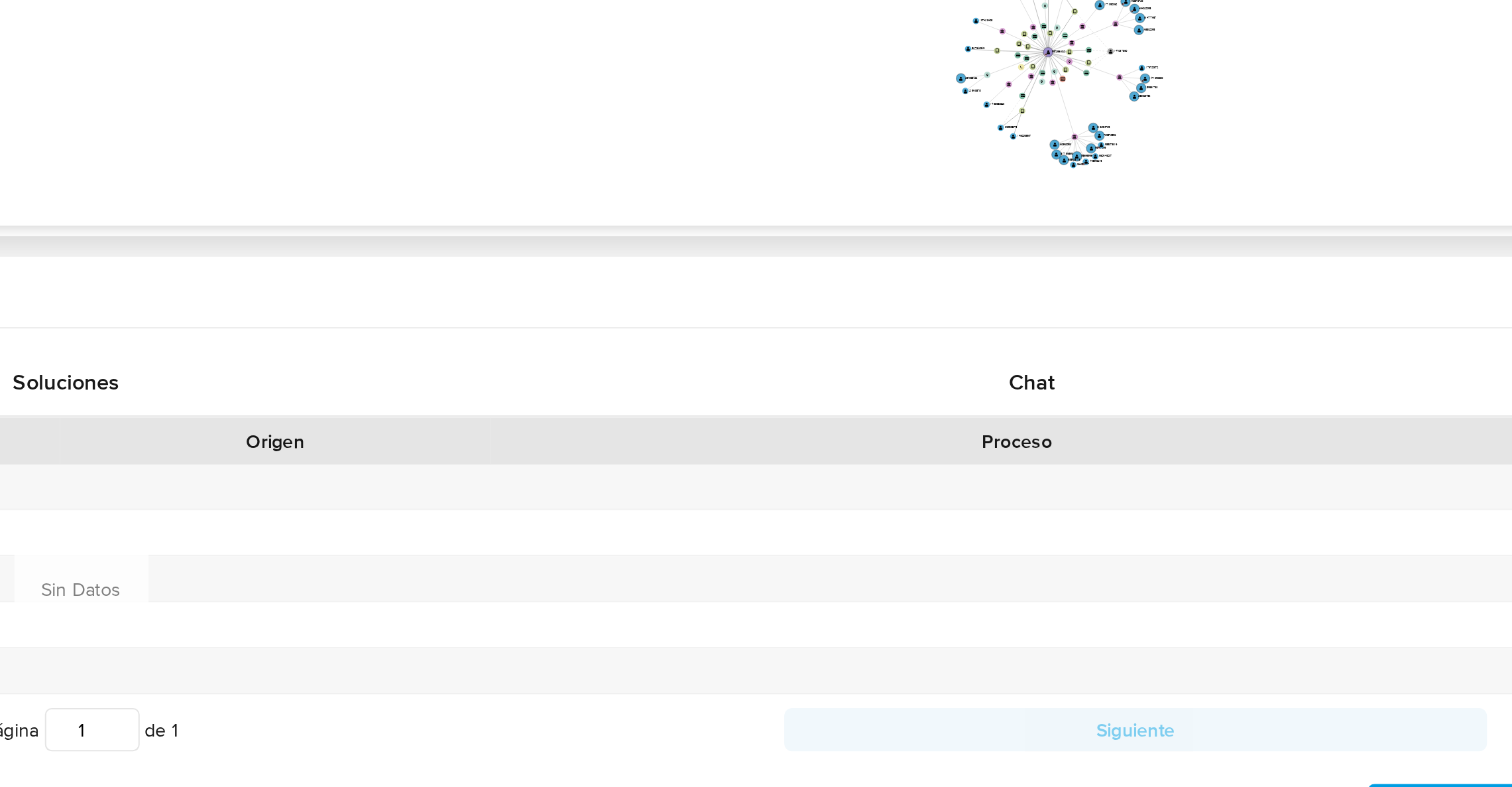
scroll to position [165, 0]
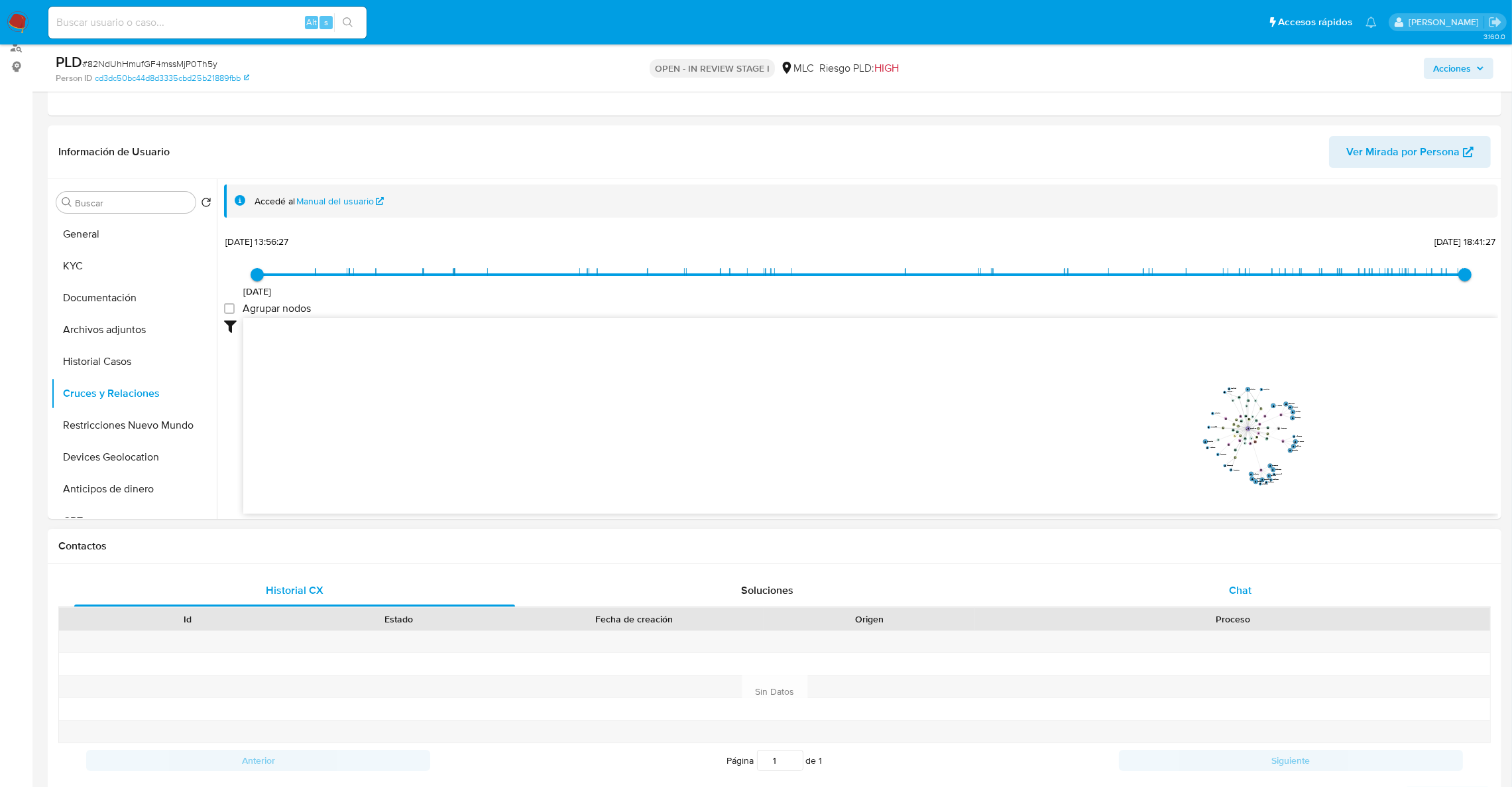
click at [1242, 596] on span "Chat" at bounding box center [1241, 590] width 23 height 15
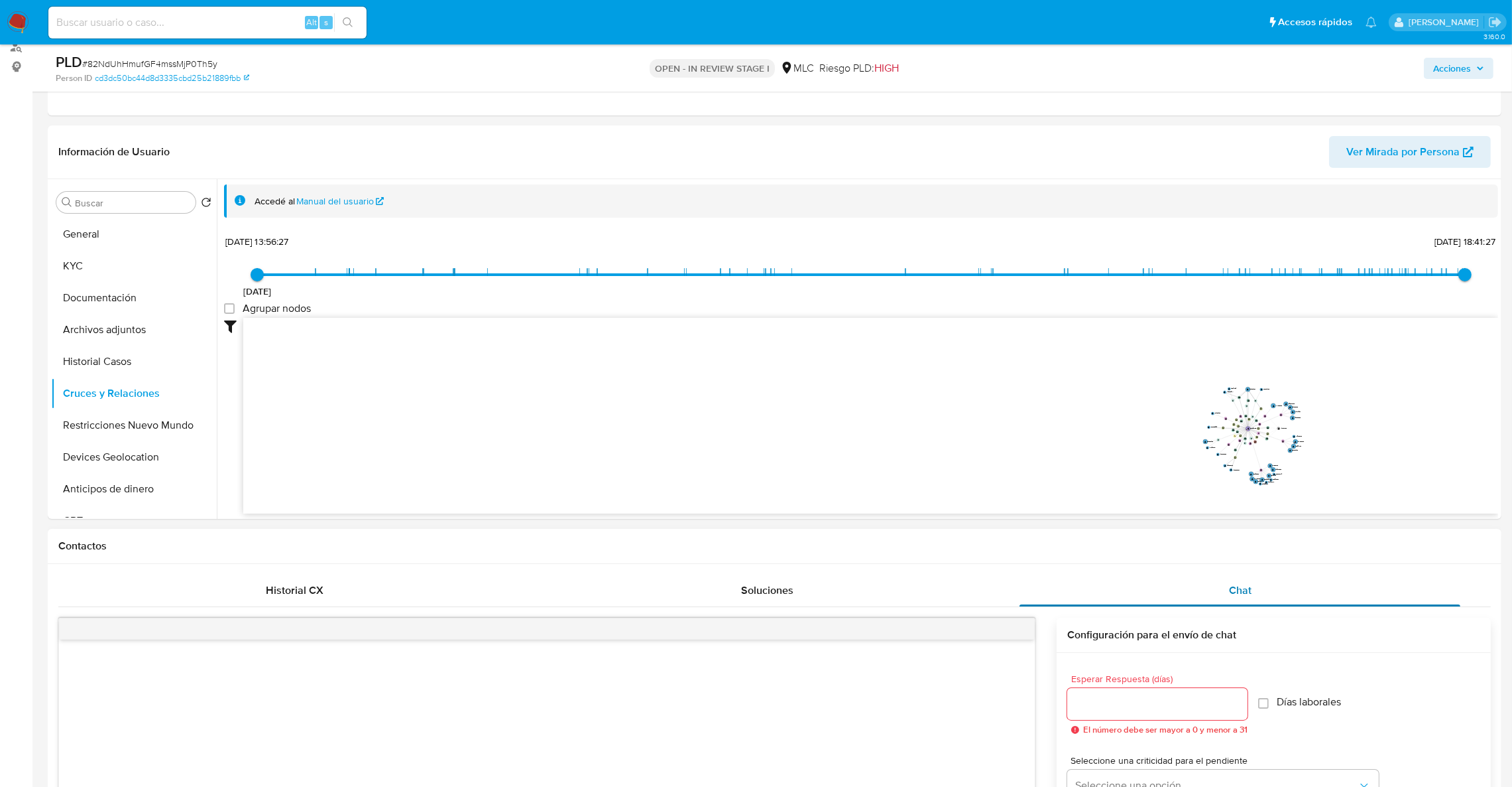
click at [1252, 580] on div "Chat" at bounding box center [1240, 590] width 441 height 31
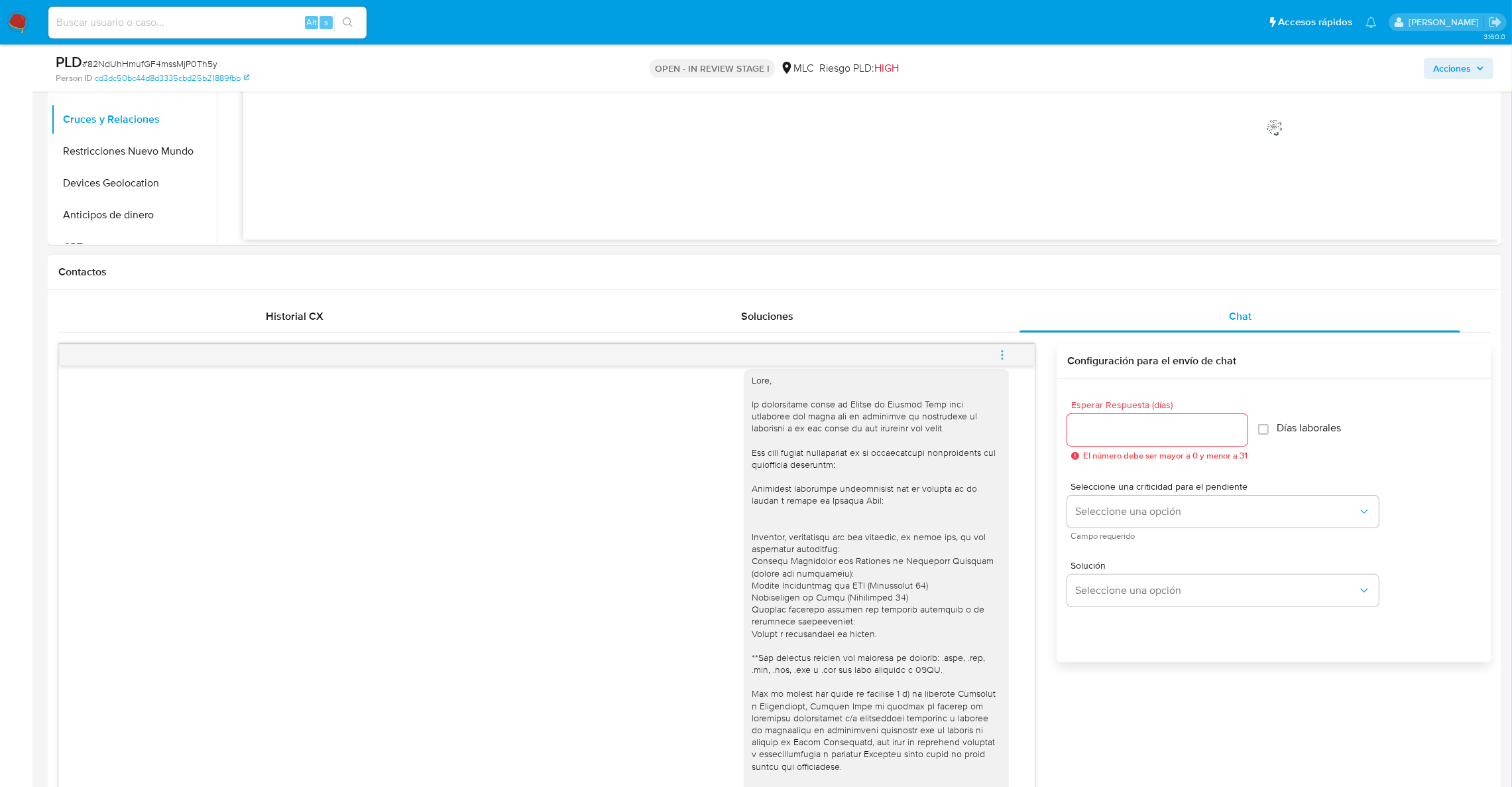
scroll to position [663, 0]
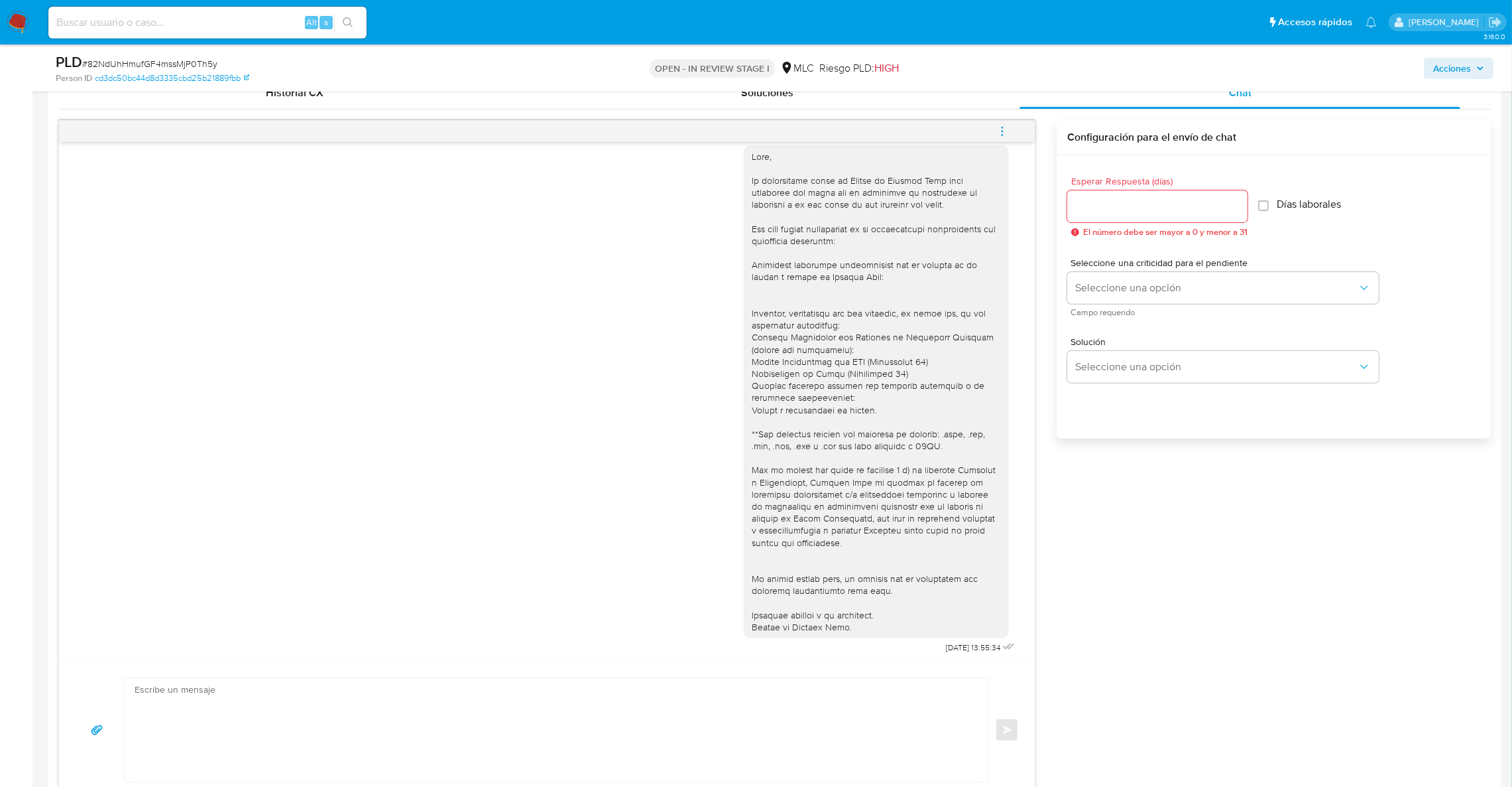
click at [1089, 639] on div "18/08/2025 13:55:34 Enviar Configuración para el envío de chat Esperar Respuest…" at bounding box center [774, 458] width 1433 height 676
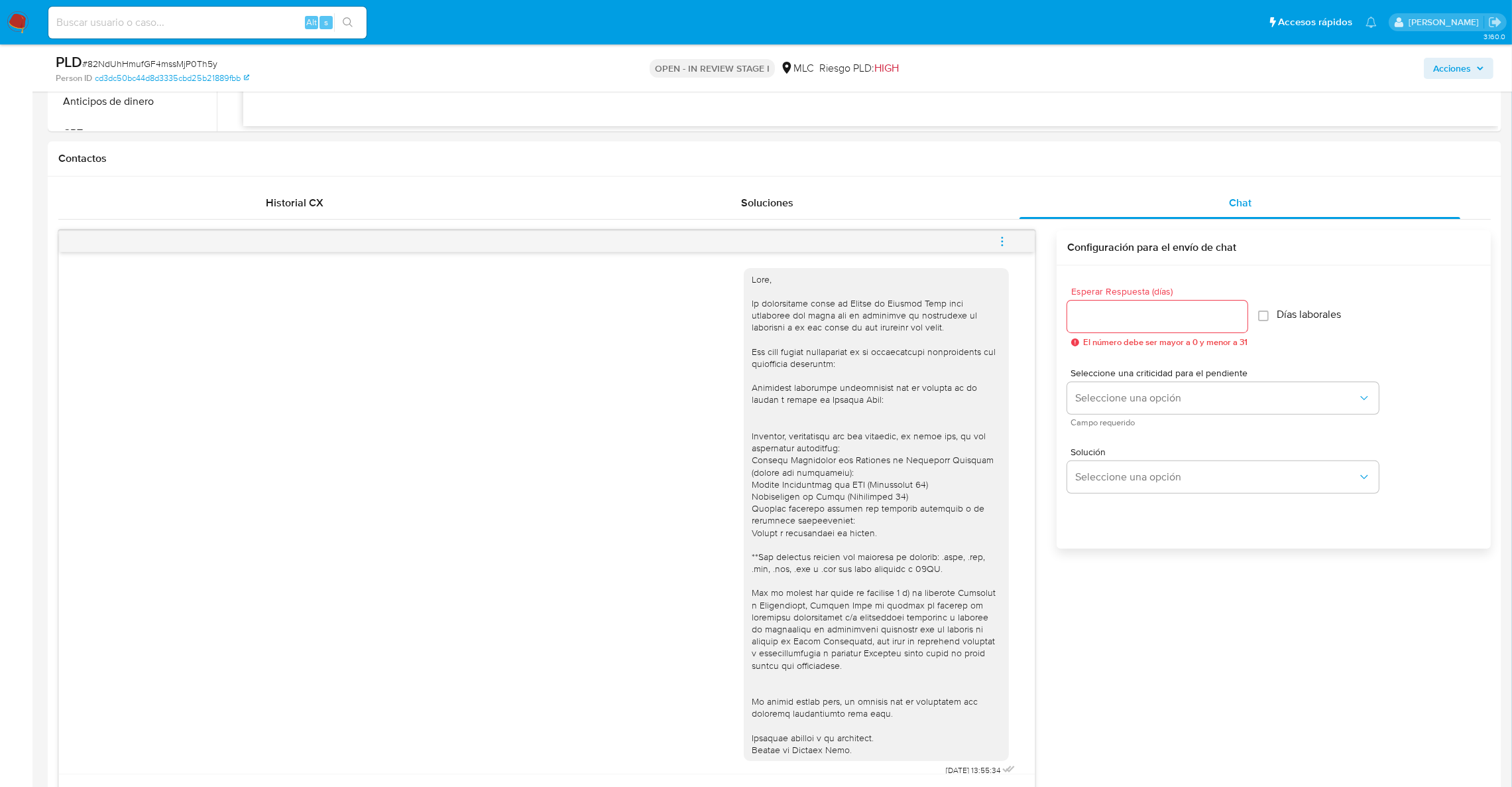
scroll to position [265, 0]
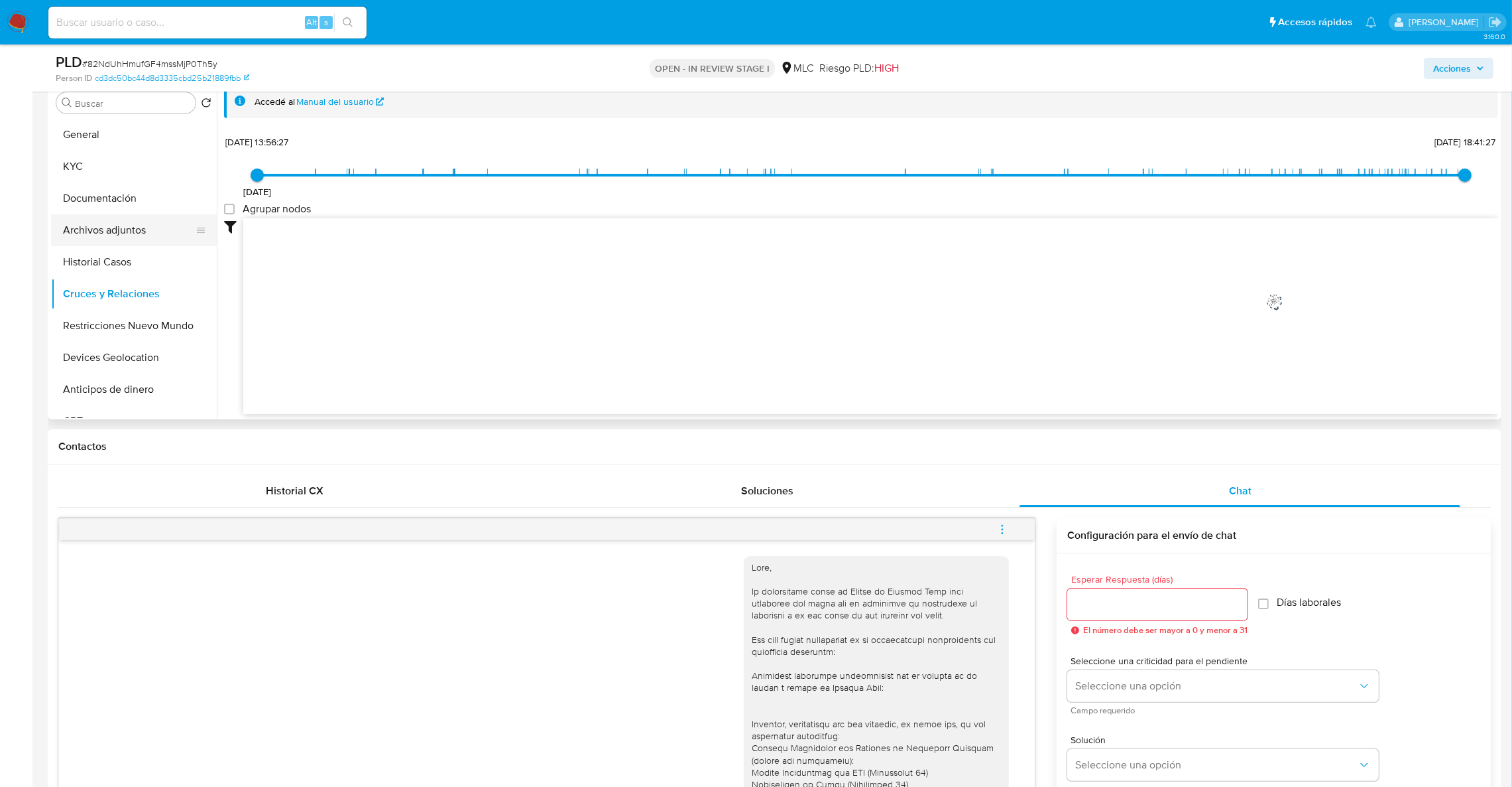
click at [116, 241] on button "Archivos adjuntos" at bounding box center [128, 230] width 155 height 31
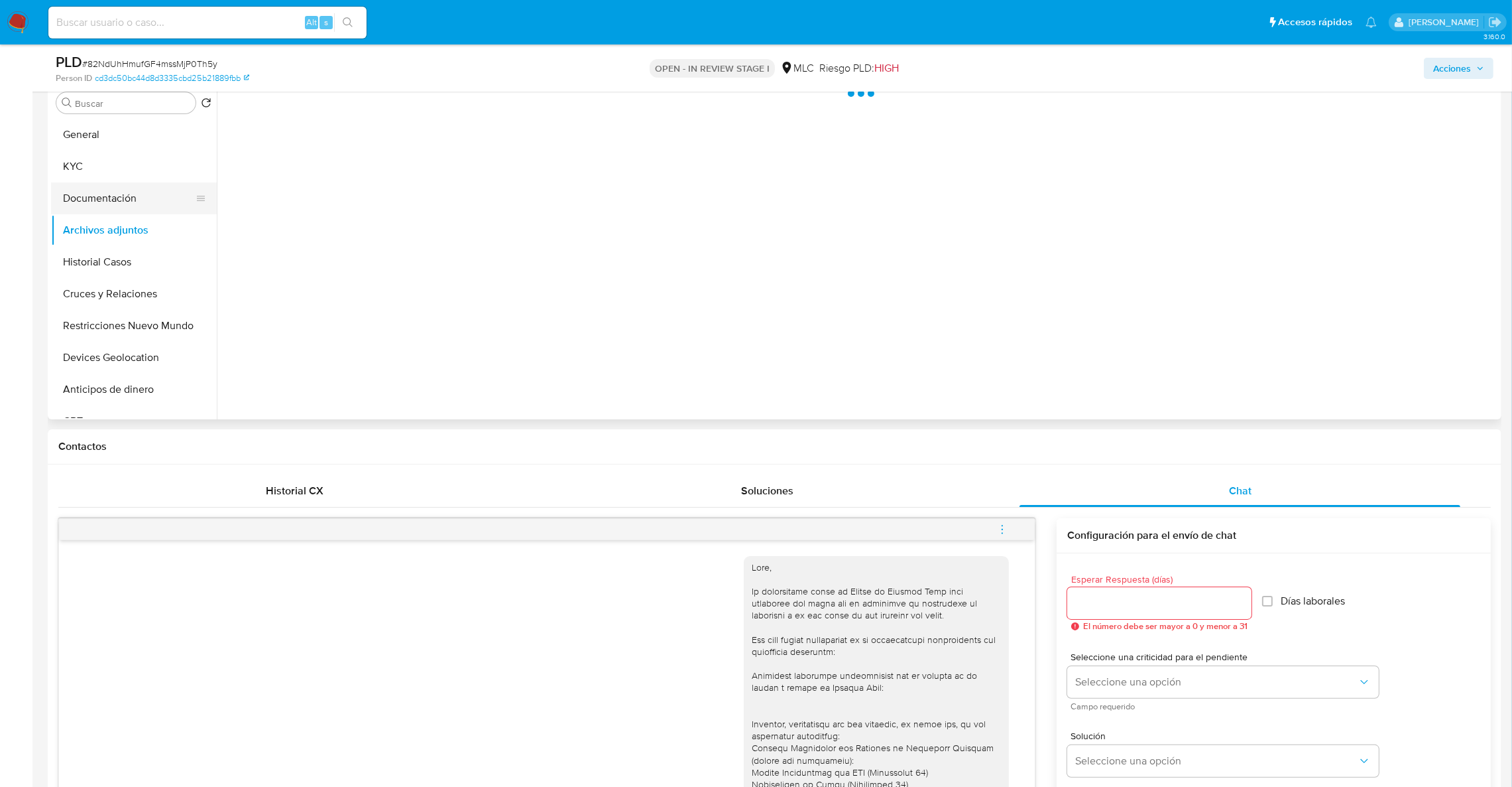
click at [150, 197] on button "Documentación" at bounding box center [128, 198] width 155 height 31
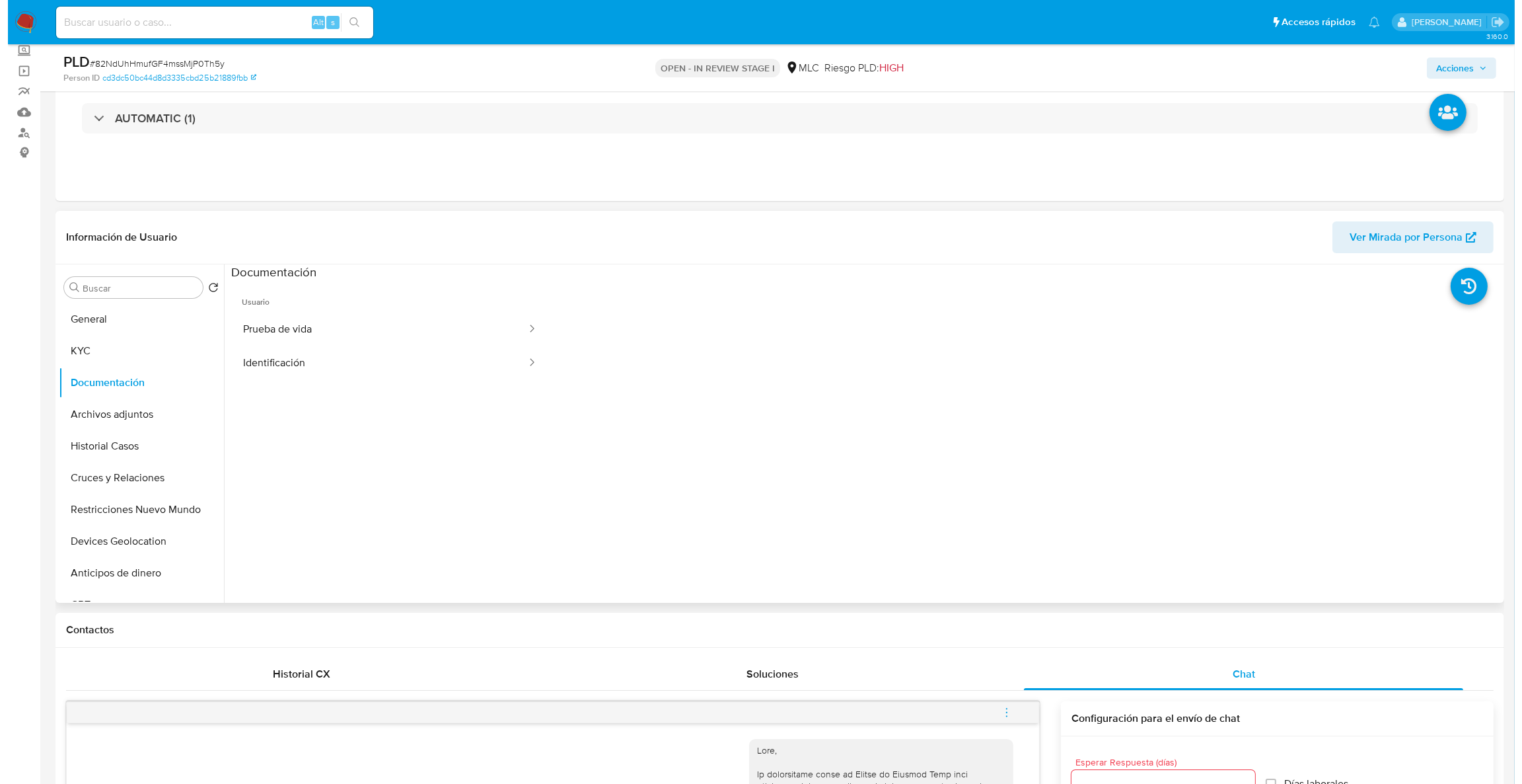
scroll to position [0, 0]
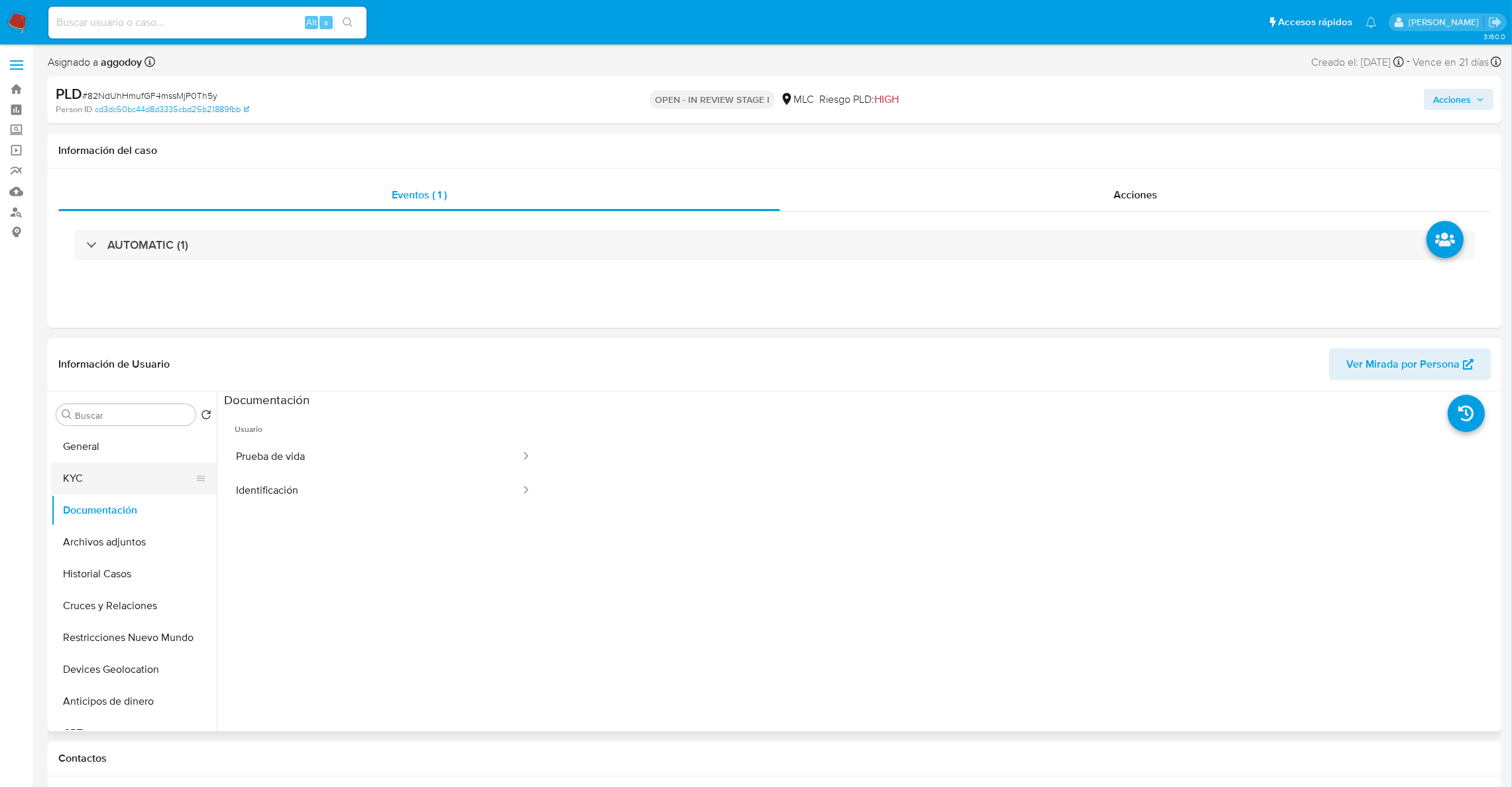
click at [62, 475] on button "KYC" at bounding box center [128, 478] width 155 height 31
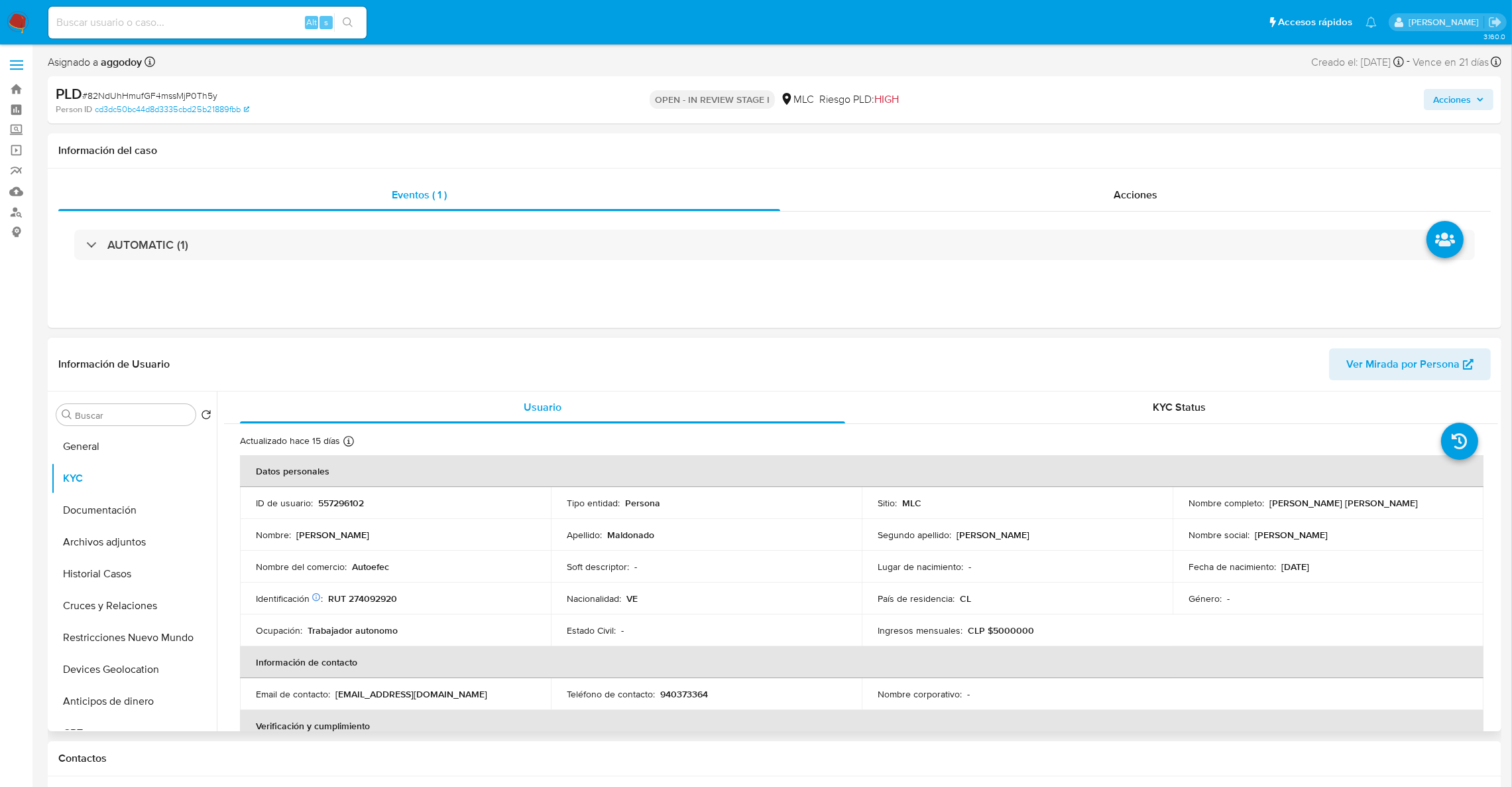
drag, startPoint x: 1263, startPoint y: 501, endPoint x: 1454, endPoint y: 505, distance: 191.0
click at [1454, 505] on div "Nombre completo : Anderson Javier Maldonado Rangel" at bounding box center [1328, 503] width 279 height 12
copy div "[PERSON_NAME] [PERSON_NAME]"
click at [156, 539] on button "Archivos adjuntos" at bounding box center [128, 542] width 155 height 31
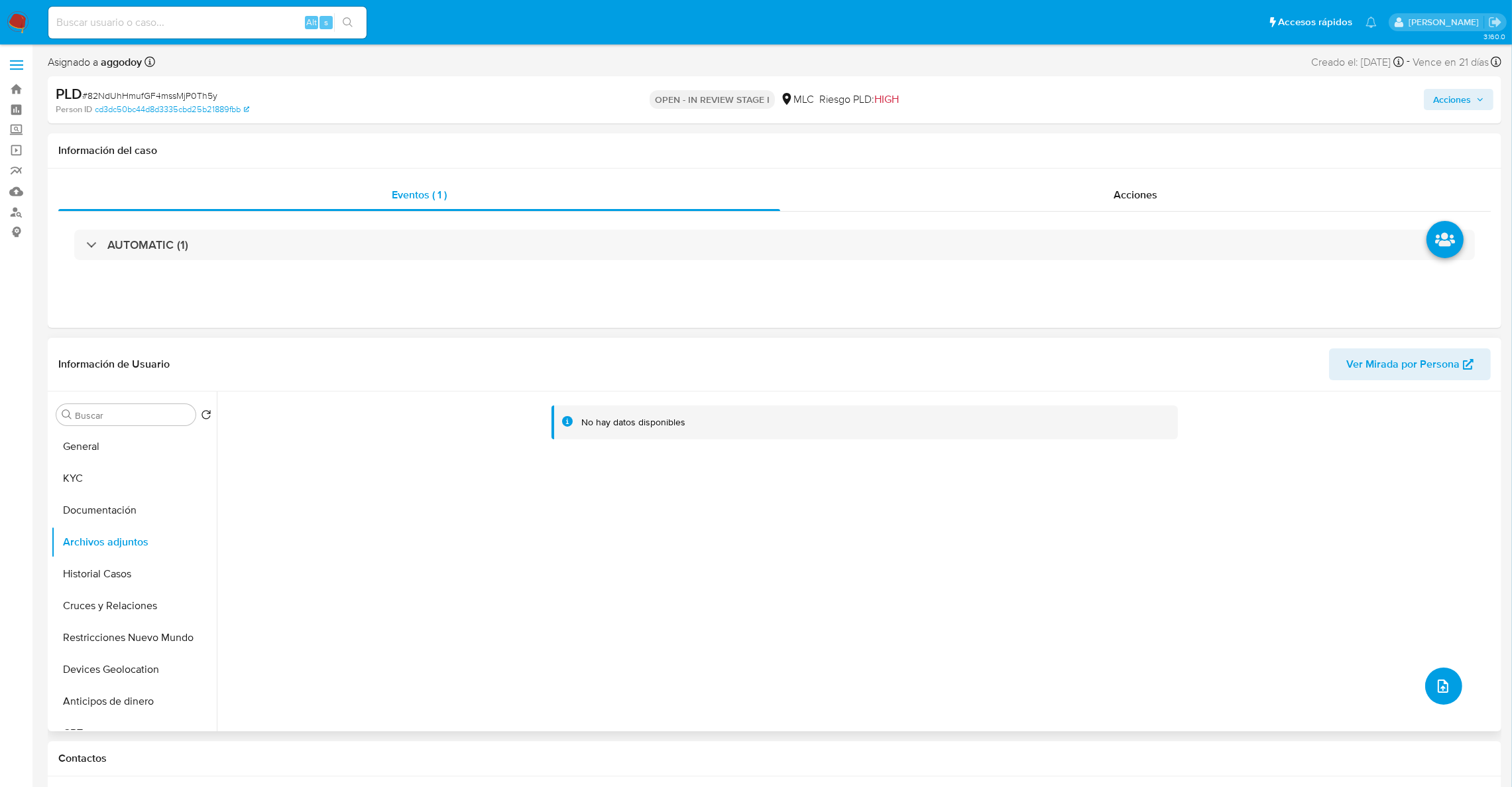
click at [1439, 694] on icon "upload-file" at bounding box center [1443, 686] width 16 height 16
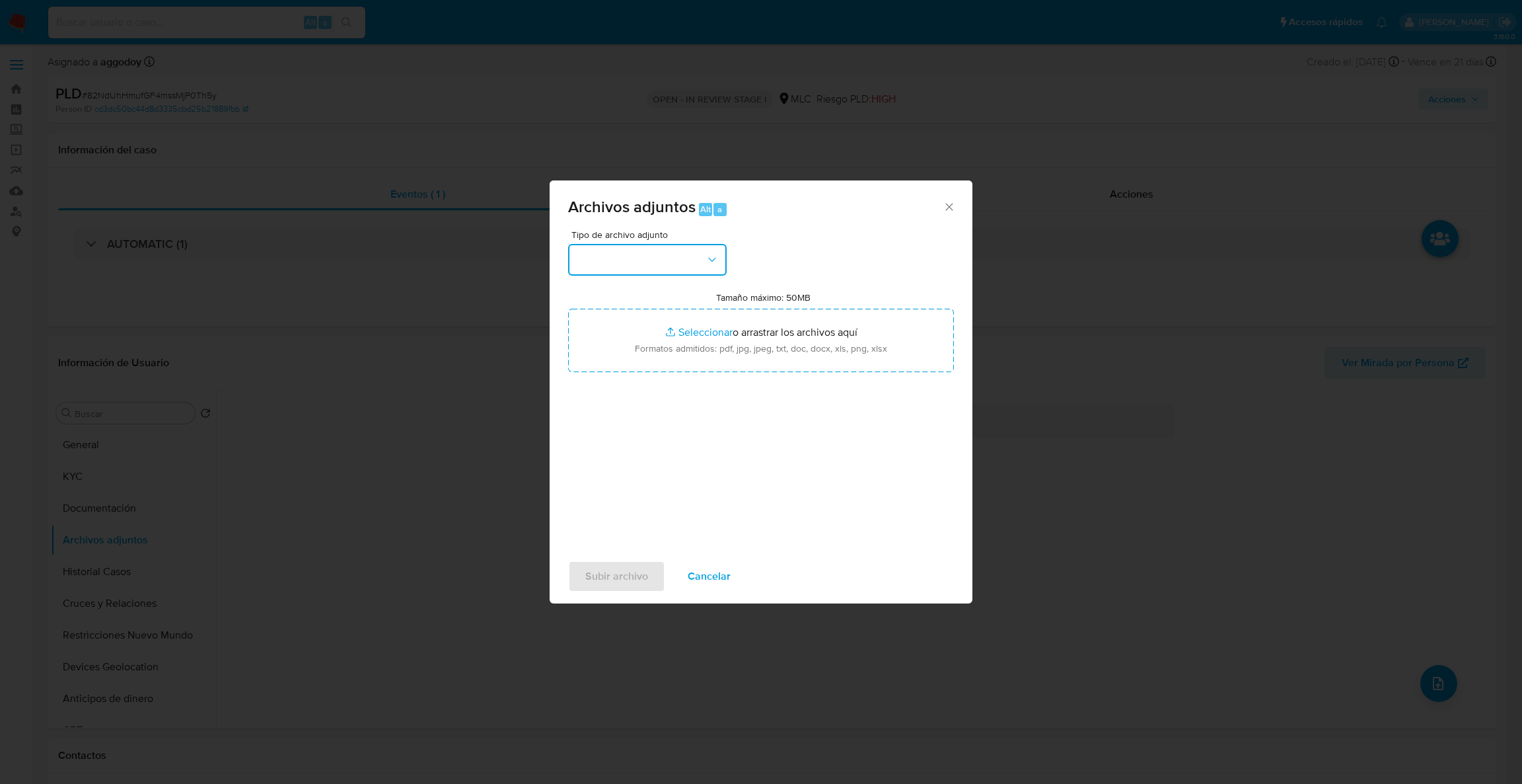
click at [655, 260] on button "button" at bounding box center [647, 259] width 158 height 31
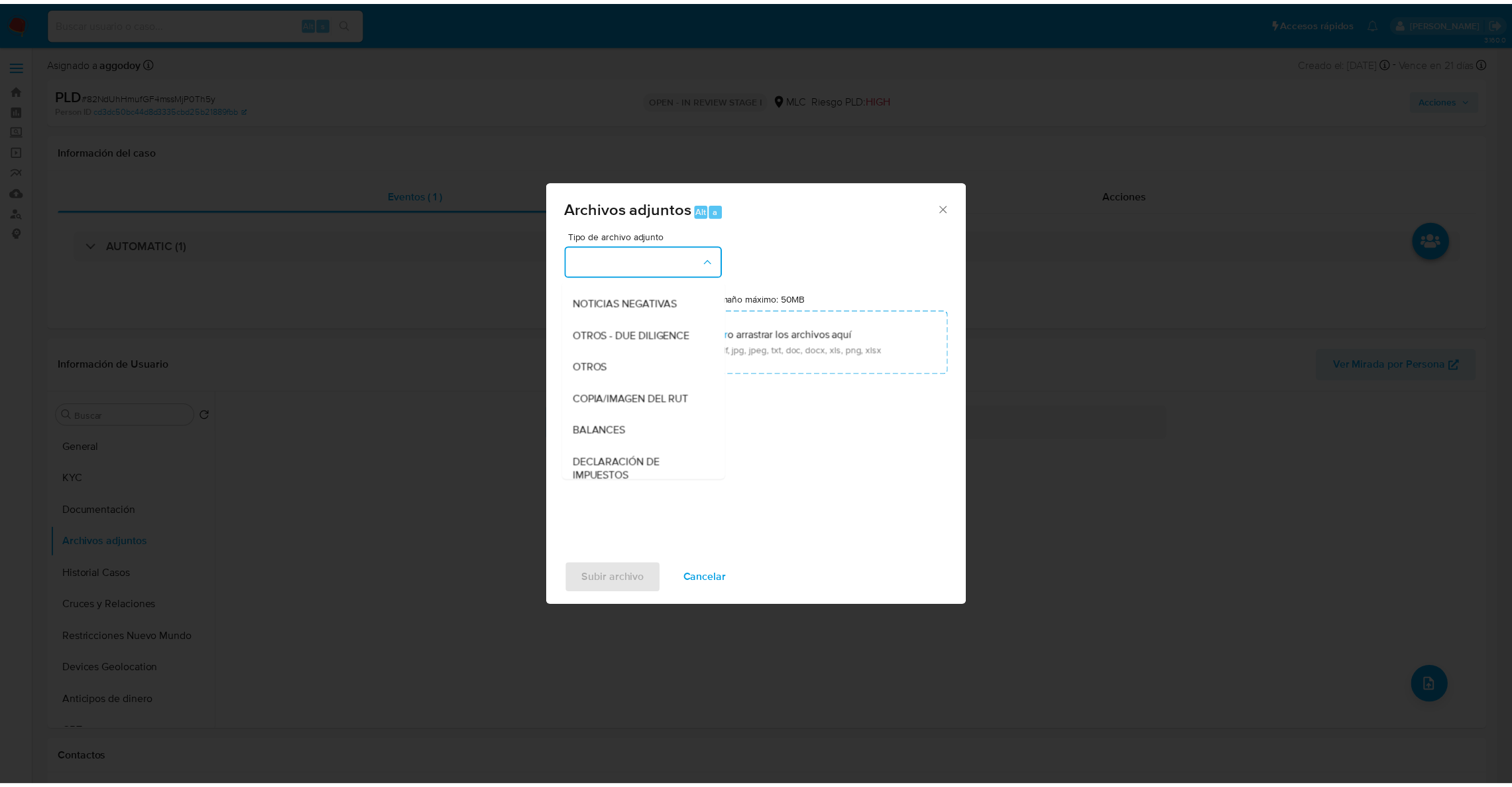
scroll to position [177, 0]
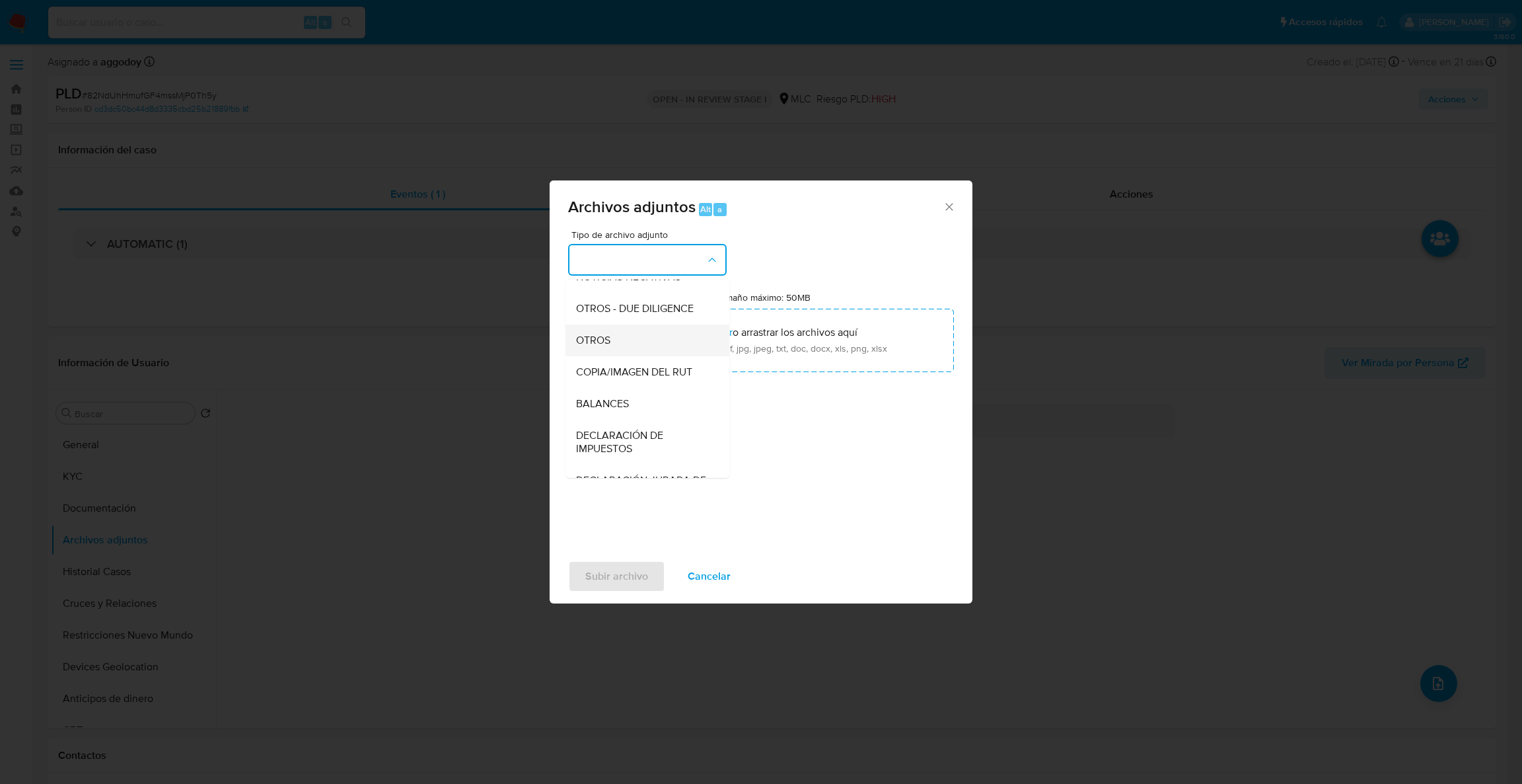
click at [666, 356] on div "OTROS" at bounding box center [643, 340] width 135 height 31
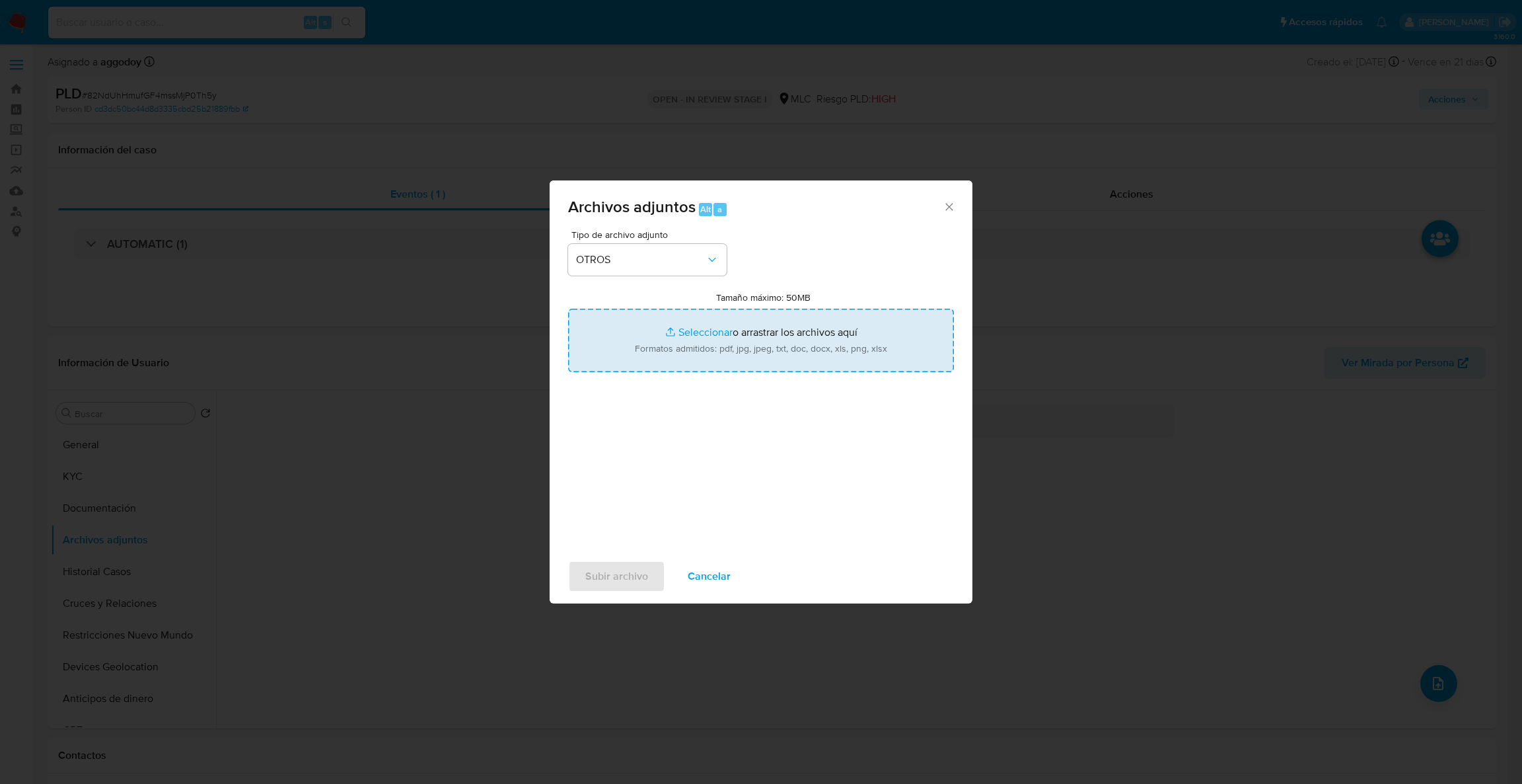
click at [708, 355] on input "Tamaño máximo: 50MB Seleccionar archivos" at bounding box center [761, 340] width 386 height 64
type input "C:\fakepath\557296102Movimientos .xlsx"
click at [730, 332] on input "Tamaño máximo: 50MB Seleccionar archivos" at bounding box center [761, 340] width 386 height 64
type input "C:\fakepath\Case Log - 557296102.pdf"
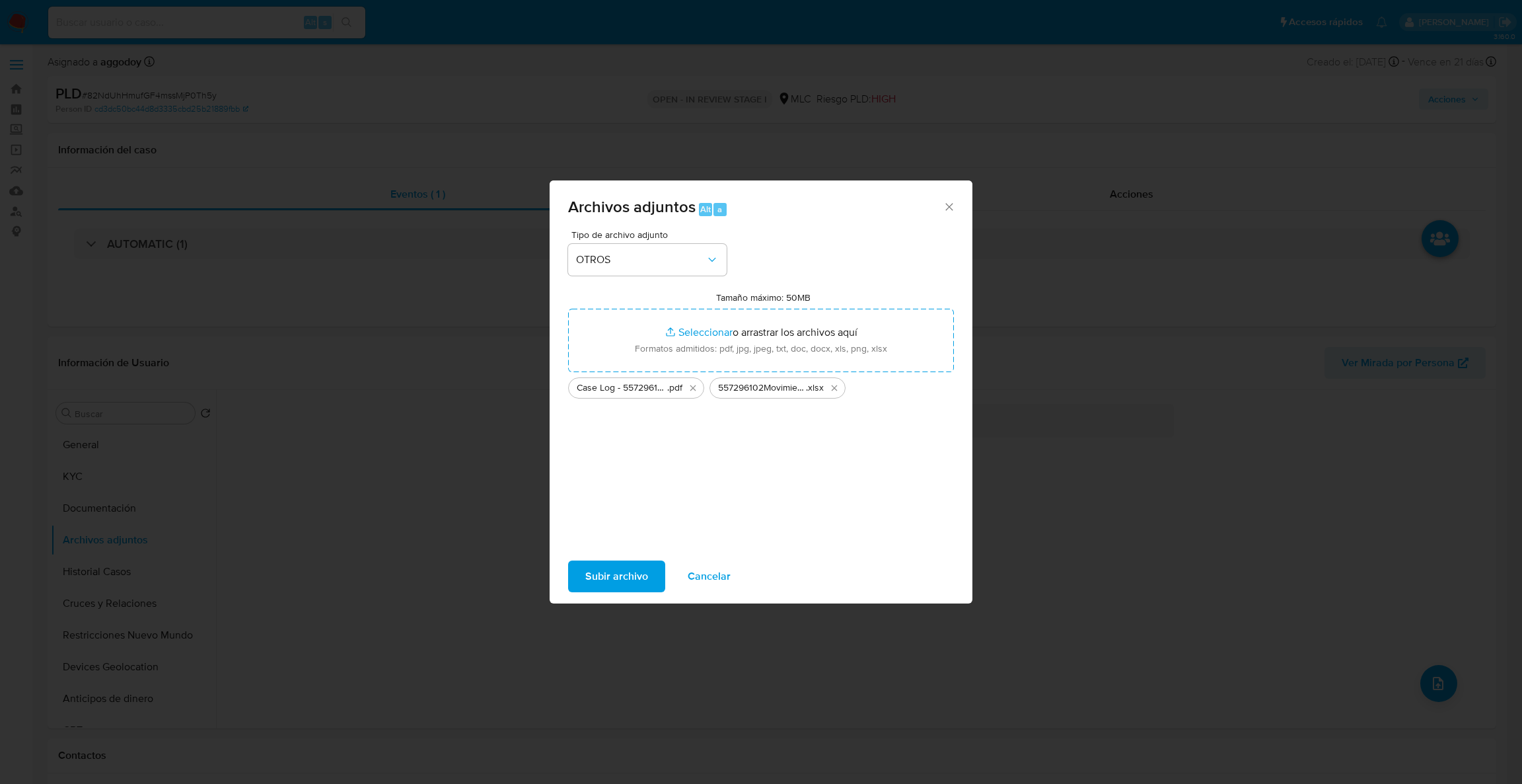
click at [615, 569] on span "Subir archivo" at bounding box center [617, 575] width 63 height 29
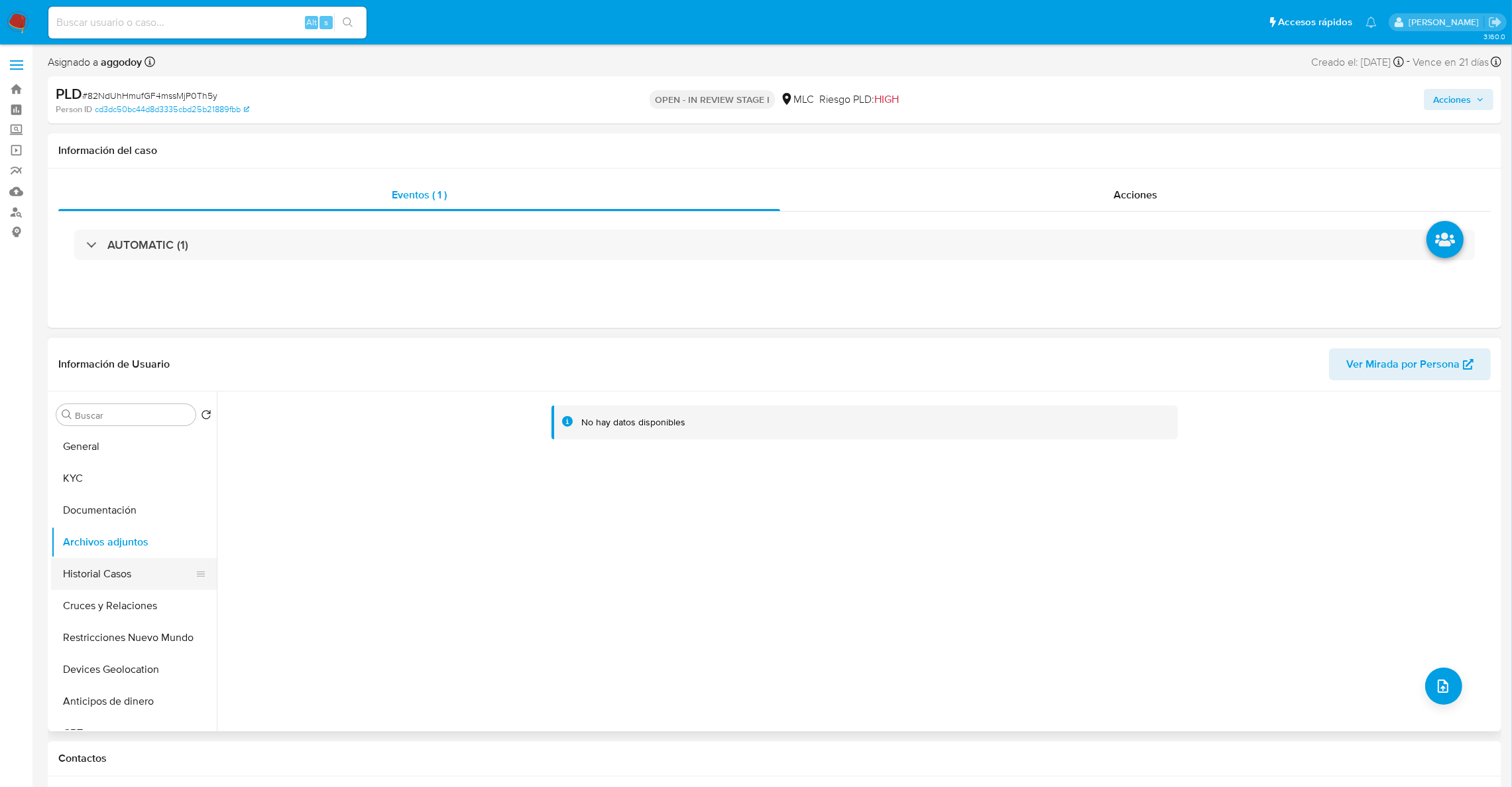
click at [96, 579] on button "Historial Casos" at bounding box center [128, 574] width 155 height 31
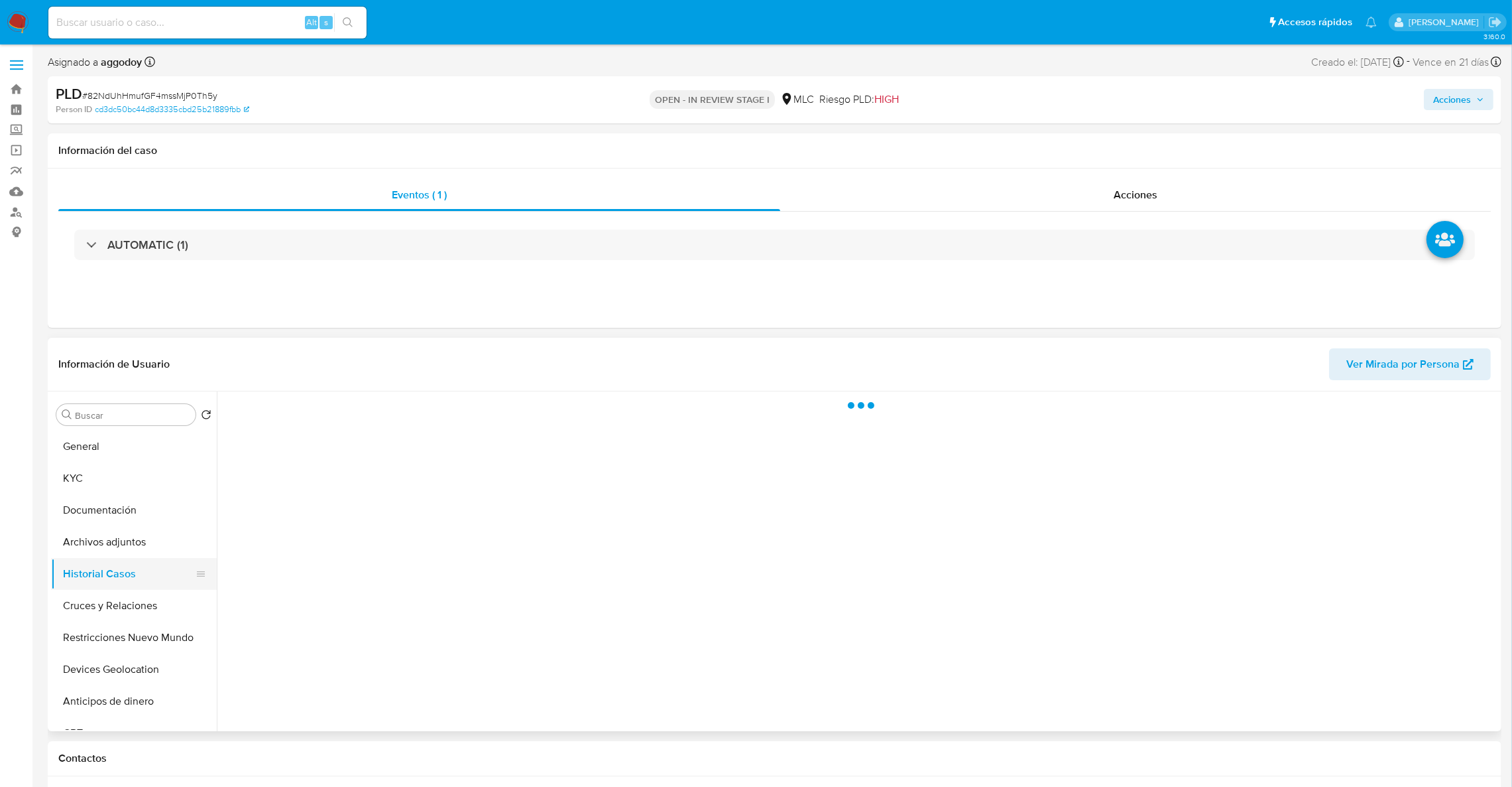
click at [93, 558] on button "Historial Casos" at bounding box center [128, 574] width 155 height 31
click at [93, 556] on ul "General KYC Documentación Archivos adjuntos Historial Casos Cruces y Relaciones…" at bounding box center [134, 580] width 166 height 299
click at [95, 550] on button "Archivos adjuntos" at bounding box center [128, 542] width 155 height 31
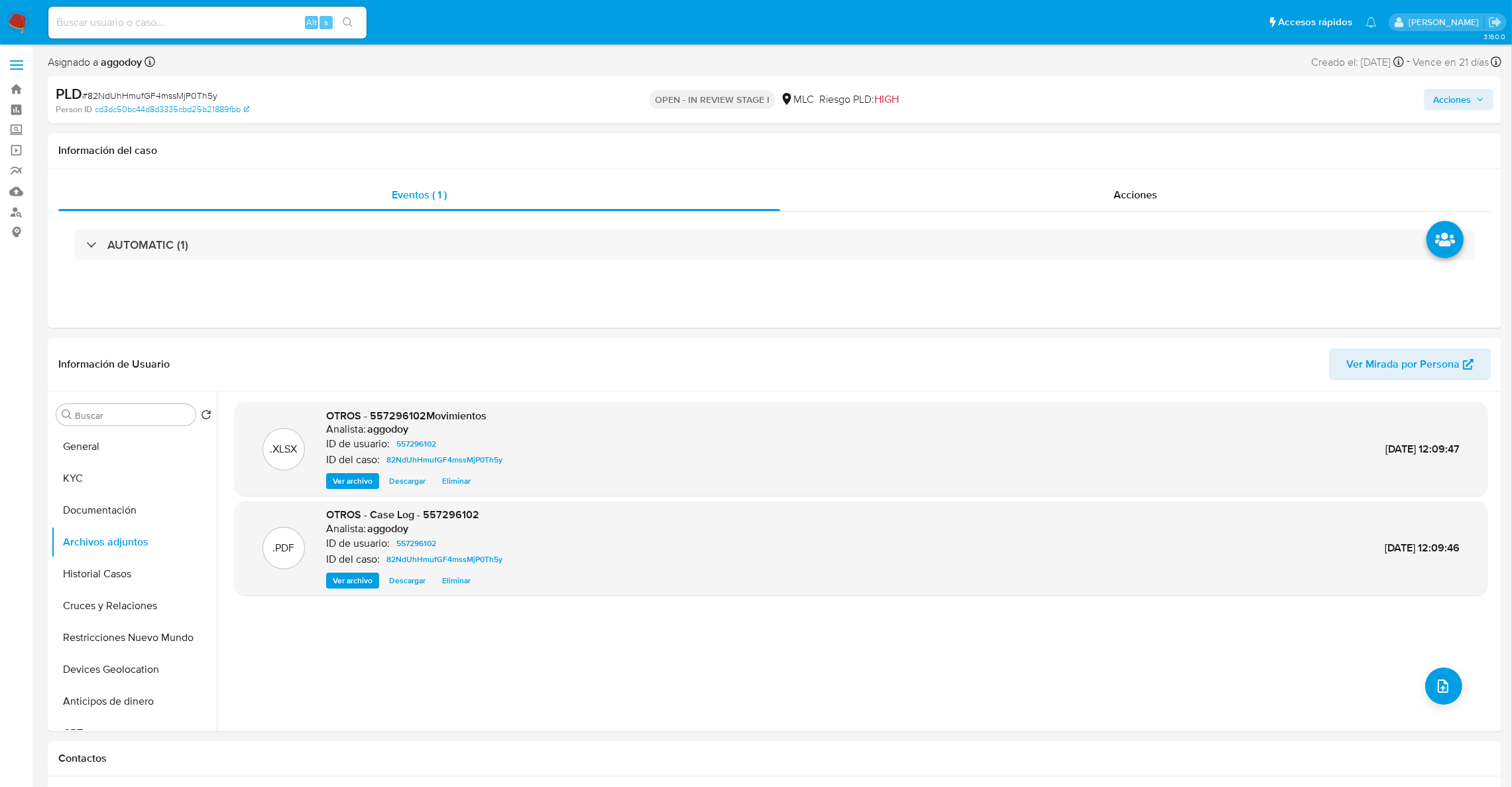
drag, startPoint x: 1469, startPoint y: 105, endPoint x: 1460, endPoint y: 112, distance: 11.4
click at [1467, 106] on span "Acciones" at bounding box center [1452, 100] width 38 height 21
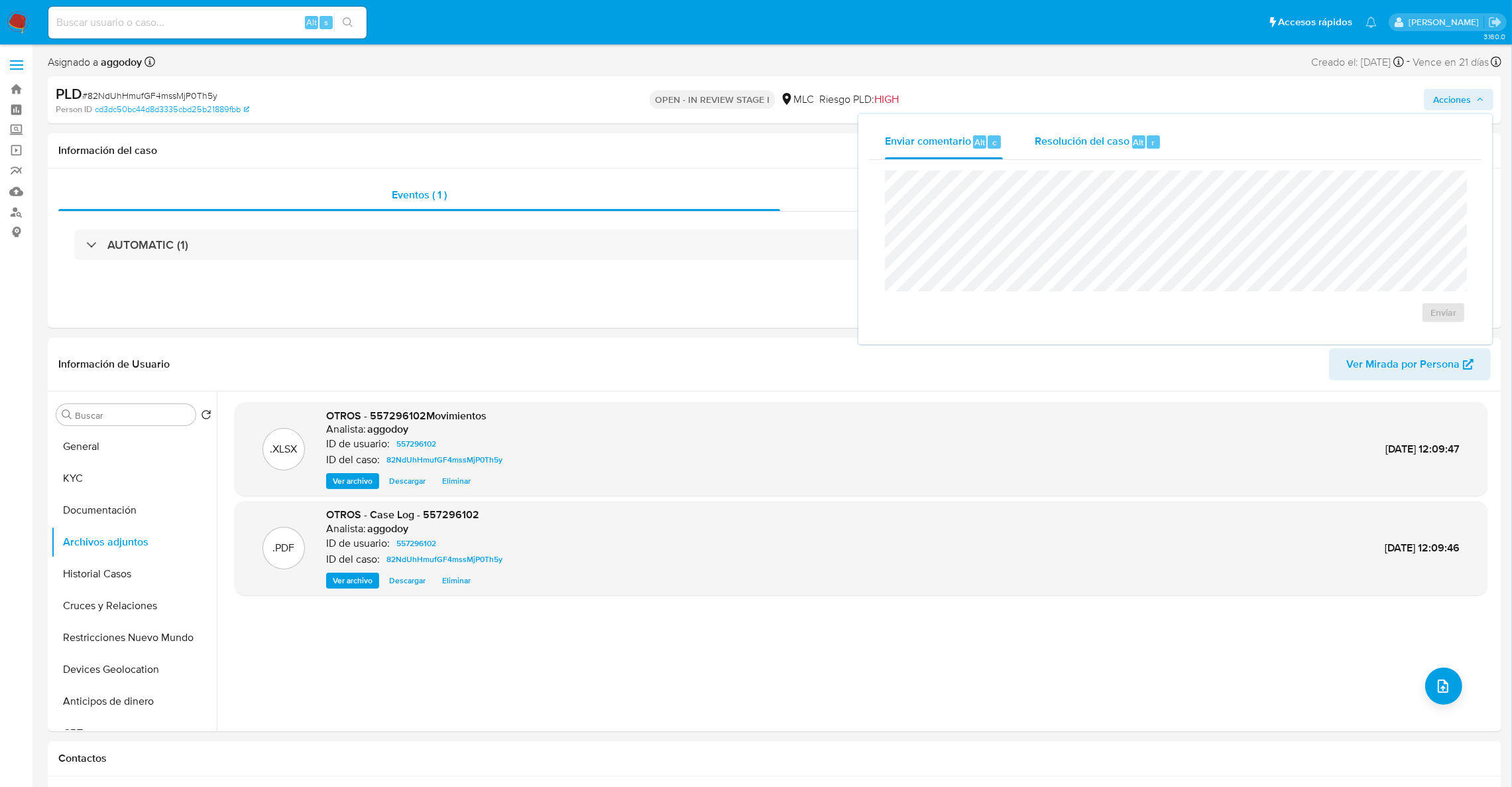
drag, startPoint x: 1147, startPoint y: 162, endPoint x: 1136, endPoint y: 148, distance: 17.8
click at [1147, 160] on div "Enviar" at bounding box center [1175, 246] width 613 height 174
click at [1136, 148] on div "Resolución del caso Alt r" at bounding box center [1097, 142] width 127 height 34
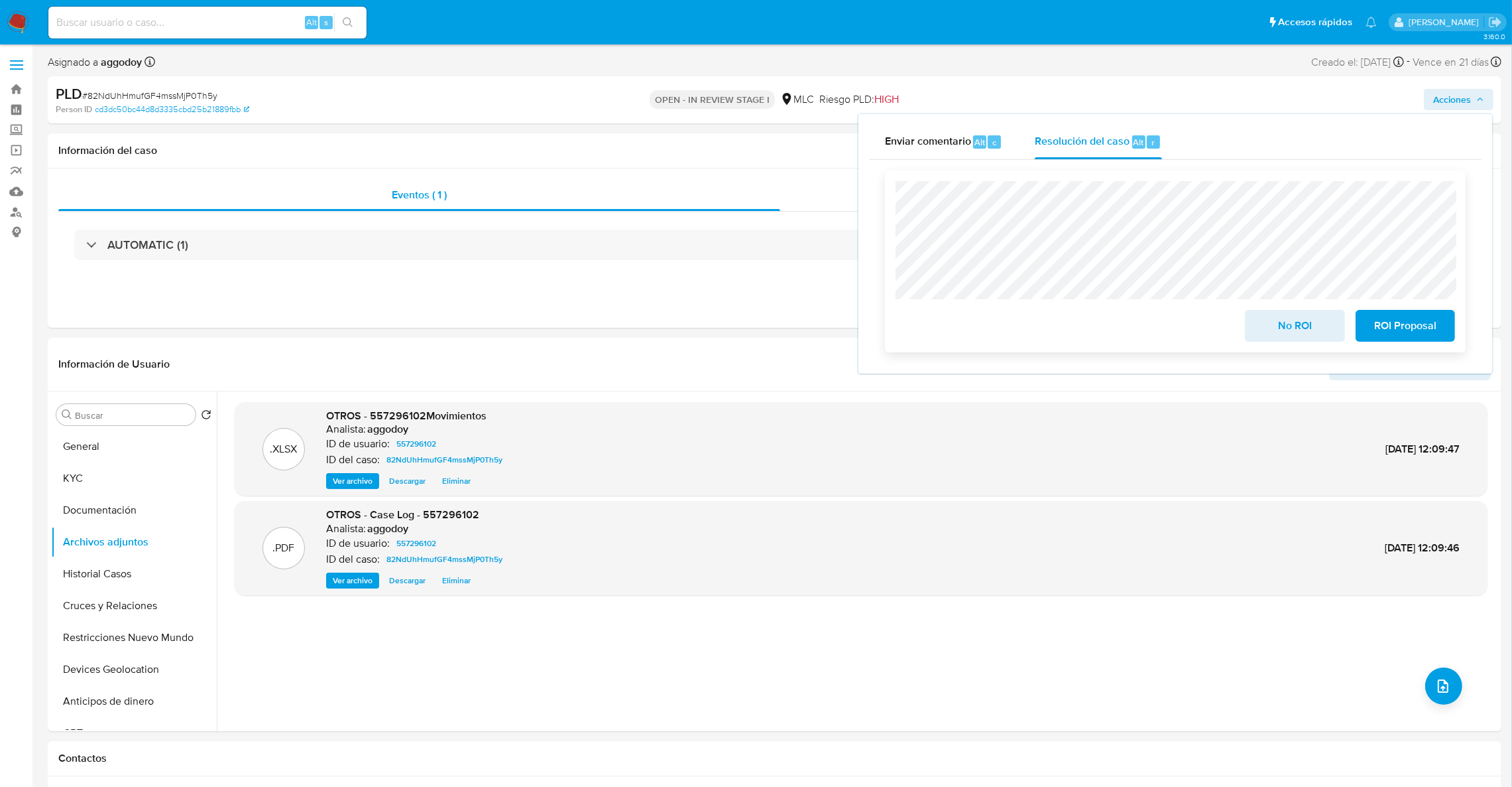
click at [1381, 336] on span "ROI Proposal" at bounding box center [1405, 325] width 65 height 29
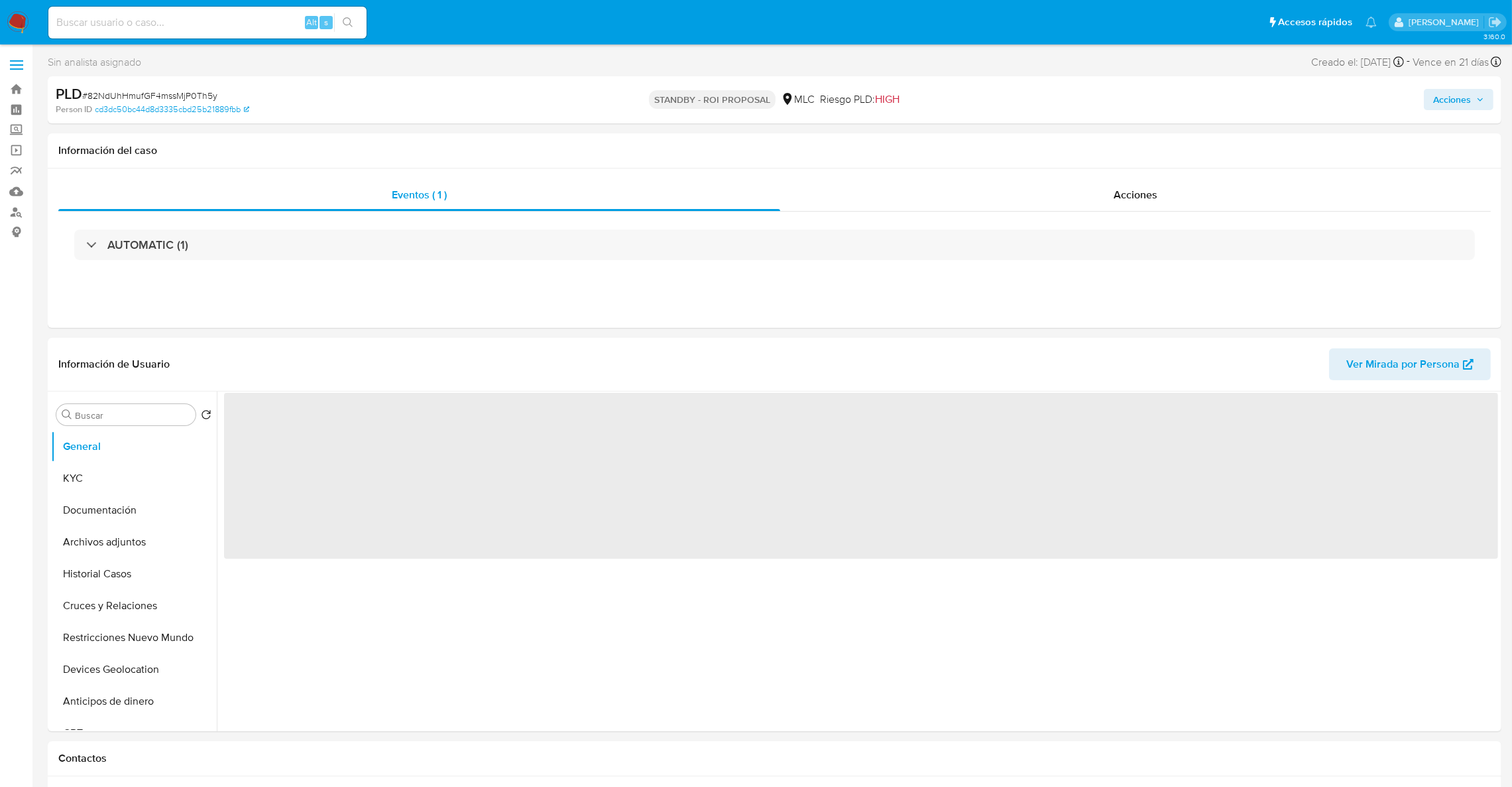
select select "10"
